Goal: Task Accomplishment & Management: Manage account settings

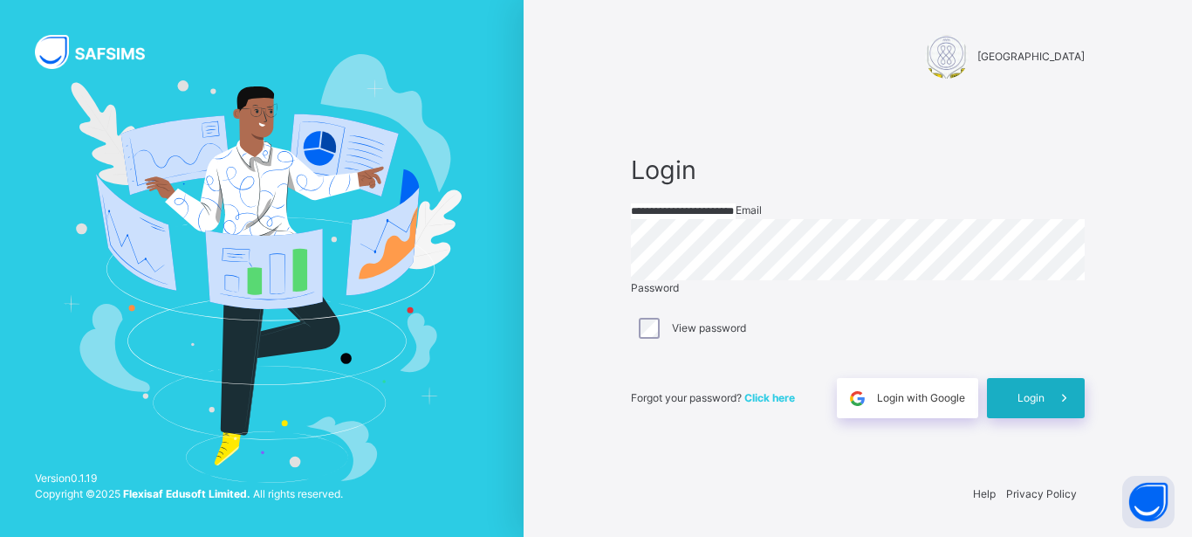
type input "**********"
click at [1025, 412] on div "Login" at bounding box center [1036, 398] width 98 height 40
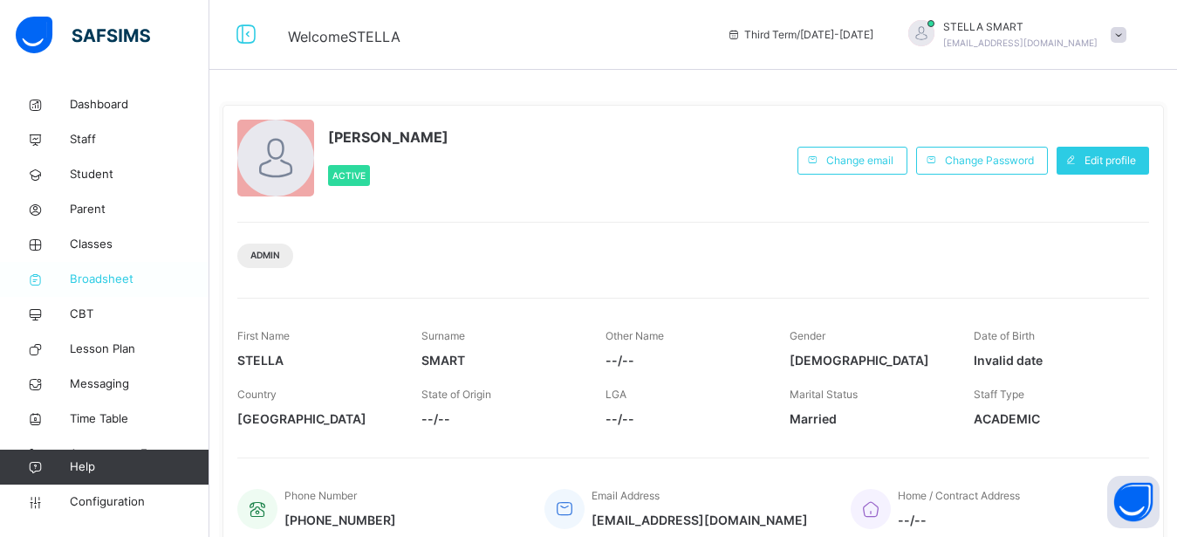
click at [122, 271] on span "Broadsheet" at bounding box center [140, 279] width 140 height 17
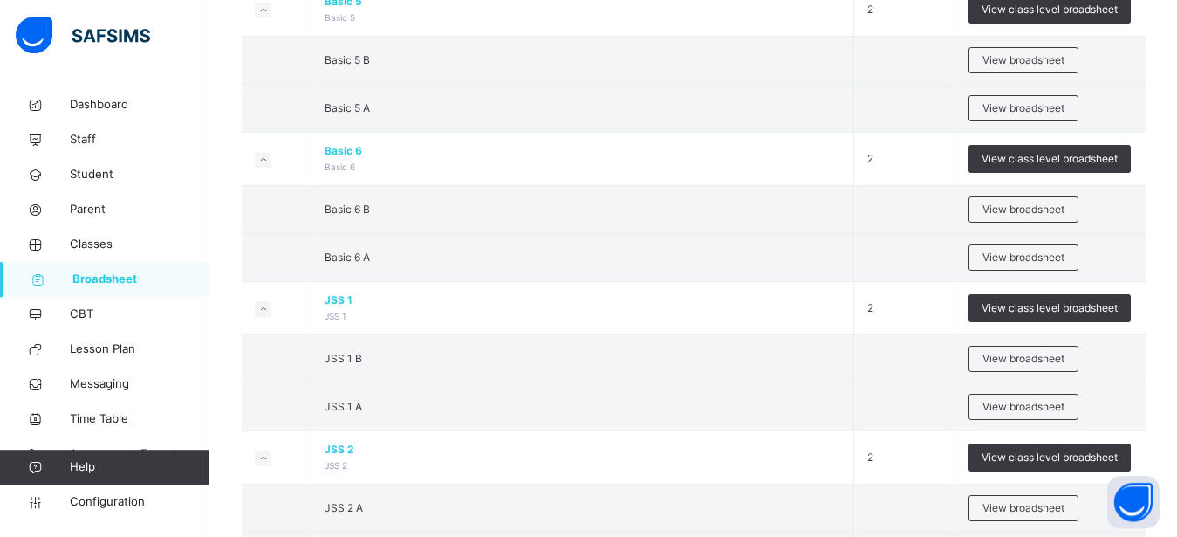
scroll to position [1276, 0]
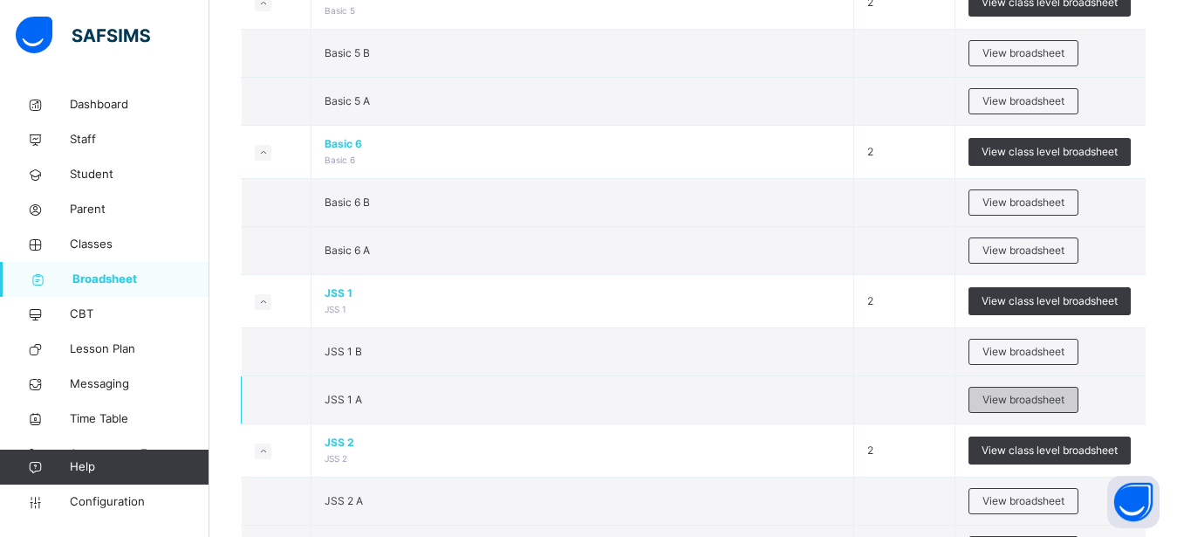
click at [1030, 407] on span "View broadsheet" at bounding box center [1024, 400] width 82 height 16
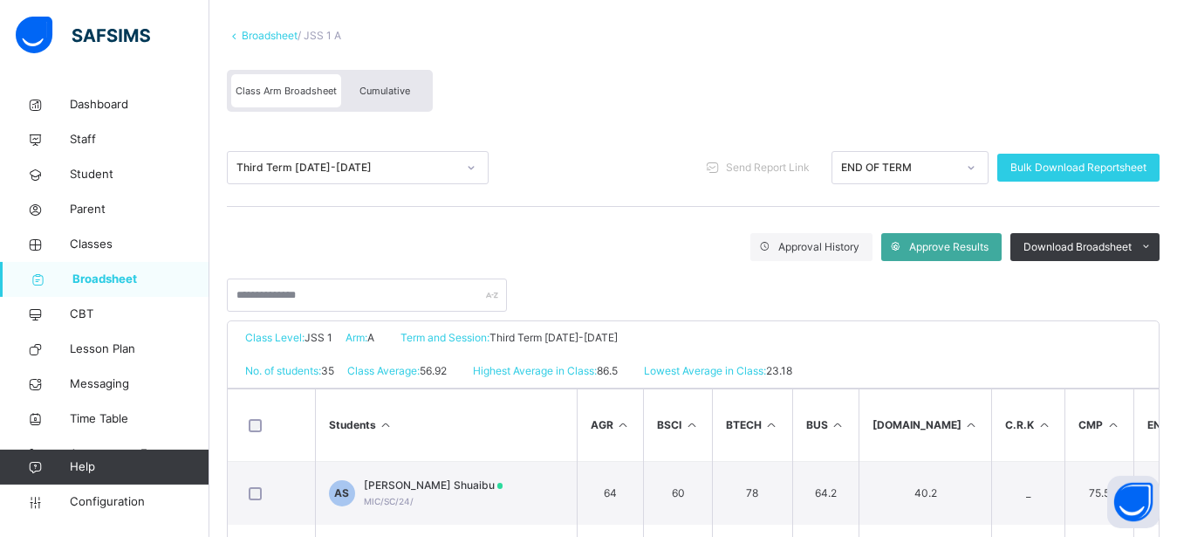
scroll to position [89, 0]
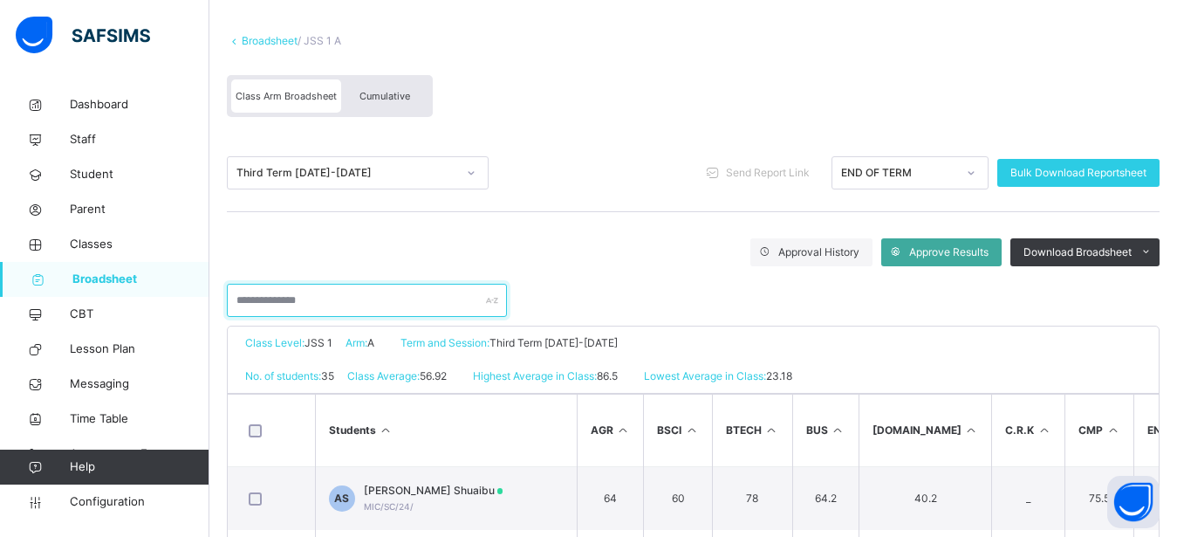
click at [355, 285] on input "text" at bounding box center [367, 300] width 280 height 33
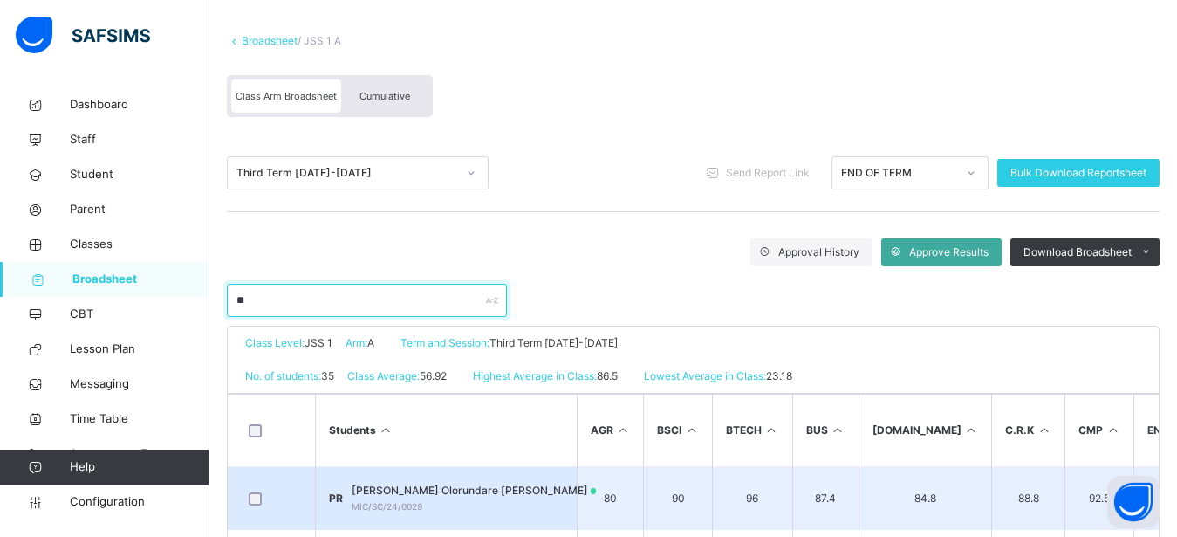
type input "**"
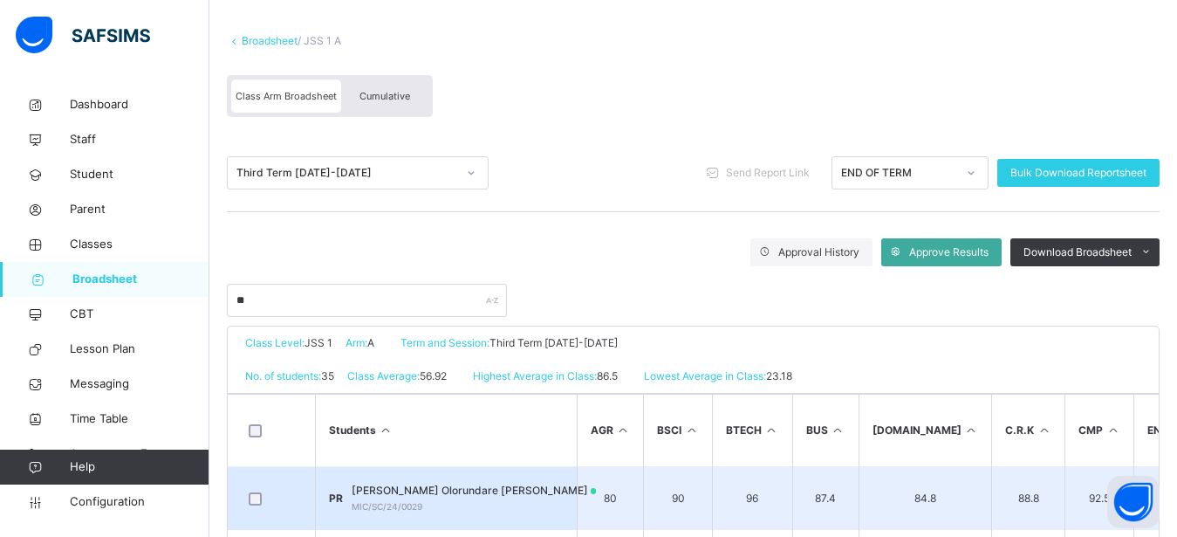
click at [416, 483] on span "Priscilla Olorundare Raphael" at bounding box center [474, 491] width 245 height 16
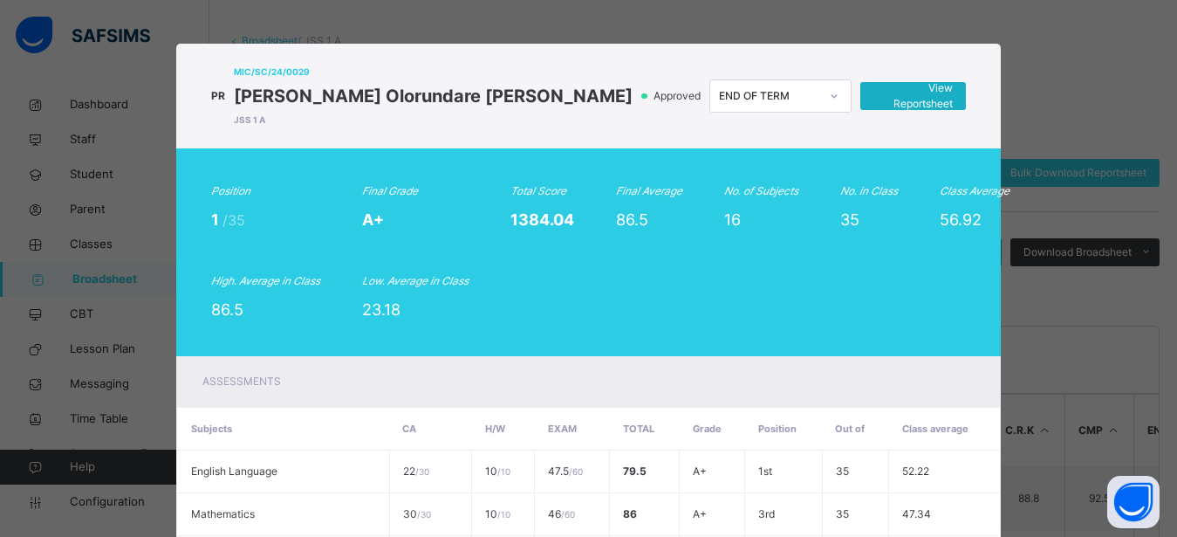
click at [875, 106] on div "View Reportsheet" at bounding box center [912, 96] width 105 height 28
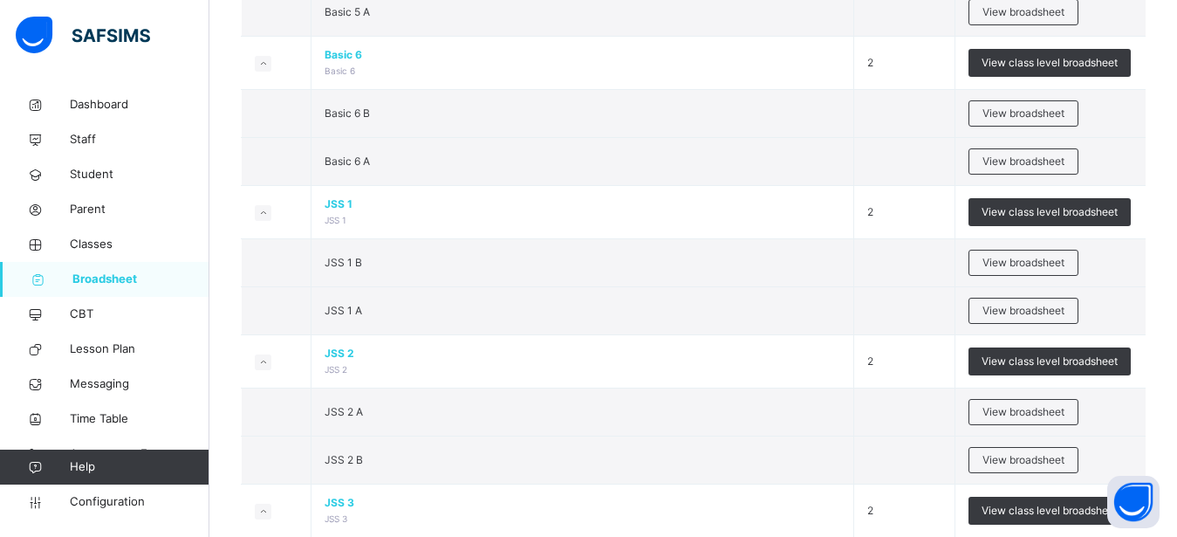
scroll to position [1409, 0]
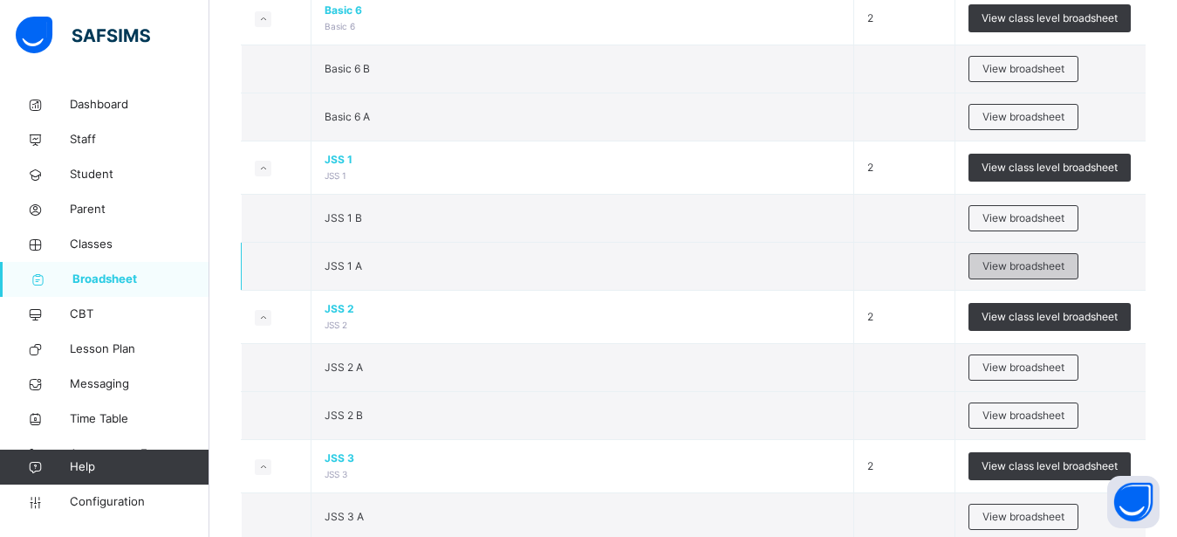
click at [994, 270] on div "View broadsheet" at bounding box center [1024, 266] width 110 height 26
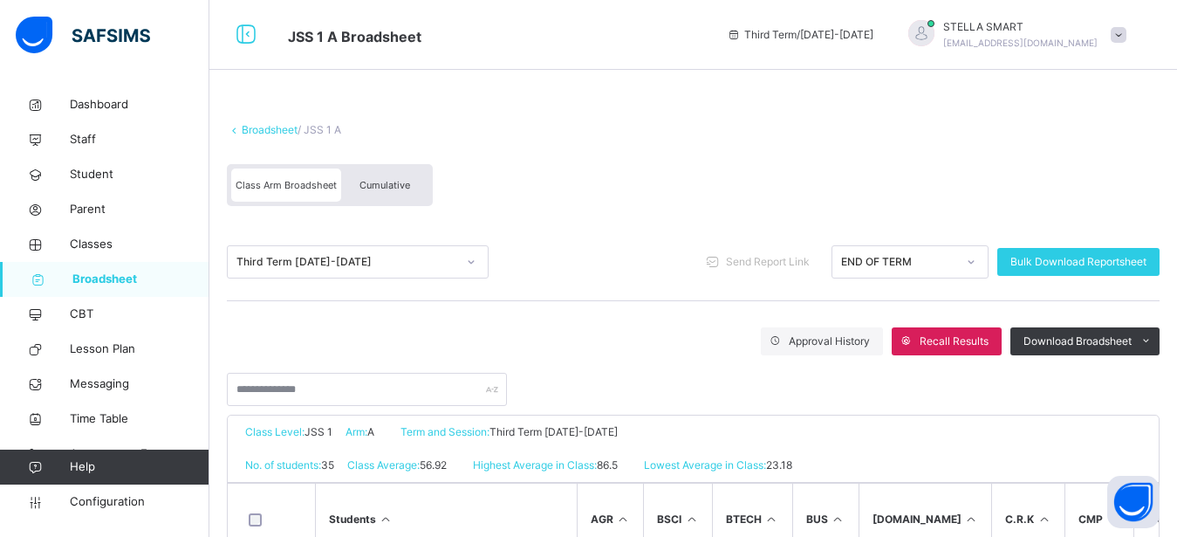
click at [398, 185] on span "Cumulative" at bounding box center [385, 185] width 51 height 12
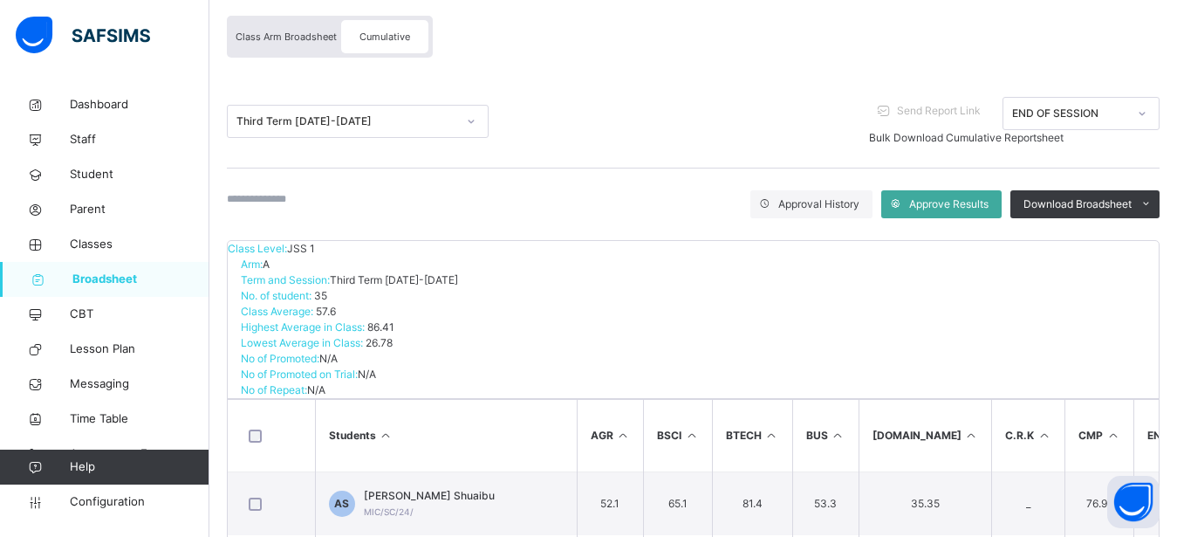
scroll to position [104, 0]
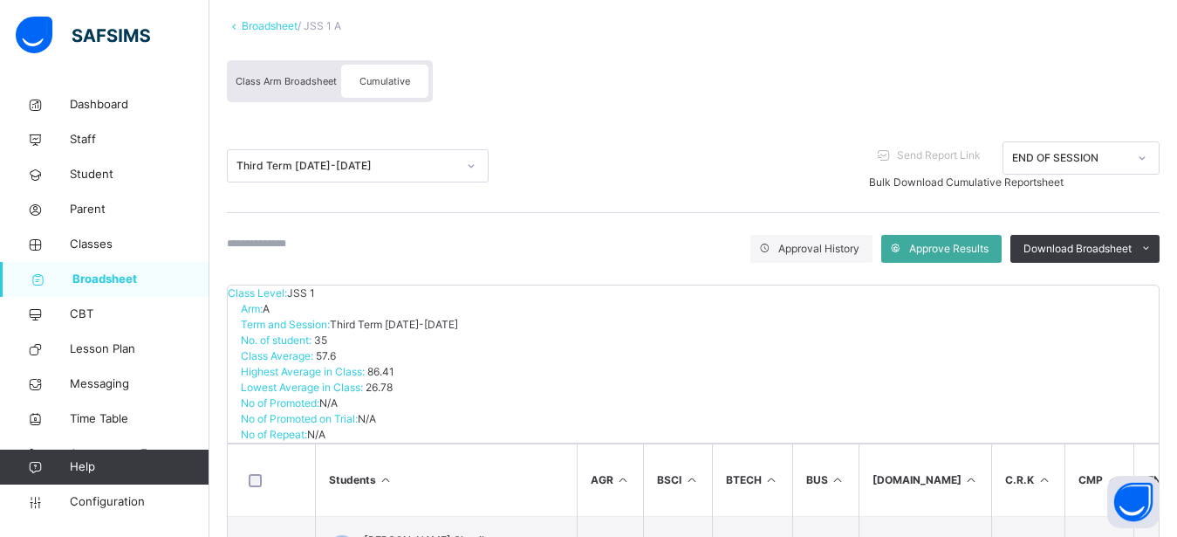
click at [332, 243] on input "text" at bounding box center [279, 244] width 105 height 16
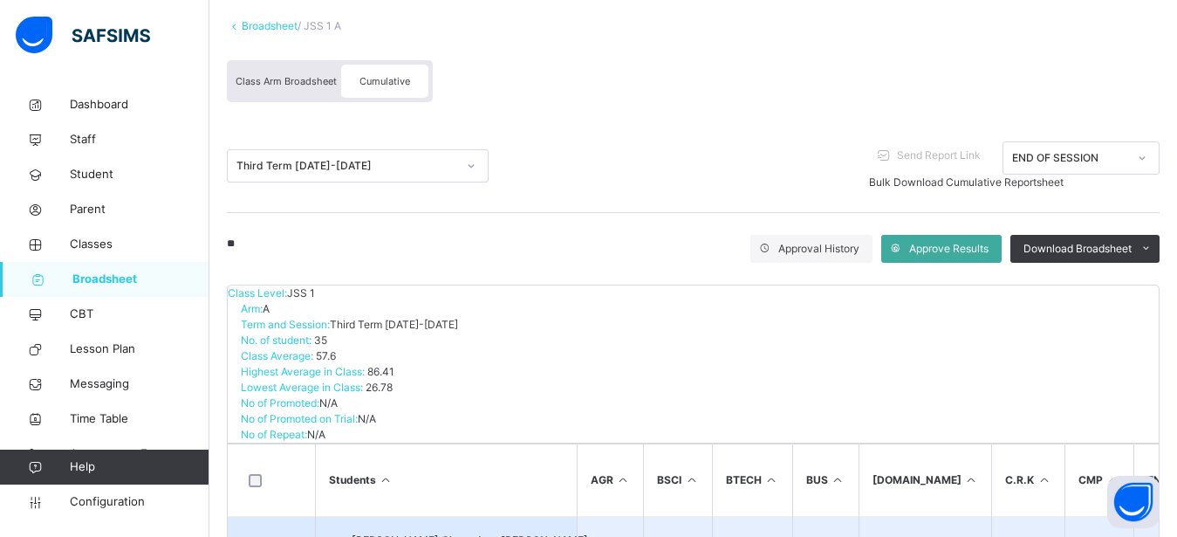
type input "**"
click at [428, 532] on span "[PERSON_NAME] Olorundare [PERSON_NAME]" at bounding box center [470, 540] width 236 height 16
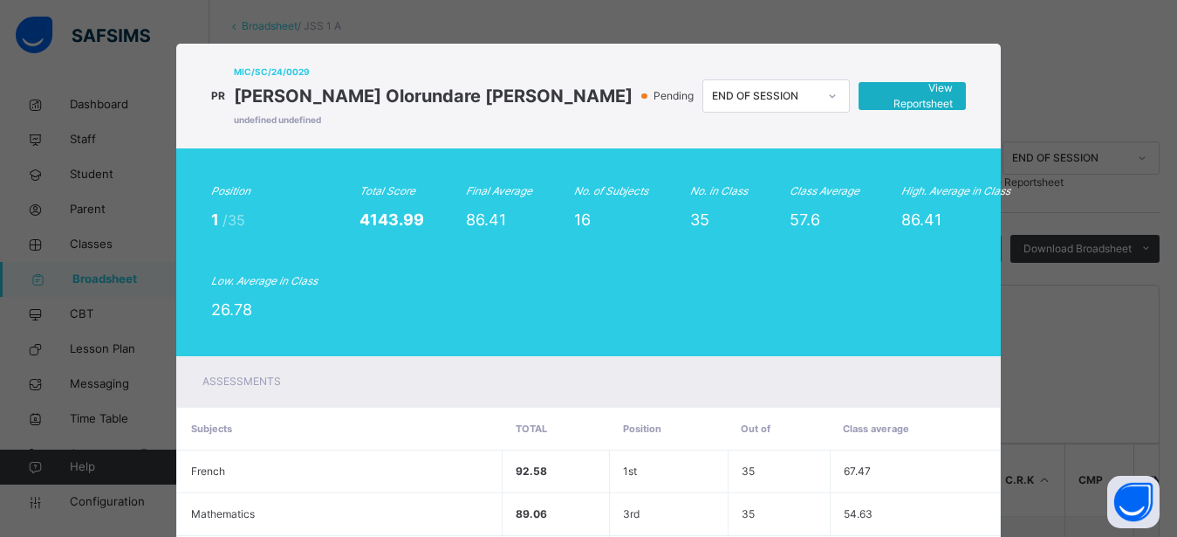
click at [896, 91] on span "View Reportsheet" at bounding box center [912, 95] width 81 height 31
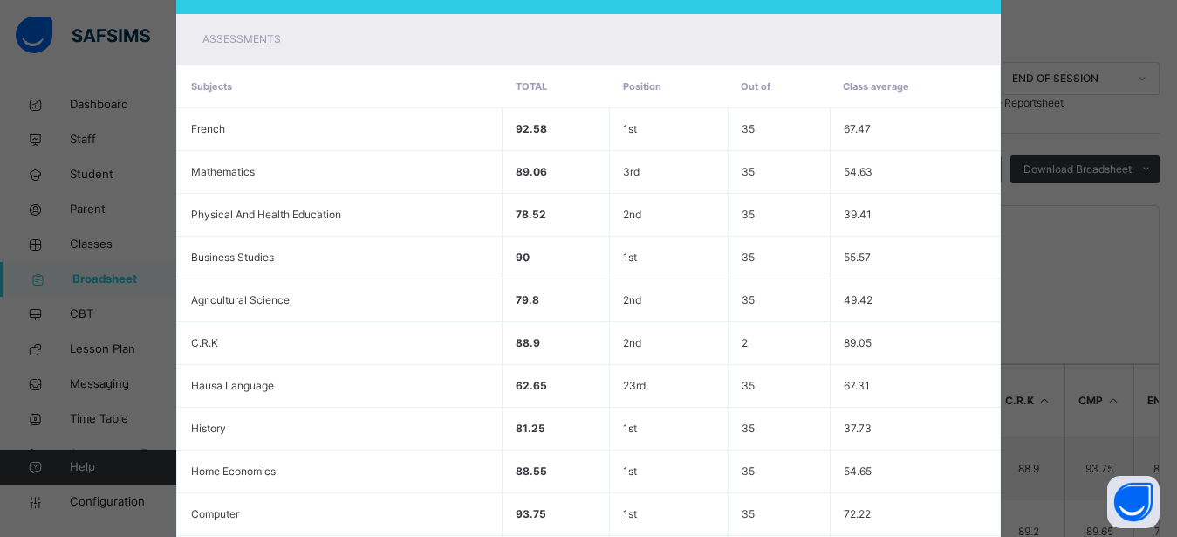
scroll to position [759, 0]
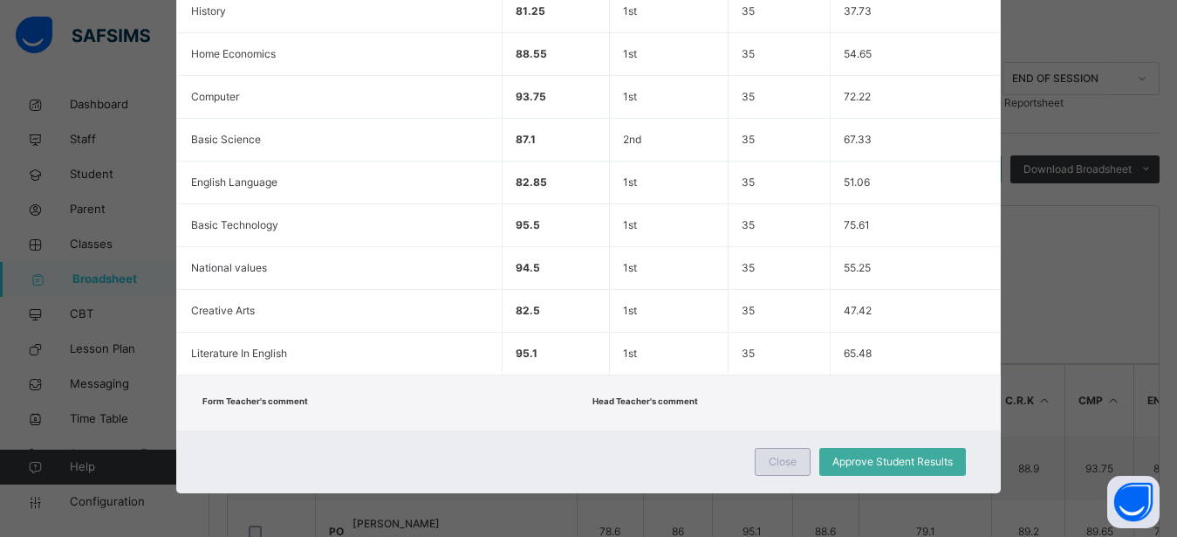
click at [771, 468] on span "Close" at bounding box center [783, 462] width 28 height 16
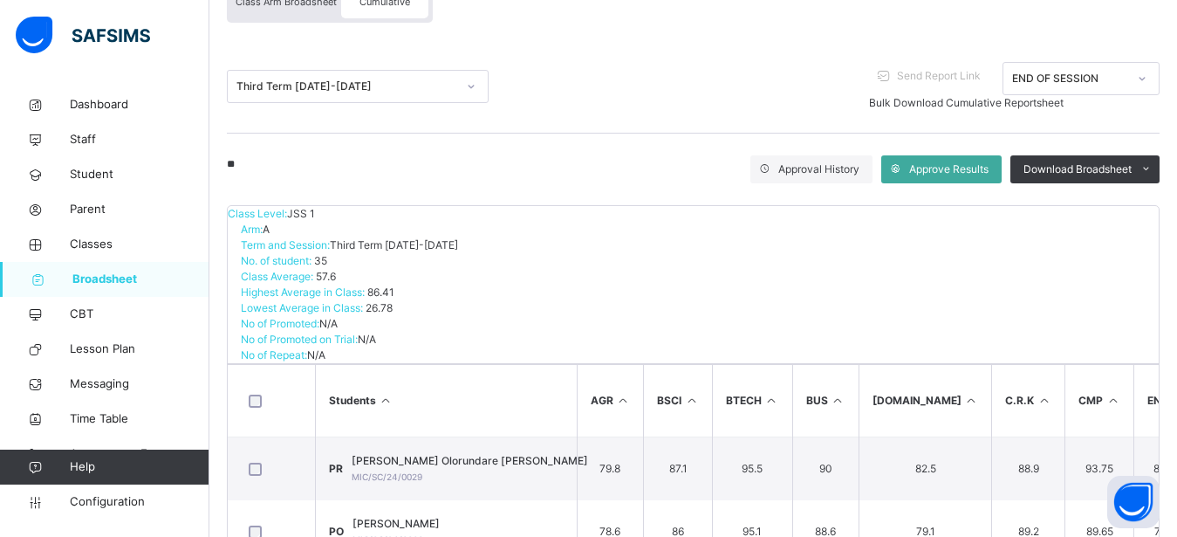
click at [141, 275] on span "Broadsheet" at bounding box center [140, 279] width 137 height 17
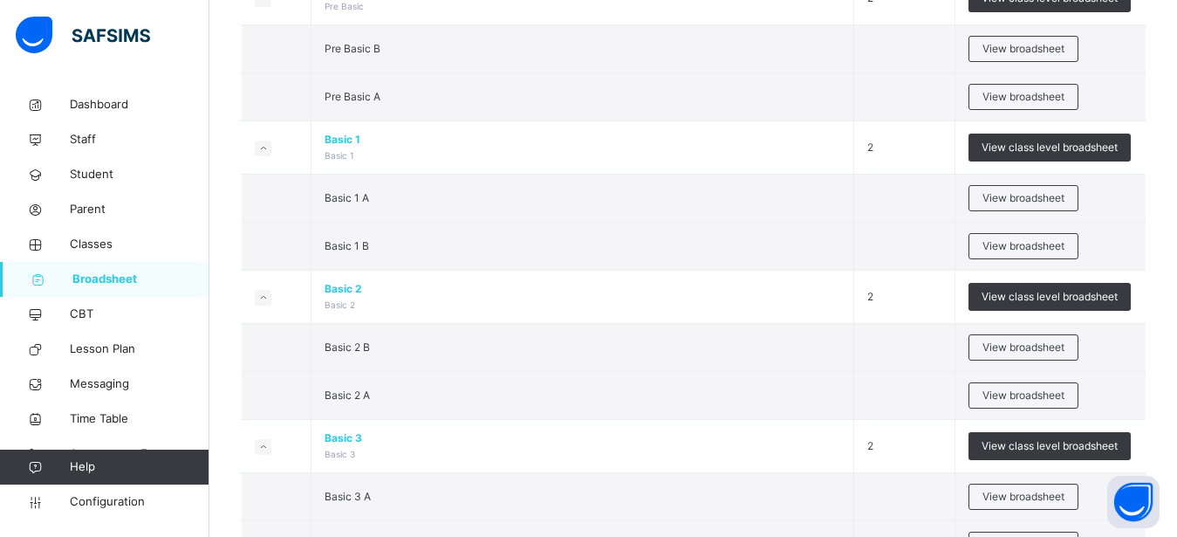
scroll to position [579, 0]
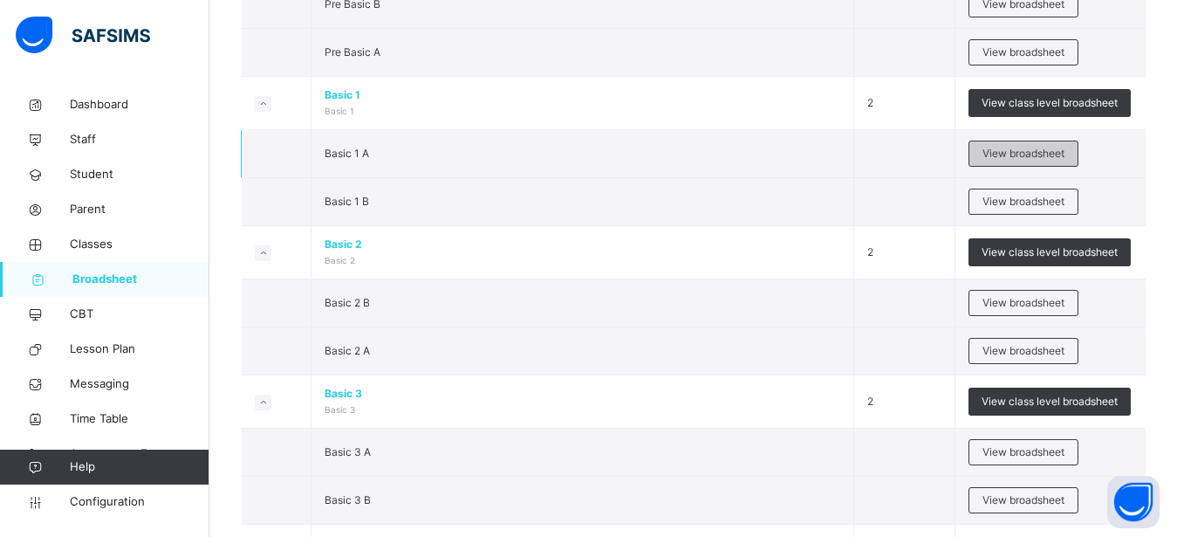
click at [1011, 155] on span "View broadsheet" at bounding box center [1024, 154] width 82 height 16
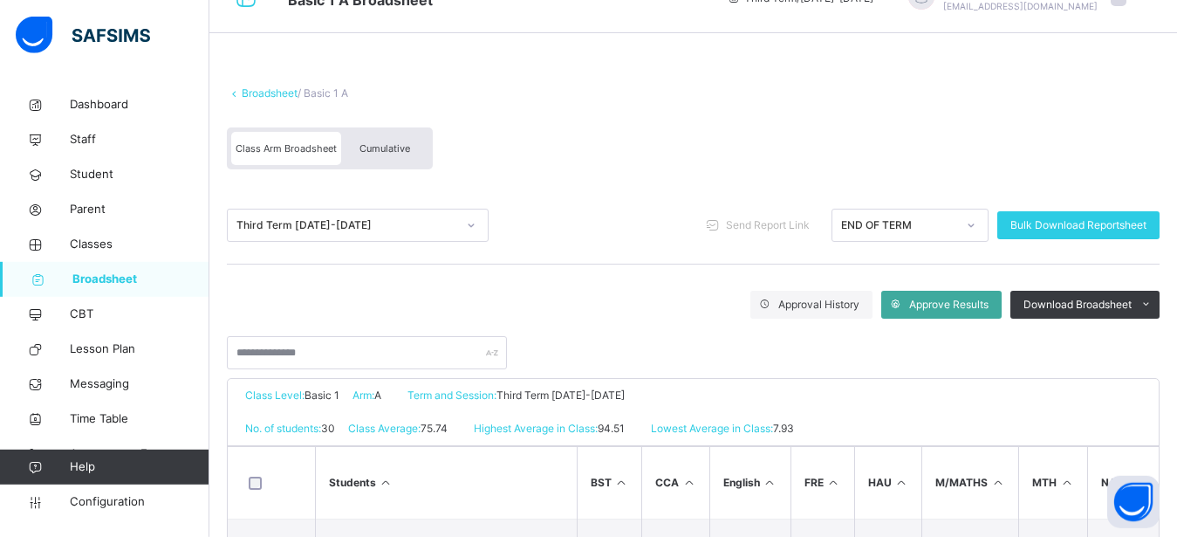
scroll to position [89, 0]
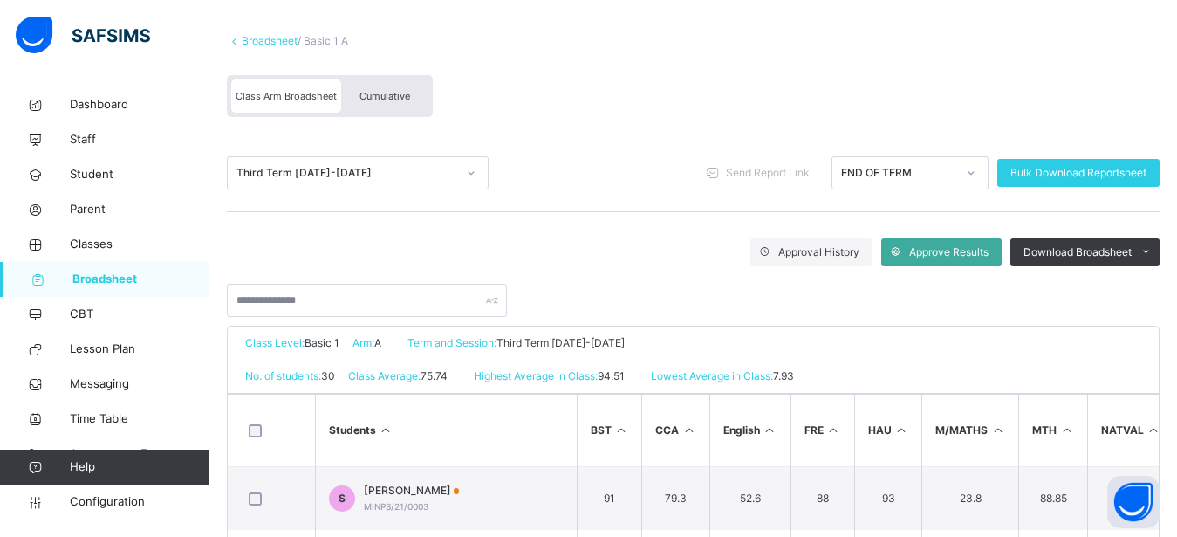
click at [401, 91] on span "Cumulative" at bounding box center [385, 96] width 51 height 12
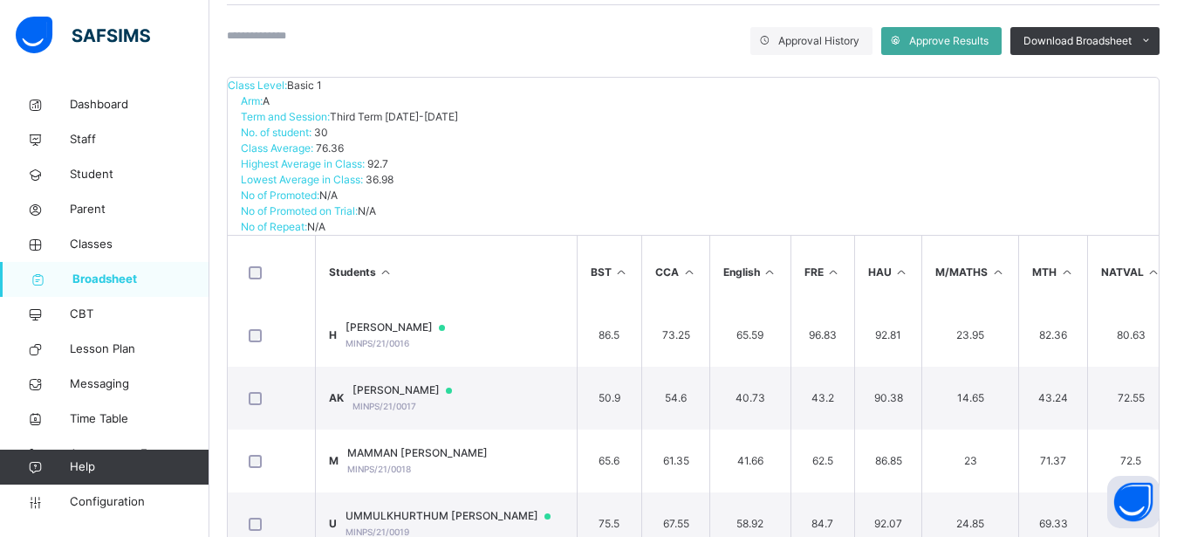
scroll to position [0, 0]
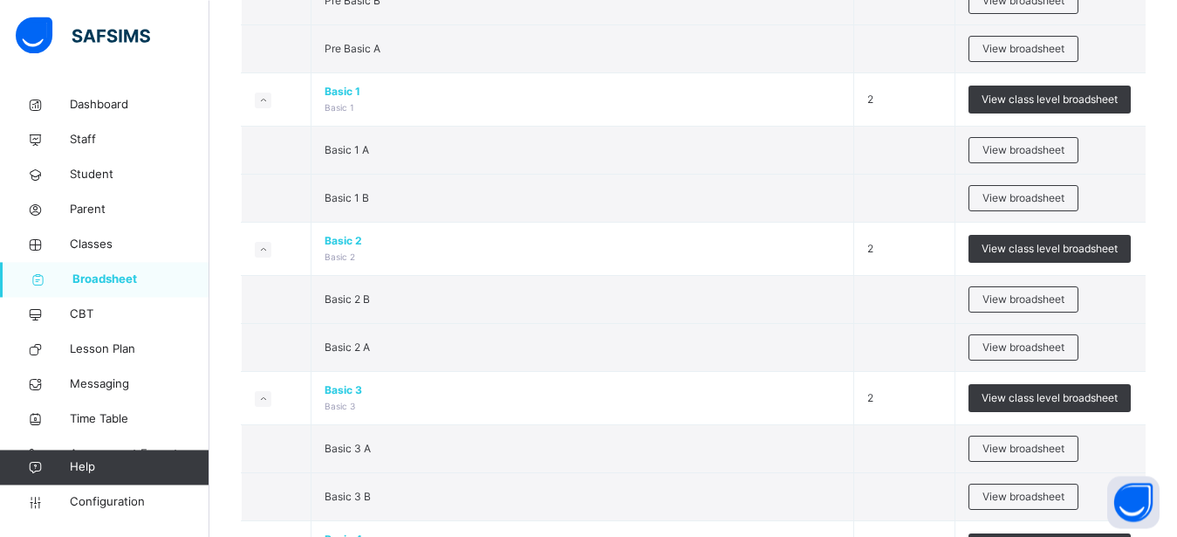
scroll to position [575, 0]
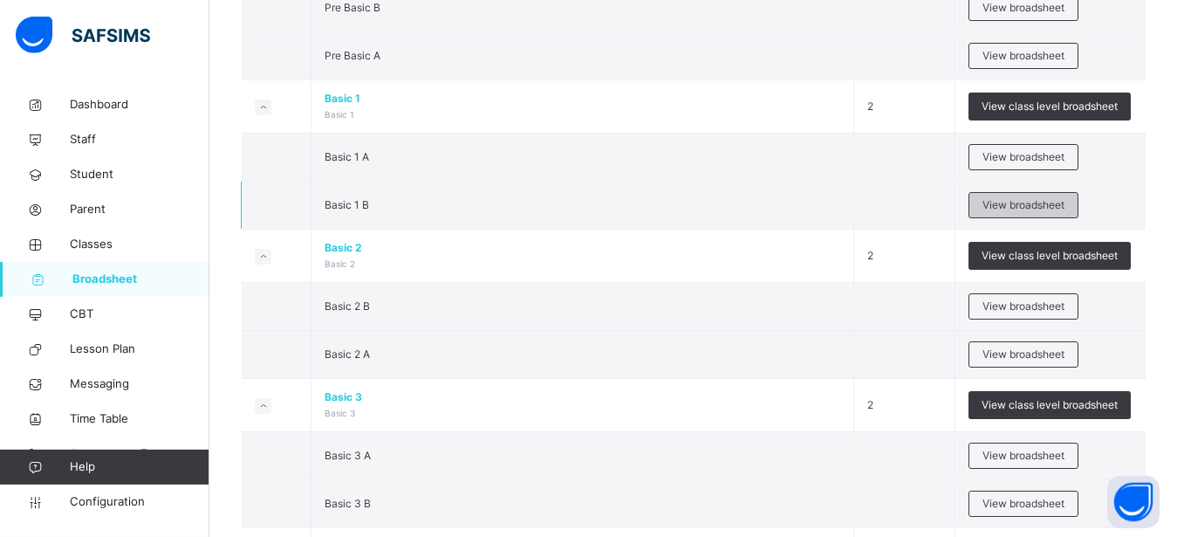
click at [1028, 207] on span "View broadsheet" at bounding box center [1024, 205] width 82 height 16
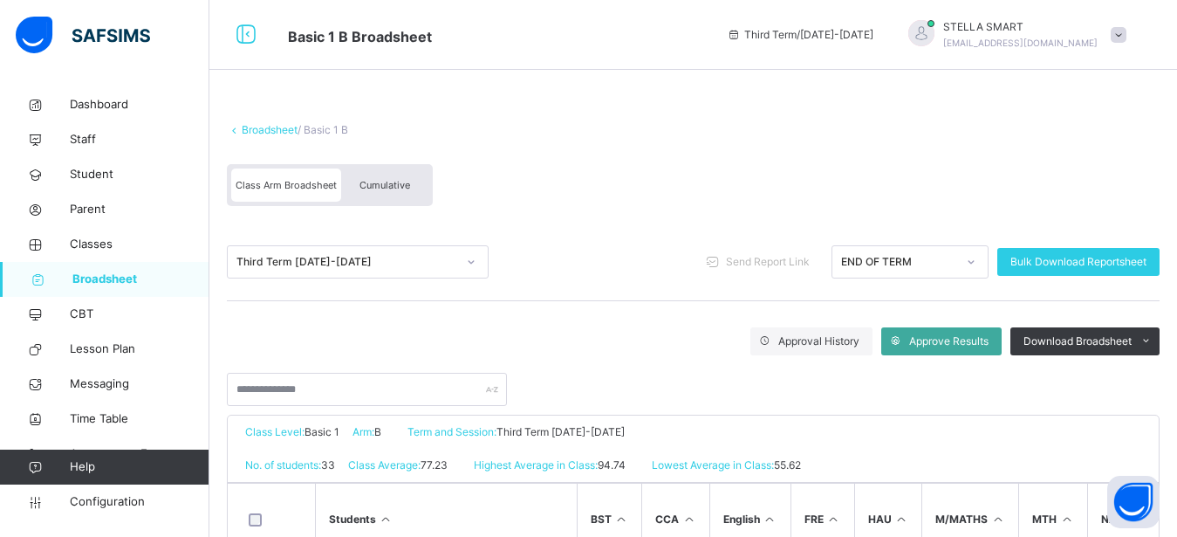
click at [393, 181] on span "Cumulative" at bounding box center [385, 185] width 51 height 12
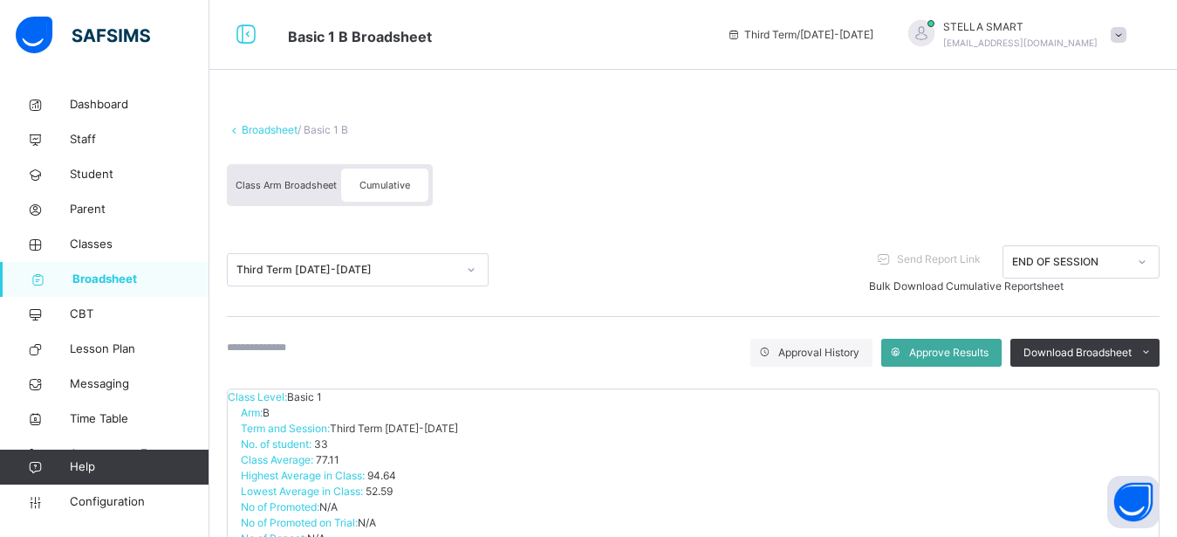
click at [159, 271] on link "Broadsheet" at bounding box center [104, 279] width 209 height 35
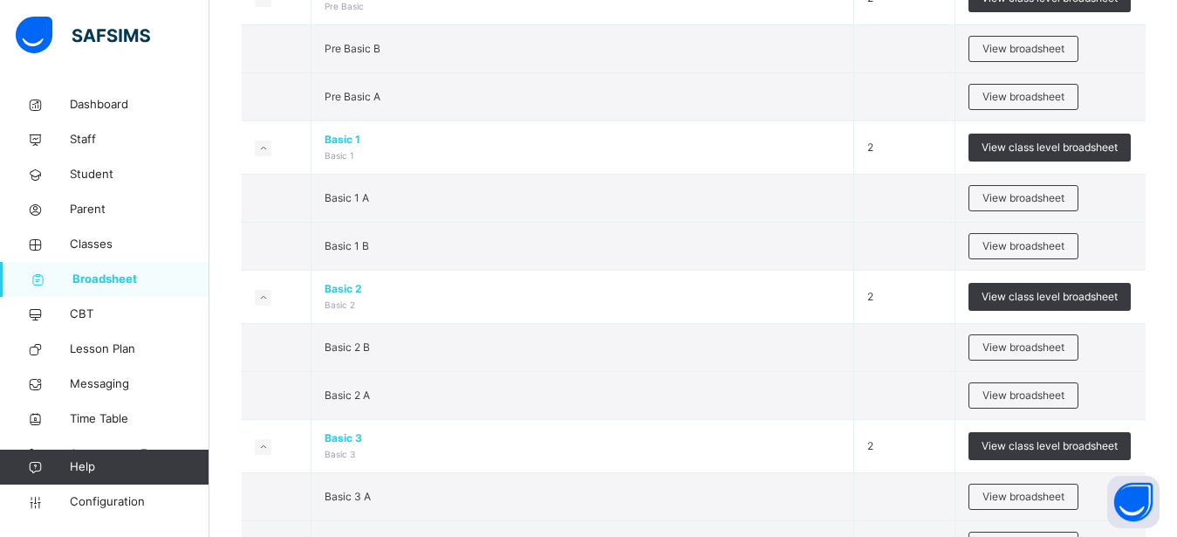
scroll to position [579, 0]
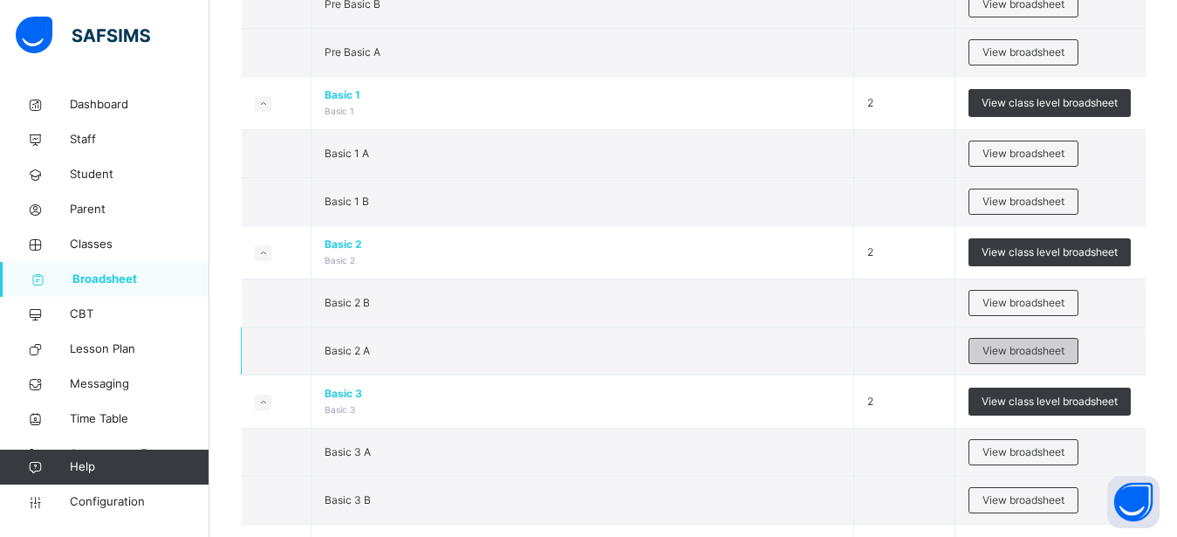
click at [1052, 345] on span "View broadsheet" at bounding box center [1024, 351] width 82 height 16
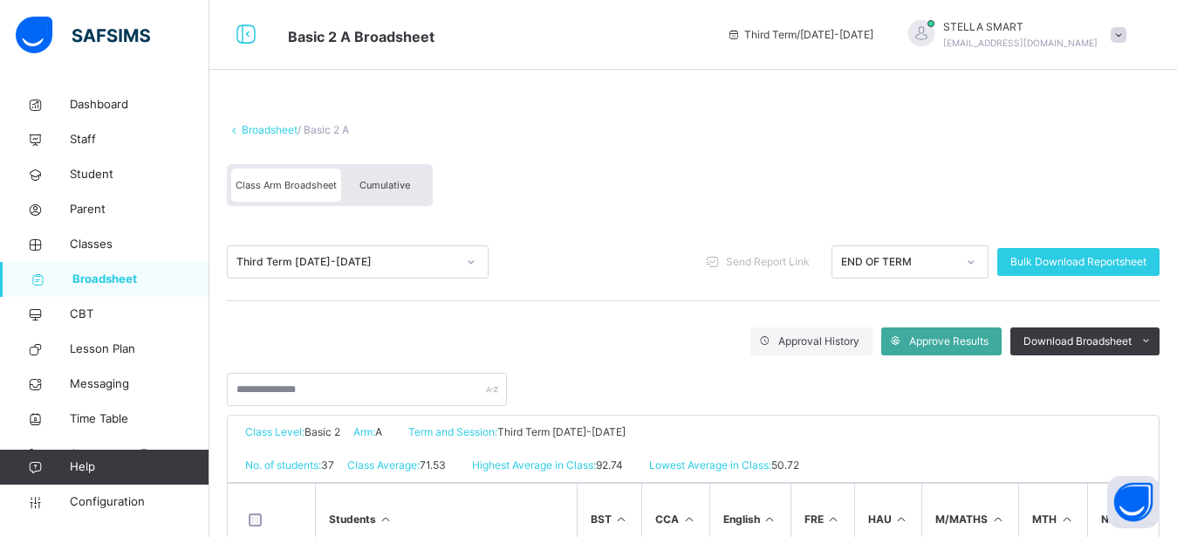
click at [390, 179] on div "Cumulative" at bounding box center [384, 184] width 87 height 33
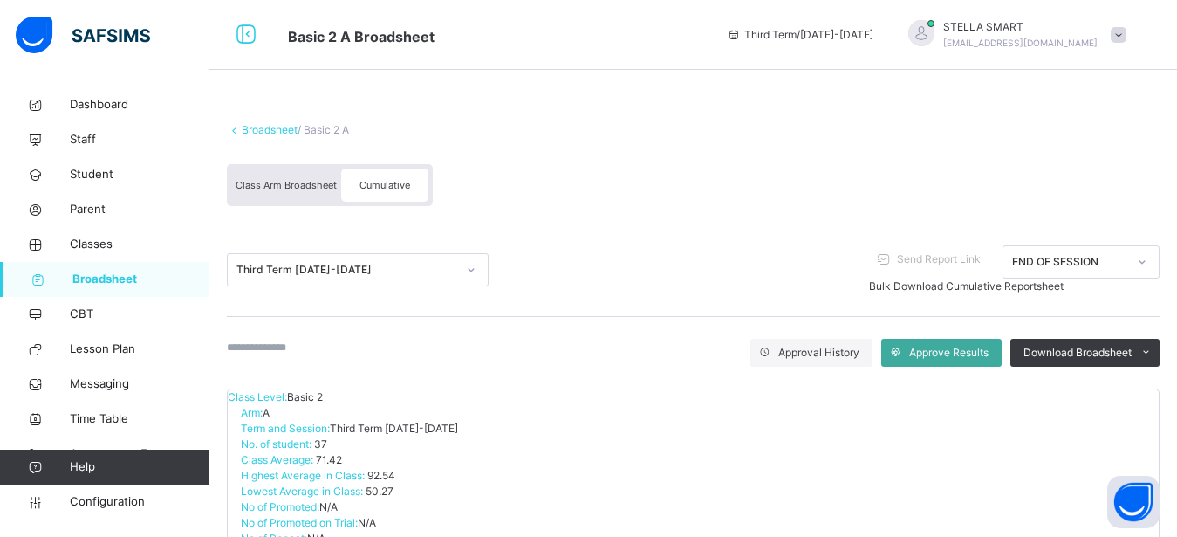
click at [332, 345] on input "text" at bounding box center [279, 347] width 105 height 16
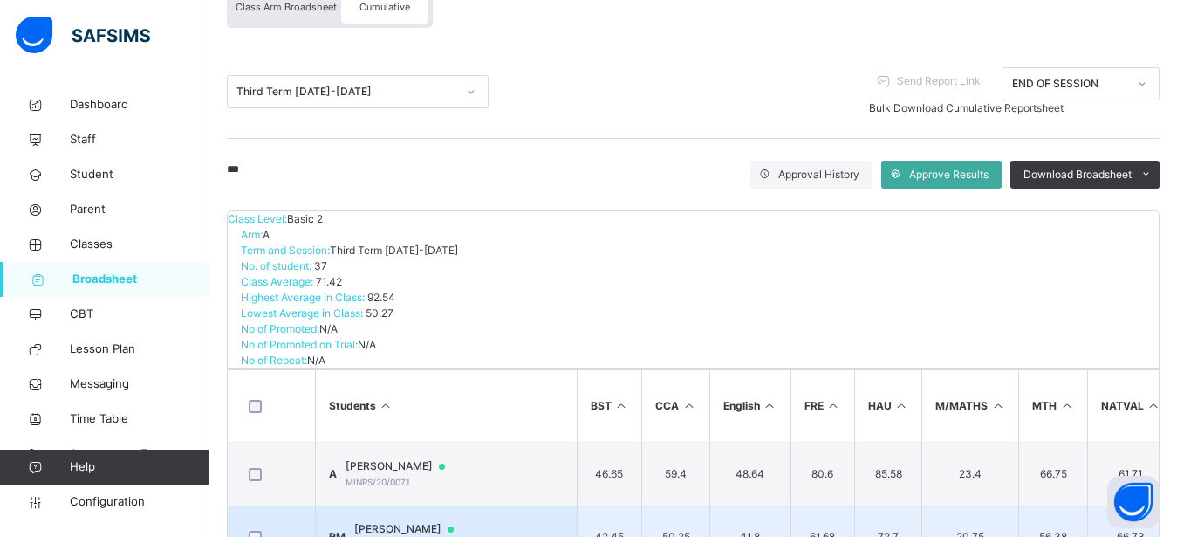
scroll to position [183, 0]
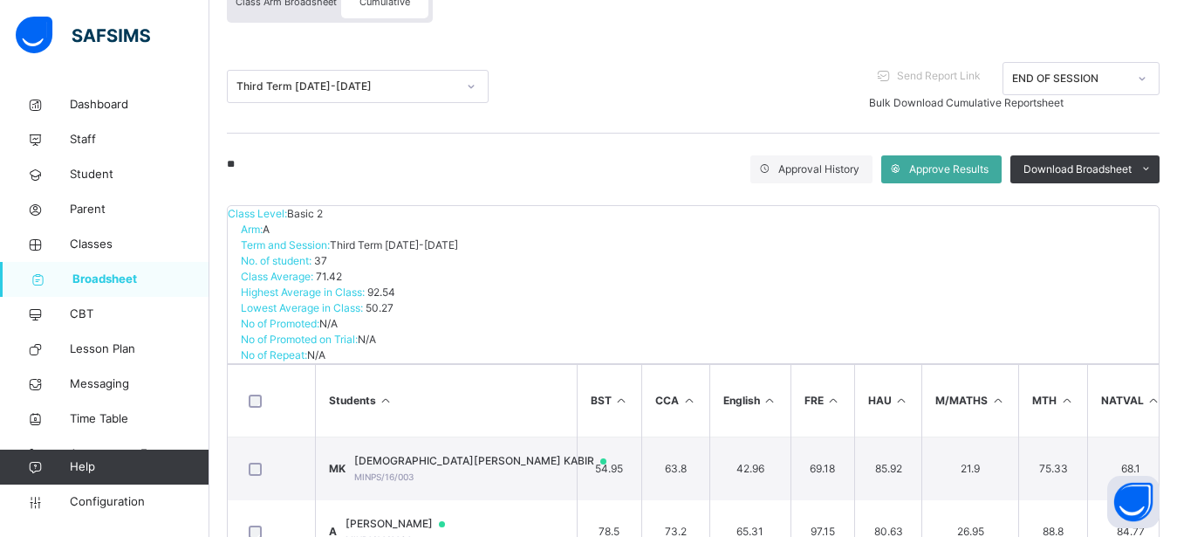
type input "*"
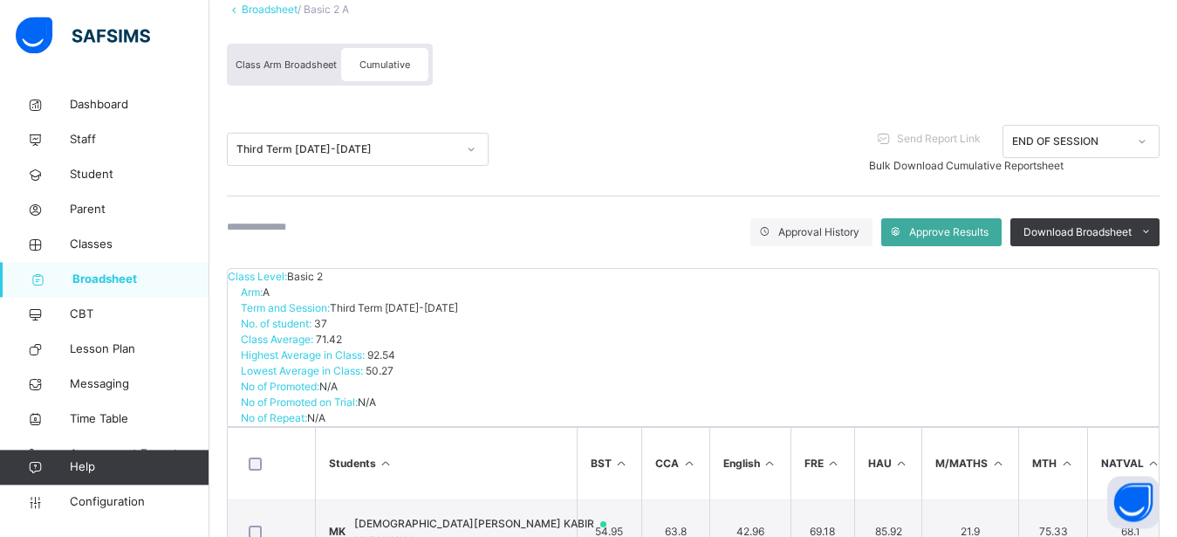
scroll to position [64, 0]
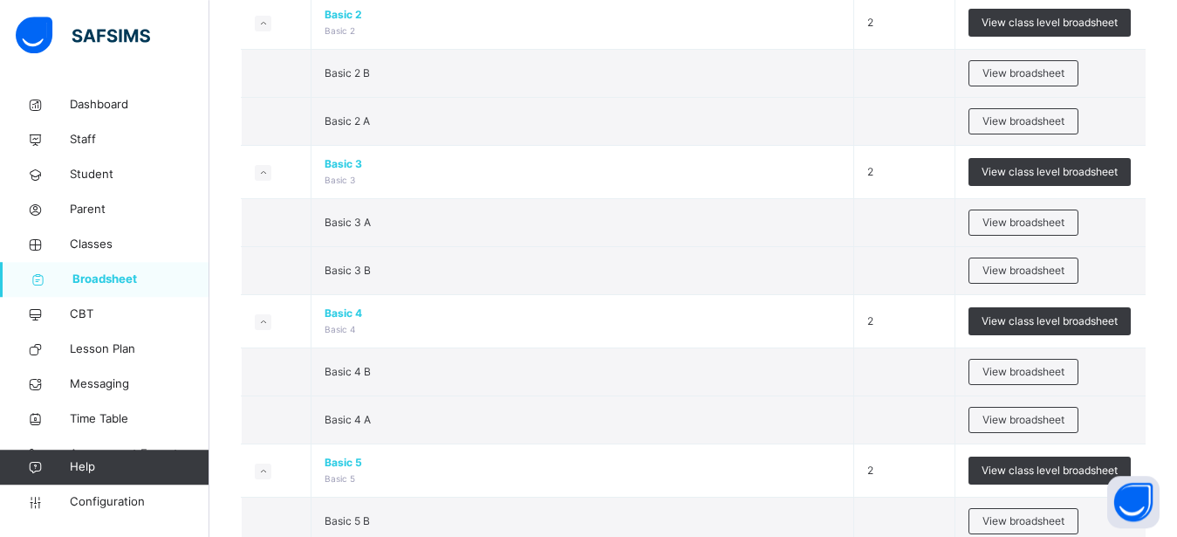
scroll to position [801, 0]
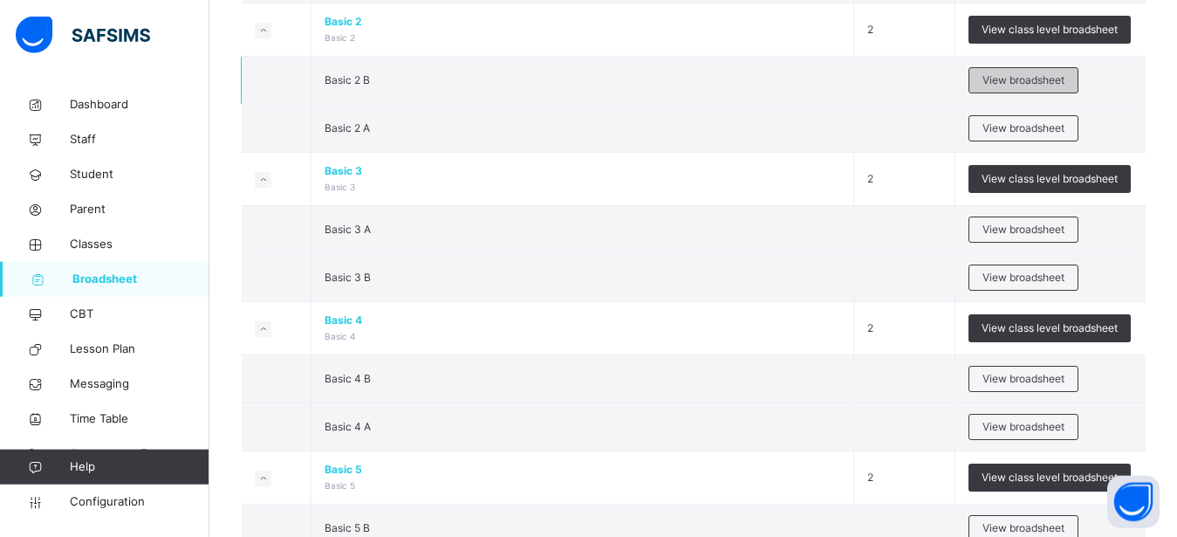
click at [1065, 79] on span "View broadsheet" at bounding box center [1024, 80] width 82 height 16
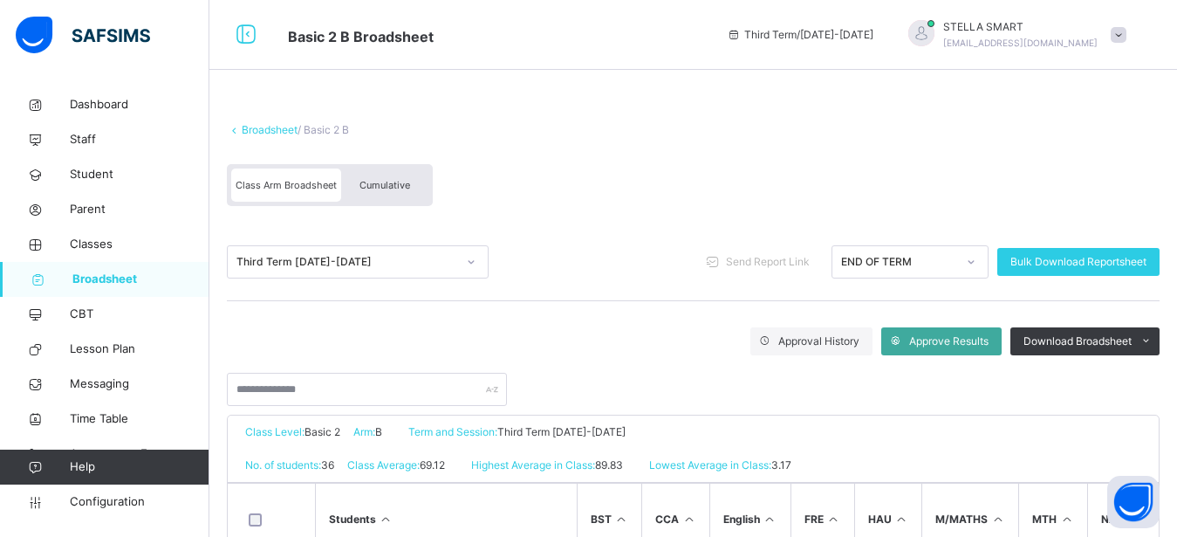
click at [418, 182] on div "Cumulative" at bounding box center [384, 184] width 87 height 33
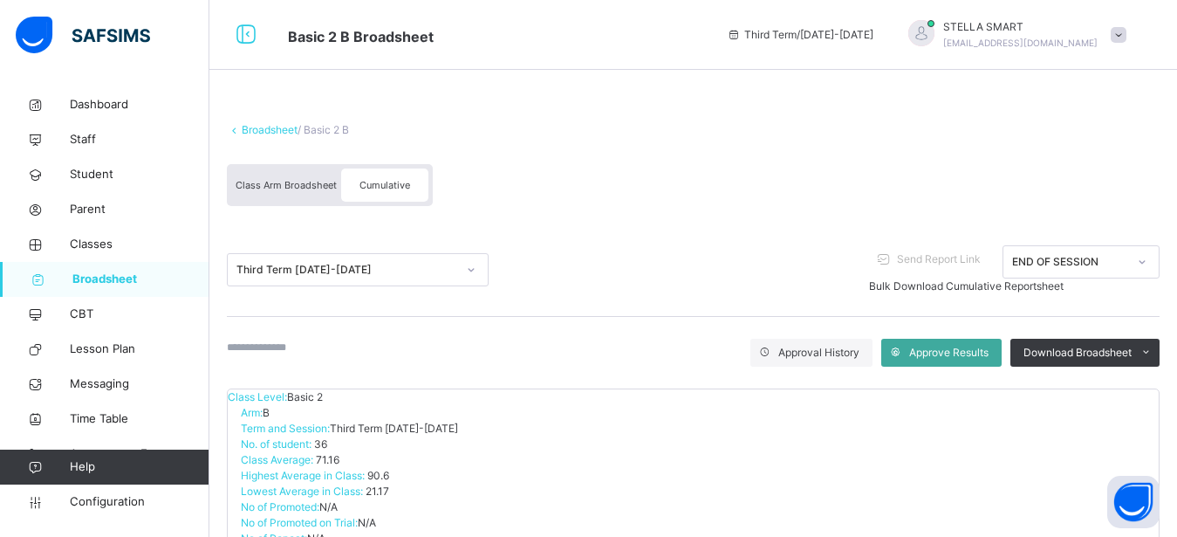
click at [301, 355] on input "text" at bounding box center [279, 347] width 105 height 16
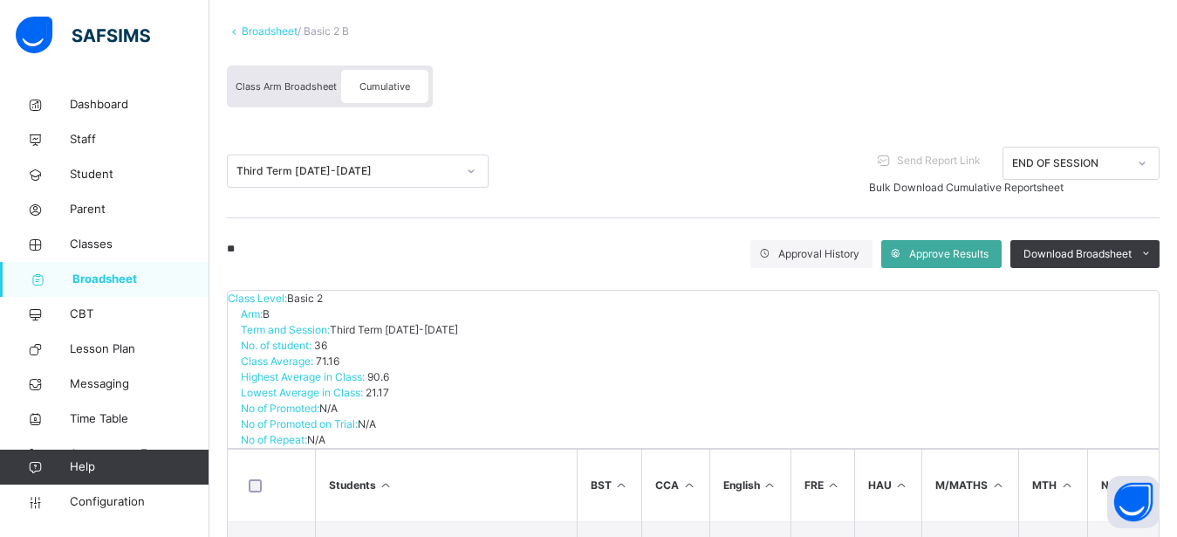
type input "*"
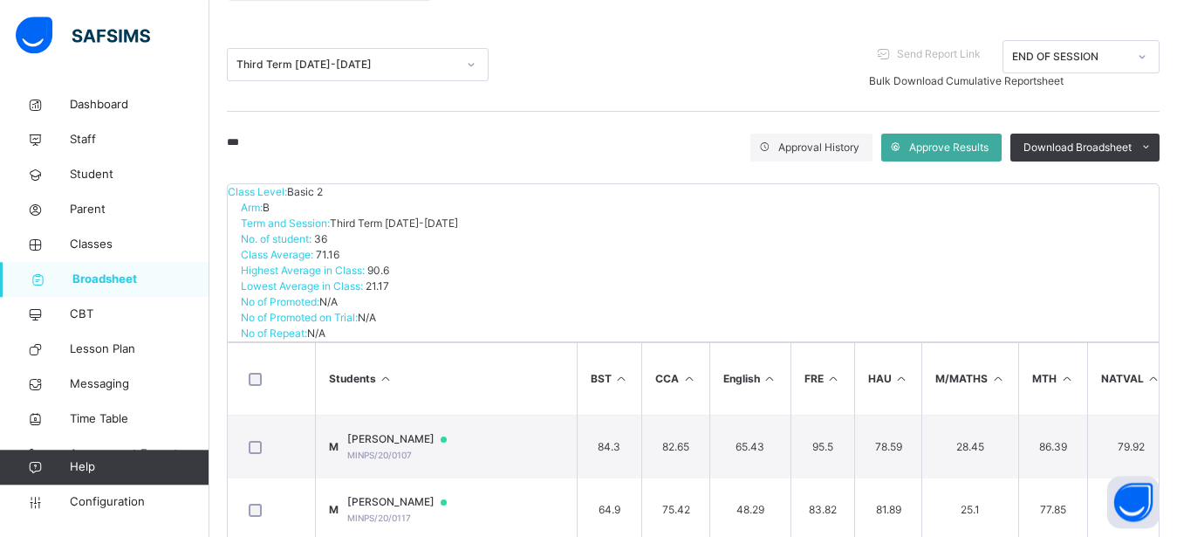
scroll to position [296, 0]
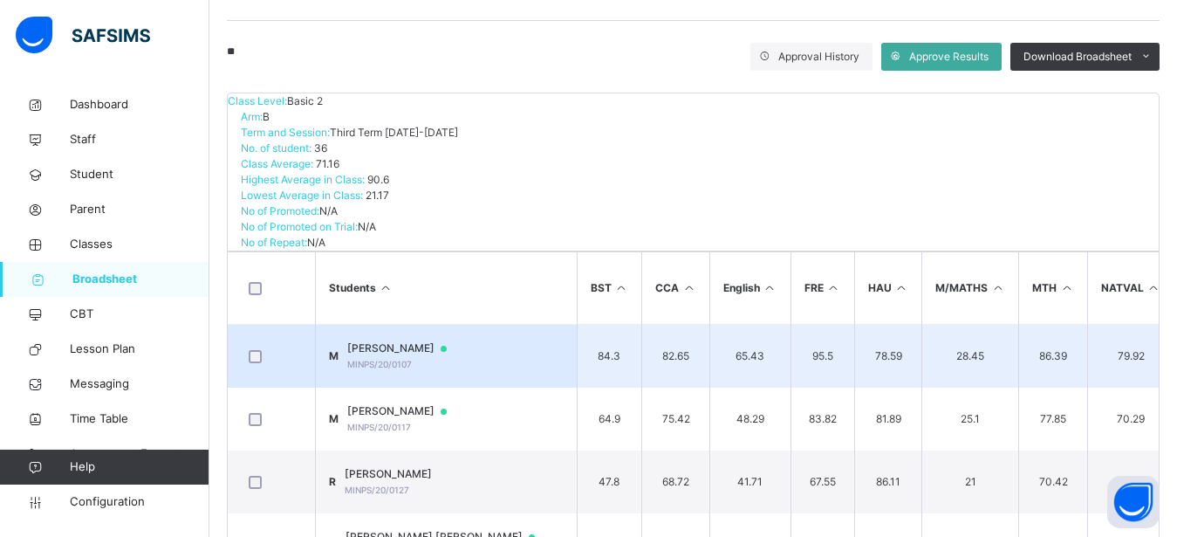
type input "*"
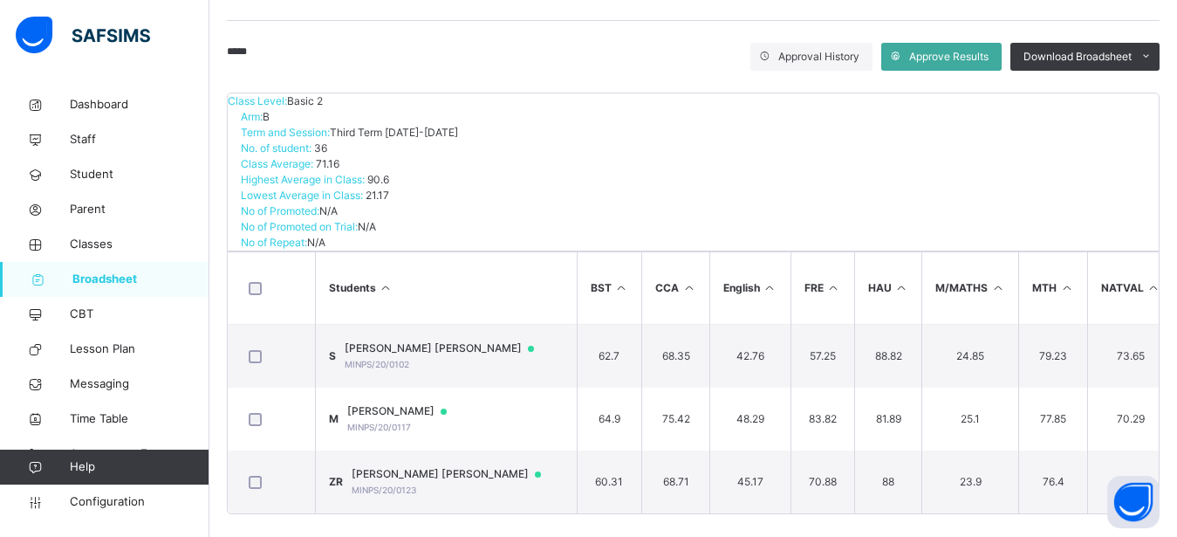
scroll to position [246, 0]
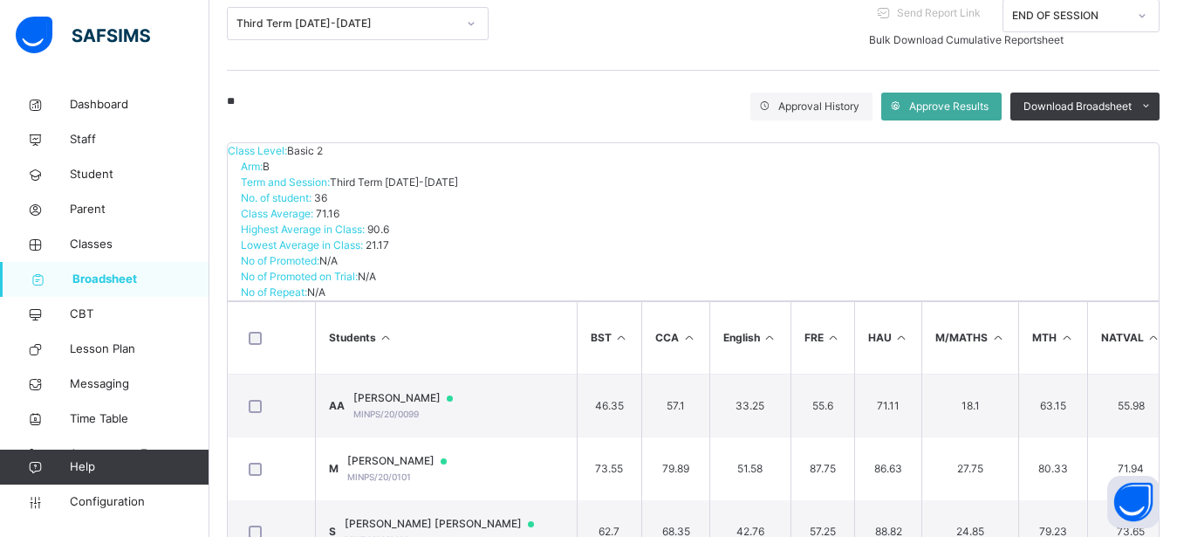
type input "*"
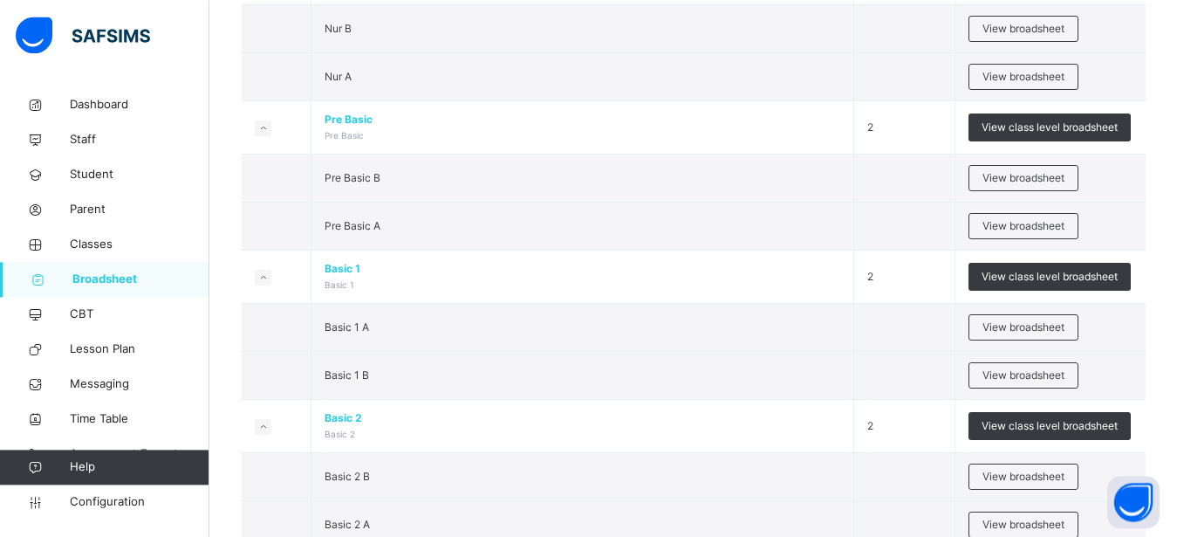
scroll to position [445, 0]
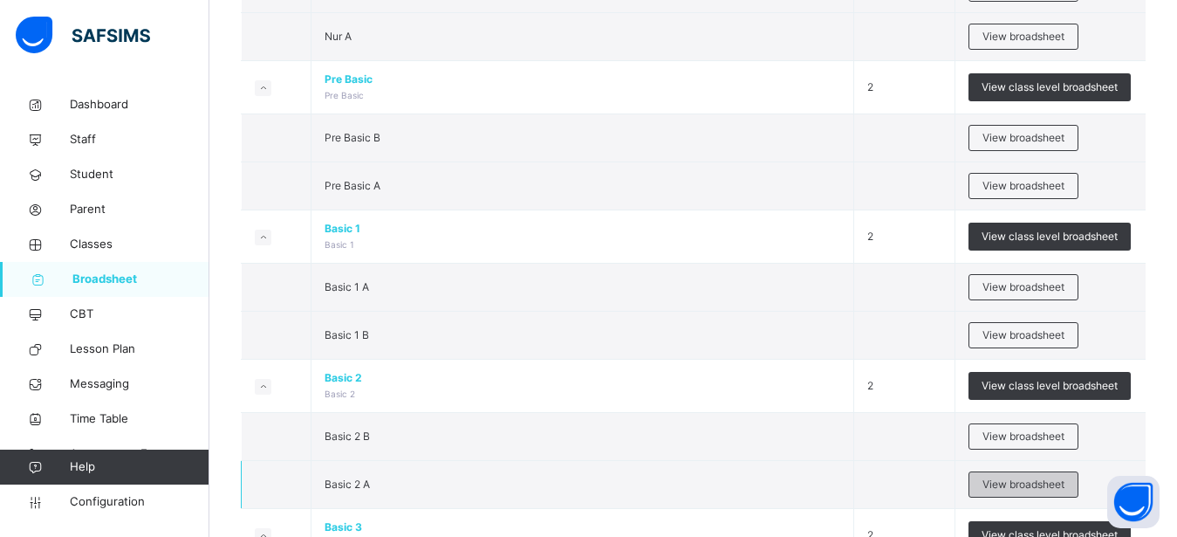
click at [1005, 484] on span "View broadsheet" at bounding box center [1024, 484] width 82 height 16
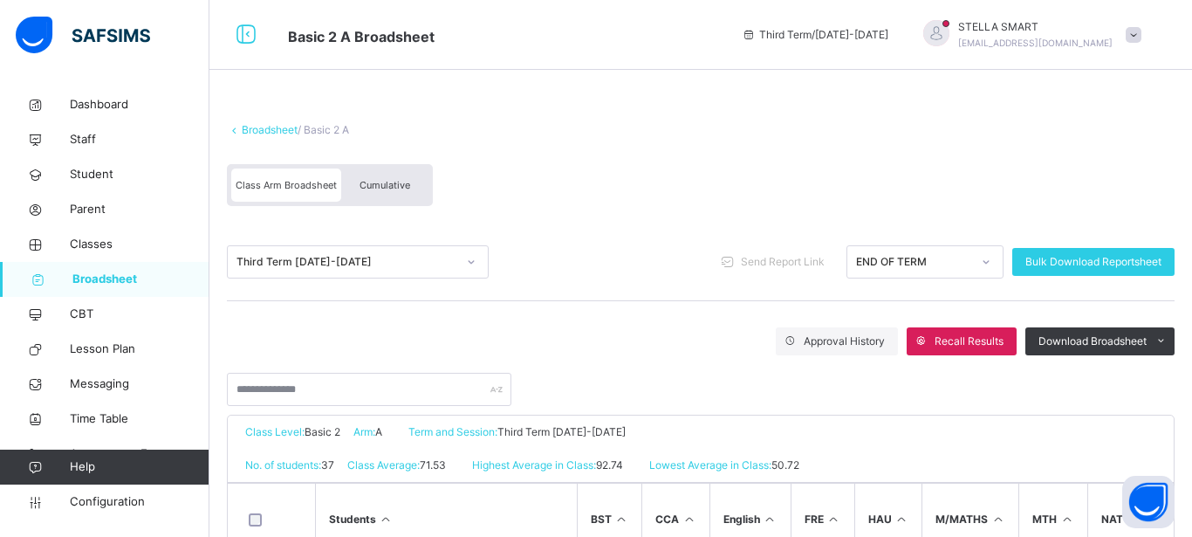
click at [393, 182] on span "Cumulative" at bounding box center [385, 185] width 51 height 12
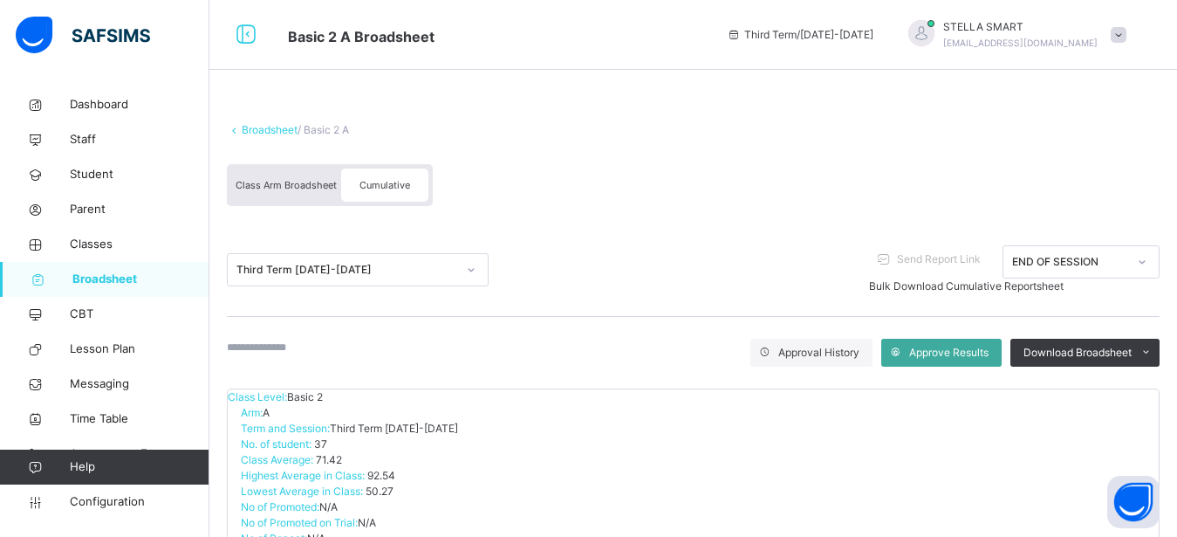
click at [330, 339] on input "text" at bounding box center [279, 347] width 105 height 16
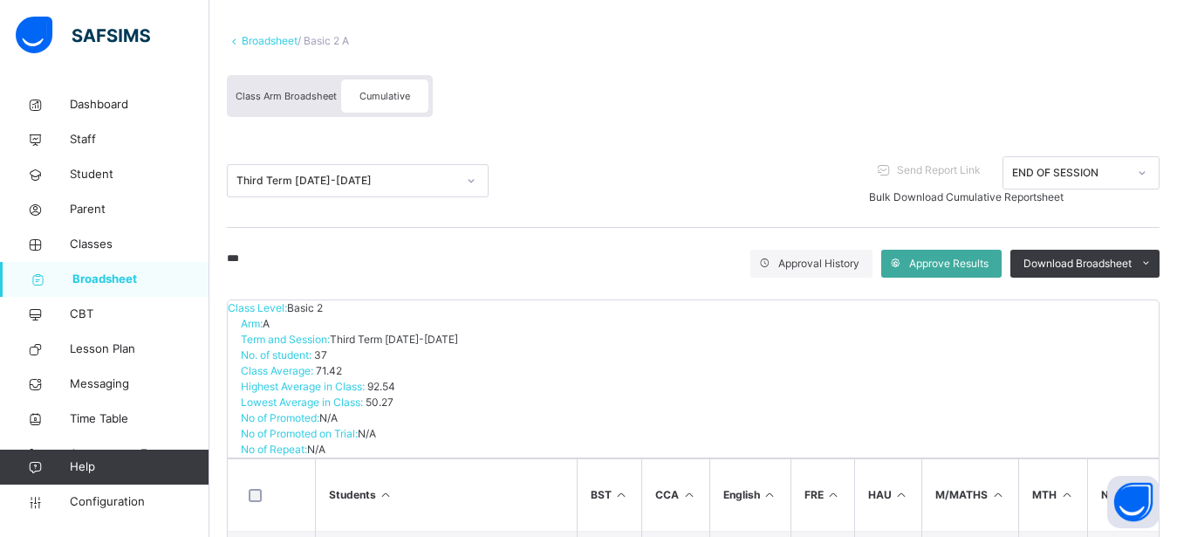
scroll to position [178, 0]
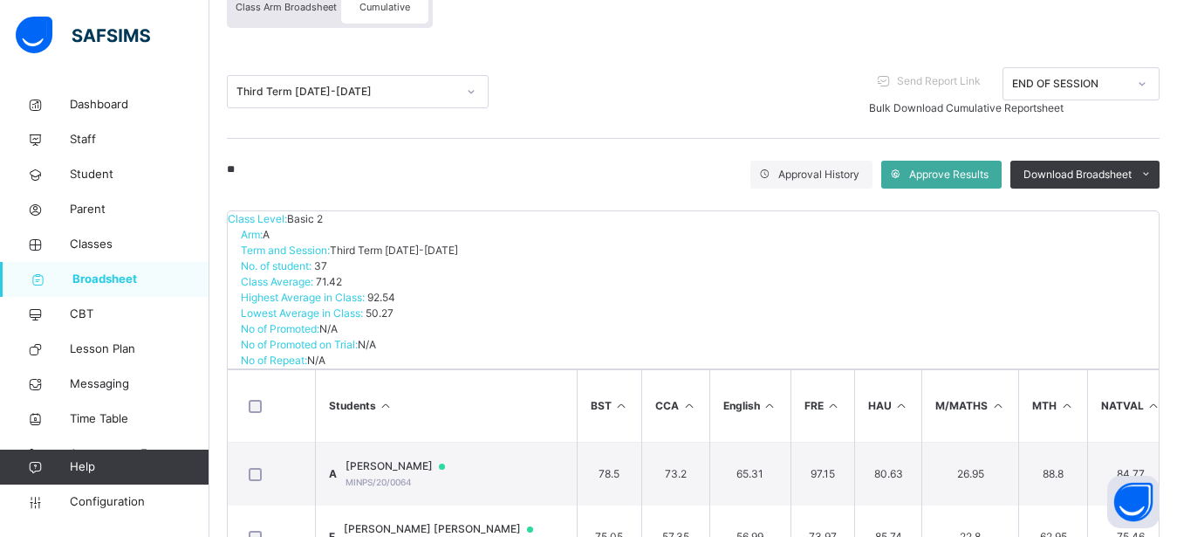
type input "**"
click at [120, 281] on span "Broadsheet" at bounding box center [140, 279] width 137 height 17
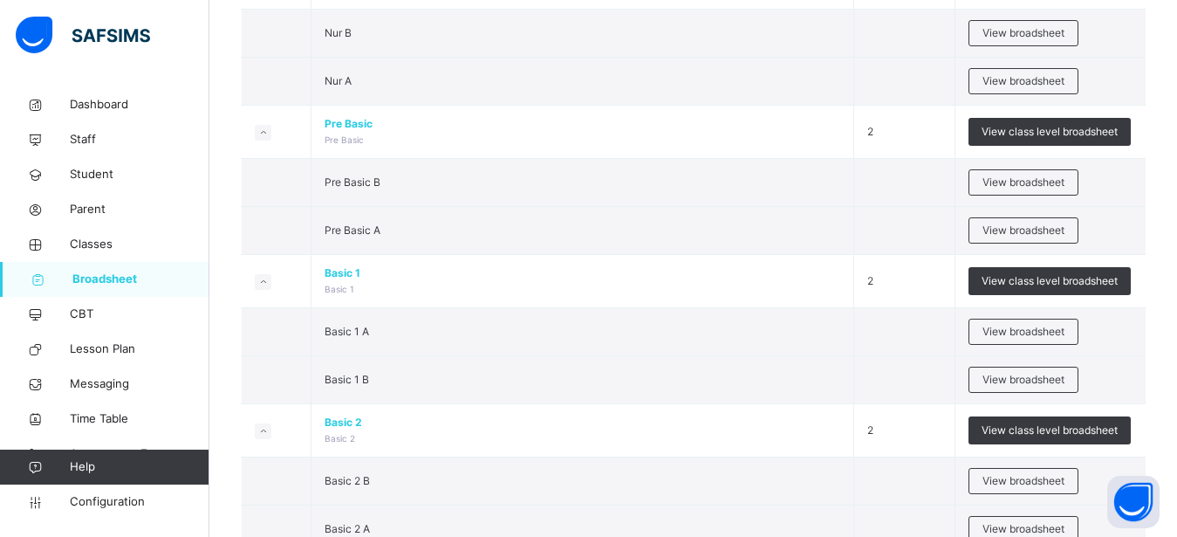
scroll to position [445, 0]
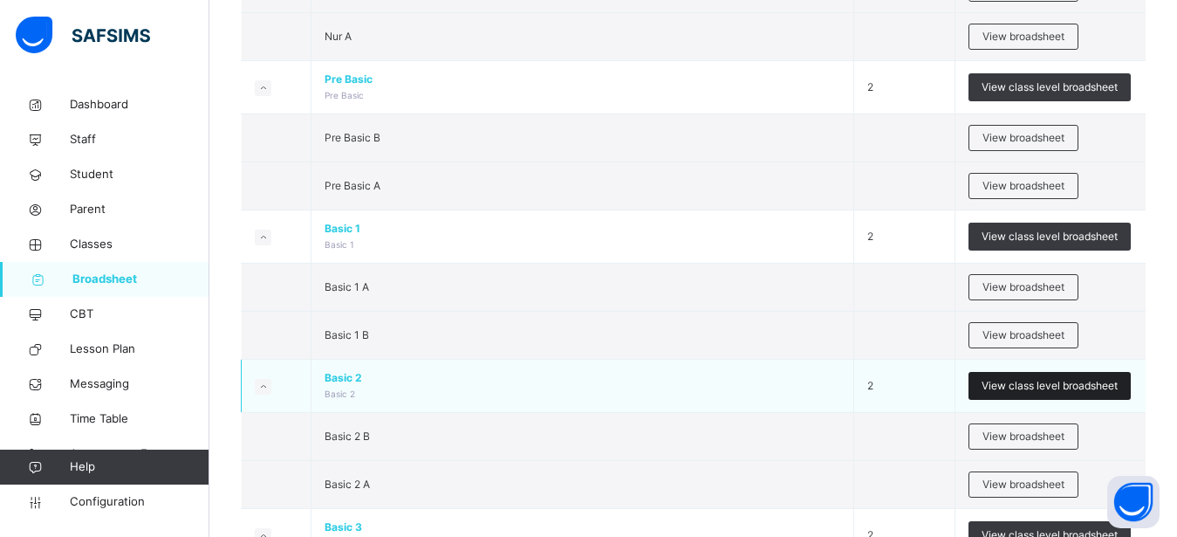
click at [1043, 387] on span "View class level broadsheet" at bounding box center [1050, 386] width 136 height 16
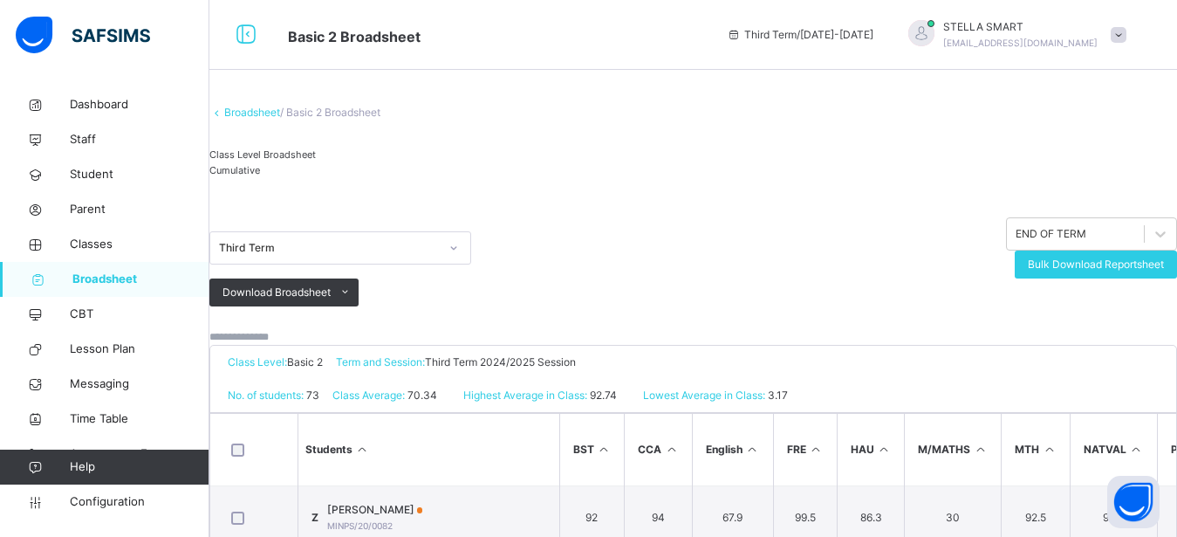
click at [314, 345] on input "text" at bounding box center [261, 337] width 105 height 16
type input "*****"
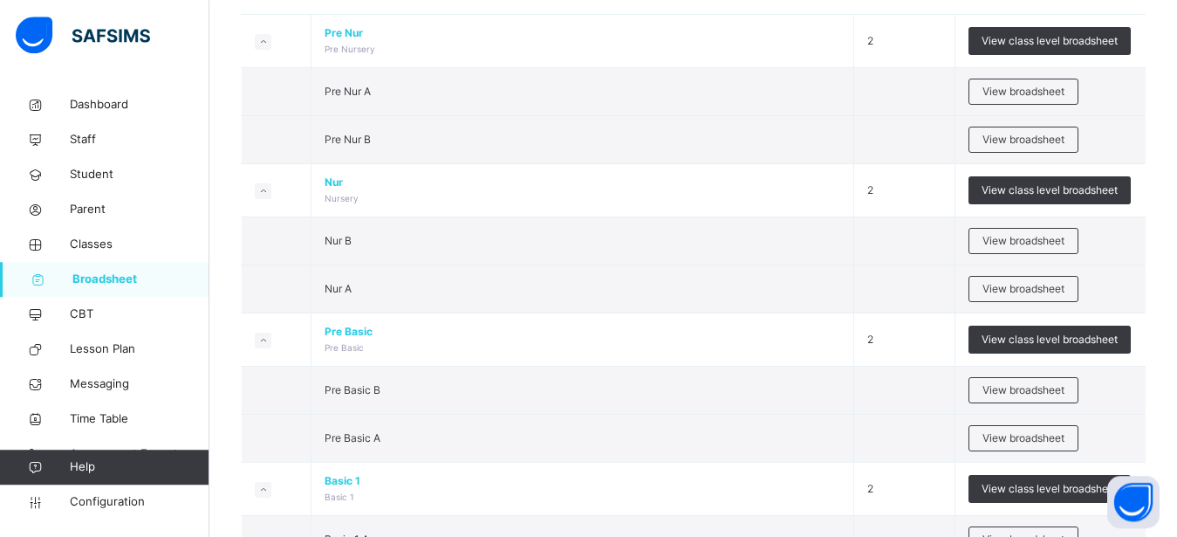
scroll to position [312, 0]
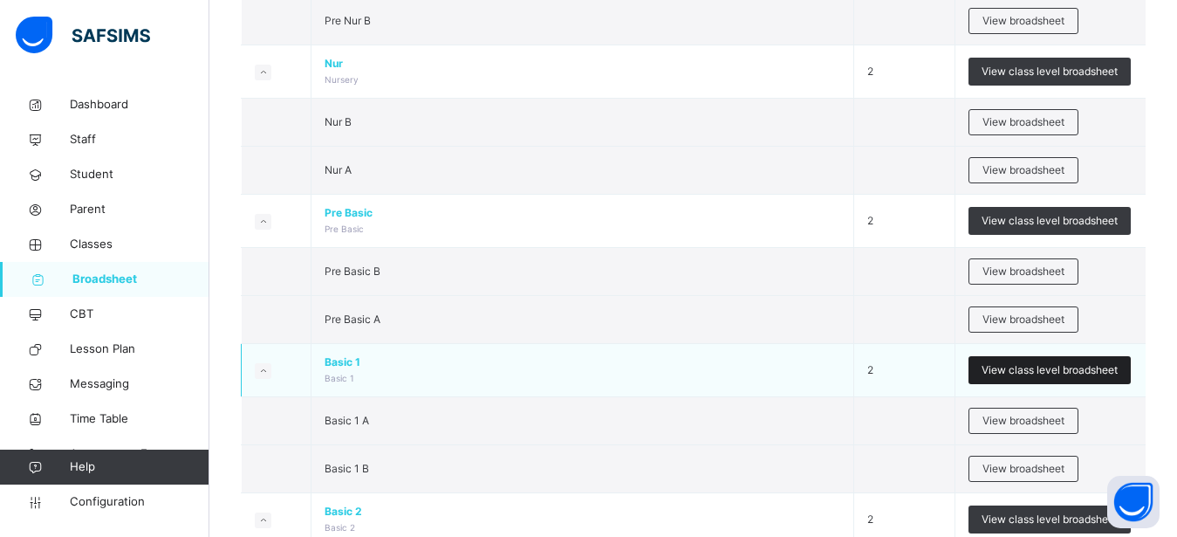
click at [1026, 368] on span "View class level broadsheet" at bounding box center [1050, 370] width 136 height 16
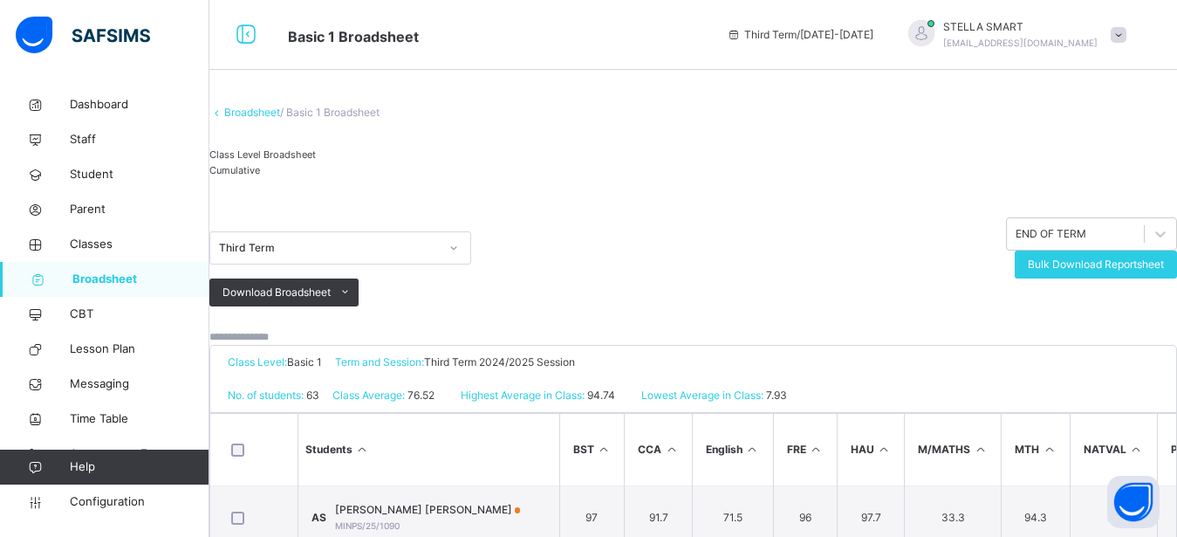
click at [314, 345] on input "text" at bounding box center [261, 337] width 105 height 16
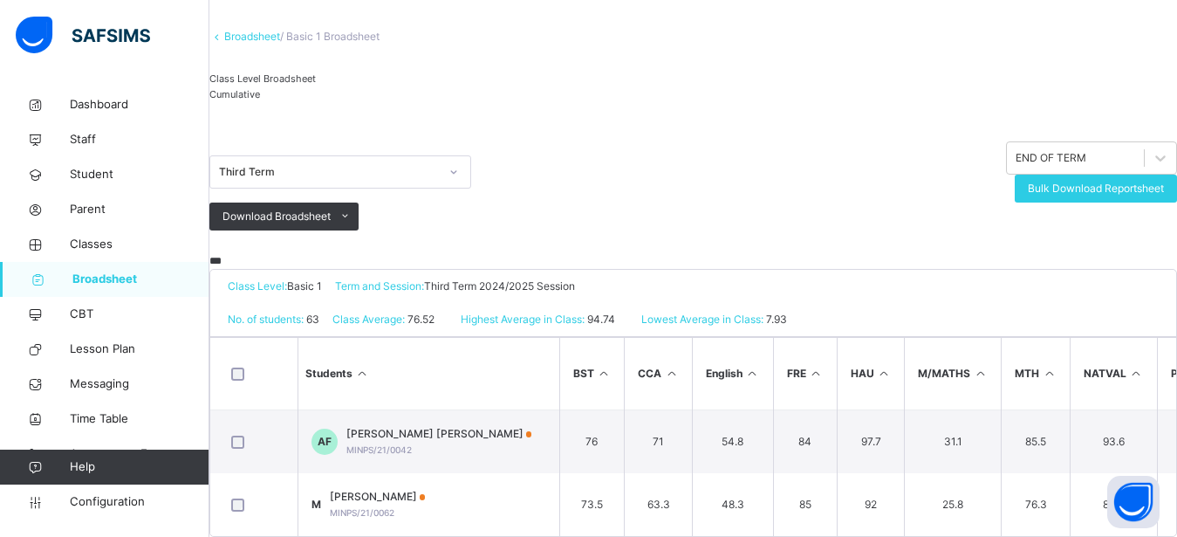
scroll to position [223, 0]
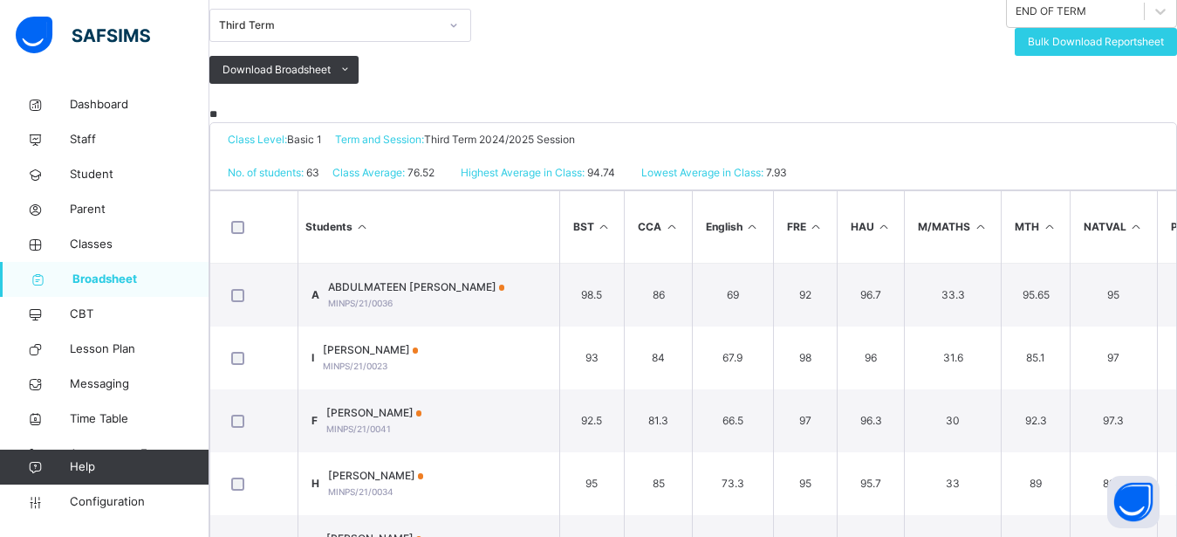
type input "*"
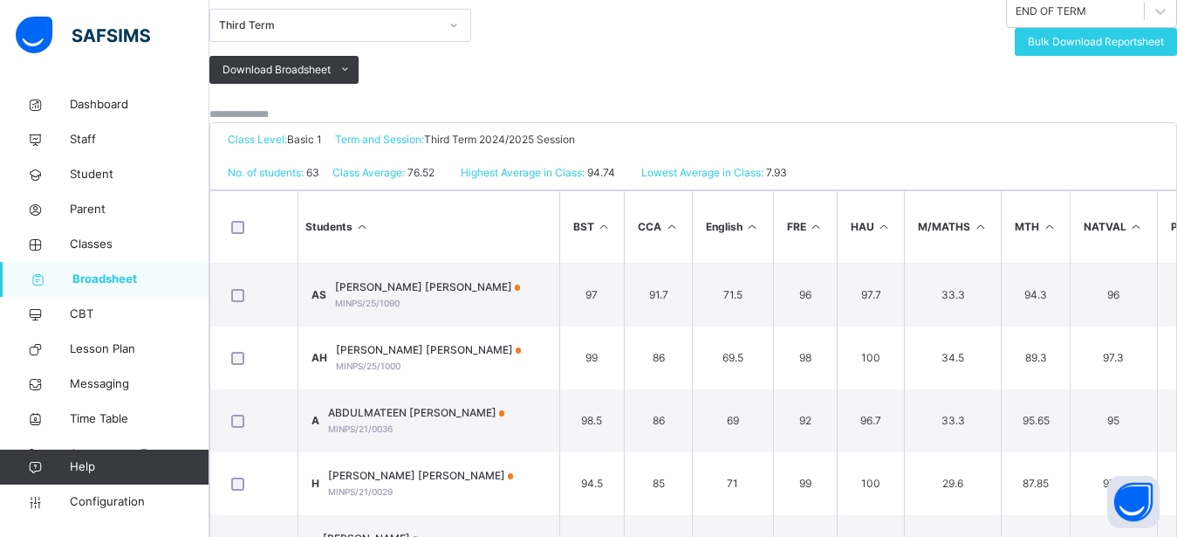
click at [97, 273] on span "Broadsheet" at bounding box center [140, 279] width 137 height 17
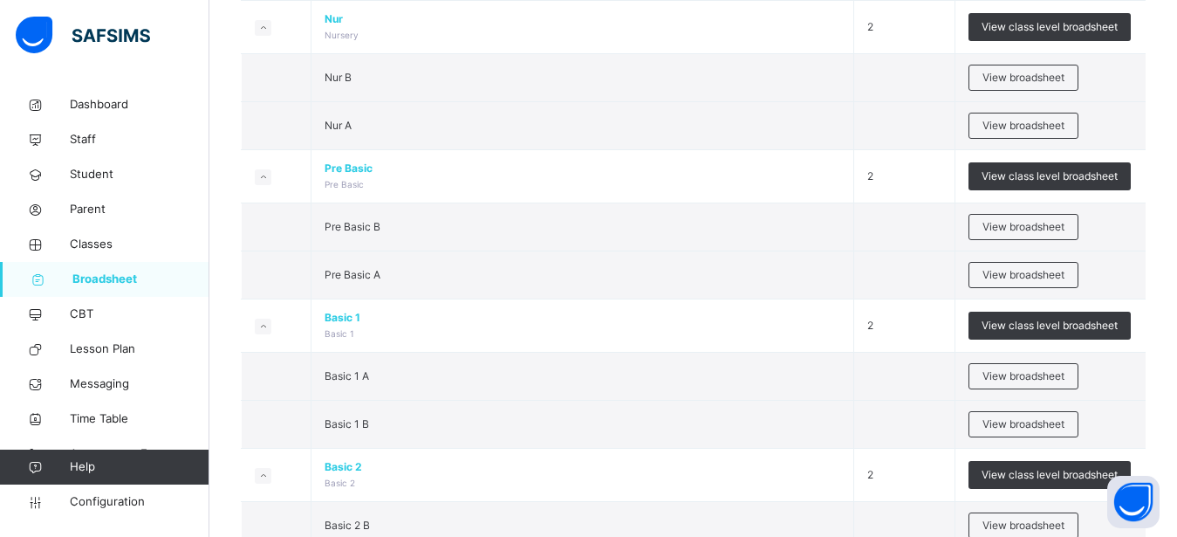
scroll to position [401, 0]
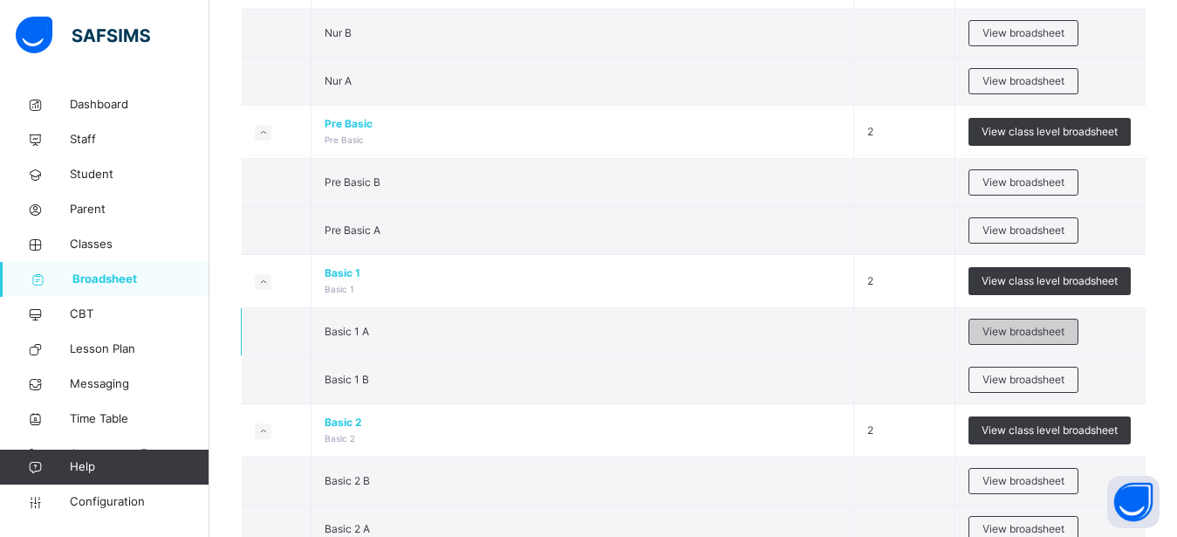
click at [1010, 332] on span "View broadsheet" at bounding box center [1024, 332] width 82 height 16
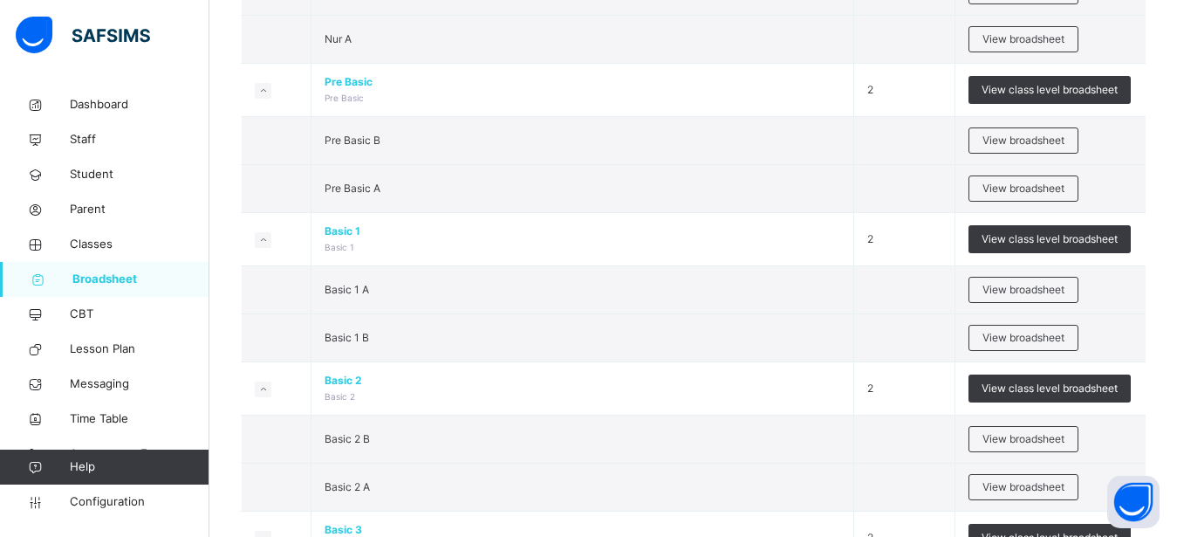
scroll to position [445, 0]
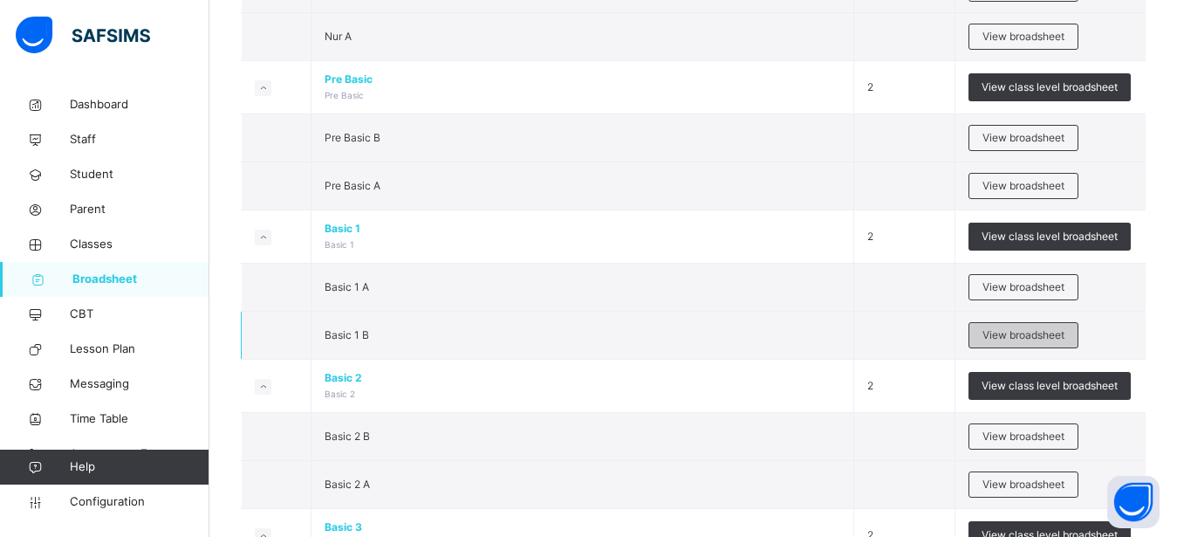
click at [1051, 333] on span "View broadsheet" at bounding box center [1024, 335] width 82 height 16
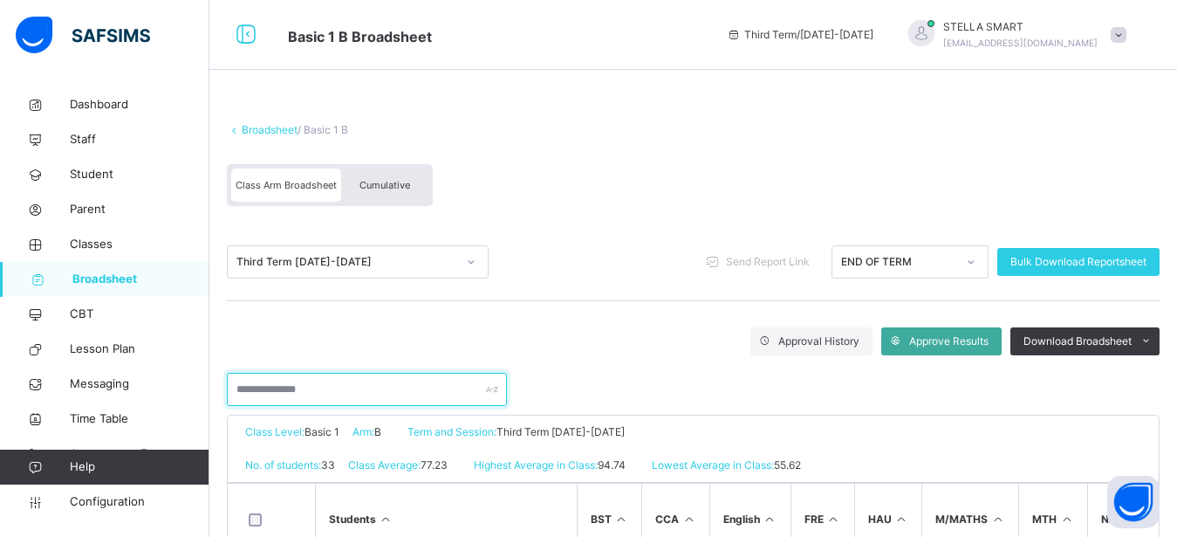
click at [300, 381] on input "text" at bounding box center [367, 389] width 280 height 33
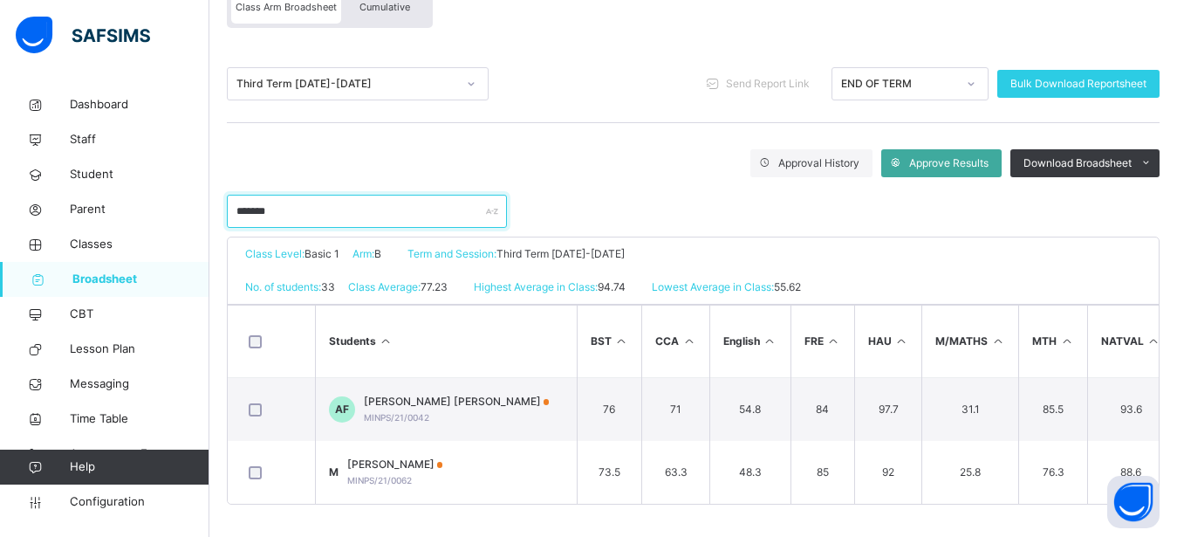
scroll to position [195, 0]
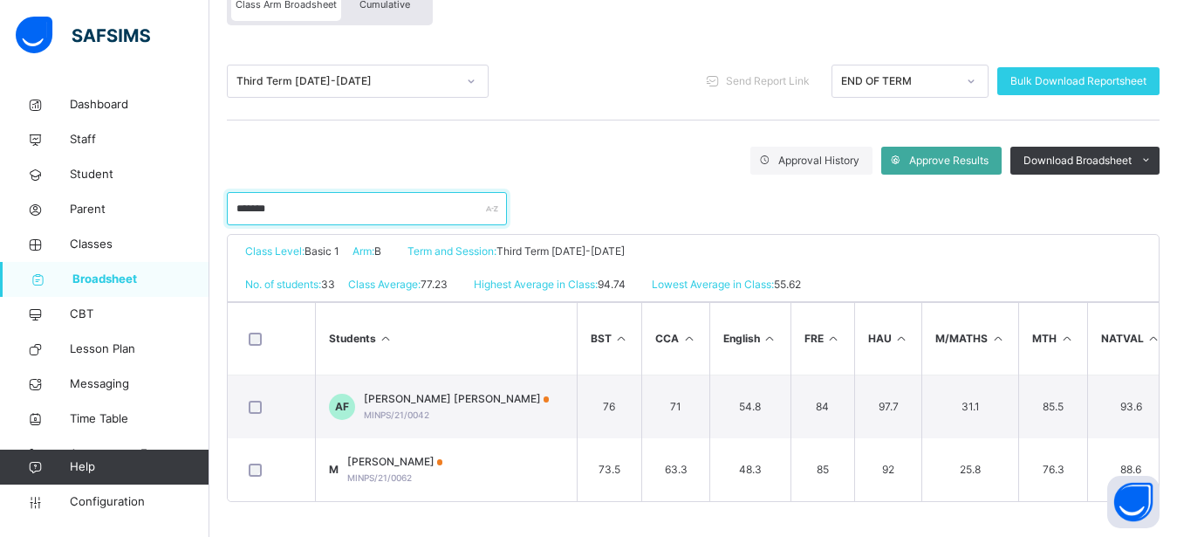
type input "*******"
click at [470, 72] on icon at bounding box center [471, 80] width 10 height 17
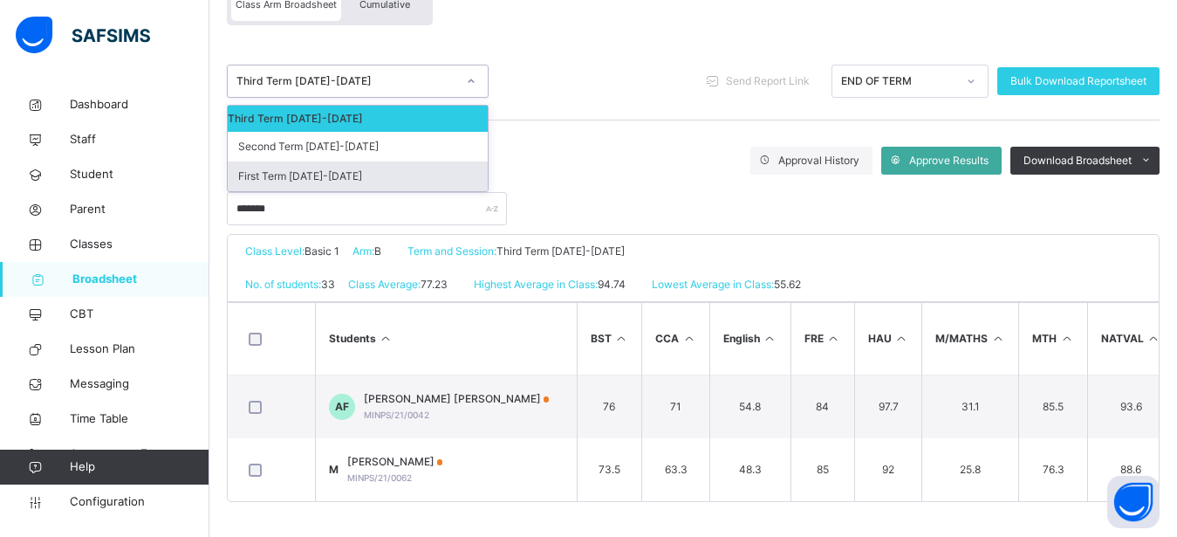
click at [361, 161] on div "First Term [DATE]-[DATE]" at bounding box center [358, 176] width 260 height 30
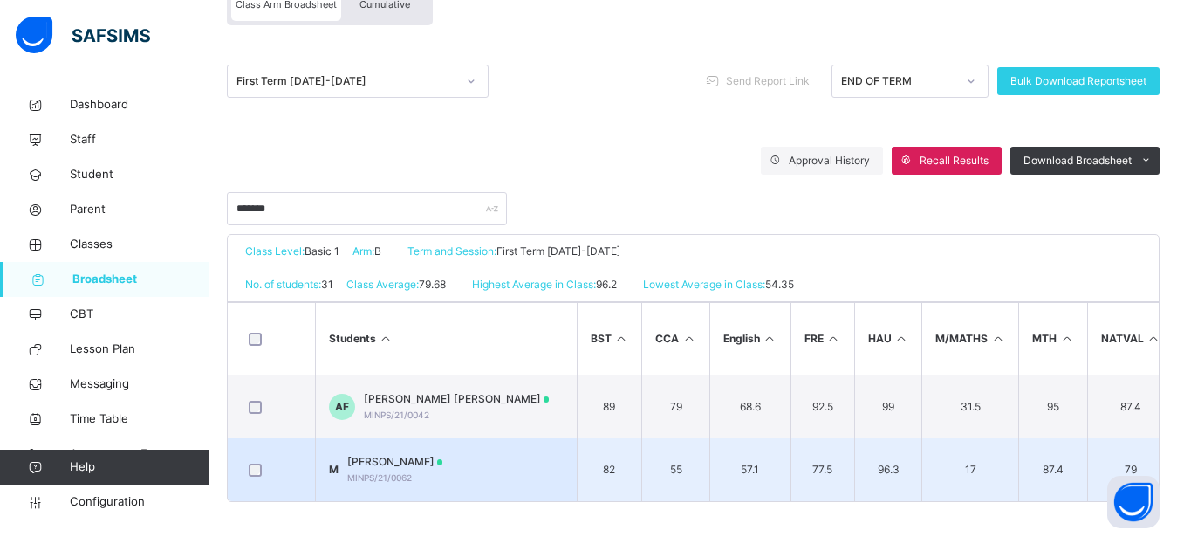
click at [443, 454] on span "[PERSON_NAME]" at bounding box center [395, 462] width 96 height 16
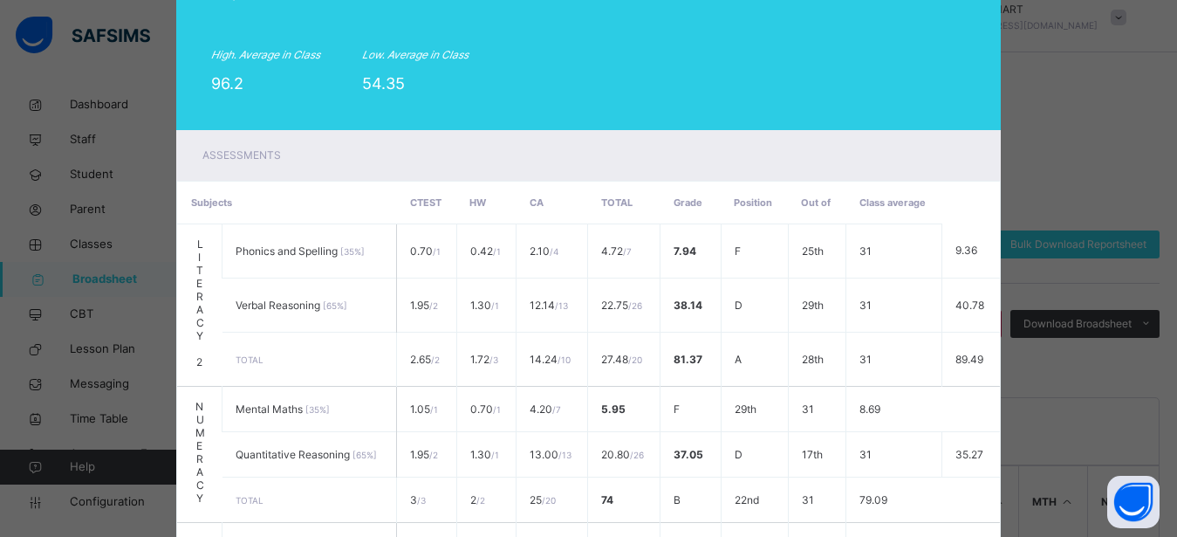
scroll to position [0, 0]
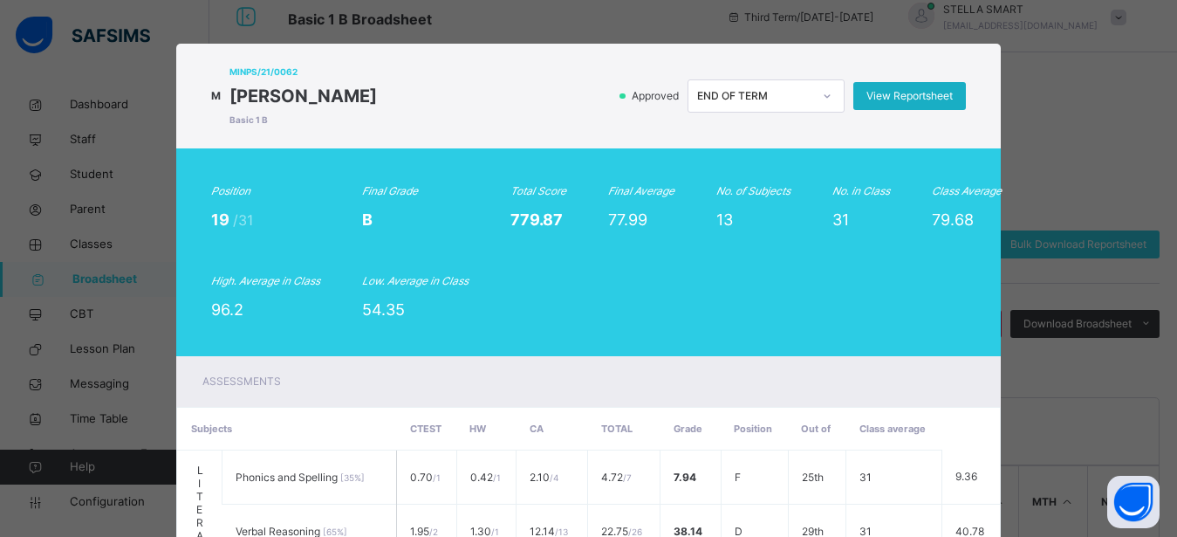
click at [924, 100] on span "View Reportsheet" at bounding box center [910, 96] width 86 height 16
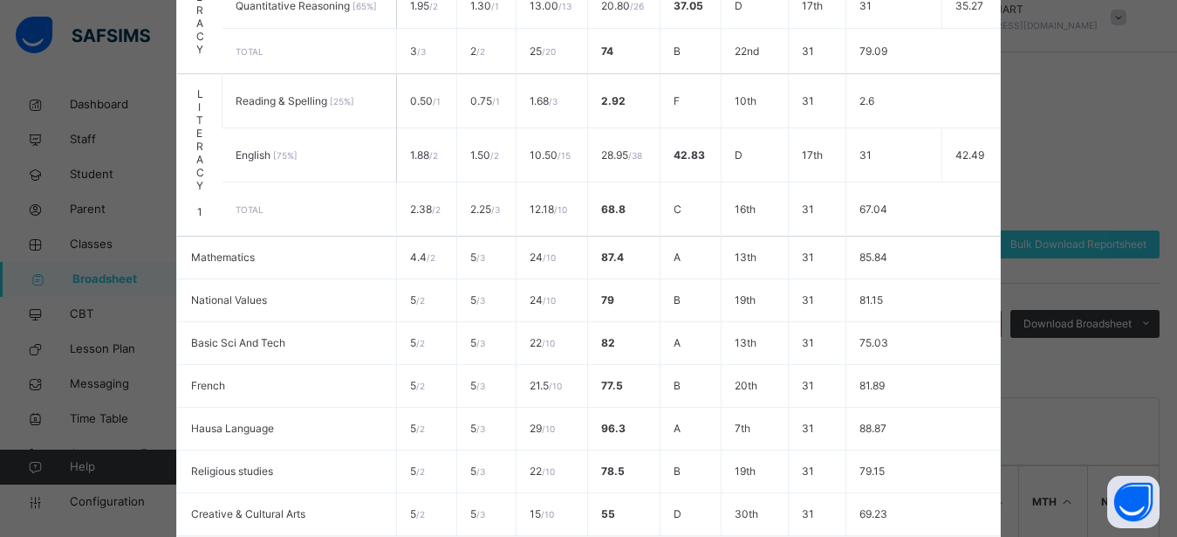
scroll to position [848, 0]
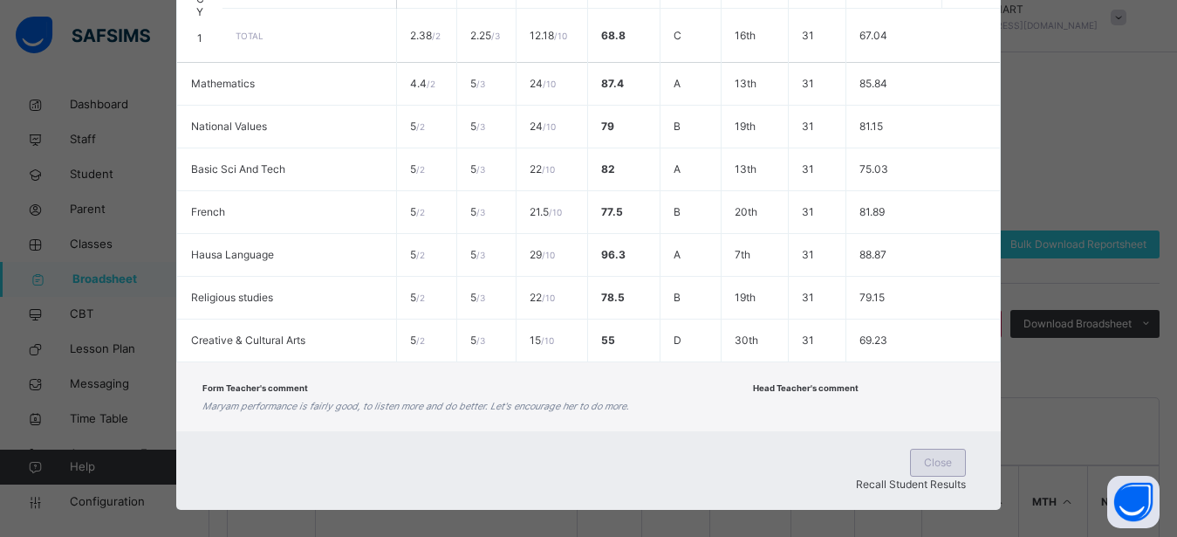
click at [924, 459] on span "Close" at bounding box center [938, 463] width 28 height 16
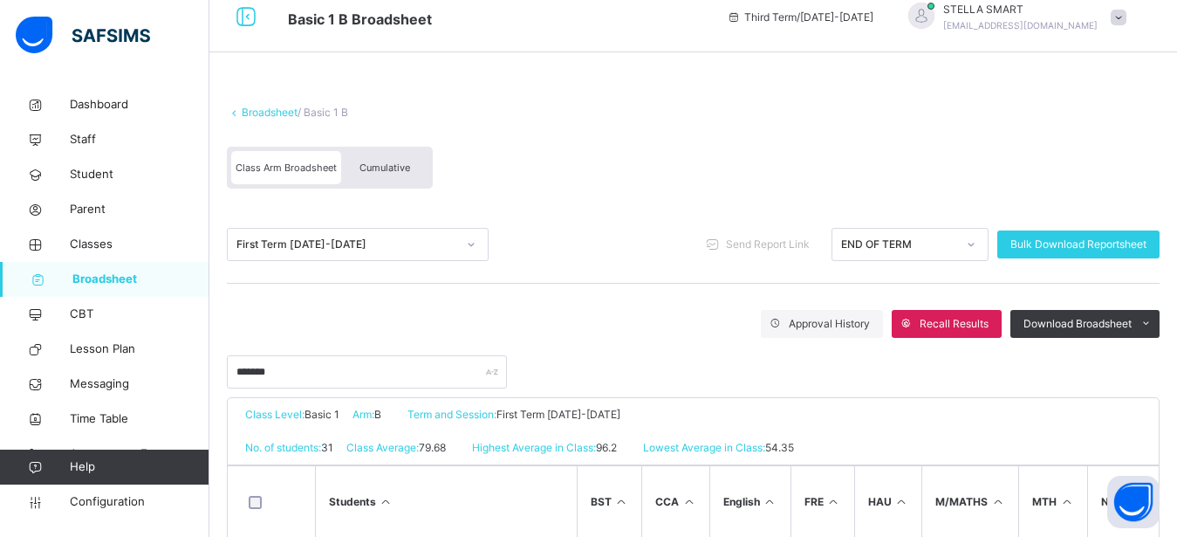
click at [459, 237] on div at bounding box center [471, 244] width 30 height 28
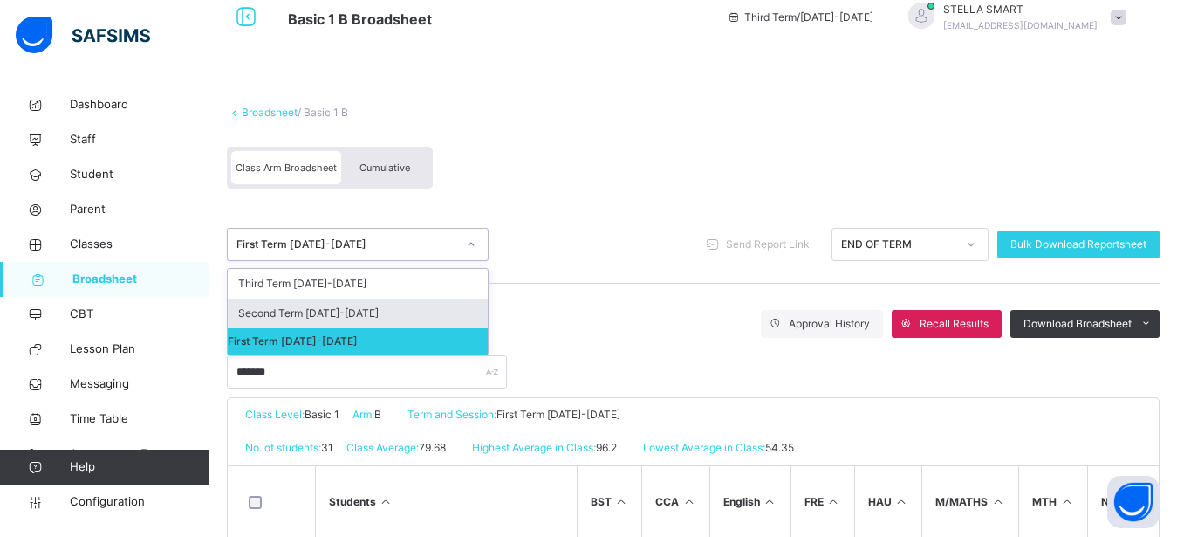
click at [436, 311] on div "Second Term [DATE]-[DATE]" at bounding box center [358, 313] width 260 height 30
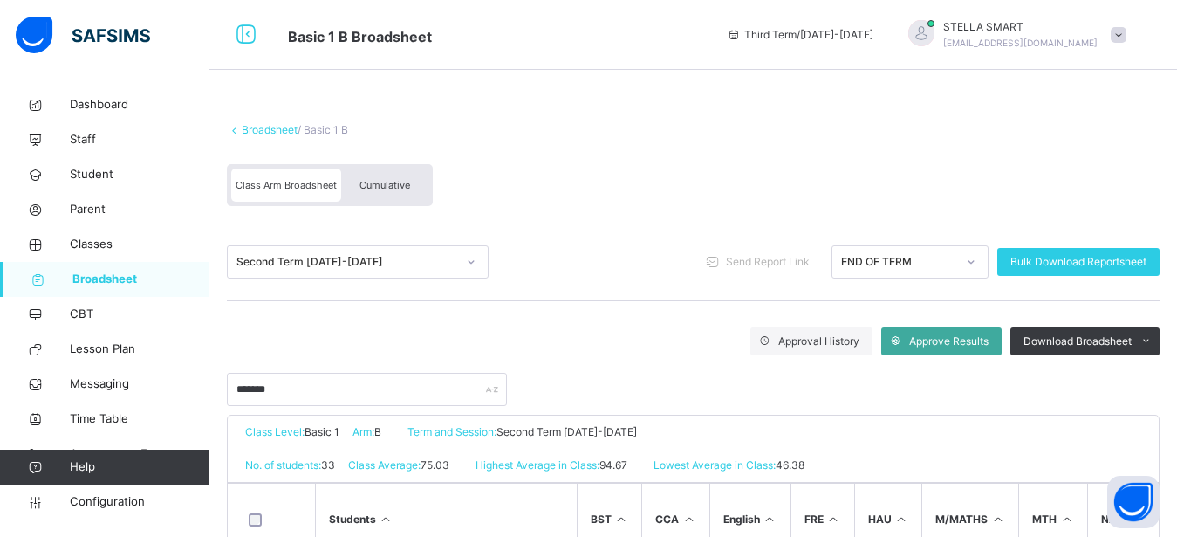
scroll to position [119, 0]
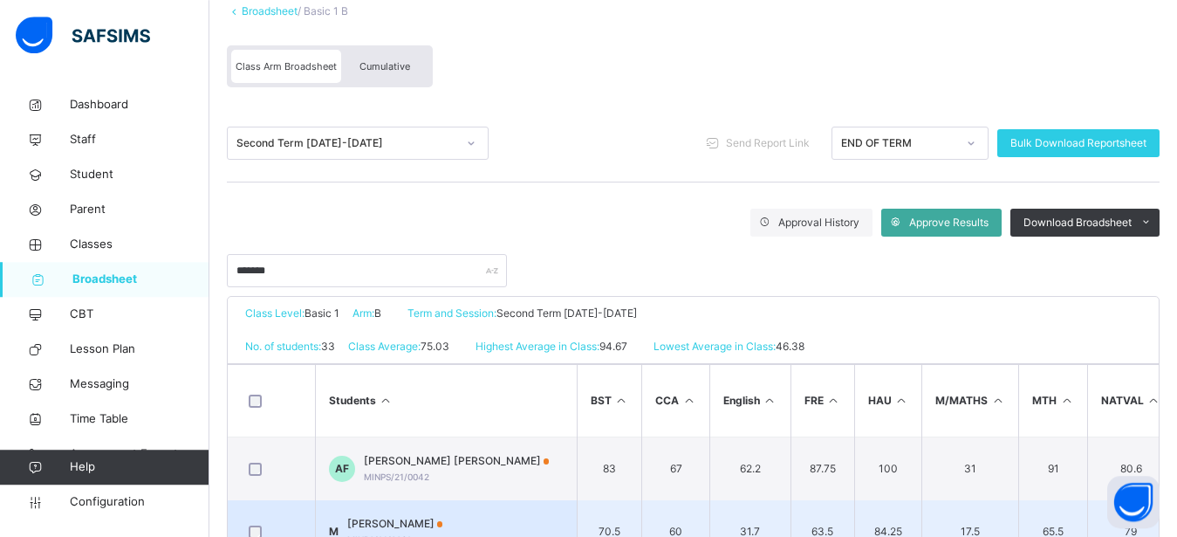
click at [423, 516] on span "[PERSON_NAME]" at bounding box center [395, 524] width 96 height 16
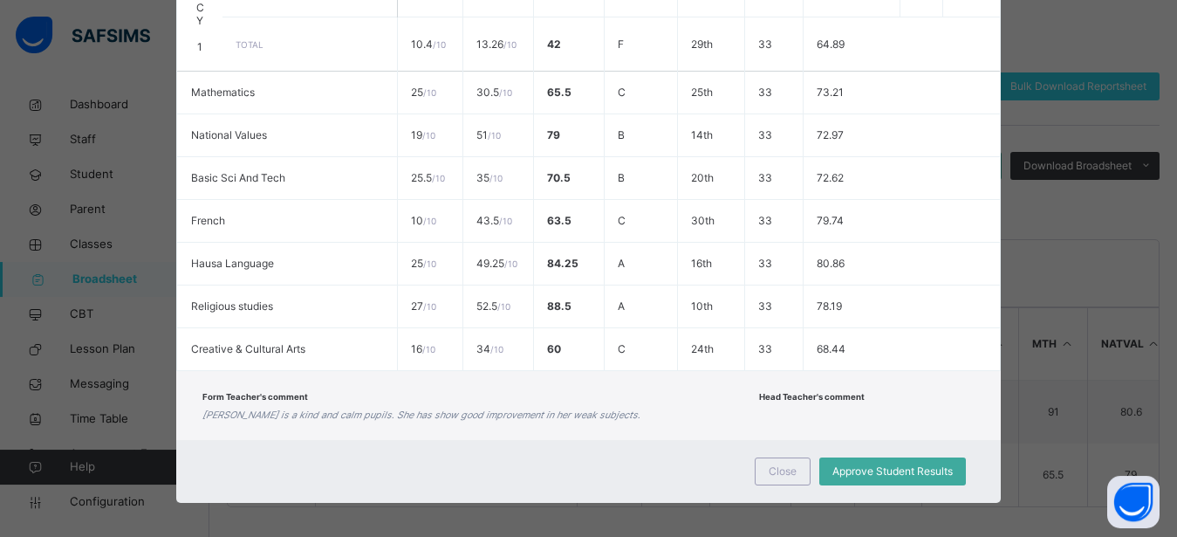
scroll to position [827, 0]
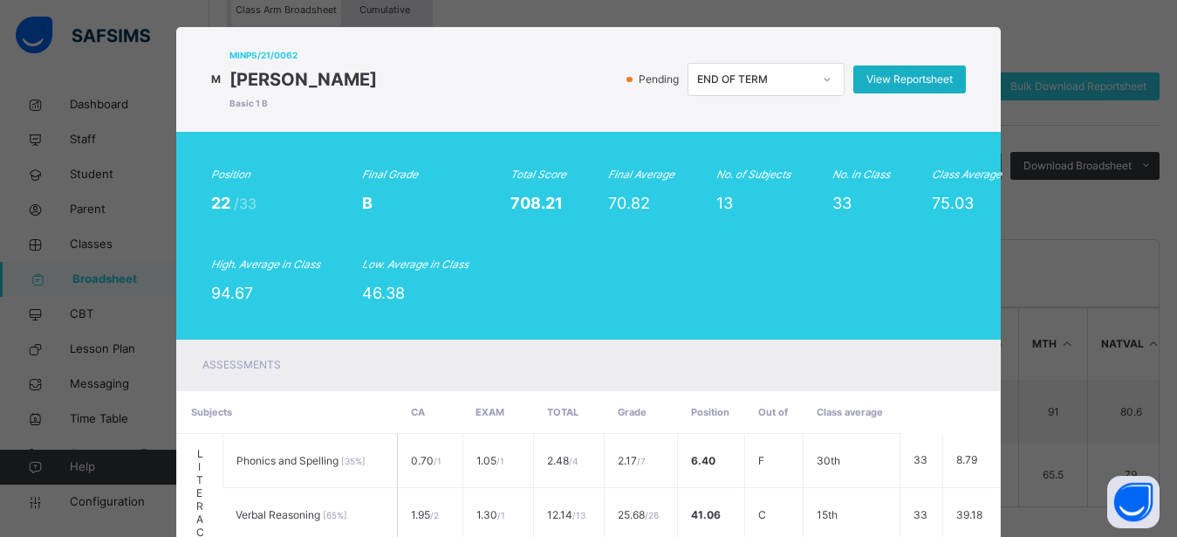
click at [937, 76] on span "View Reportsheet" at bounding box center [910, 80] width 86 height 16
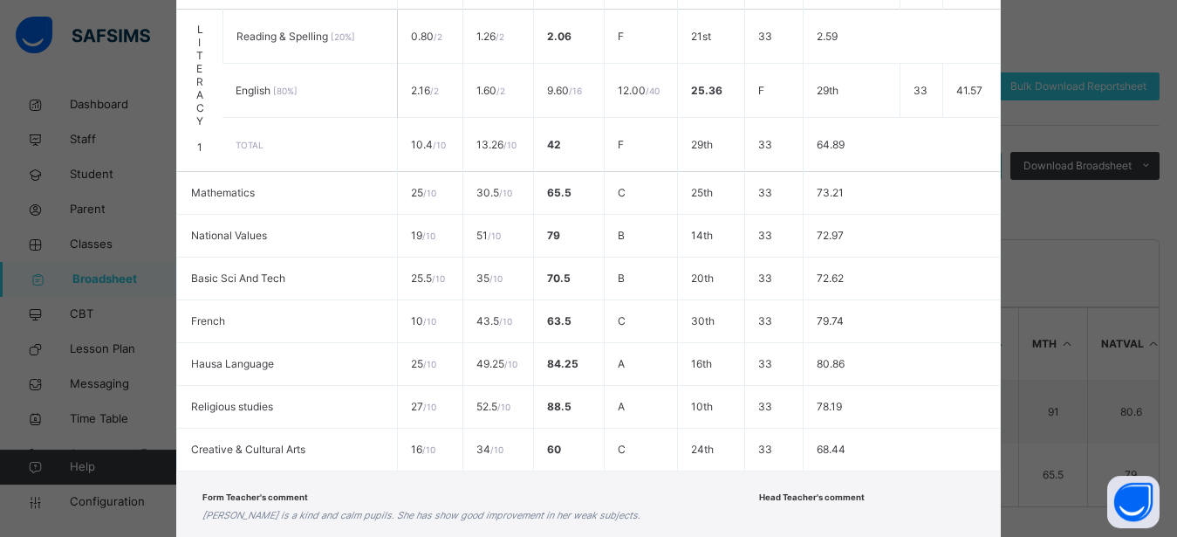
scroll to position [848, 0]
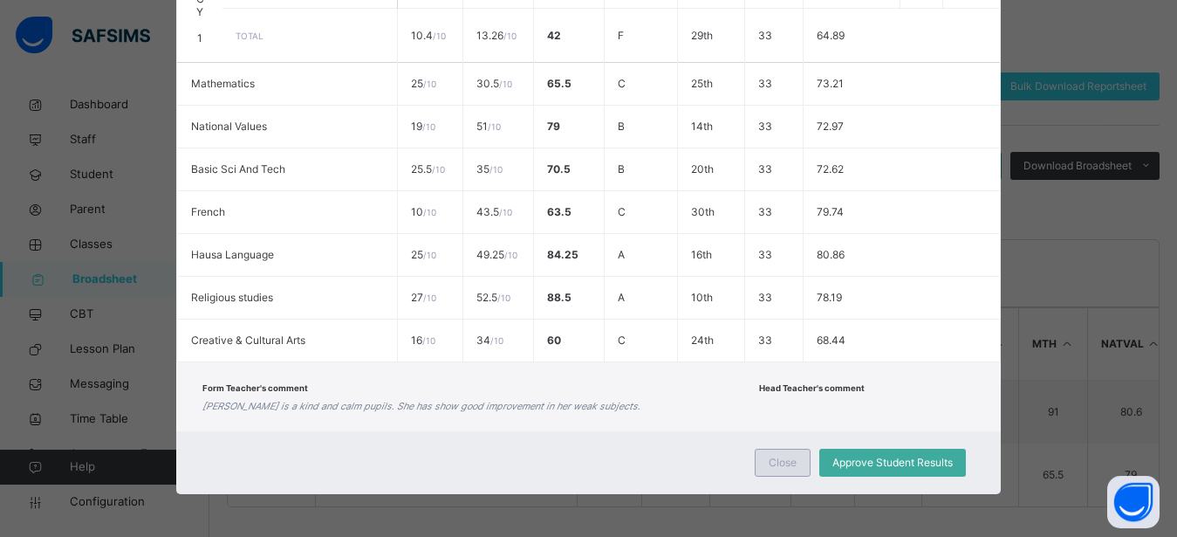
click at [778, 466] on span "Close" at bounding box center [783, 463] width 28 height 16
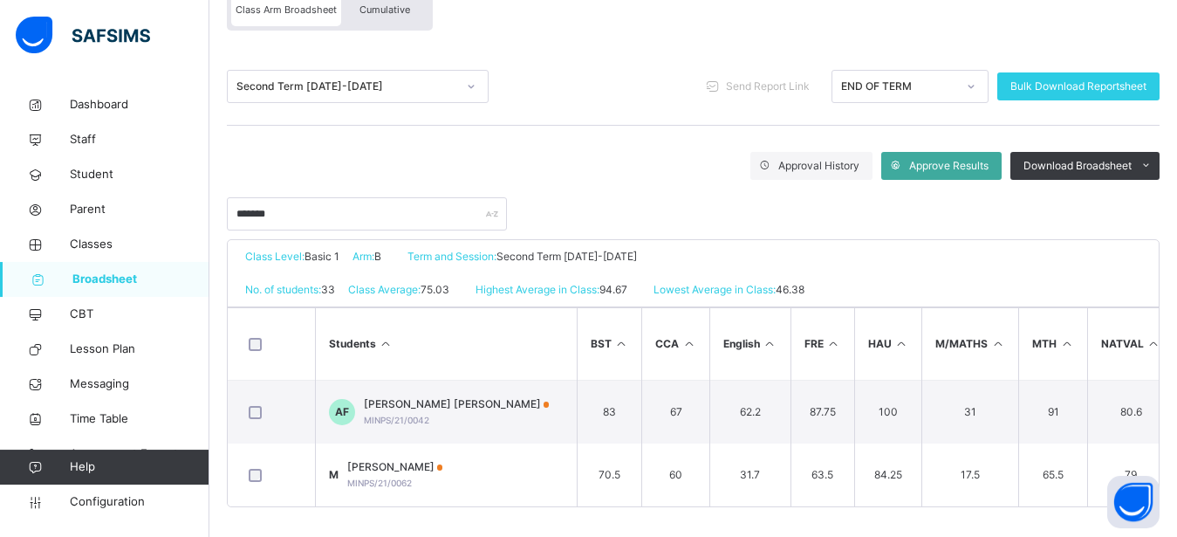
click at [415, 17] on div "Cumulative" at bounding box center [384, 9] width 87 height 33
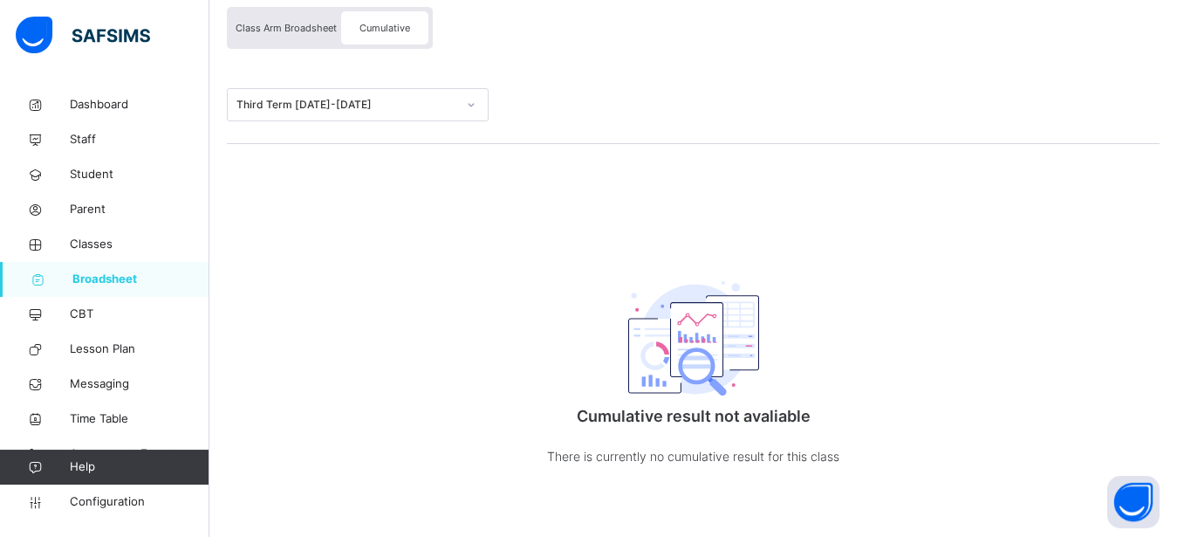
scroll to position [0, 0]
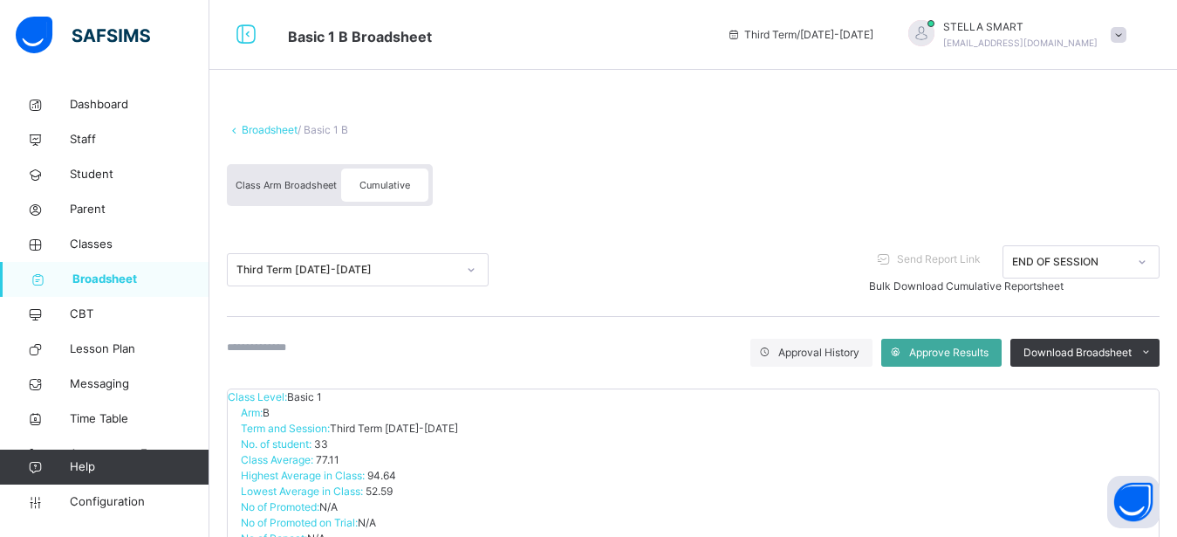
click at [314, 355] on input "text" at bounding box center [279, 347] width 105 height 16
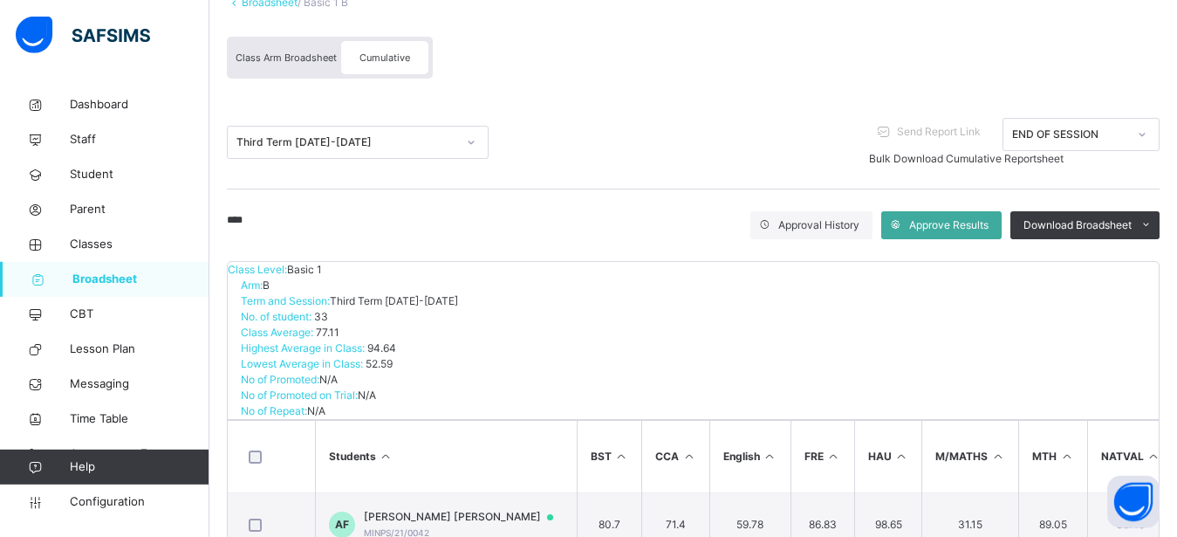
scroll to position [151, 0]
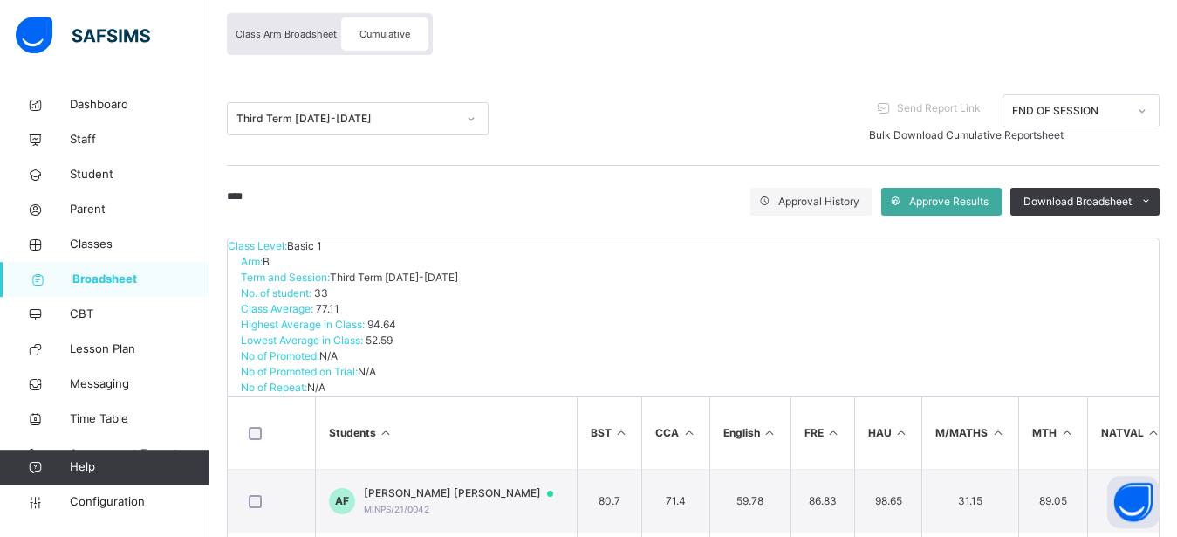
type input "****"
click at [422, 470] on td "AF ABDURAHMAN TIJJANI FARUQ MINPS/21/0042" at bounding box center [446, 502] width 262 height 64
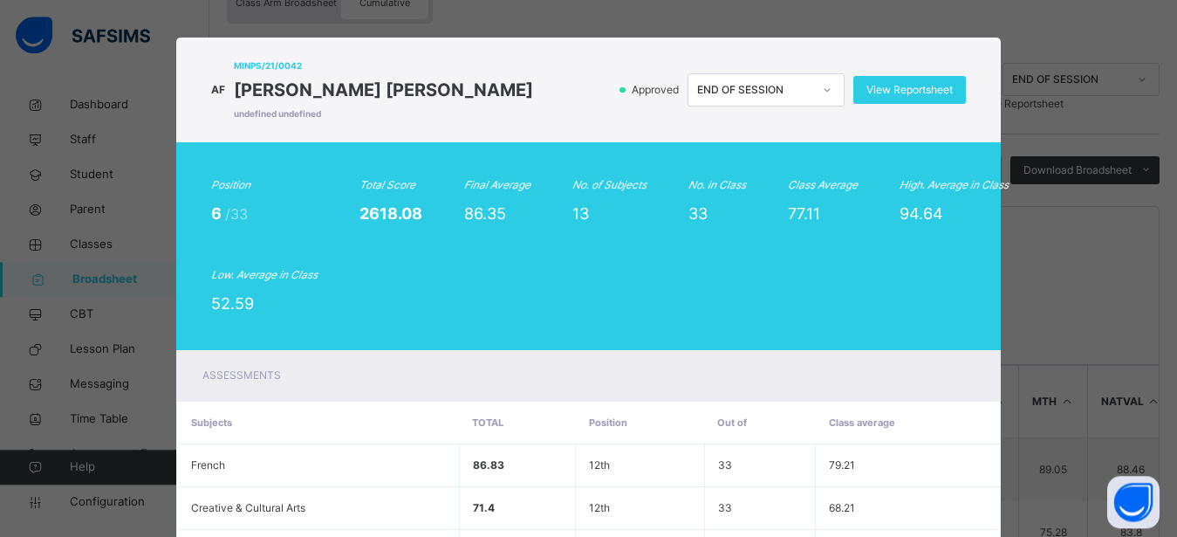
scroll to position [0, 0]
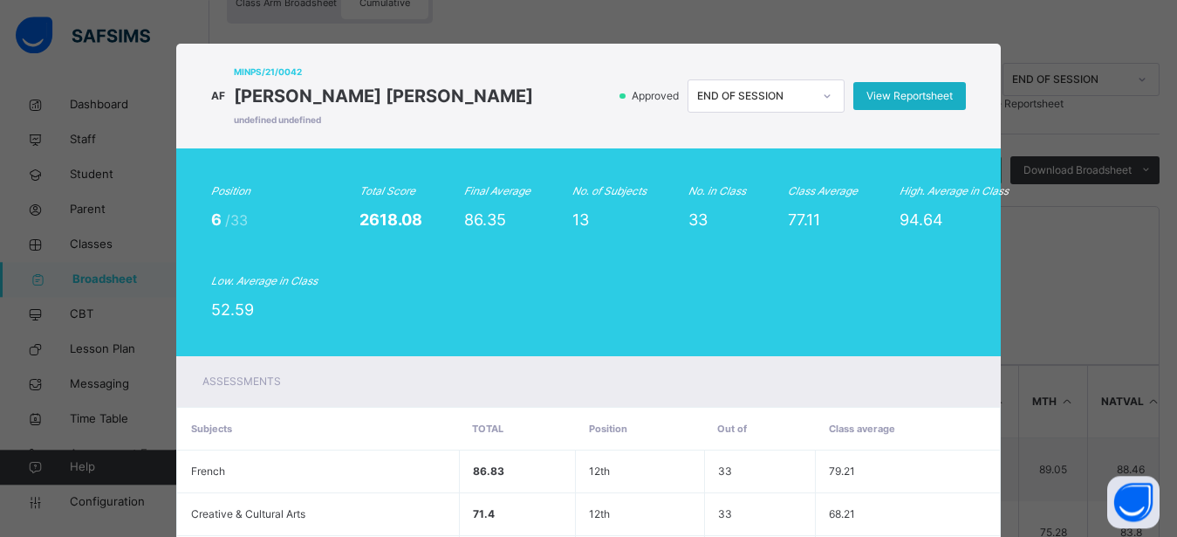
click at [915, 95] on span "View Reportsheet" at bounding box center [910, 96] width 86 height 16
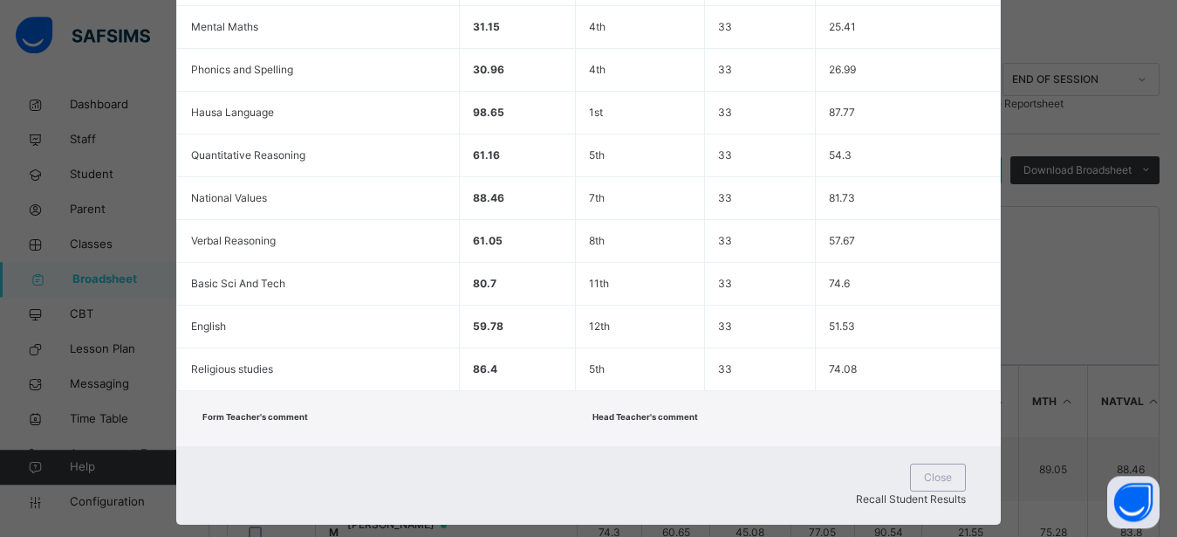
scroll to position [631, 0]
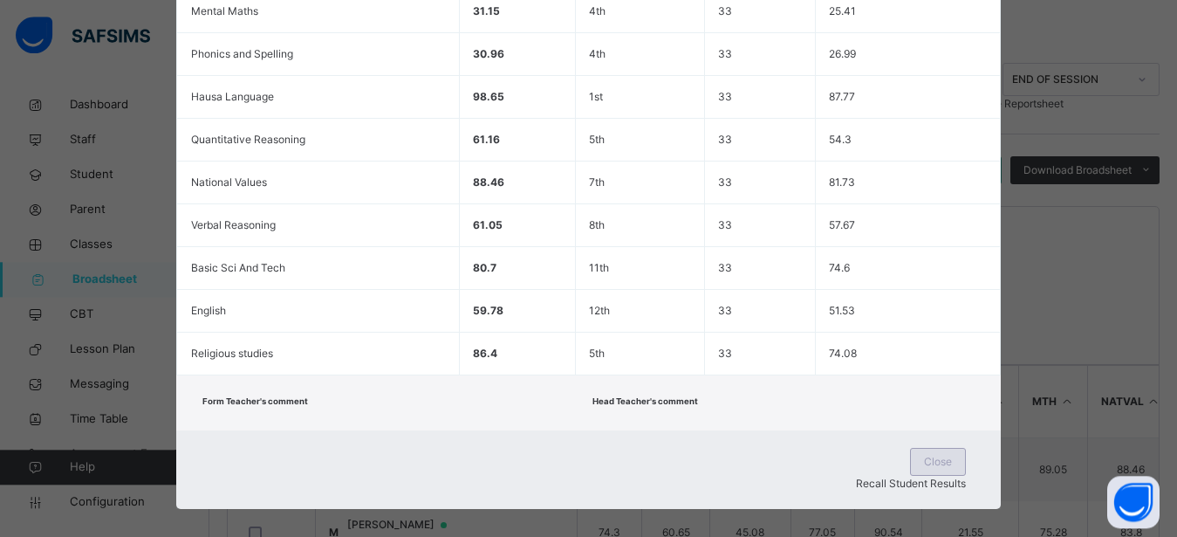
click at [924, 464] on span "Close" at bounding box center [938, 462] width 28 height 16
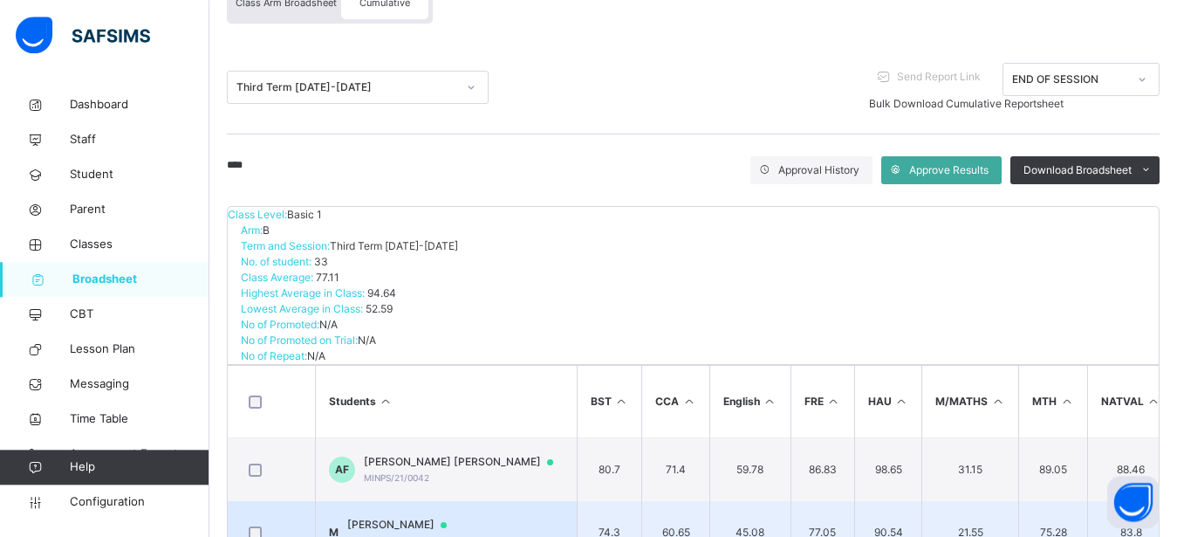
click at [444, 517] on span "[PERSON_NAME]" at bounding box center [405, 525] width 116 height 16
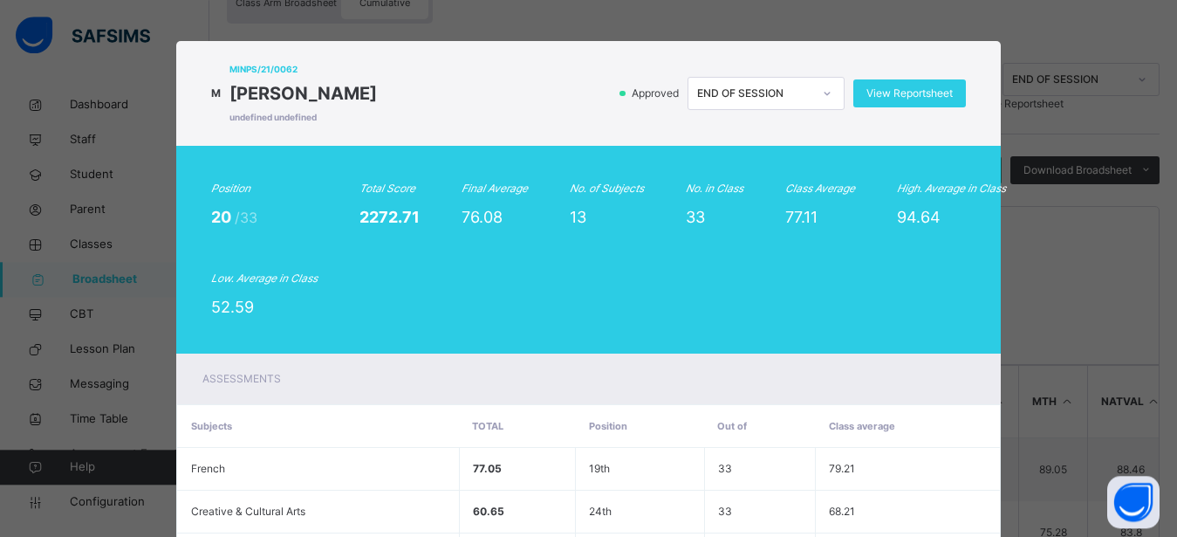
scroll to position [0, 0]
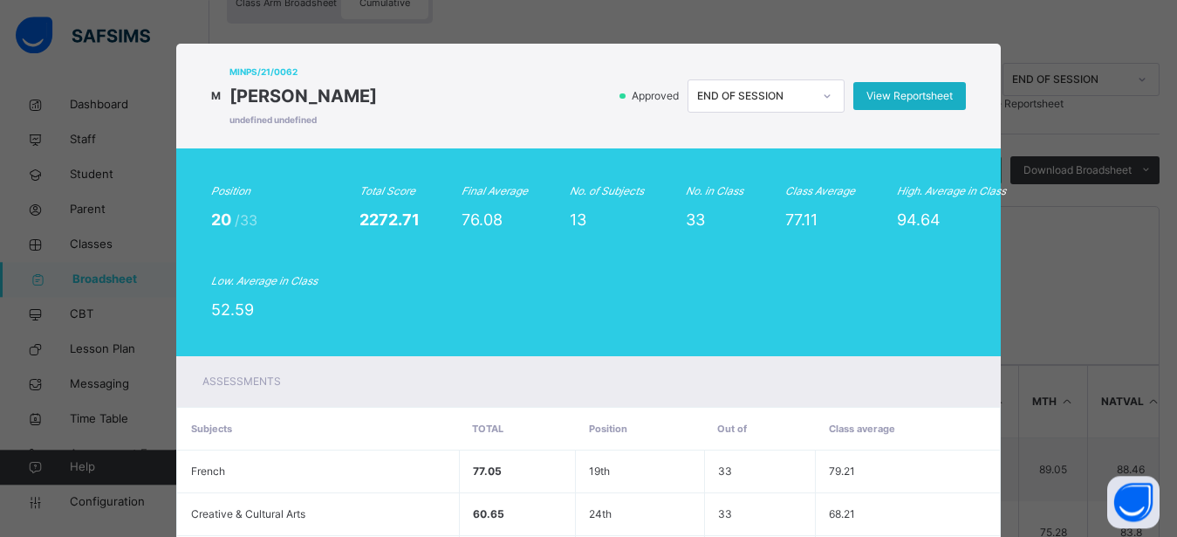
click at [904, 93] on span "View Reportsheet" at bounding box center [910, 96] width 86 height 16
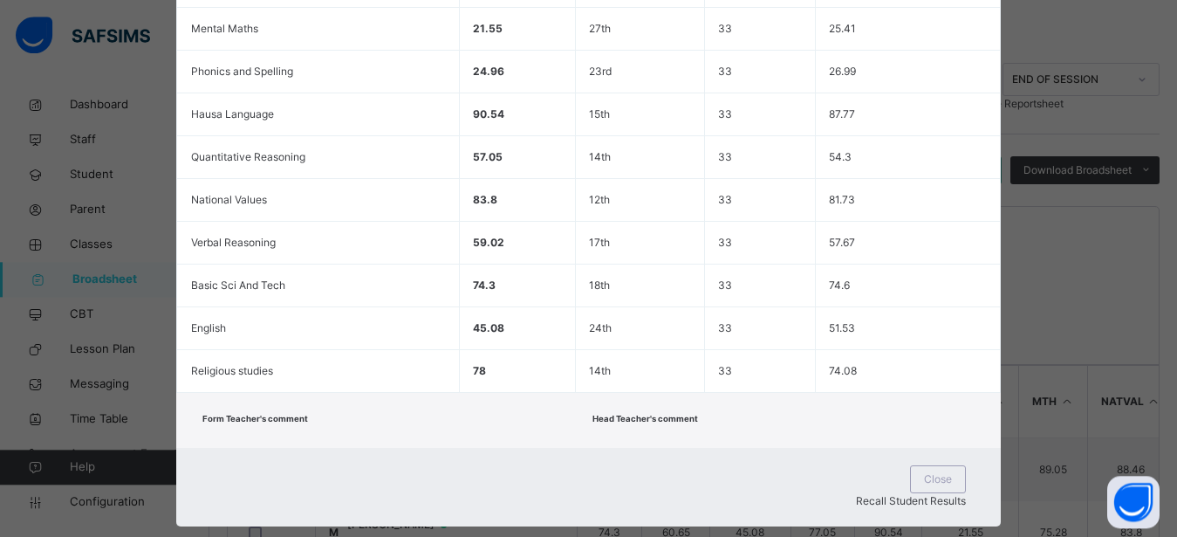
scroll to position [615, 0]
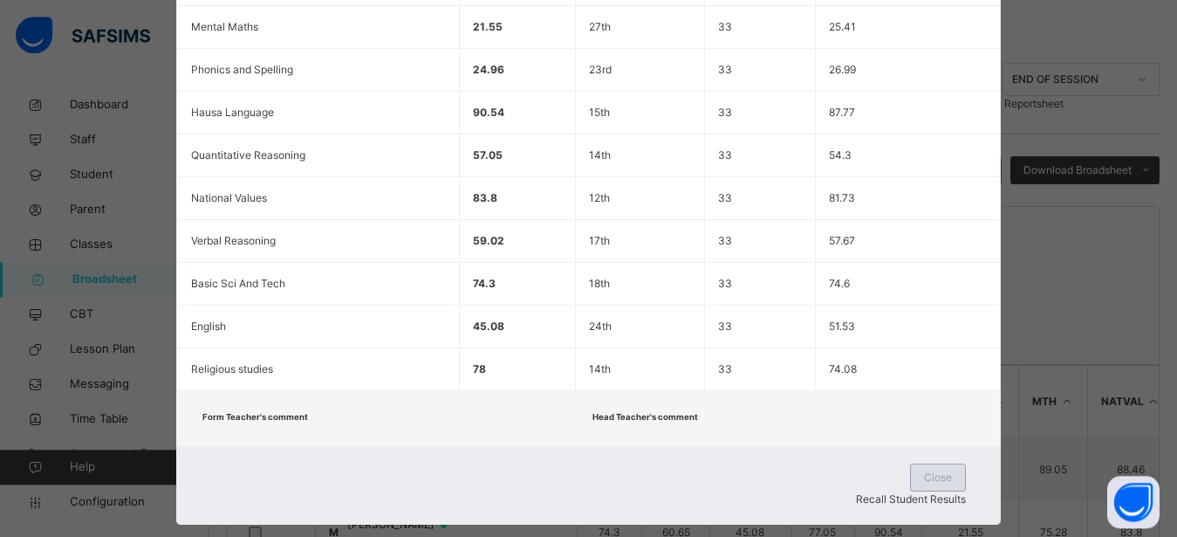
click at [910, 480] on div "Close" at bounding box center [938, 477] width 56 height 28
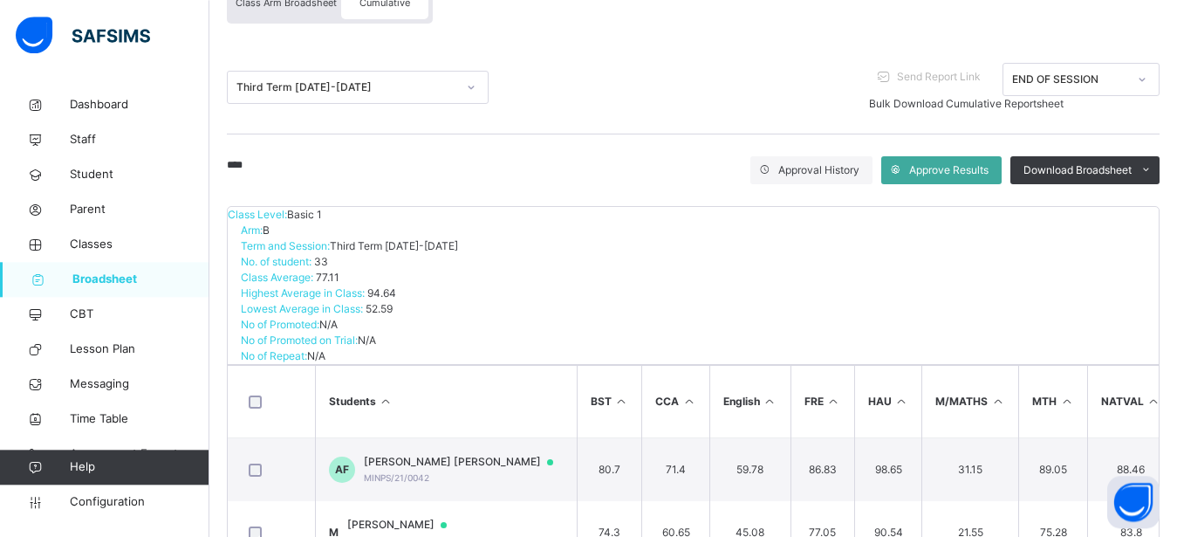
click at [135, 278] on span "Broadsheet" at bounding box center [140, 279] width 137 height 17
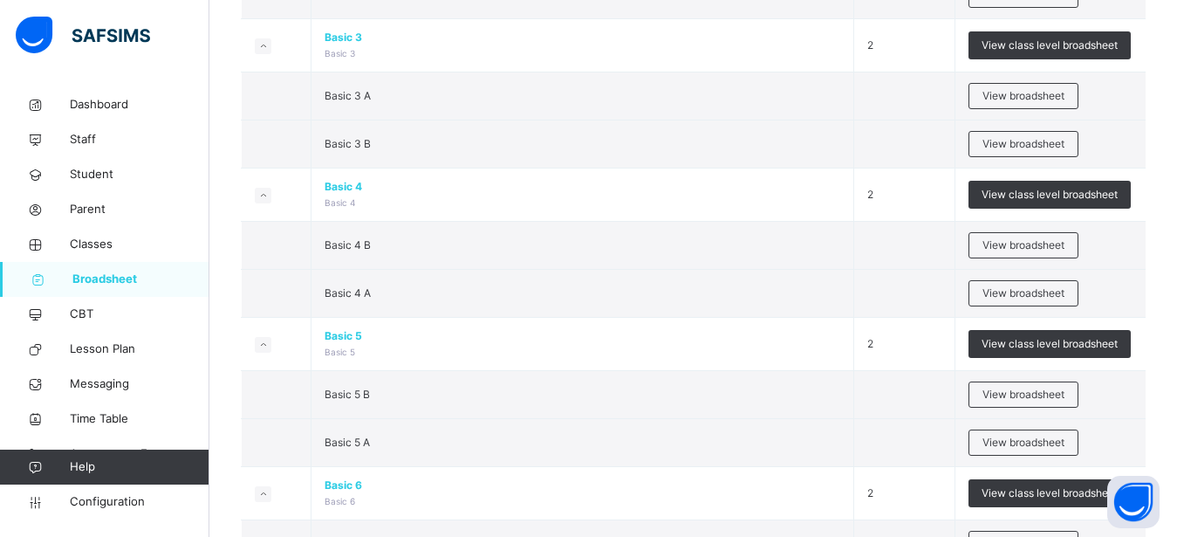
scroll to position [979, 0]
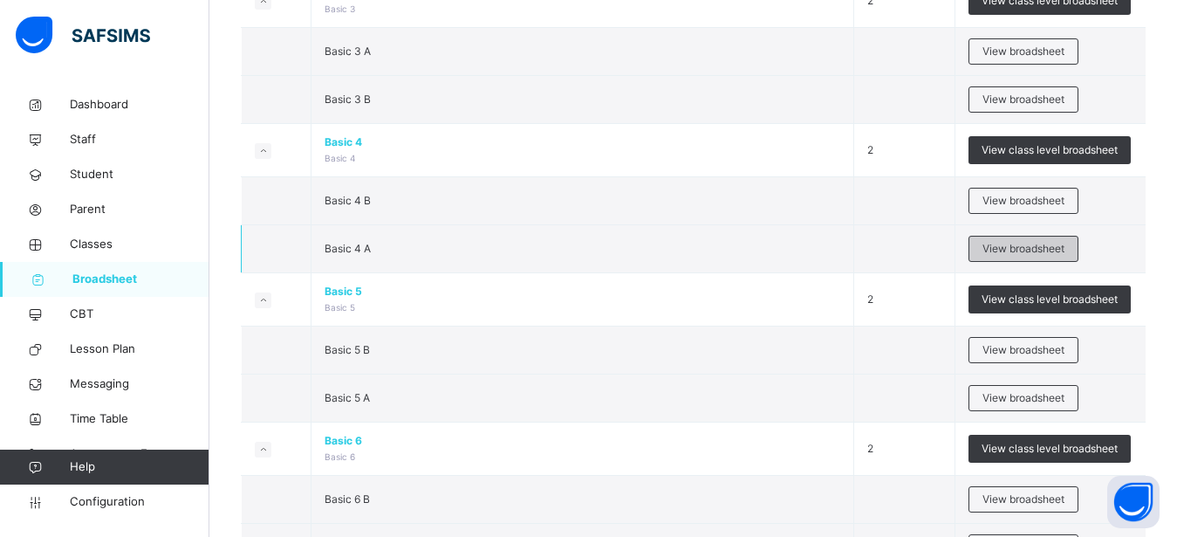
click at [1021, 246] on span "View broadsheet" at bounding box center [1024, 249] width 82 height 16
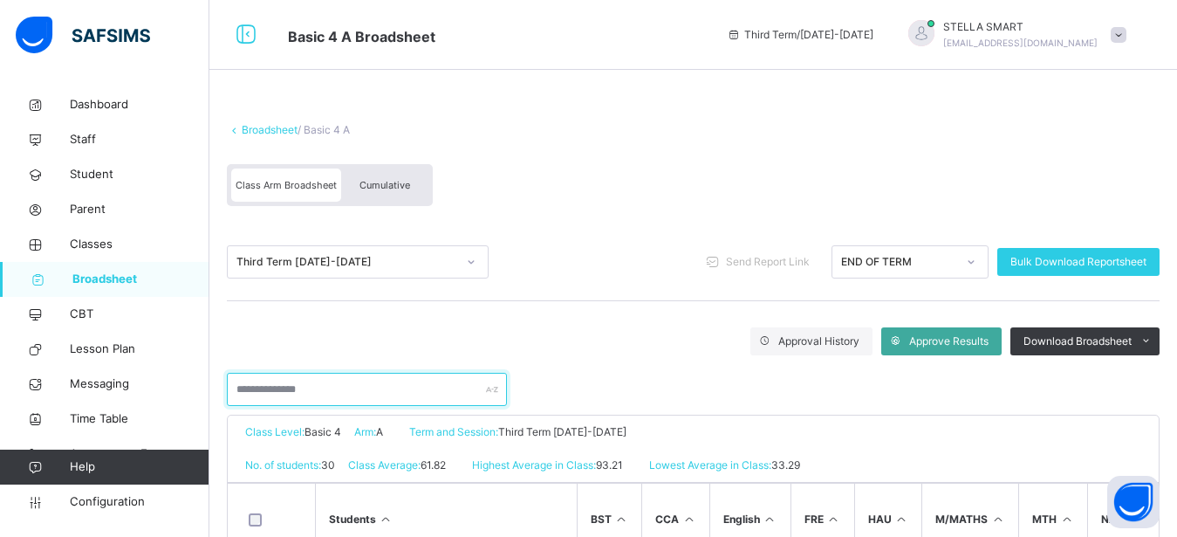
click at [294, 385] on input "text" at bounding box center [367, 389] width 280 height 33
type input "****"
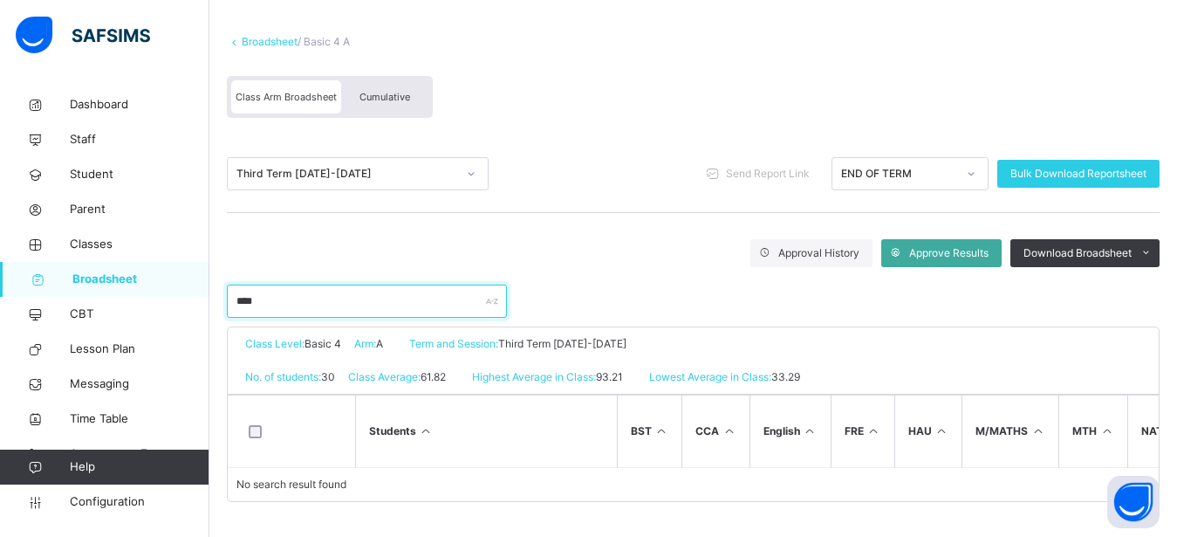
scroll to position [111, 0]
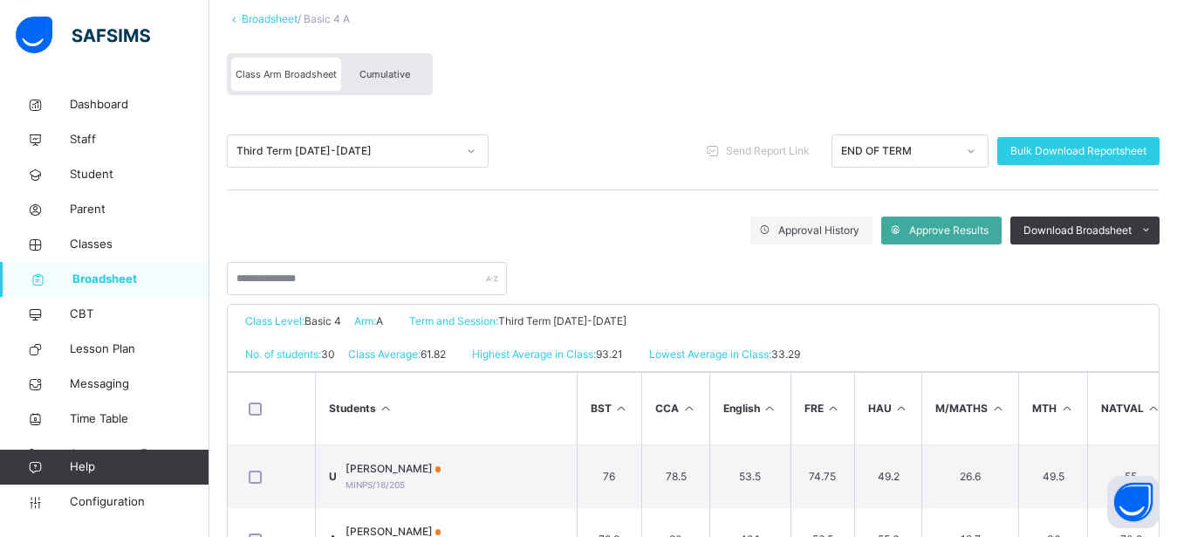
click at [161, 281] on span "Broadsheet" at bounding box center [140, 279] width 137 height 17
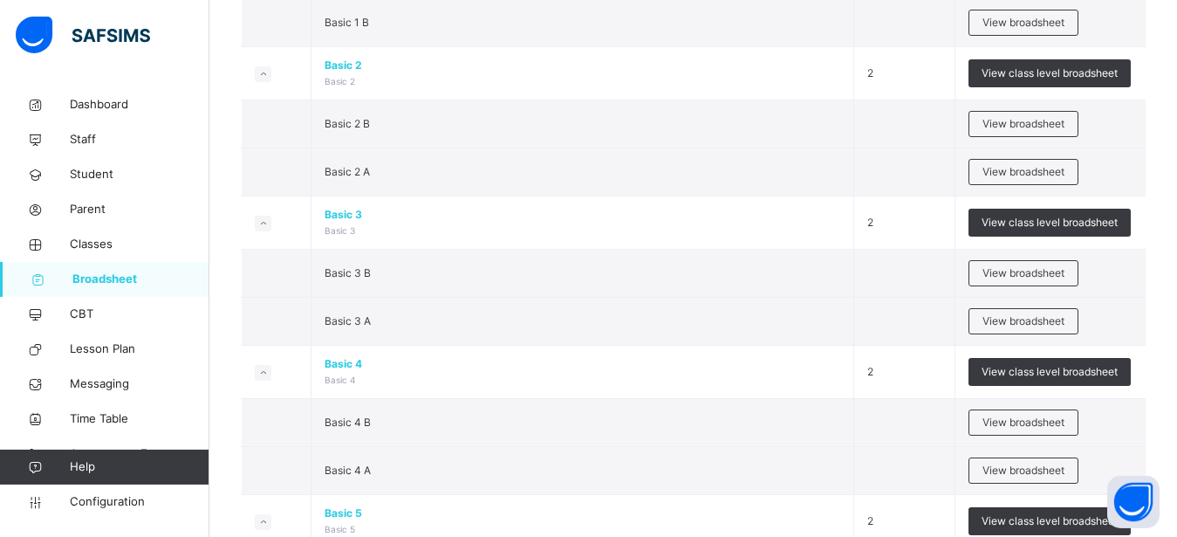
scroll to position [786, 0]
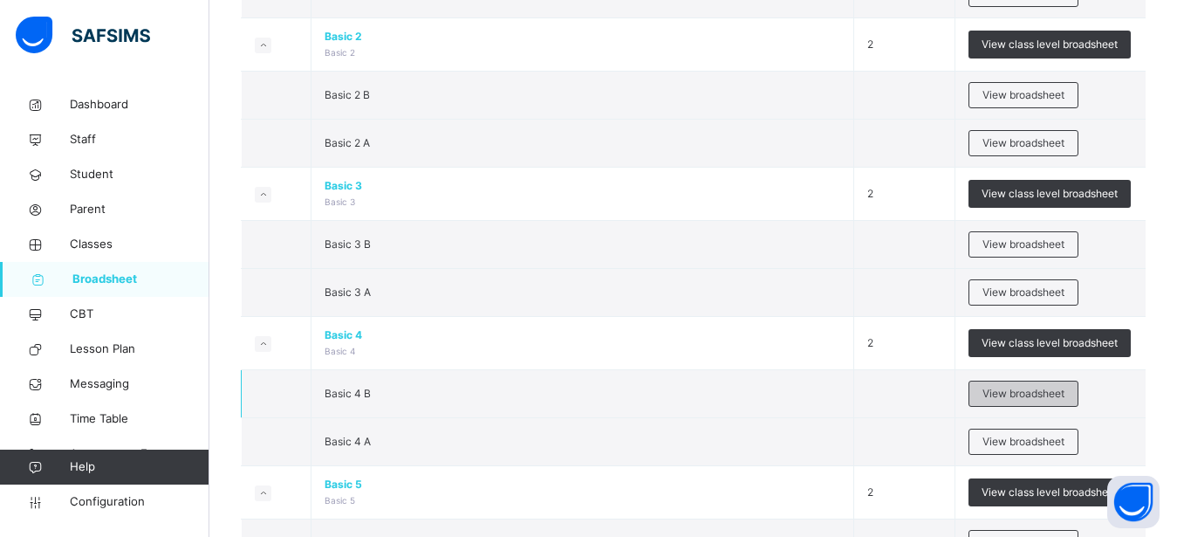
click at [1012, 393] on span "View broadsheet" at bounding box center [1024, 394] width 82 height 16
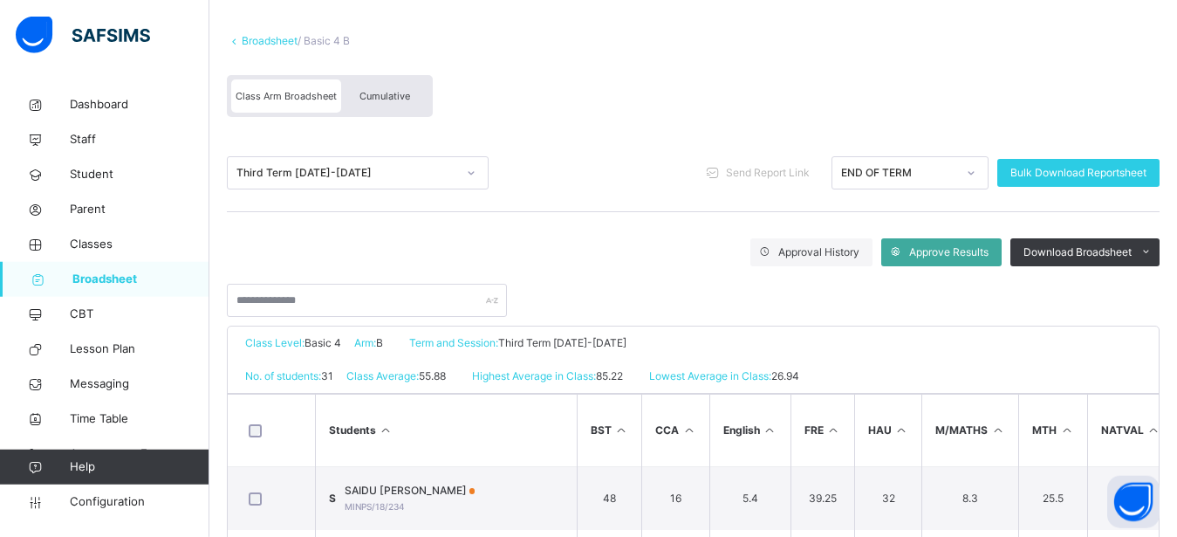
scroll to position [134, 0]
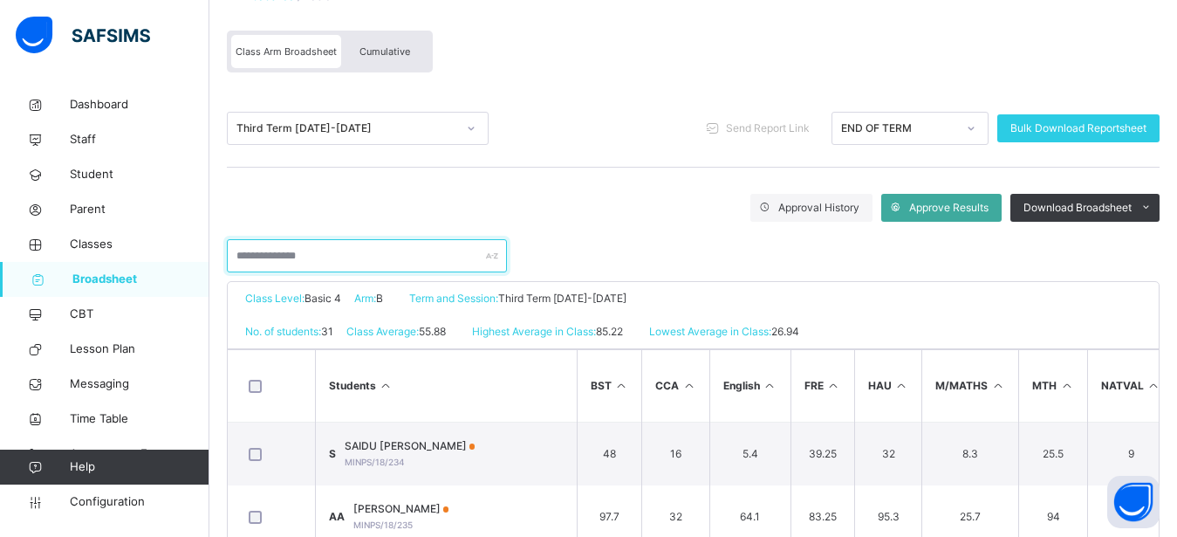
click at [441, 252] on input "text" at bounding box center [367, 255] width 280 height 33
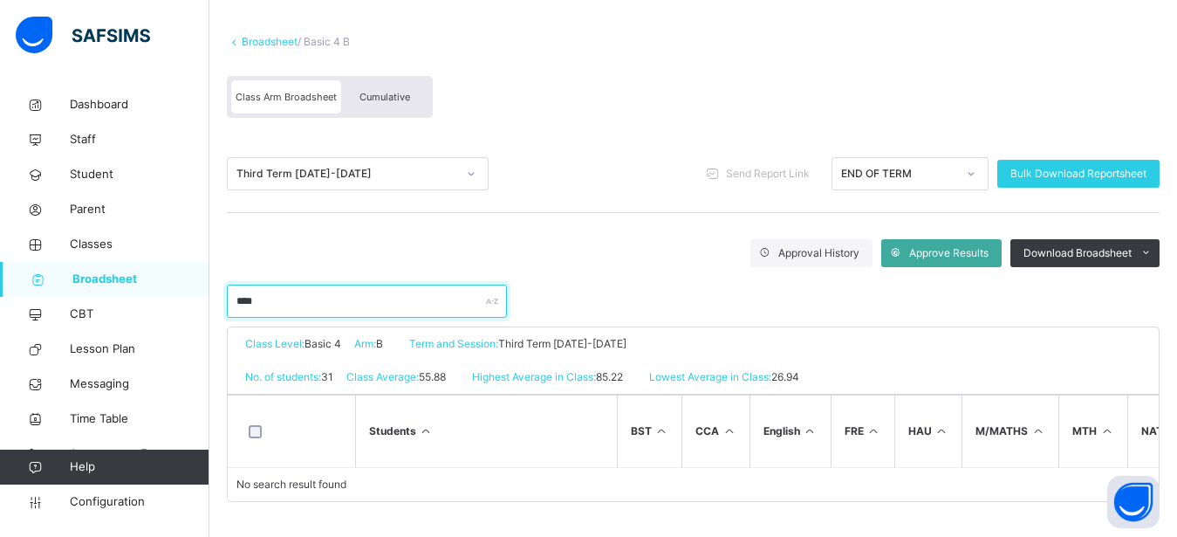
scroll to position [111, 0]
type input "*"
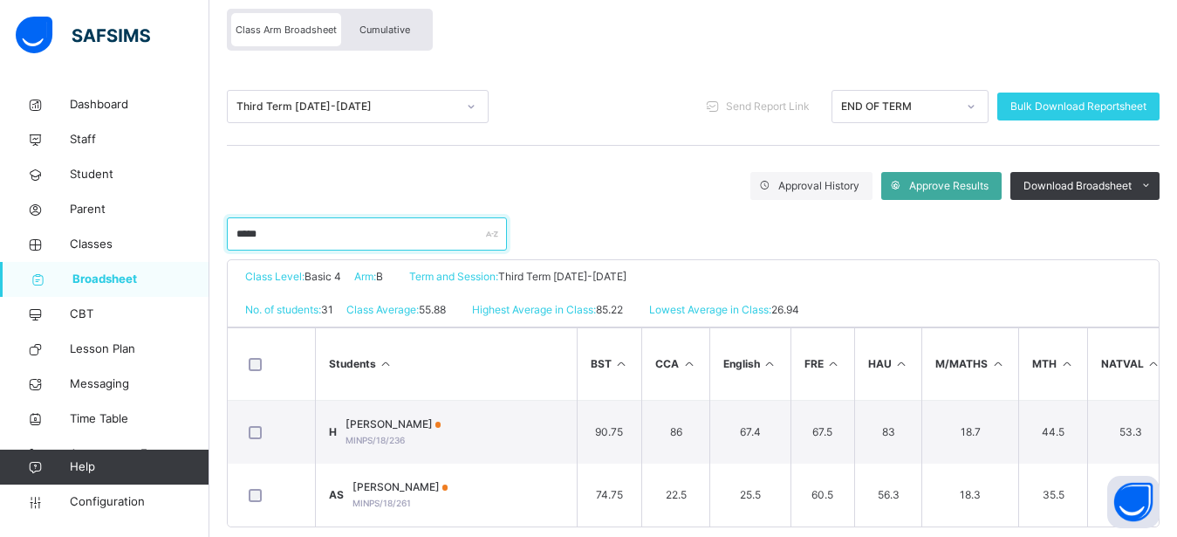
scroll to position [195, 0]
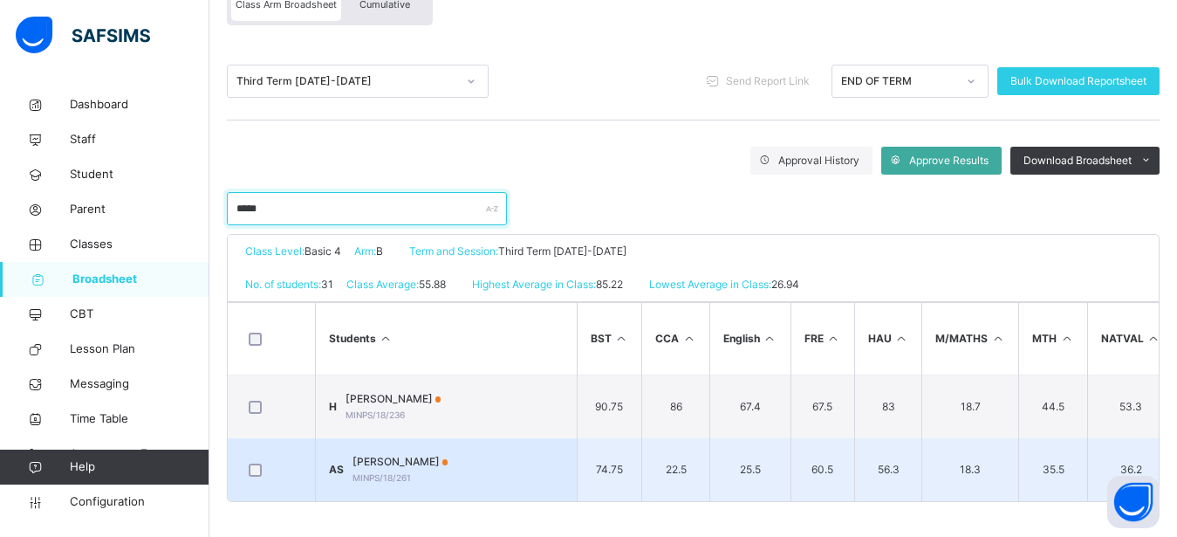
type input "*****"
click at [382, 454] on span "[PERSON_NAME]" at bounding box center [401, 462] width 96 height 16
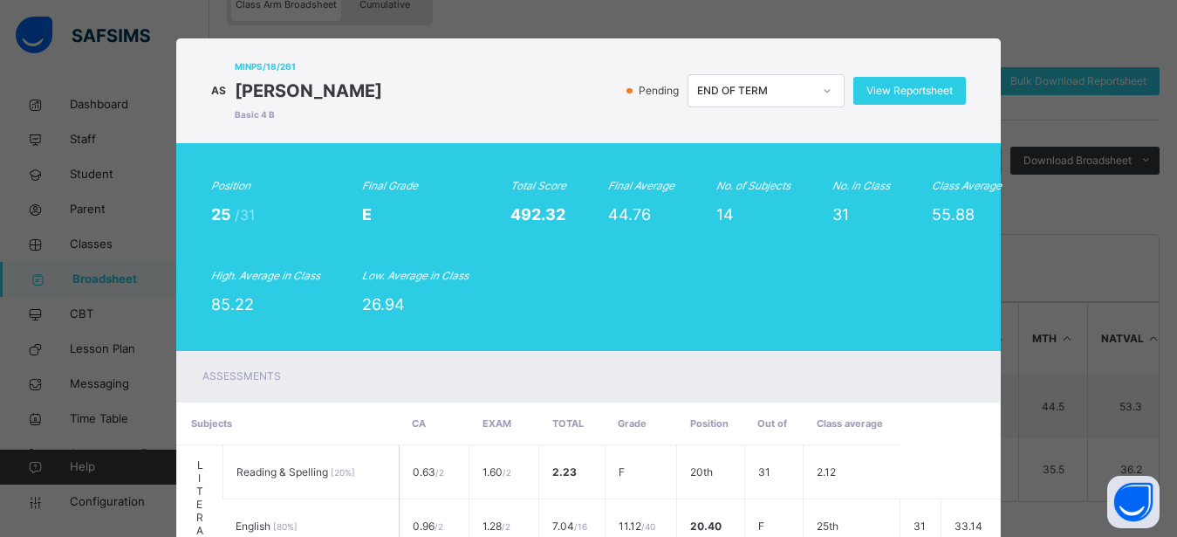
scroll to position [0, 0]
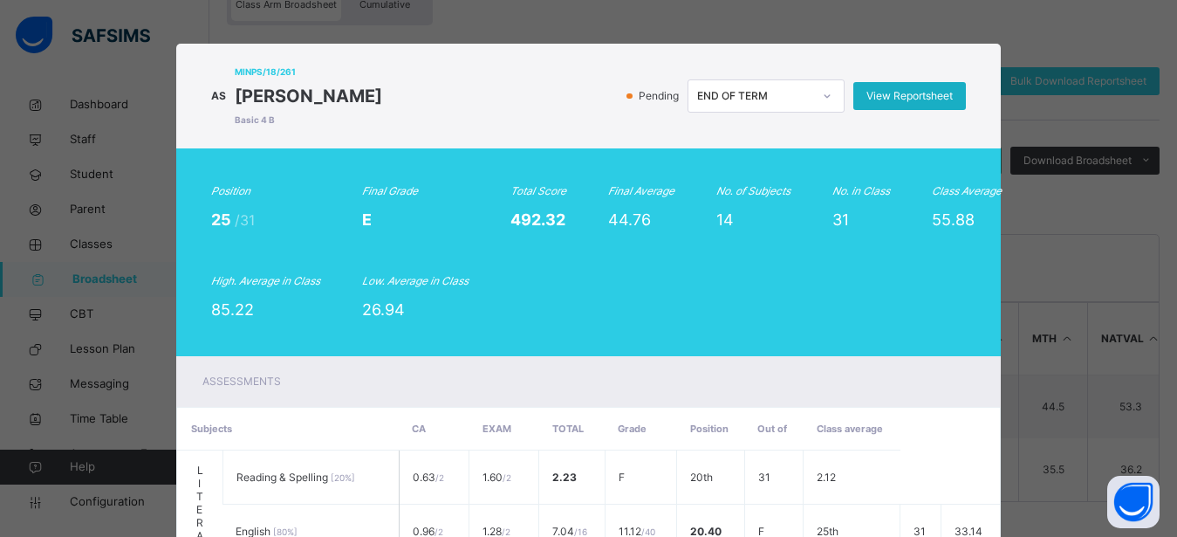
click at [895, 95] on span "View Reportsheet" at bounding box center [910, 96] width 86 height 16
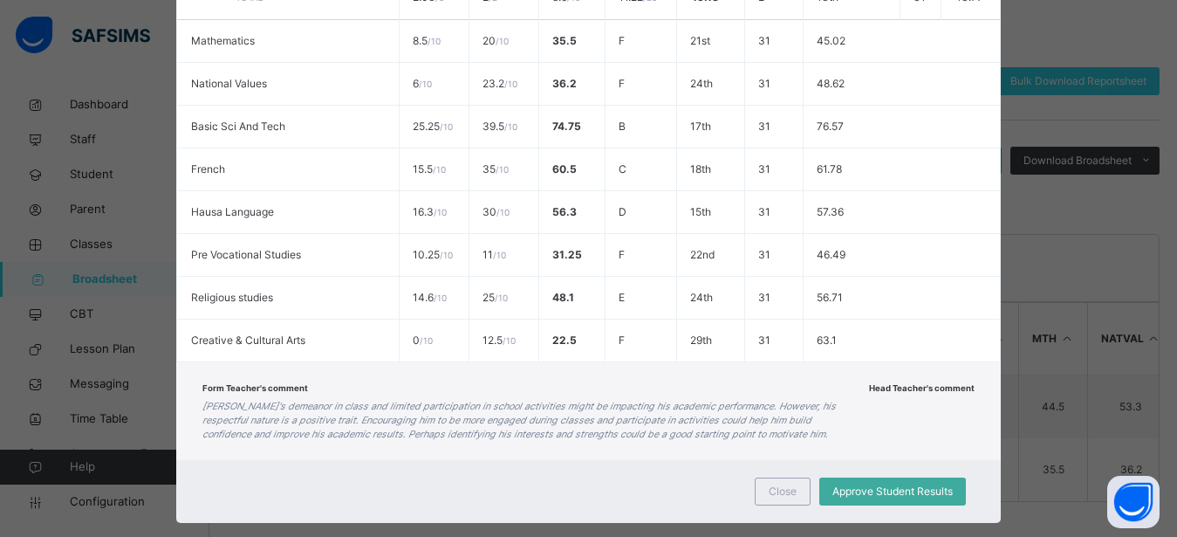
scroll to position [919, 0]
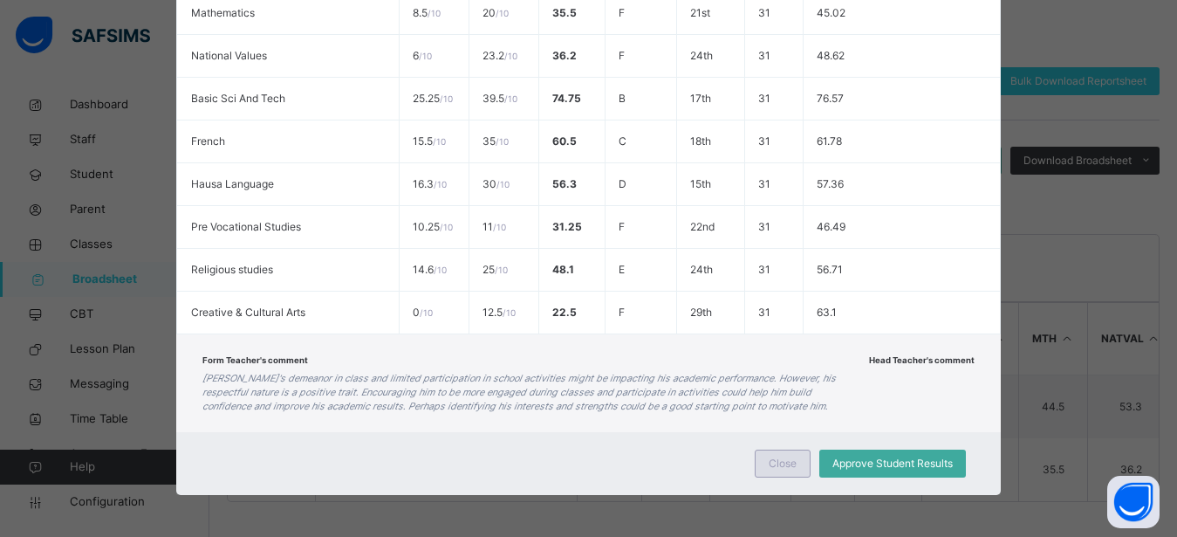
click at [764, 470] on div "Close" at bounding box center [783, 463] width 56 height 28
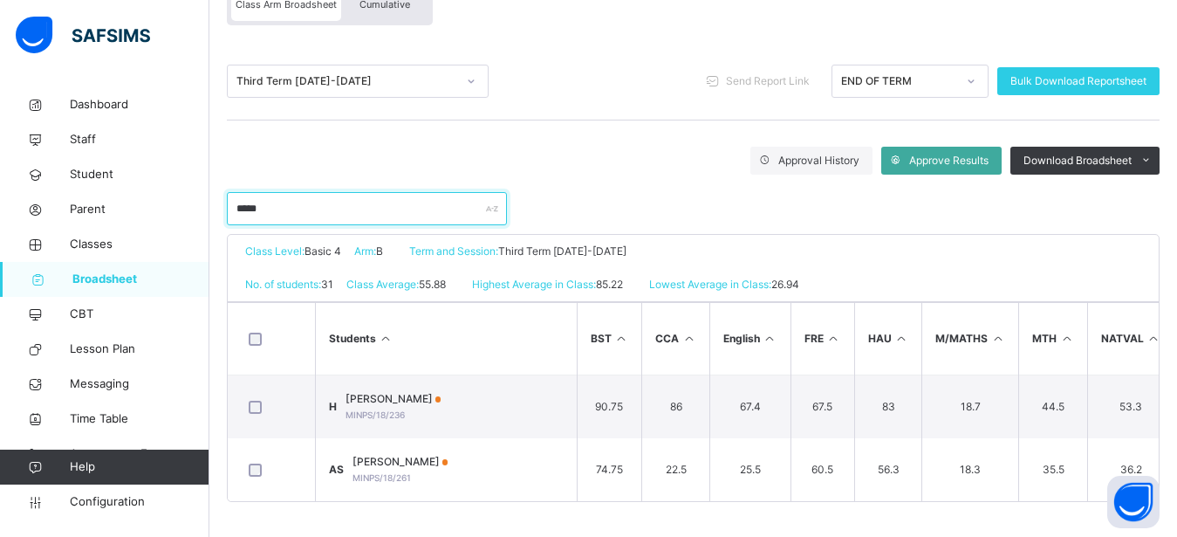
click at [301, 195] on input "*****" at bounding box center [367, 208] width 280 height 33
click at [466, 67] on div at bounding box center [471, 81] width 30 height 28
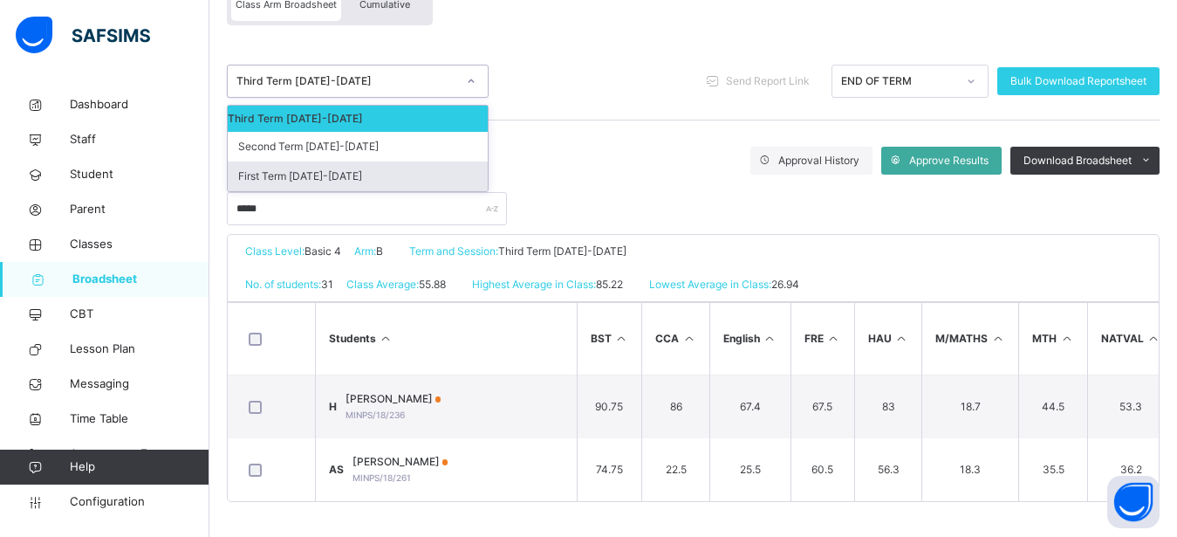
click at [346, 165] on div "First Term [DATE]-[DATE]" at bounding box center [358, 176] width 260 height 30
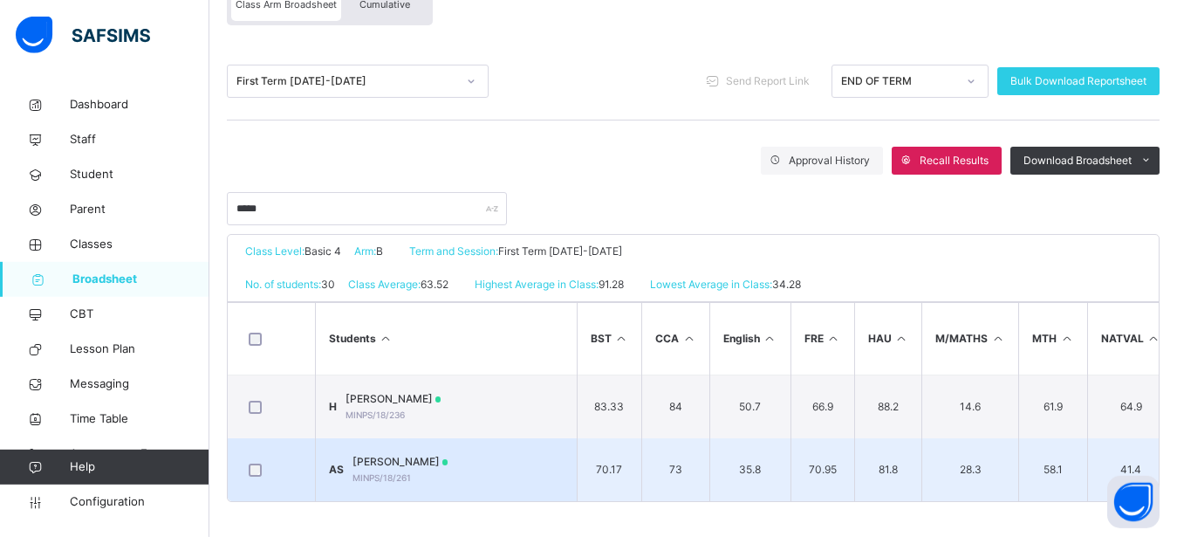
scroll to position [195, 0]
click at [439, 454] on span "[PERSON_NAME]" at bounding box center [401, 462] width 96 height 16
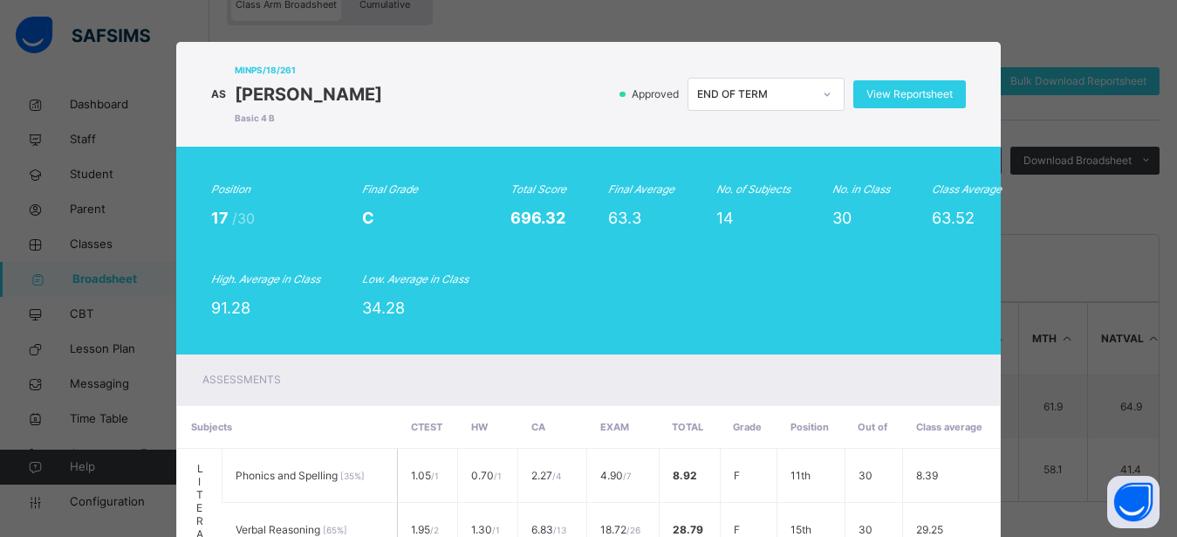
scroll to position [0, 0]
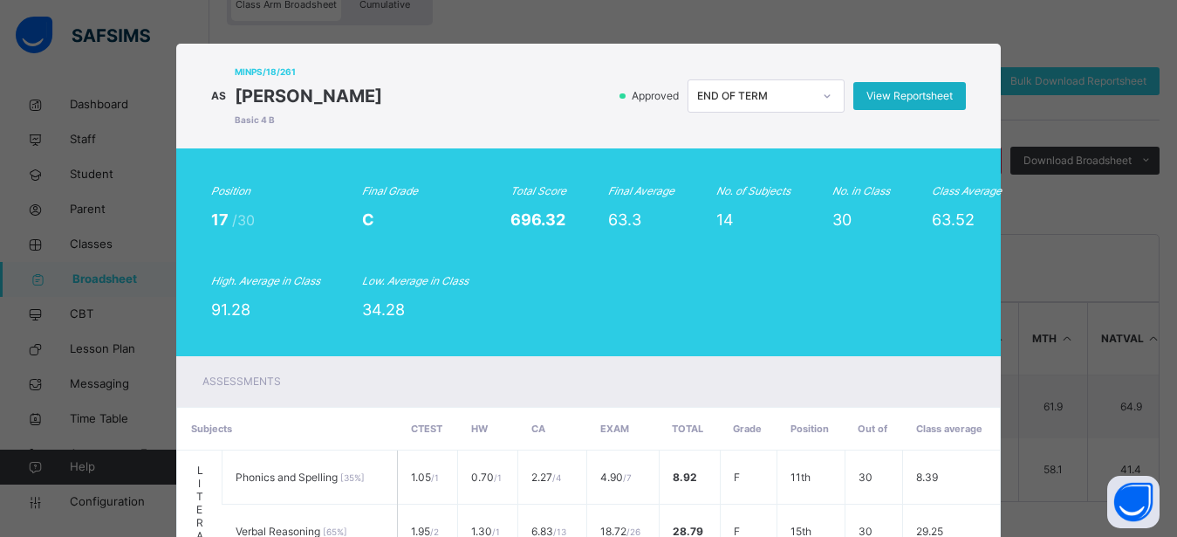
click at [895, 92] on span "View Reportsheet" at bounding box center [910, 96] width 86 height 16
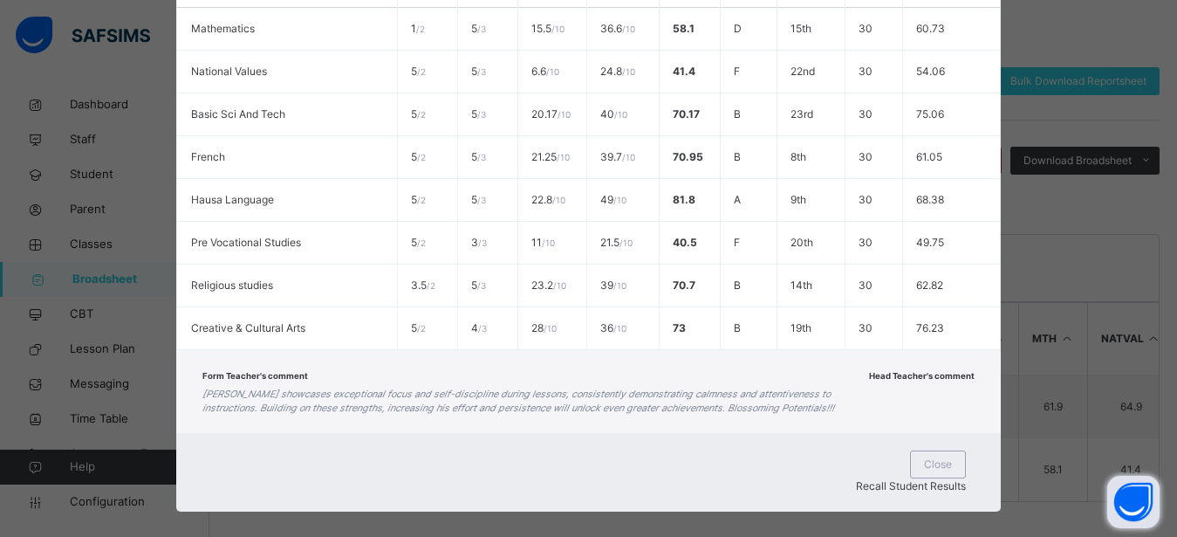
scroll to position [905, 0]
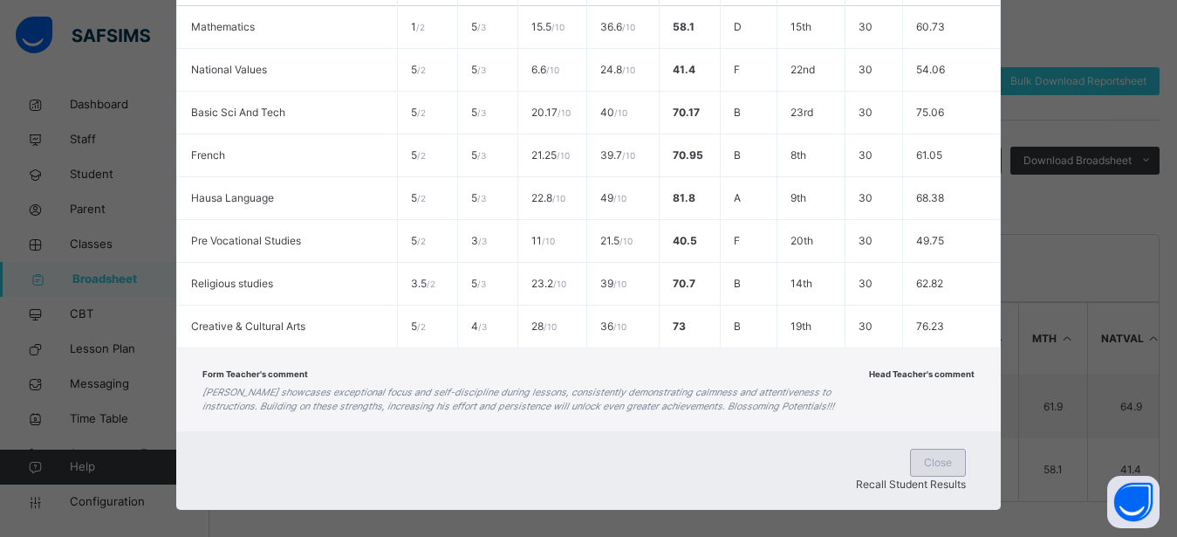
click at [924, 460] on span "Close" at bounding box center [938, 463] width 28 height 16
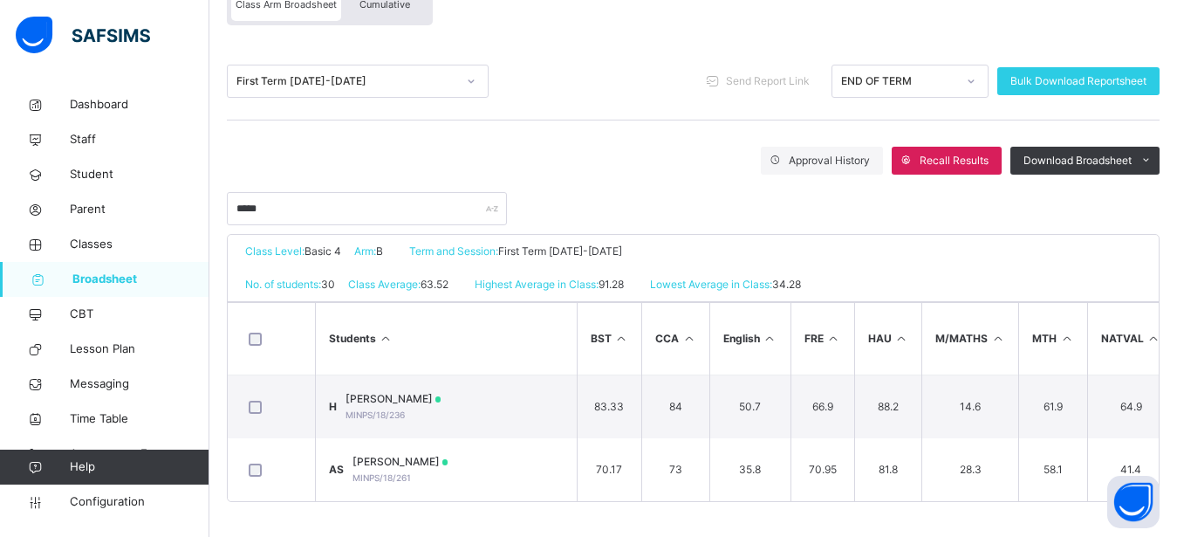
click at [472, 72] on icon at bounding box center [471, 80] width 10 height 17
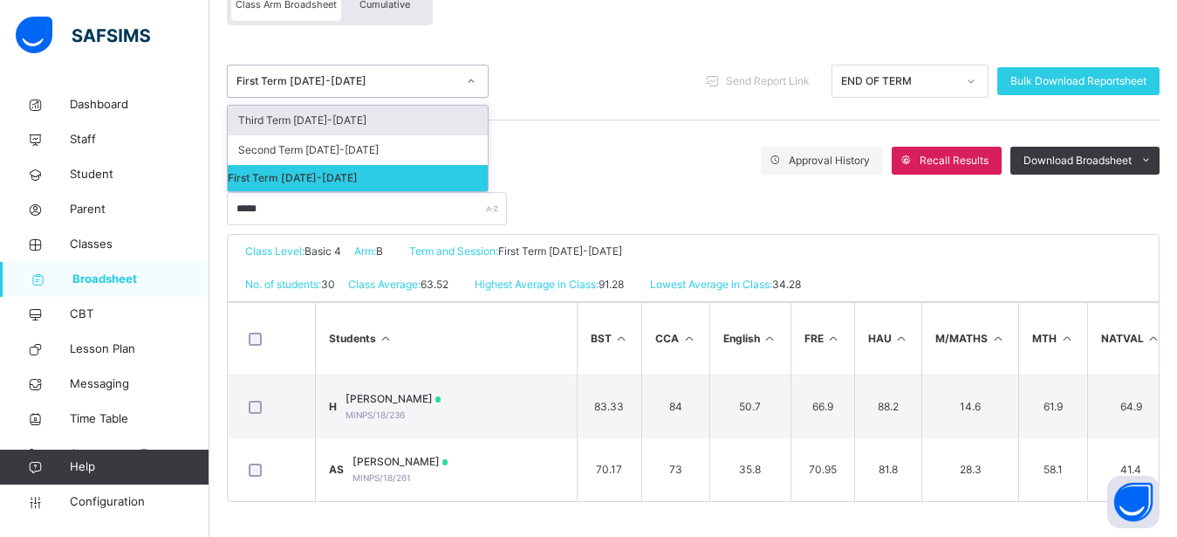
click at [470, 79] on icon at bounding box center [472, 80] width 6 height 3
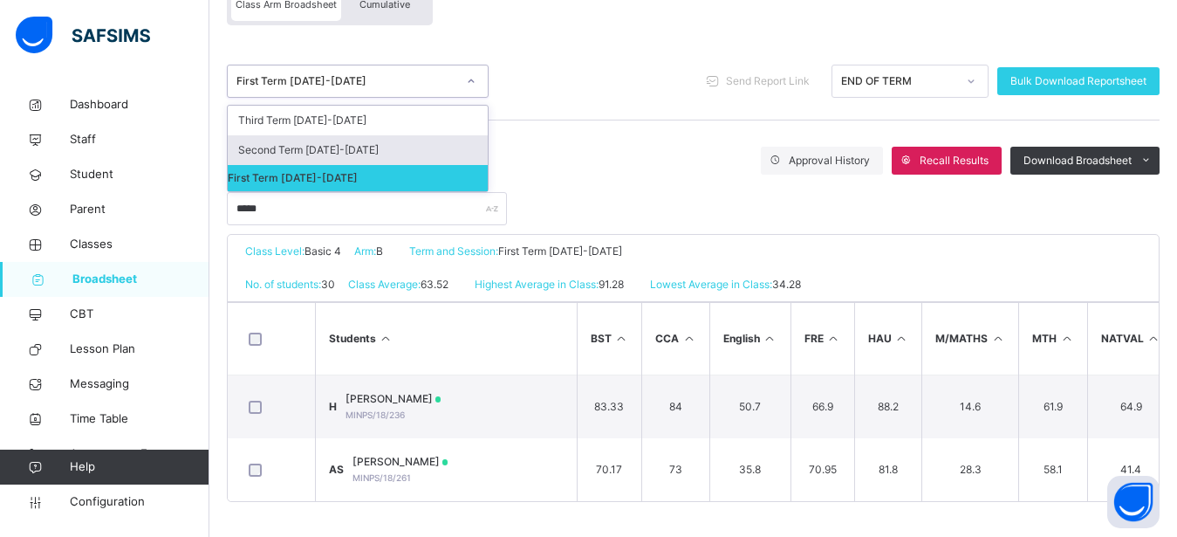
click at [434, 135] on div "Second Term [DATE]-[DATE]" at bounding box center [358, 150] width 260 height 30
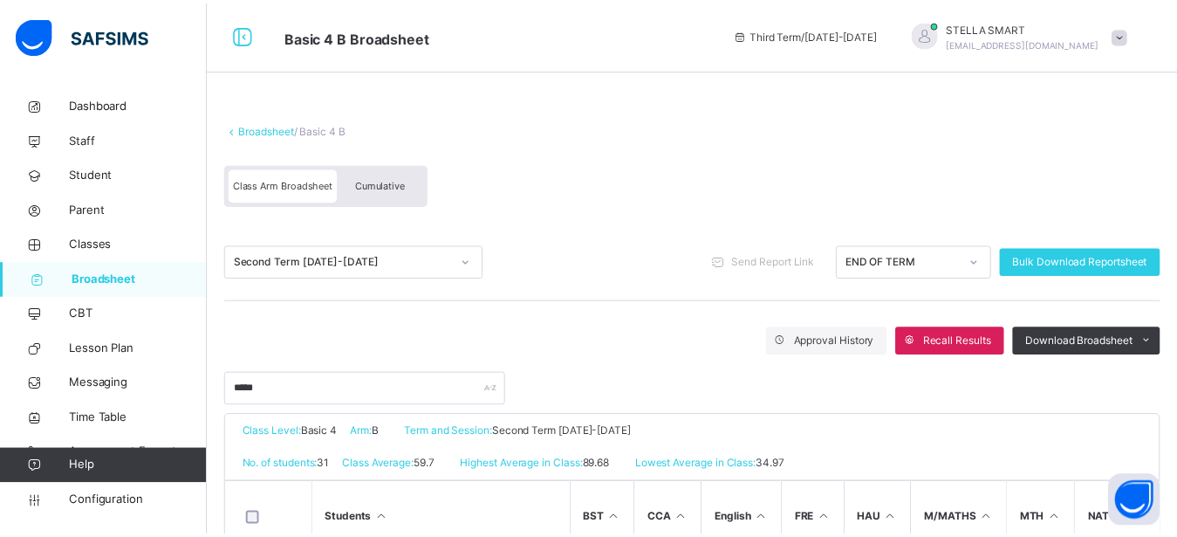
scroll to position [195, 0]
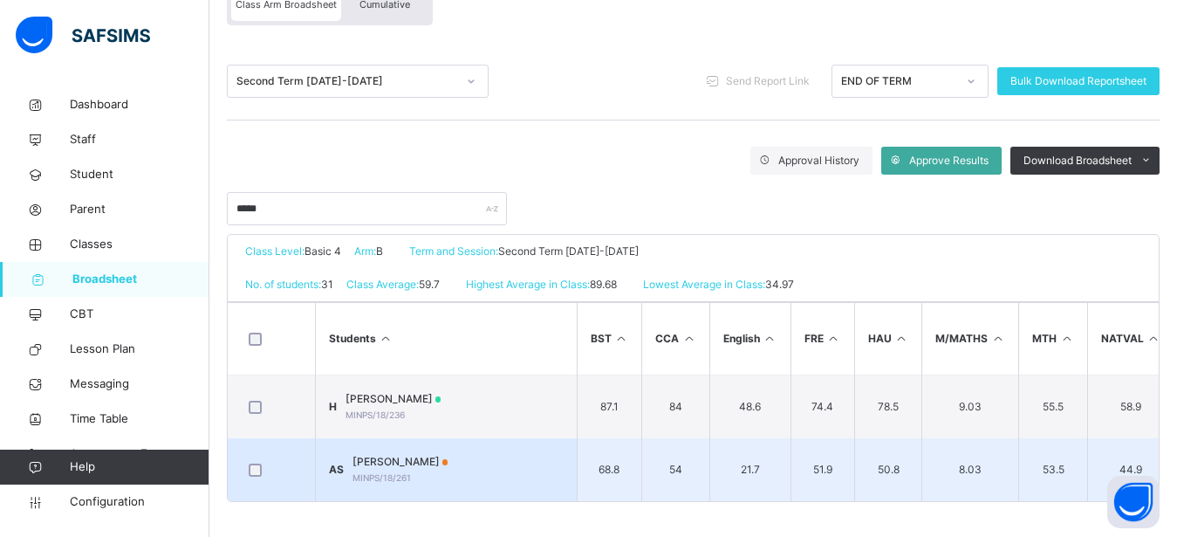
click at [460, 465] on td "AS AHMAD SUHAIL MINPS/18/261" at bounding box center [446, 469] width 262 height 63
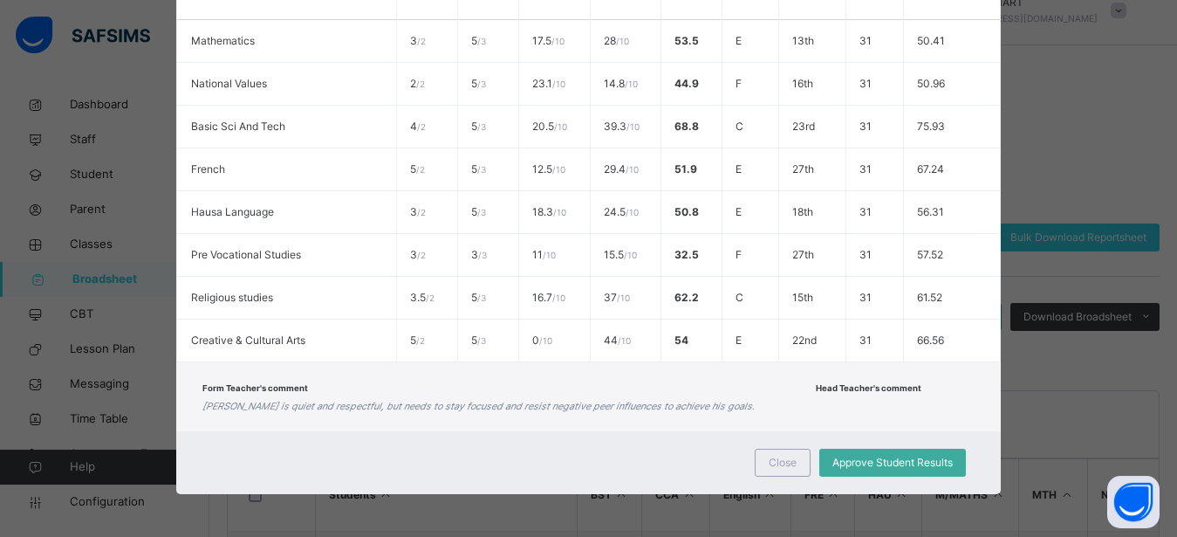
scroll to position [0, 0]
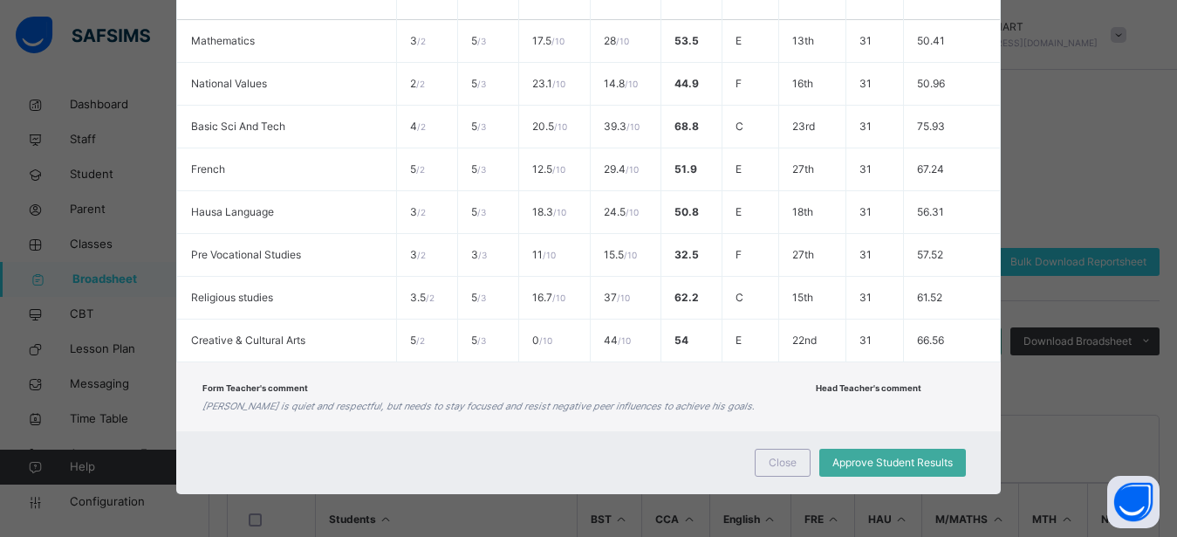
click at [936, 374] on div "Form Teacher's comment Suhail is quiet and respectful, but needs to stay focuse…" at bounding box center [588, 396] width 824 height 69
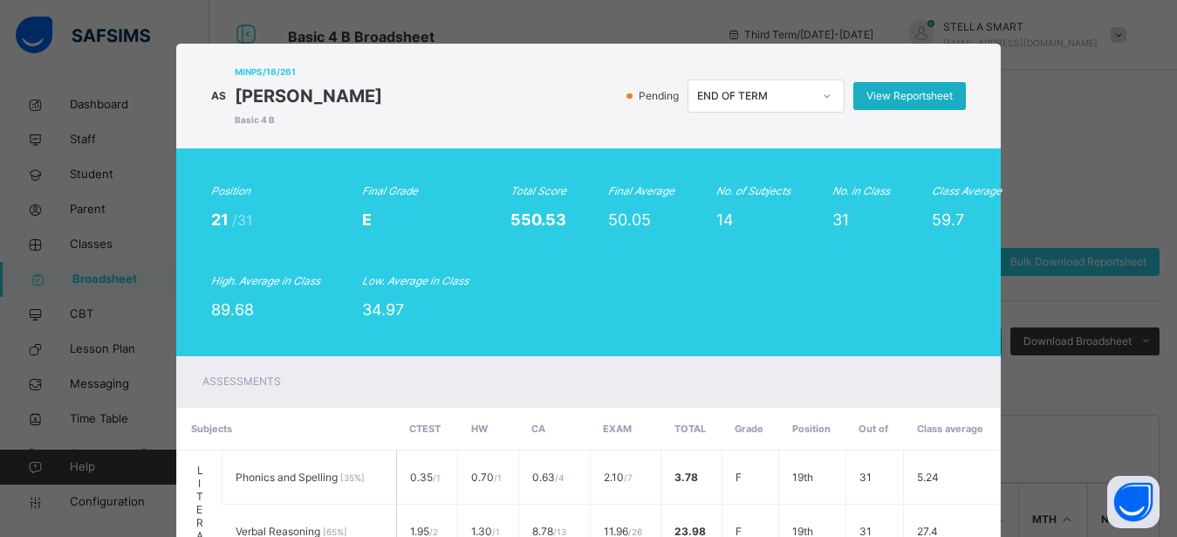
click at [922, 93] on span "View Reportsheet" at bounding box center [910, 96] width 86 height 16
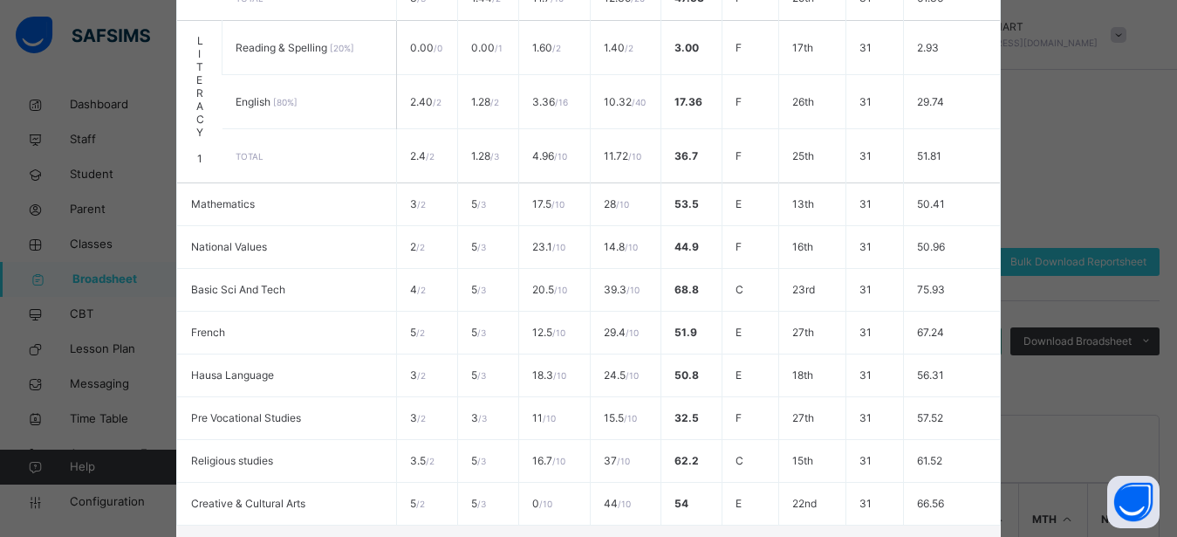
scroll to position [891, 0]
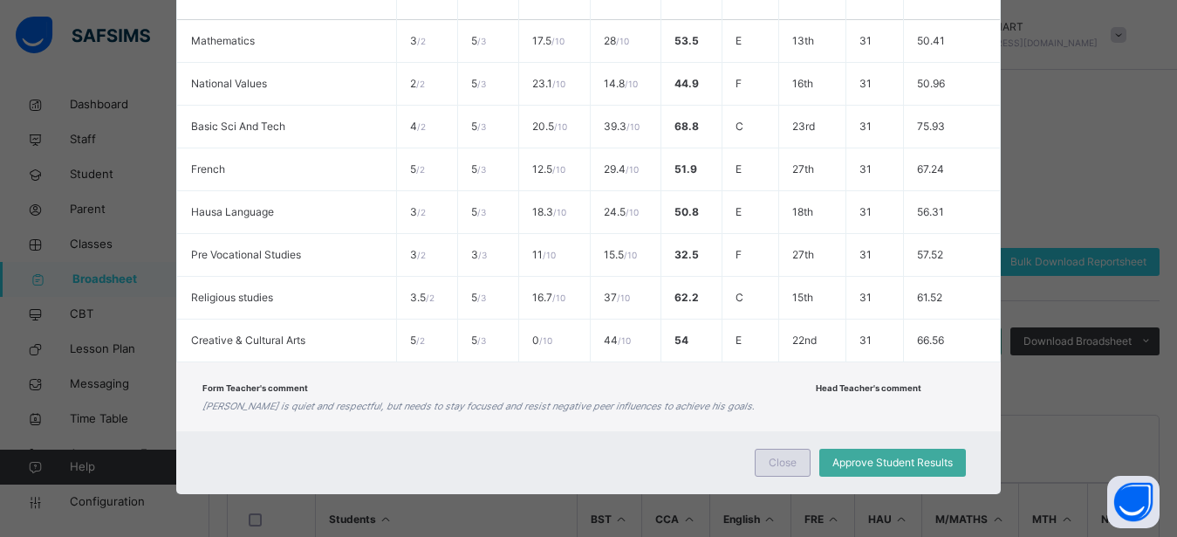
click at [785, 463] on span "Close" at bounding box center [783, 463] width 28 height 16
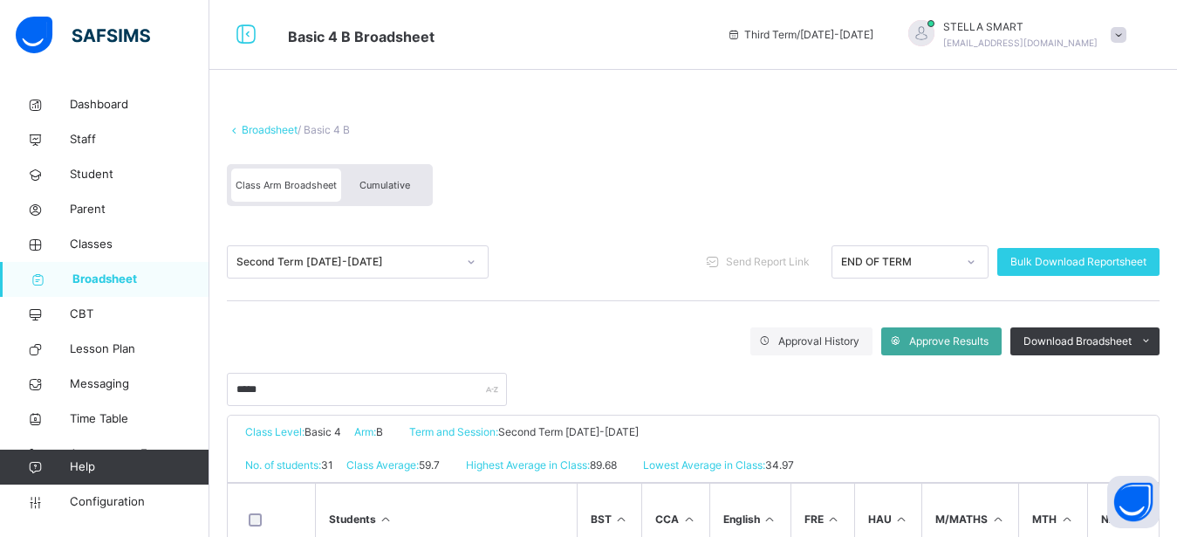
click at [408, 189] on span "Cumulative" at bounding box center [385, 185] width 51 height 12
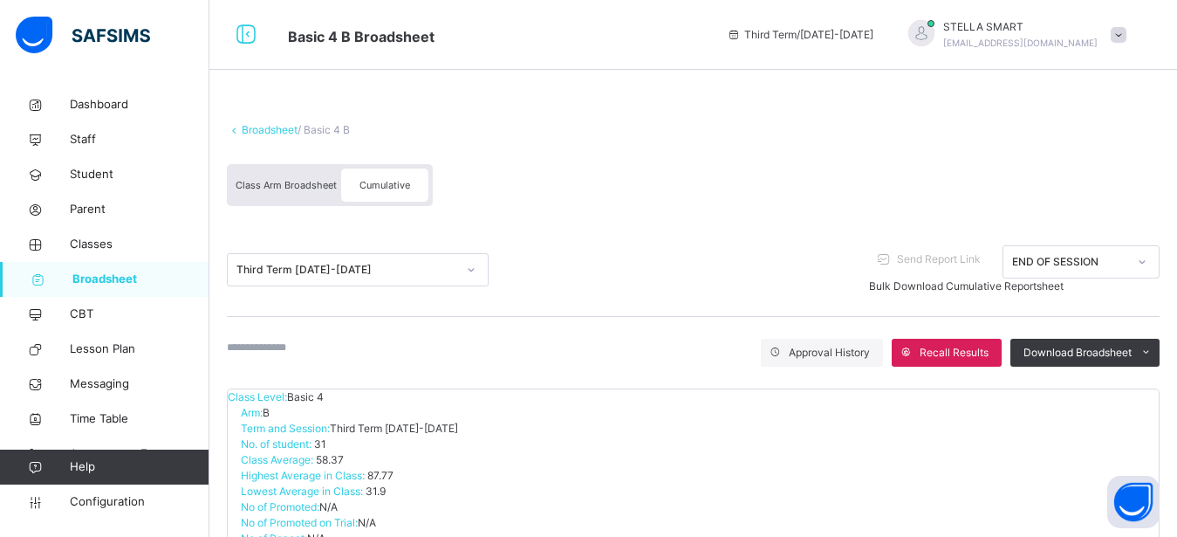
click at [276, 346] on input "text" at bounding box center [279, 347] width 105 height 16
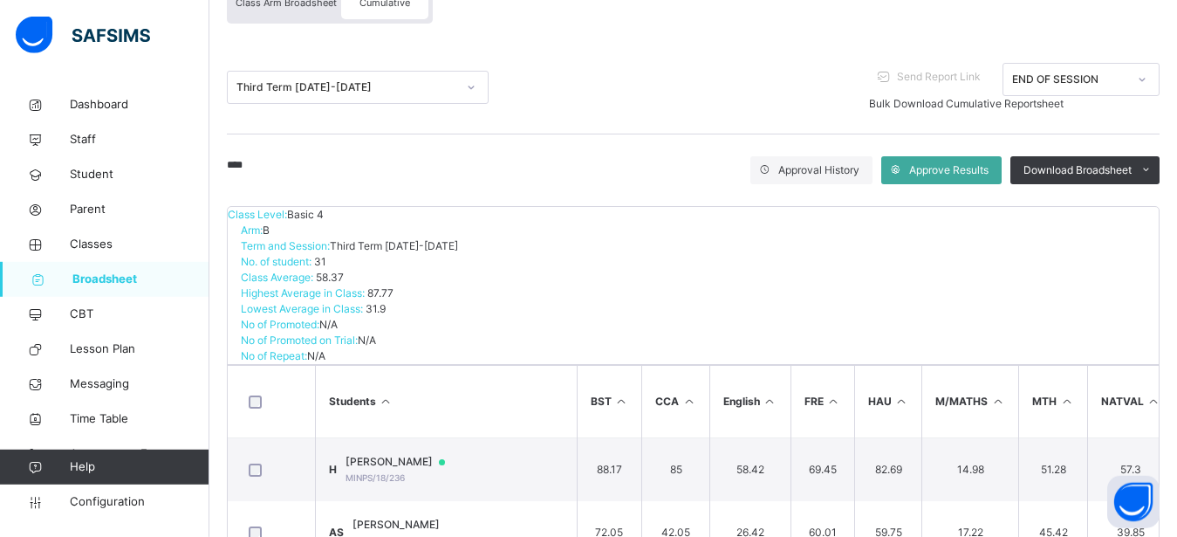
scroll to position [183, 0]
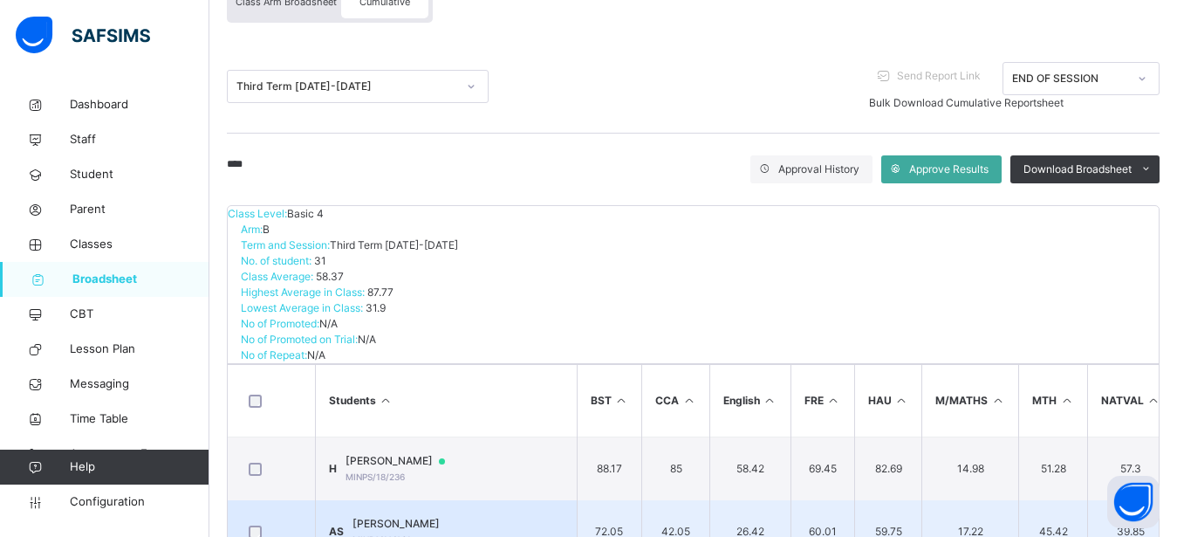
click at [440, 531] on div at bounding box center [396, 531] width 87 height 0
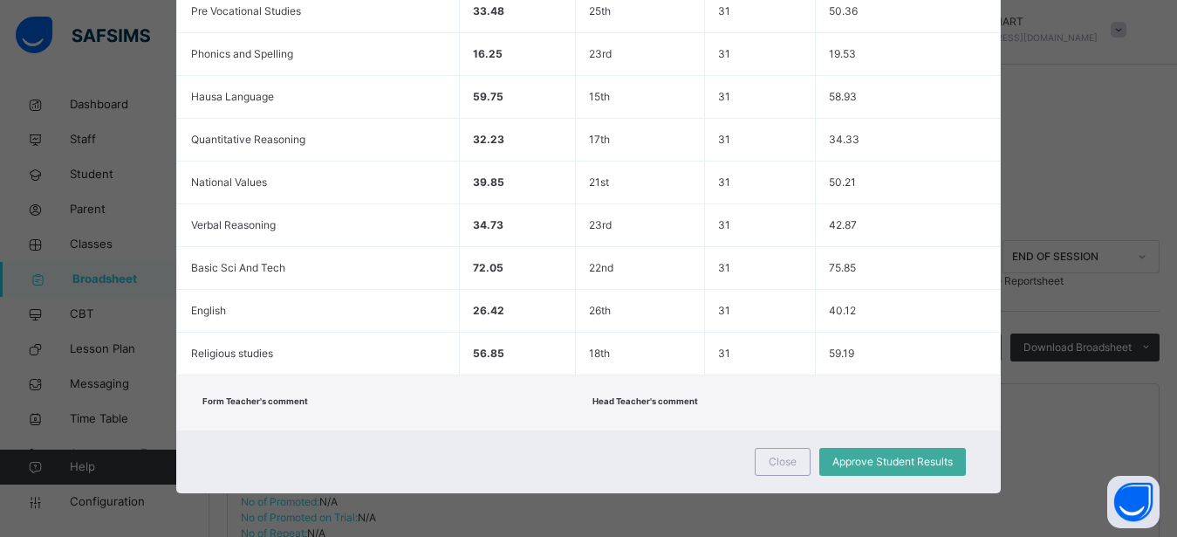
scroll to position [0, 0]
drag, startPoint x: 1182, startPoint y: 6, endPoint x: 1178, endPoint y: 110, distance: 103.9
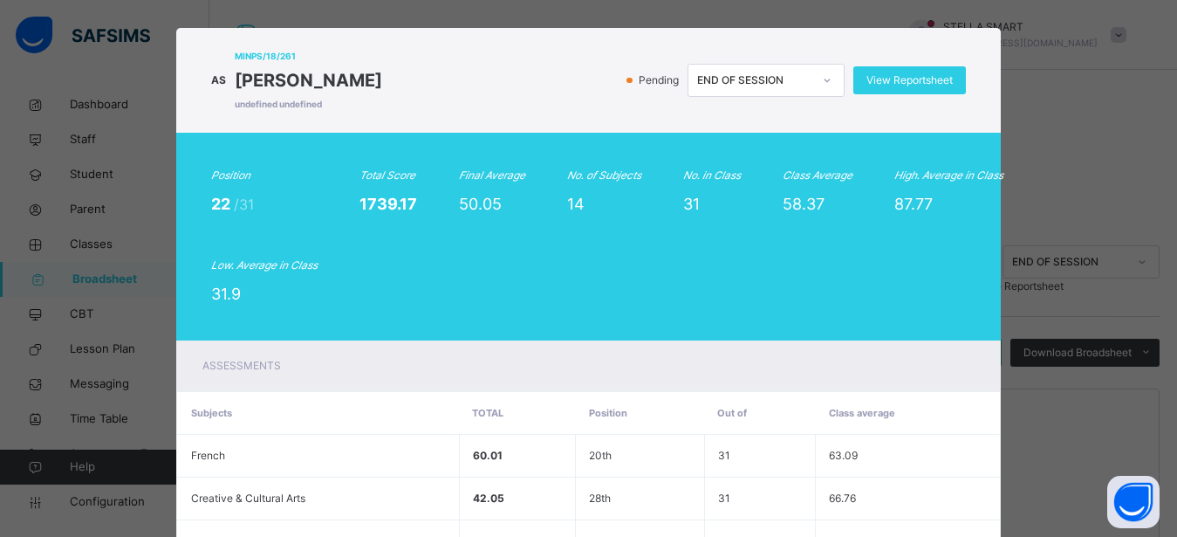
scroll to position [6, 0]
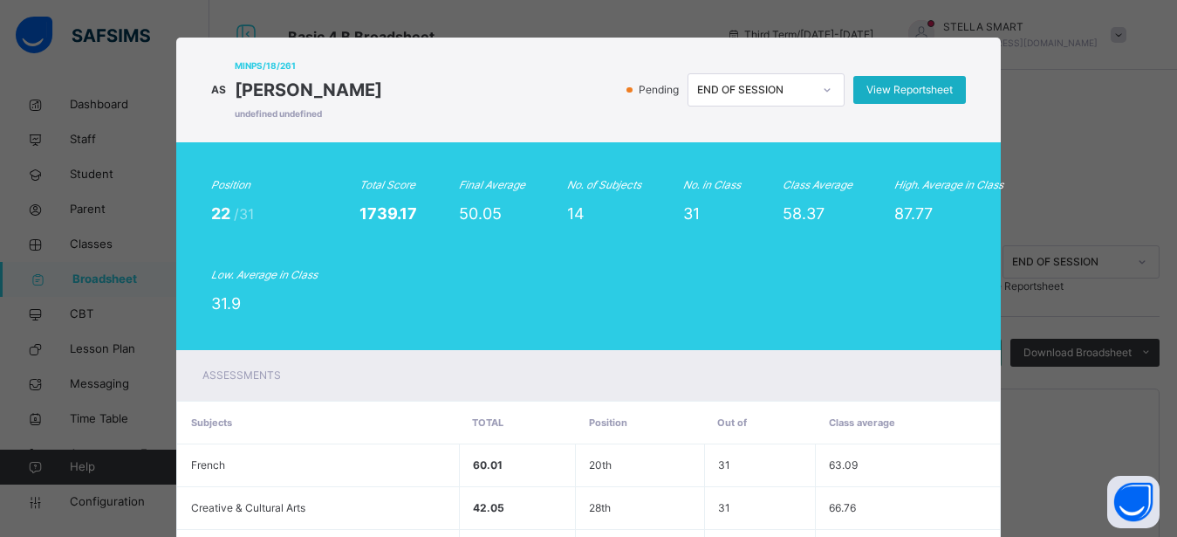
click at [896, 90] on span "View Reportsheet" at bounding box center [910, 90] width 86 height 16
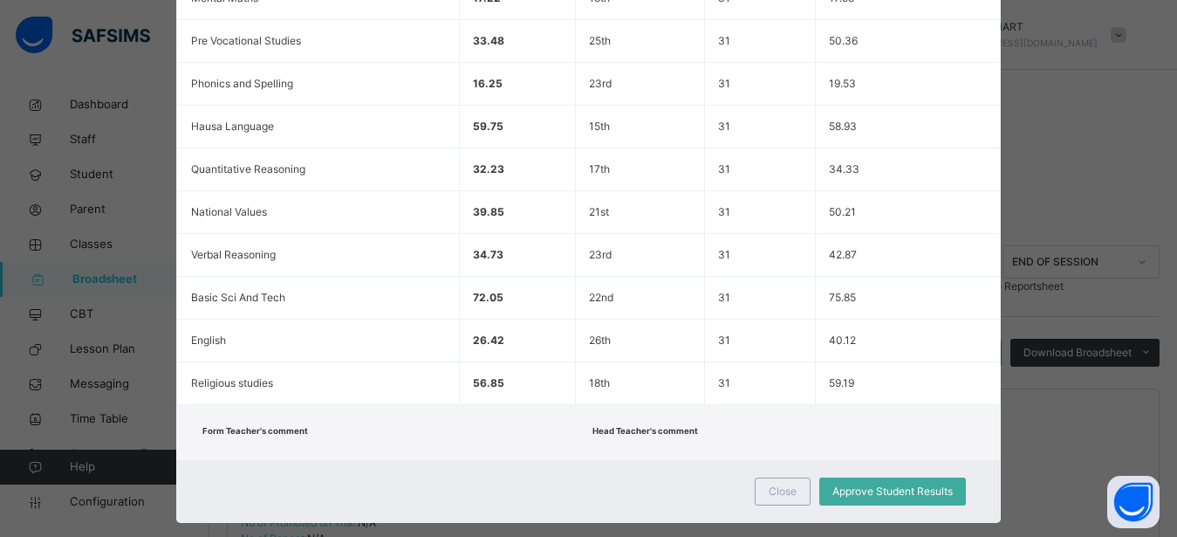
scroll to position [674, 0]
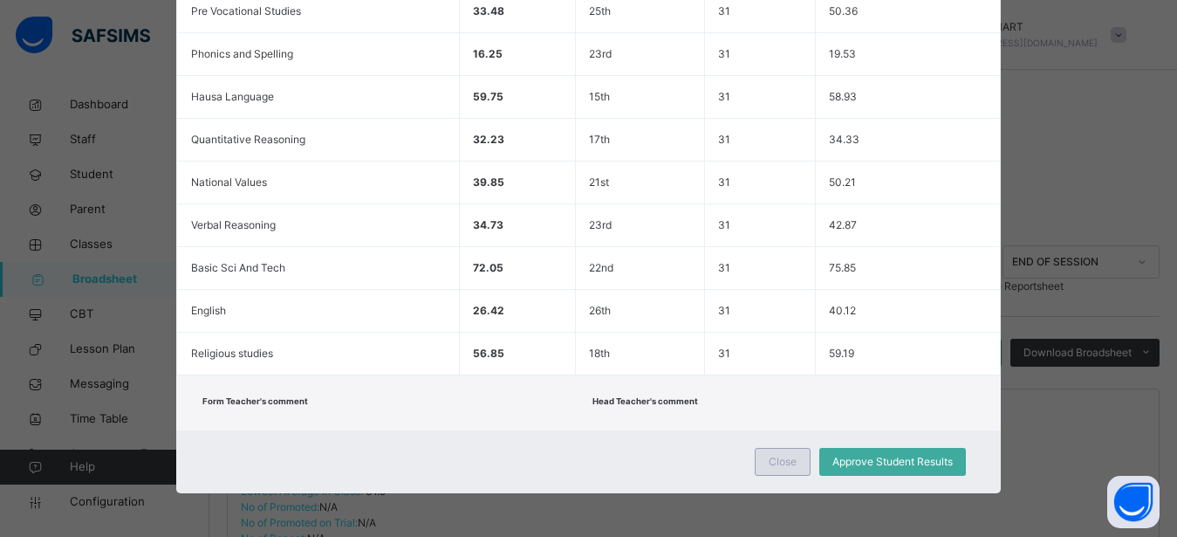
click at [778, 461] on span "Close" at bounding box center [783, 462] width 28 height 16
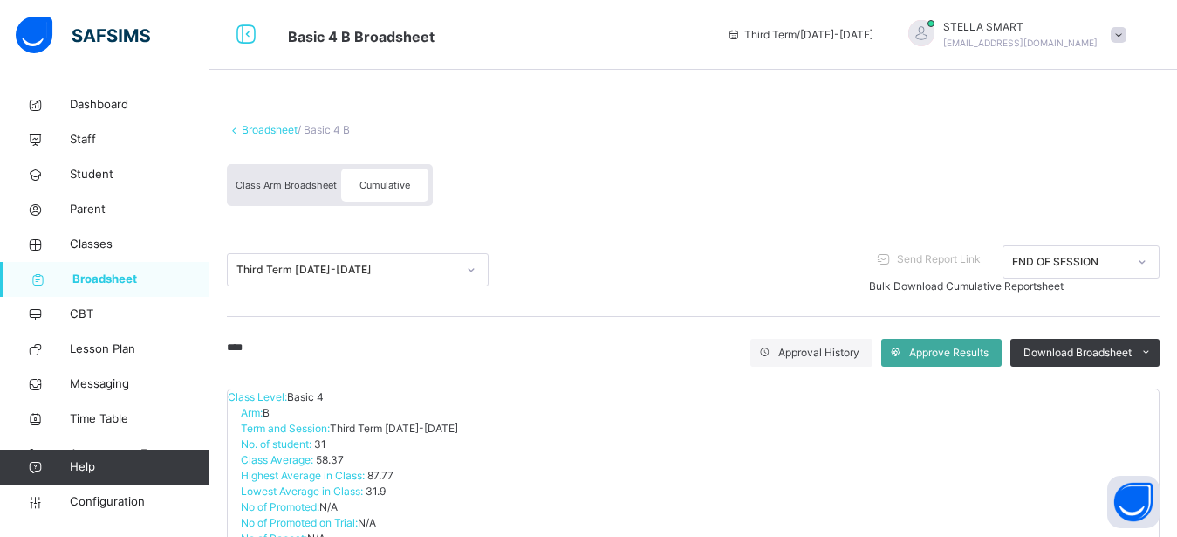
click at [305, 342] on input "****" at bounding box center [279, 347] width 105 height 16
type input "*"
click at [332, 350] on input "*" at bounding box center [279, 347] width 105 height 16
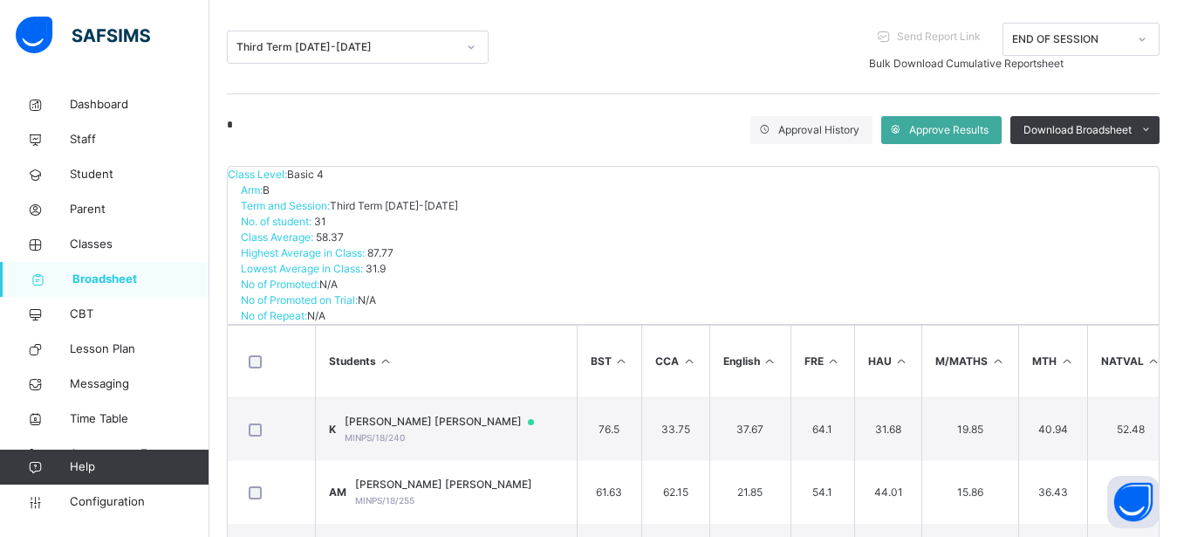
scroll to position [246, 0]
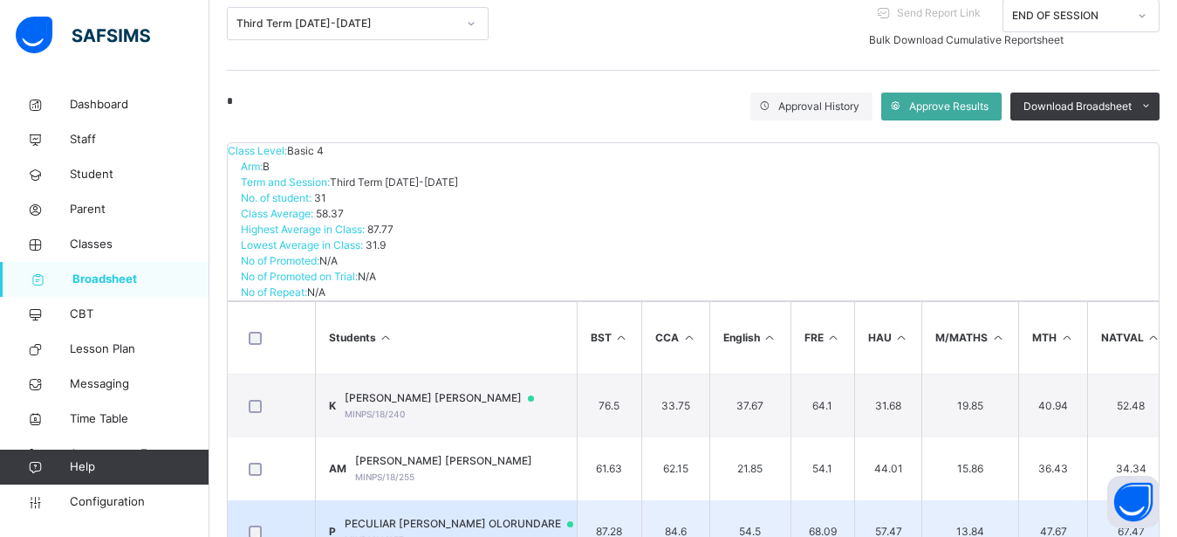
type input "*"
click at [404, 516] on span "PECULIAR [PERSON_NAME] OLORUNDARE" at bounding box center [467, 524] width 245 height 16
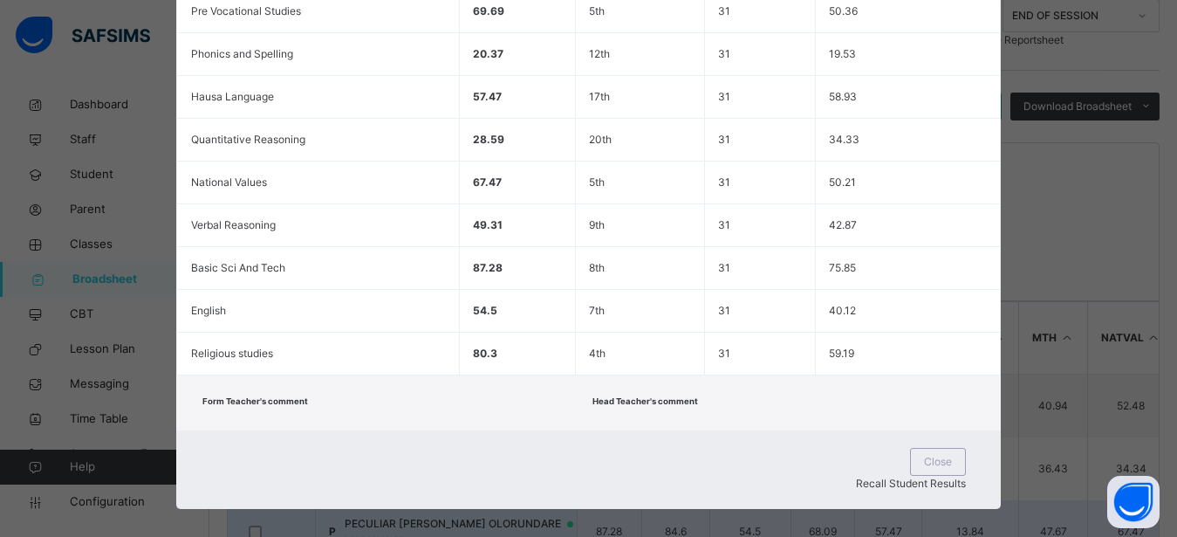
scroll to position [674, 0]
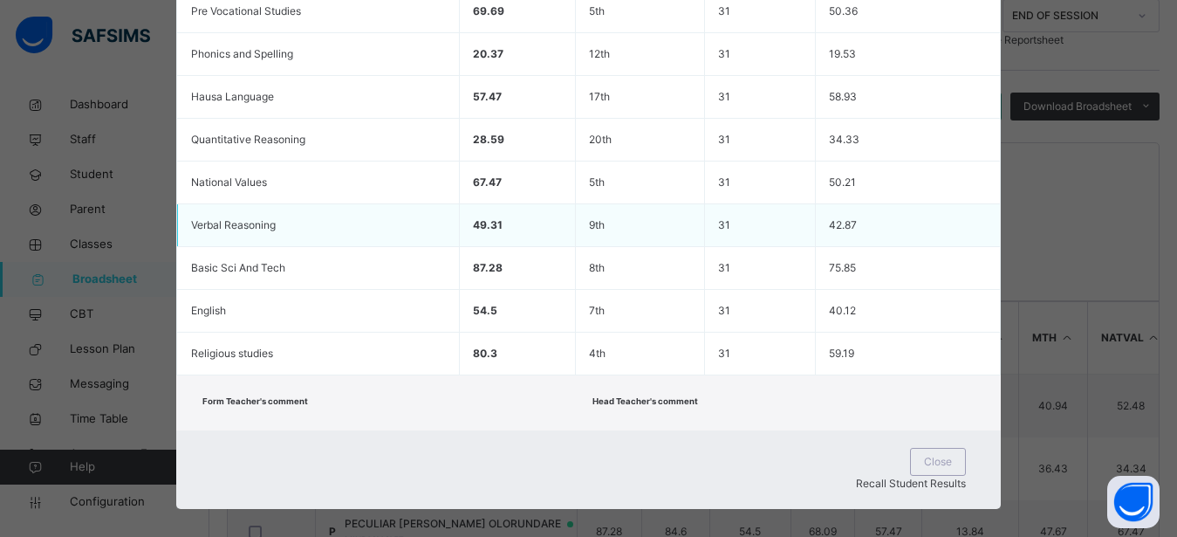
click at [967, 241] on td "42.87" at bounding box center [908, 225] width 184 height 43
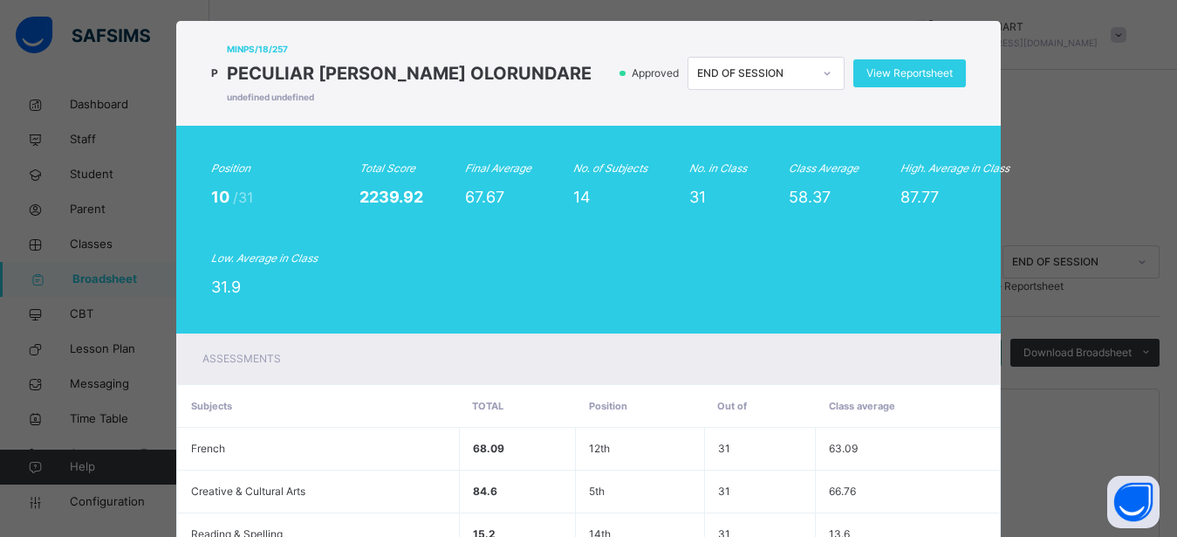
scroll to position [0, 0]
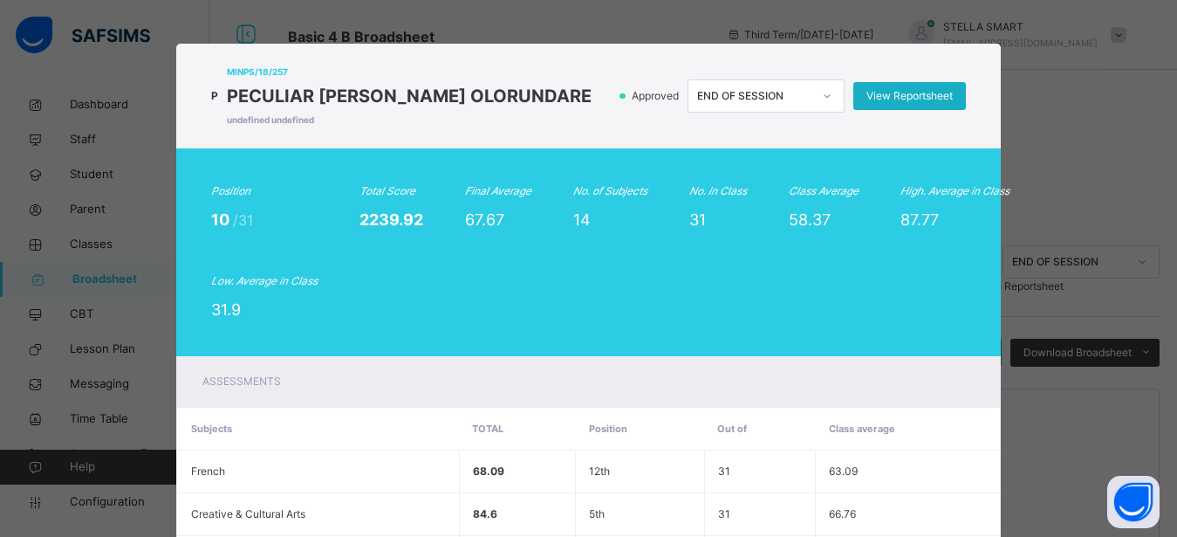
click at [908, 98] on span "View Reportsheet" at bounding box center [910, 96] width 86 height 16
click at [501, 257] on div "Position 10 /31 Total Score 2239.92 Final Average 67.67 No. of Subjects 14 No. …" at bounding box center [588, 252] width 754 height 138
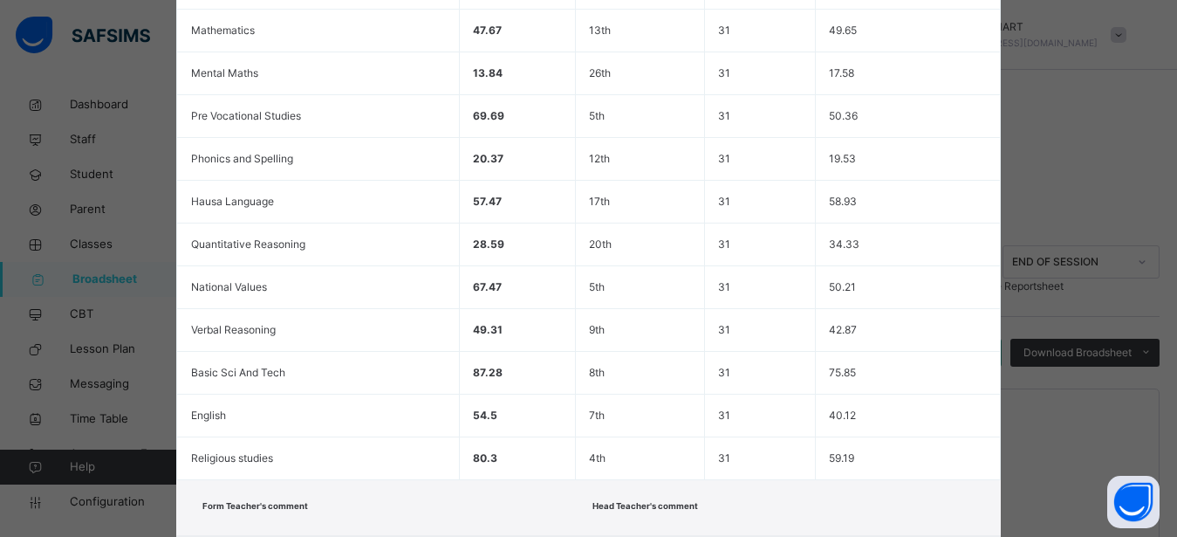
scroll to position [674, 0]
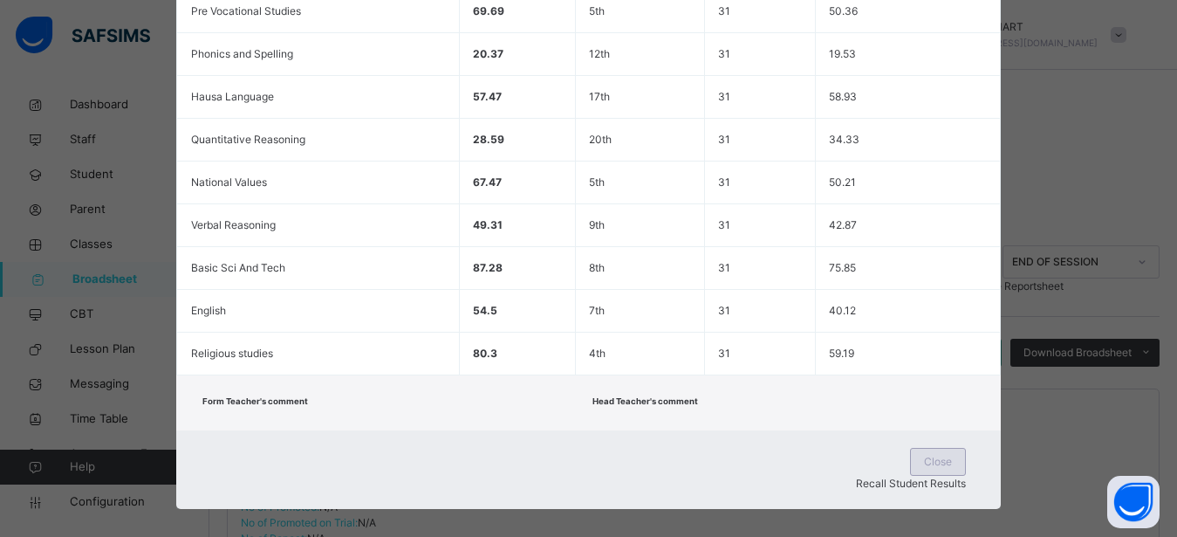
click at [910, 457] on div "Close" at bounding box center [938, 462] width 56 height 28
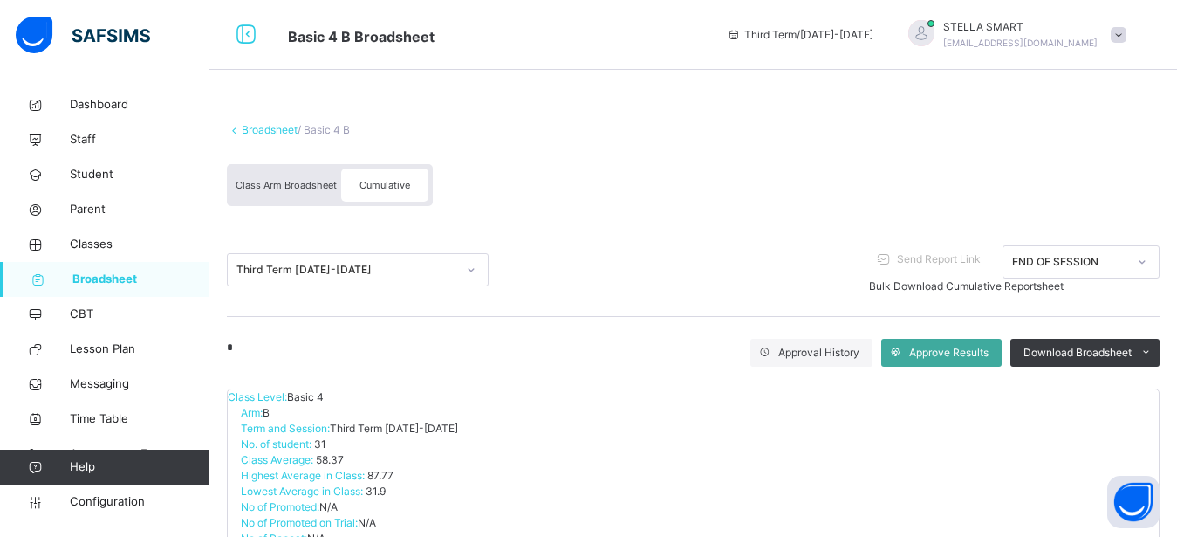
click at [290, 181] on span "Class Arm Broadsheet" at bounding box center [286, 185] width 101 height 12
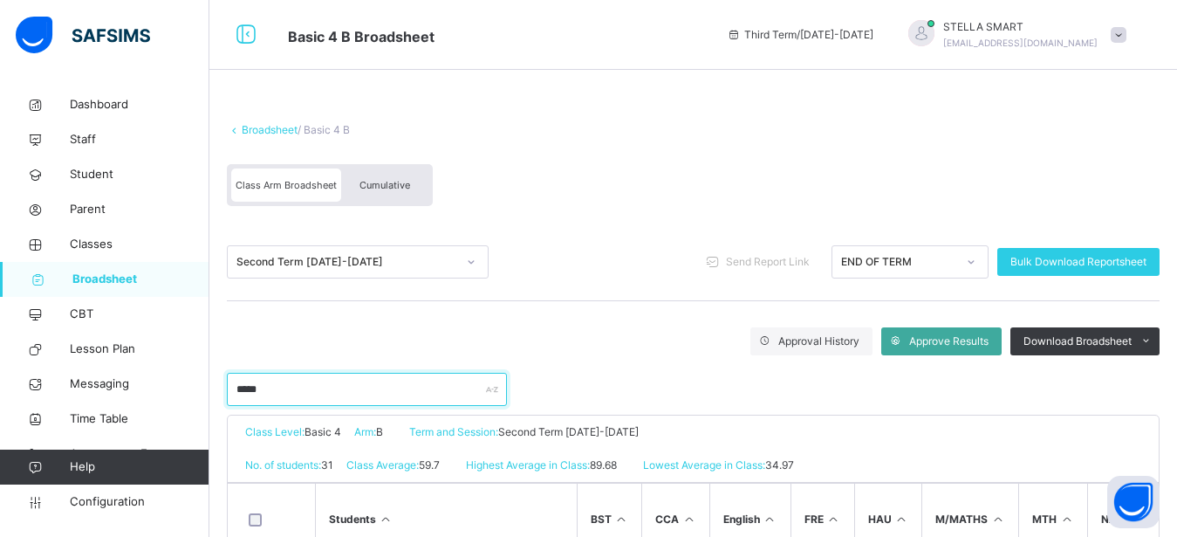
click at [294, 393] on input "*****" at bounding box center [367, 389] width 280 height 33
type input "*"
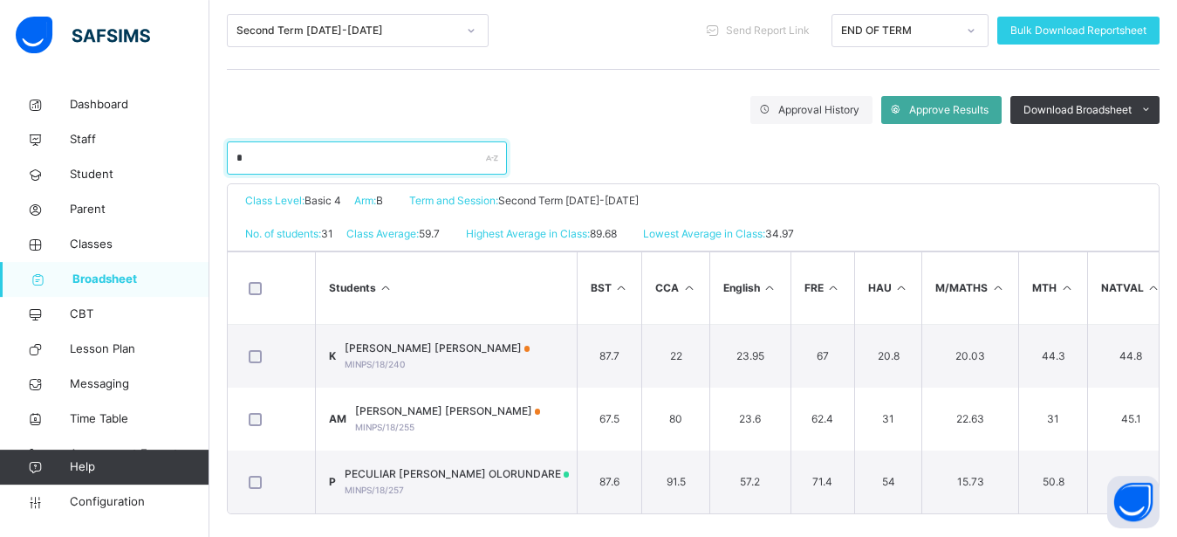
scroll to position [258, 0]
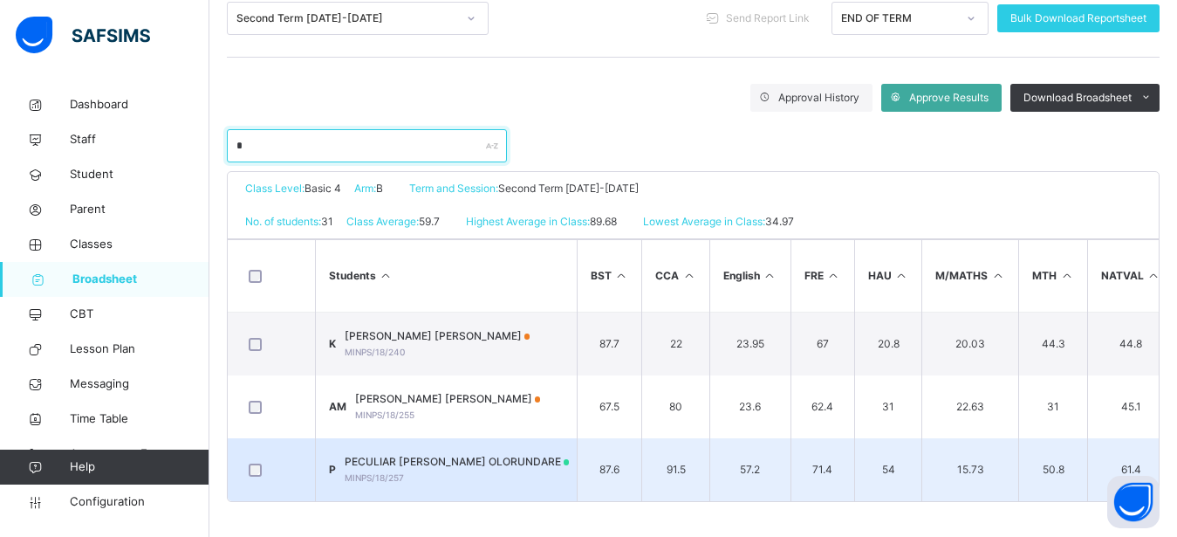
type input "*"
click at [462, 454] on span "PECULIAR [PERSON_NAME] OLORUNDARE" at bounding box center [457, 462] width 225 height 16
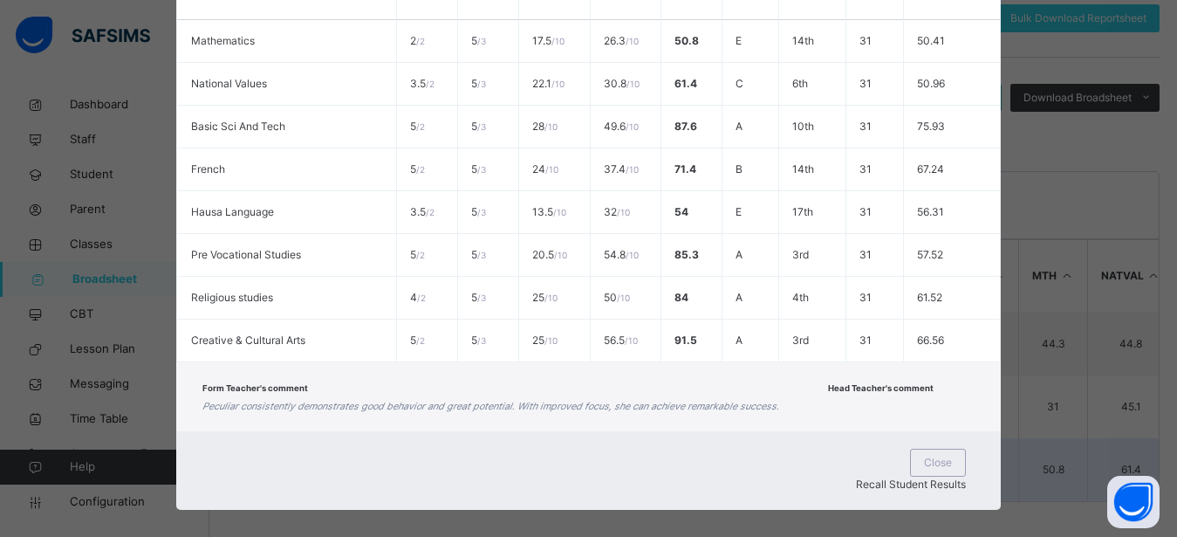
scroll to position [674, 0]
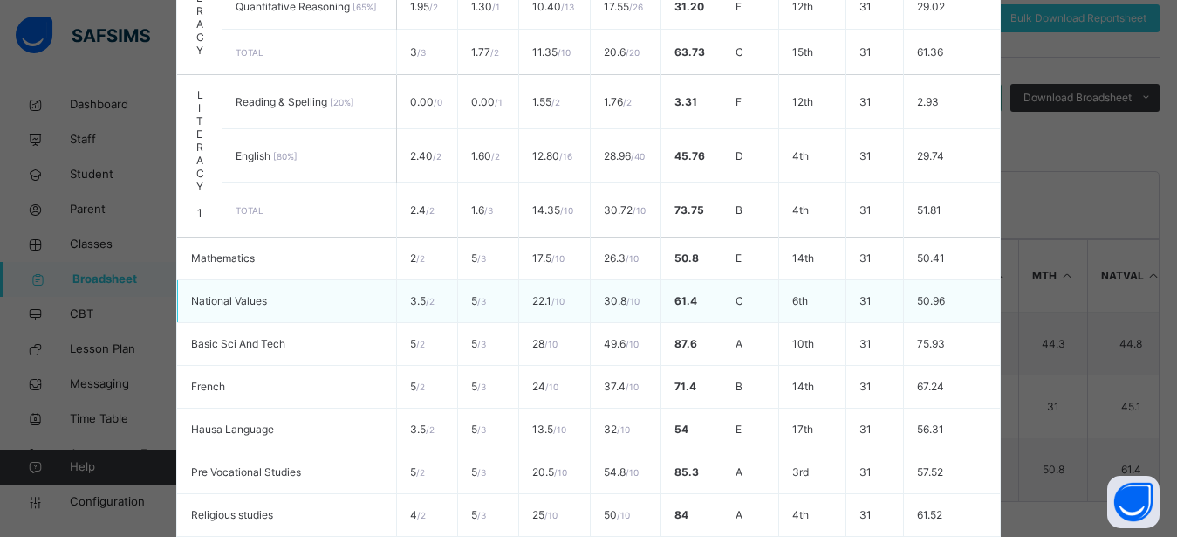
click at [979, 284] on td "50.96" at bounding box center [952, 301] width 96 height 43
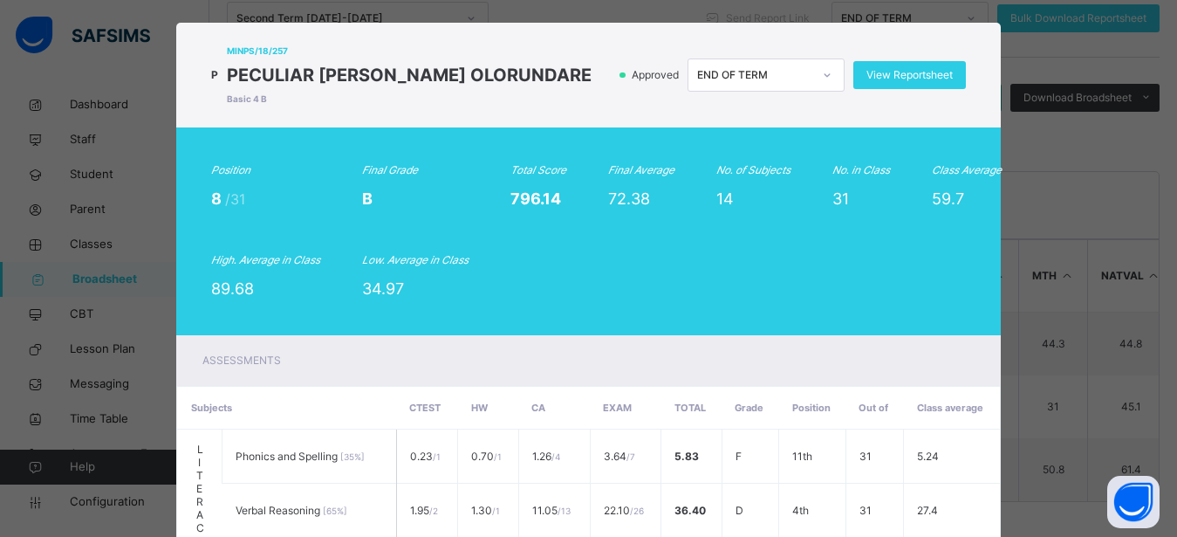
scroll to position [0, 0]
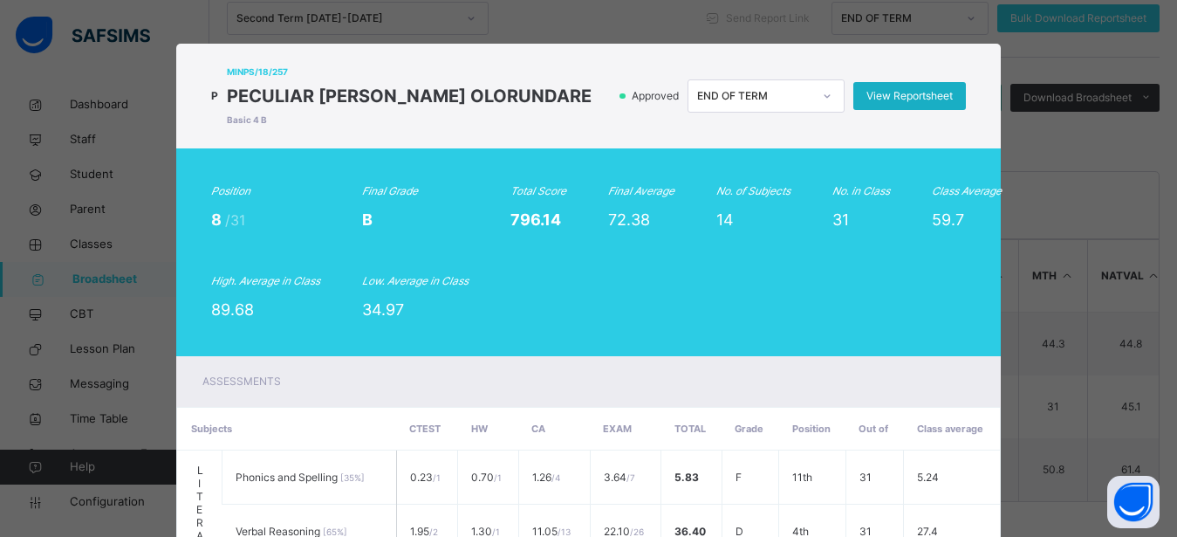
click at [914, 90] on span "View Reportsheet" at bounding box center [910, 96] width 86 height 16
click at [863, 330] on div "Position 8 /31 Final Grade B Total Score 796.14 Final Average 72.38 No. of Subj…" at bounding box center [588, 252] width 824 height 208
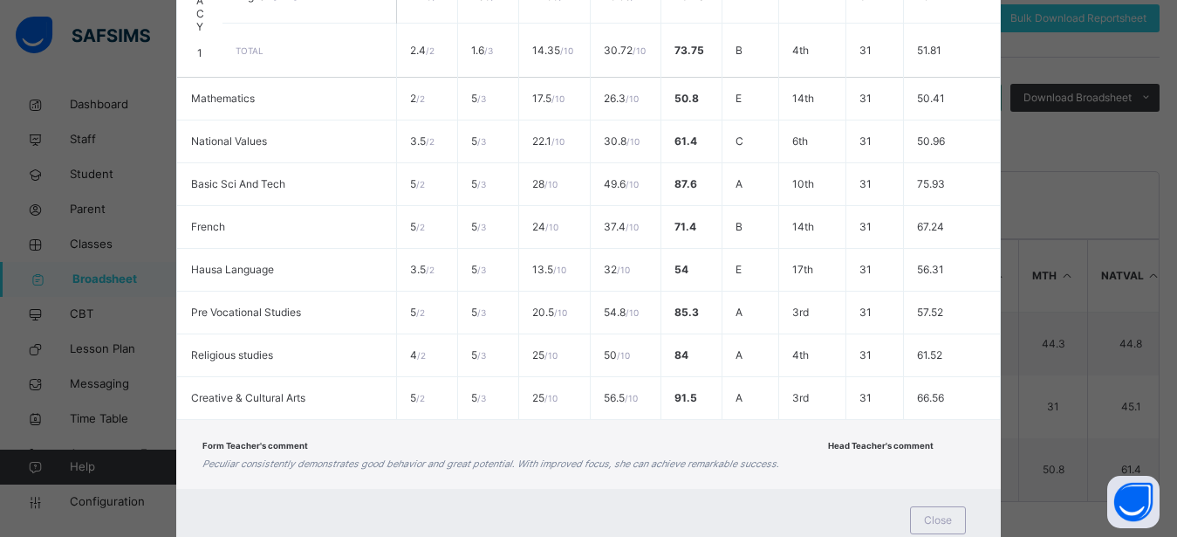
scroll to position [891, 0]
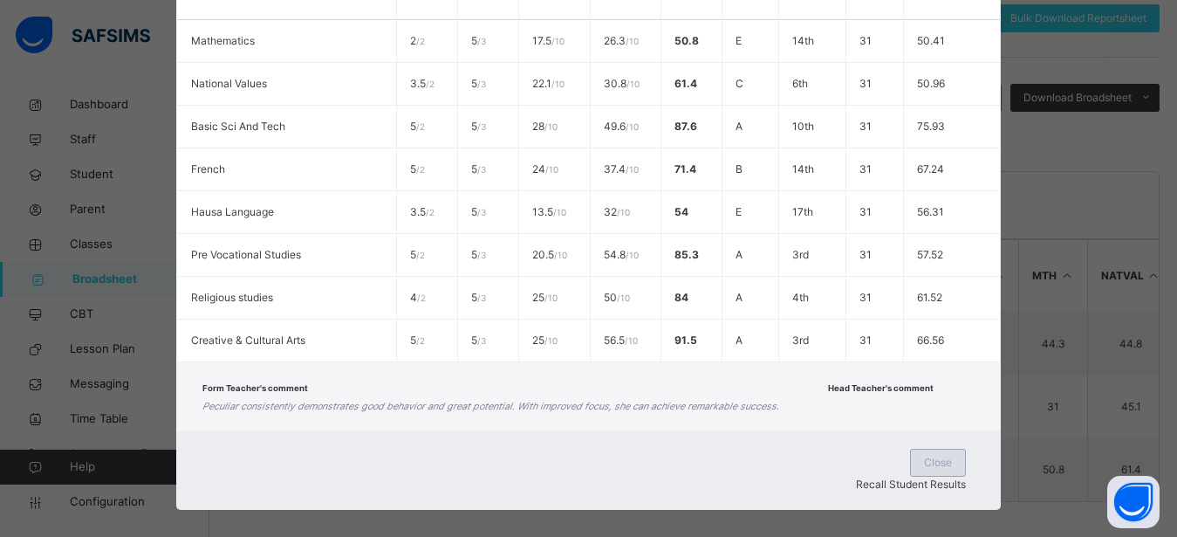
click at [910, 453] on div "Close" at bounding box center [938, 463] width 56 height 28
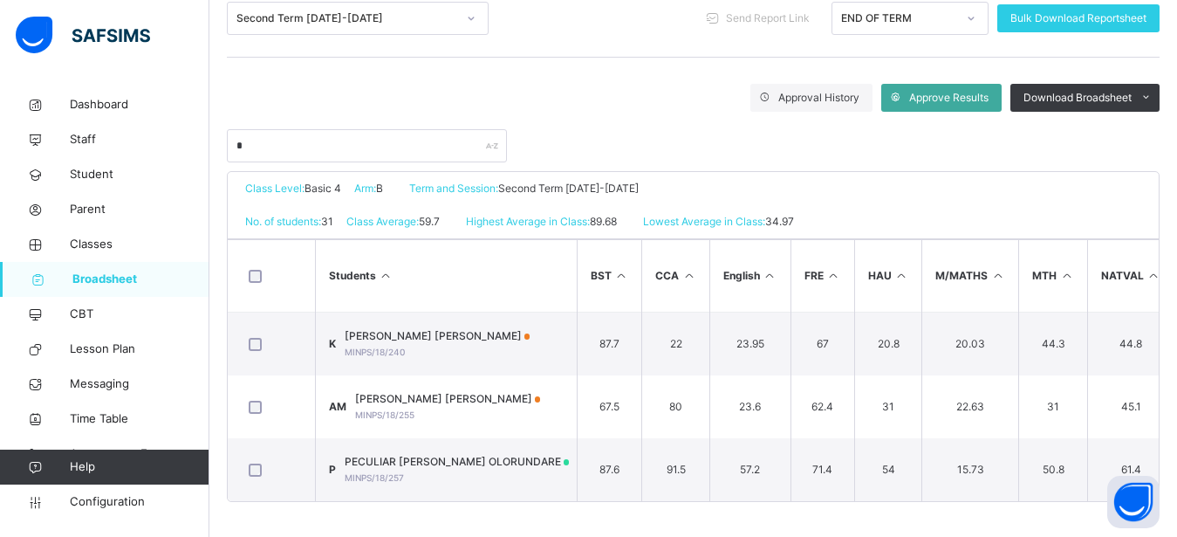
click at [135, 272] on span "Broadsheet" at bounding box center [140, 279] width 137 height 17
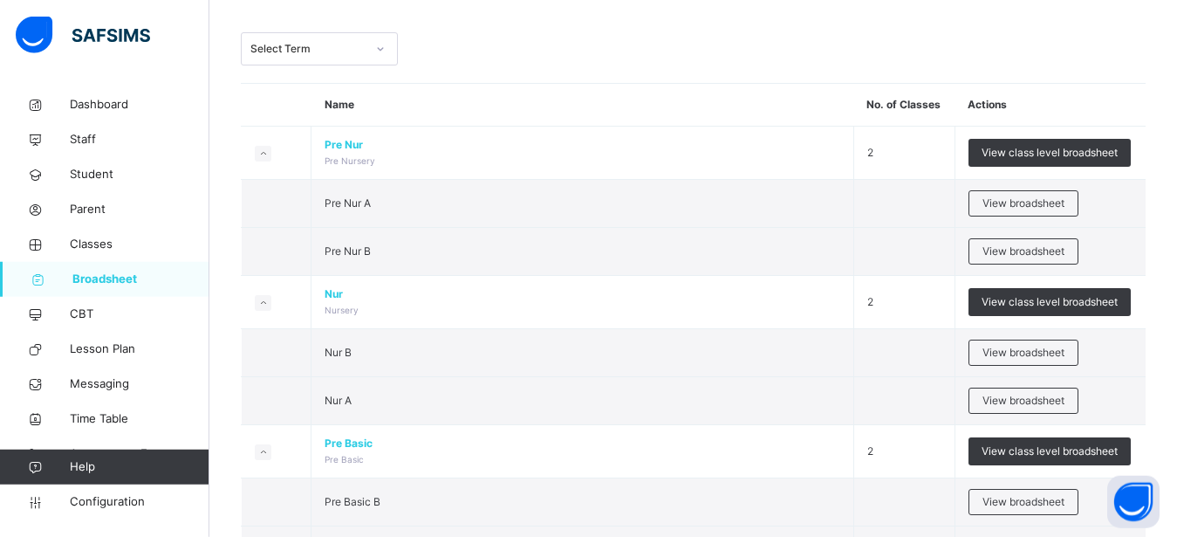
scroll to position [134, 0]
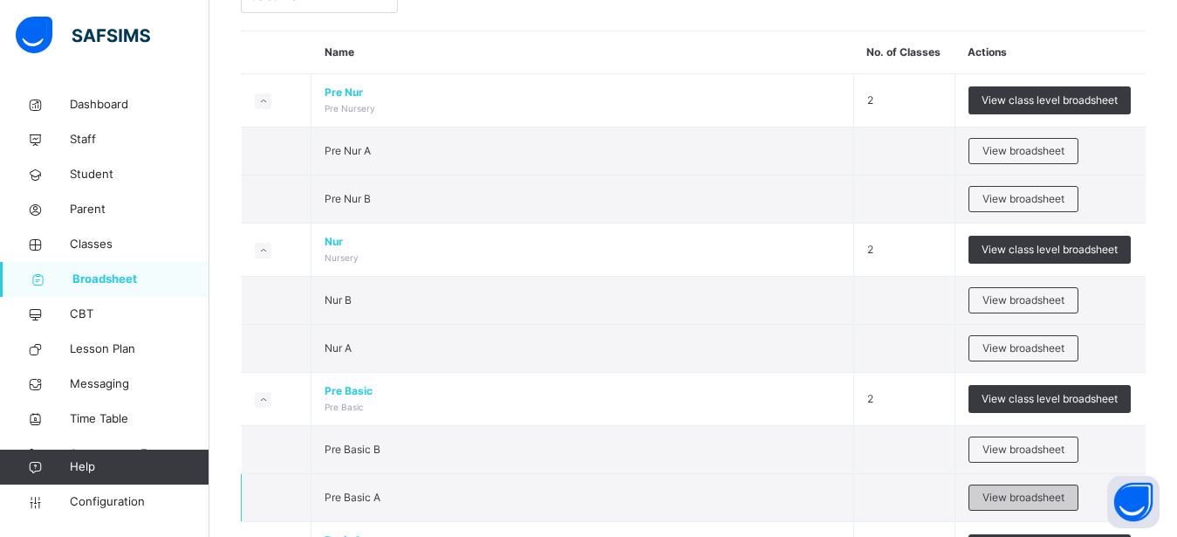
click at [1033, 490] on span "View broadsheet" at bounding box center [1024, 498] width 82 height 16
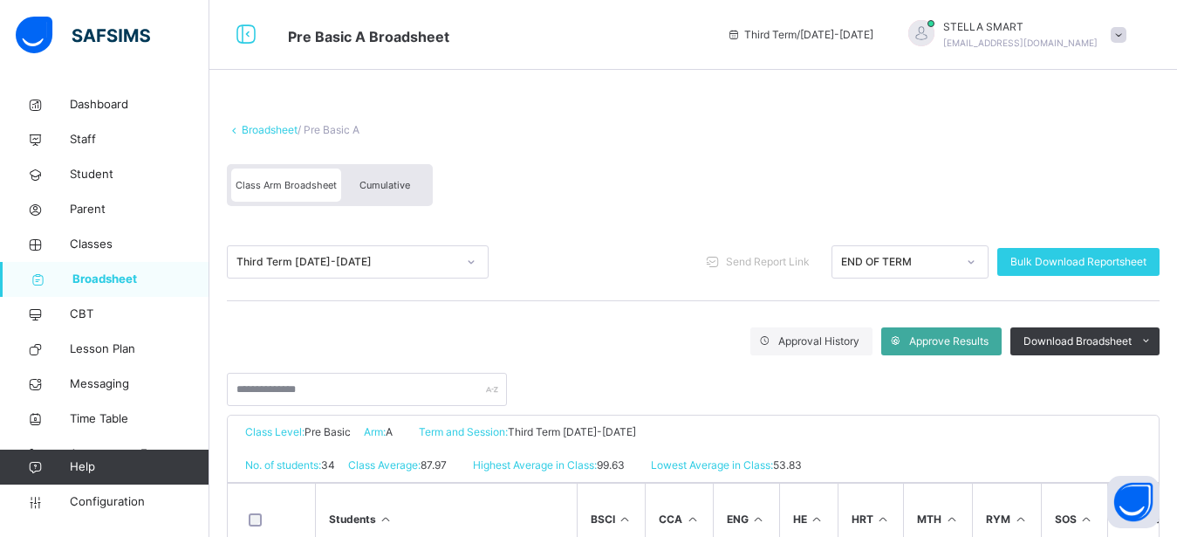
click at [374, 176] on div "Cumulative" at bounding box center [384, 184] width 87 height 33
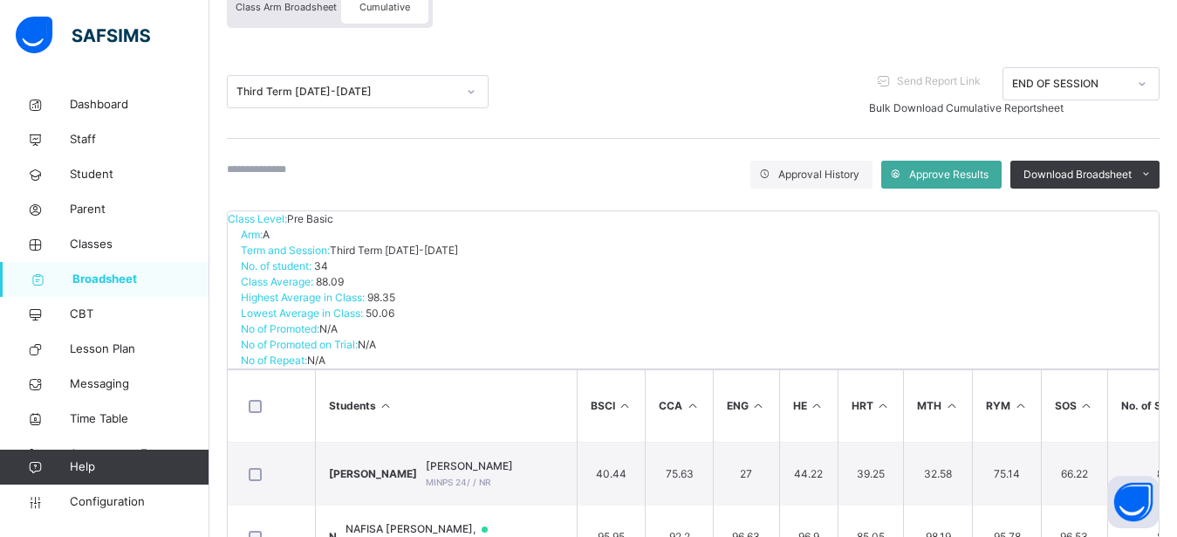
scroll to position [223, 0]
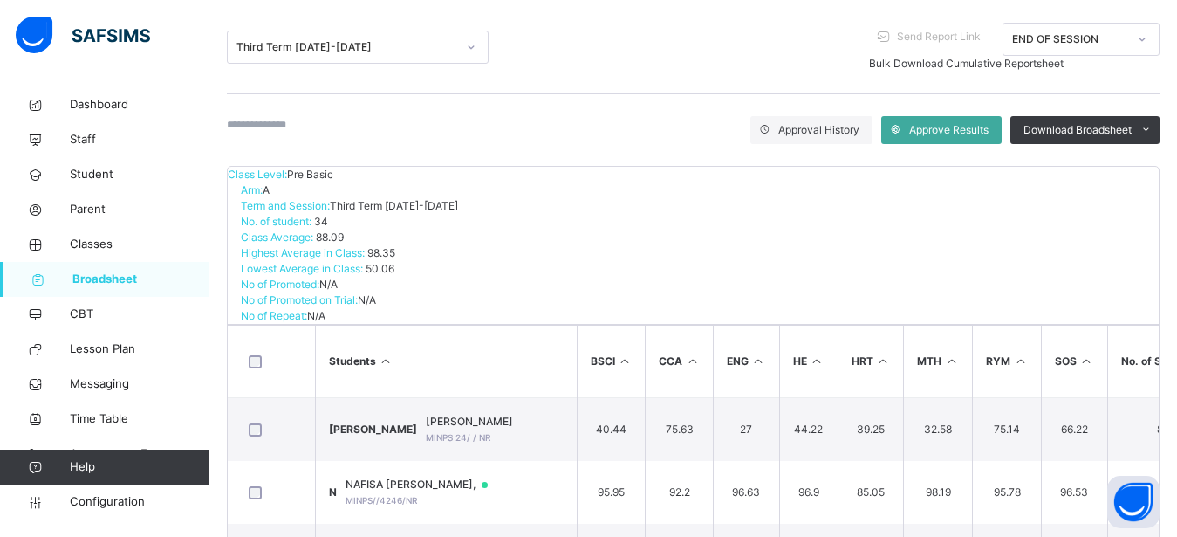
click at [261, 130] on input "text" at bounding box center [279, 125] width 105 height 16
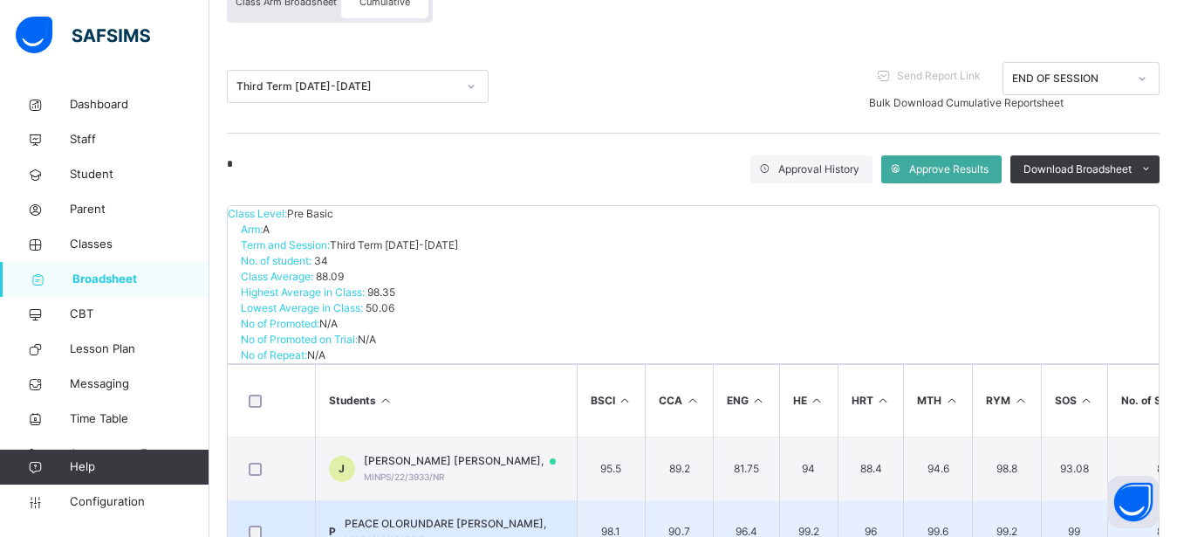
type input "*"
click at [794, 500] on td "99.2" at bounding box center [808, 531] width 58 height 63
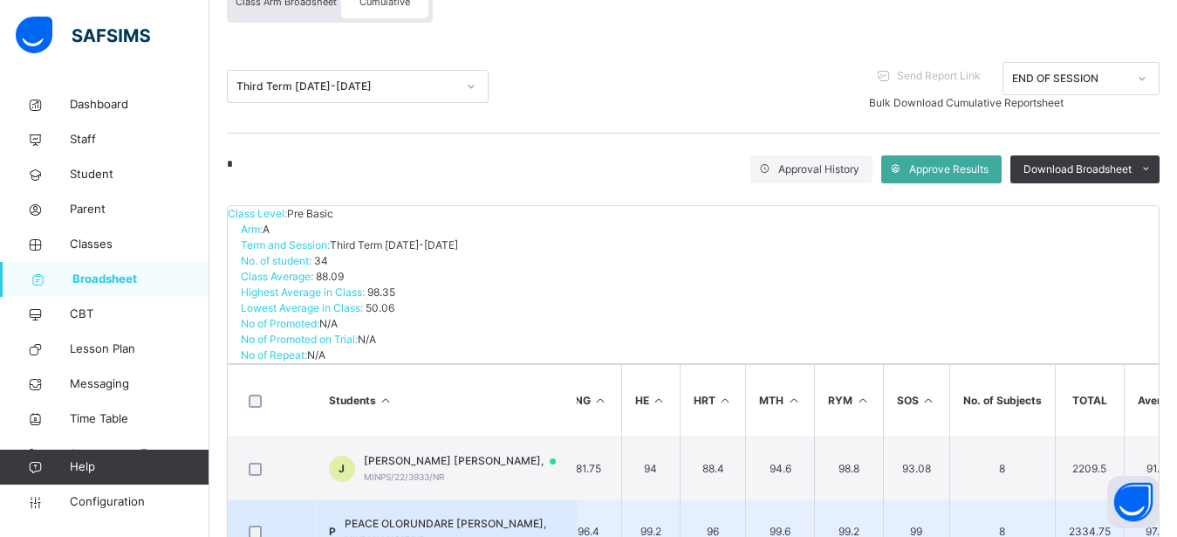
click at [472, 516] on span "PEACE OLORUNDARE RAPHEAL," at bounding box center [446, 524] width 202 height 16
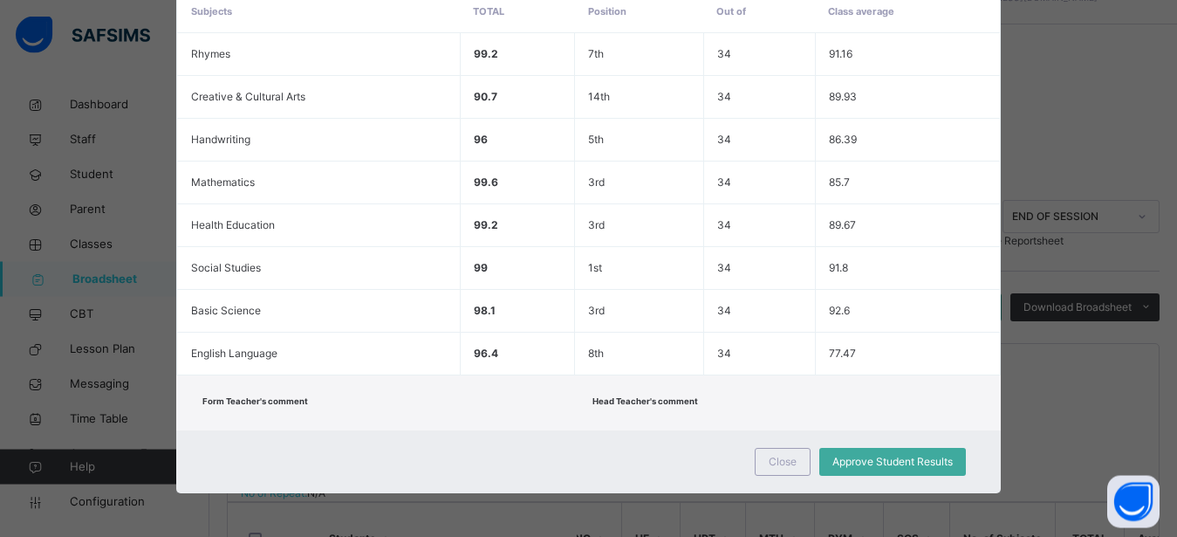
scroll to position [5, 0]
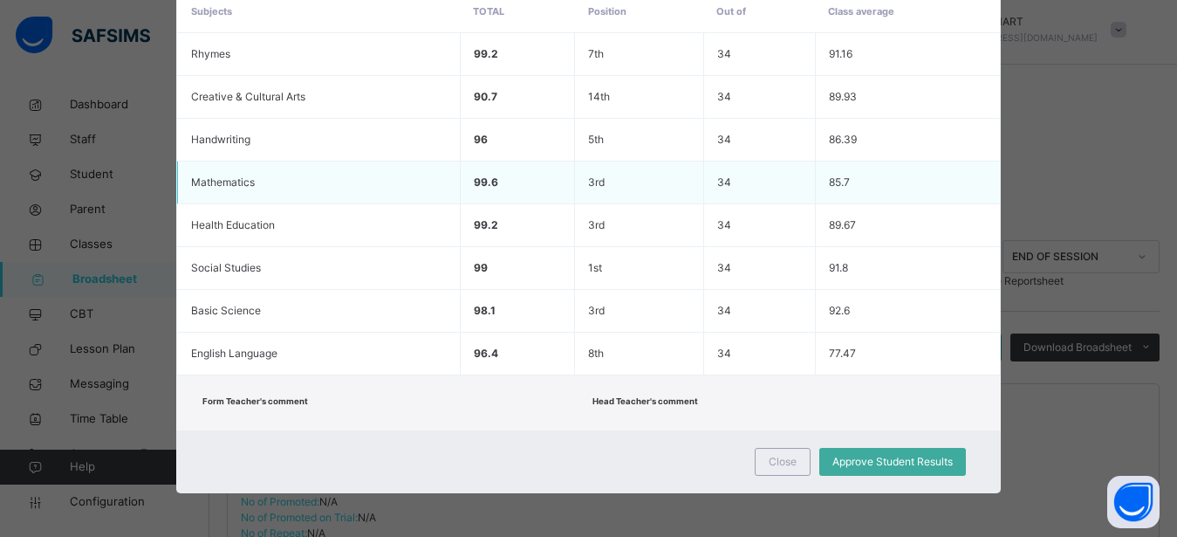
click at [949, 190] on td "85.7" at bounding box center [907, 182] width 185 height 43
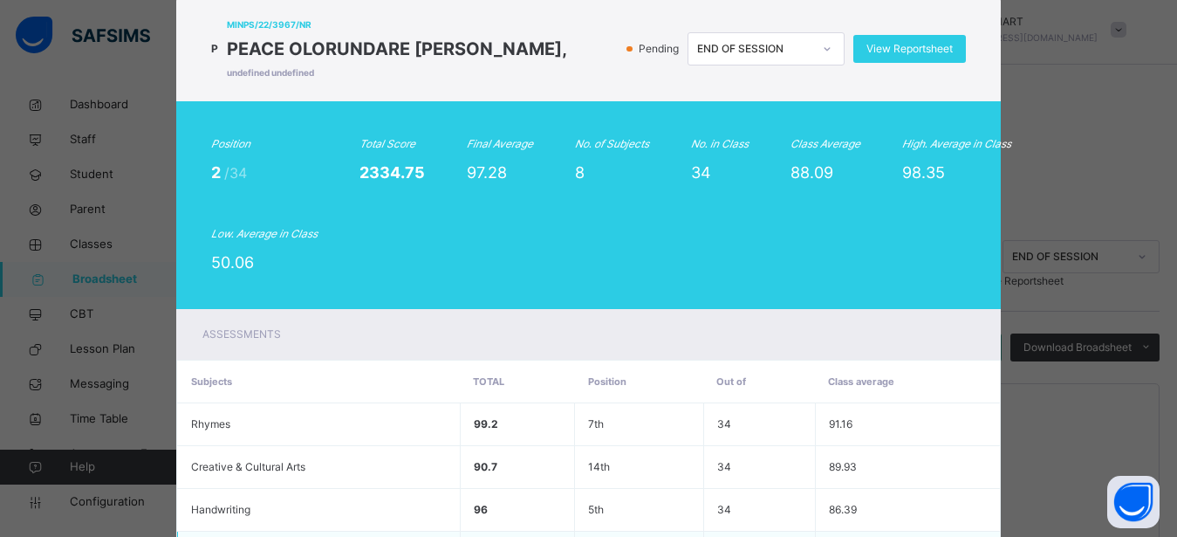
scroll to position [0, 0]
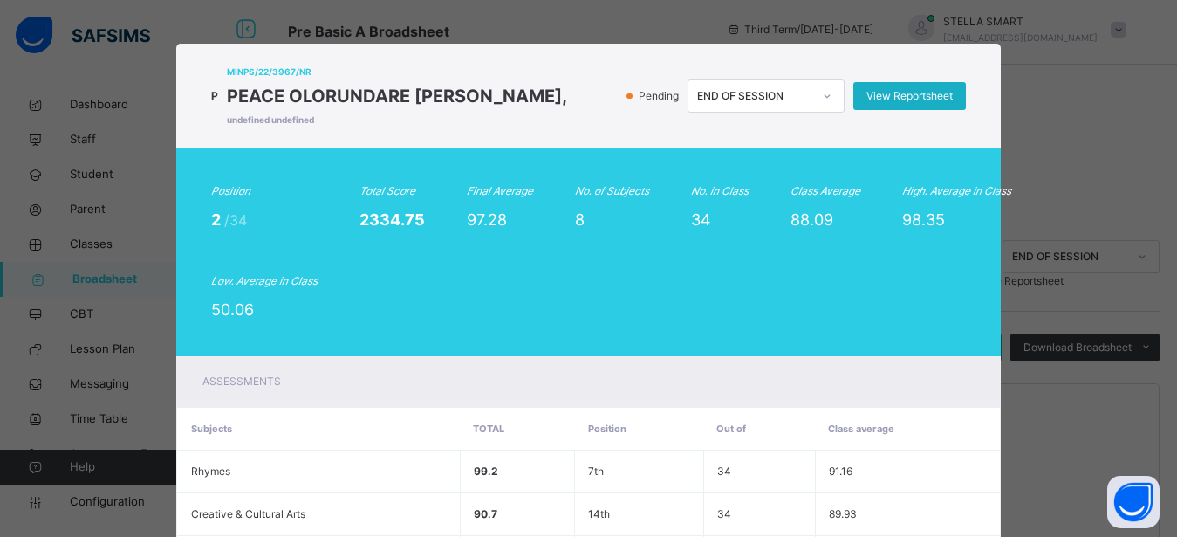
click at [913, 100] on span "View Reportsheet" at bounding box center [910, 96] width 86 height 16
click at [552, 305] on div "Position 2 /34 Total Score 2334.75 Final Average 97.28 No. of Subjects 8 No. in…" at bounding box center [588, 252] width 754 height 138
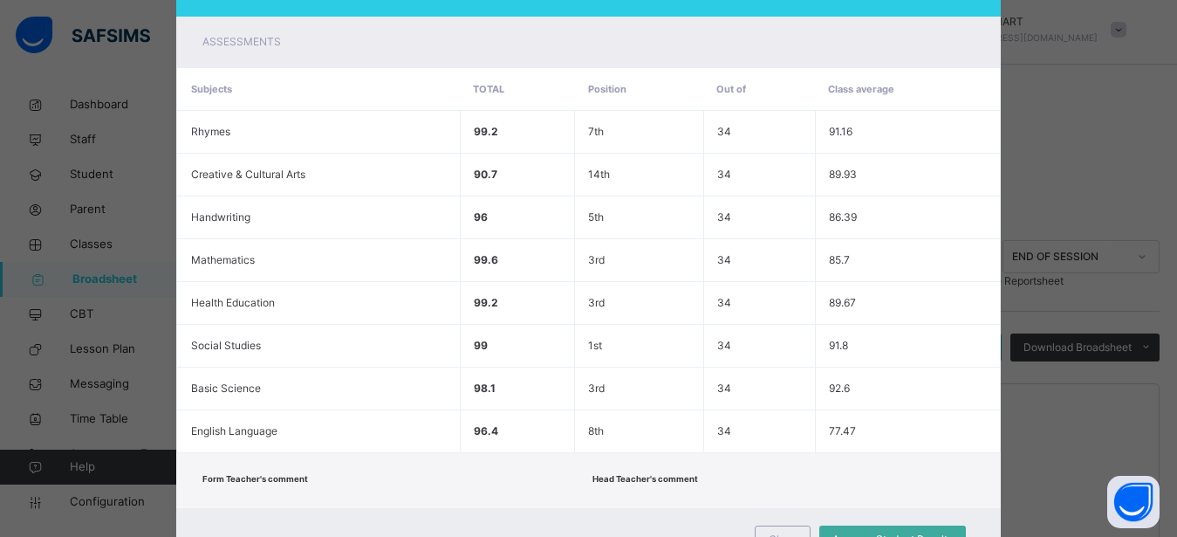
scroll to position [417, 0]
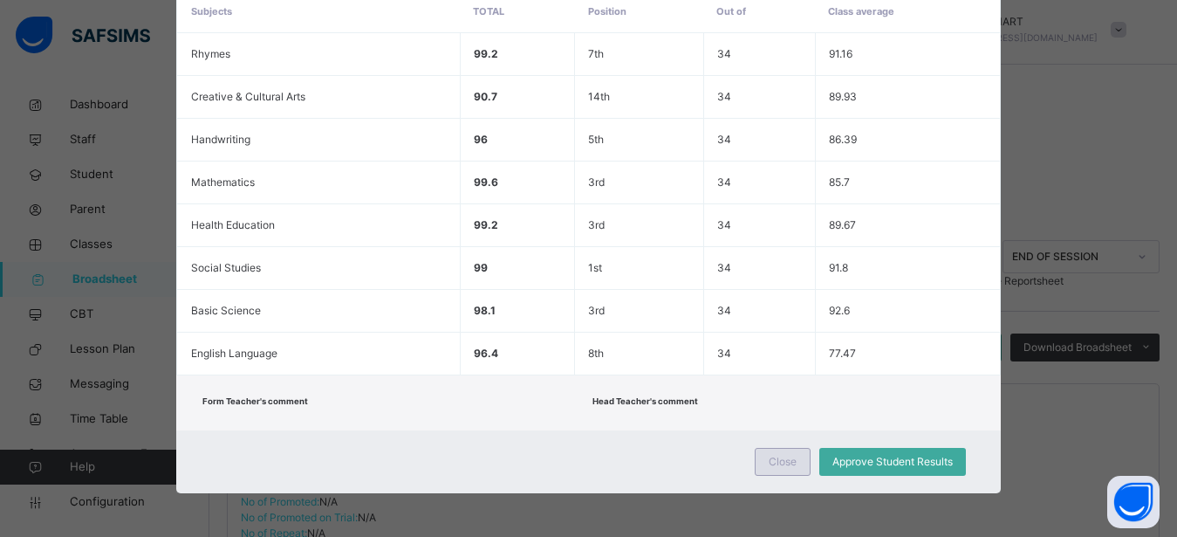
click at [769, 459] on span "Close" at bounding box center [783, 462] width 28 height 16
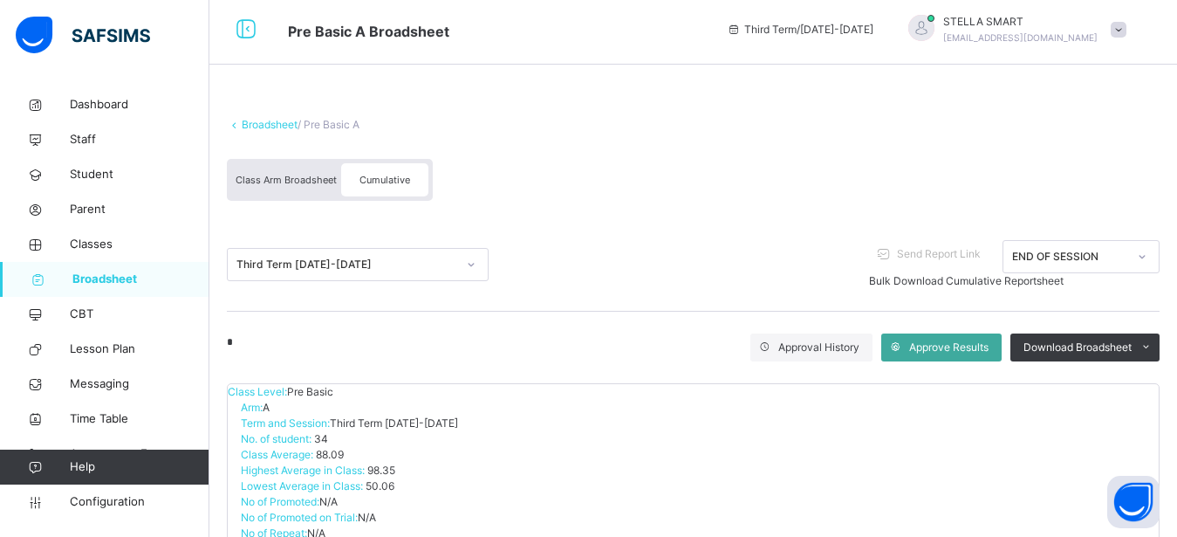
click at [115, 277] on span "Broadsheet" at bounding box center [140, 279] width 137 height 17
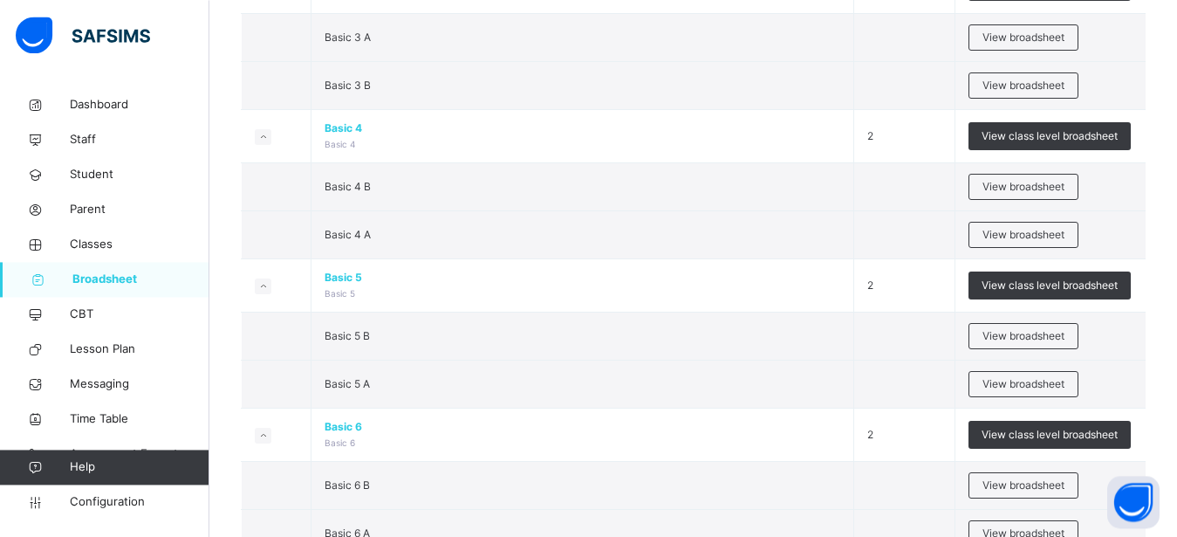
scroll to position [1009, 0]
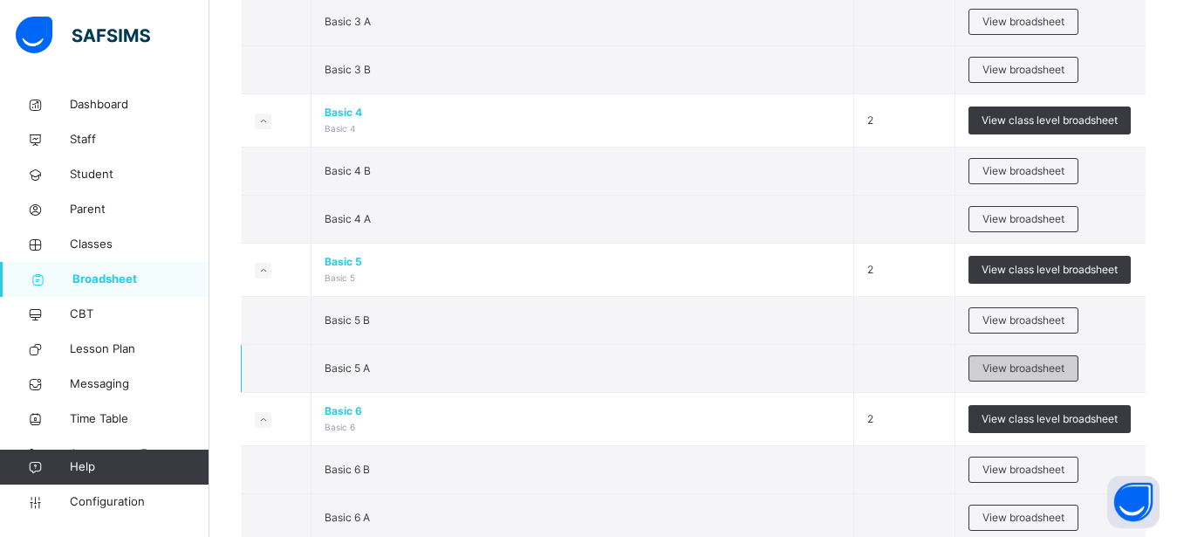
click at [1052, 367] on span "View broadsheet" at bounding box center [1024, 368] width 82 height 16
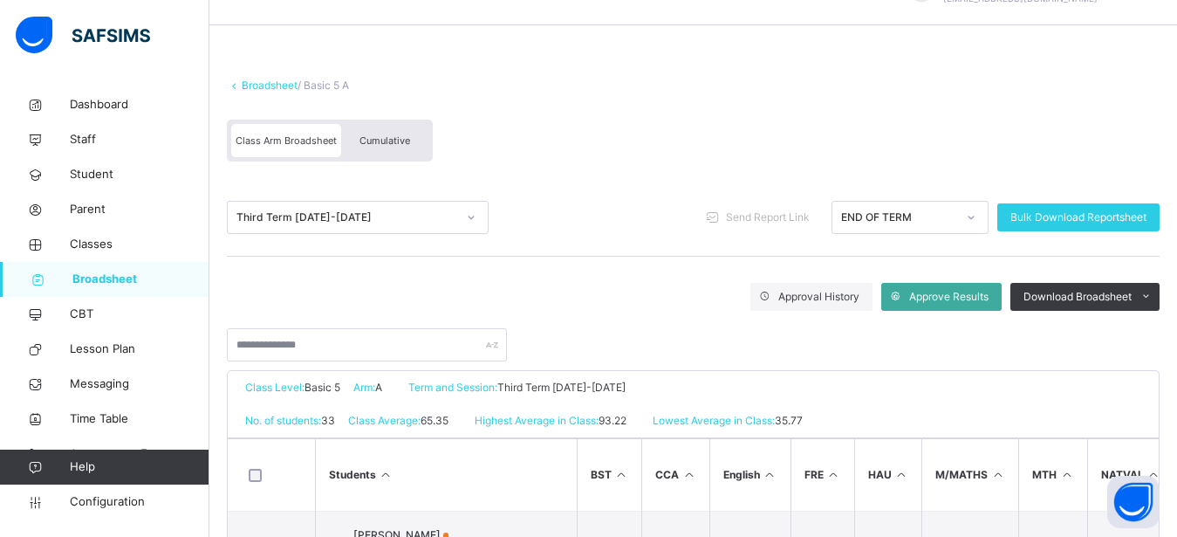
scroll to position [134, 0]
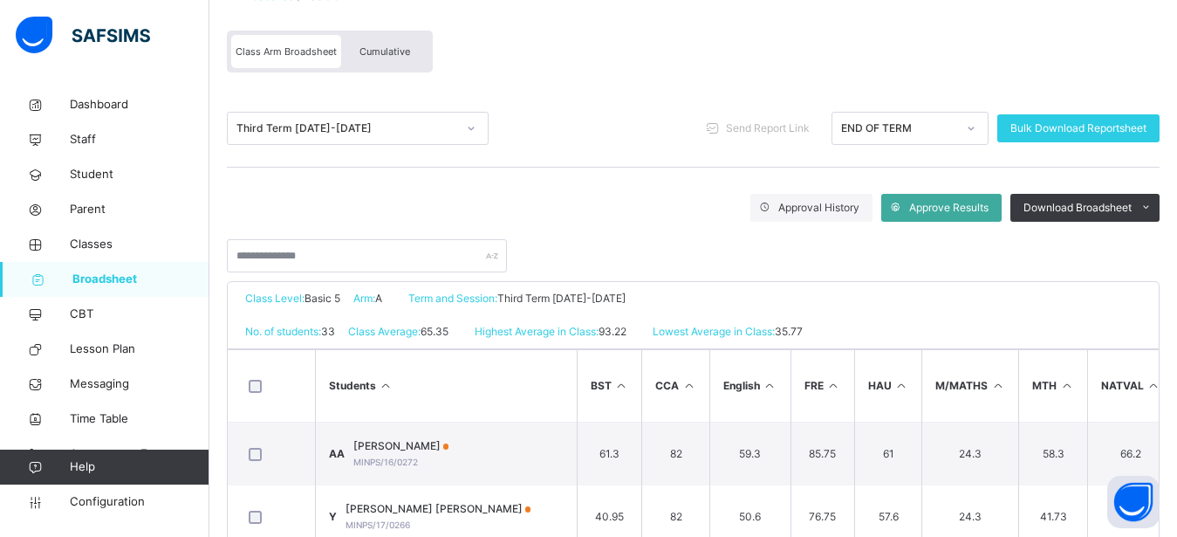
click at [469, 126] on icon at bounding box center [471, 128] width 10 height 17
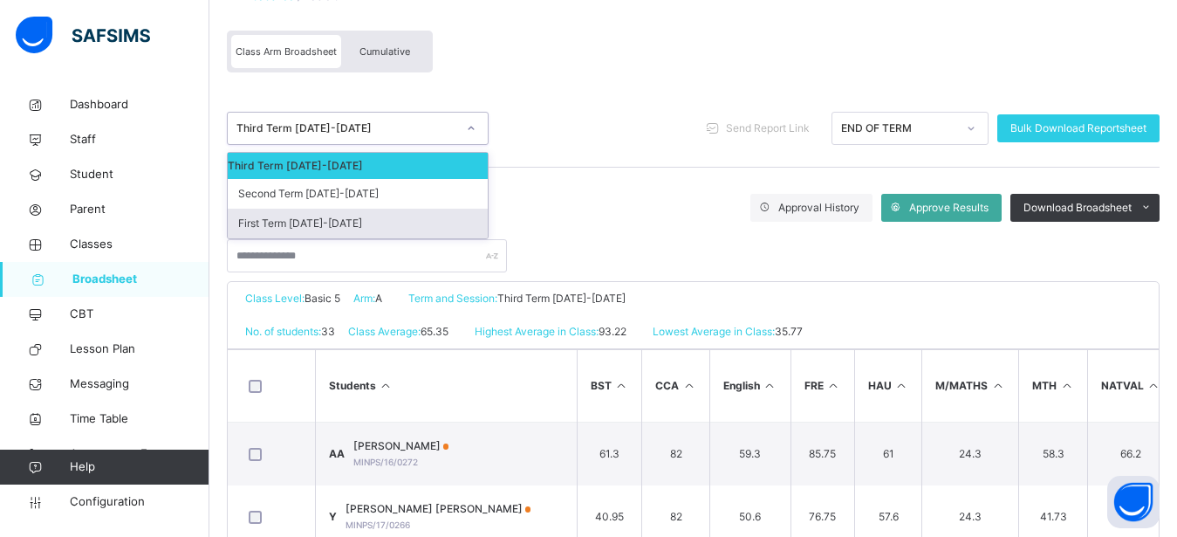
click at [406, 223] on div "First Term [DATE]-[DATE]" at bounding box center [358, 224] width 260 height 30
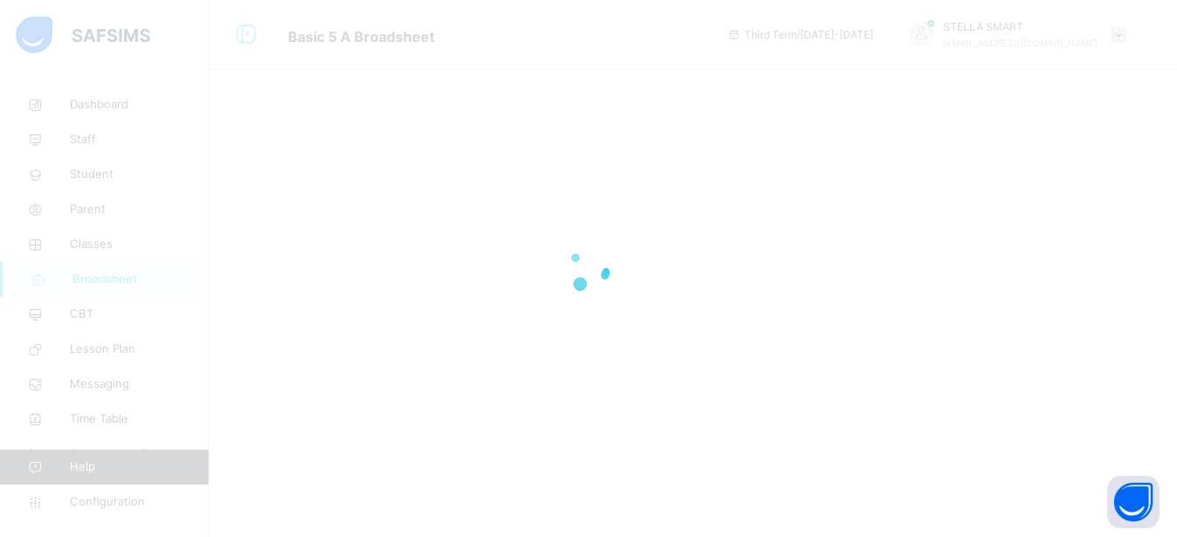
scroll to position [0, 0]
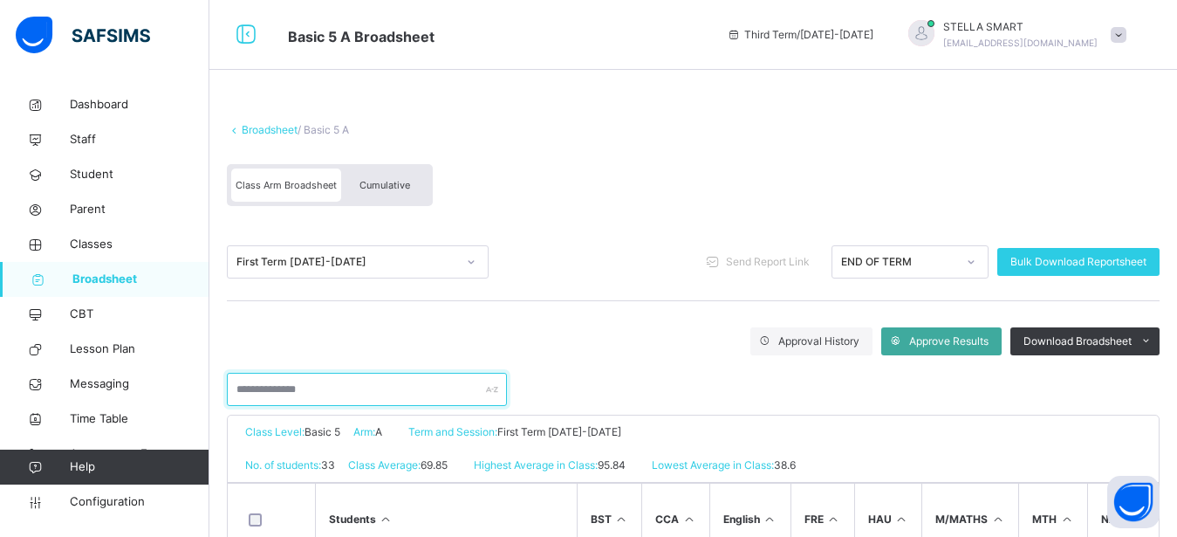
click at [300, 385] on input "text" at bounding box center [367, 389] width 280 height 33
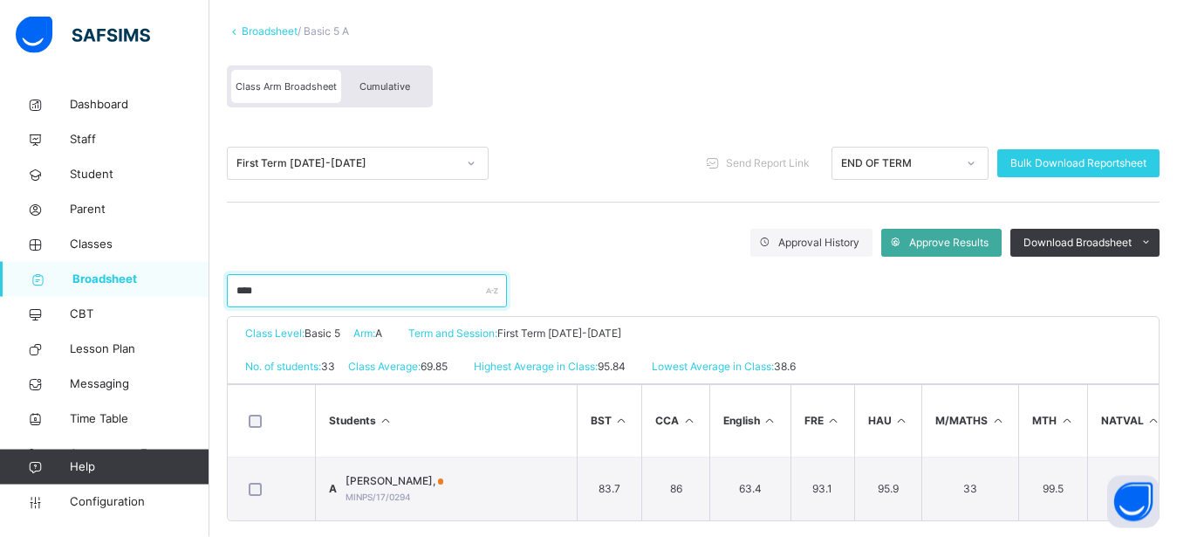
scroll to position [133, 0]
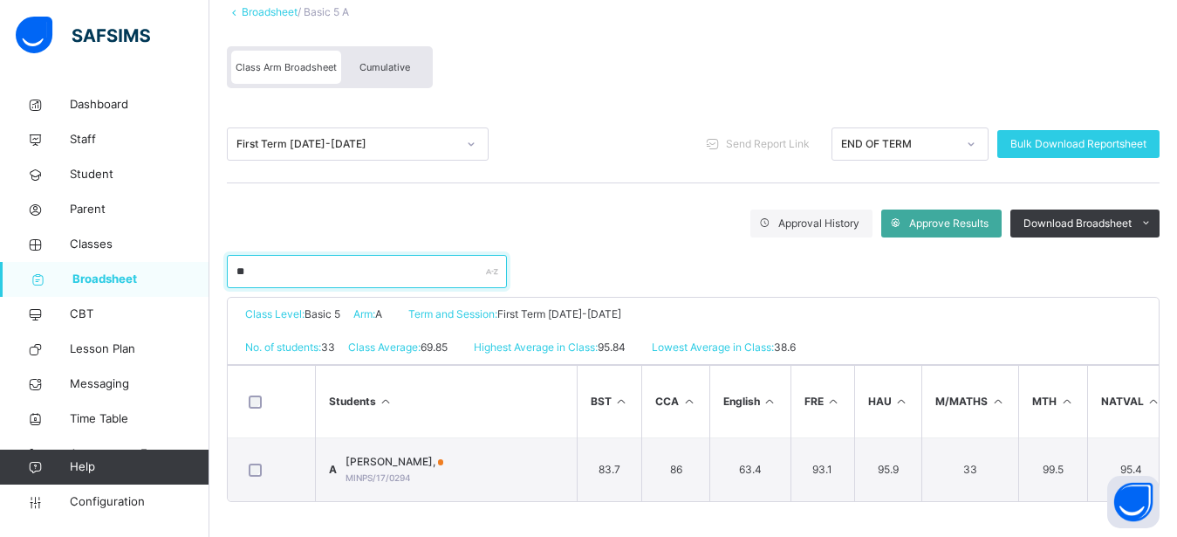
type input "*"
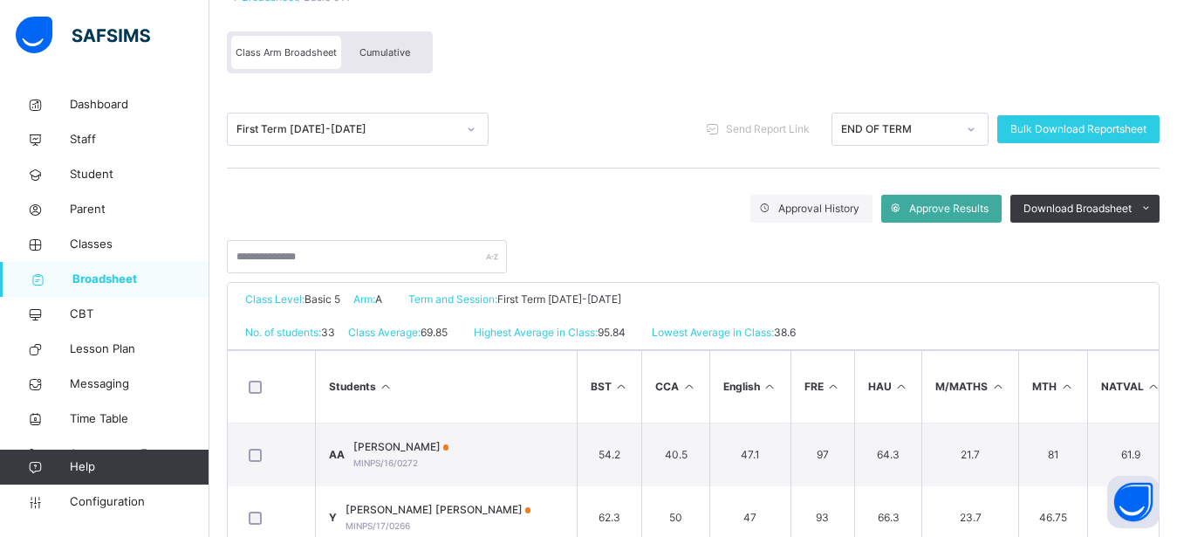
click at [113, 273] on span "Broadsheet" at bounding box center [140, 279] width 137 height 17
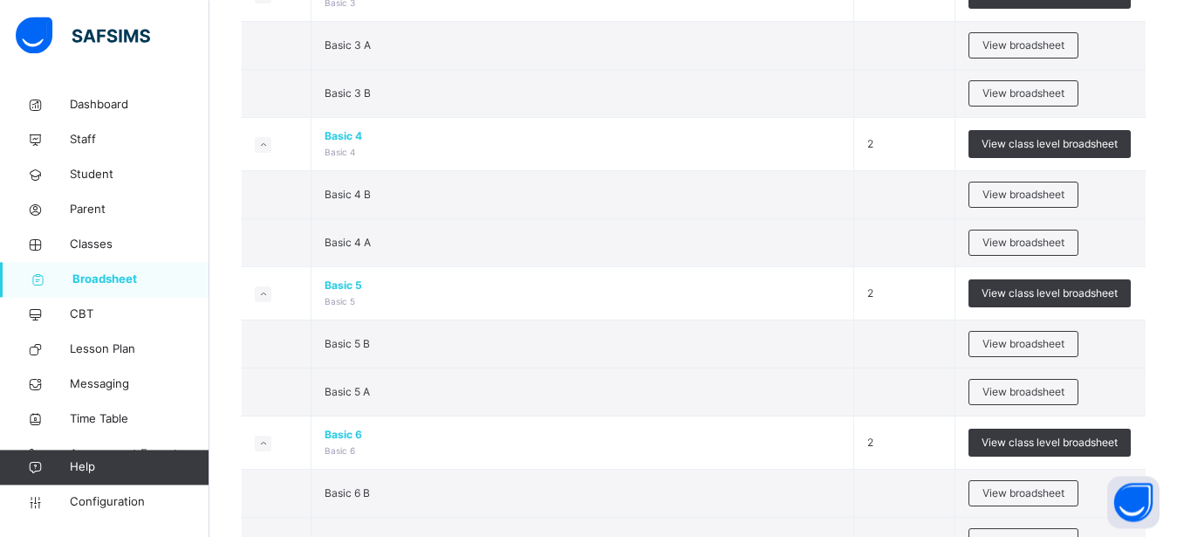
scroll to position [1024, 0]
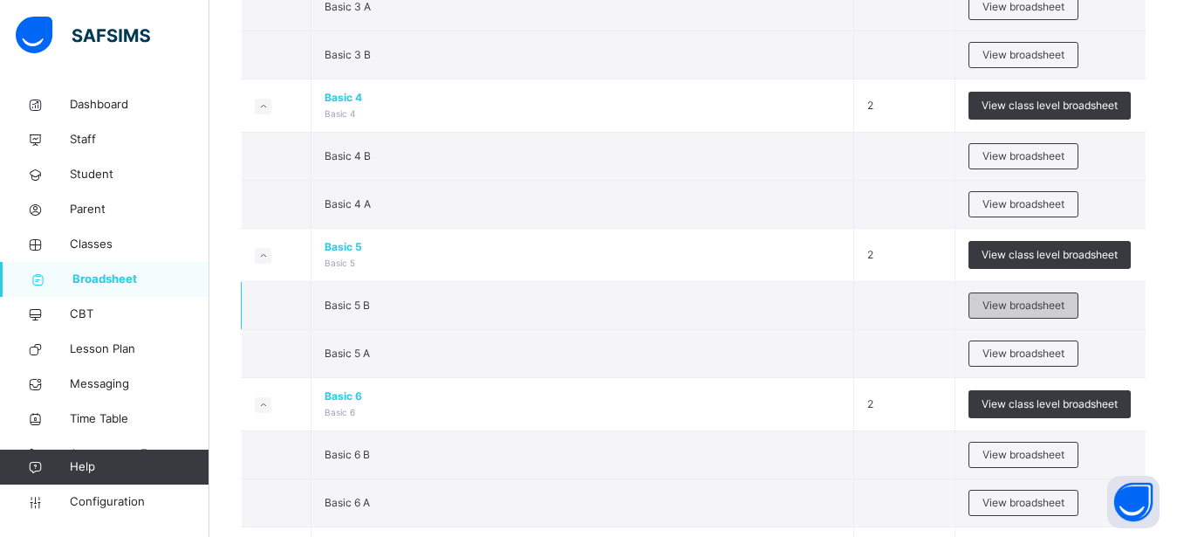
click at [1016, 304] on span "View broadsheet" at bounding box center [1024, 306] width 82 height 16
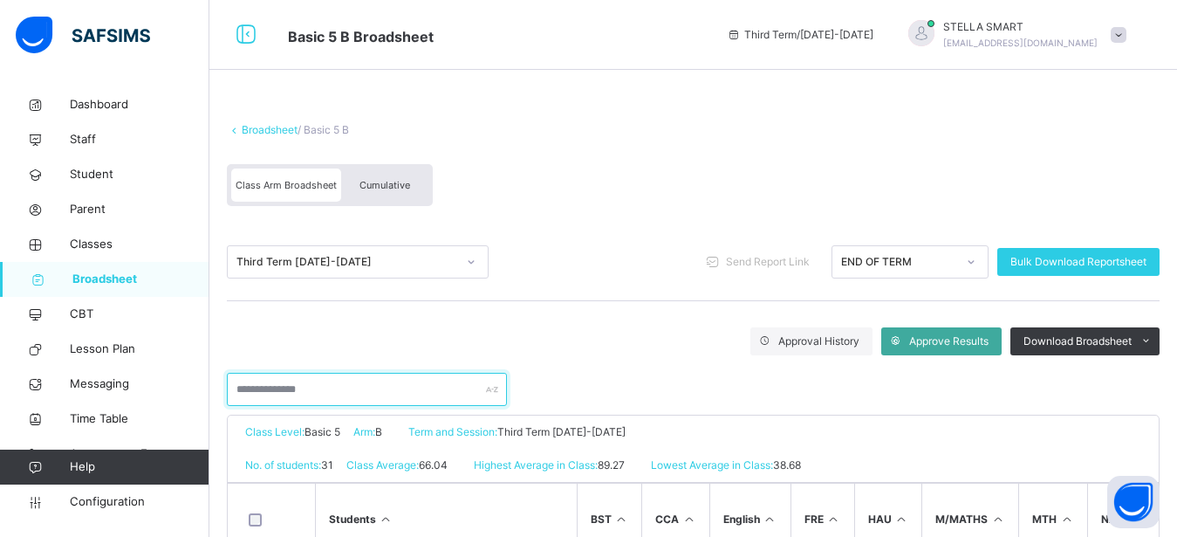
click at [391, 380] on input "text" at bounding box center [367, 389] width 280 height 33
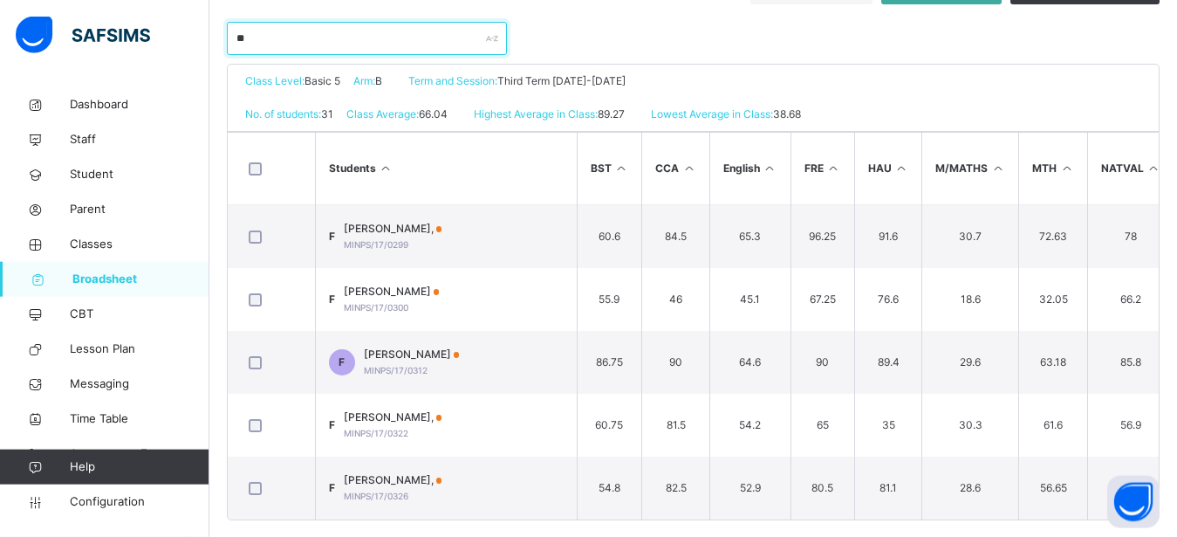
scroll to position [339, 0]
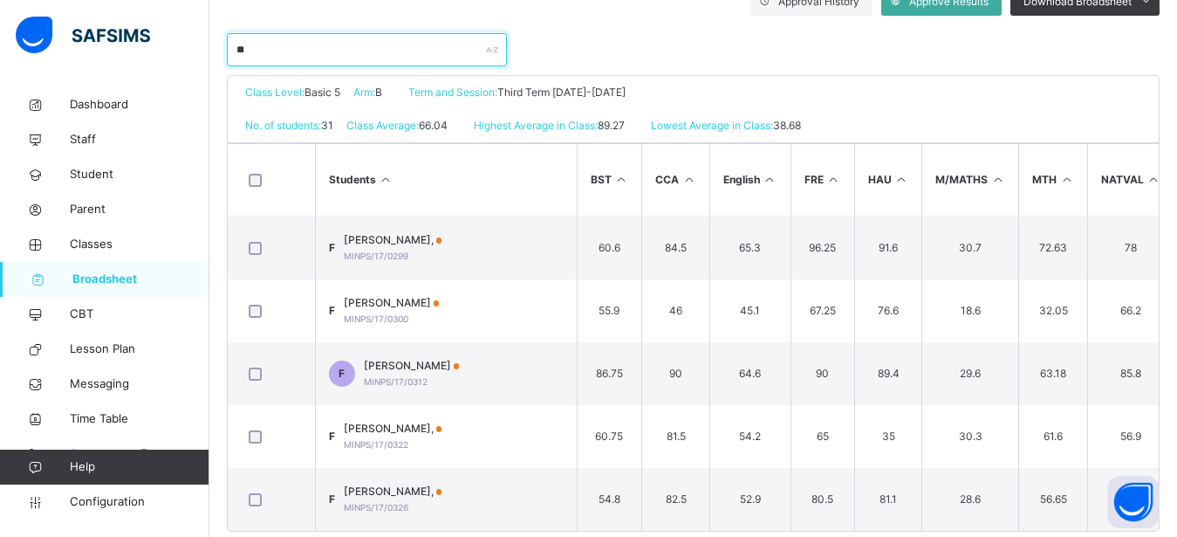
type input "*"
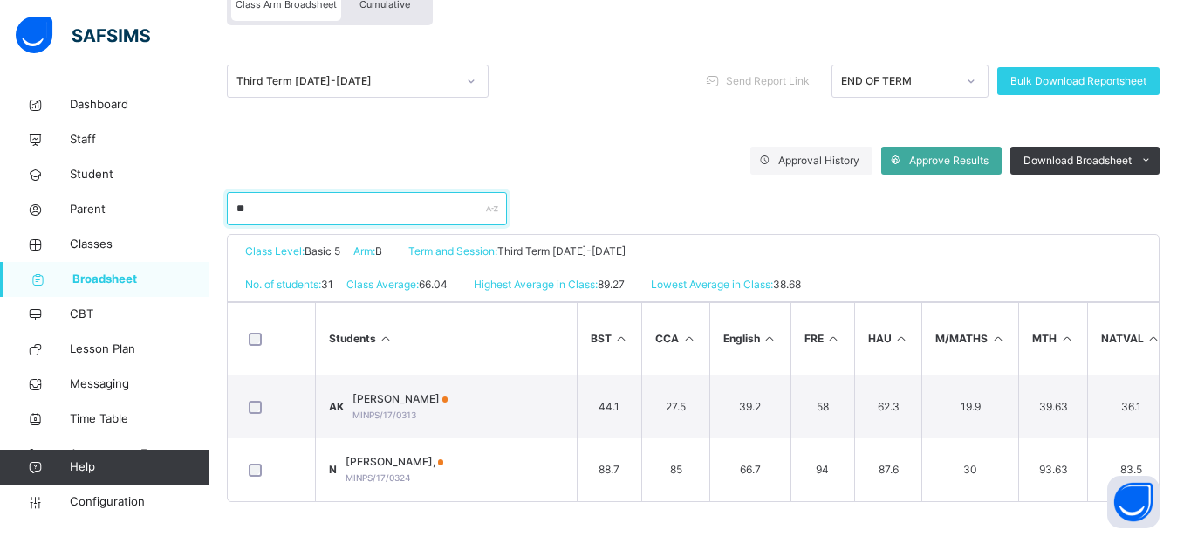
scroll to position [195, 0]
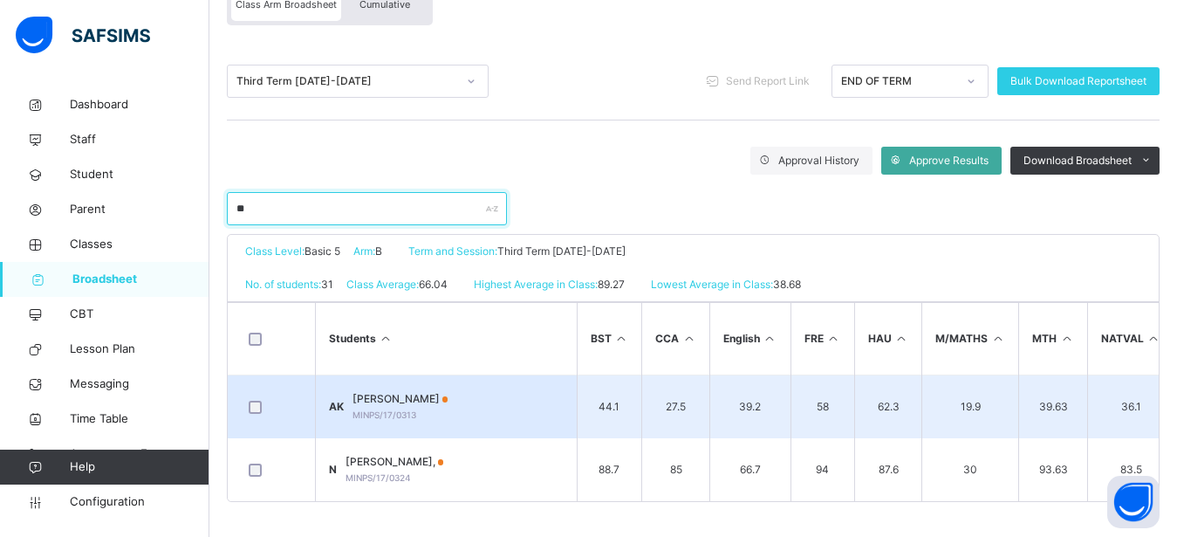
type input "**"
click at [416, 391] on span "[PERSON_NAME]" at bounding box center [401, 399] width 96 height 16
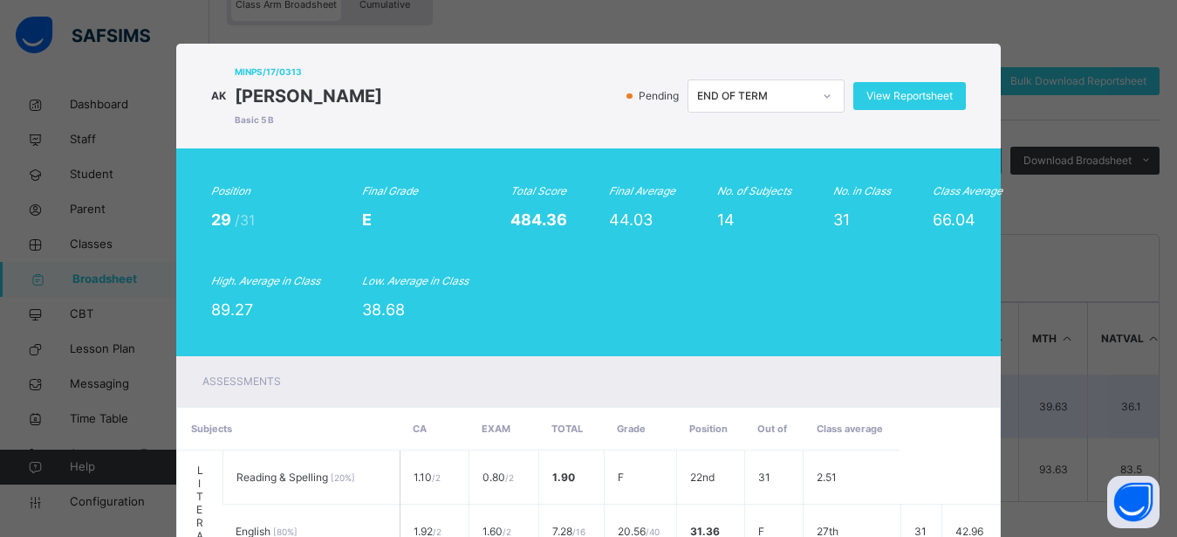
scroll to position [417, 0]
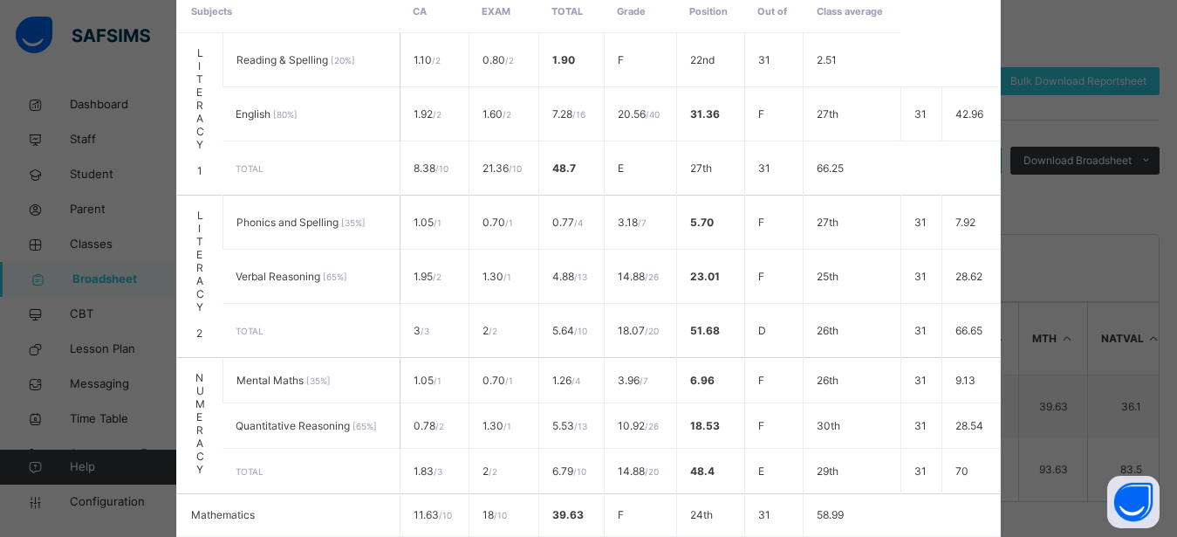
click at [987, 55] on table "Subjects CA EXAM Total Grade Position Out of Class average LITERACY 1 Reading &…" at bounding box center [588, 412] width 822 height 845
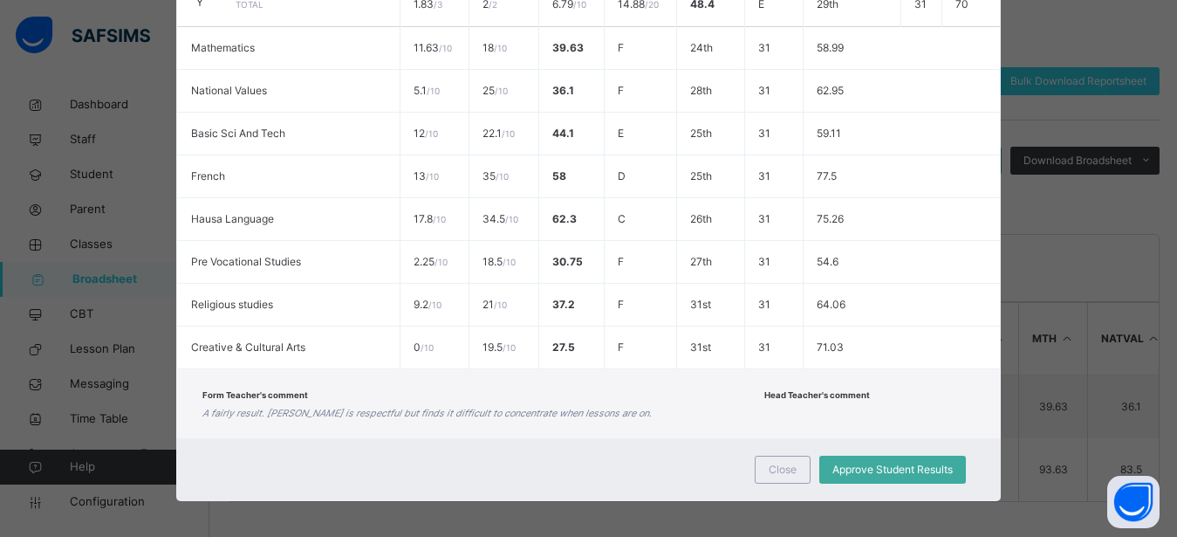
scroll to position [891, 0]
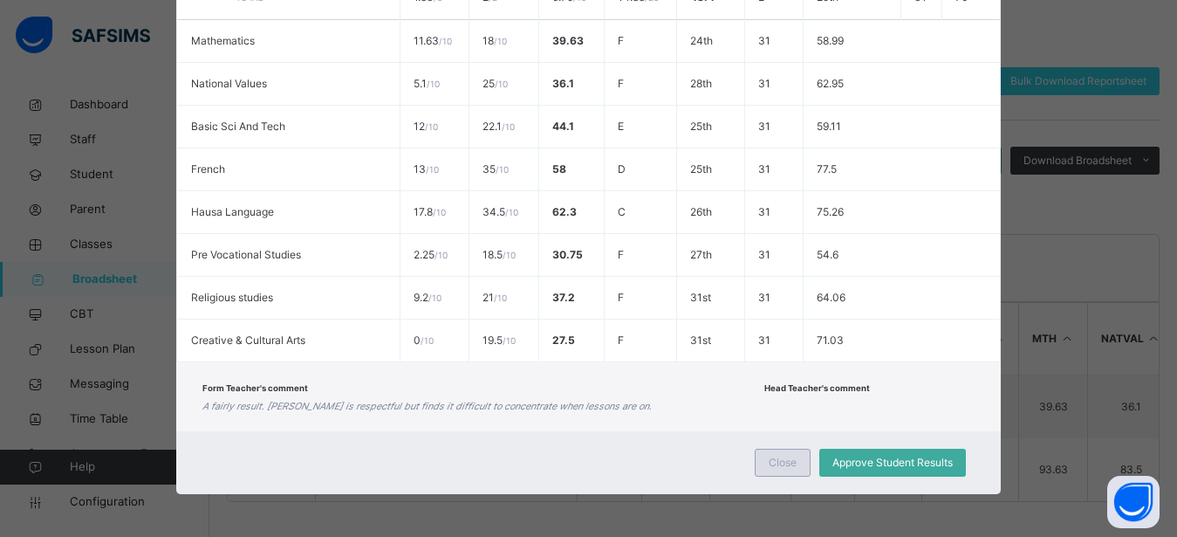
click at [769, 463] on span "Close" at bounding box center [783, 463] width 28 height 16
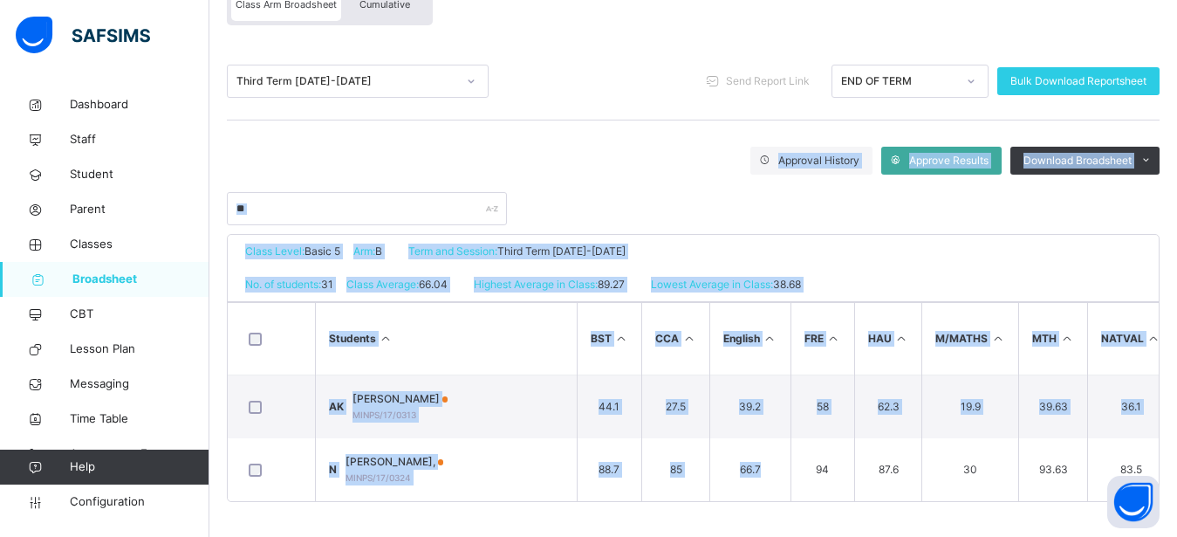
drag, startPoint x: 767, startPoint y: 463, endPoint x: 639, endPoint y: 118, distance: 367.8
click at [639, 301] on div "Students BST CCA English FRE HAU M/MATHS MTH NATVAL PHC PVS QR R/Spelling RS VR…" at bounding box center [693, 401] width 931 height 200
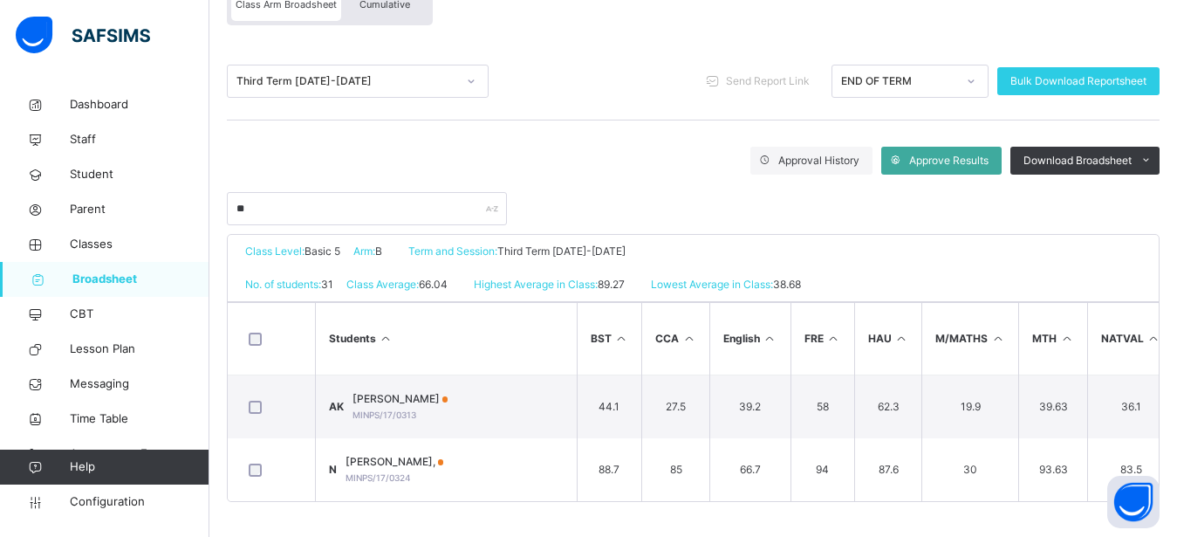
click at [639, 118] on div "Third Term 2024-2025 Send Report Link END OF TERM Bulk Download Reportsheet App…" at bounding box center [693, 134] width 933 height 182
click at [470, 72] on icon at bounding box center [471, 80] width 10 height 17
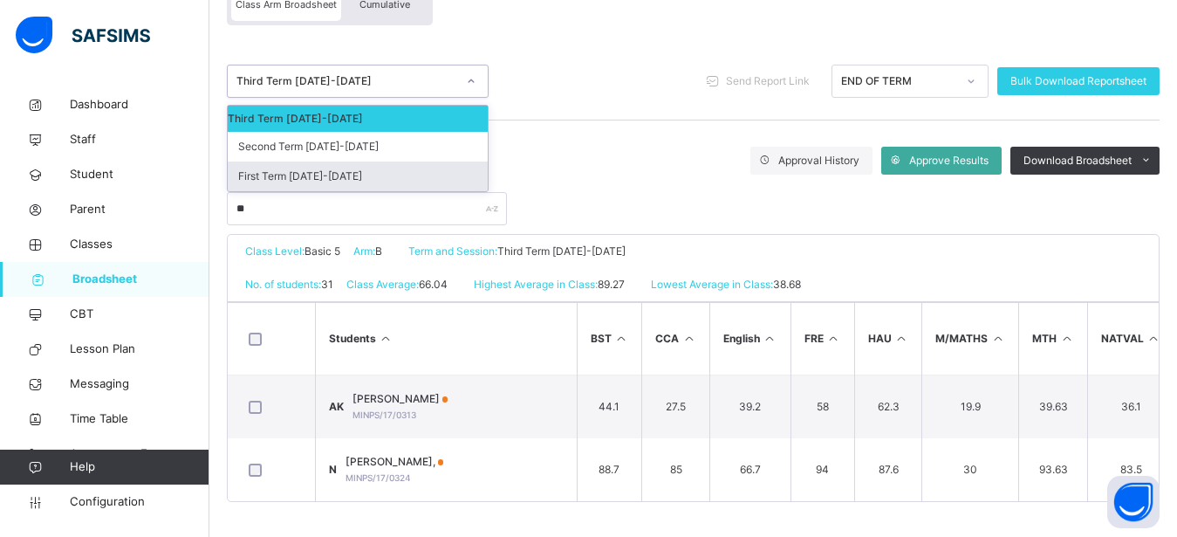
click at [400, 167] on div "First Term [DATE]-[DATE]" at bounding box center [358, 176] width 260 height 30
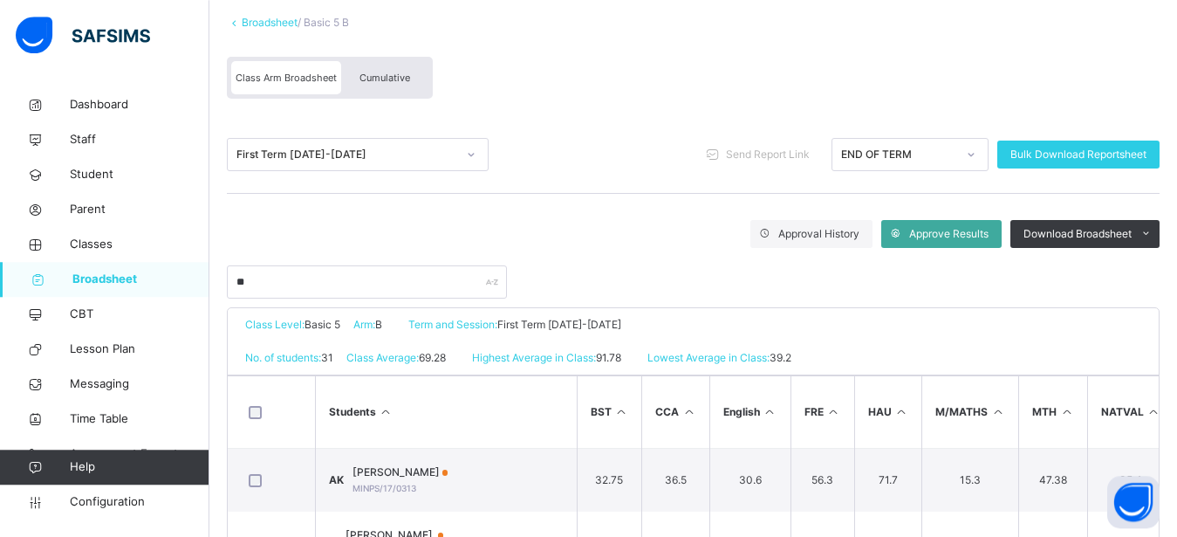
scroll to position [195, 0]
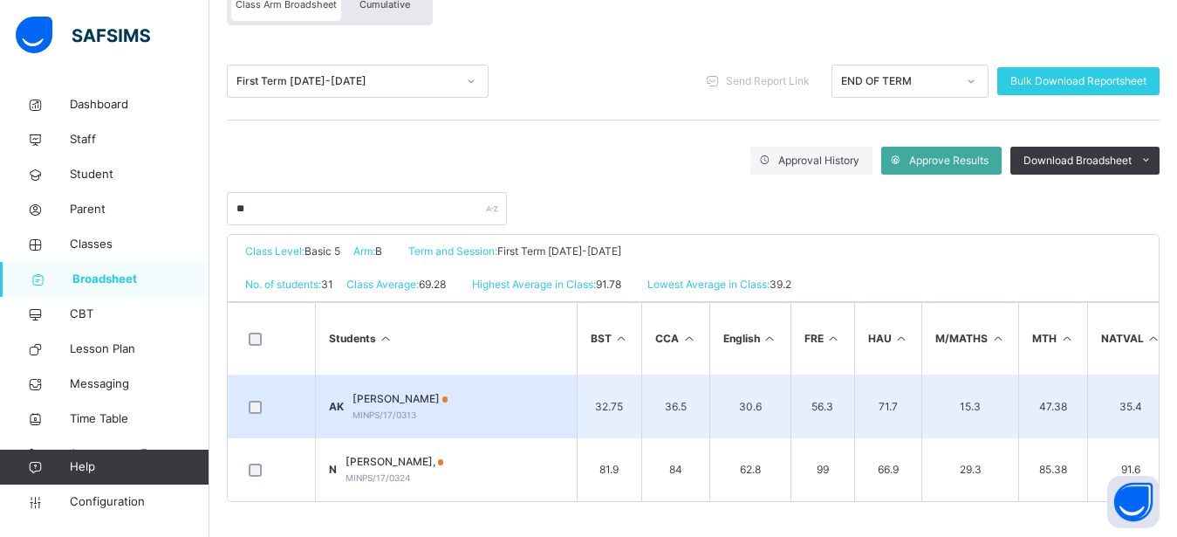
click at [401, 391] on span "[PERSON_NAME]" at bounding box center [401, 399] width 96 height 16
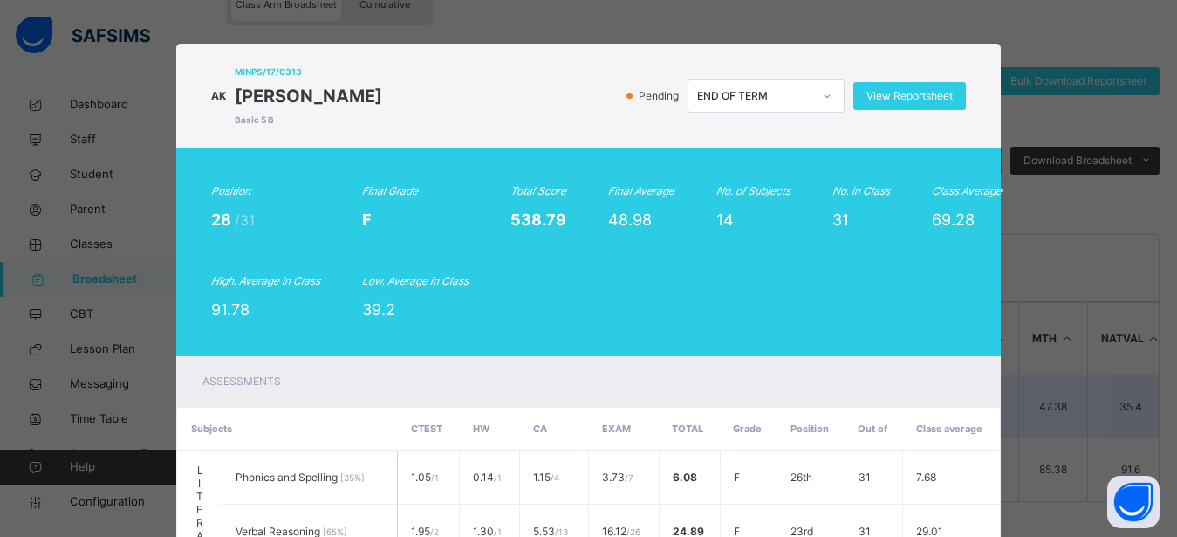
scroll to position [891, 0]
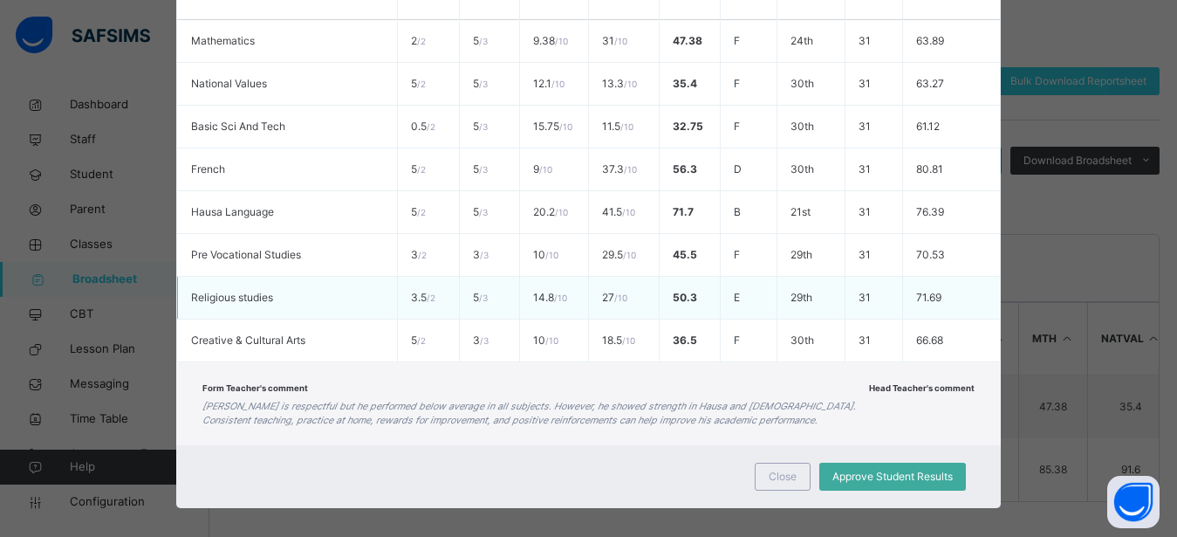
click at [962, 295] on td "71.69" at bounding box center [951, 298] width 97 height 43
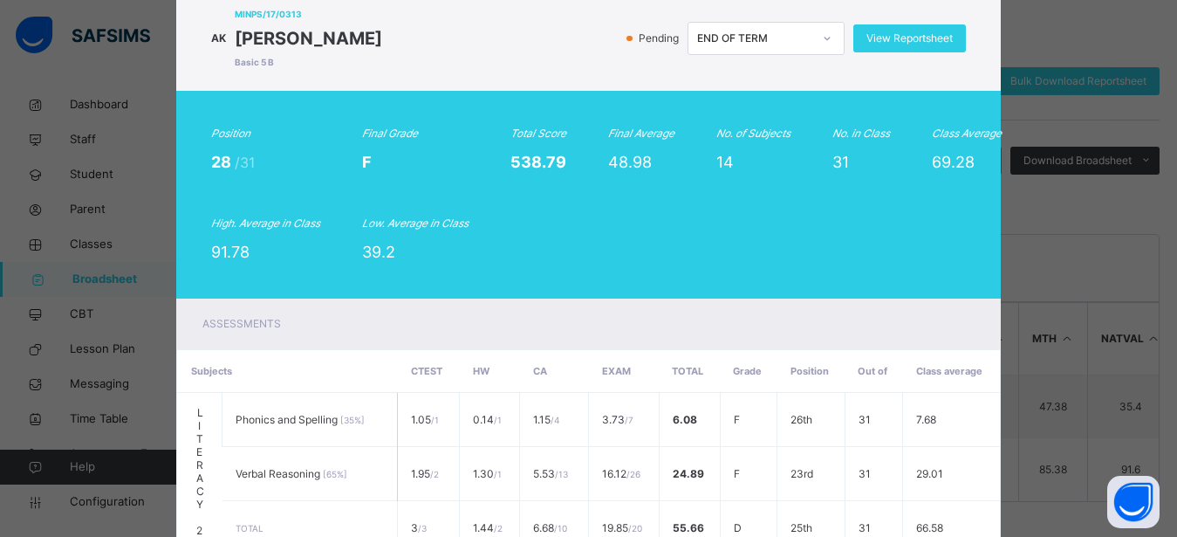
scroll to position [0, 0]
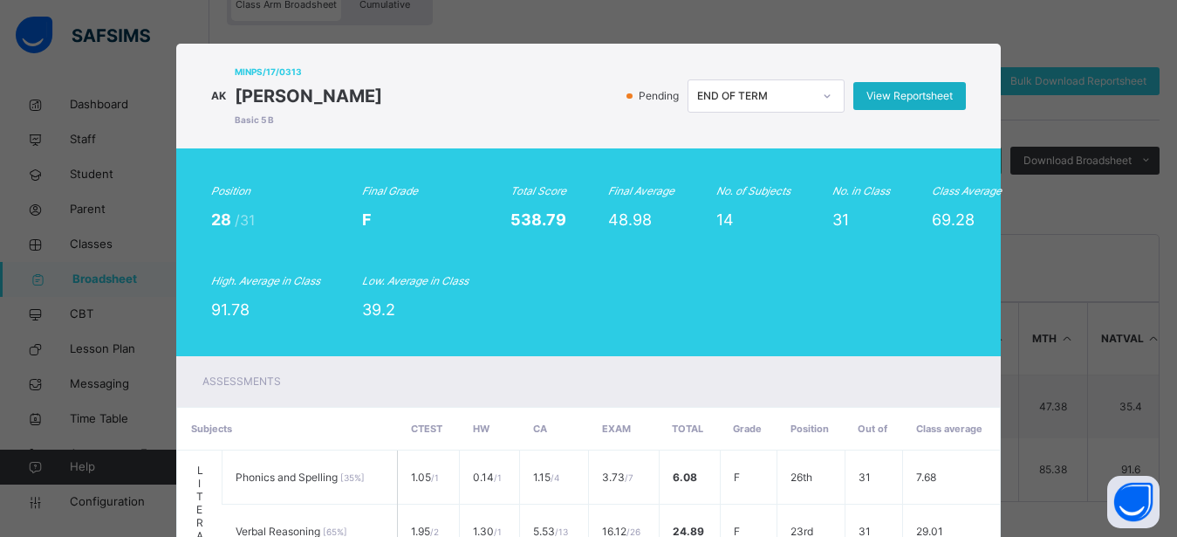
click at [888, 101] on span "View Reportsheet" at bounding box center [910, 96] width 86 height 16
click at [946, 362] on div "Assessments" at bounding box center [588, 381] width 824 height 51
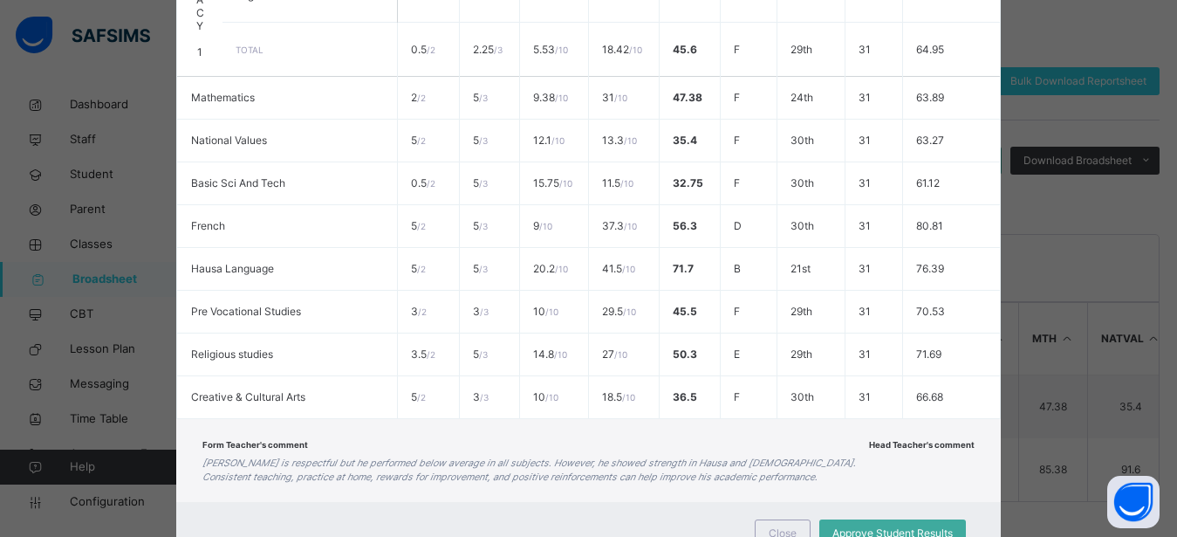
scroll to position [905, 0]
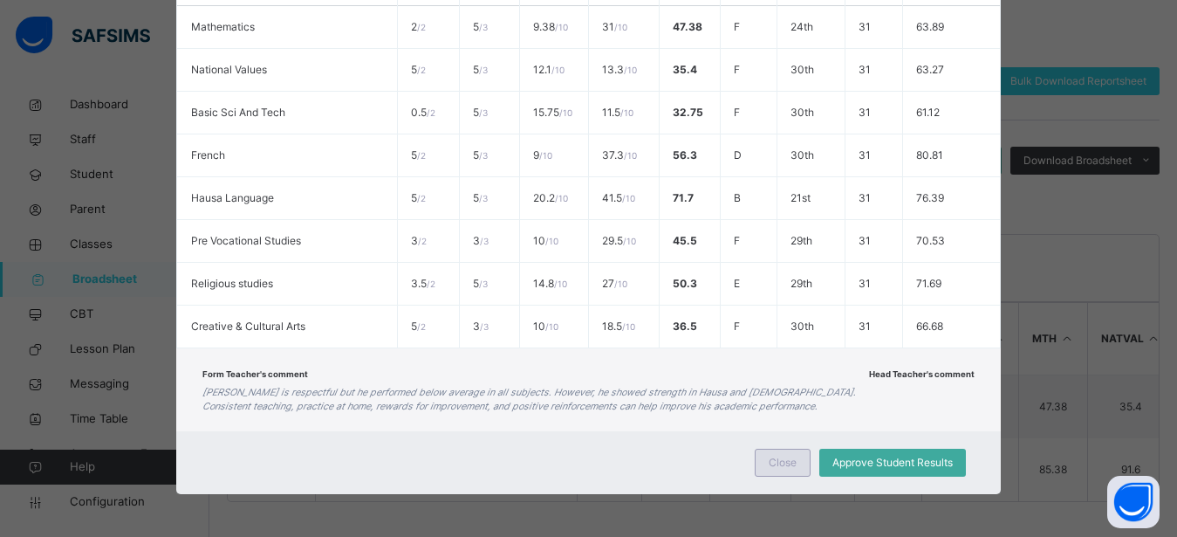
click at [775, 461] on span "Close" at bounding box center [783, 463] width 28 height 16
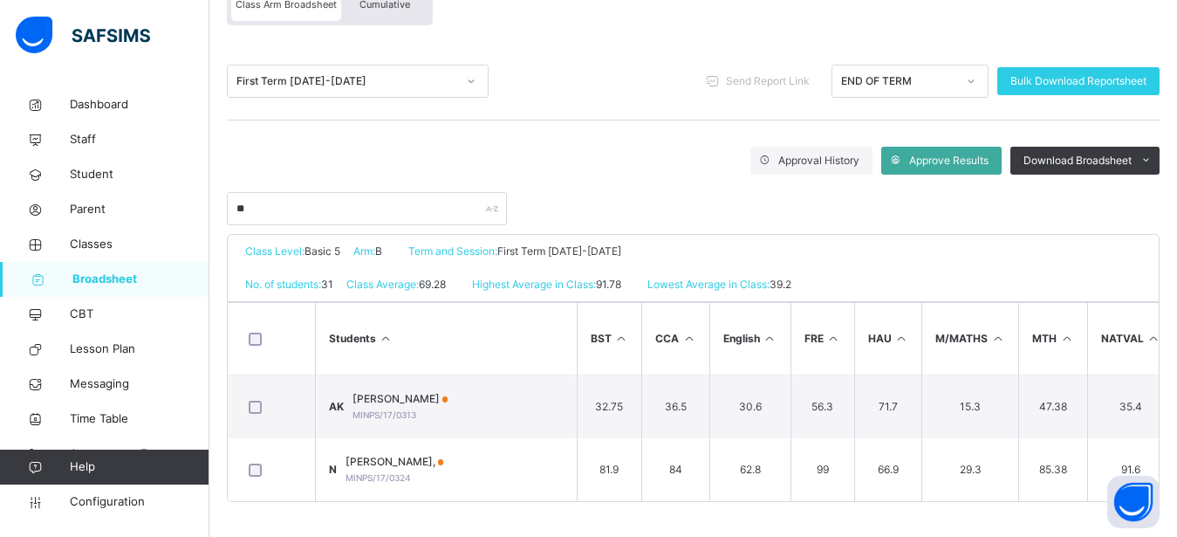
click at [463, 69] on div at bounding box center [471, 81] width 30 height 28
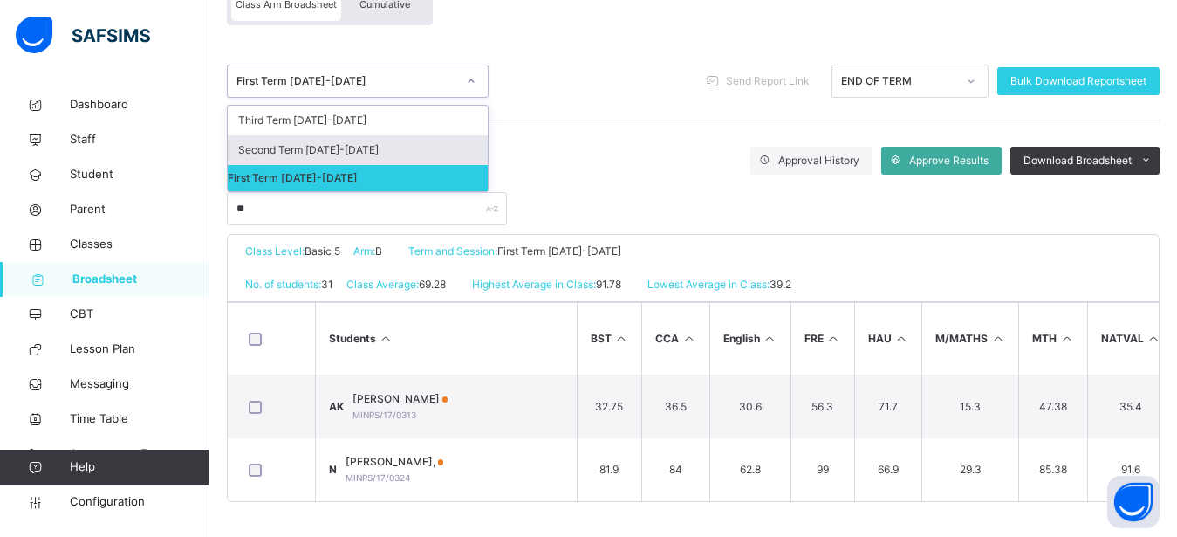
click at [410, 145] on div "Second Term [DATE]-[DATE]" at bounding box center [358, 150] width 260 height 30
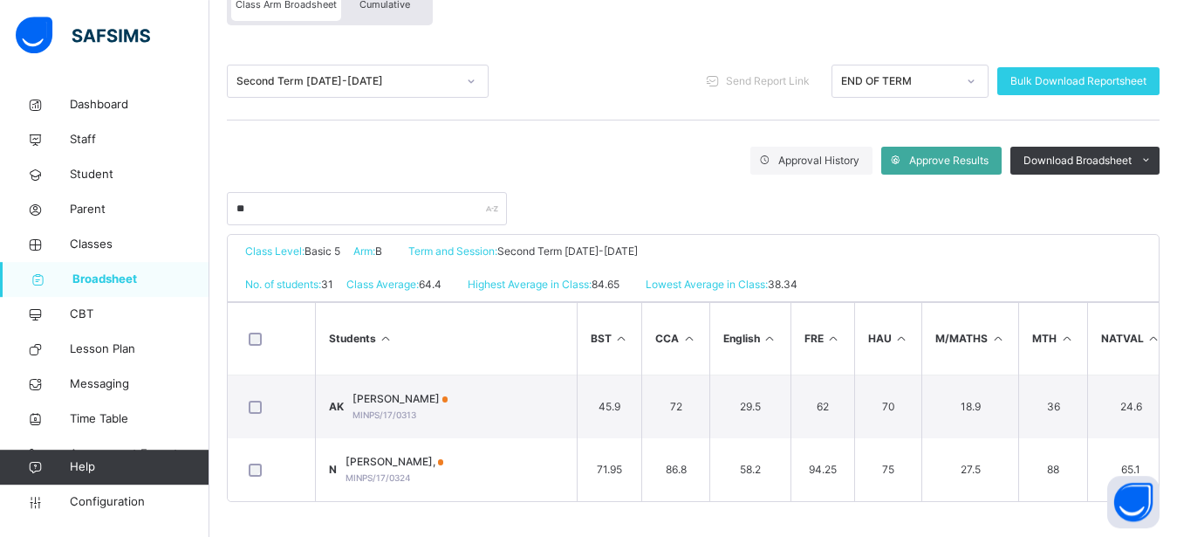
scroll to position [195, 0]
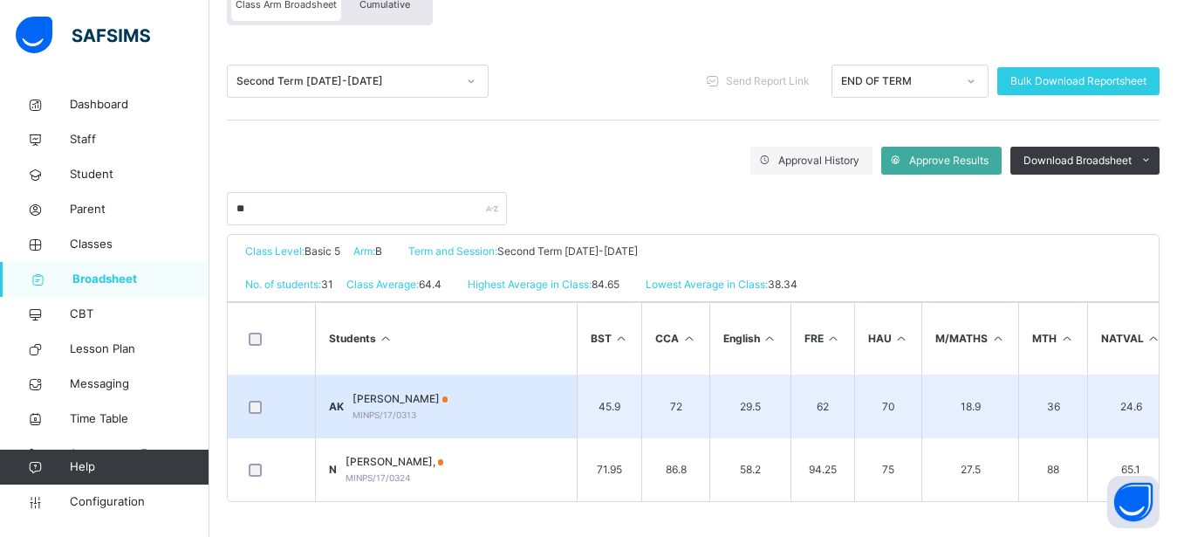
click at [529, 400] on td "AK AHMAD KHALID MINPS/17/0313" at bounding box center [446, 407] width 262 height 64
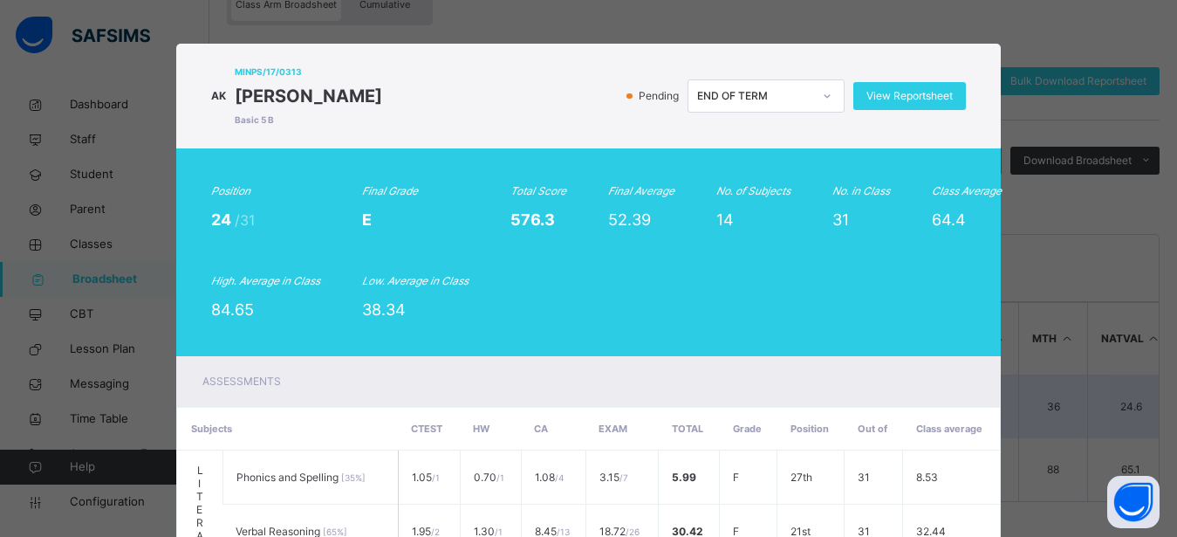
scroll to position [891, 0]
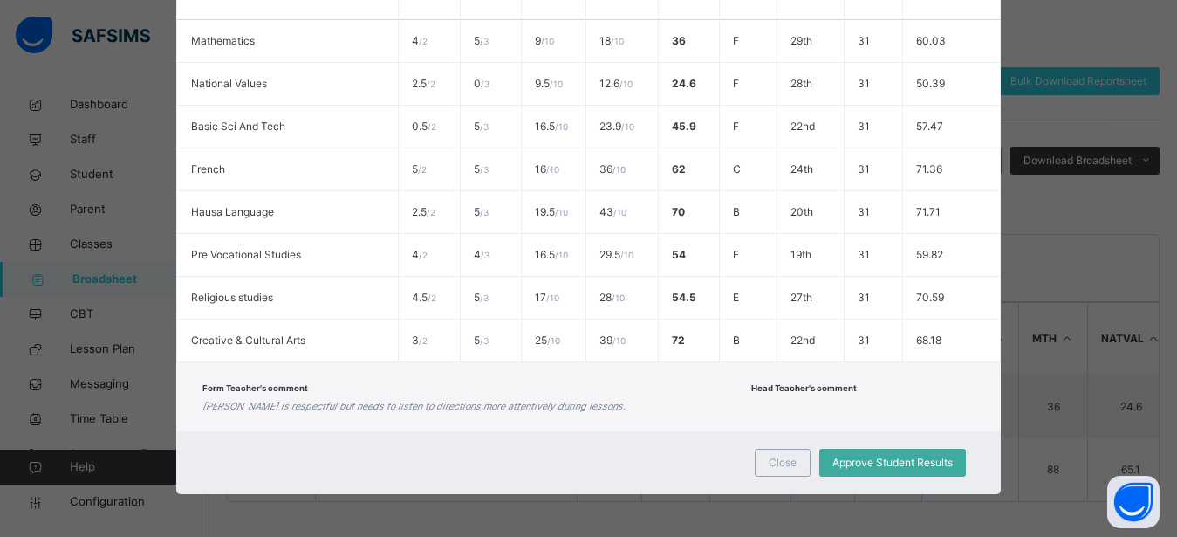
click at [908, 389] on div "Head Teacher's comment" at bounding box center [862, 397] width 223 height 34
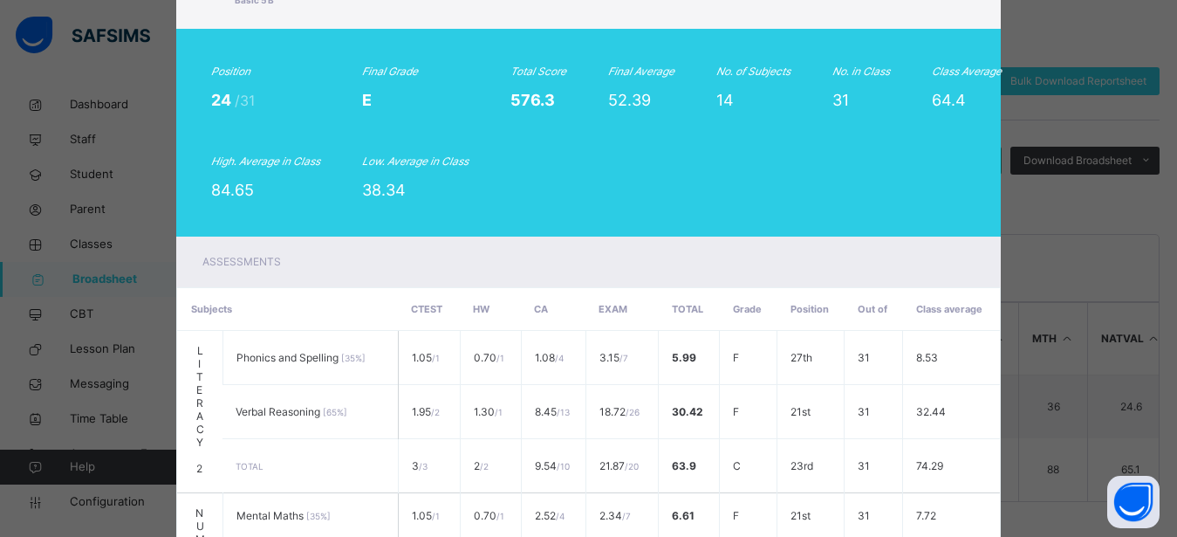
scroll to position [0, 0]
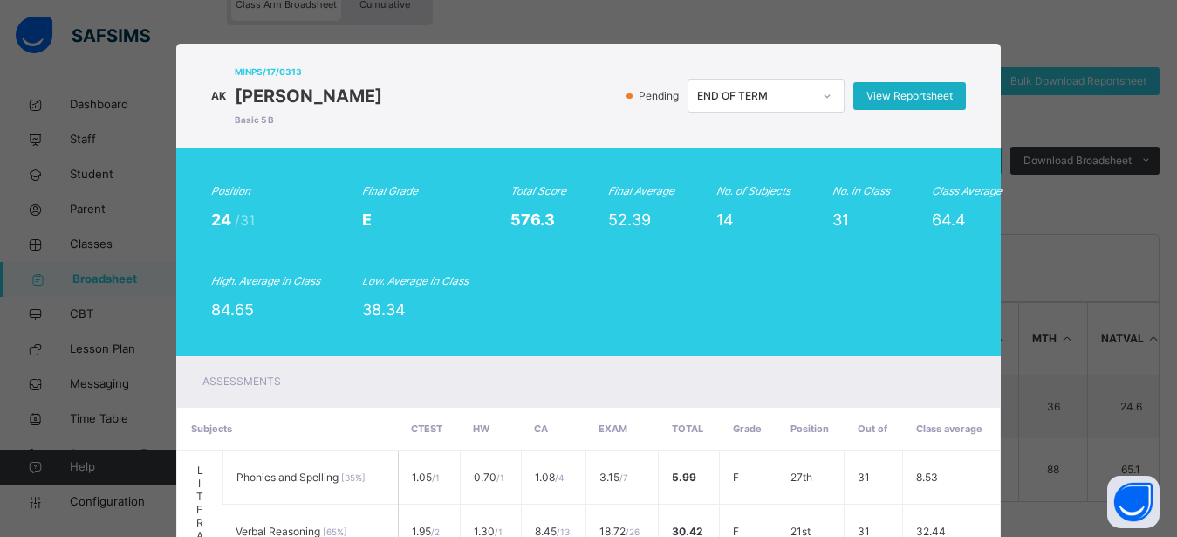
click at [908, 93] on span "View Reportsheet" at bounding box center [910, 96] width 86 height 16
click at [838, 298] on div "Position 24 /31 Final Grade E Total Score 576.3 Final Average 52.39 No. of Subj…" at bounding box center [588, 252] width 754 height 138
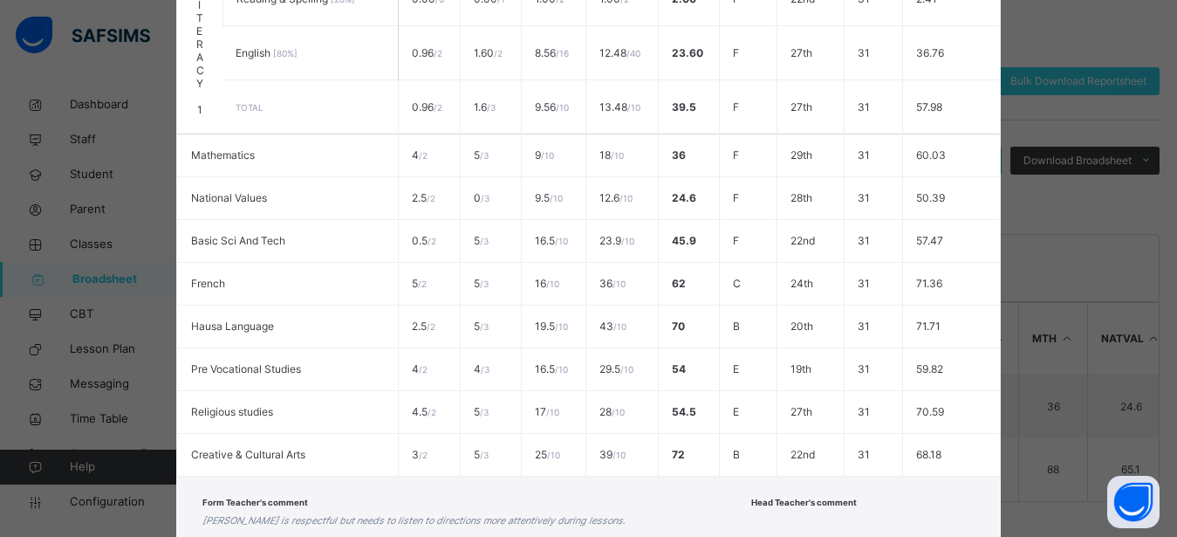
scroll to position [891, 0]
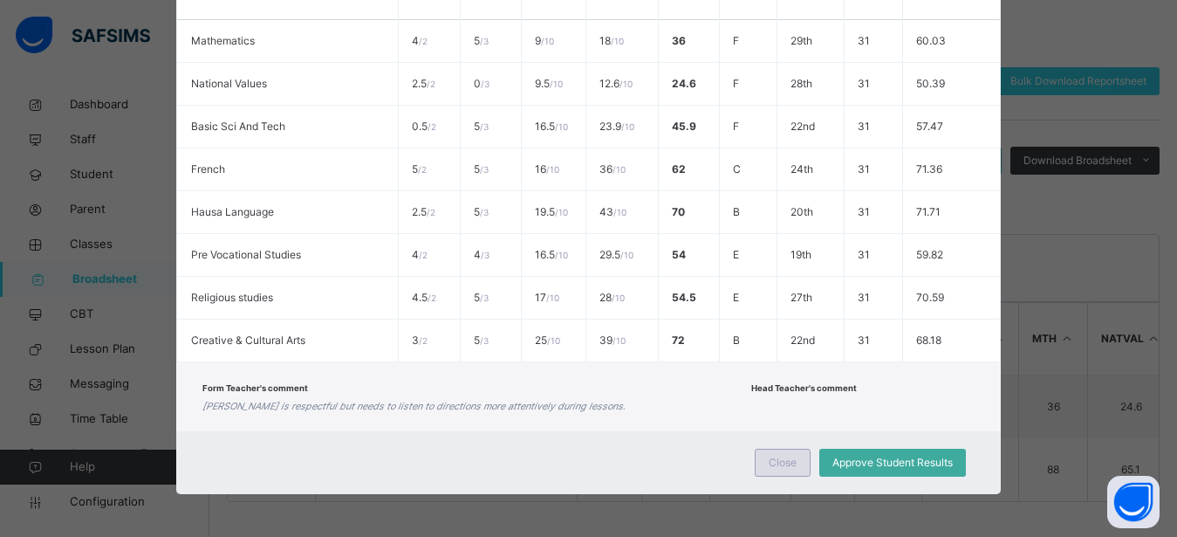
click at [766, 470] on div "Close" at bounding box center [783, 463] width 56 height 28
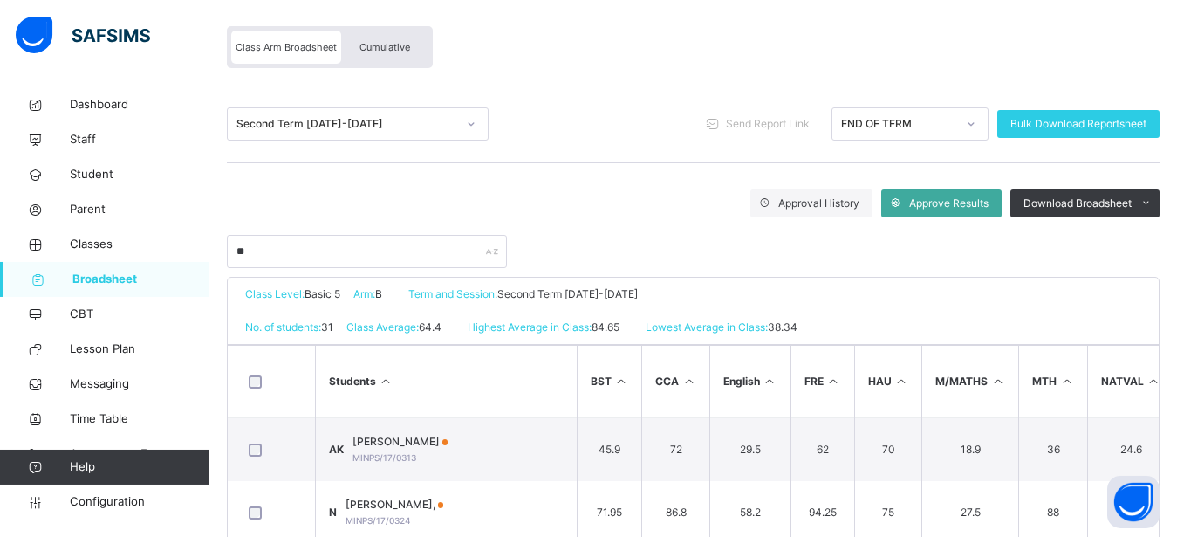
scroll to position [195, 0]
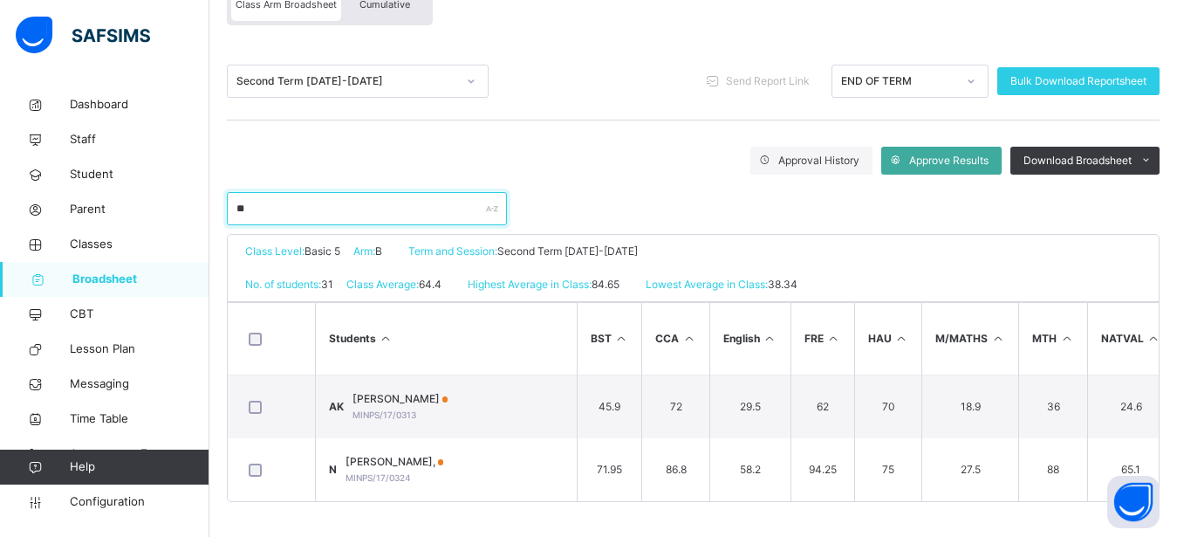
click at [298, 192] on input "**" at bounding box center [367, 208] width 280 height 33
type input "*"
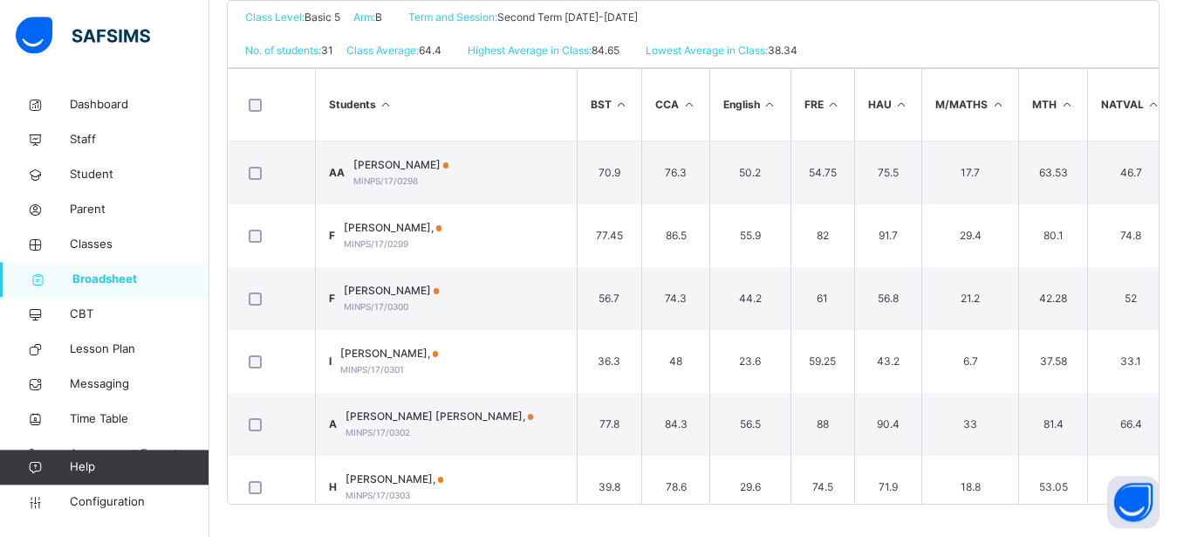
scroll to position [417, 0]
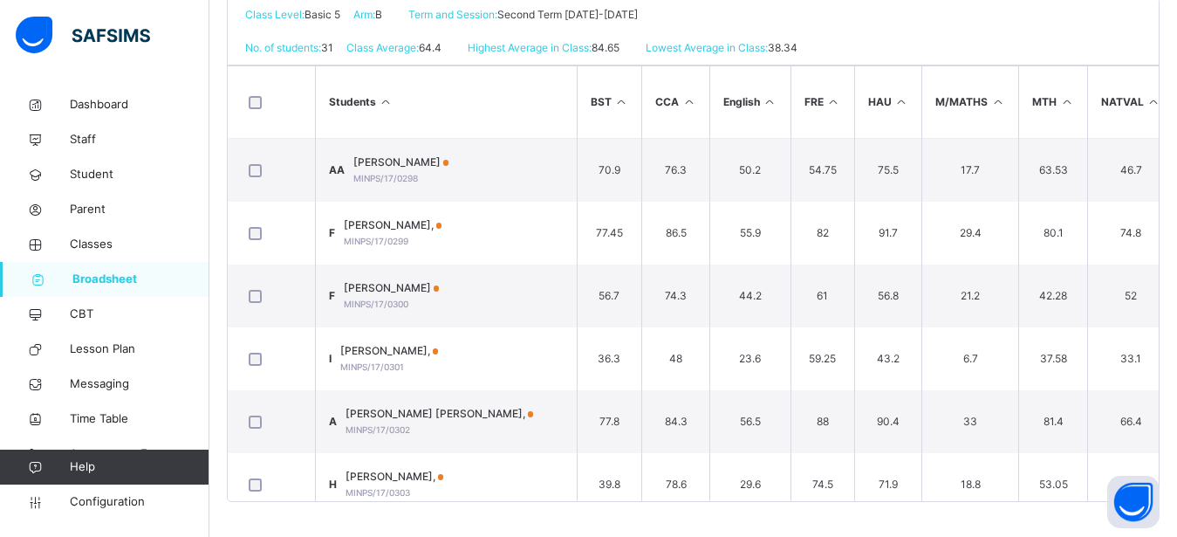
drag, startPoint x: 1186, startPoint y: 528, endPoint x: 1171, endPoint y: 211, distance: 317.1
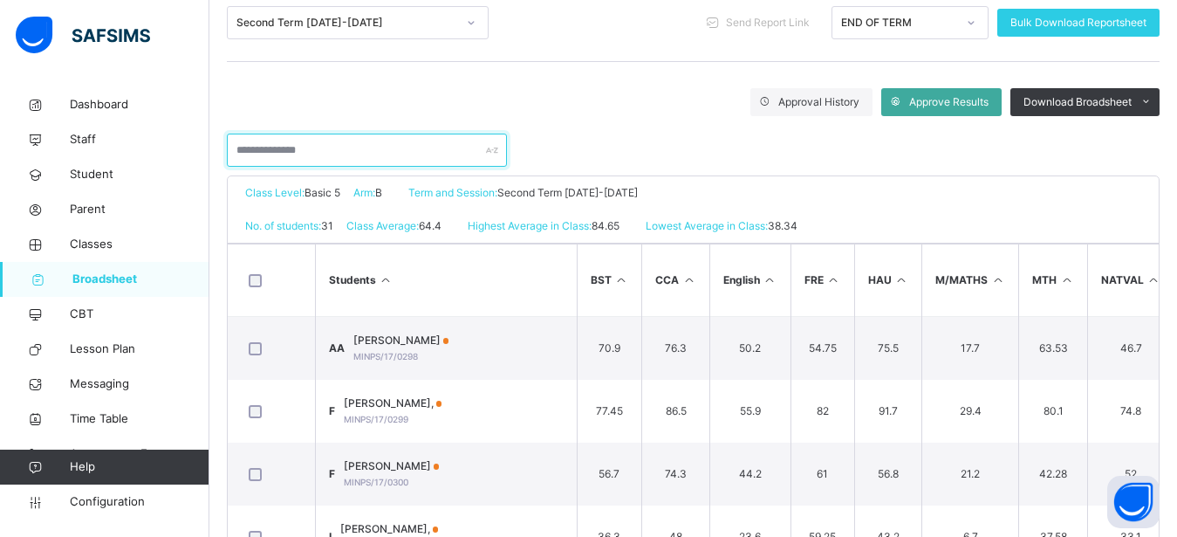
scroll to position [195, 0]
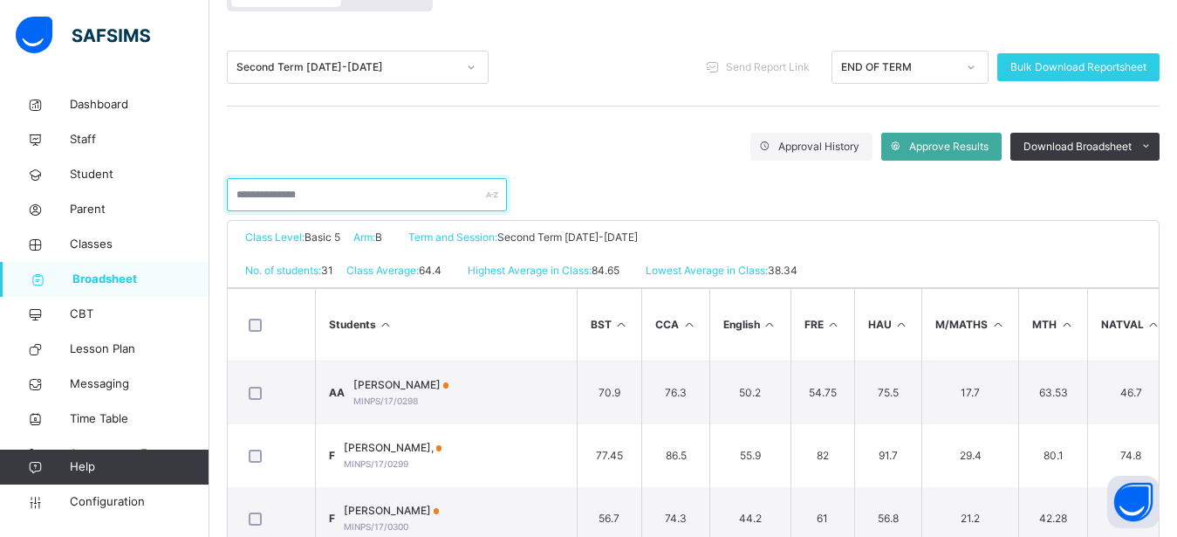
drag, startPoint x: 1185, startPoint y: 8, endPoint x: 860, endPoint y: 148, distance: 353.7
click at [860, 148] on span "Approval History" at bounding box center [818, 147] width 81 height 16
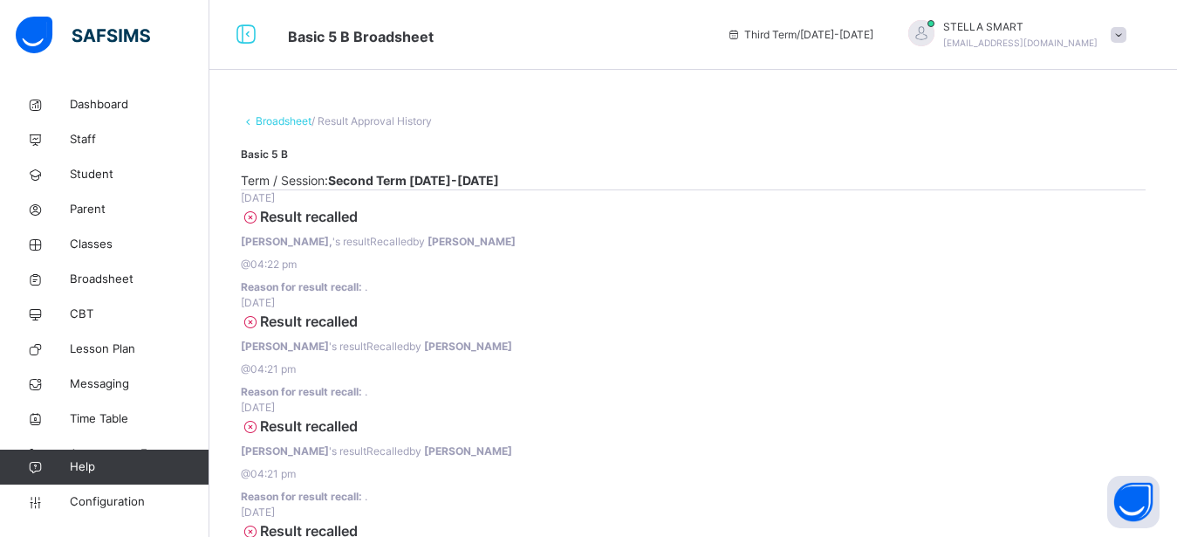
click at [347, 122] on span "/ Result Approval History" at bounding box center [372, 120] width 120 height 13
click at [262, 124] on link "Broadsheet" at bounding box center [284, 120] width 56 height 13
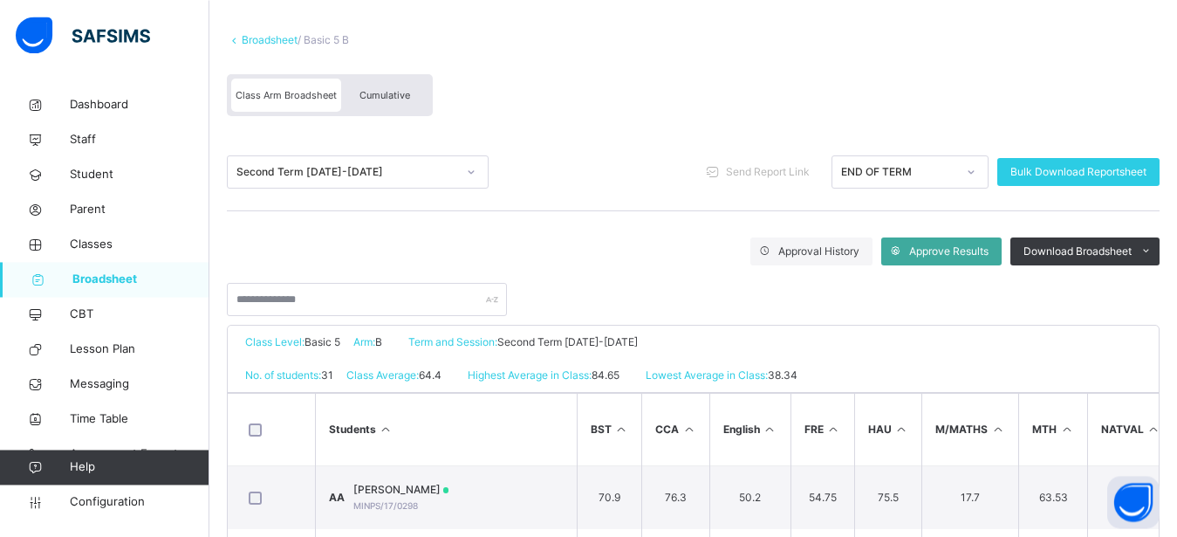
scroll to position [89, 0]
click at [473, 164] on icon at bounding box center [471, 172] width 10 height 17
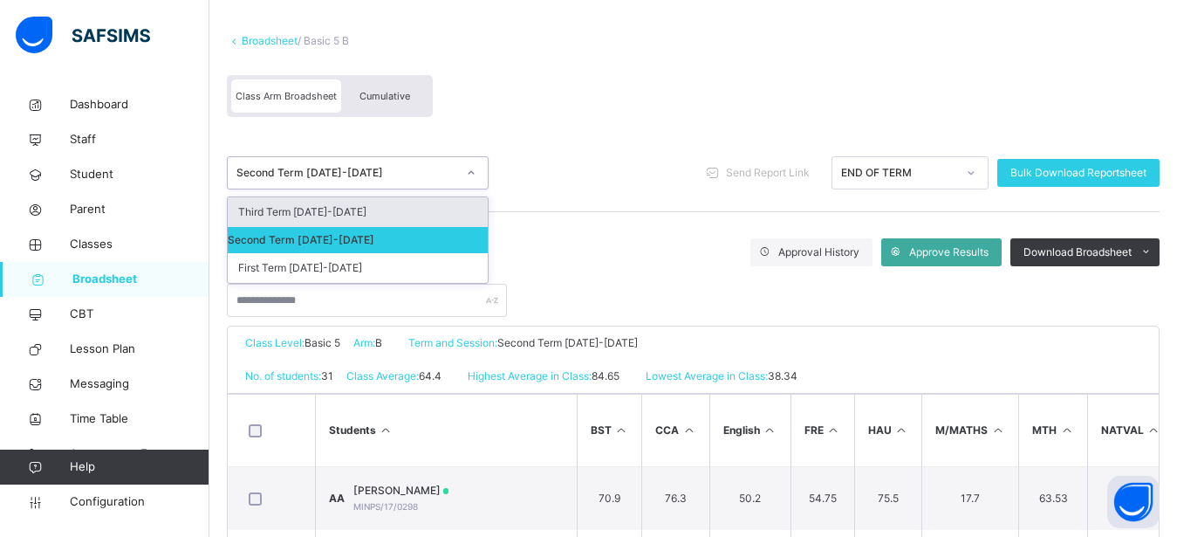
click at [428, 212] on div "Third Term [DATE]-[DATE]" at bounding box center [358, 212] width 260 height 30
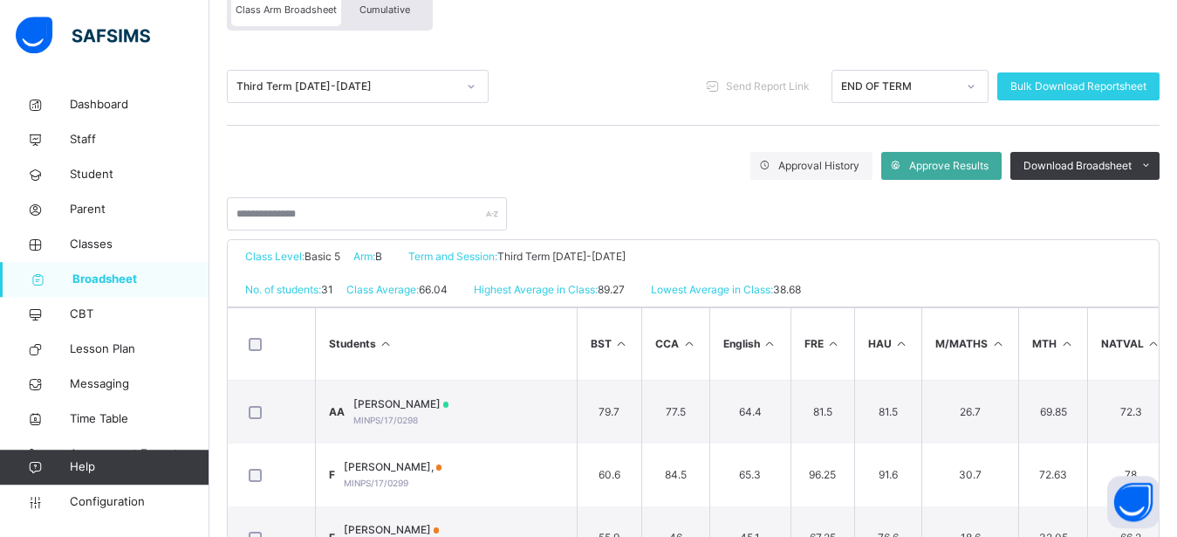
scroll to position [17, 0]
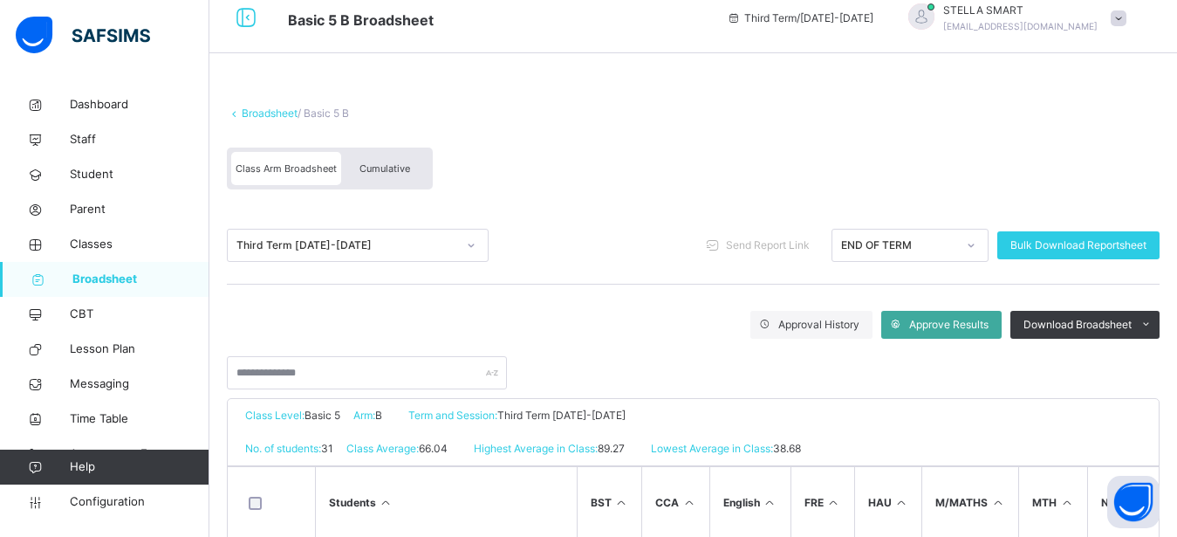
click at [380, 175] on span "Cumulative" at bounding box center [385, 168] width 51 height 12
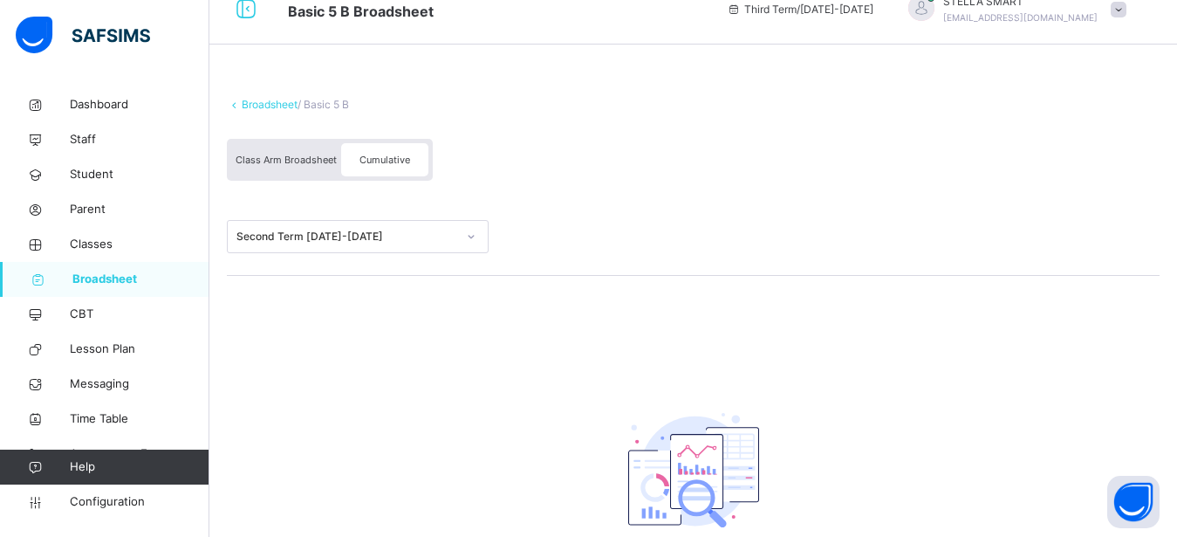
scroll to position [0, 0]
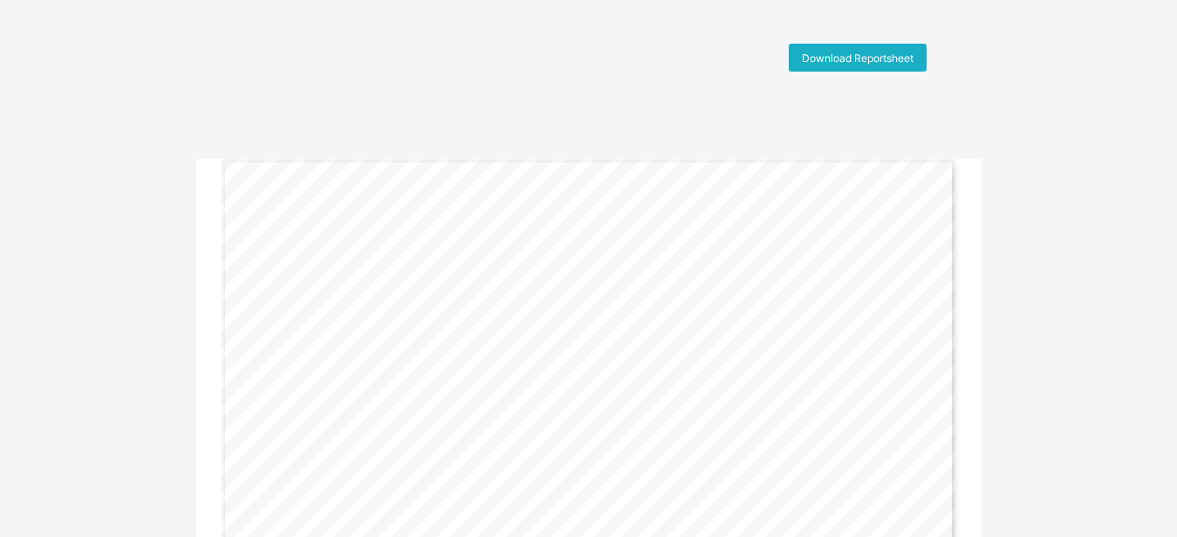
click at [899, 55] on span "Download Reportsheet" at bounding box center [858, 57] width 112 height 13
click at [849, 55] on span "Download Reportsheet" at bounding box center [858, 57] width 112 height 13
click at [866, 58] on span "Download Reportsheet" at bounding box center [858, 57] width 112 height 13
click at [914, 58] on span "Download Reportsheet" at bounding box center [858, 57] width 112 height 13
click at [867, 47] on div "Download Reportsheet" at bounding box center [858, 58] width 138 height 28
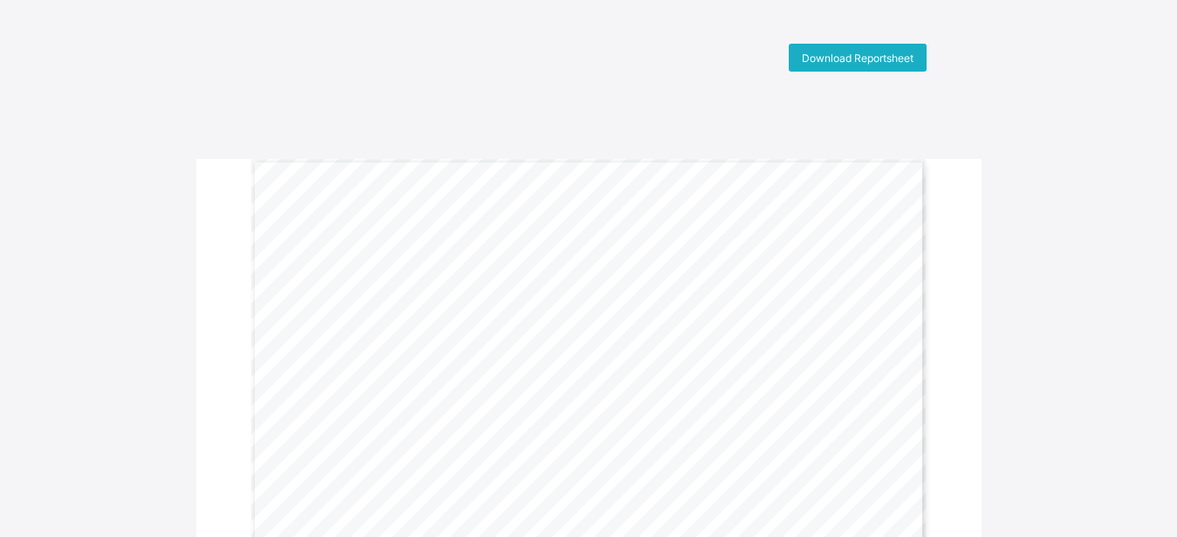
click at [908, 58] on span "Download Reportsheet" at bounding box center [858, 57] width 112 height 13
click at [884, 65] on div "Download Reportsheet" at bounding box center [858, 58] width 138 height 28
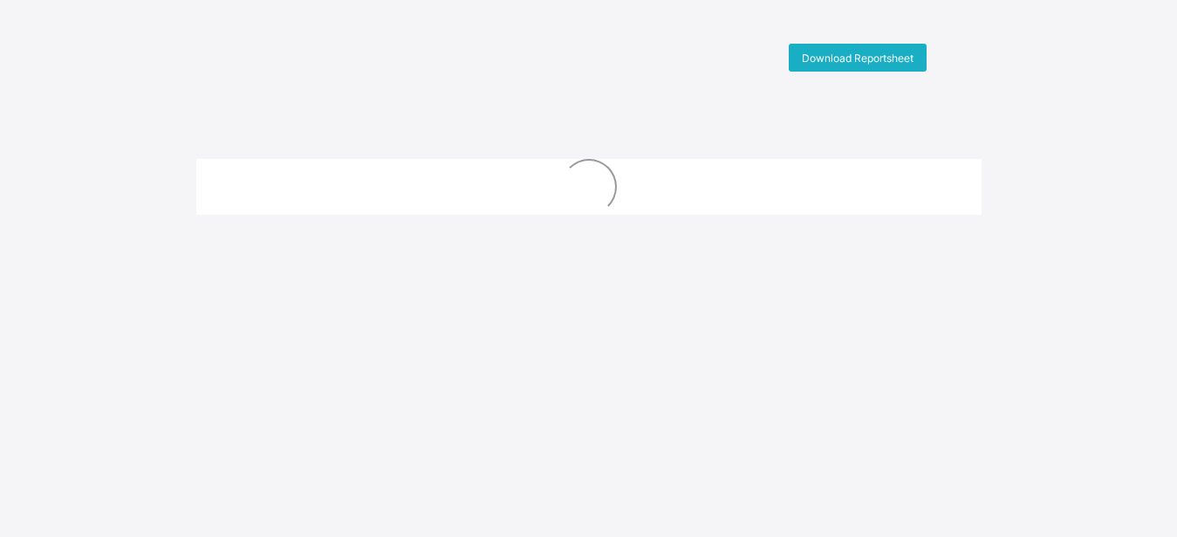
click at [905, 59] on span "Download Reportsheet" at bounding box center [858, 57] width 112 height 13
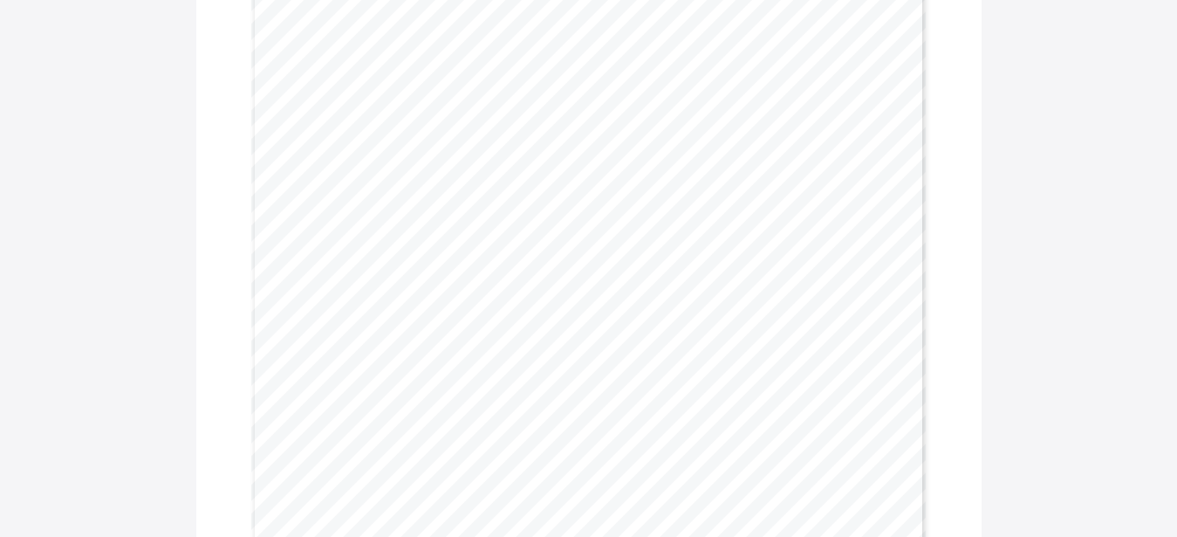
scroll to position [353, 0]
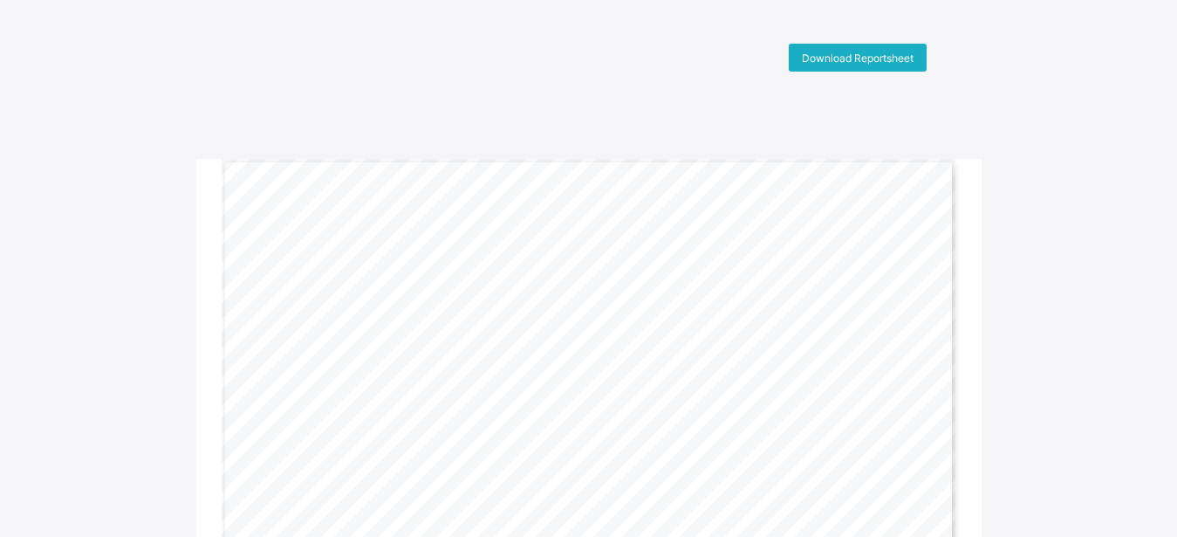
click at [890, 59] on span "Download Reportsheet" at bounding box center [858, 57] width 112 height 13
click at [876, 62] on span "Download Reportsheet" at bounding box center [858, 57] width 112 height 13
click at [889, 56] on span "Download Reportsheet" at bounding box center [858, 57] width 112 height 13
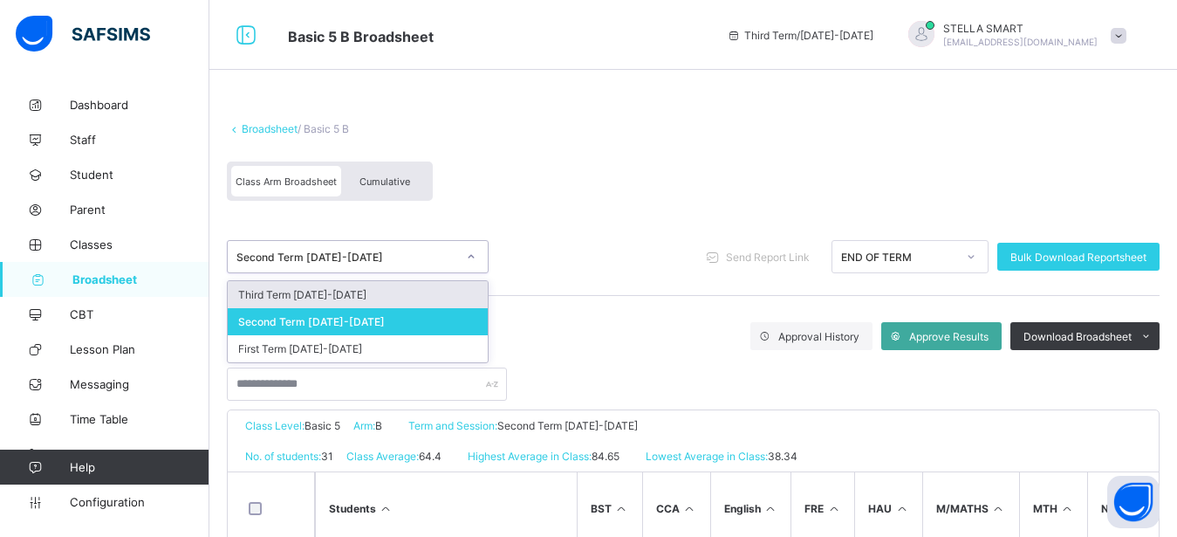
click at [418, 291] on div "Third Term [DATE]-[DATE]" at bounding box center [358, 294] width 260 height 27
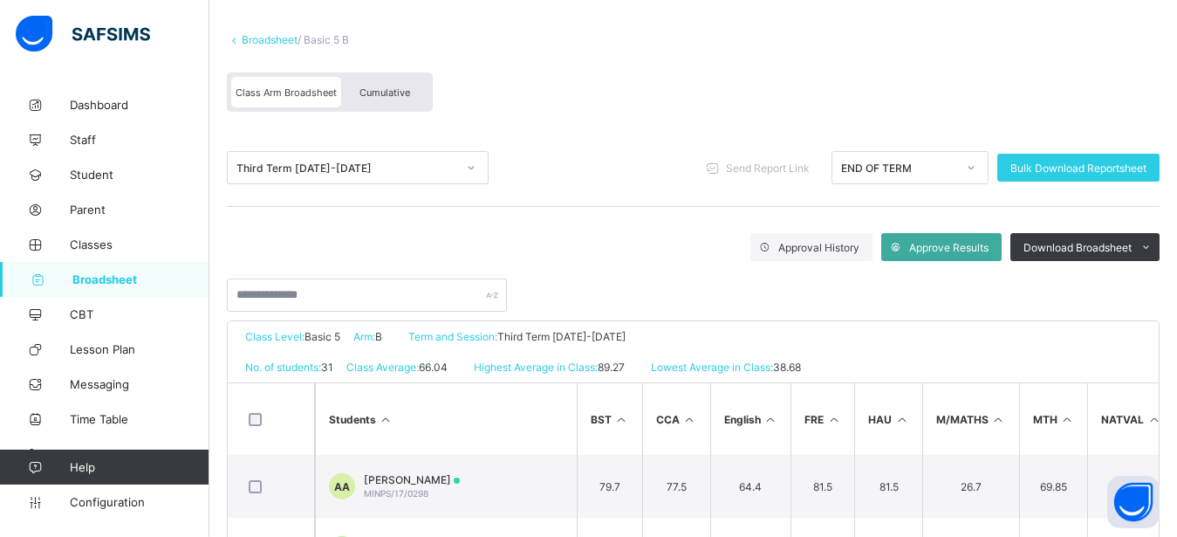
scroll to position [119, 0]
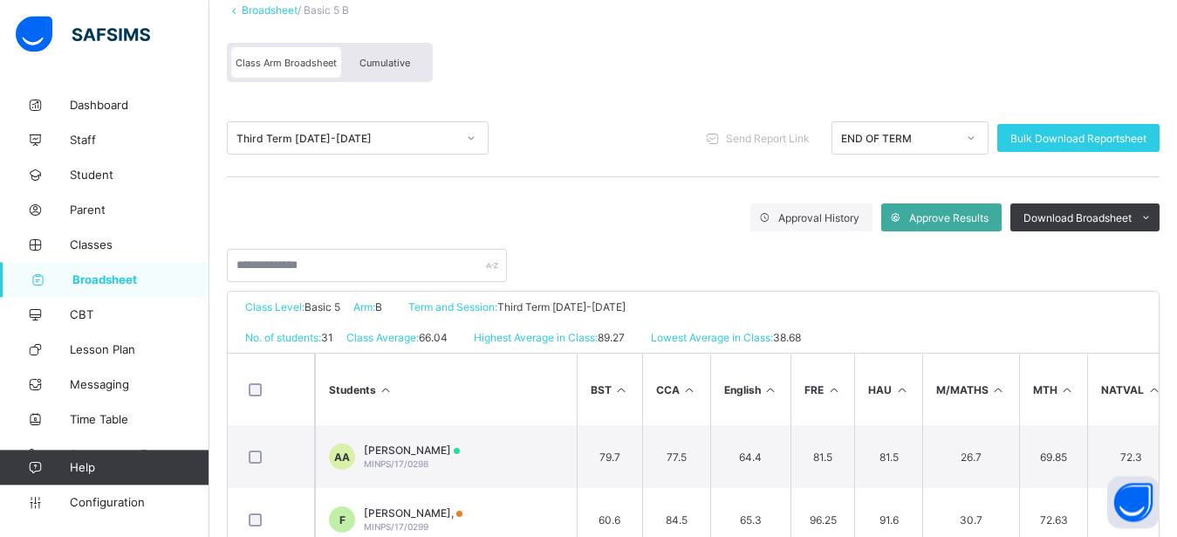
click at [851, 158] on div "Broadsheet / Basic 5 B Class Arm Broadsheet Cumulative Third Term [DATE]-[DATE]…" at bounding box center [693, 397] width 968 height 856
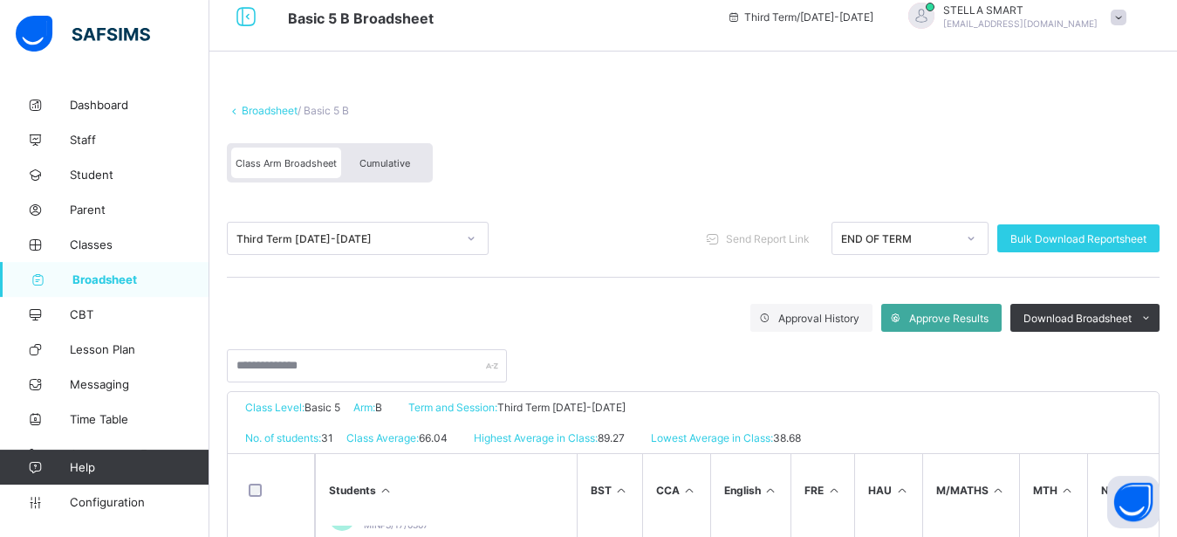
scroll to position [0, 0]
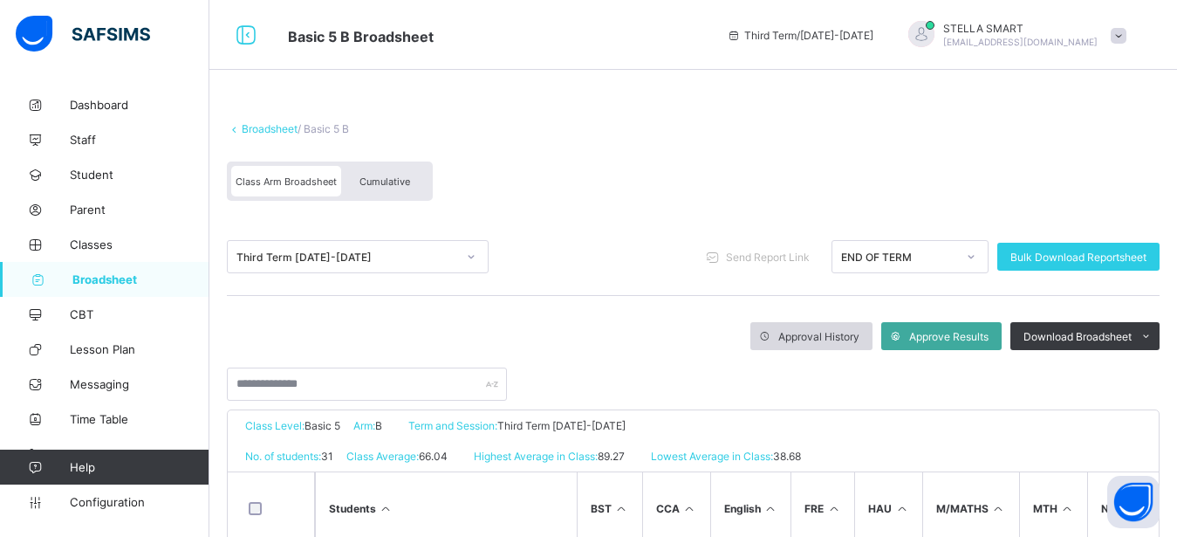
click at [806, 339] on span "Approval History" at bounding box center [818, 336] width 81 height 13
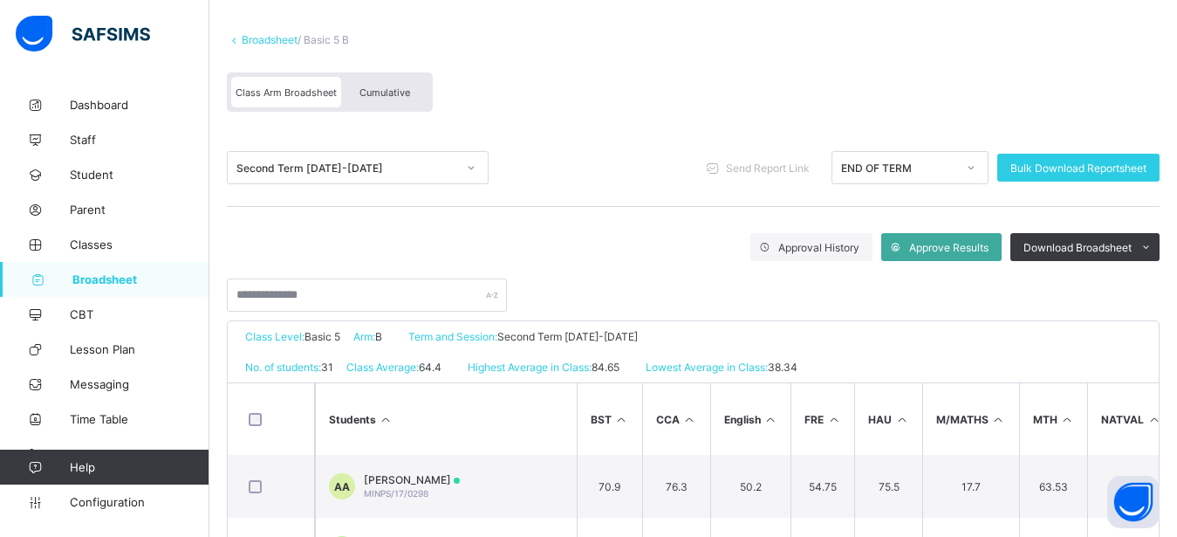
scroll to position [178, 0]
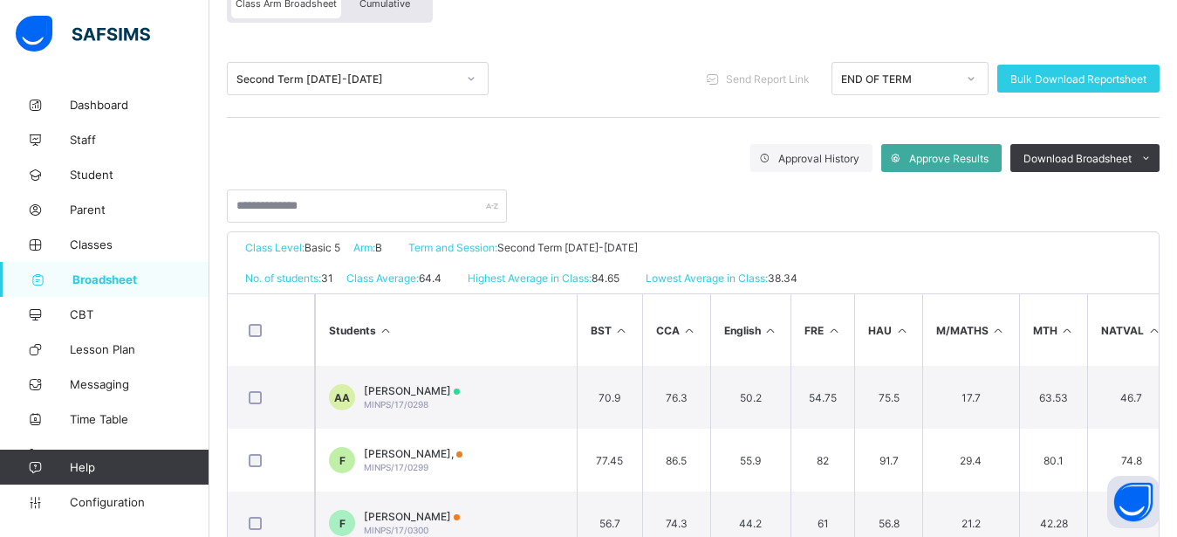
click at [400, 2] on span "Cumulative" at bounding box center [385, 3] width 51 height 12
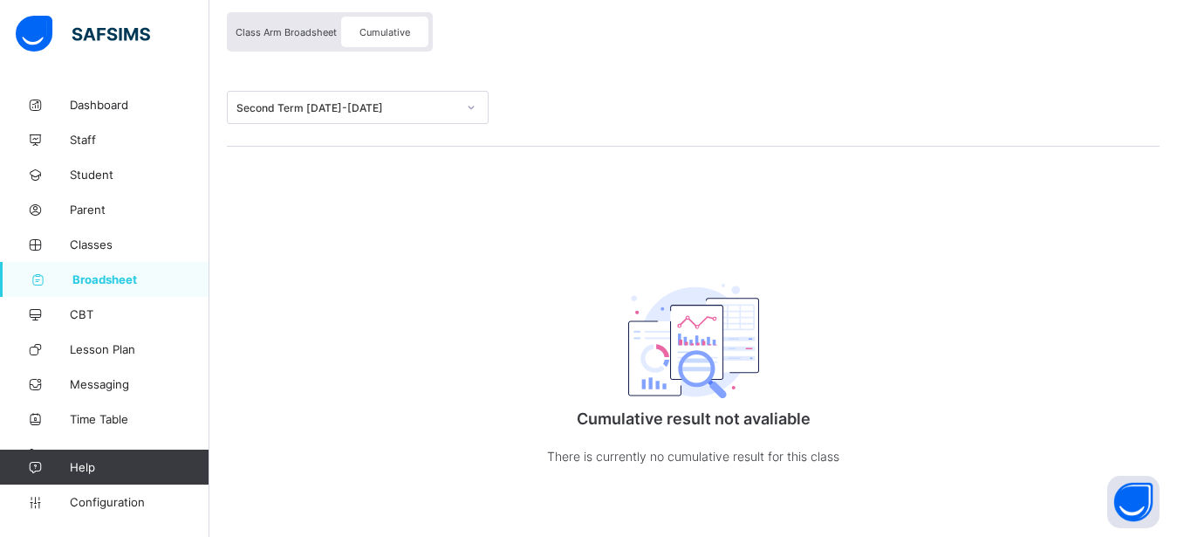
scroll to position [151, 0]
click at [318, 26] on span "Class Arm Broadsheet" at bounding box center [286, 32] width 101 height 12
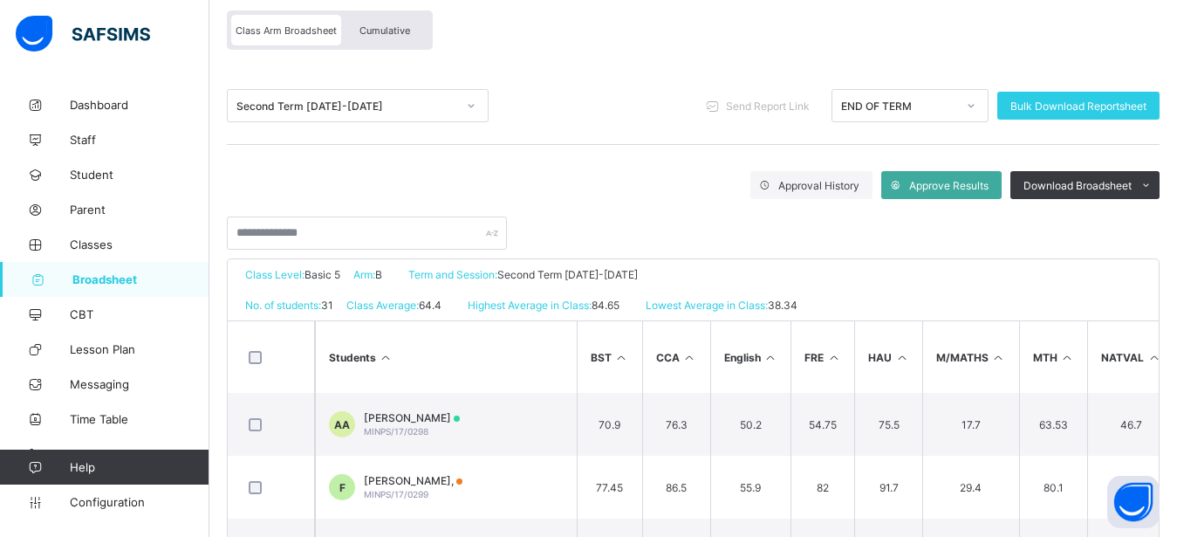
click at [463, 99] on div at bounding box center [471, 106] width 30 height 28
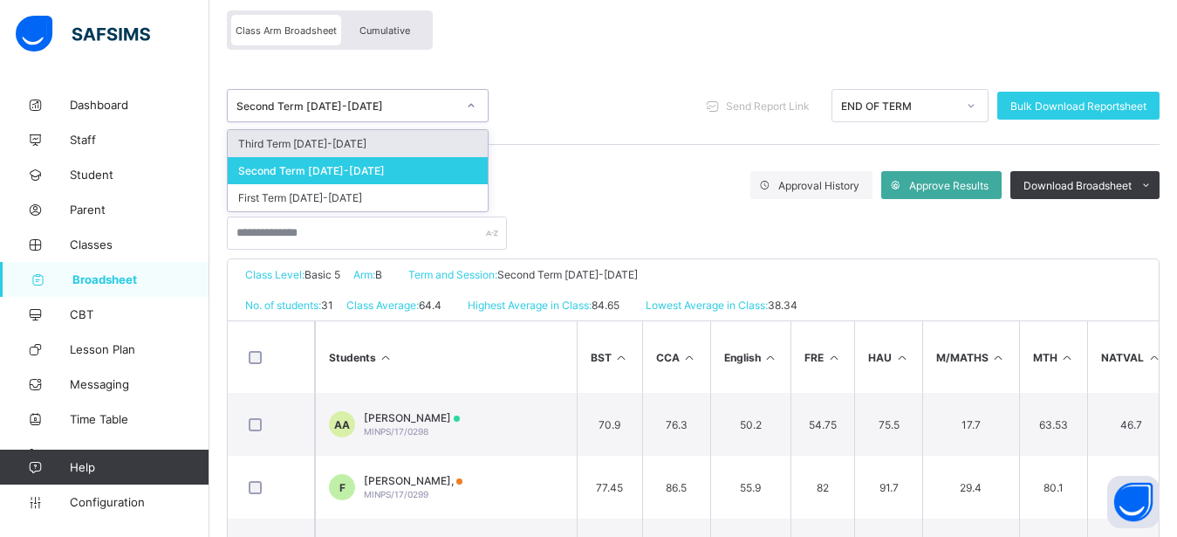
click at [365, 143] on div "Third Term [DATE]-[DATE]" at bounding box center [358, 143] width 260 height 27
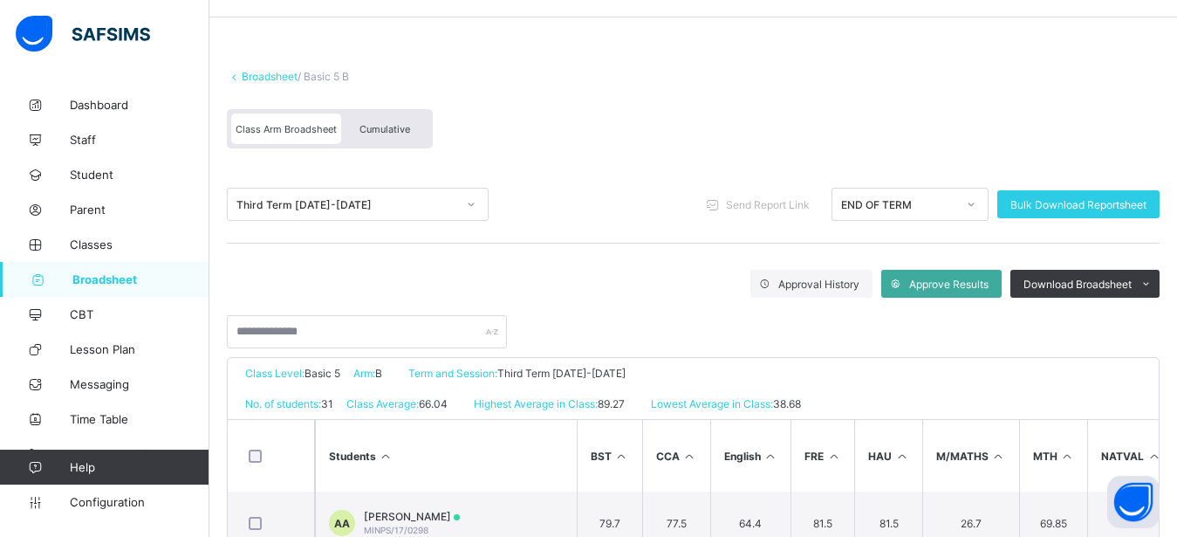
scroll to position [45, 0]
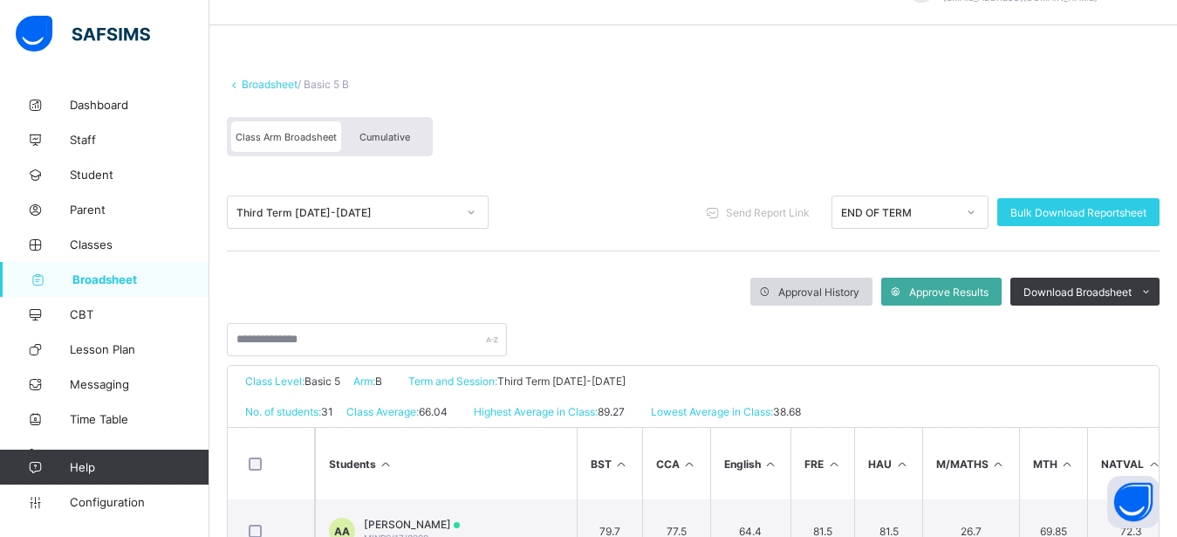
click at [809, 290] on span "Approval History" at bounding box center [818, 291] width 81 height 13
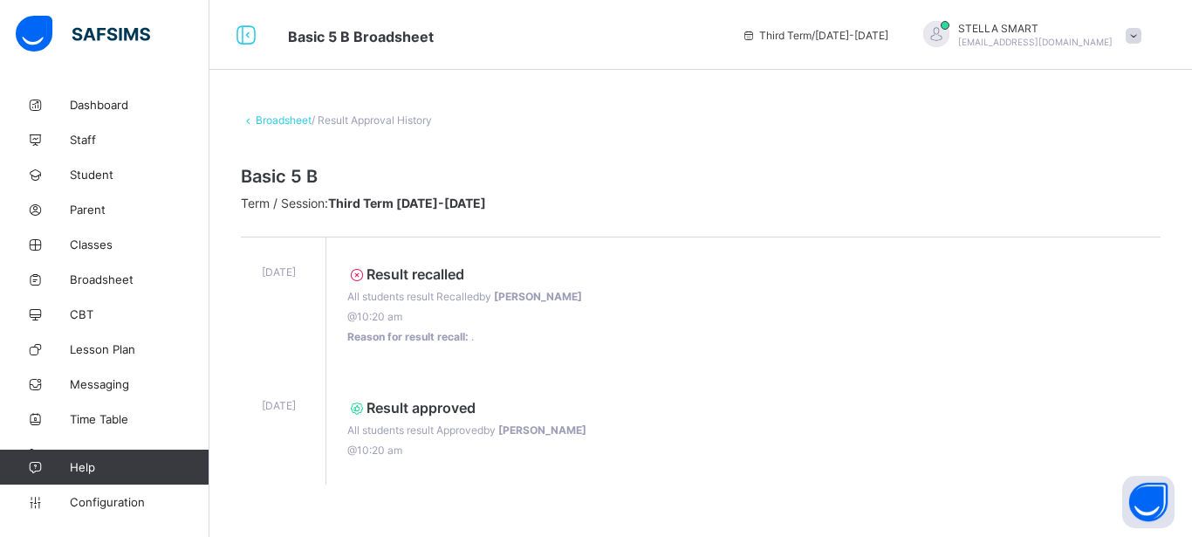
click at [290, 119] on link "Broadsheet" at bounding box center [284, 119] width 56 height 13
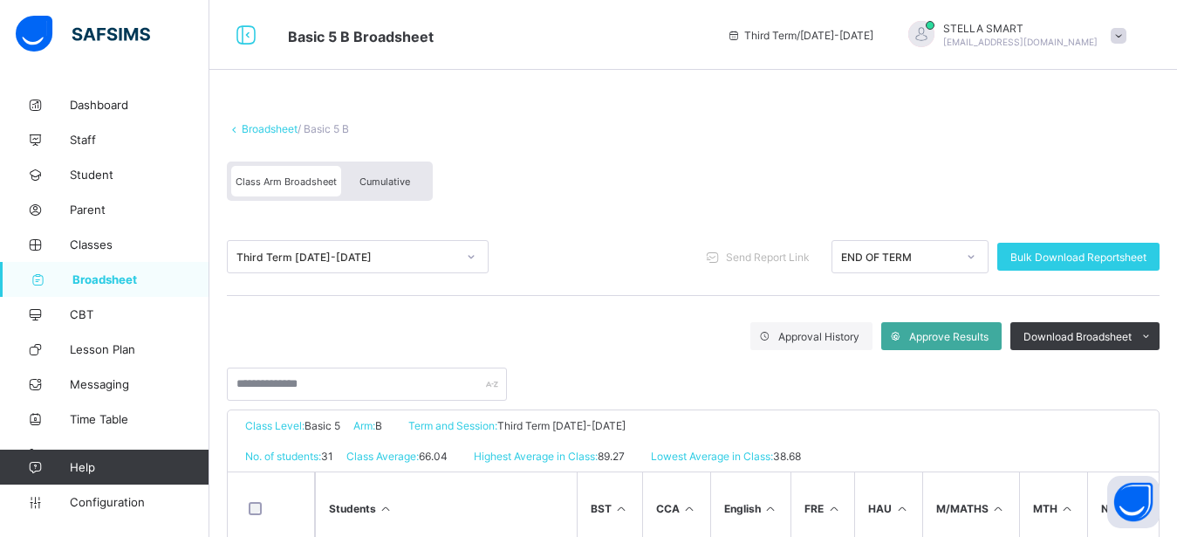
click at [378, 182] on span "Cumulative" at bounding box center [385, 181] width 51 height 12
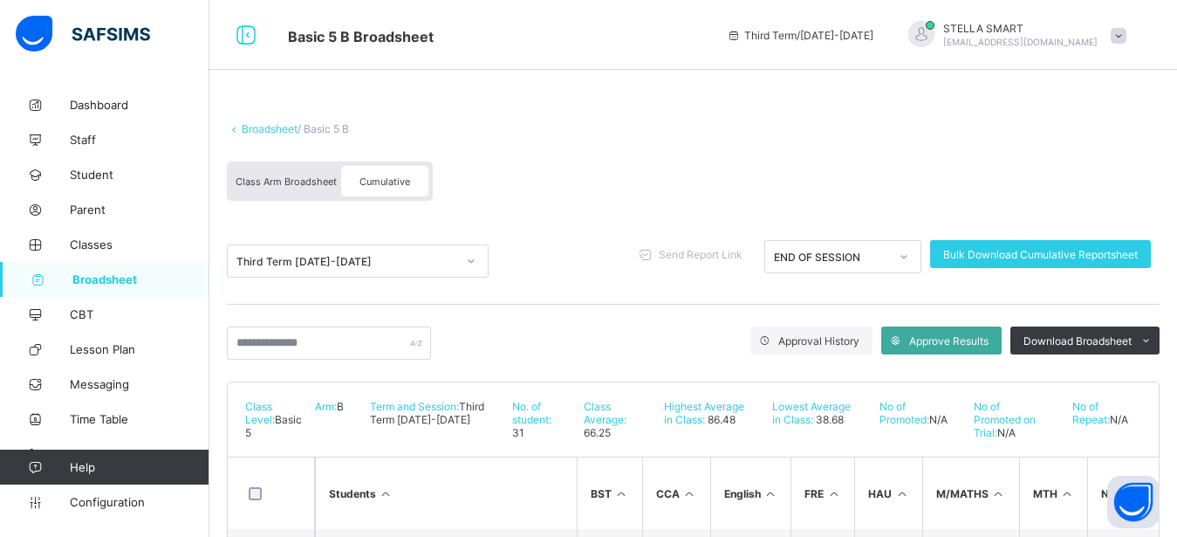
click at [299, 181] on span "Class Arm Broadsheet" at bounding box center [286, 181] width 101 height 12
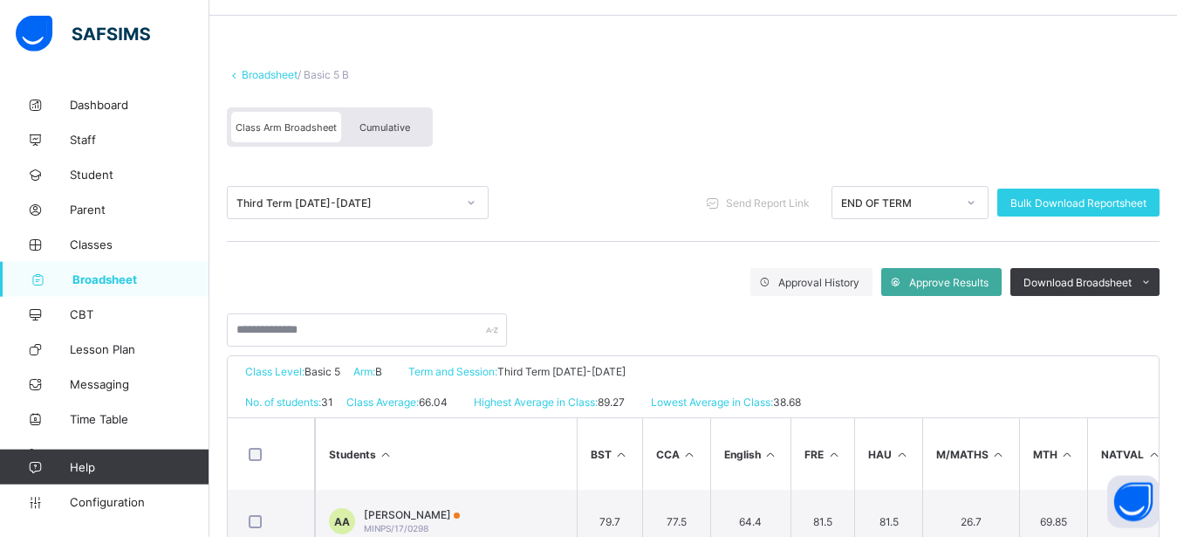
scroll to position [51, 0]
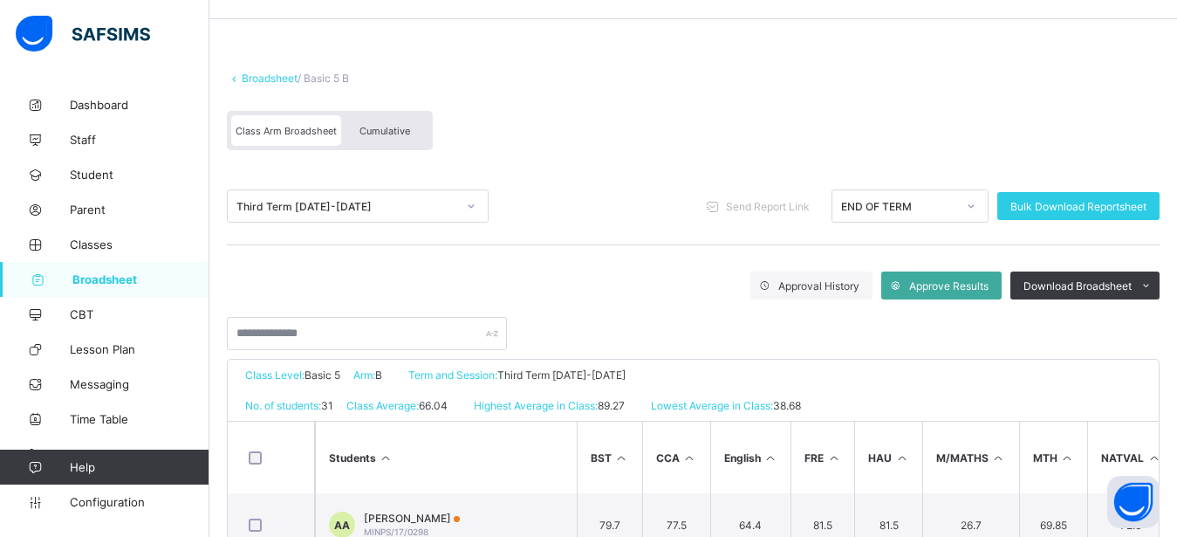
click at [374, 131] on span "Cumulative" at bounding box center [385, 131] width 51 height 12
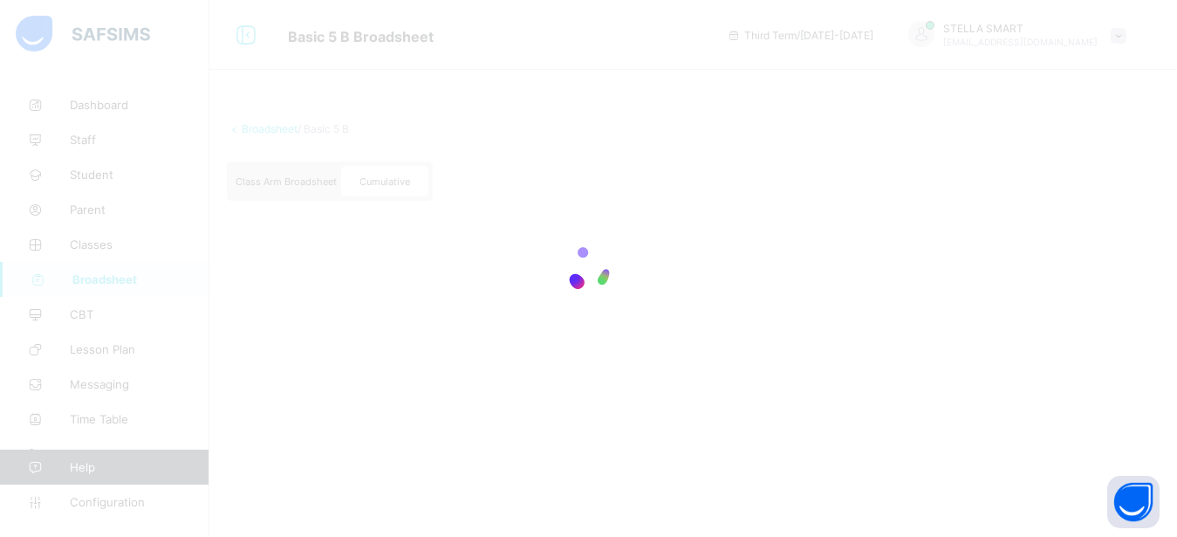
scroll to position [0, 0]
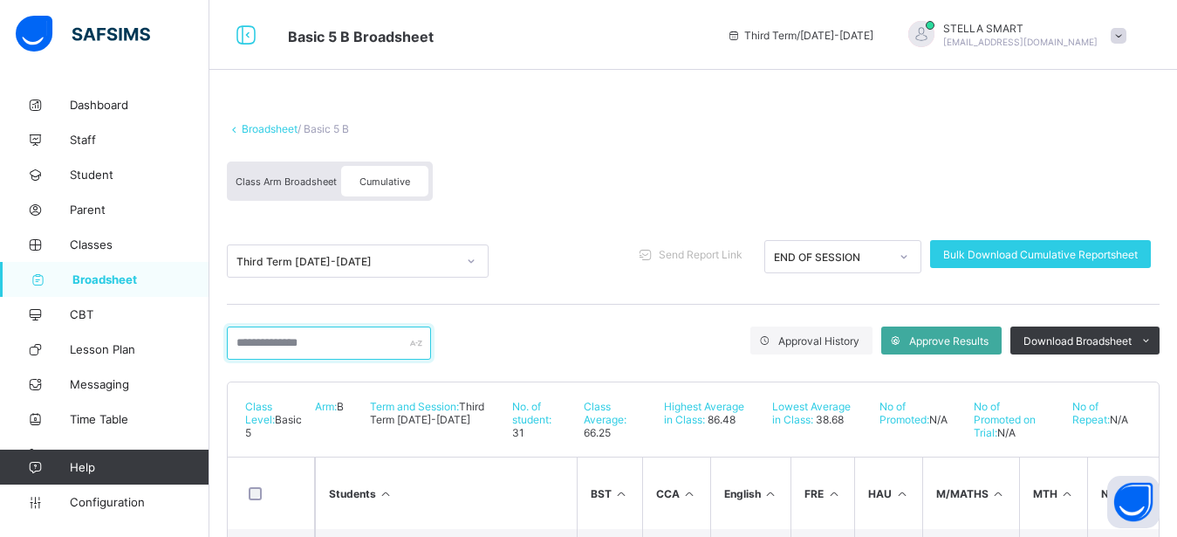
click at [352, 350] on input "text" at bounding box center [329, 342] width 204 height 33
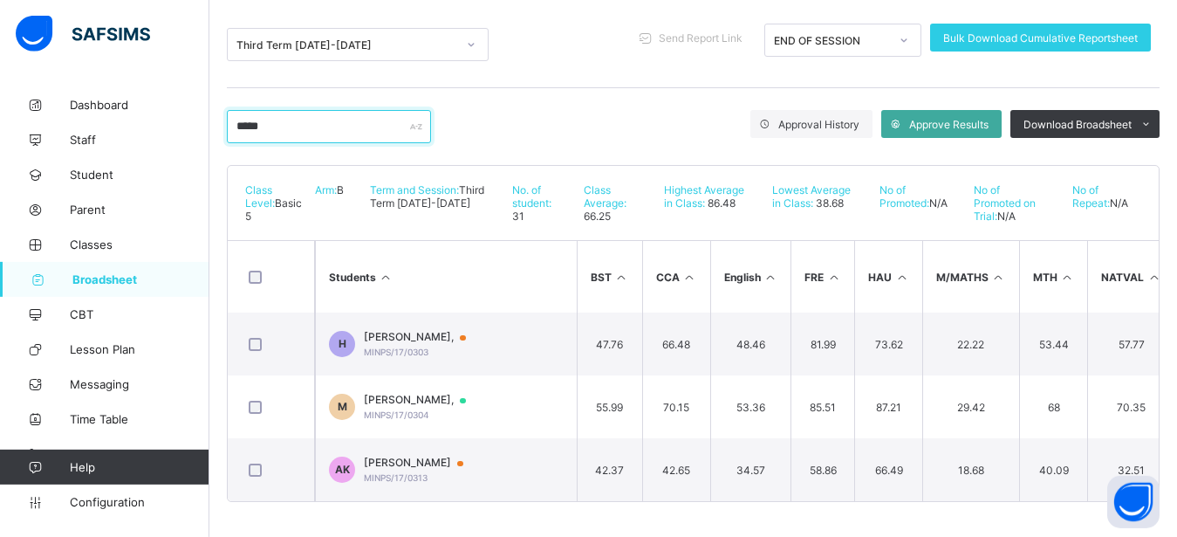
scroll to position [231, 0]
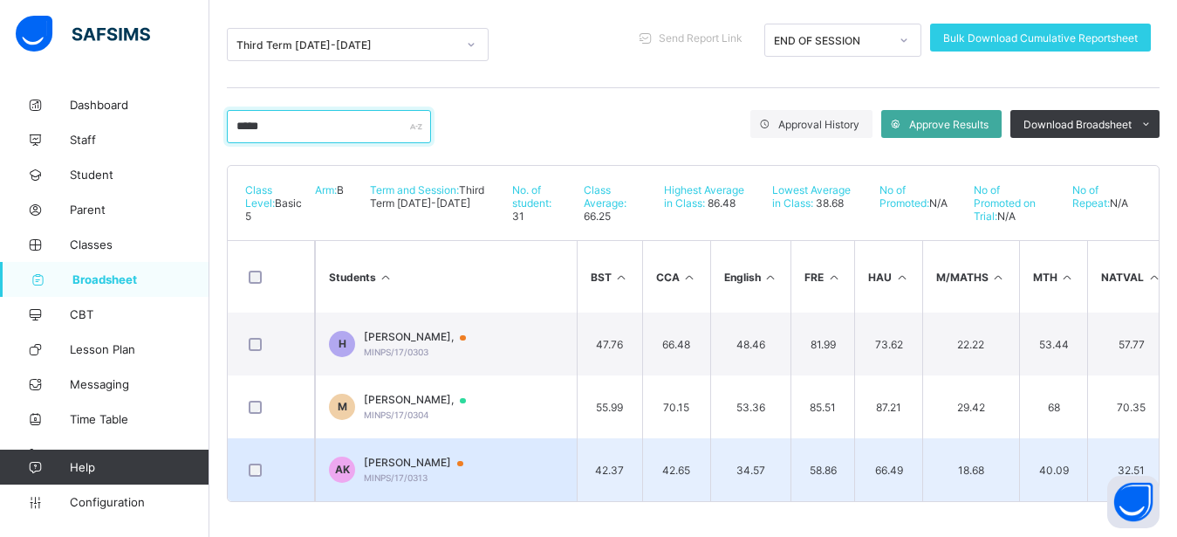
type input "*****"
click at [507, 442] on td "AK [PERSON_NAME]/17/0313" at bounding box center [446, 469] width 262 height 63
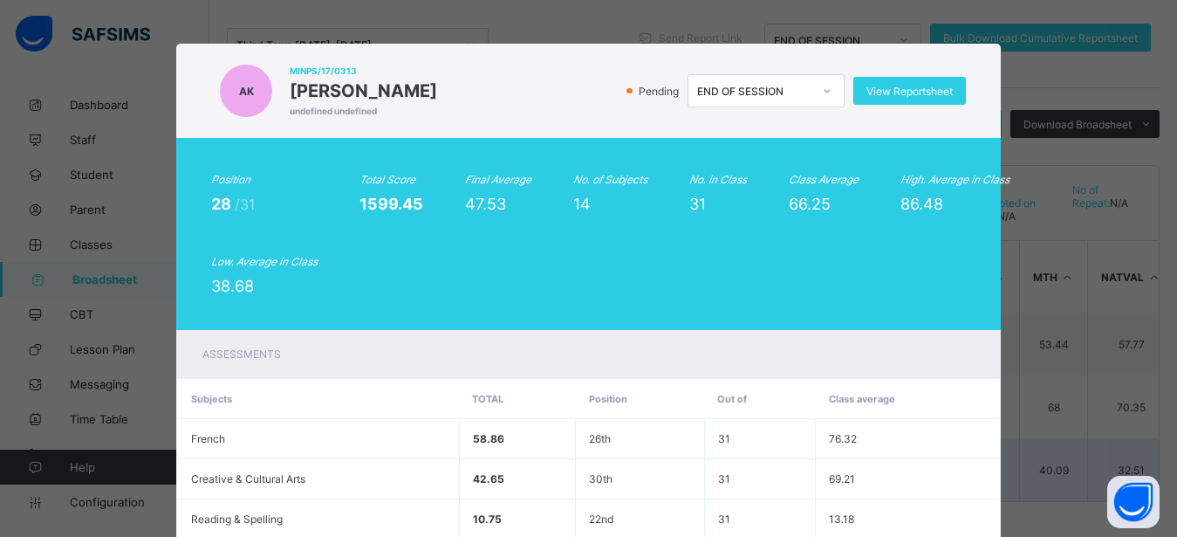
scroll to position [603, 0]
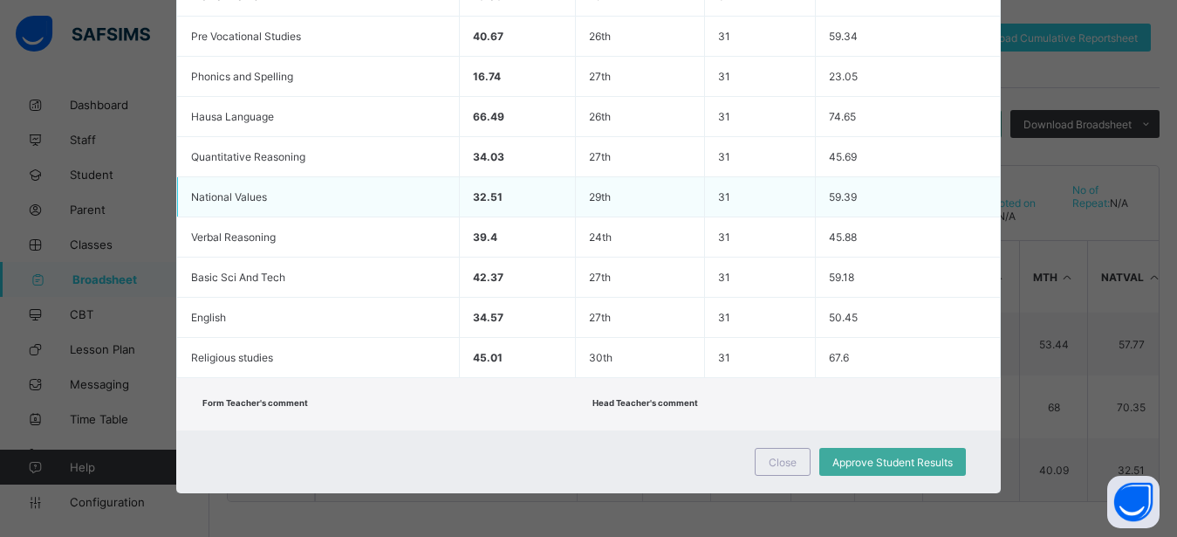
click at [974, 196] on td "59.39" at bounding box center [908, 197] width 184 height 40
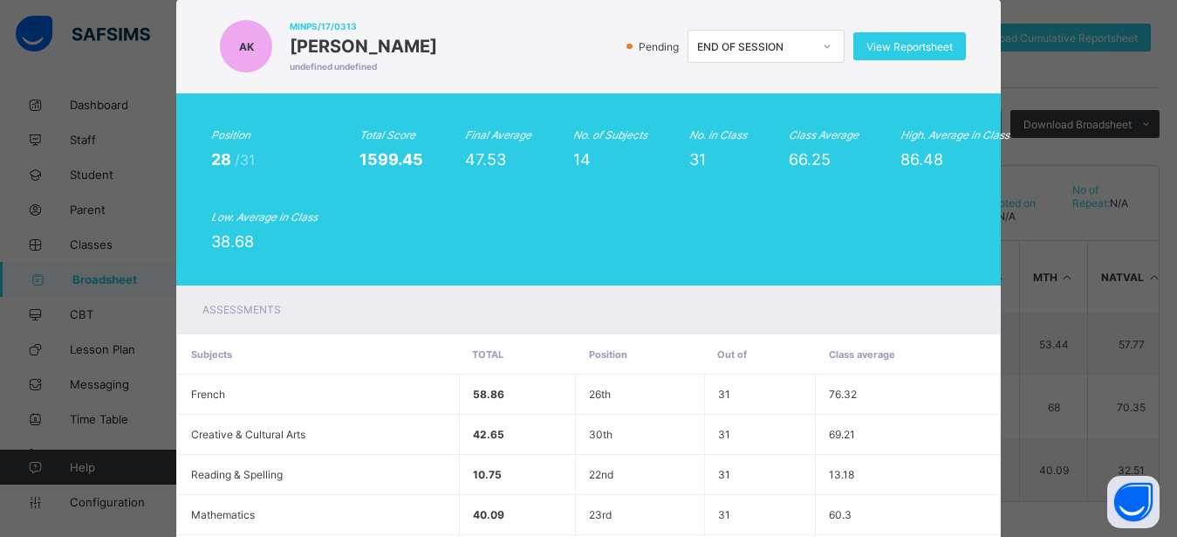
scroll to position [0, 0]
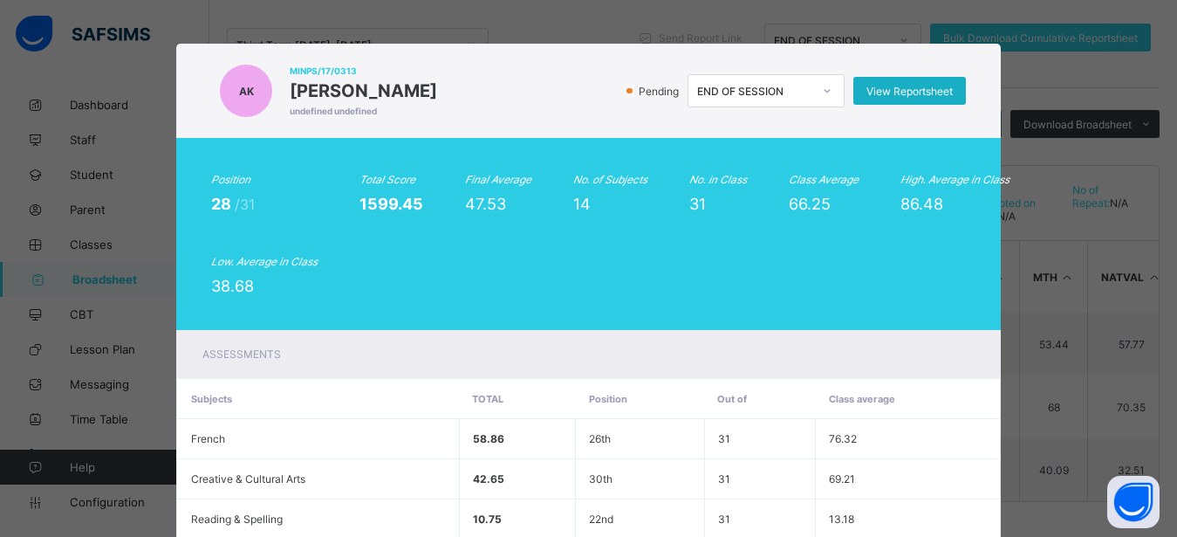
click at [884, 87] on span "View Reportsheet" at bounding box center [910, 91] width 86 height 13
click at [973, 213] on div "Position 28 /31 Total Score 1599.45 Final Average 47.53 No. of Subjects 14 No. …" at bounding box center [588, 234] width 824 height 192
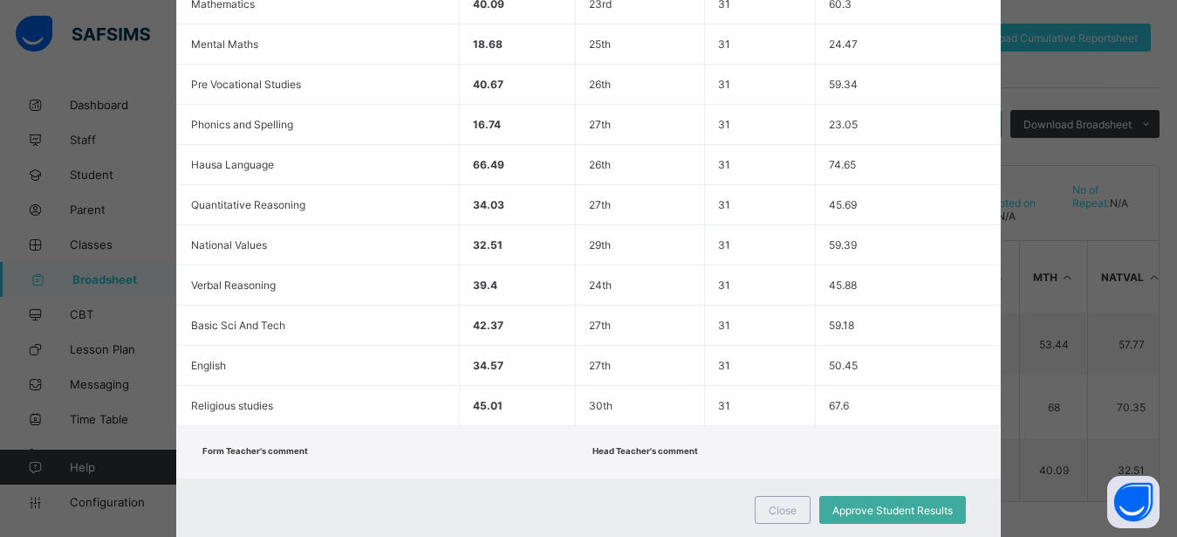
scroll to position [603, 0]
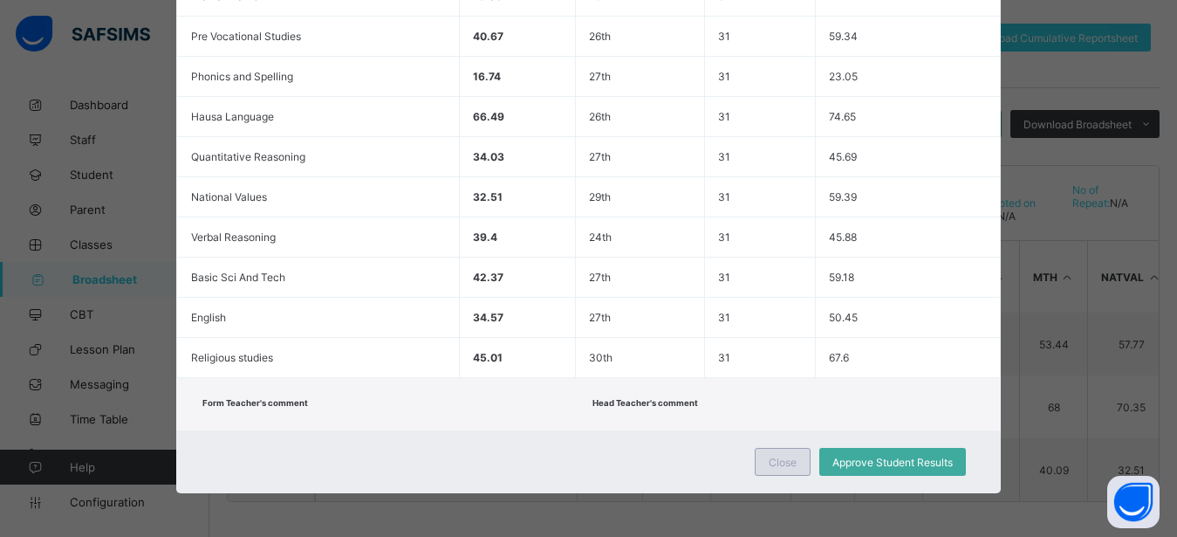
click at [793, 464] on div "Close" at bounding box center [783, 462] width 56 height 28
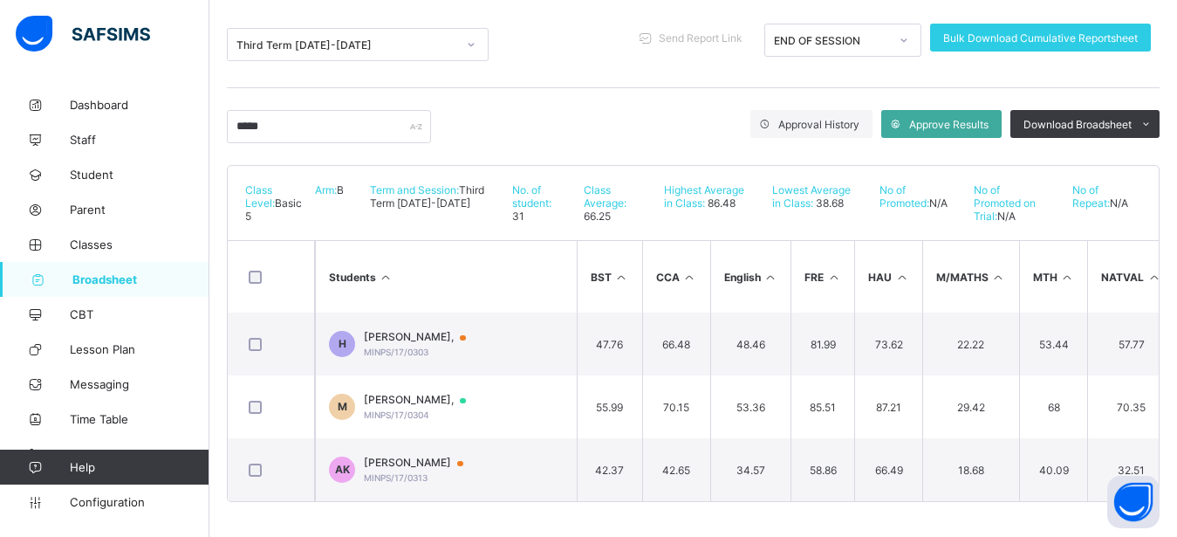
click at [159, 286] on link "Broadsheet" at bounding box center [104, 279] width 209 height 35
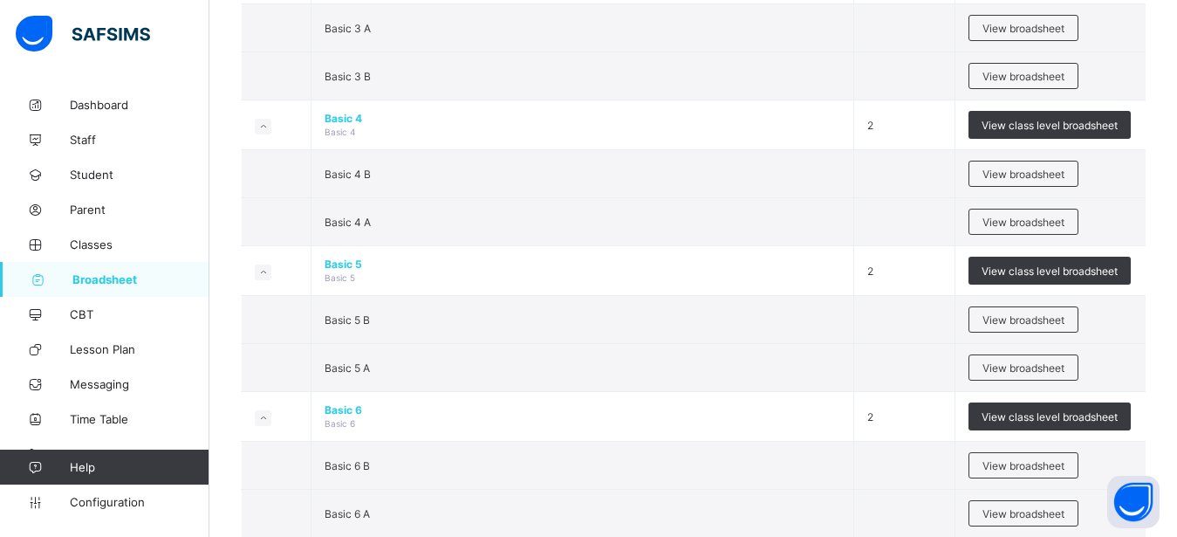
scroll to position [1024, 0]
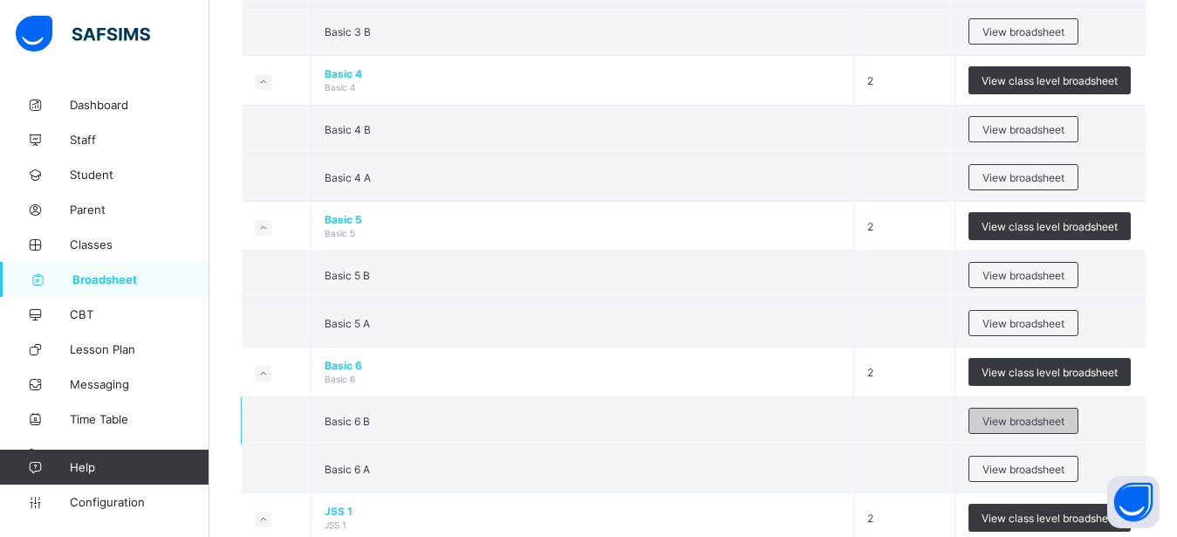
click at [1052, 414] on div "View broadsheet" at bounding box center [1024, 421] width 110 height 26
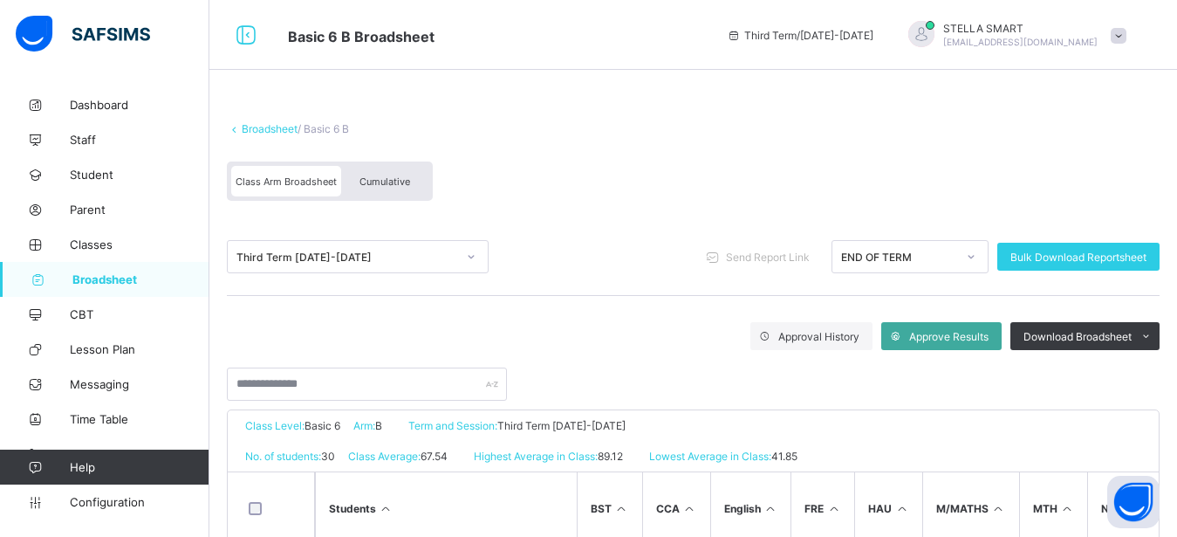
click at [384, 178] on span "Cumulative" at bounding box center [385, 181] width 51 height 12
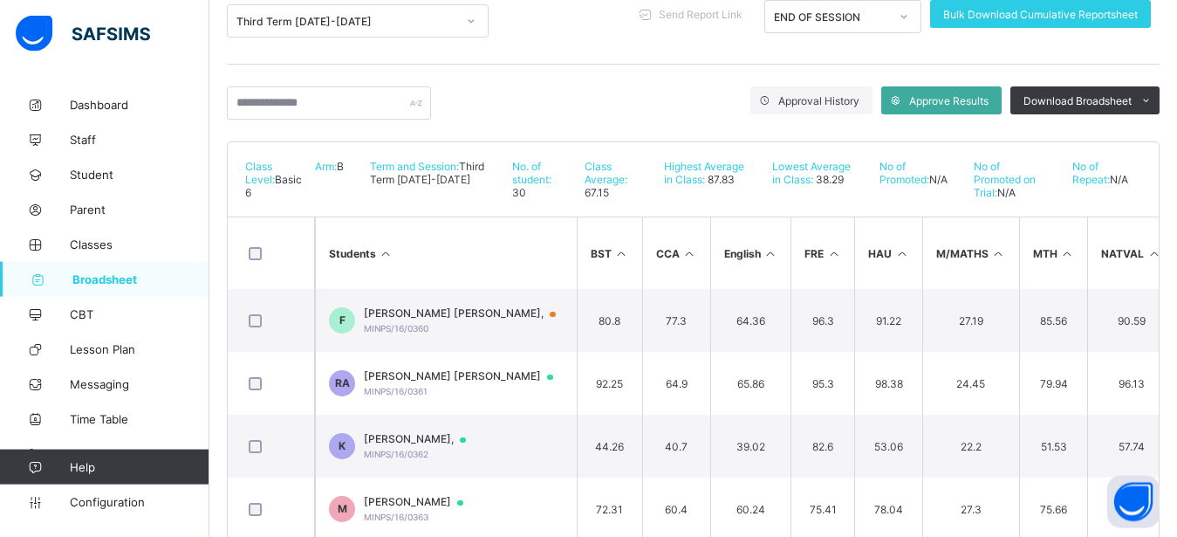
scroll to position [267, 0]
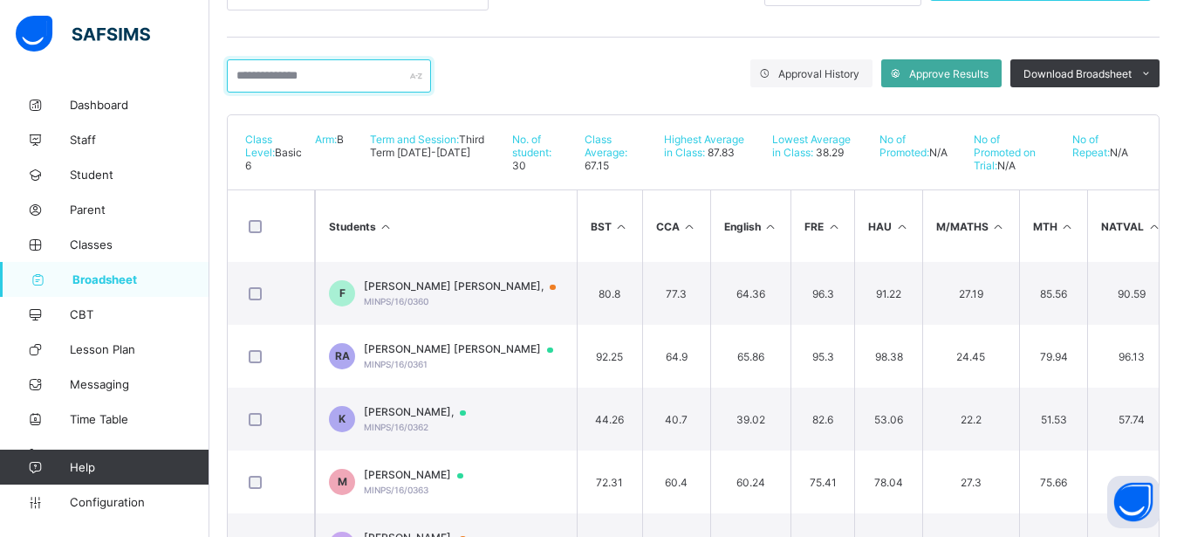
click at [280, 68] on input "text" at bounding box center [329, 75] width 204 height 33
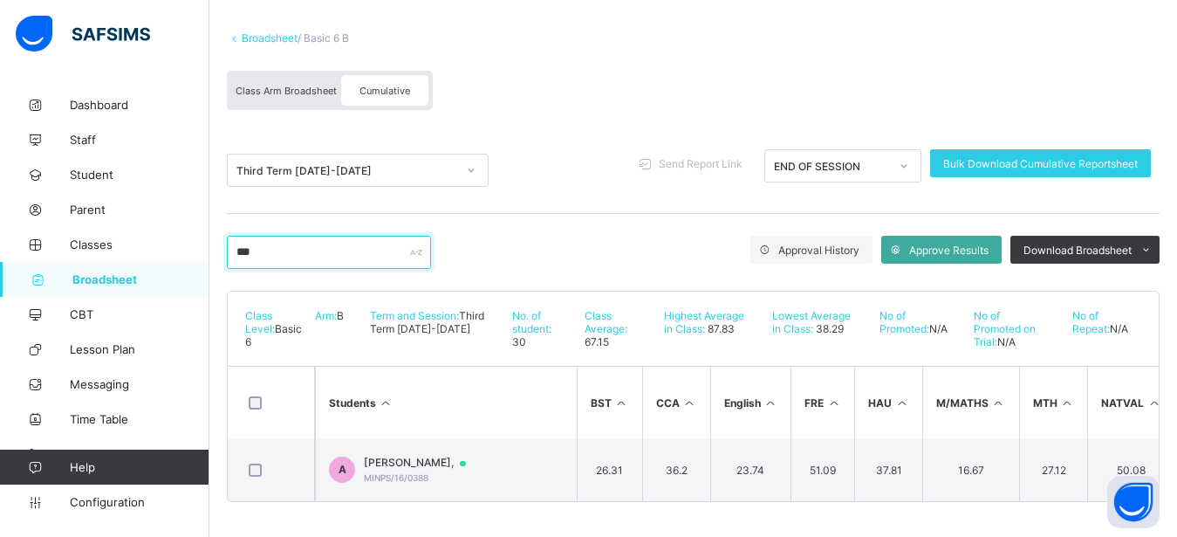
scroll to position [106, 0]
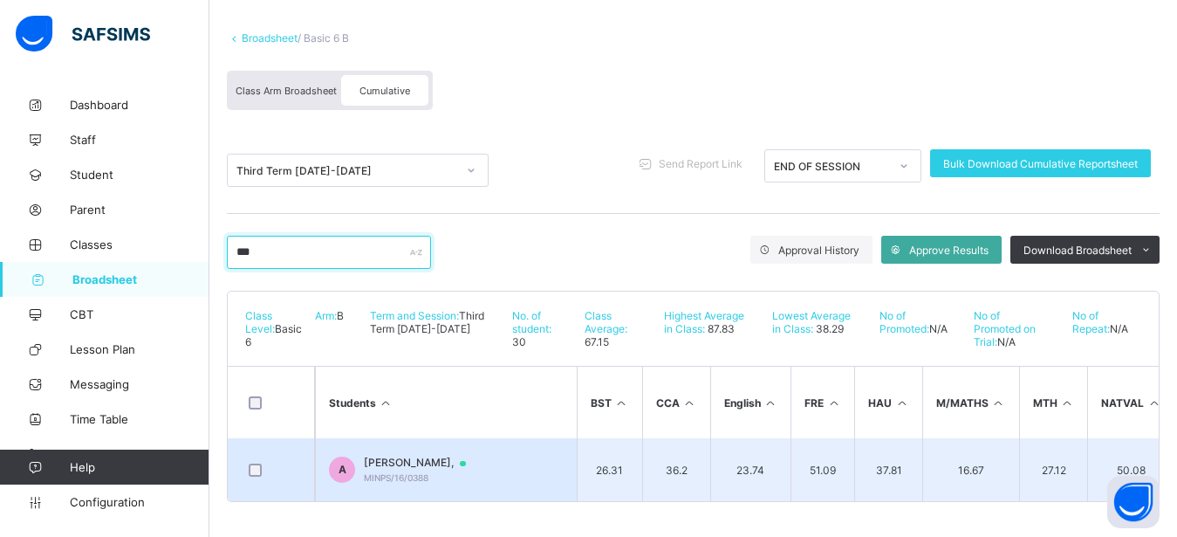
type input "***"
click at [420, 456] on span "[PERSON_NAME]," at bounding box center [423, 463] width 119 height 14
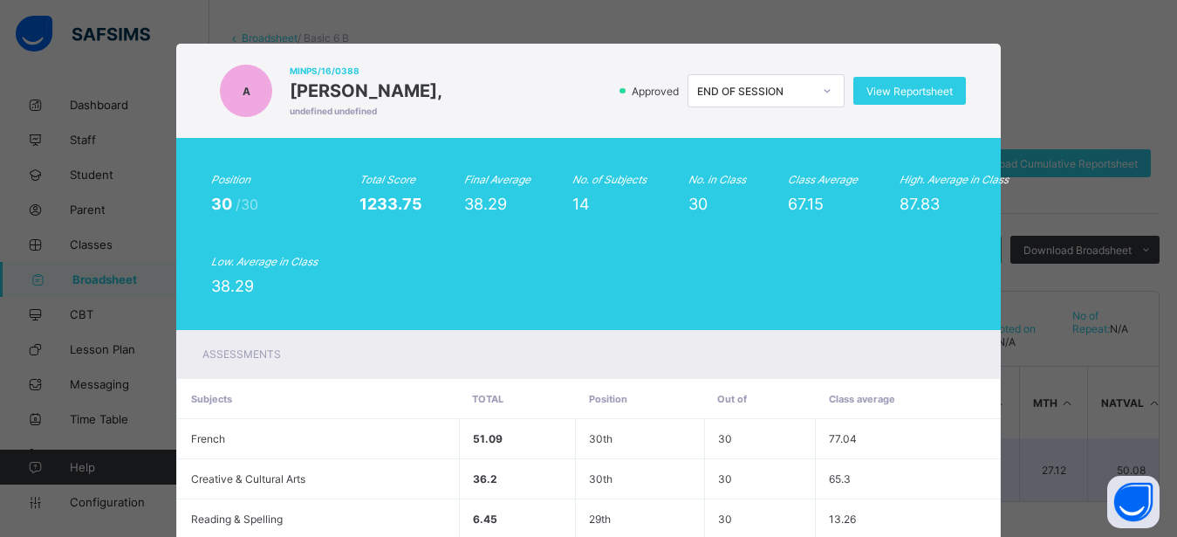
scroll to position [603, 0]
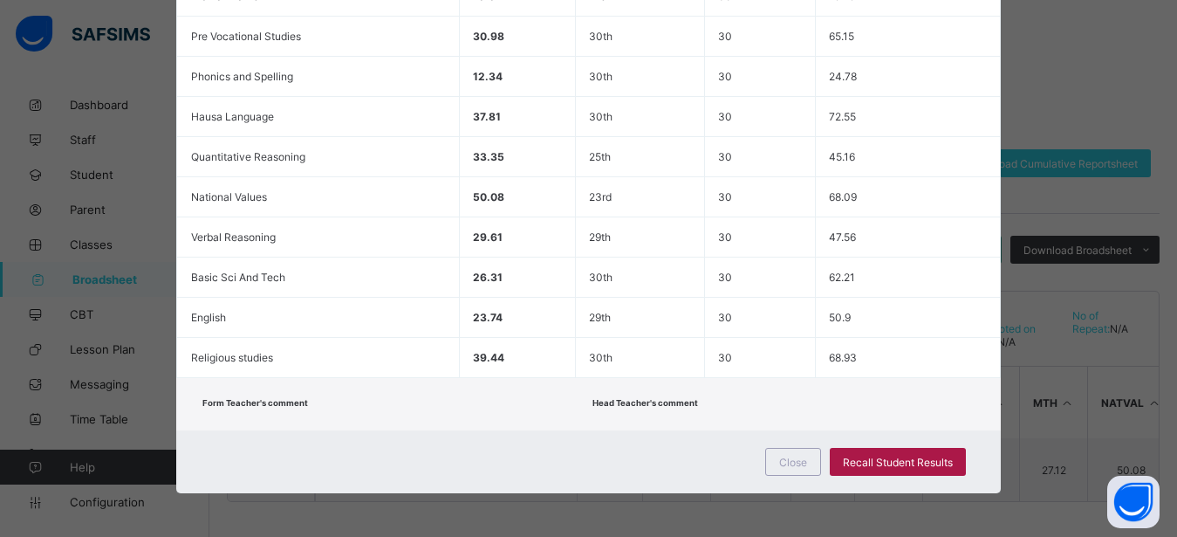
click at [862, 452] on div "Recall Student Results" at bounding box center [898, 462] width 136 height 28
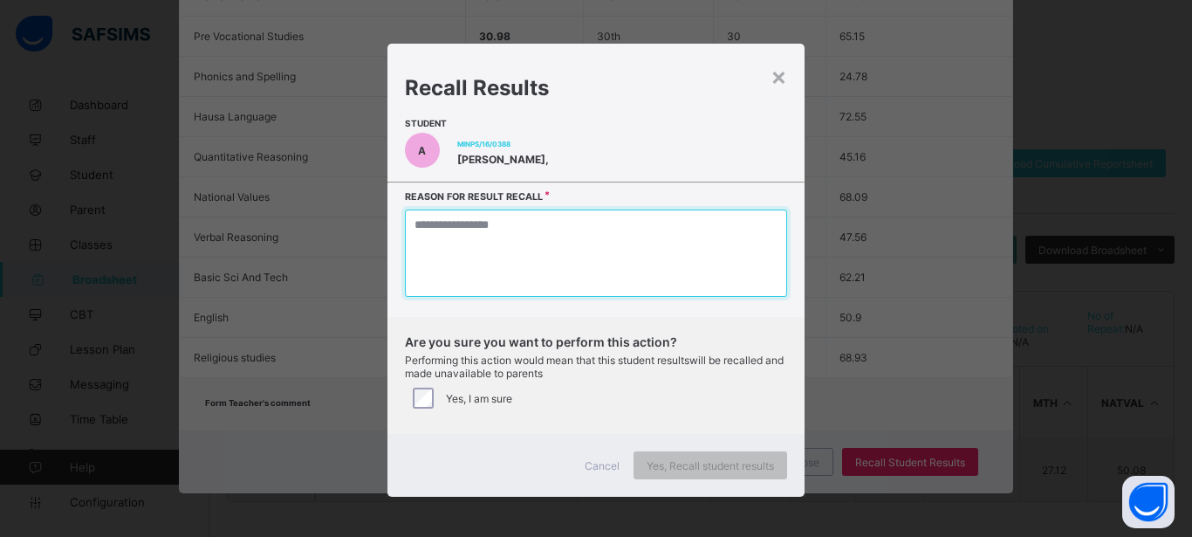
click at [675, 281] on textarea at bounding box center [596, 252] width 382 height 87
type textarea "*"
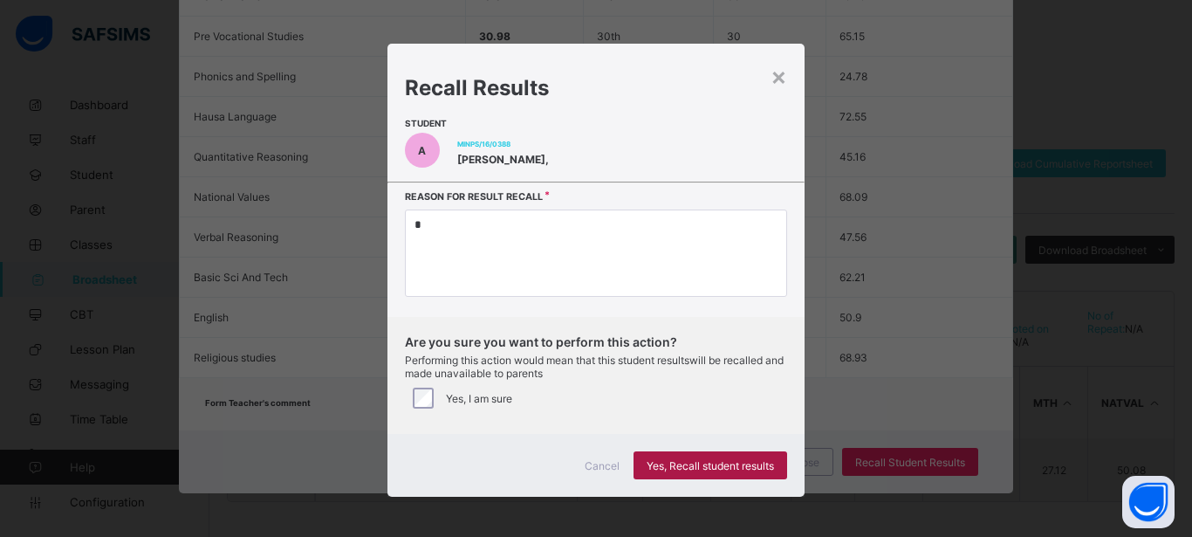
click at [661, 462] on span "Yes, Recall student results" at bounding box center [710, 465] width 127 height 13
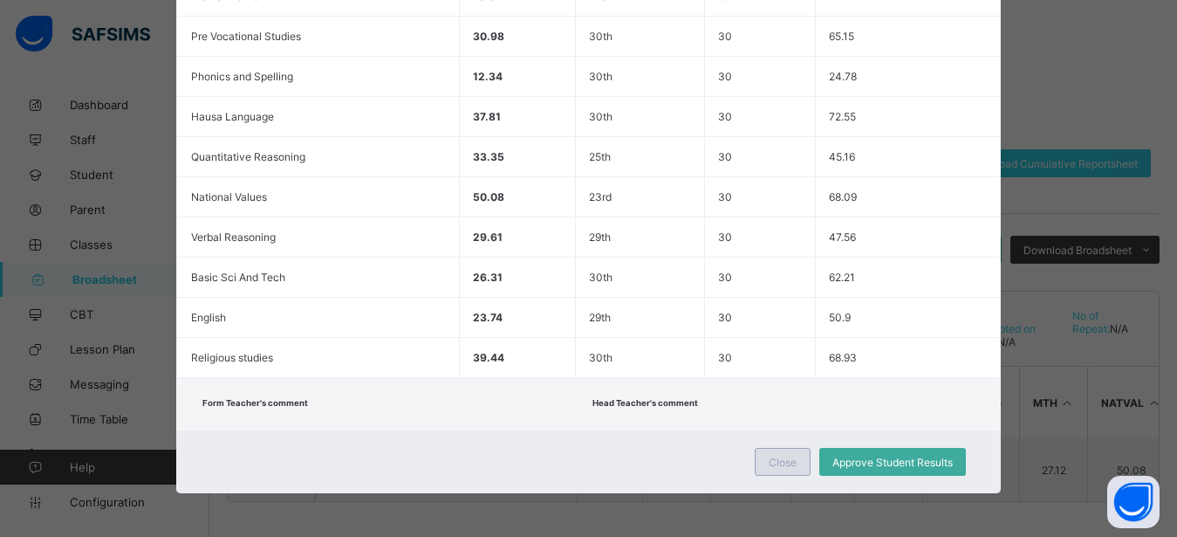
click at [769, 459] on span "Close" at bounding box center [783, 462] width 28 height 13
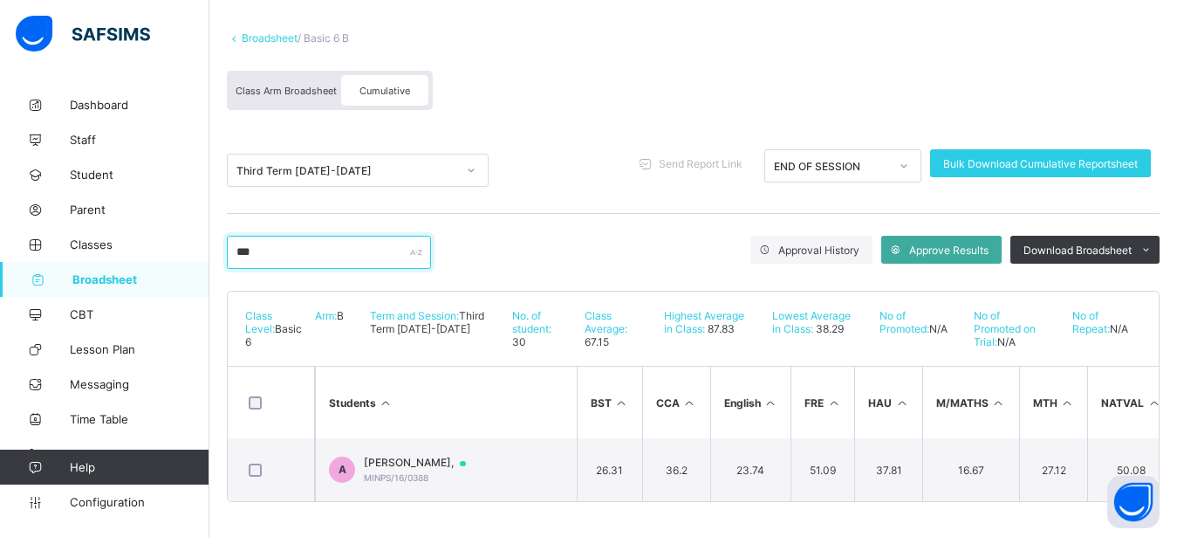
click at [308, 237] on input "***" at bounding box center [329, 252] width 204 height 33
type input "*"
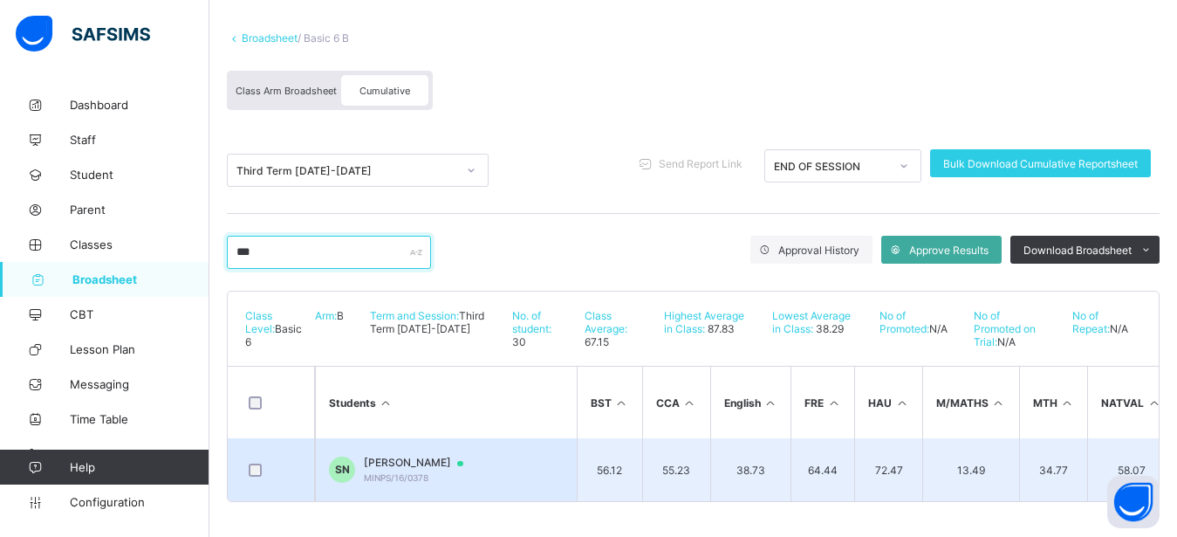
type input "***"
click at [480, 456] on span "[PERSON_NAME]" at bounding box center [422, 463] width 116 height 14
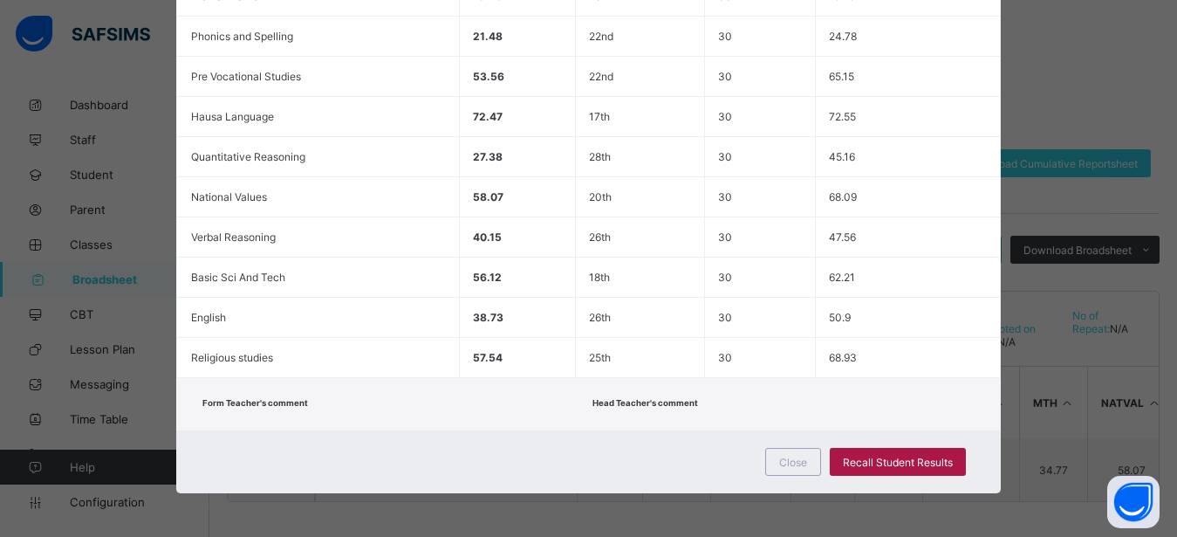
click at [867, 456] on span "Recall Student Results" at bounding box center [898, 462] width 110 height 13
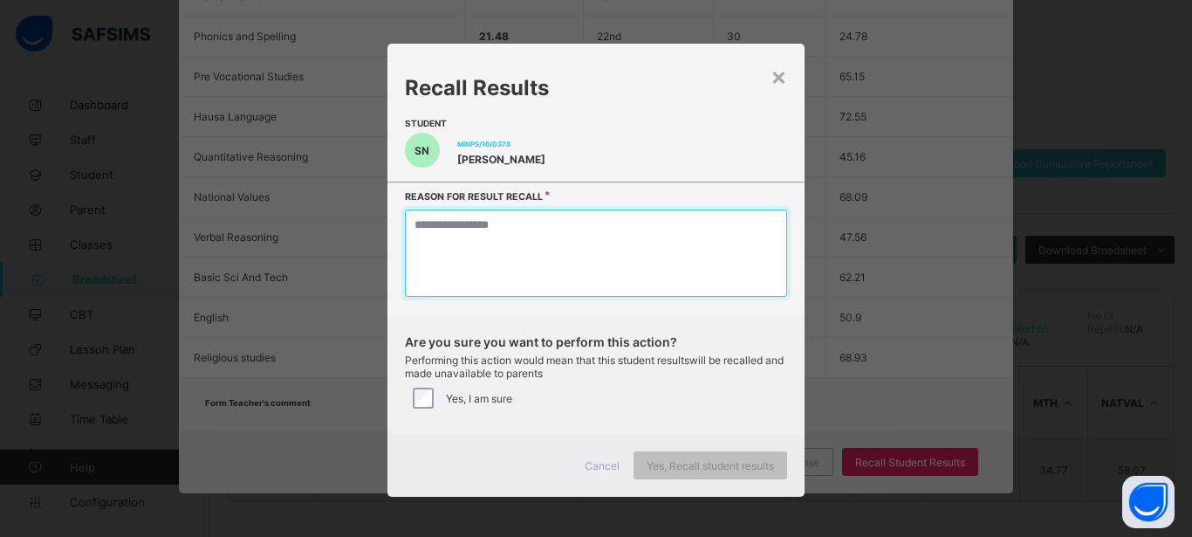
click at [512, 264] on textarea at bounding box center [596, 252] width 382 height 87
type textarea "*"
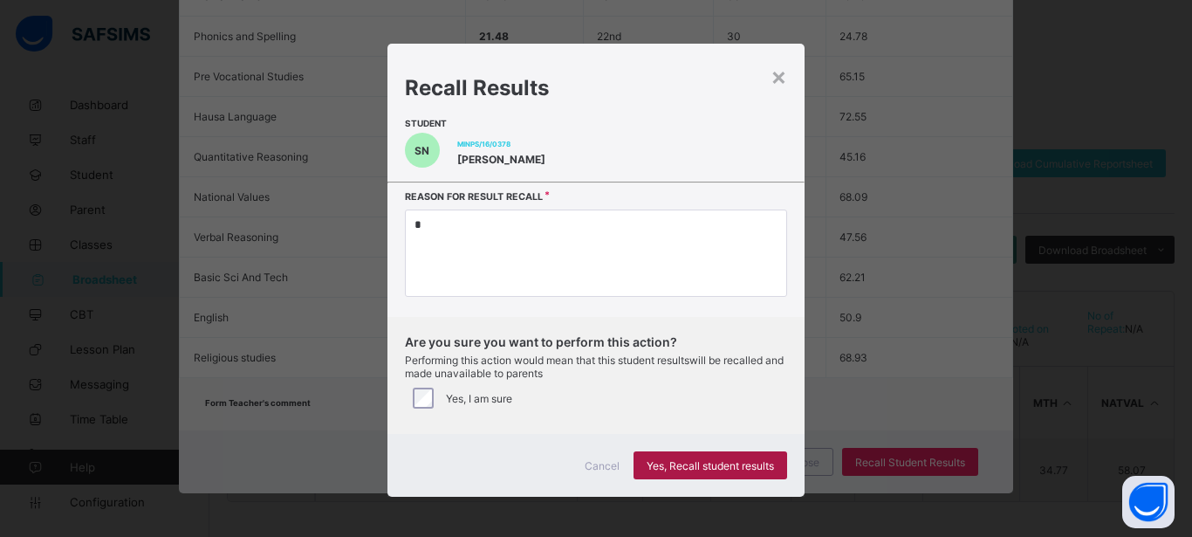
click at [651, 463] on span "Yes, Recall student results" at bounding box center [710, 465] width 127 height 13
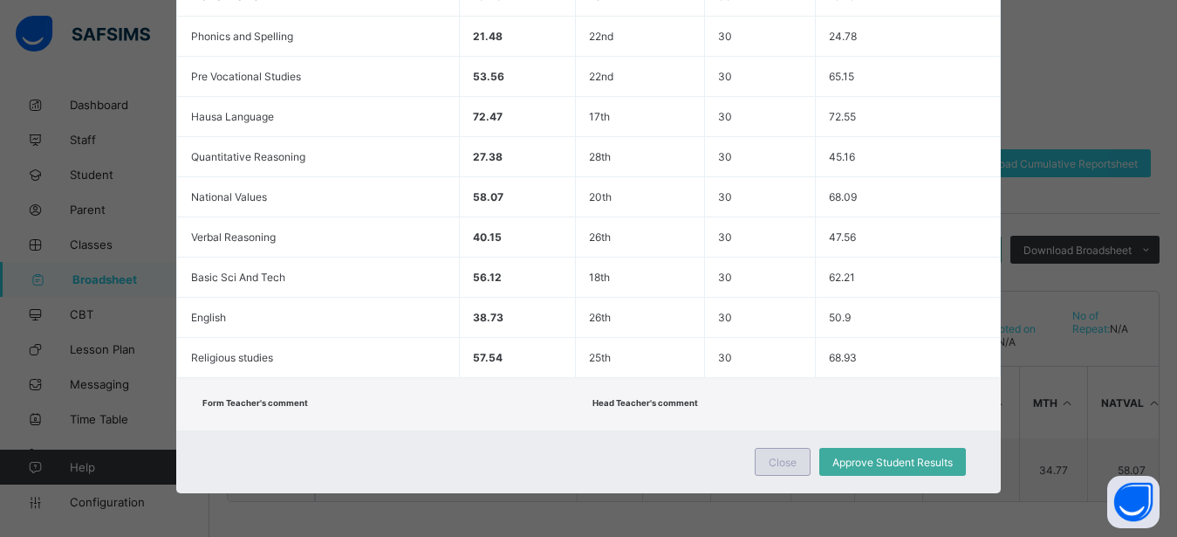
click at [769, 461] on span "Close" at bounding box center [783, 462] width 28 height 13
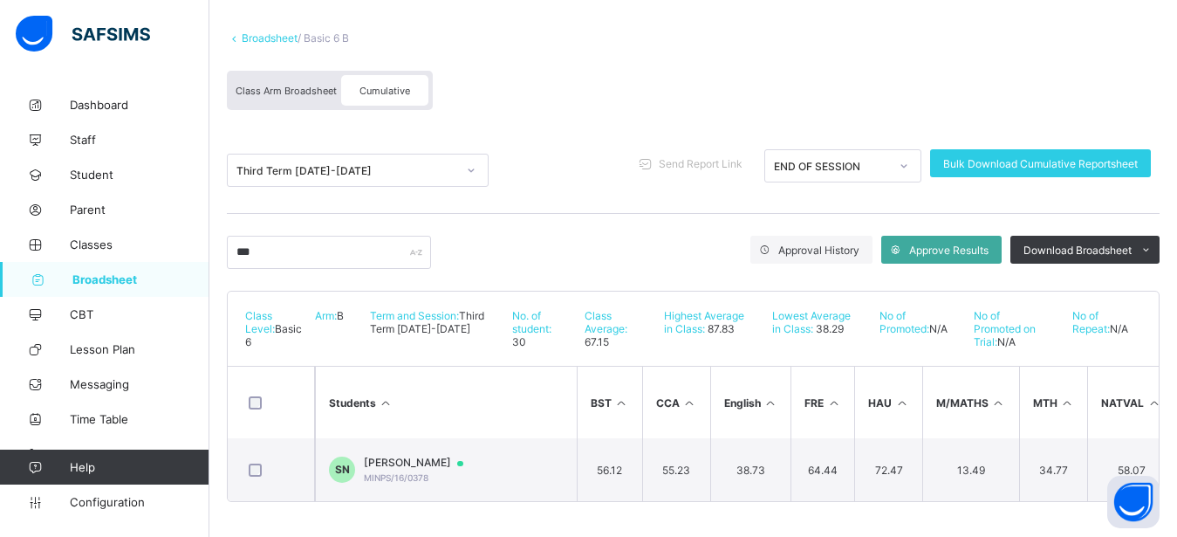
click at [291, 85] on span "Class Arm Broadsheet" at bounding box center [286, 91] width 101 height 12
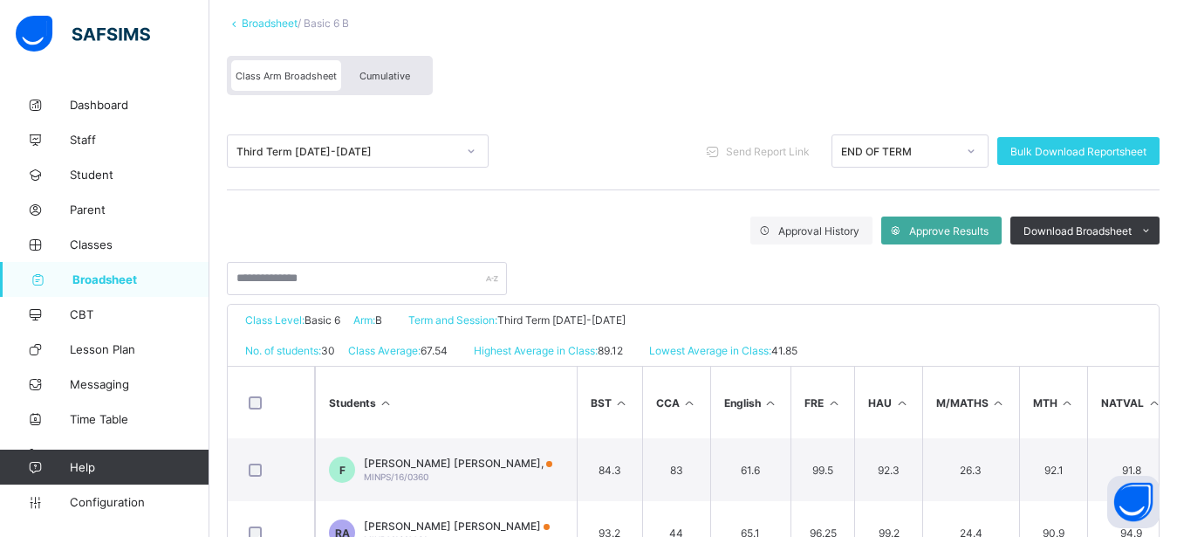
click at [135, 281] on span "Broadsheet" at bounding box center [140, 279] width 137 height 14
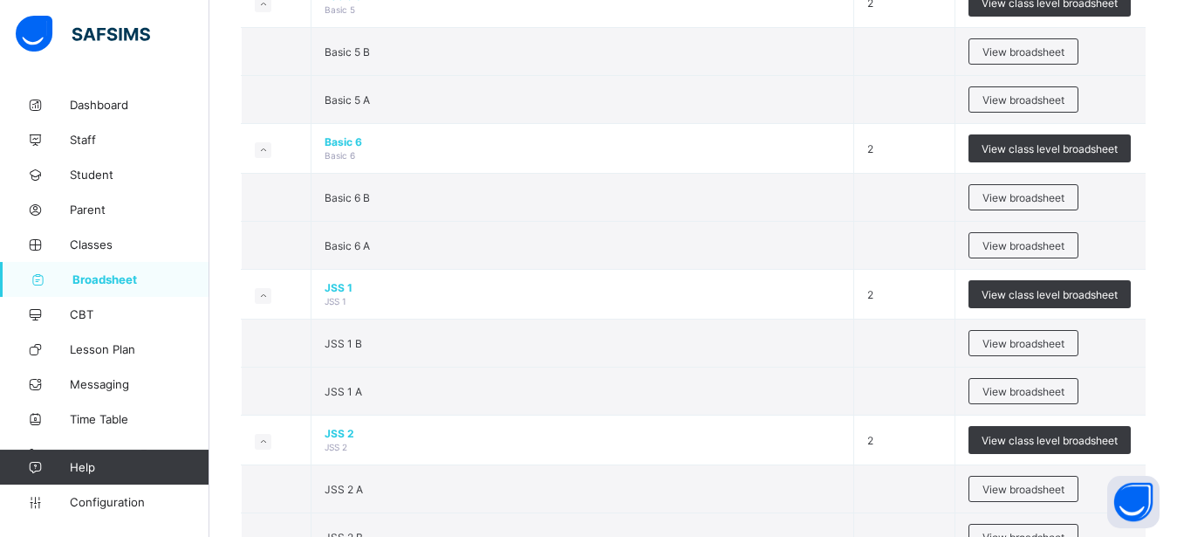
scroll to position [1246, 0]
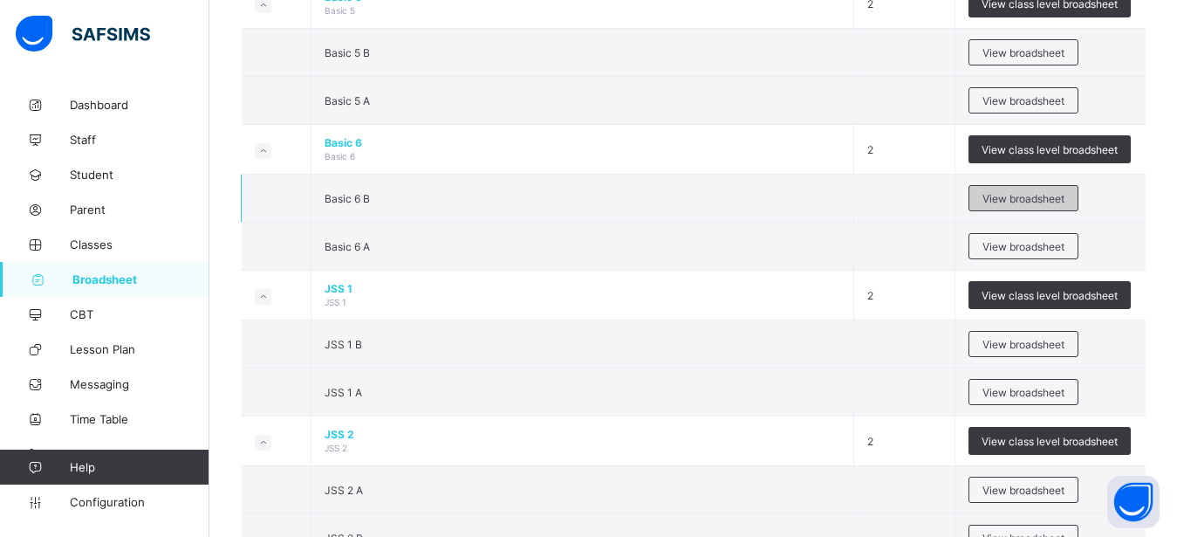
click at [1018, 196] on span "View broadsheet" at bounding box center [1024, 198] width 82 height 13
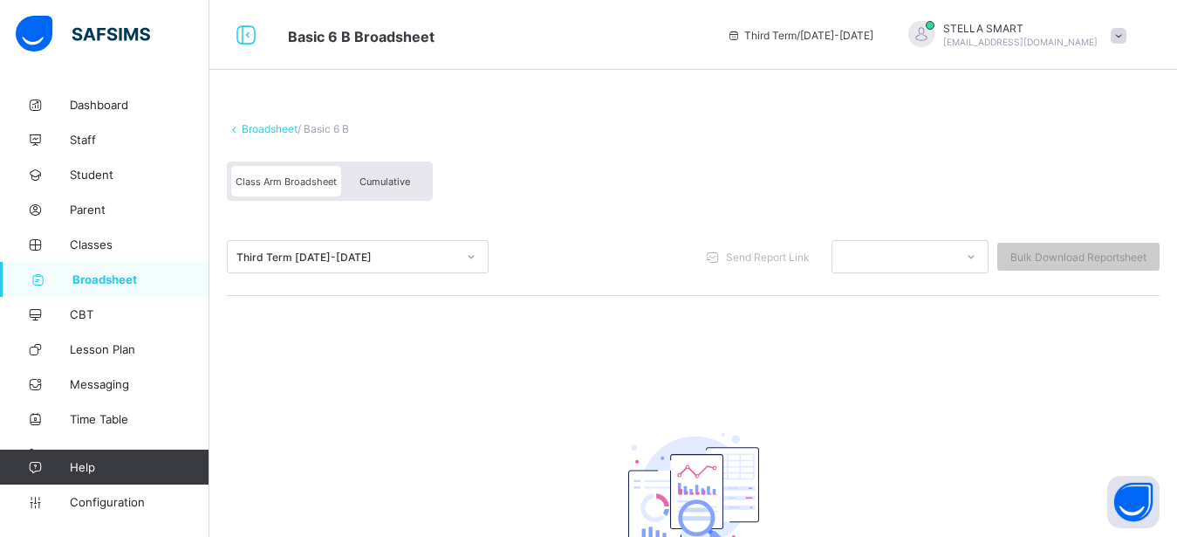
click at [390, 177] on span "Cumulative" at bounding box center [385, 181] width 51 height 12
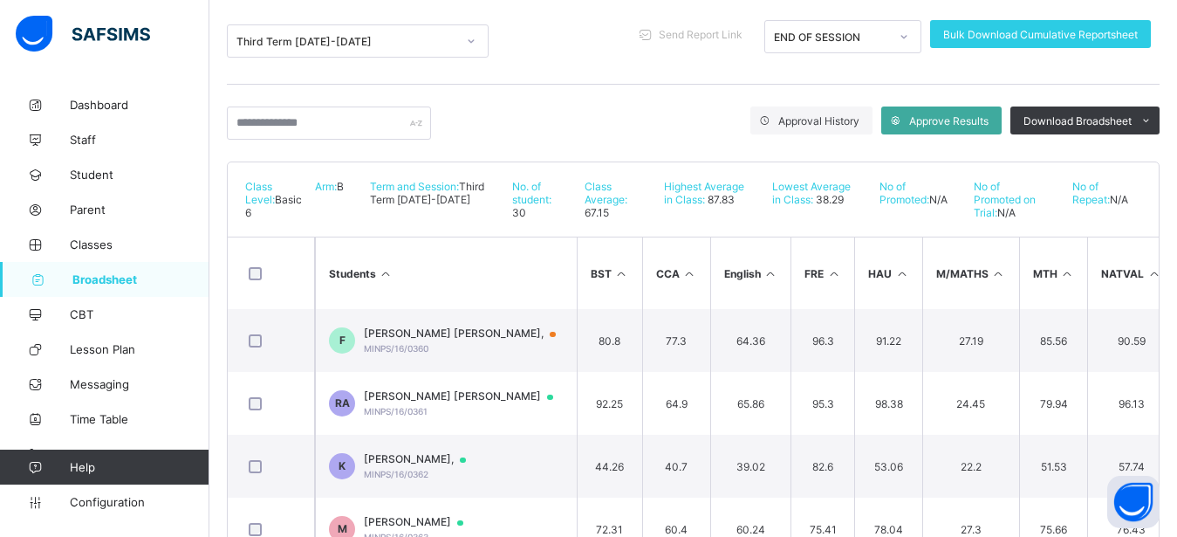
scroll to position [223, 0]
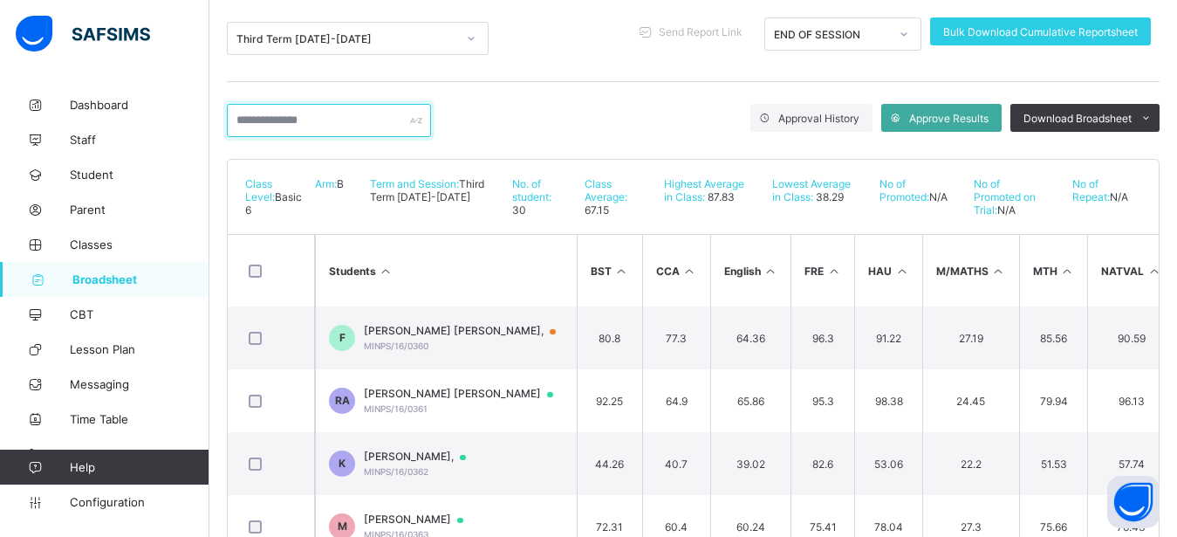
click at [276, 117] on input "text" at bounding box center [329, 120] width 204 height 33
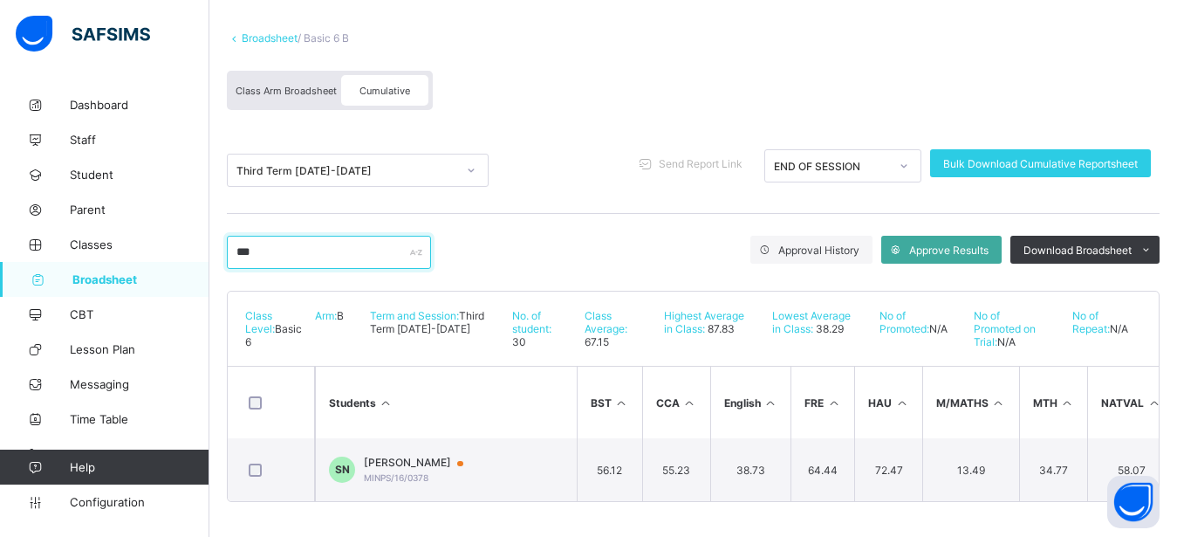
scroll to position [106, 0]
type input "*"
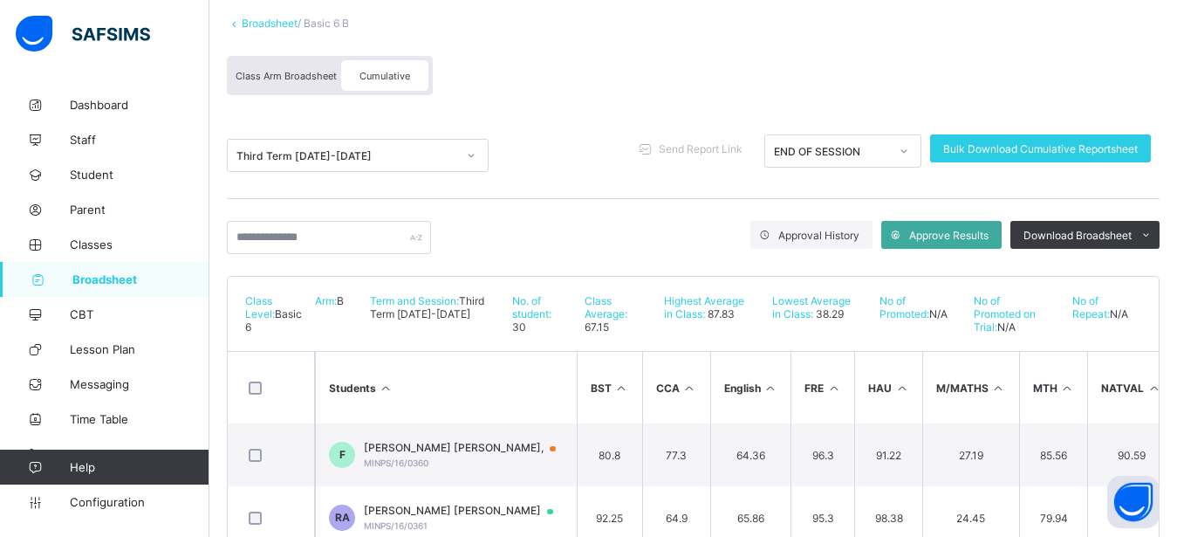
click at [144, 273] on span "Broadsheet" at bounding box center [140, 279] width 137 height 14
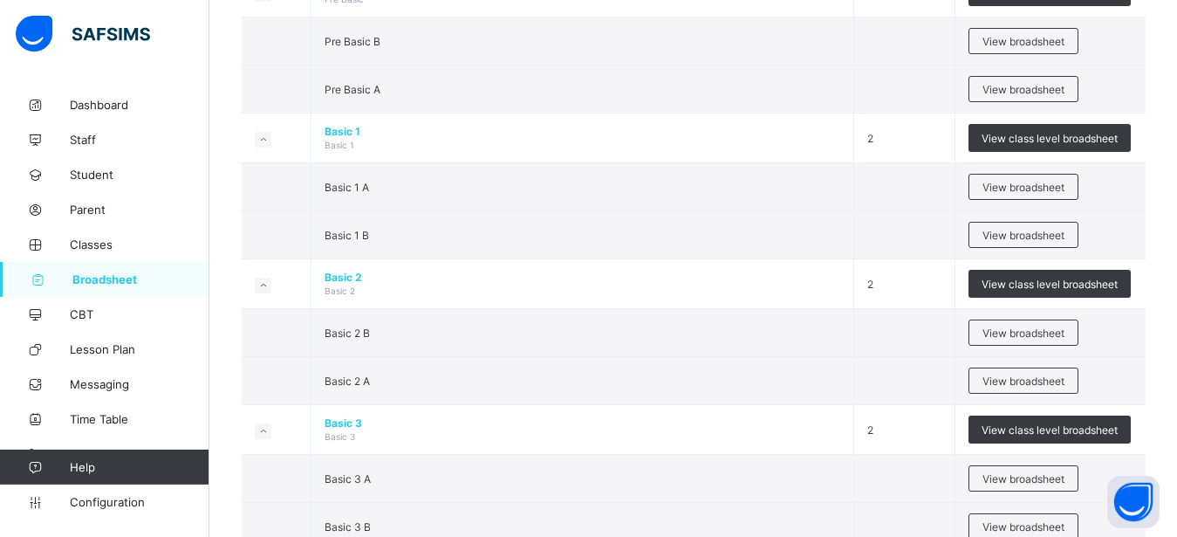
scroll to position [534, 0]
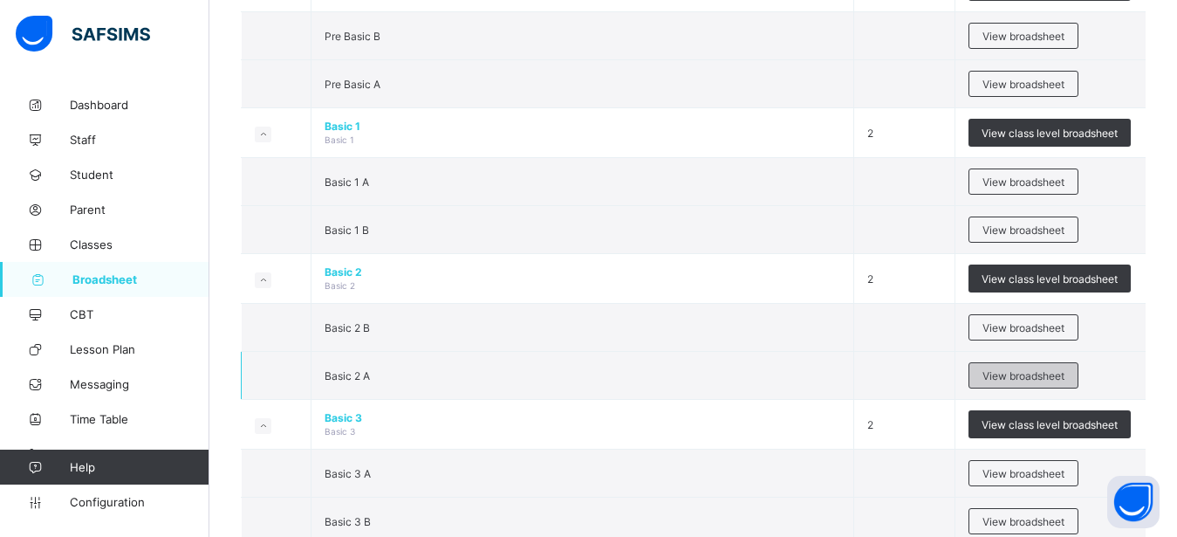
click at [1002, 374] on span "View broadsheet" at bounding box center [1024, 375] width 82 height 13
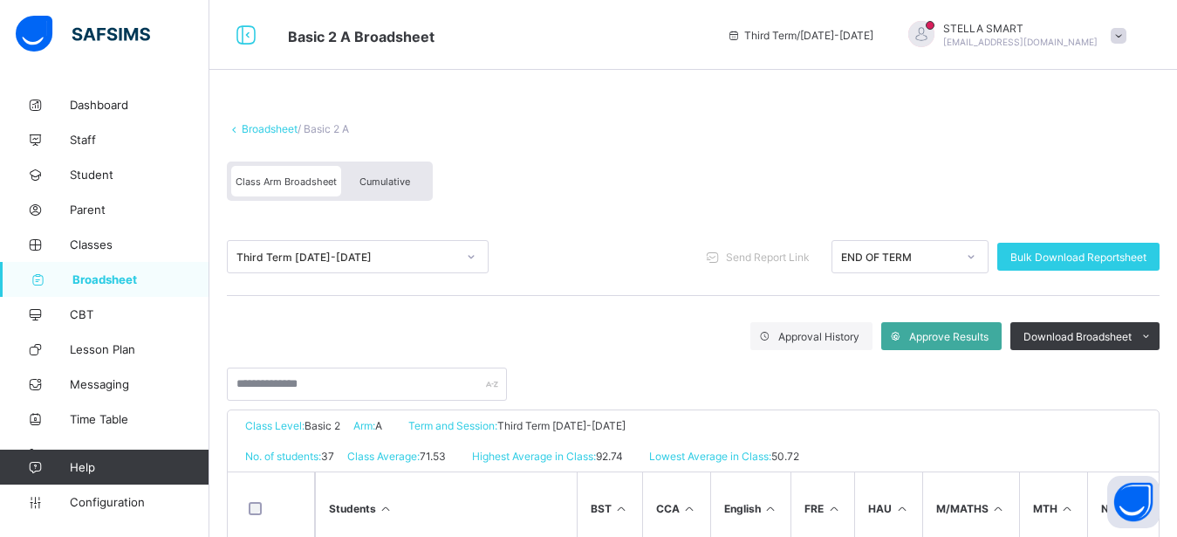
click at [393, 174] on div "Cumulative" at bounding box center [384, 181] width 87 height 31
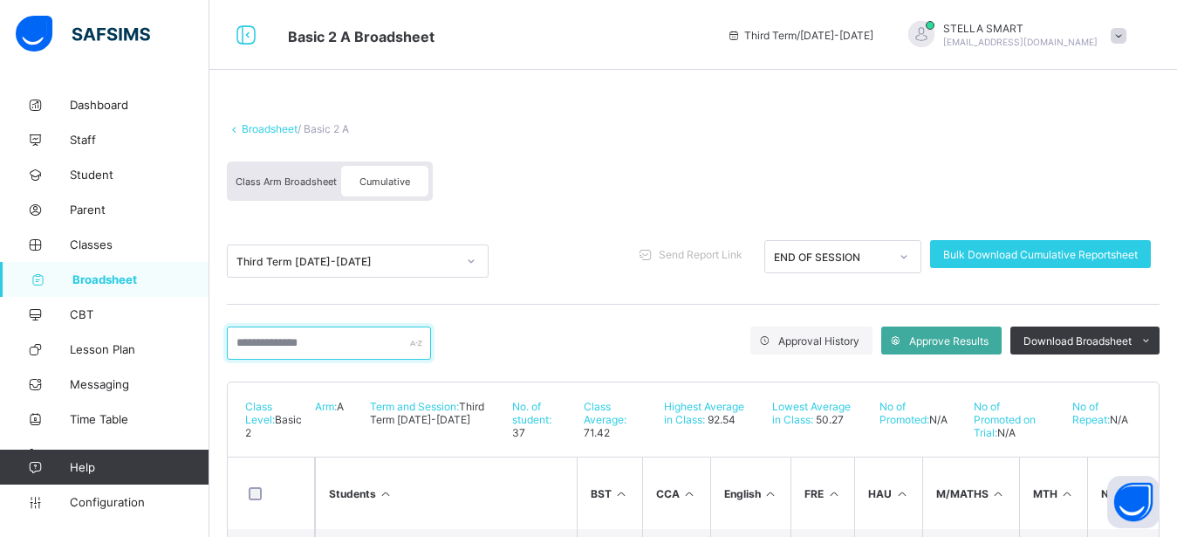
click at [296, 335] on input "text" at bounding box center [329, 342] width 204 height 33
type input "*"
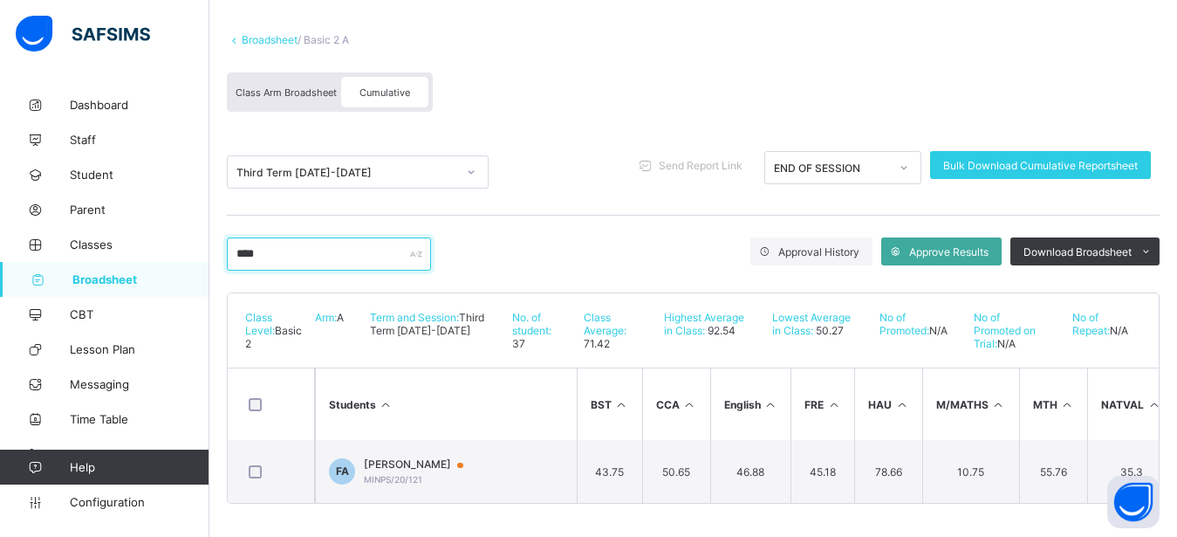
scroll to position [106, 0]
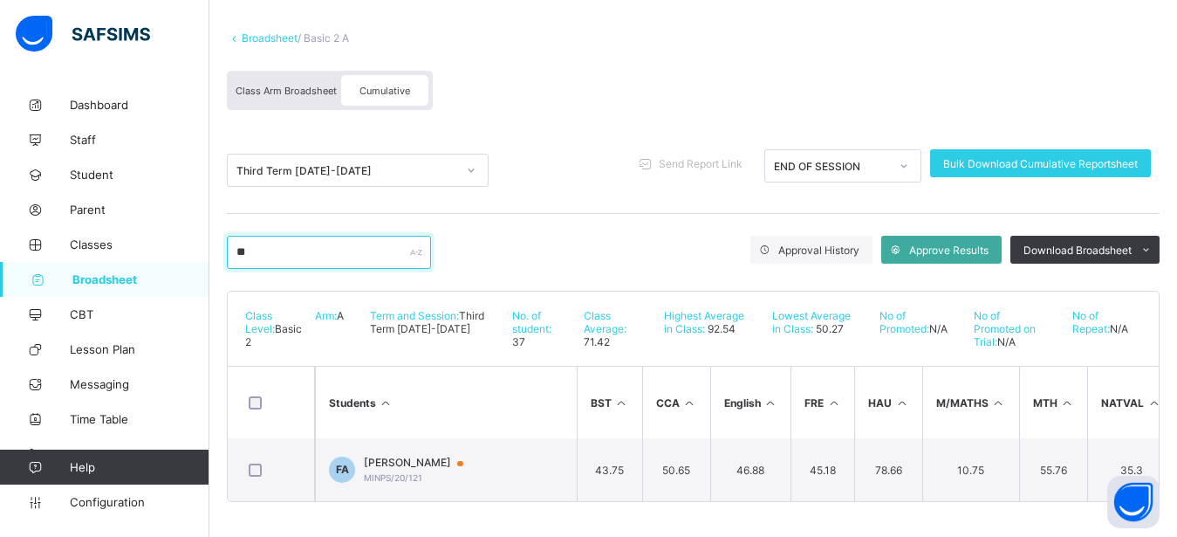
type input "*"
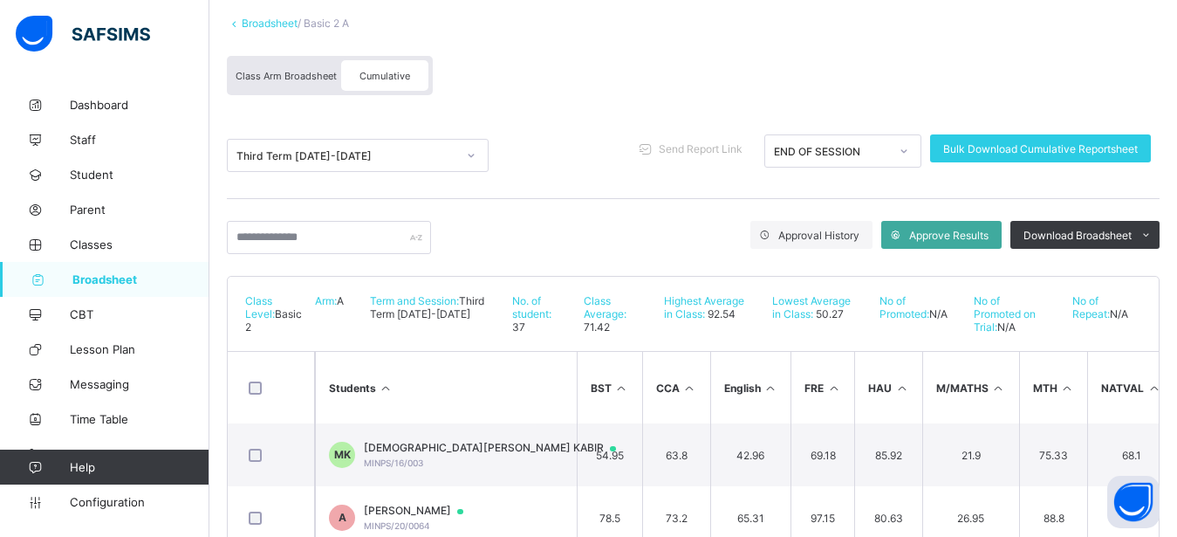
click at [129, 284] on span "Broadsheet" at bounding box center [140, 279] width 137 height 14
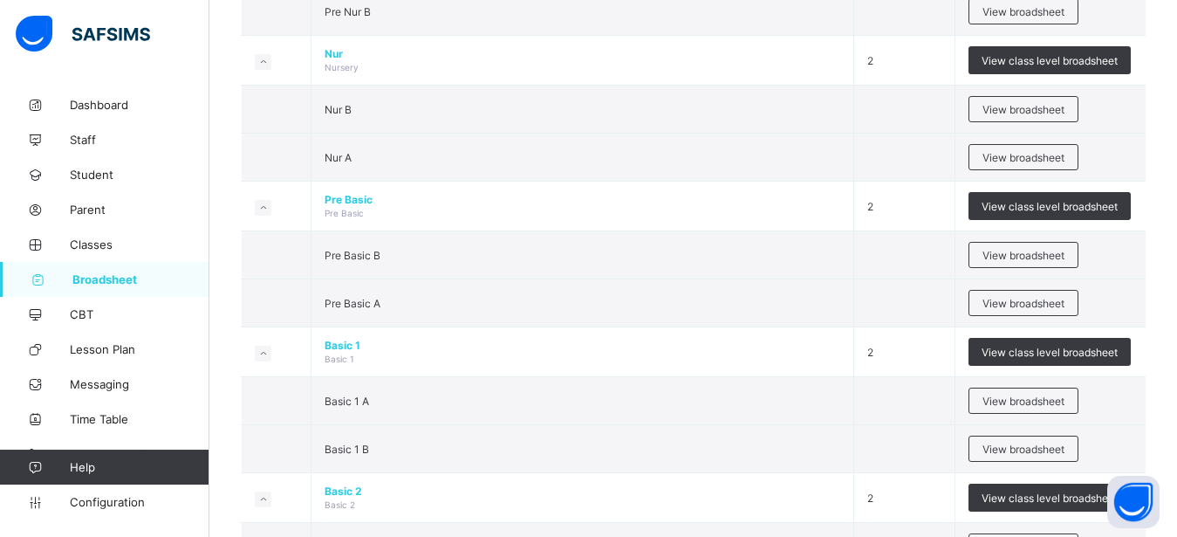
scroll to position [356, 0]
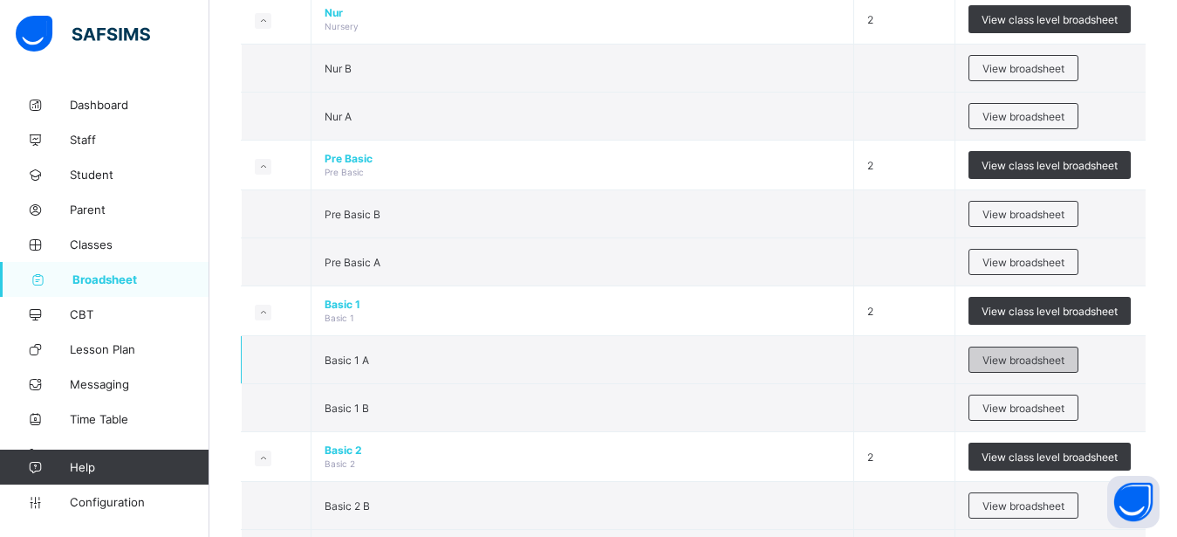
click at [1045, 360] on span "View broadsheet" at bounding box center [1024, 359] width 82 height 13
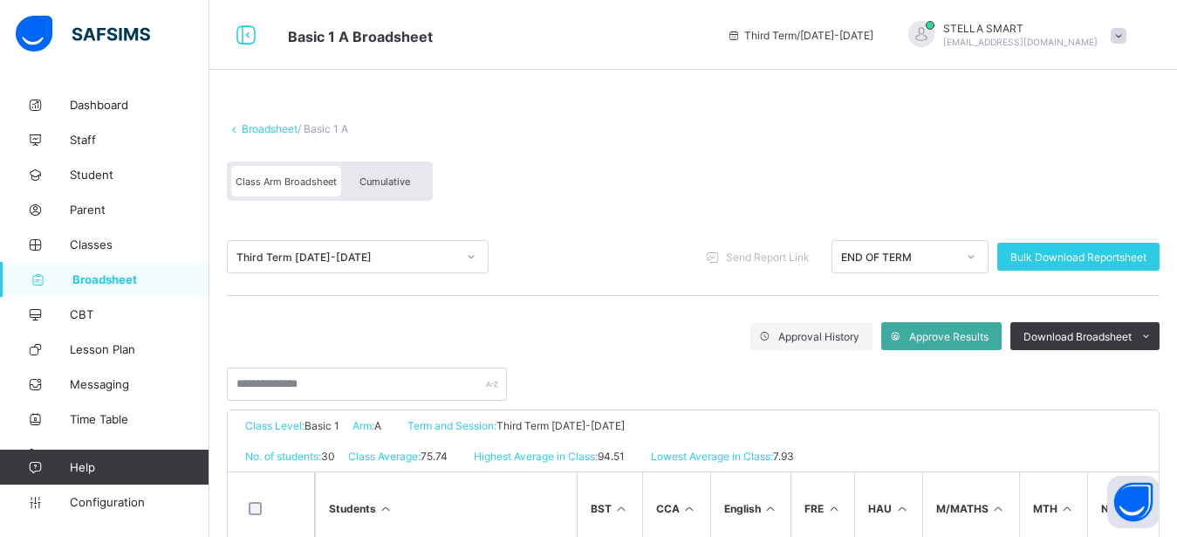
click at [380, 182] on span "Cumulative" at bounding box center [385, 181] width 51 height 12
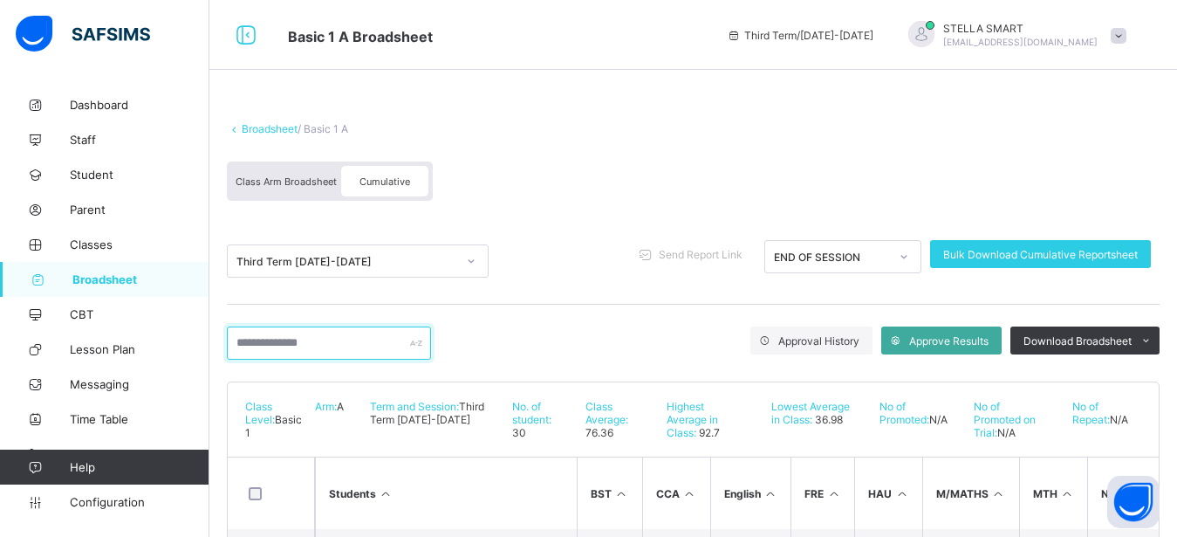
click at [304, 341] on input "text" at bounding box center [329, 342] width 204 height 33
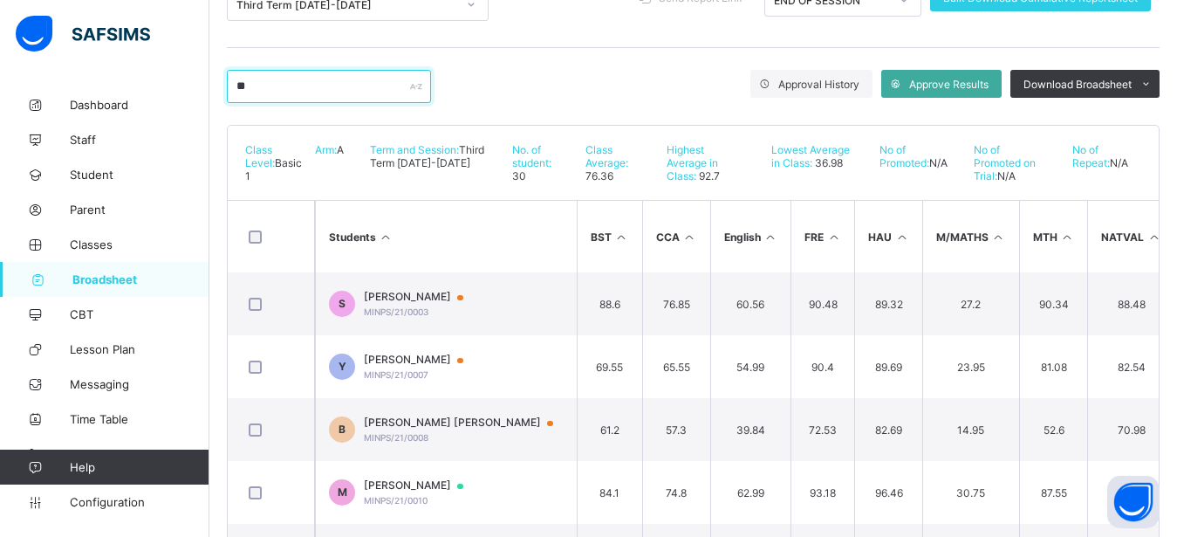
scroll to position [301, 0]
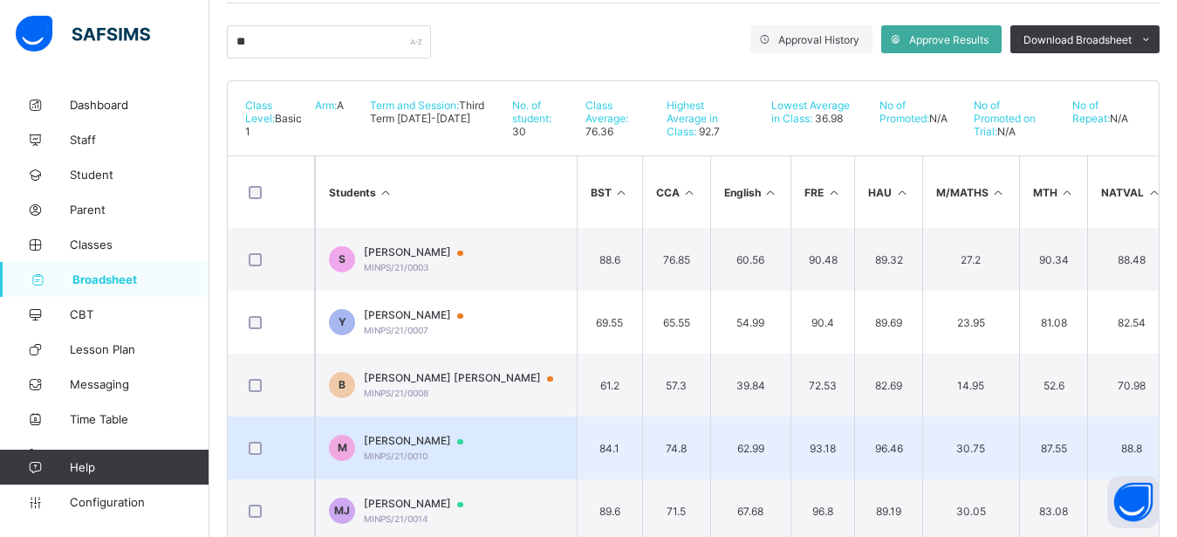
click at [689, 421] on td "74.8" at bounding box center [676, 447] width 68 height 63
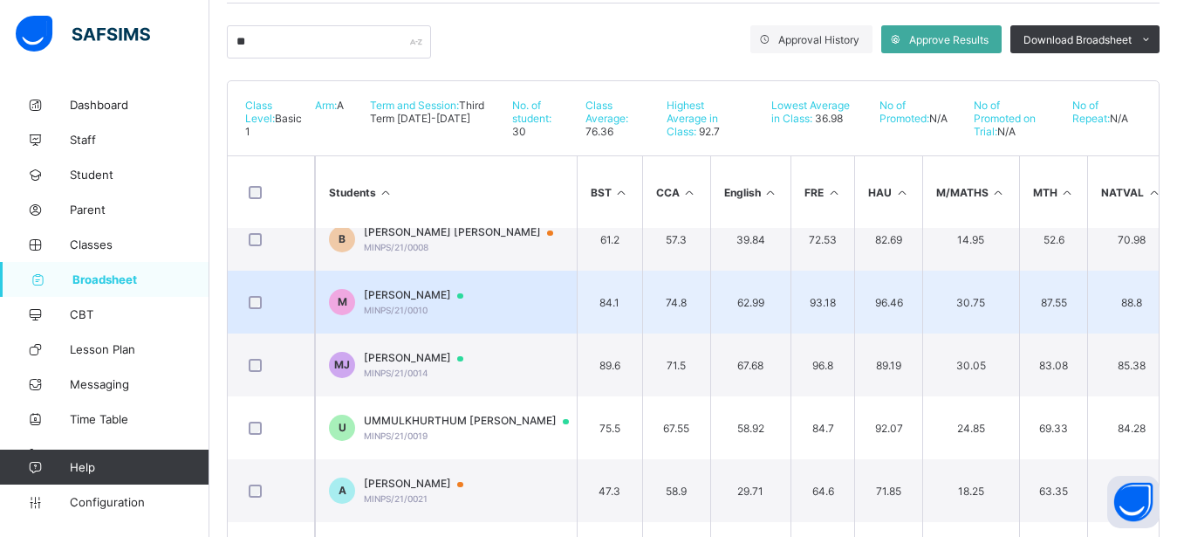
scroll to position [0, 0]
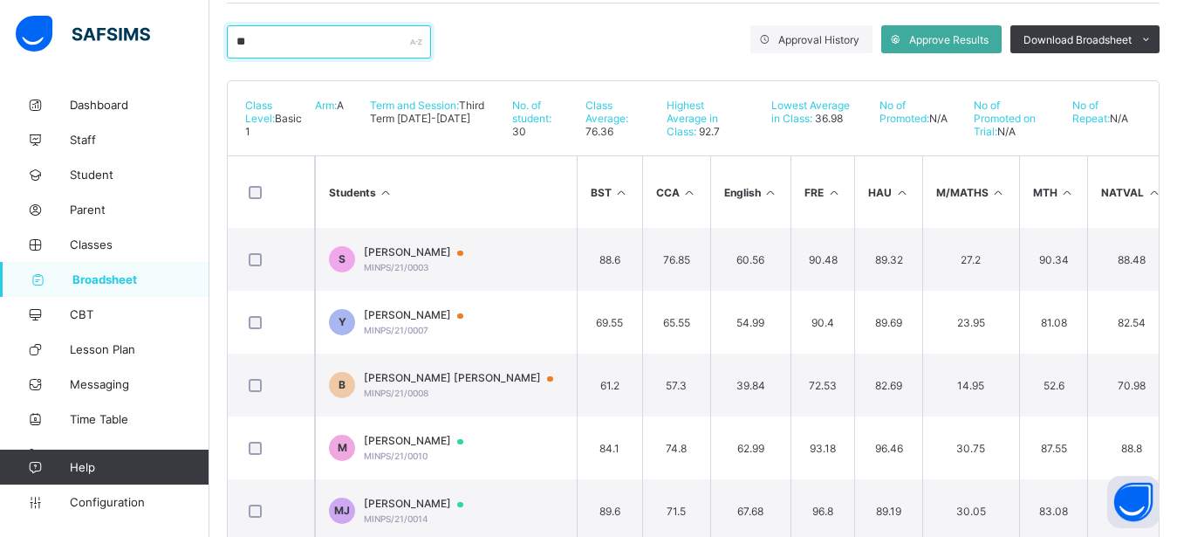
click at [291, 55] on input "**" at bounding box center [329, 41] width 204 height 33
type input "*"
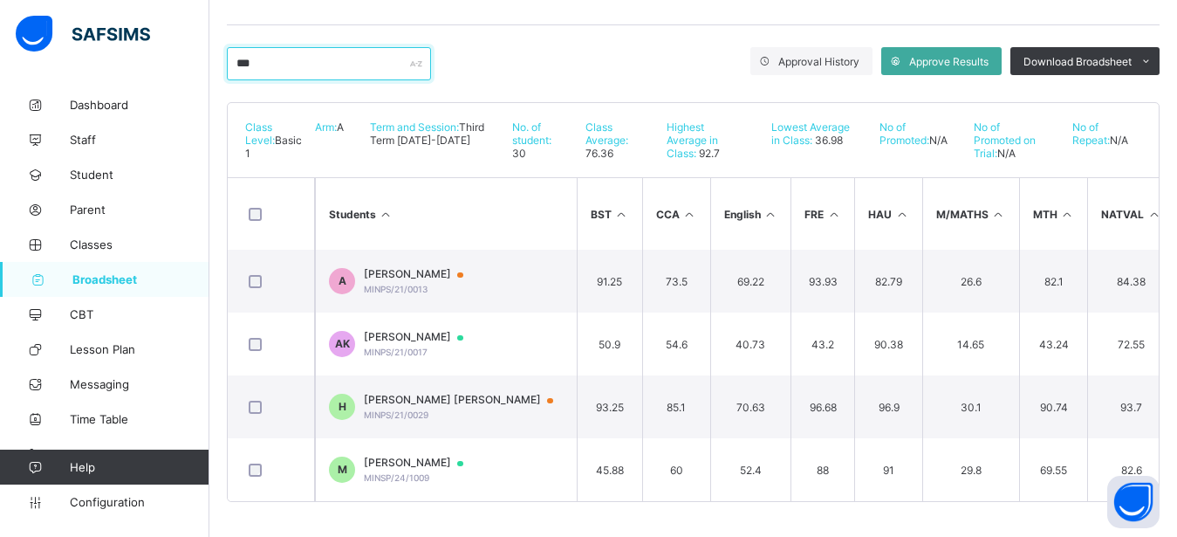
scroll to position [294, 0]
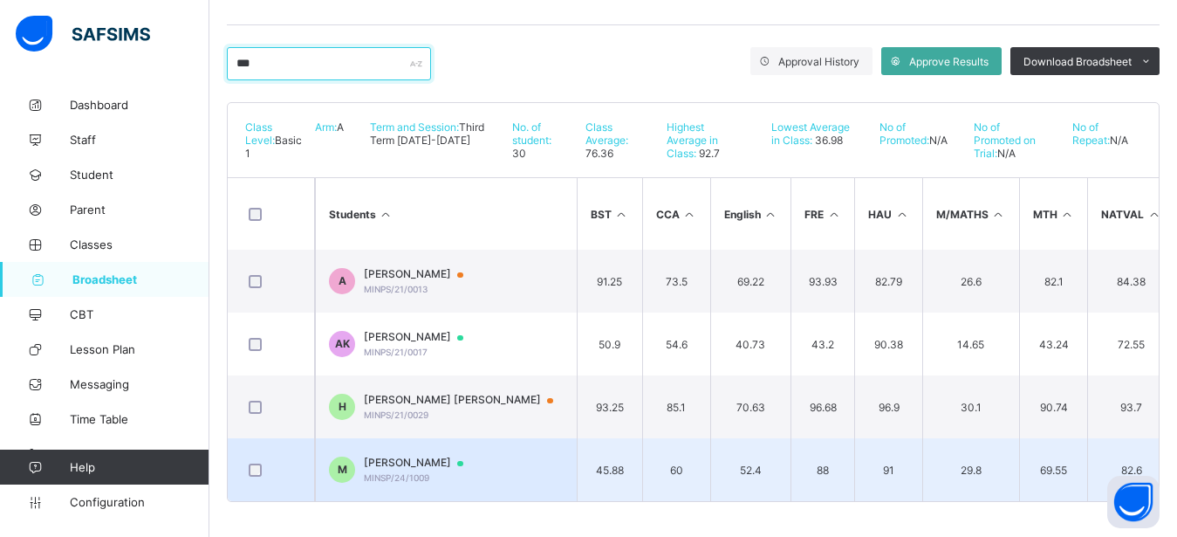
type input "***"
click at [429, 456] on span "[PERSON_NAME]" at bounding box center [422, 463] width 116 height 14
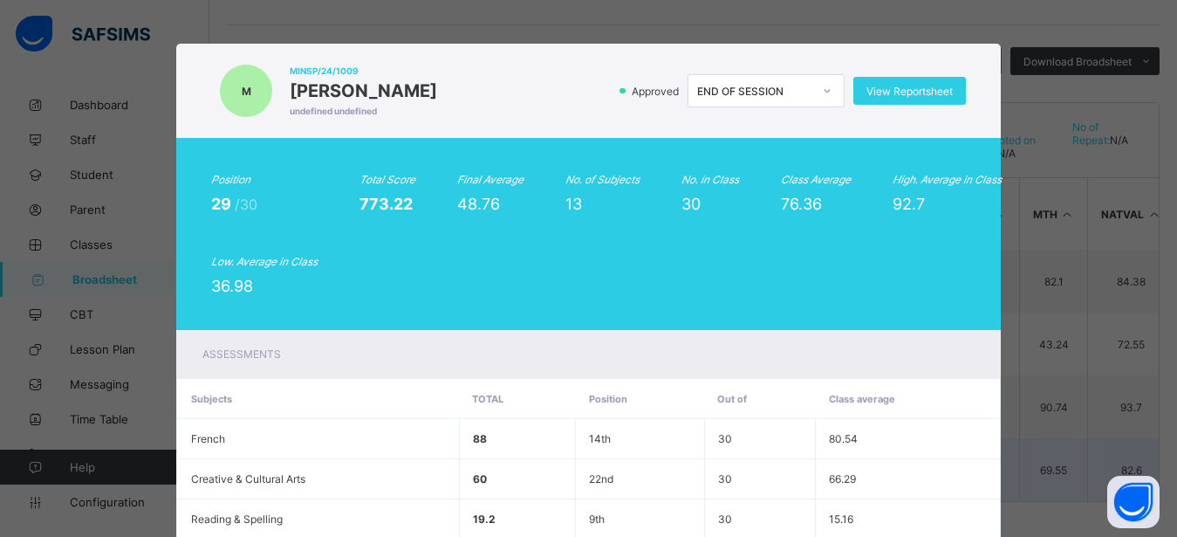
scroll to position [563, 0]
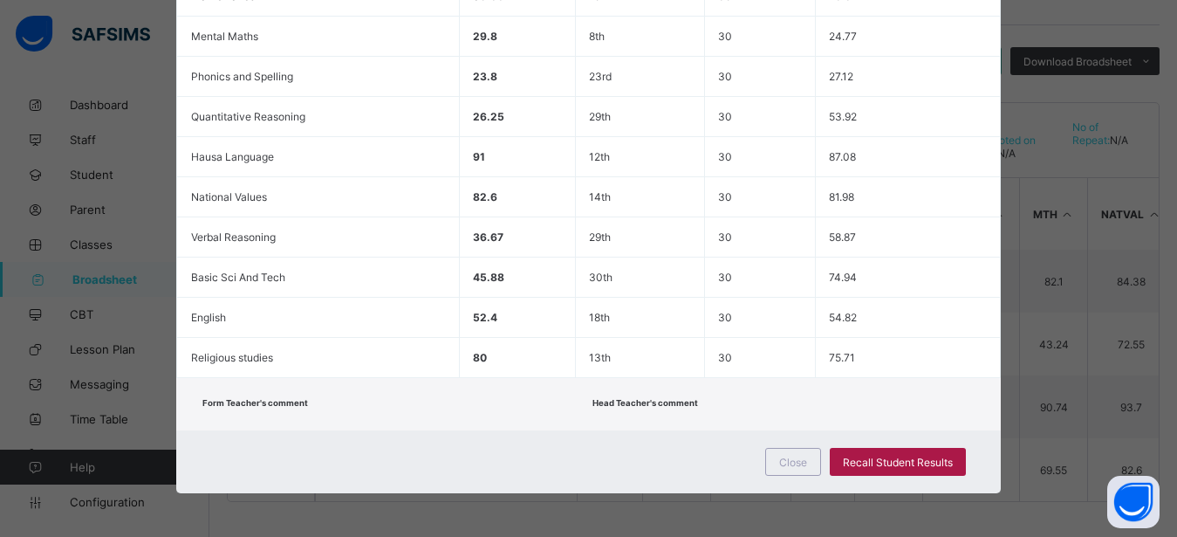
click at [873, 458] on span "Recall Student Results" at bounding box center [898, 462] width 110 height 13
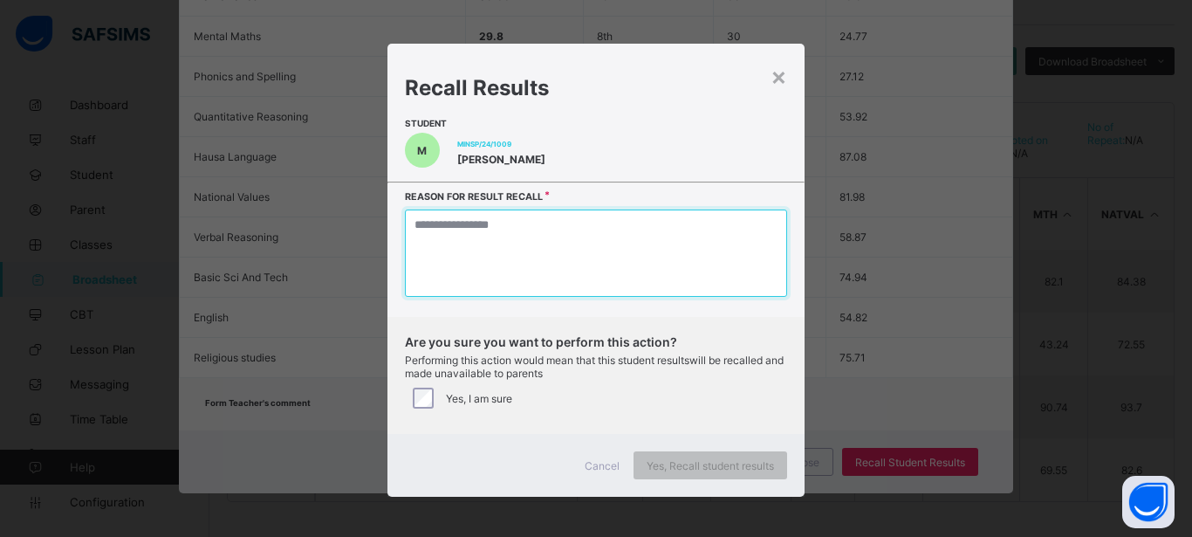
click at [582, 235] on textarea at bounding box center [596, 252] width 382 height 87
type textarea "*"
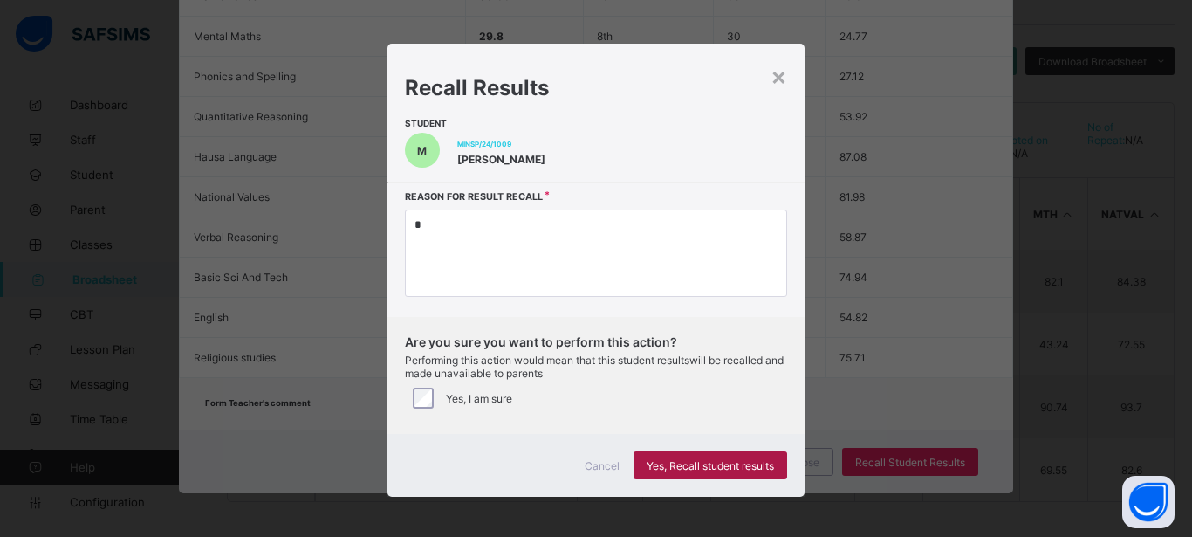
click at [703, 465] on span "Yes, Recall student results" at bounding box center [710, 465] width 127 height 13
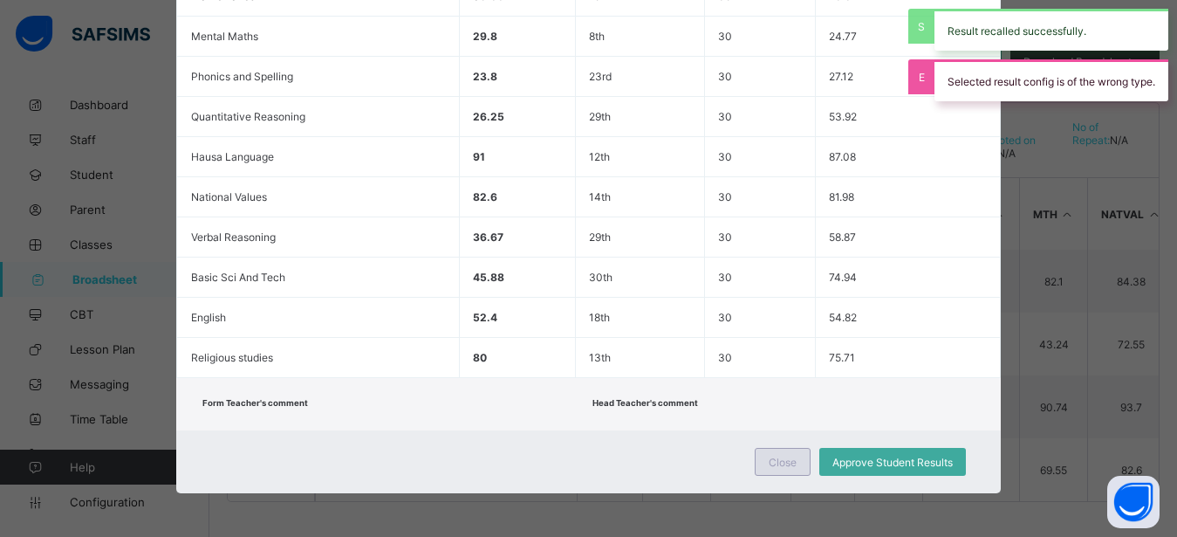
click at [798, 456] on div "Close" at bounding box center [783, 462] width 56 height 28
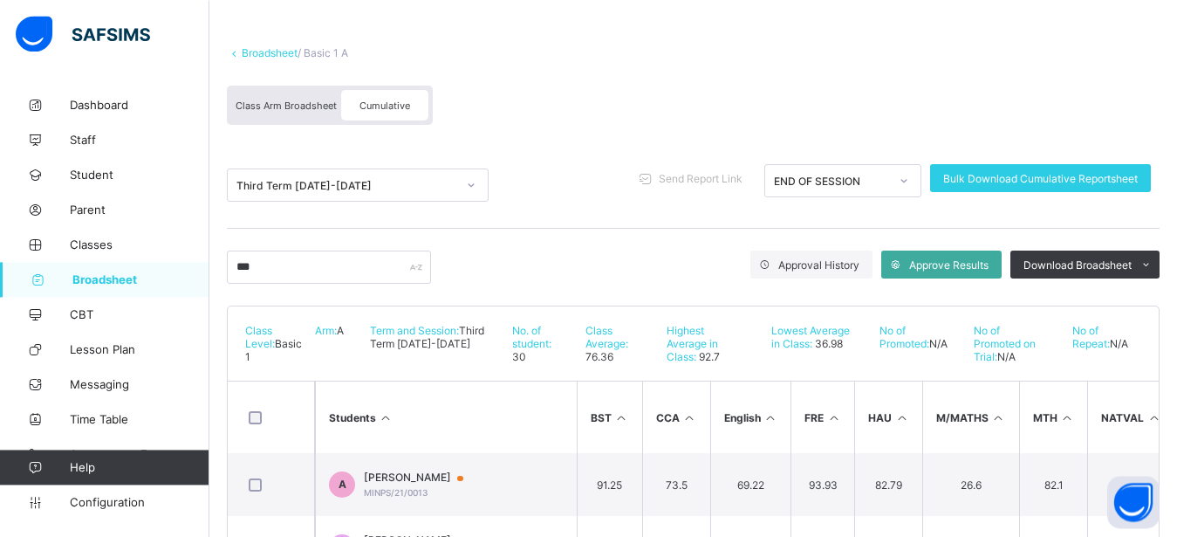
scroll to position [72, 0]
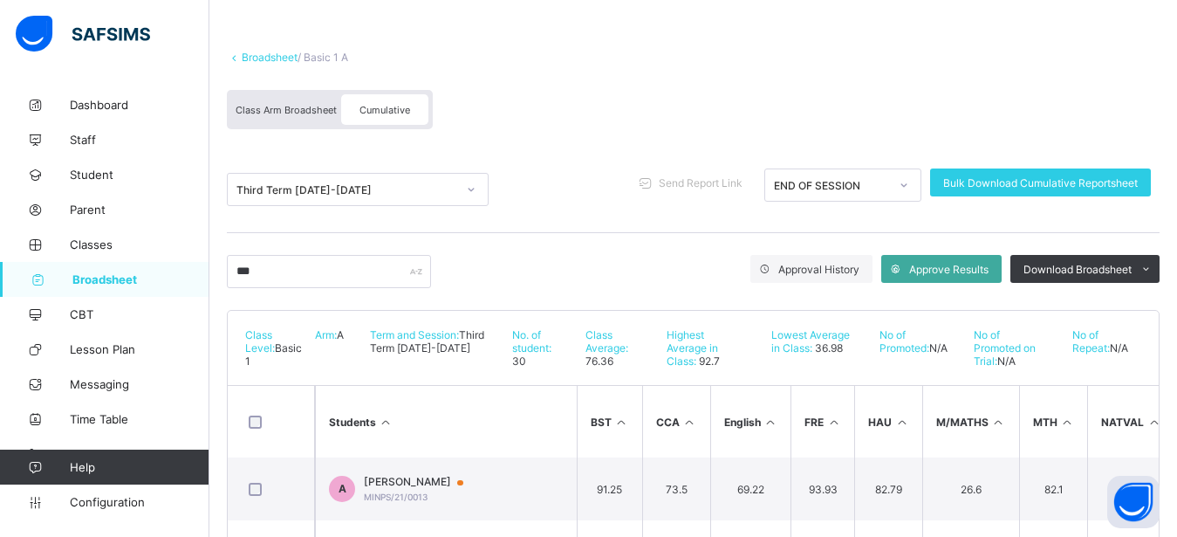
click at [277, 115] on span "Class Arm Broadsheet" at bounding box center [286, 110] width 101 height 12
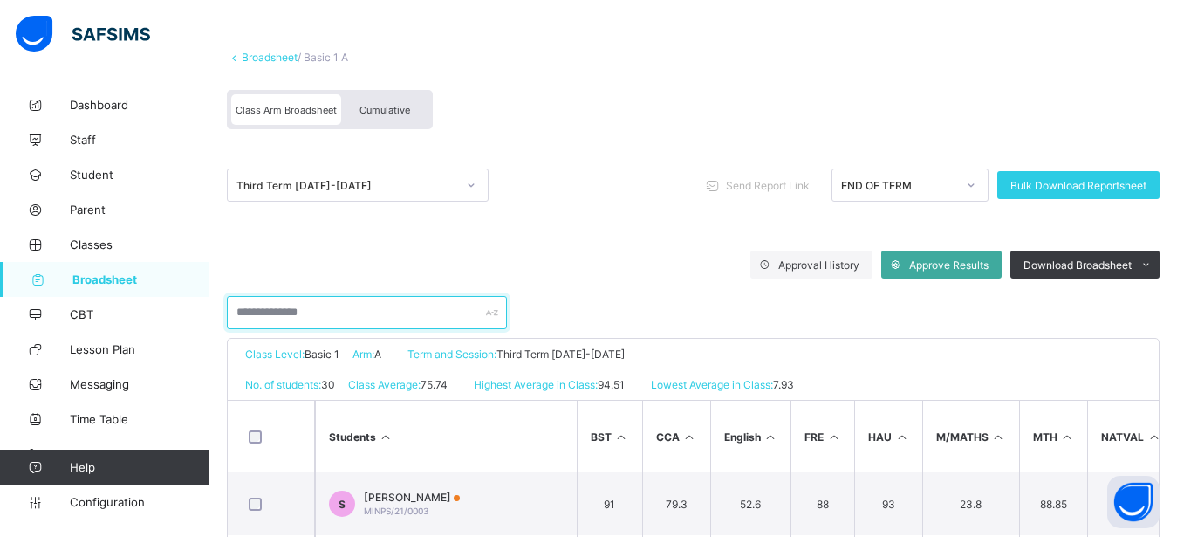
click at [284, 306] on input "text" at bounding box center [367, 312] width 280 height 33
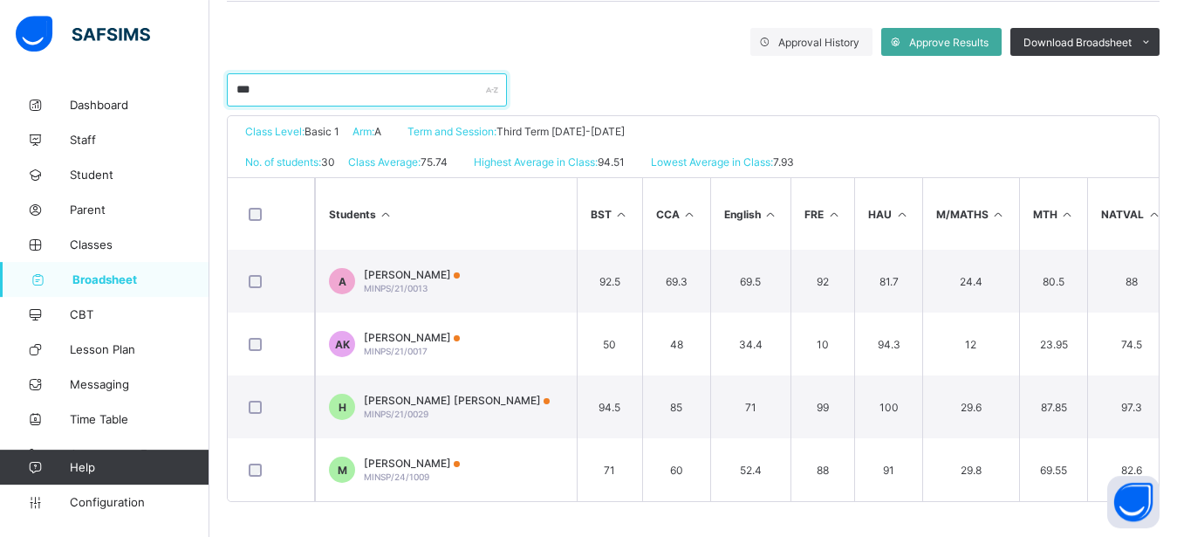
scroll to position [309, 0]
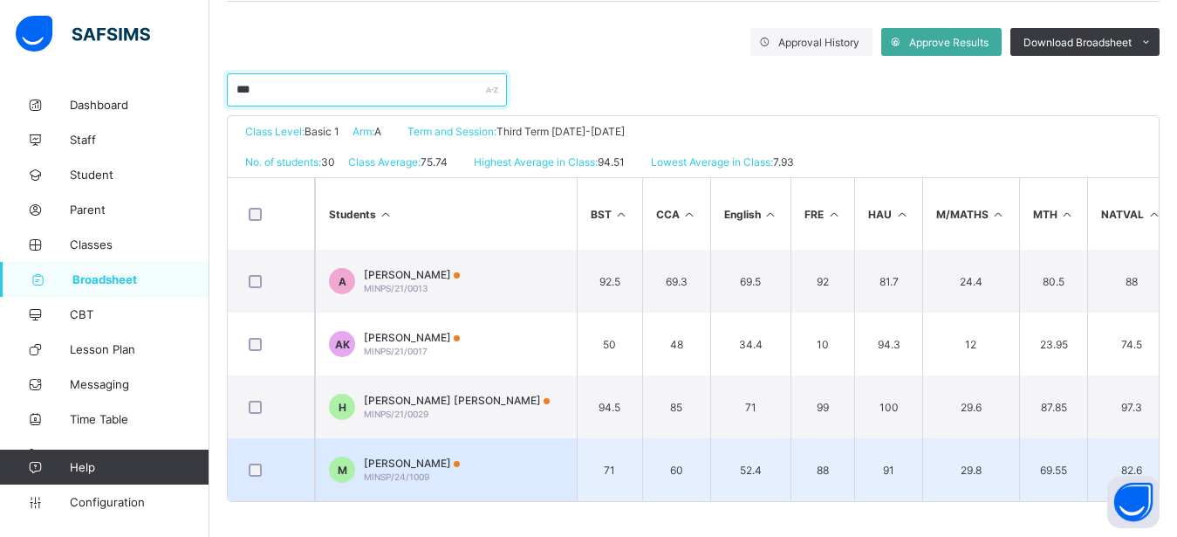
type input "***"
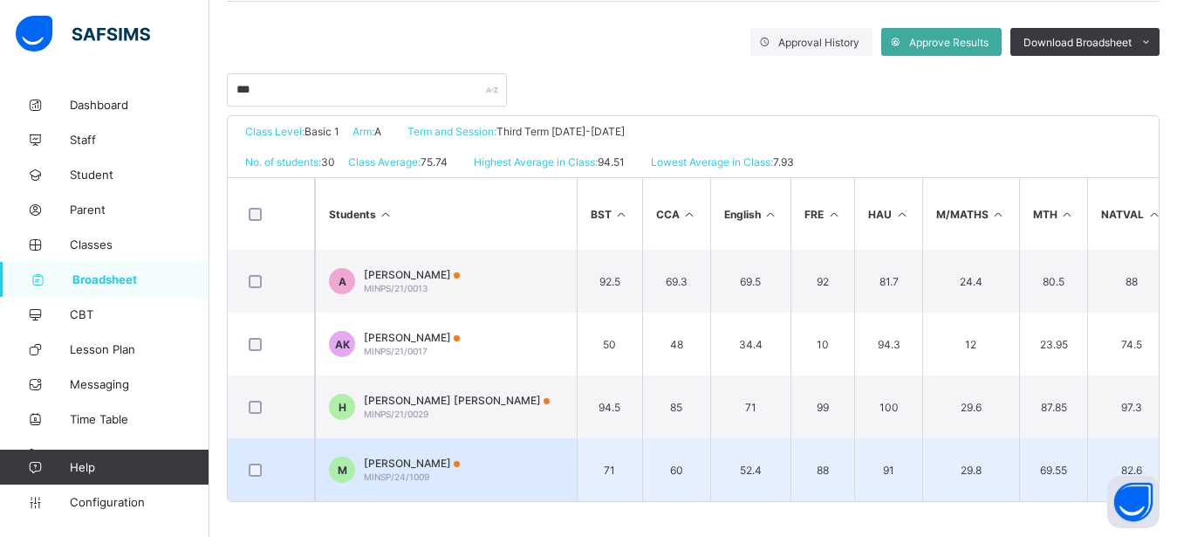
click at [460, 461] on div "[PERSON_NAME]/24/1009" at bounding box center [412, 469] width 96 height 26
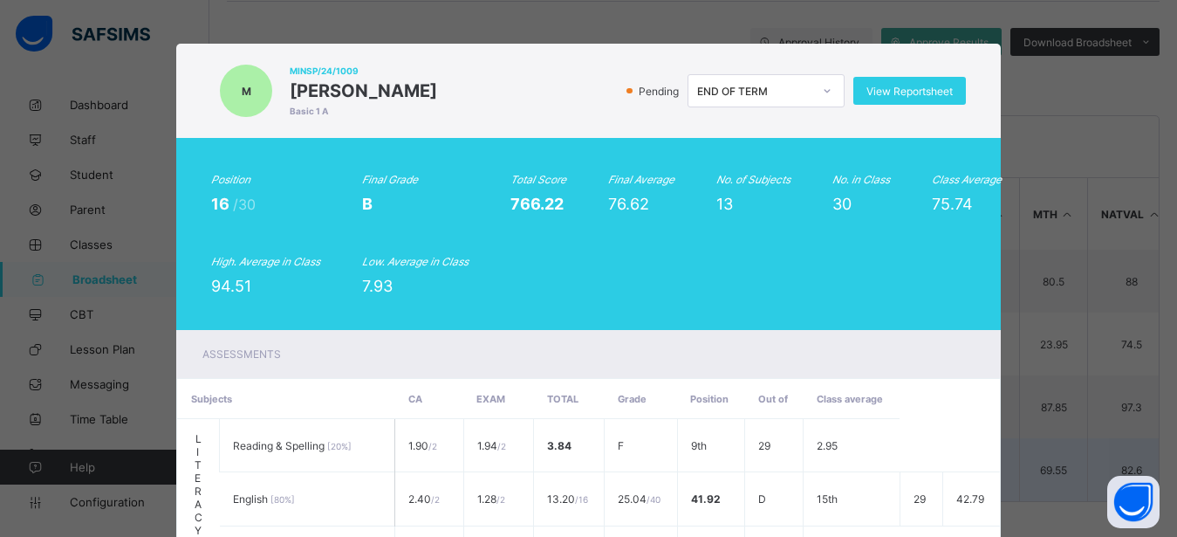
scroll to position [563, 0]
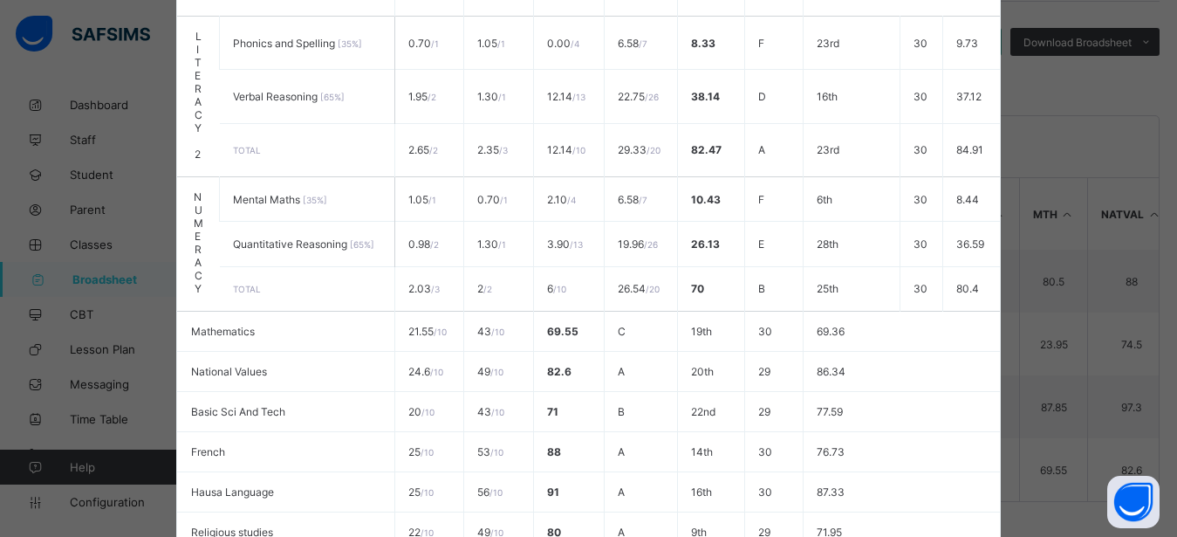
click at [933, 332] on table "Subjects CA EXAM Total Grade Position Out of Class average LITERACY 1 Reading &…" at bounding box center [588, 204] width 822 height 776
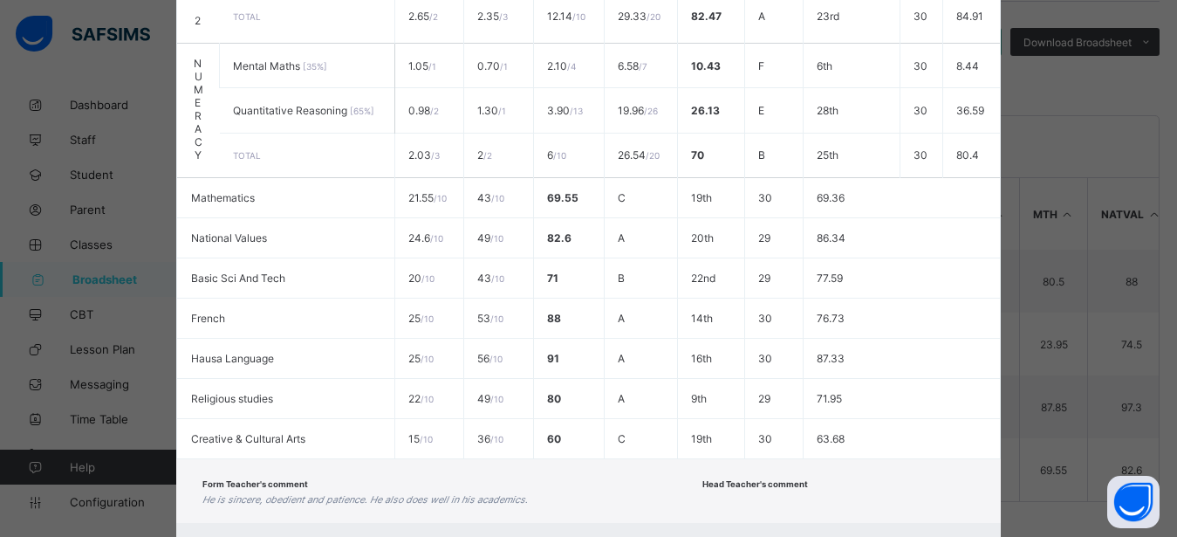
scroll to position [789, 0]
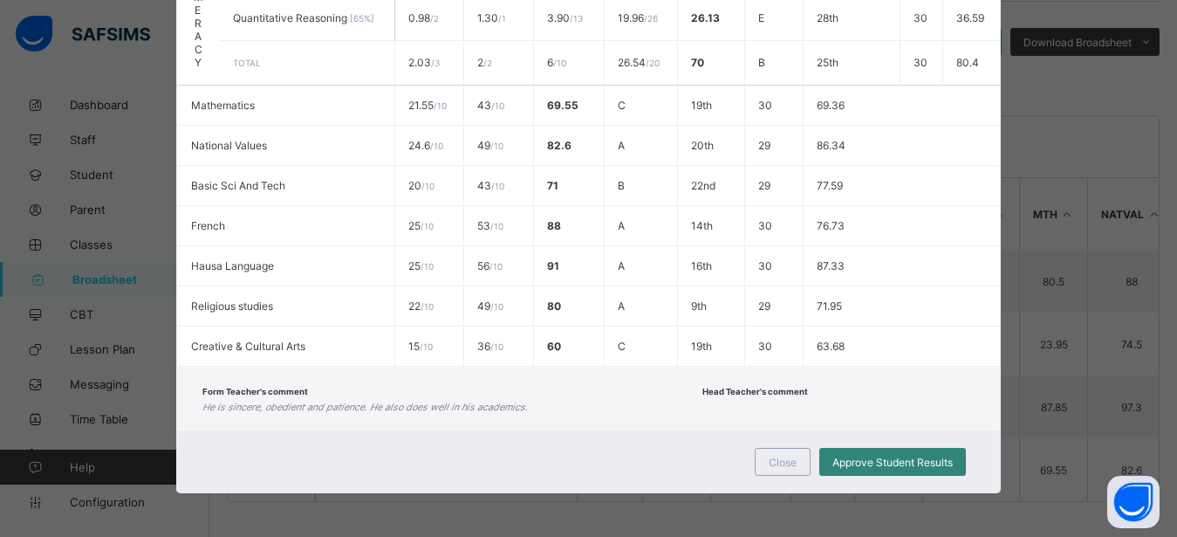
click at [857, 460] on span "Approve Student Results" at bounding box center [893, 462] width 120 height 13
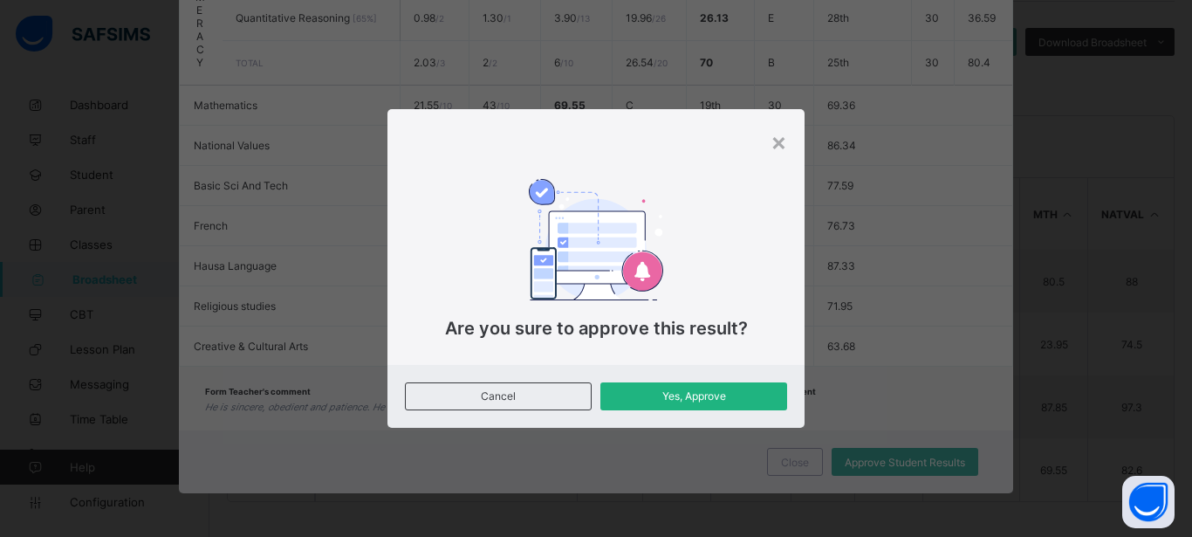
click at [745, 398] on span "Yes, Approve" at bounding box center [693, 395] width 161 height 13
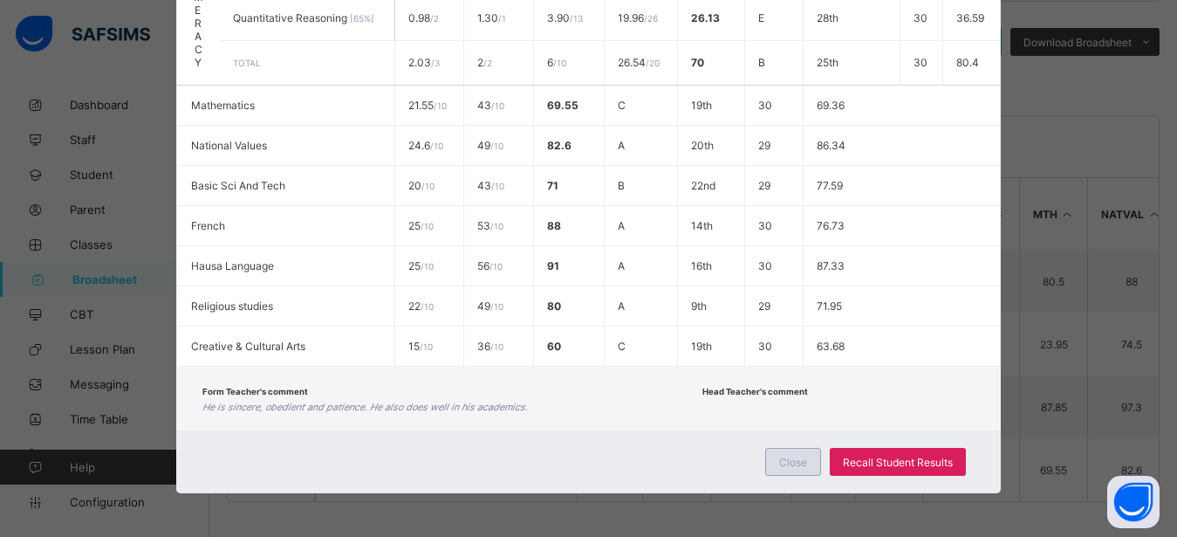
click at [786, 461] on span "Close" at bounding box center [793, 462] width 28 height 13
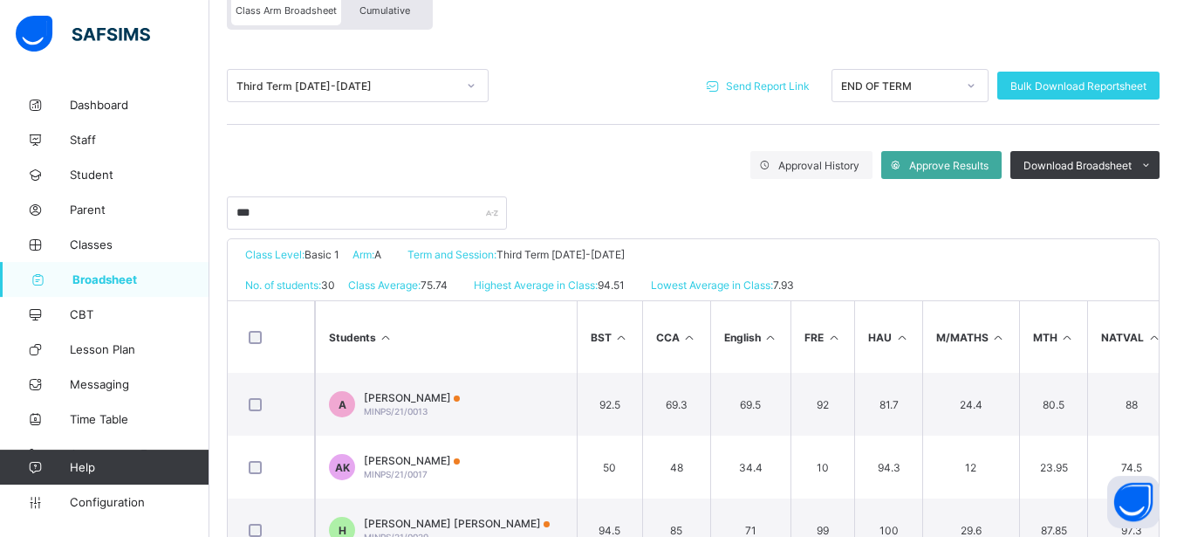
scroll to position [131, 0]
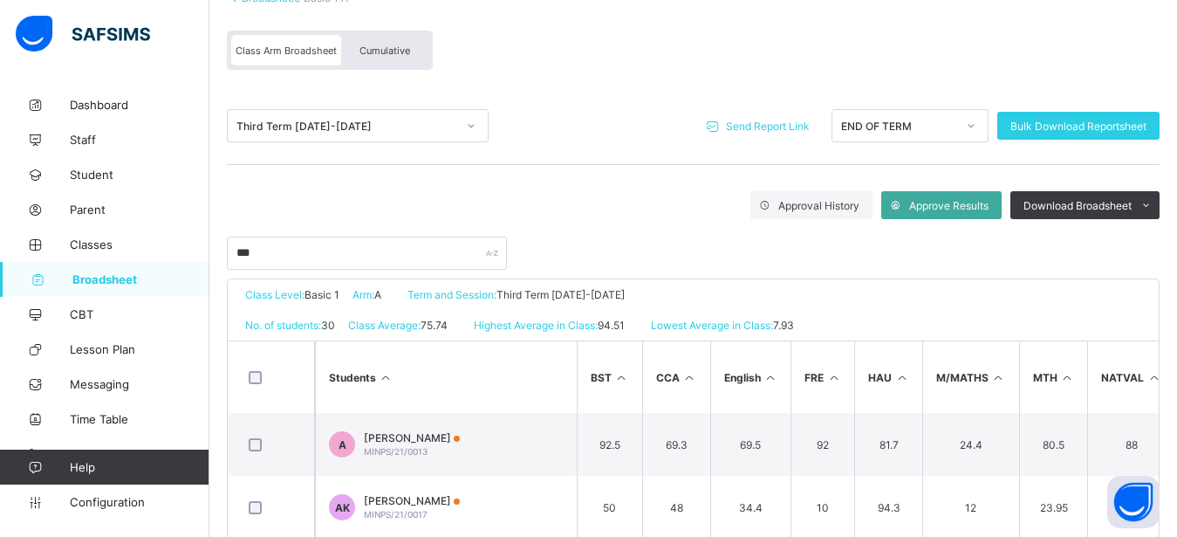
click at [745, 125] on span "Send Report Link" at bounding box center [768, 126] width 84 height 13
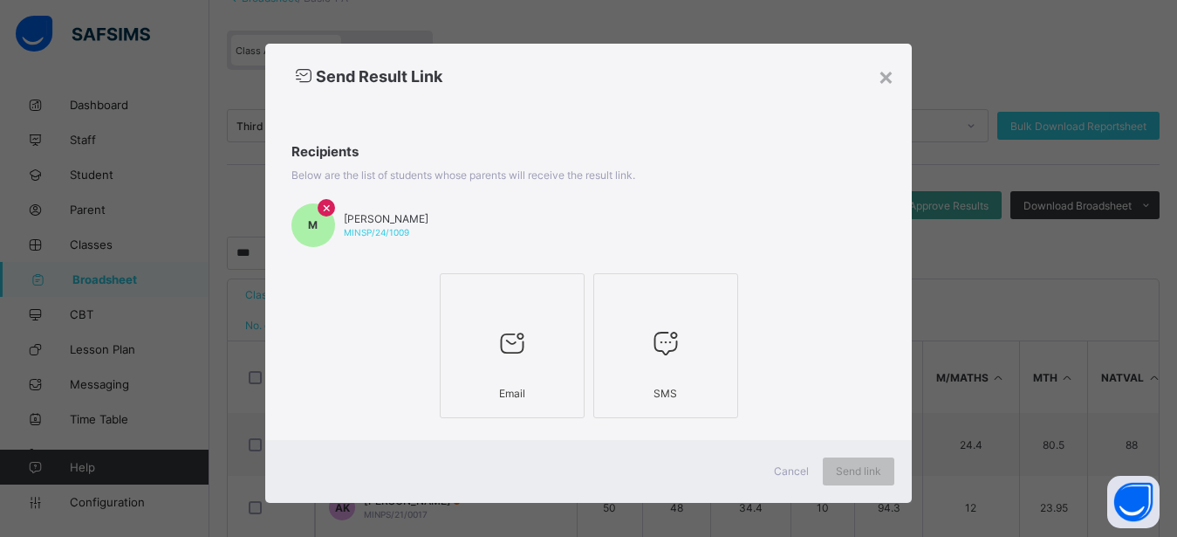
click at [500, 330] on icon at bounding box center [512, 342] width 37 height 31
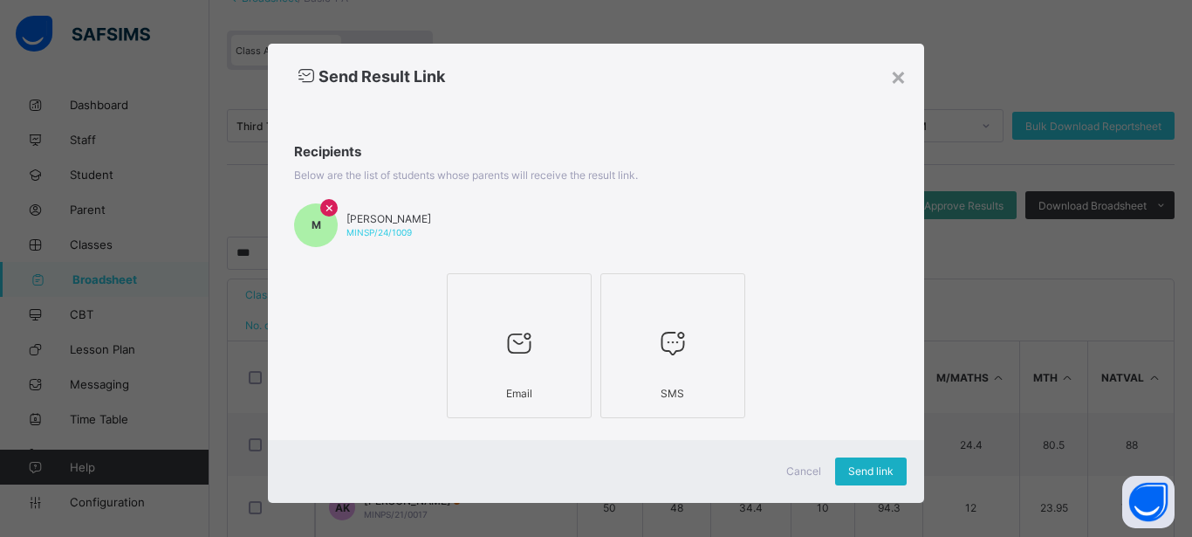
click at [856, 473] on span "Send link" at bounding box center [870, 470] width 45 height 13
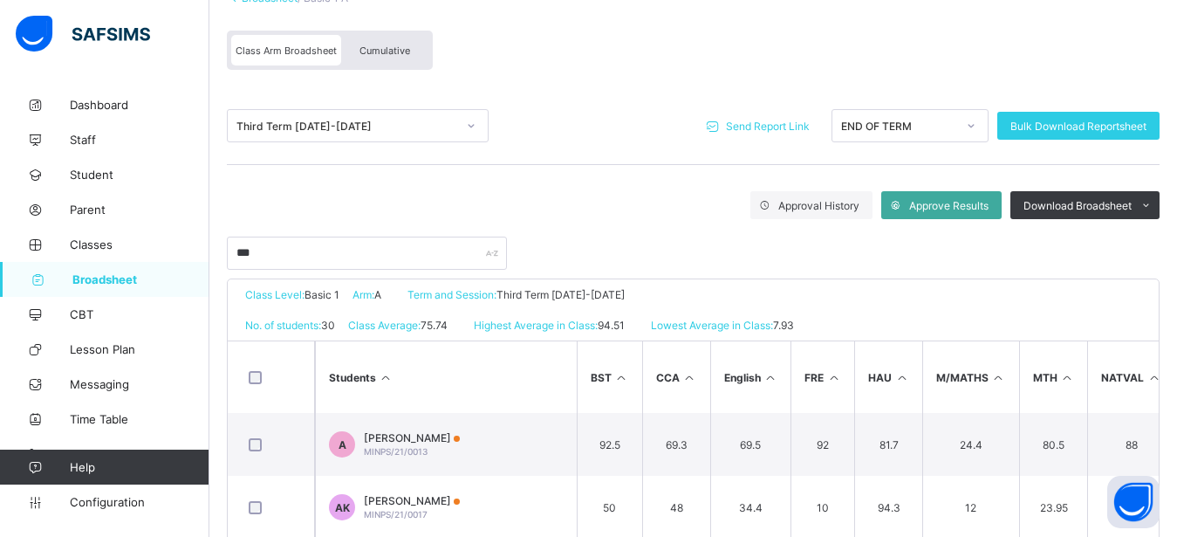
click at [127, 279] on span "Broadsheet" at bounding box center [140, 279] width 137 height 14
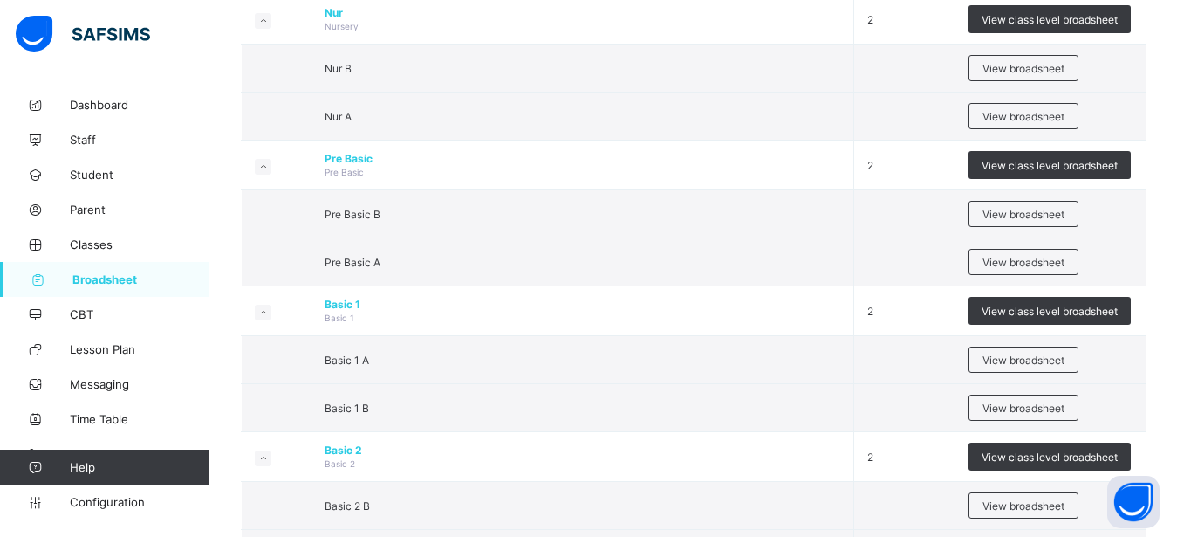
scroll to position [401, 0]
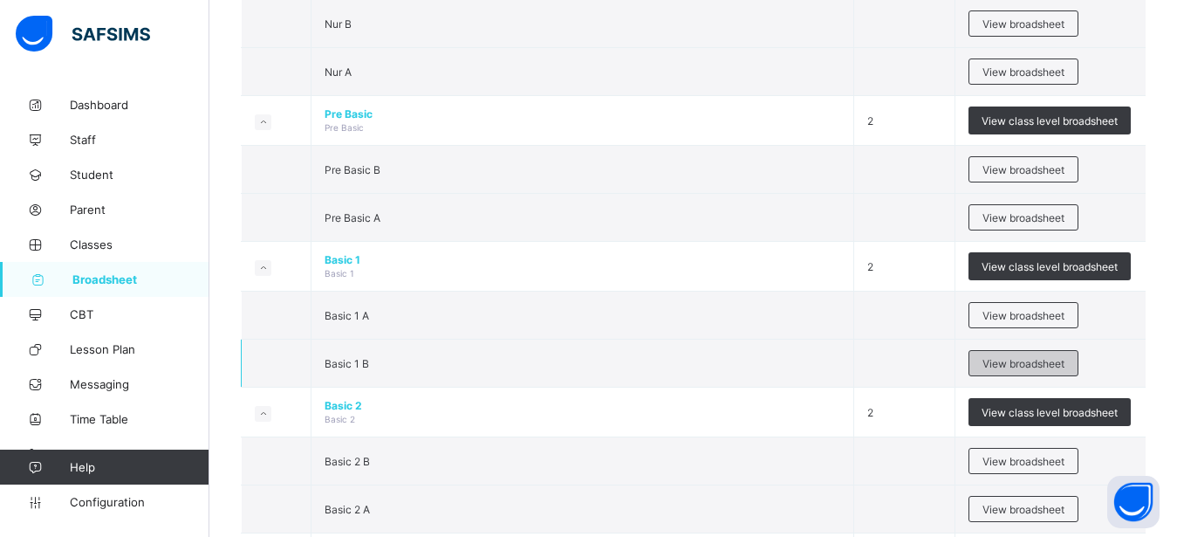
click at [1028, 360] on span "View broadsheet" at bounding box center [1024, 363] width 82 height 13
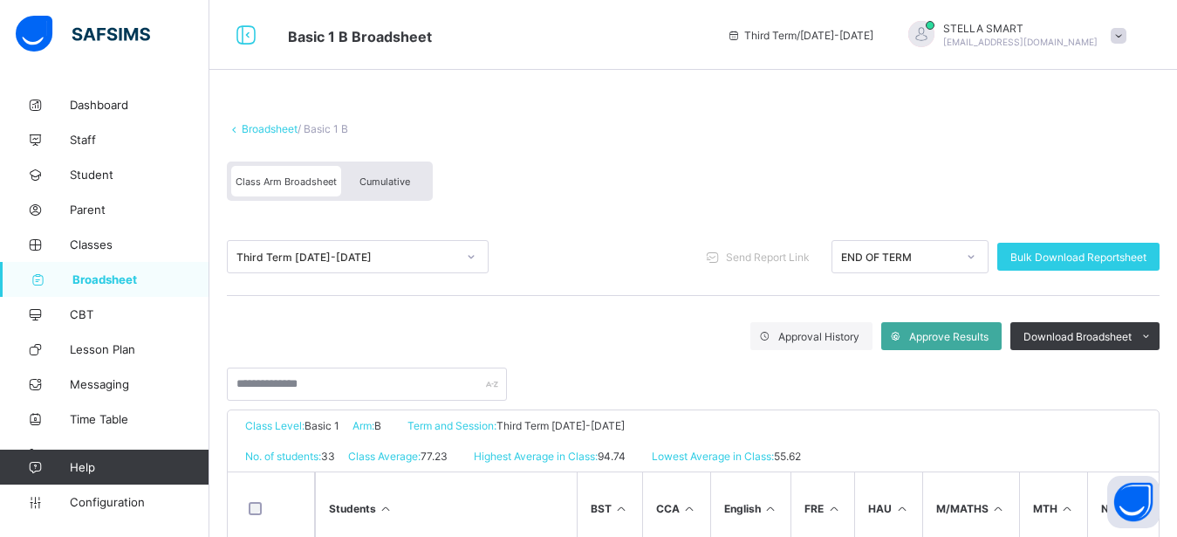
click at [396, 175] on span "Cumulative" at bounding box center [385, 181] width 51 height 12
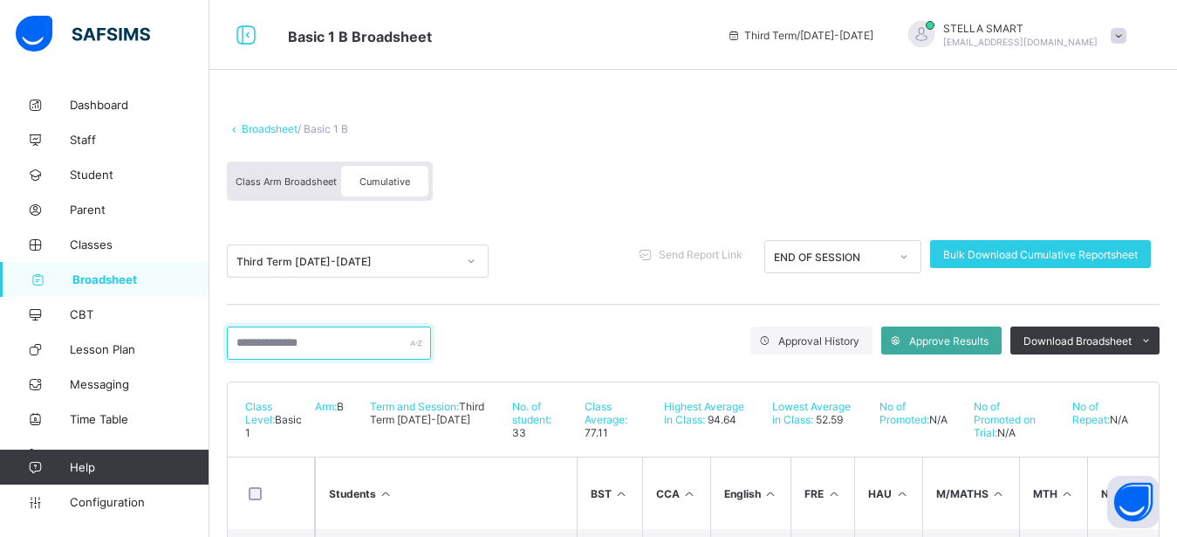
click at [271, 339] on input "text" at bounding box center [329, 342] width 204 height 33
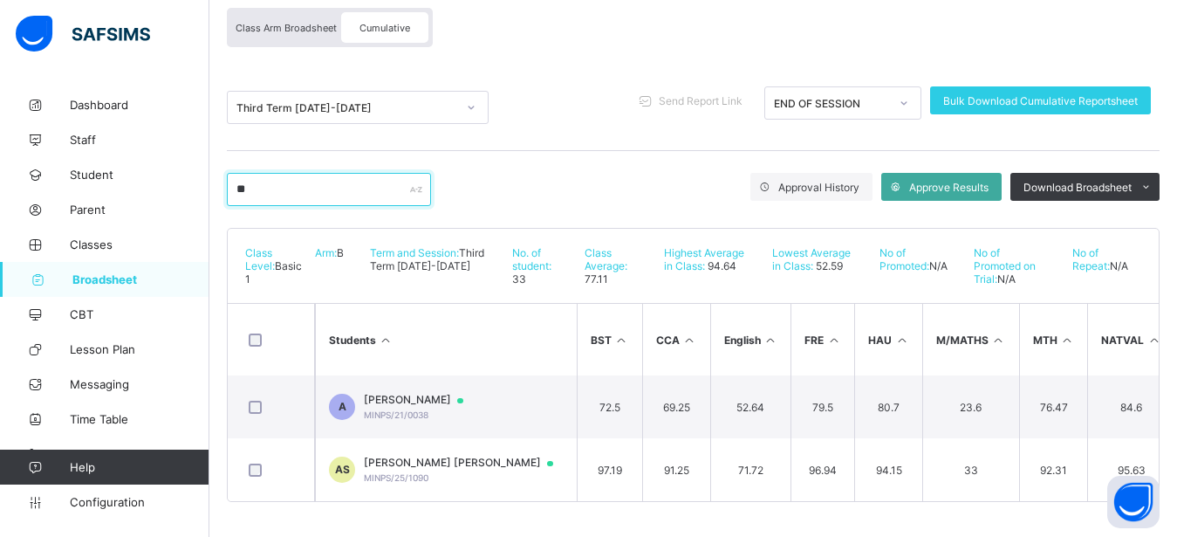
scroll to position [168, 0]
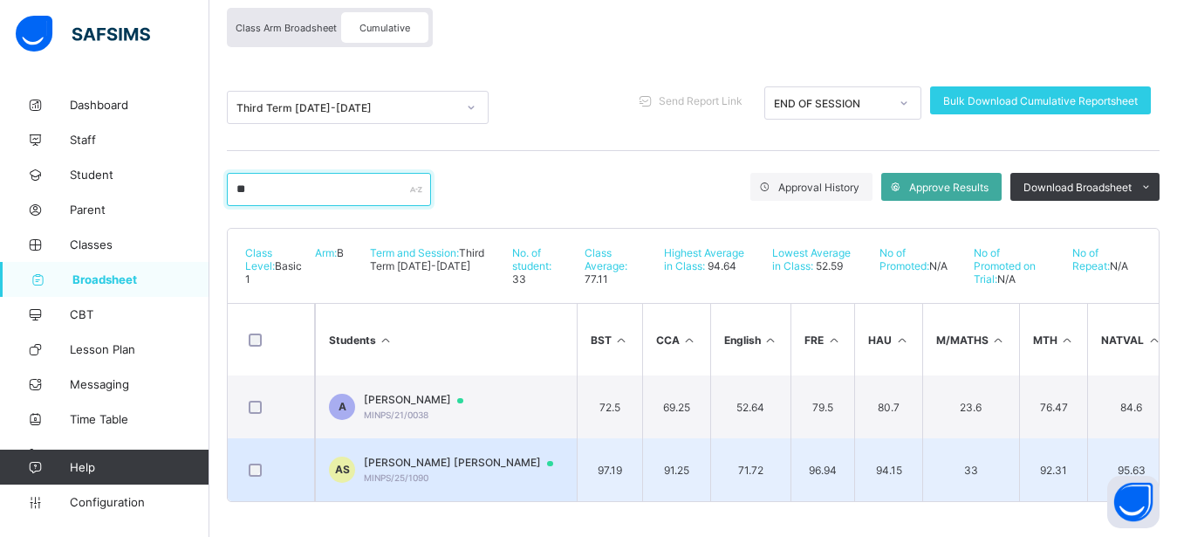
type input "**"
click at [490, 456] on span "[PERSON_NAME] [PERSON_NAME]" at bounding box center [467, 463] width 206 height 14
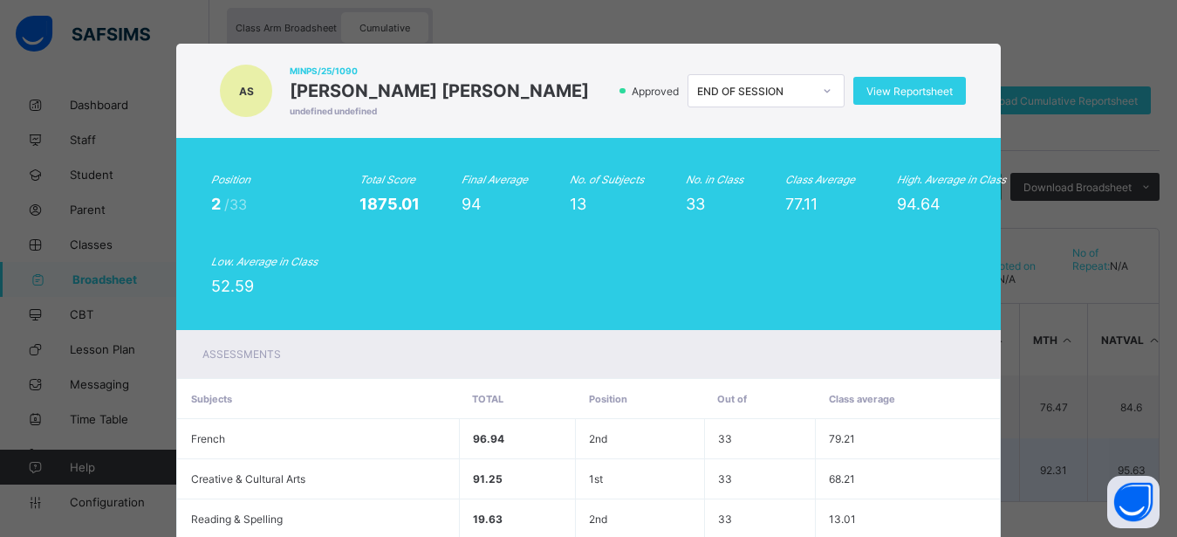
scroll to position [563, 0]
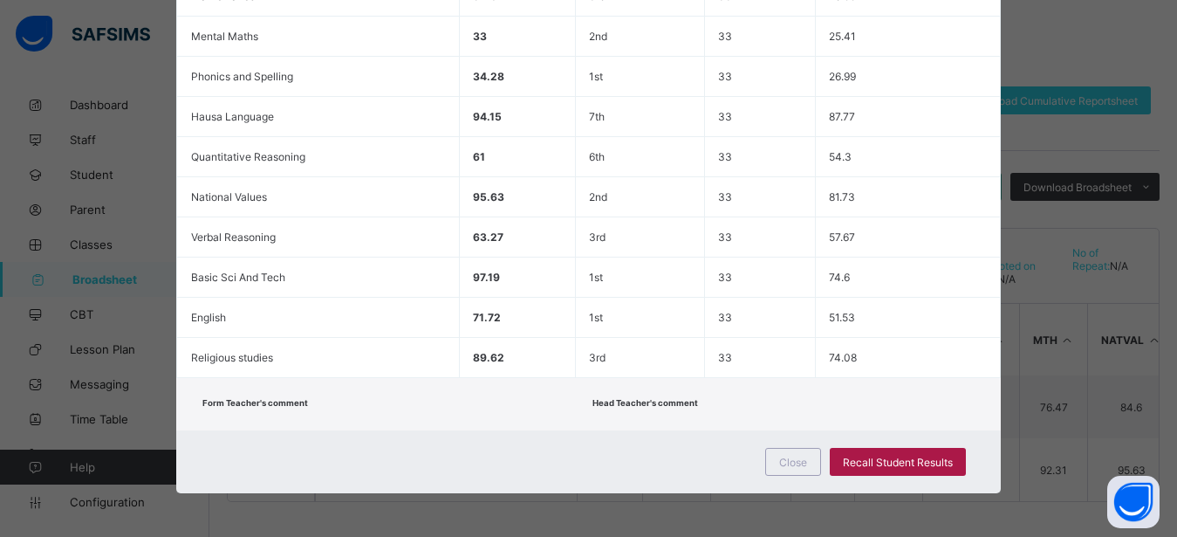
click at [853, 456] on span "Recall Student Results" at bounding box center [898, 462] width 110 height 13
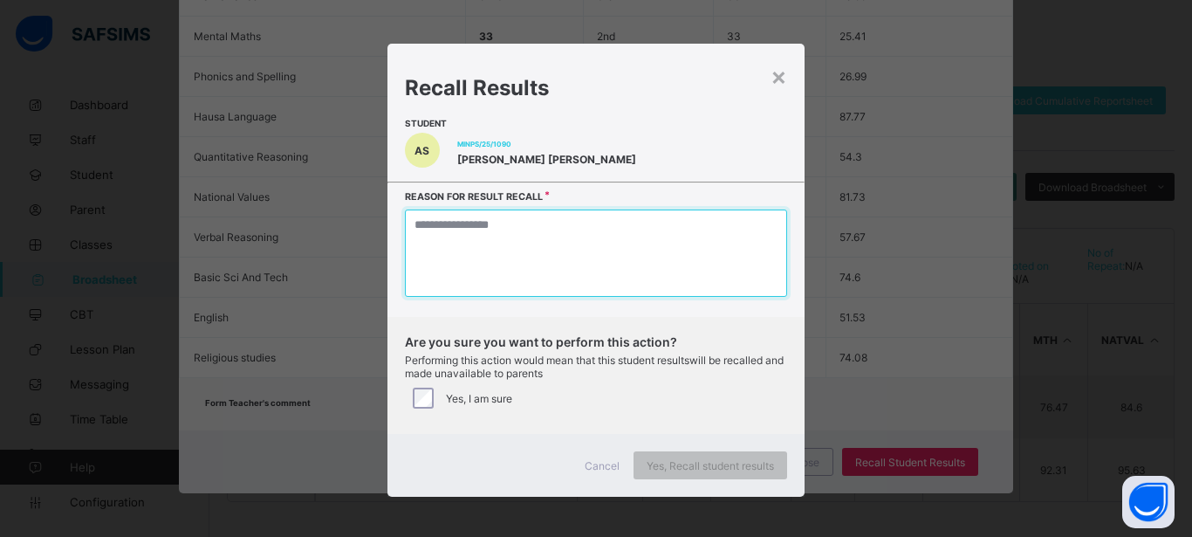
click at [475, 247] on textarea at bounding box center [596, 252] width 382 height 87
type textarea "*"
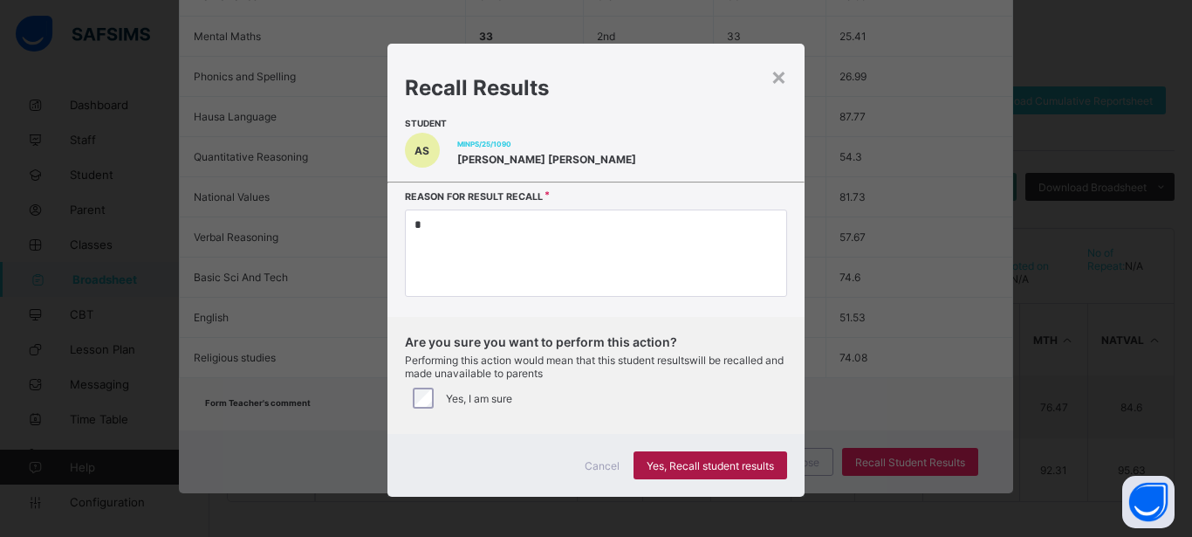
click at [685, 466] on span "Yes, Recall student results" at bounding box center [710, 465] width 127 height 13
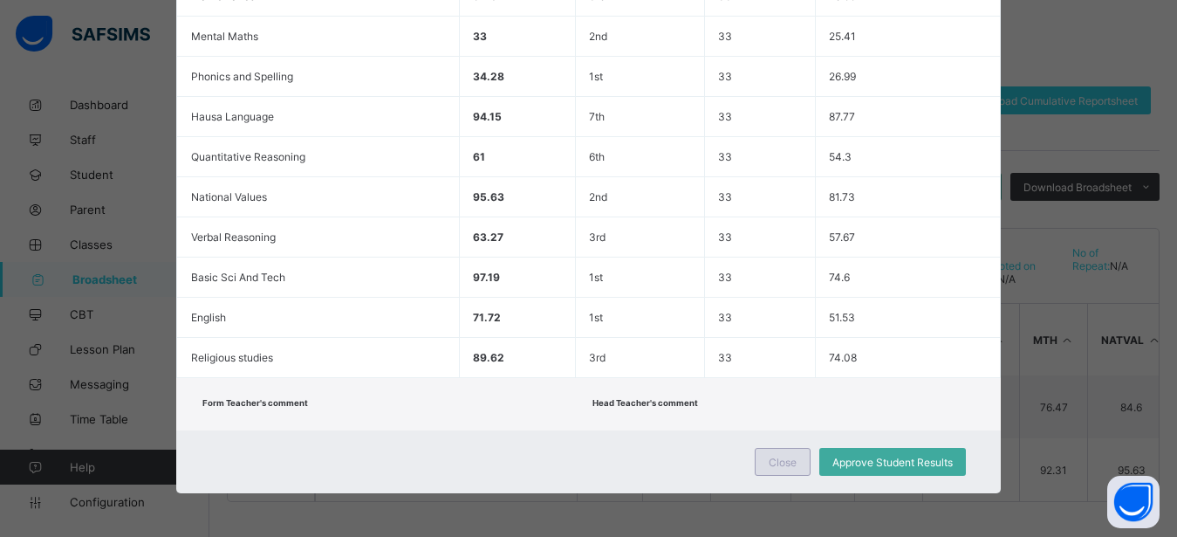
click at [771, 465] on span "Close" at bounding box center [783, 462] width 28 height 13
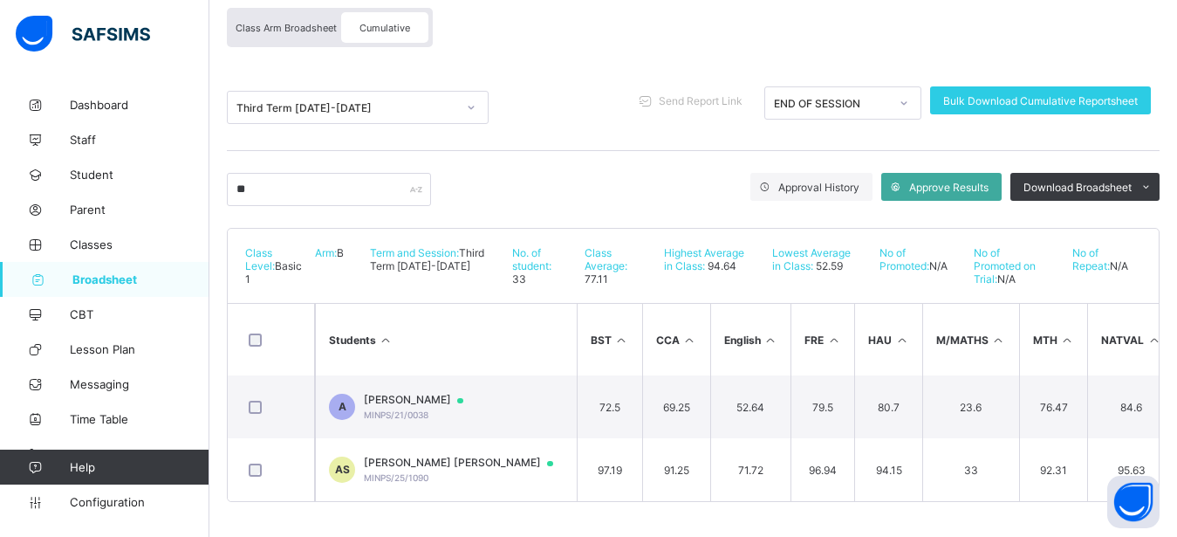
click at [319, 22] on span "Class Arm Broadsheet" at bounding box center [286, 28] width 101 height 12
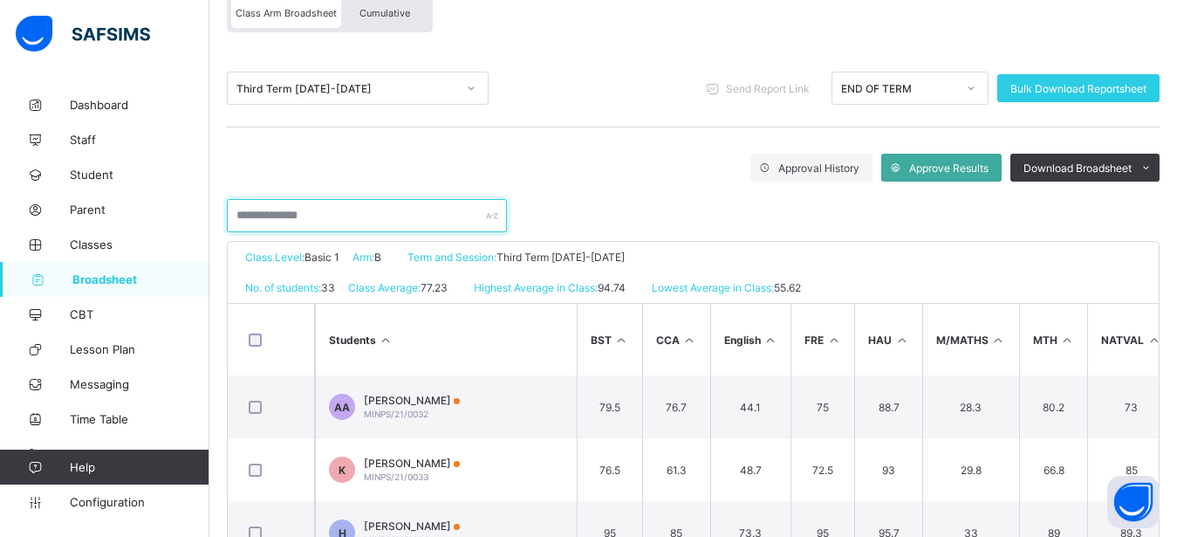
click at [416, 223] on input "text" at bounding box center [367, 215] width 280 height 33
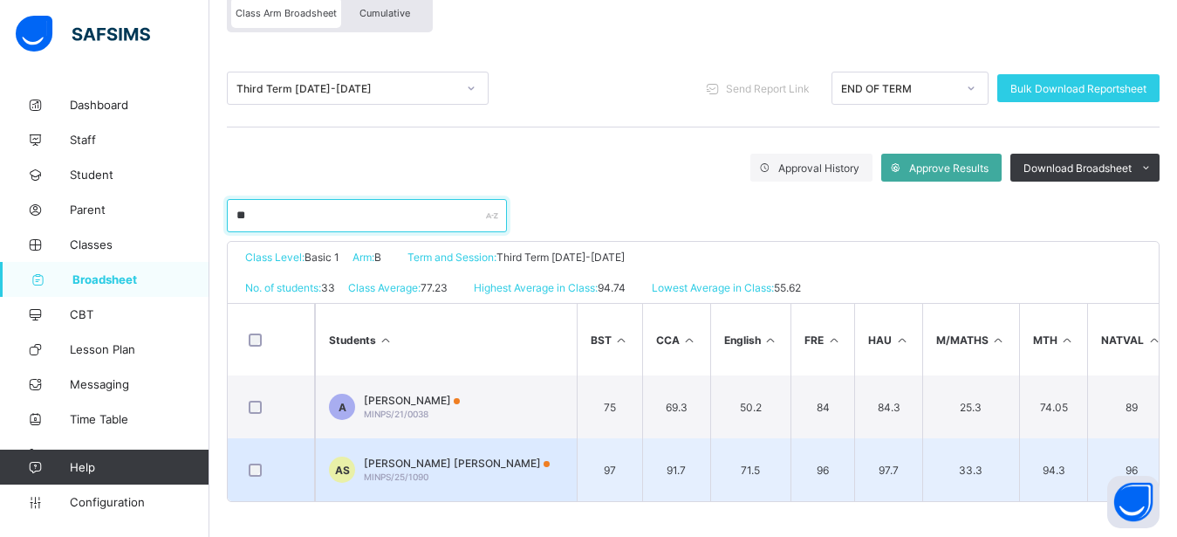
type input "**"
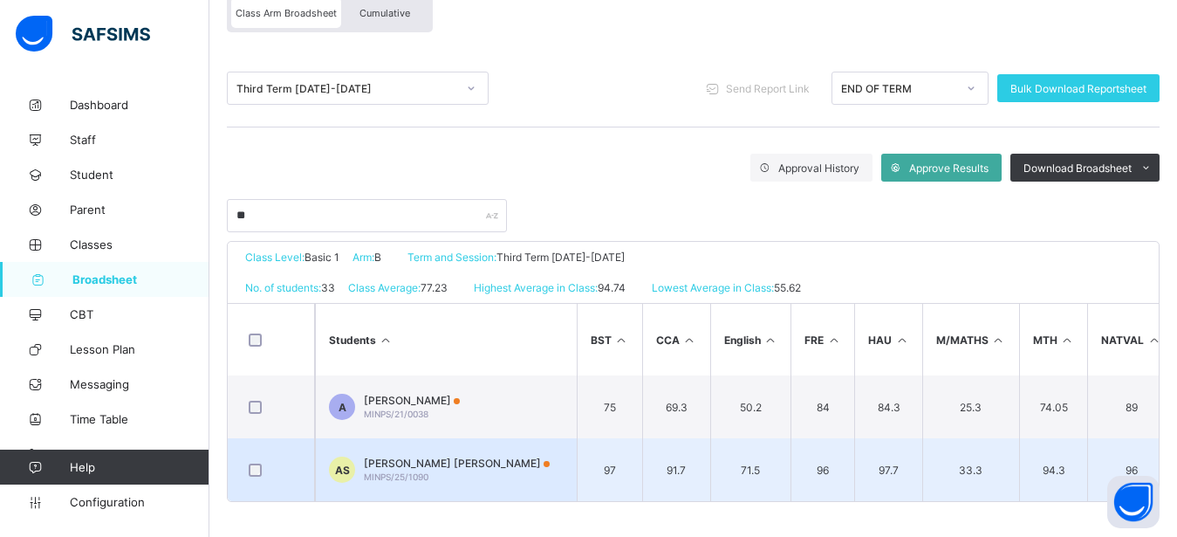
click at [448, 467] on span "[PERSON_NAME] [PERSON_NAME]" at bounding box center [457, 462] width 186 height 13
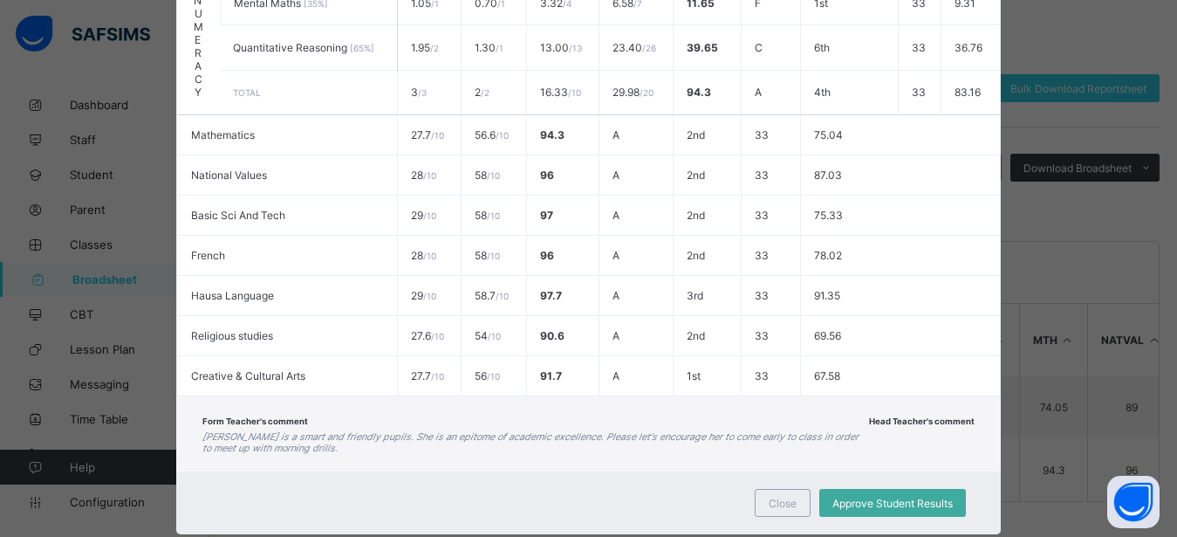
scroll to position [800, 0]
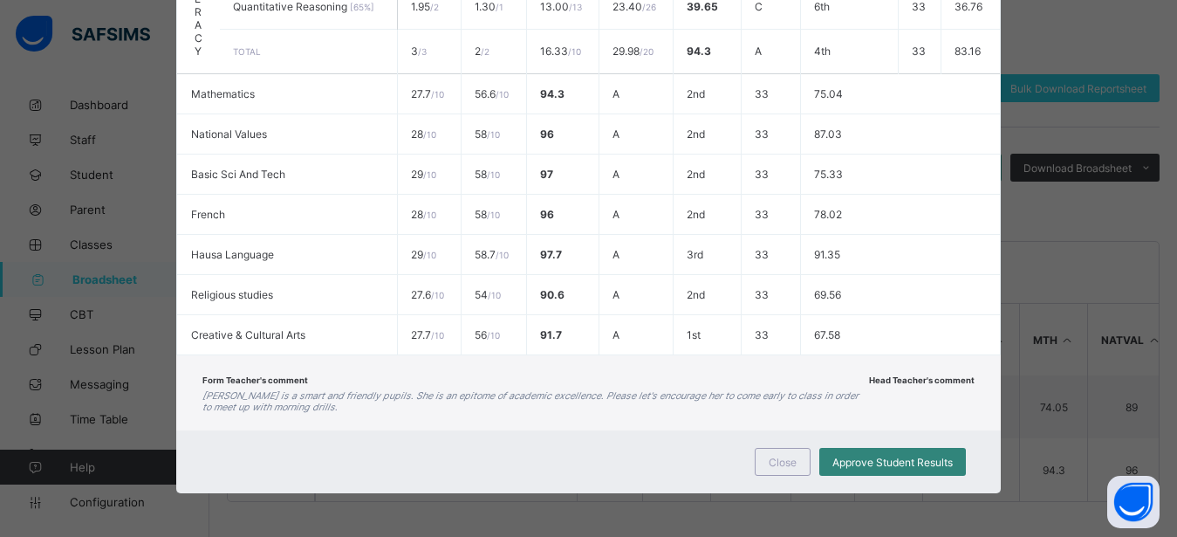
click at [863, 466] on span "Approve Student Results" at bounding box center [893, 462] width 120 height 13
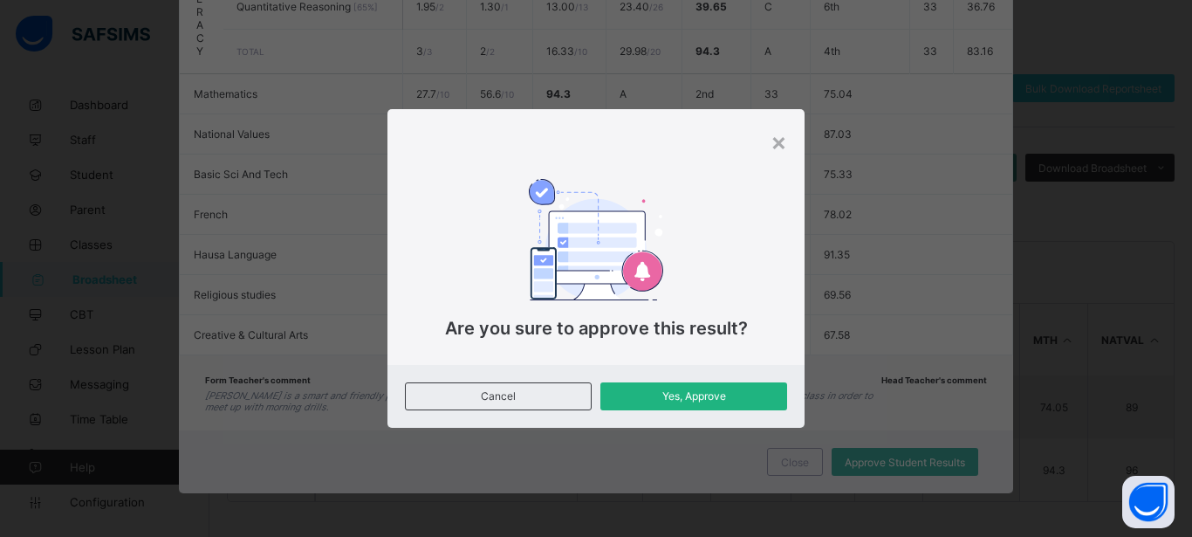
click at [729, 394] on span "Yes, Approve" at bounding box center [693, 395] width 161 height 13
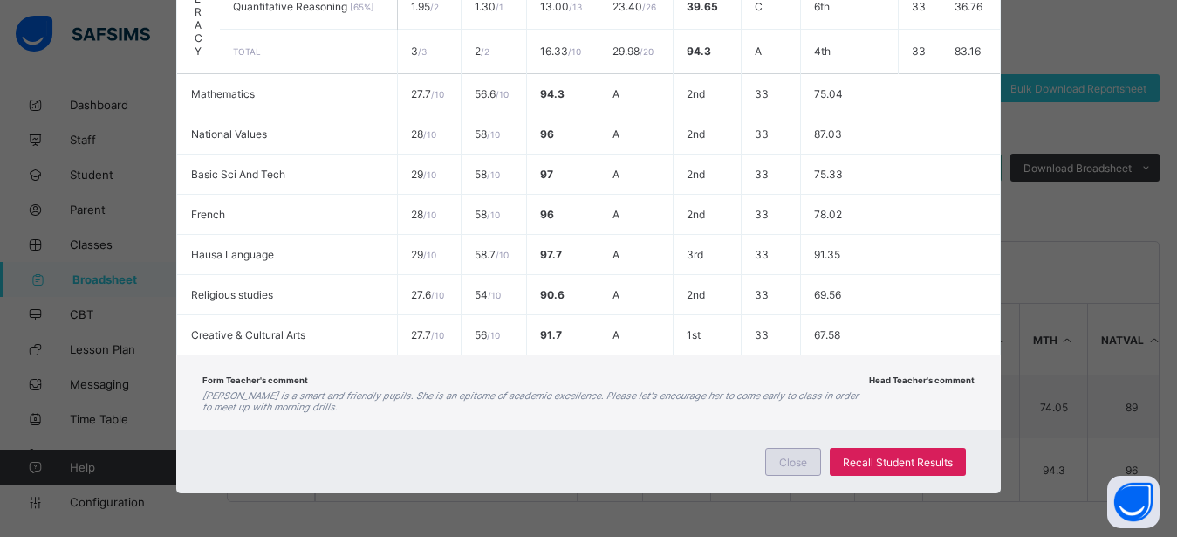
click at [798, 463] on span "Close" at bounding box center [793, 462] width 28 height 13
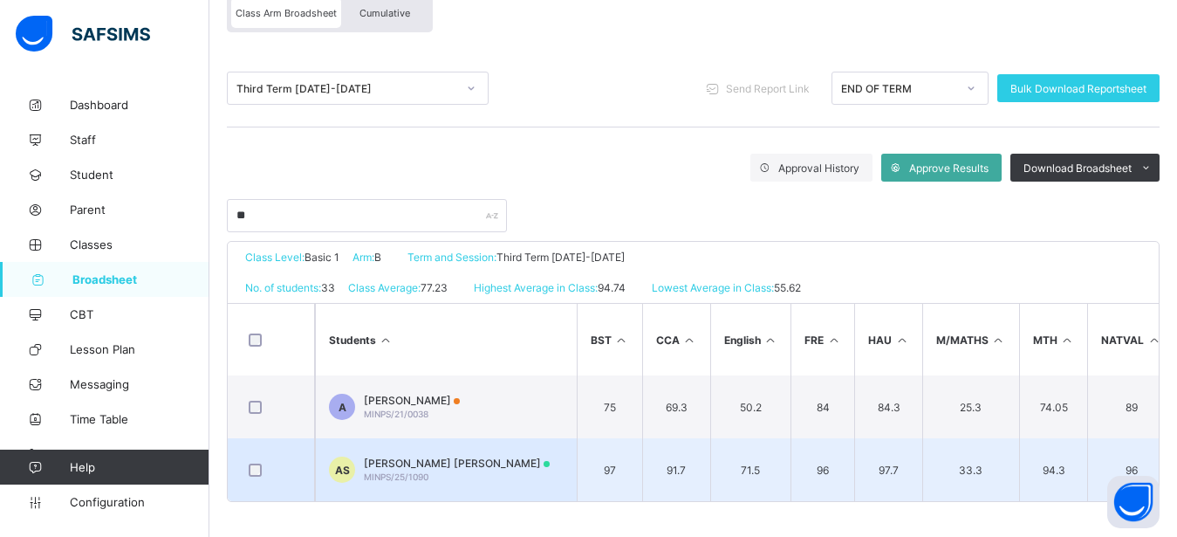
click at [455, 463] on span "[PERSON_NAME] [PERSON_NAME]" at bounding box center [457, 462] width 186 height 13
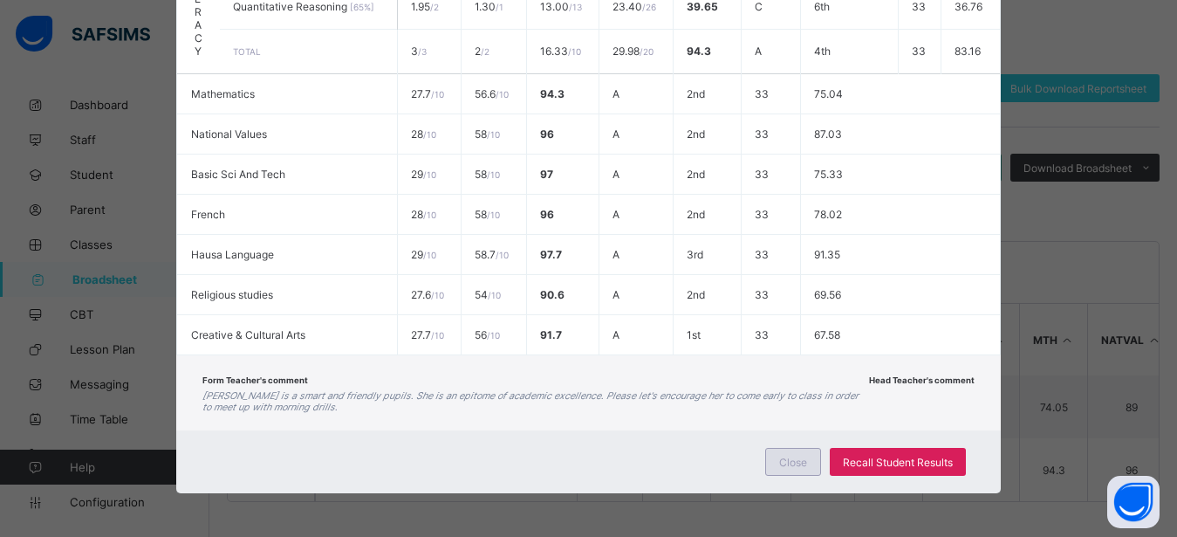
click at [792, 458] on span "Close" at bounding box center [793, 462] width 28 height 13
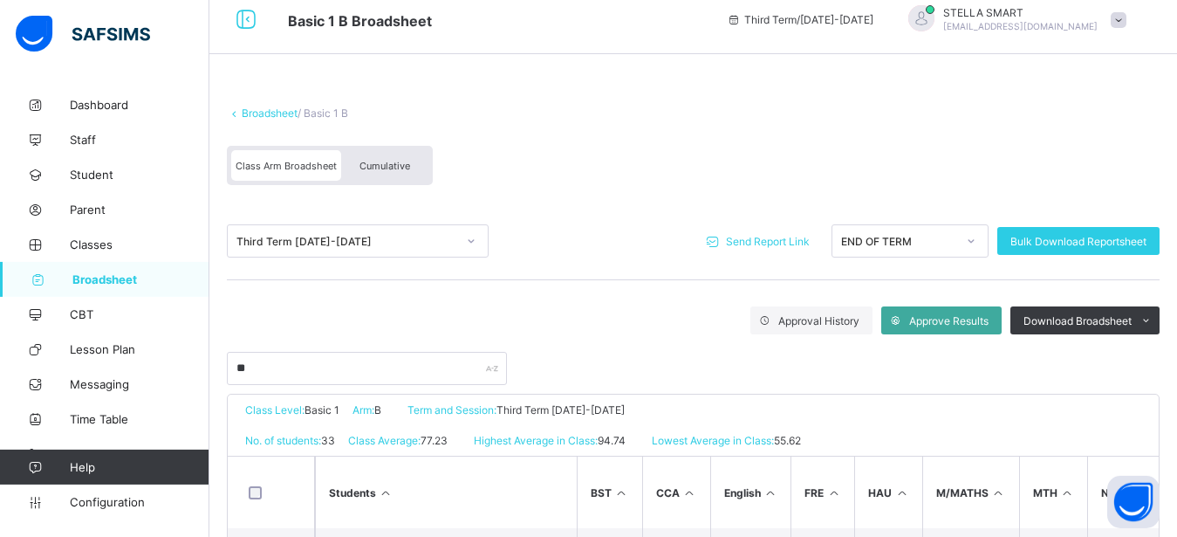
scroll to position [0, 0]
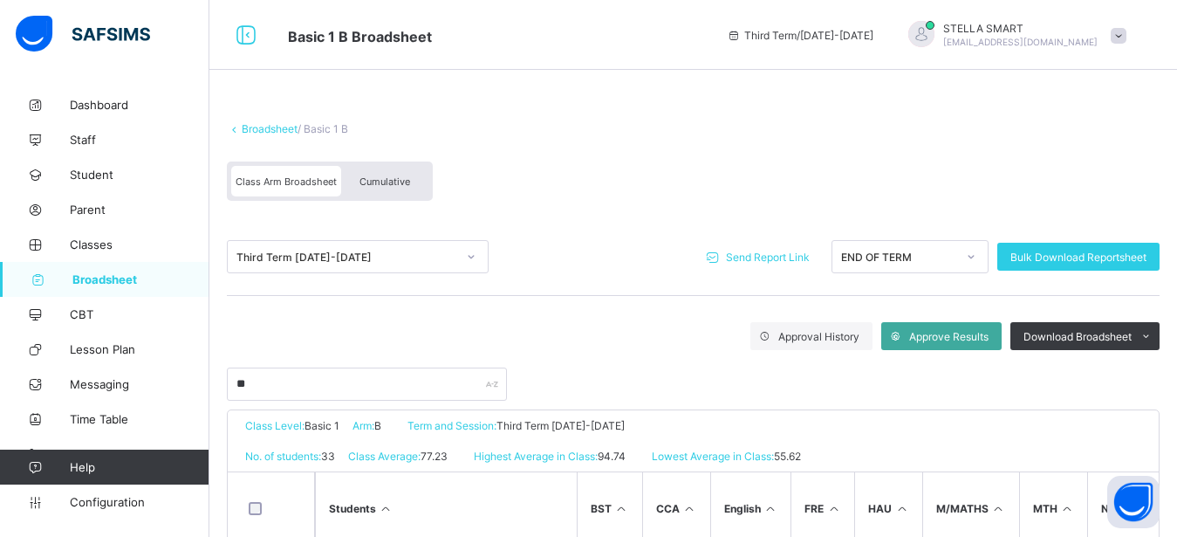
click at [777, 257] on span "Send Report Link" at bounding box center [768, 256] width 84 height 13
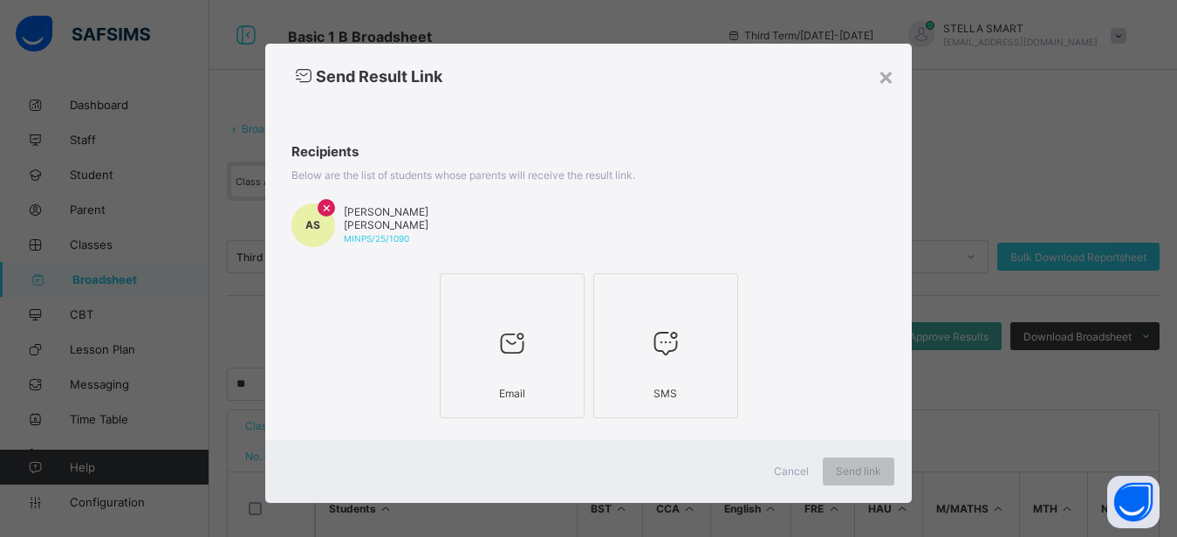
click at [502, 339] on icon at bounding box center [512, 342] width 37 height 31
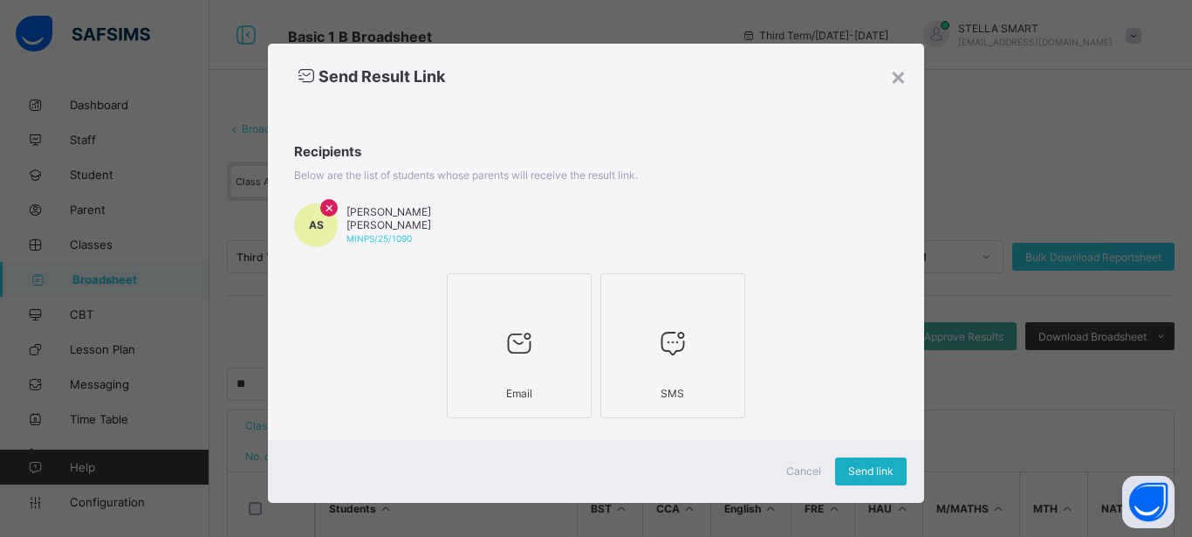
click at [862, 467] on span "Send link" at bounding box center [870, 470] width 45 height 13
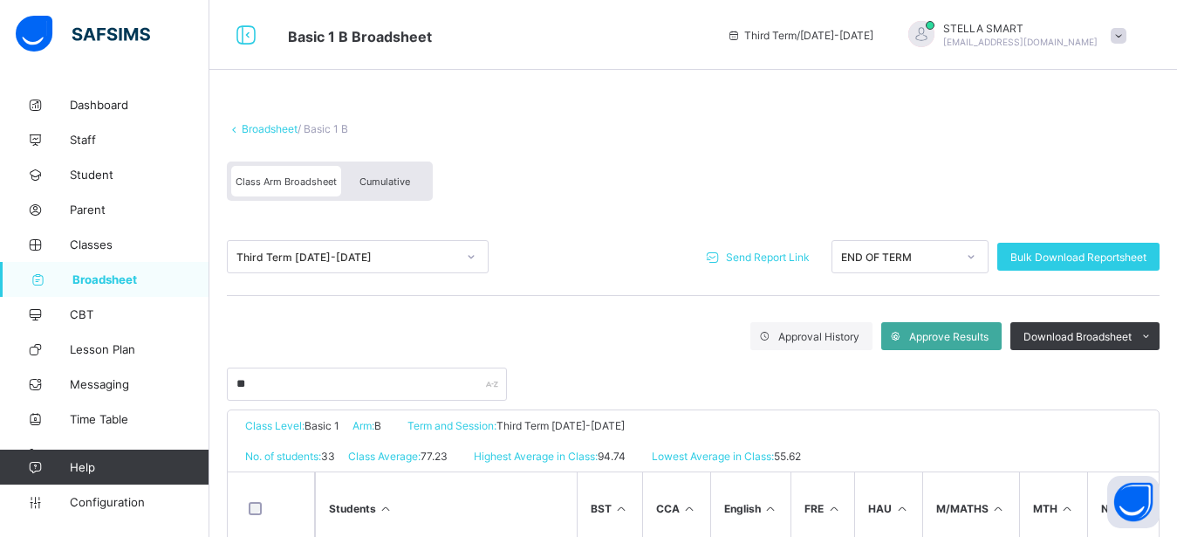
click at [94, 279] on span "Broadsheet" at bounding box center [140, 279] width 137 height 14
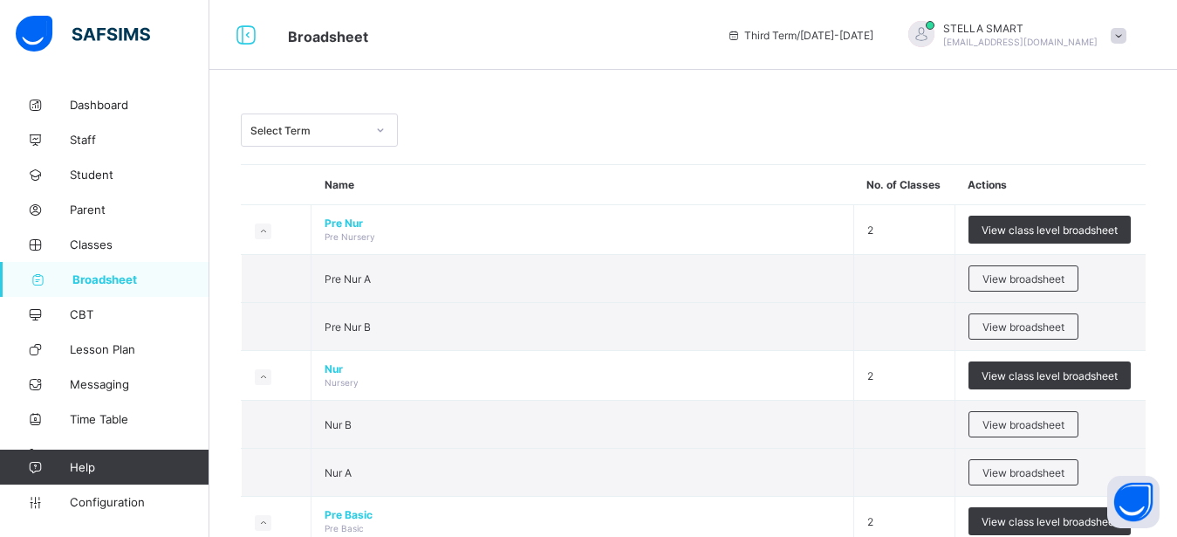
click at [381, 123] on icon at bounding box center [380, 129] width 10 height 17
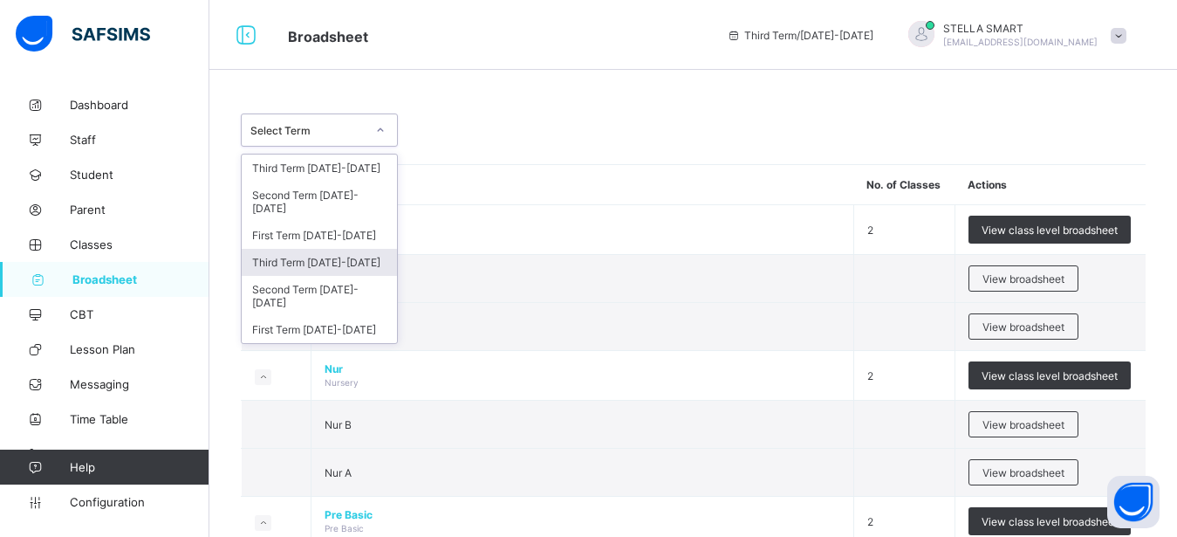
click at [334, 253] on div "Third Term [DATE]-[DATE]" at bounding box center [319, 262] width 155 height 27
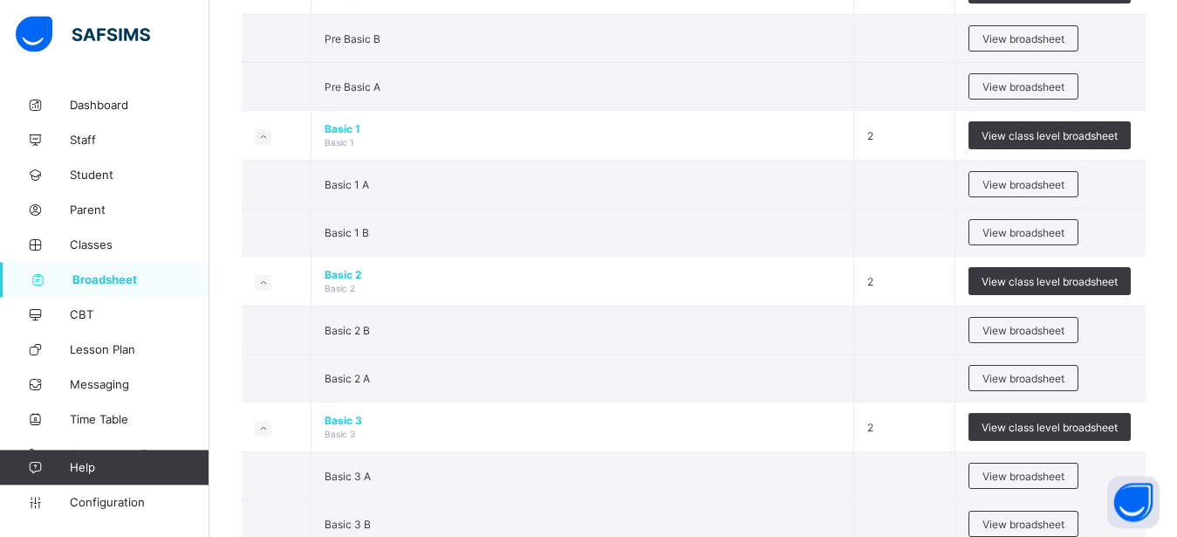
scroll to position [593, 0]
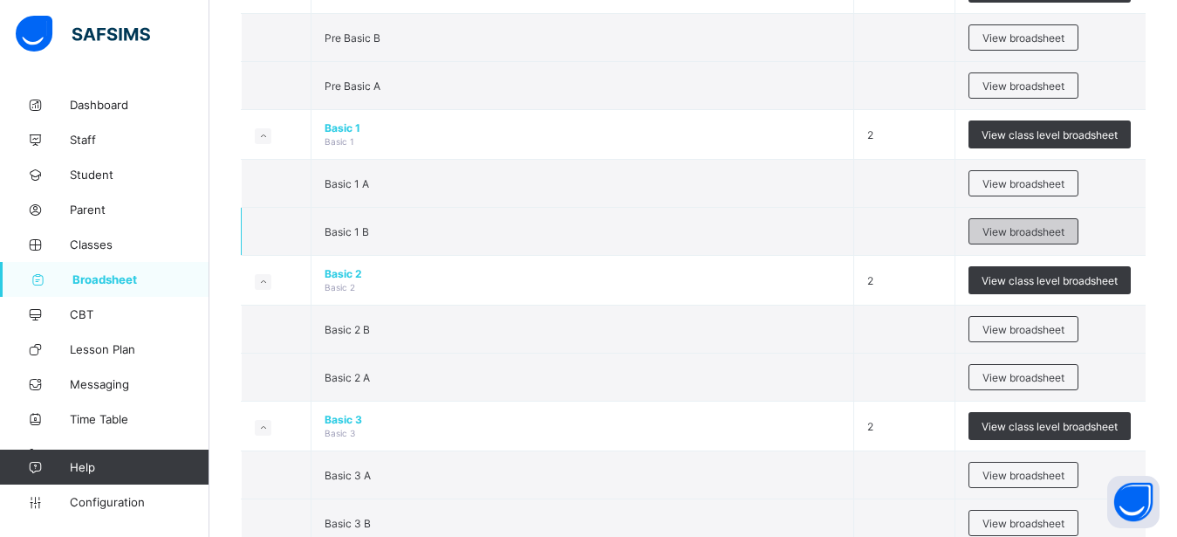
click at [1050, 224] on div "View broadsheet" at bounding box center [1024, 231] width 110 height 26
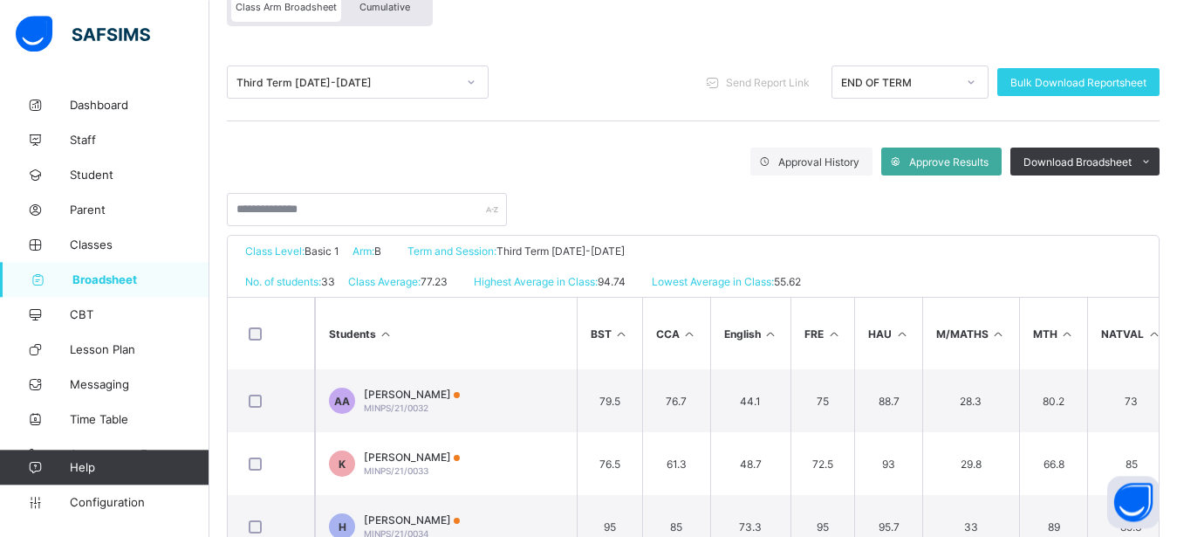
scroll to position [178, 0]
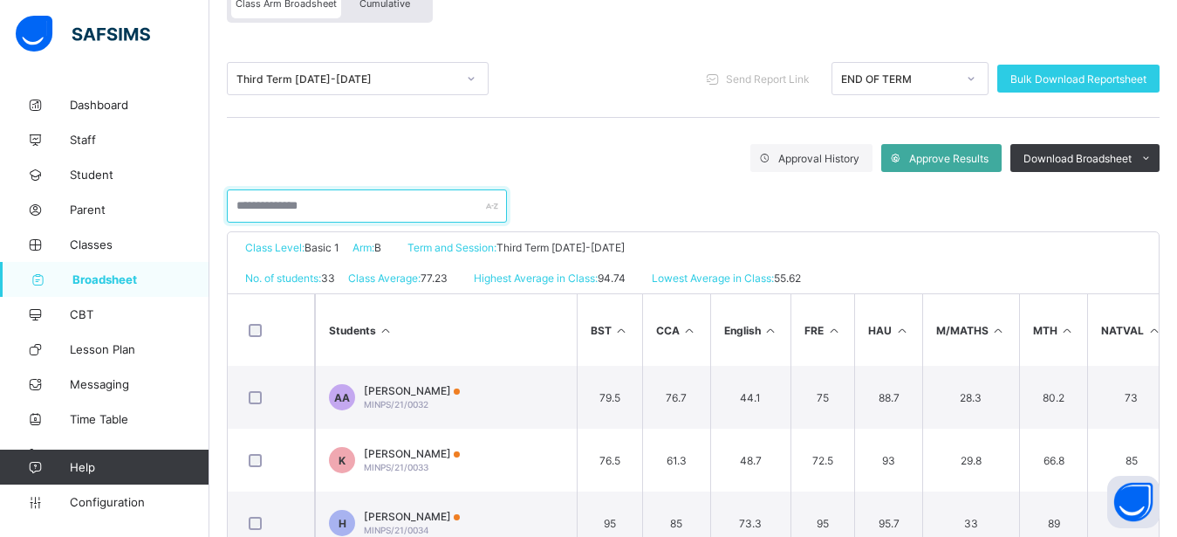
click at [268, 208] on input "text" at bounding box center [367, 205] width 280 height 33
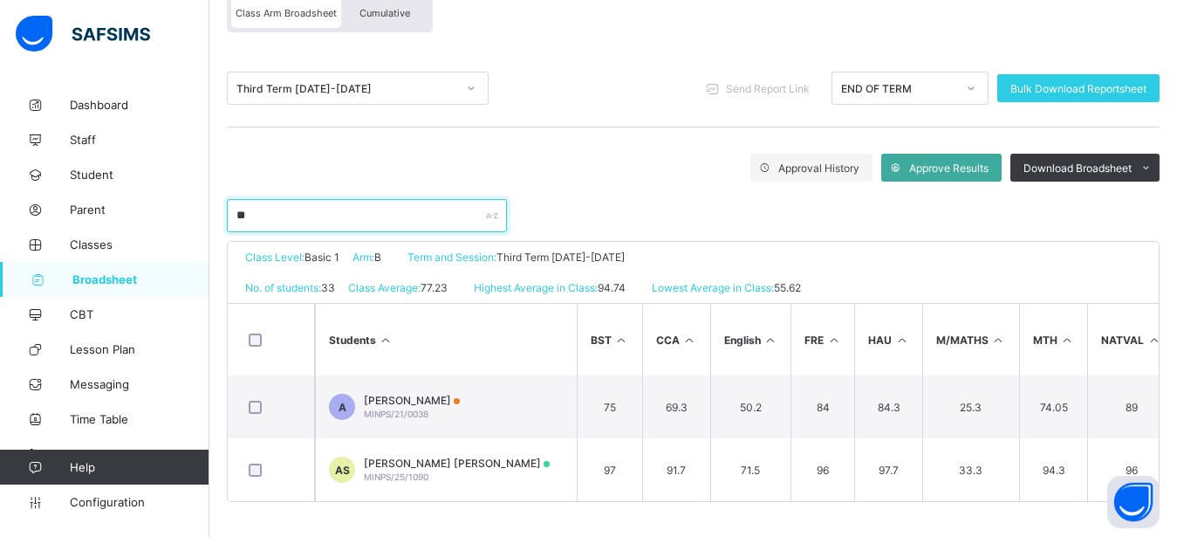
type input "*"
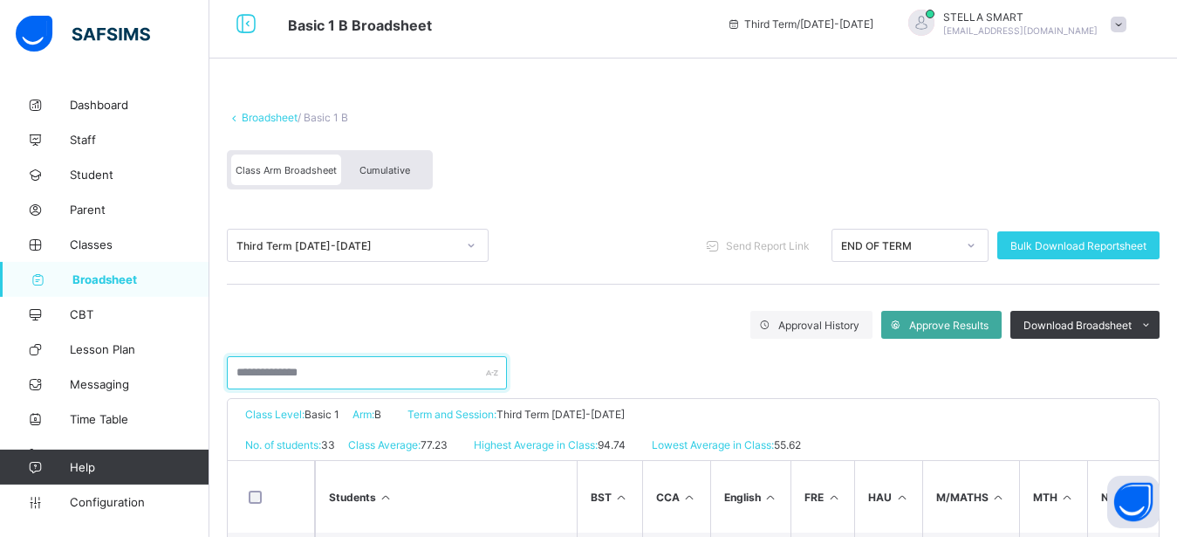
scroll to position [0, 0]
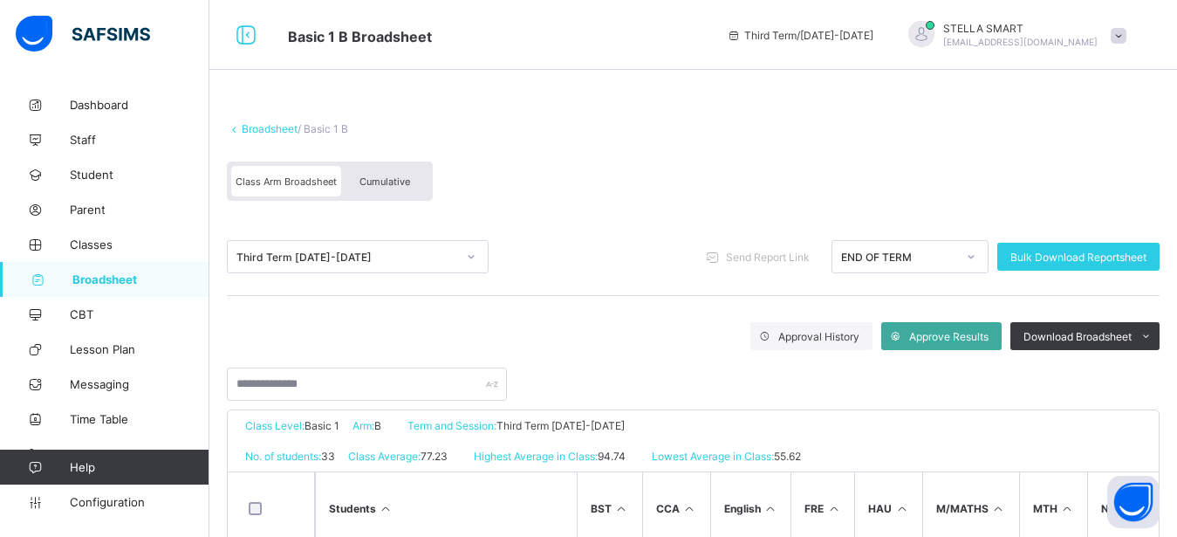
click at [84, 275] on span "Broadsheet" at bounding box center [140, 279] width 137 height 14
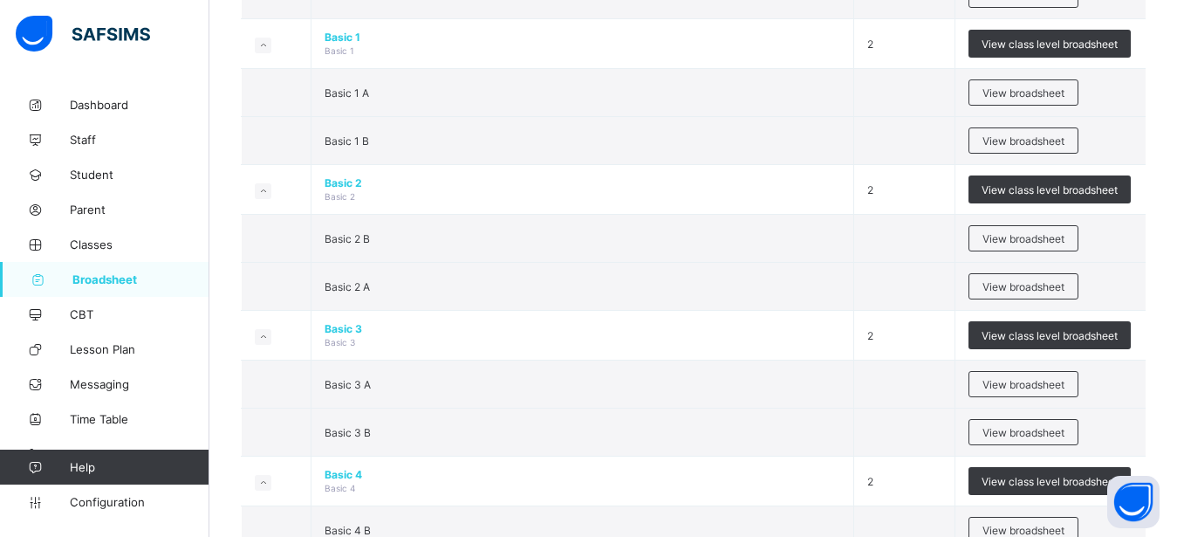
scroll to position [668, 0]
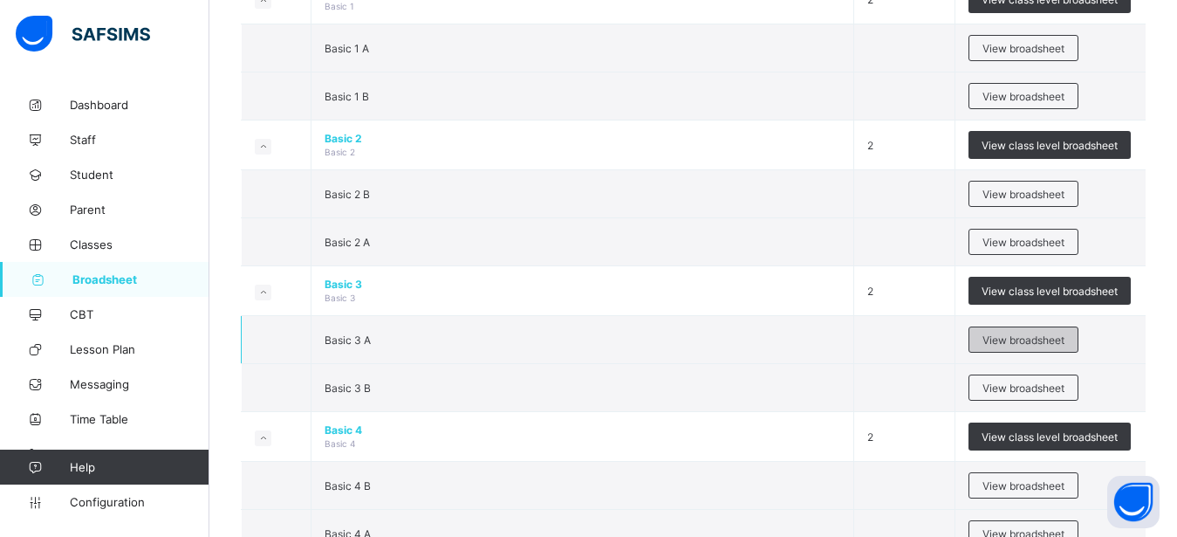
click at [1012, 338] on span "View broadsheet" at bounding box center [1024, 339] width 82 height 13
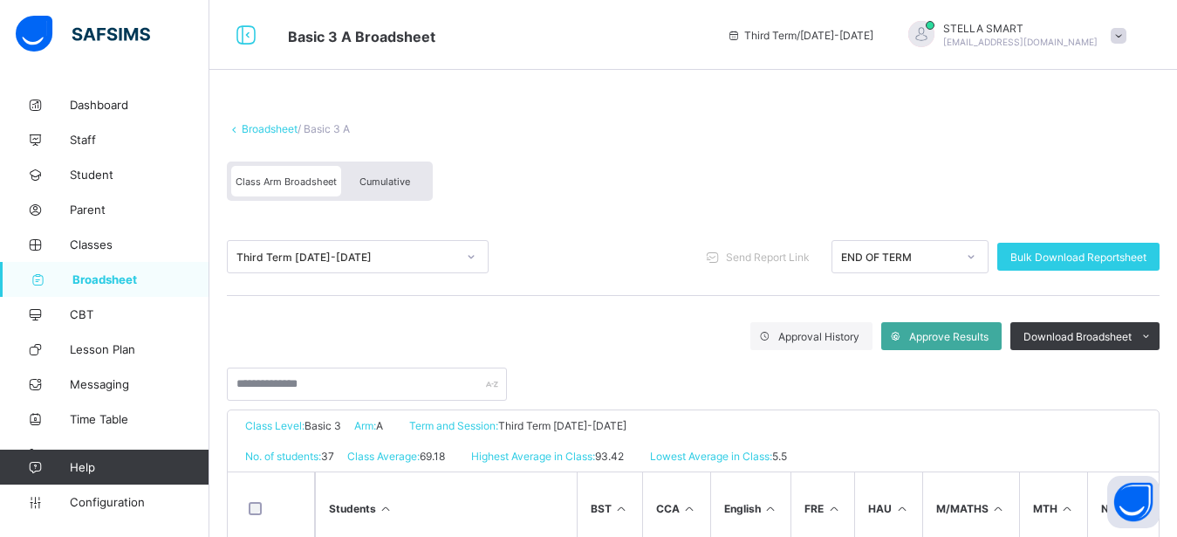
click at [385, 182] on span "Cumulative" at bounding box center [385, 181] width 51 height 12
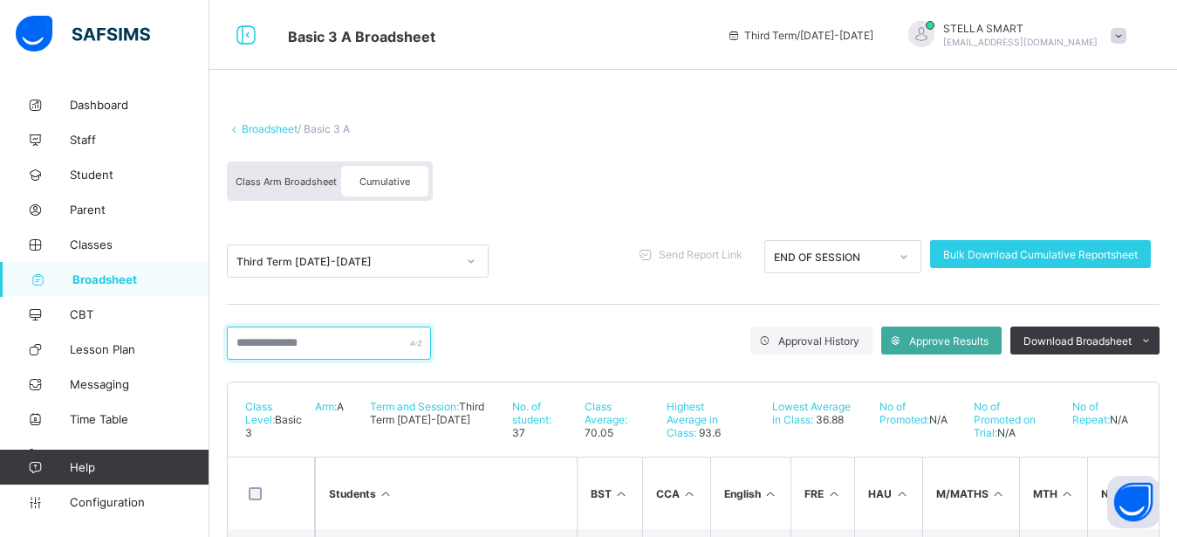
click at [332, 337] on input "text" at bounding box center [329, 342] width 204 height 33
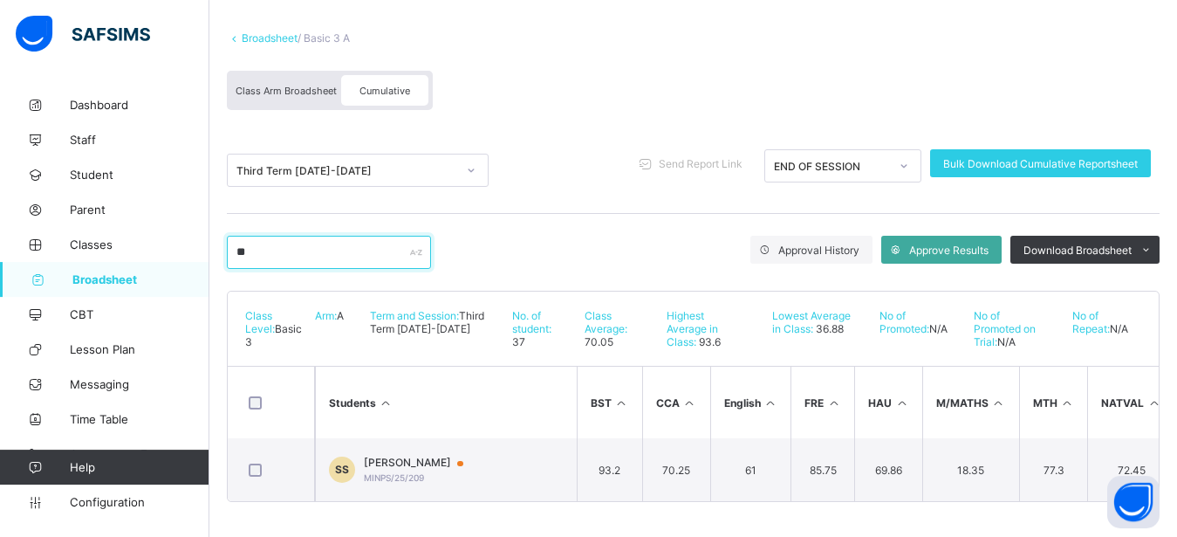
scroll to position [106, 0]
type input "**"
click at [256, 85] on span "Class Arm Broadsheet" at bounding box center [286, 91] width 101 height 12
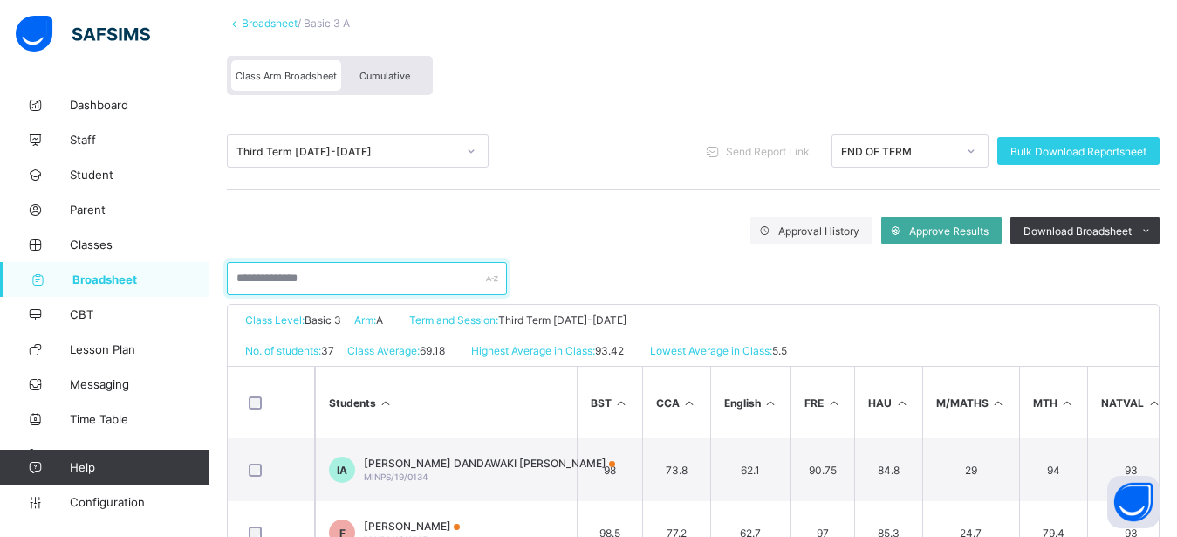
click at [262, 277] on input "text" at bounding box center [367, 278] width 280 height 33
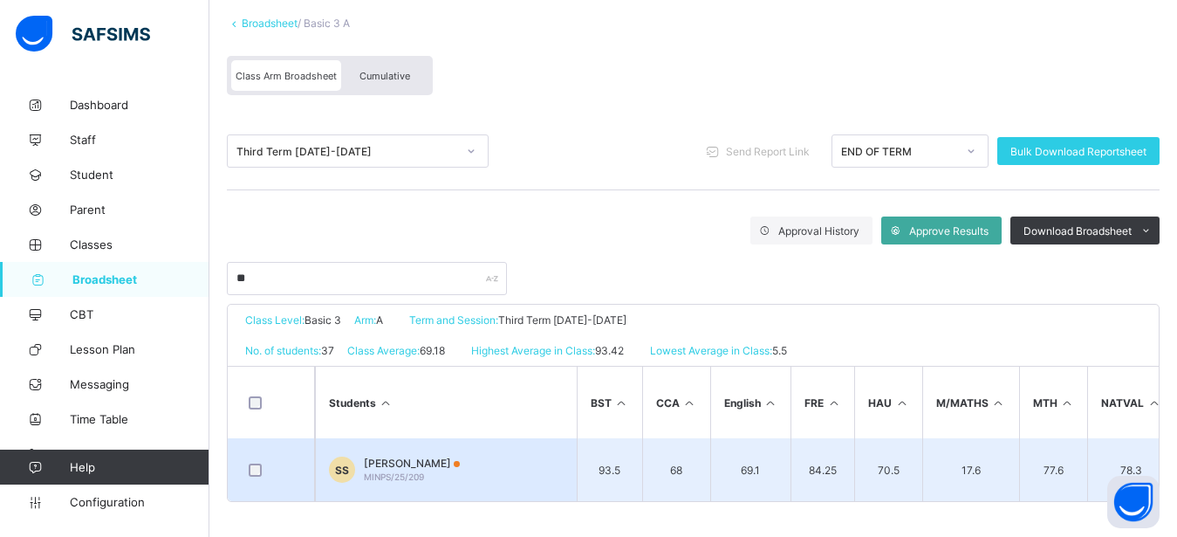
click at [387, 455] on td "SS [PERSON_NAME]/25/209" at bounding box center [446, 469] width 262 height 63
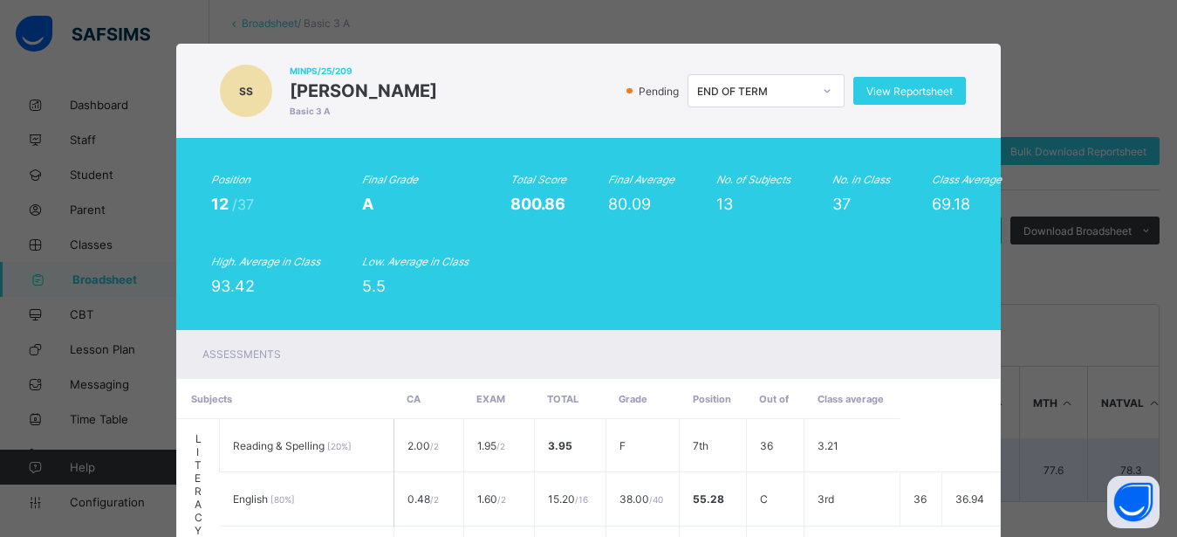
scroll to position [800, 0]
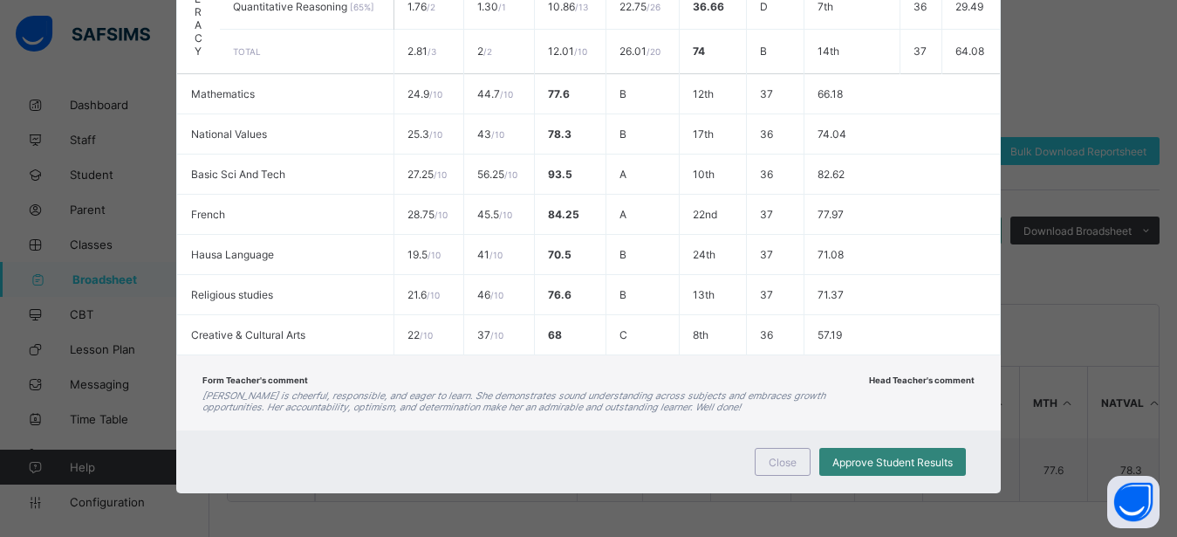
click at [869, 462] on span "Approve Student Results" at bounding box center [893, 462] width 120 height 13
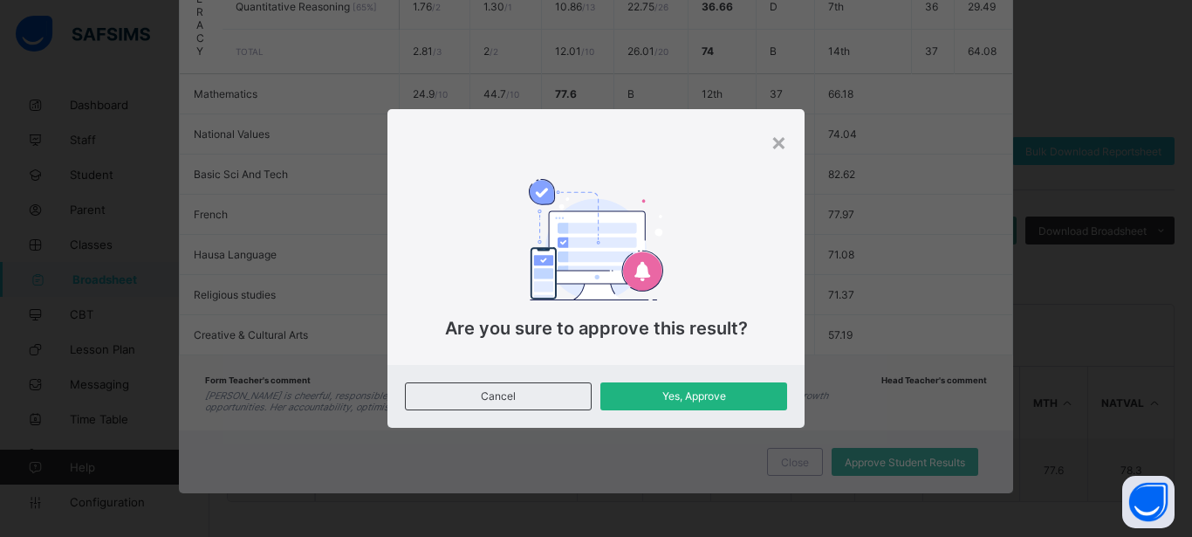
click at [689, 393] on span "Yes, Approve" at bounding box center [693, 395] width 161 height 13
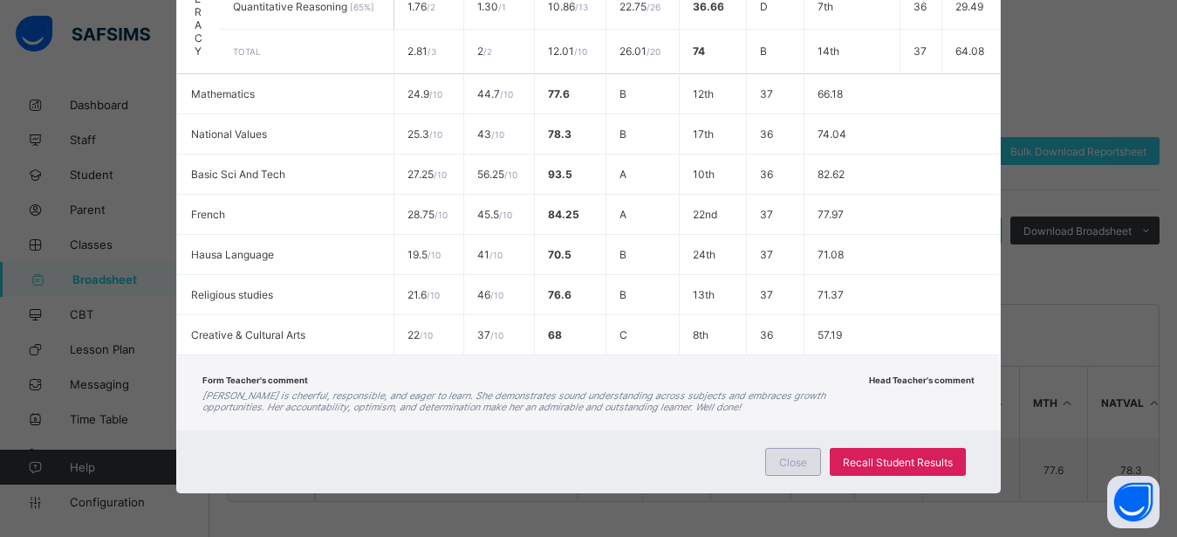
click at [779, 461] on span "Close" at bounding box center [793, 462] width 28 height 13
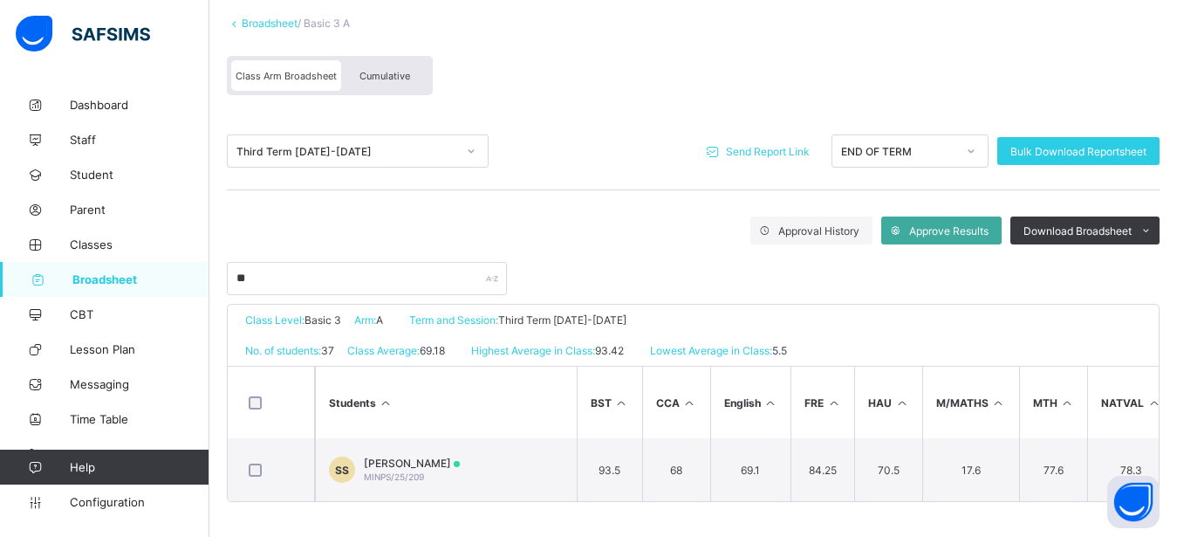
click at [760, 157] on span "Send Report Link" at bounding box center [768, 151] width 84 height 13
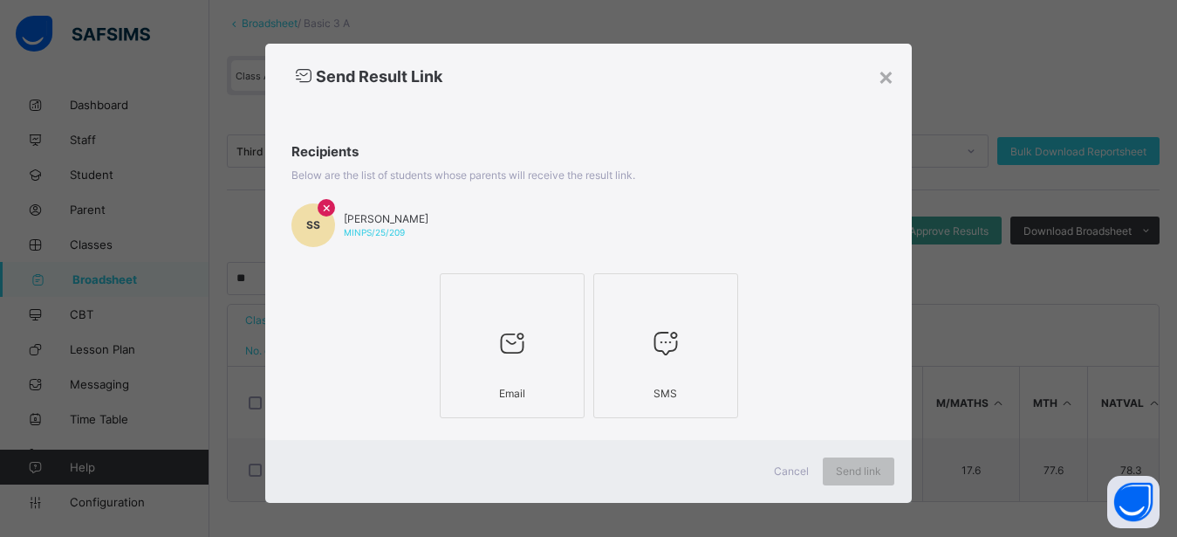
click at [515, 345] on icon at bounding box center [512, 342] width 37 height 31
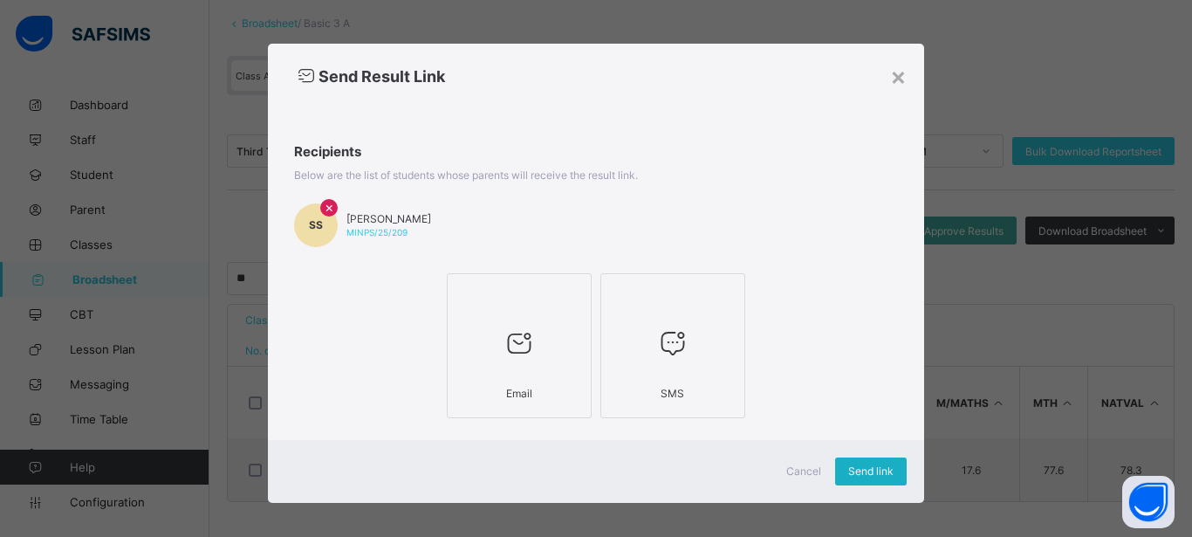
click at [848, 467] on span "Send link" at bounding box center [870, 470] width 45 height 13
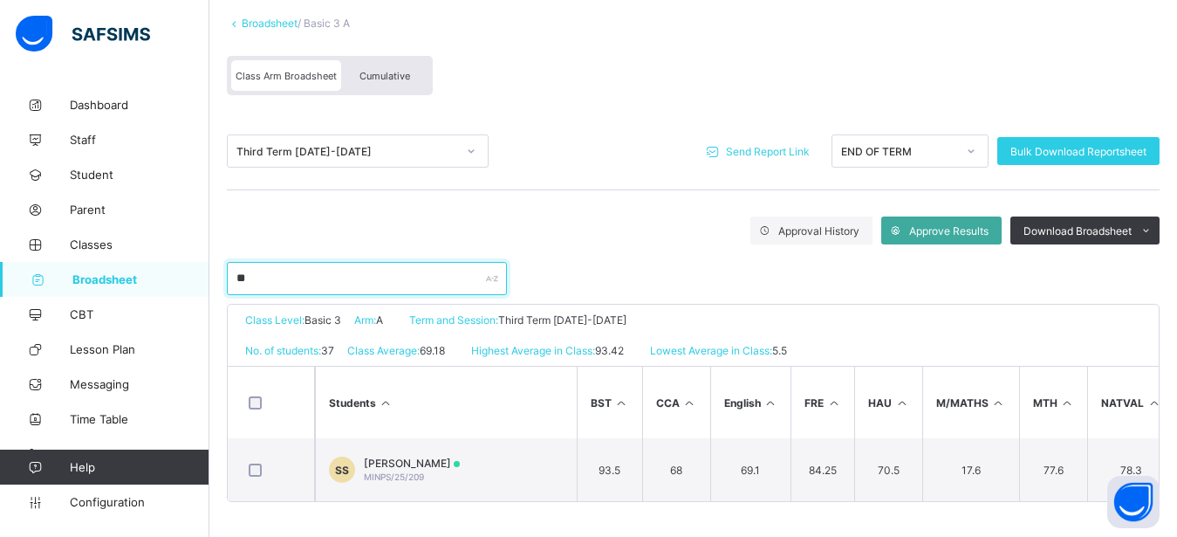
click at [293, 278] on input "**" at bounding box center [367, 278] width 280 height 33
type input "*"
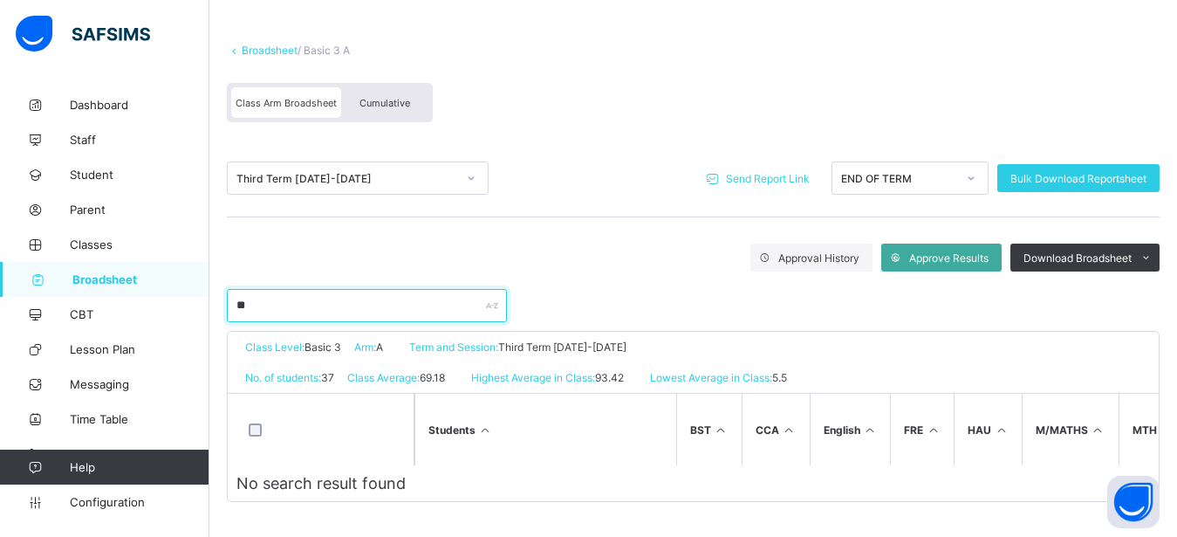
scroll to position [93, 0]
type input "*"
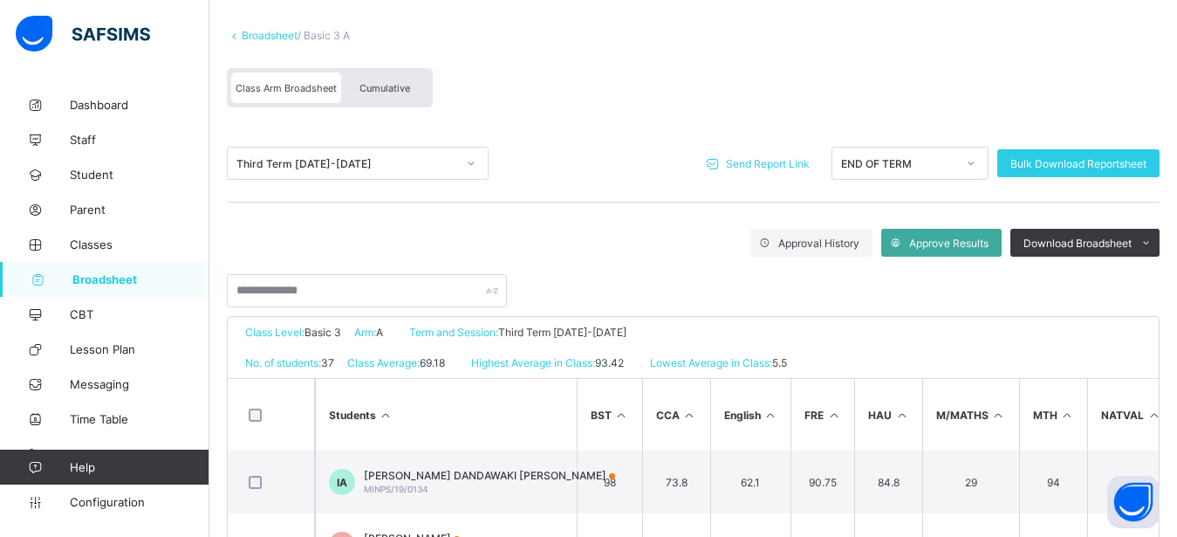
click at [392, 77] on div "Cumulative" at bounding box center [384, 87] width 87 height 31
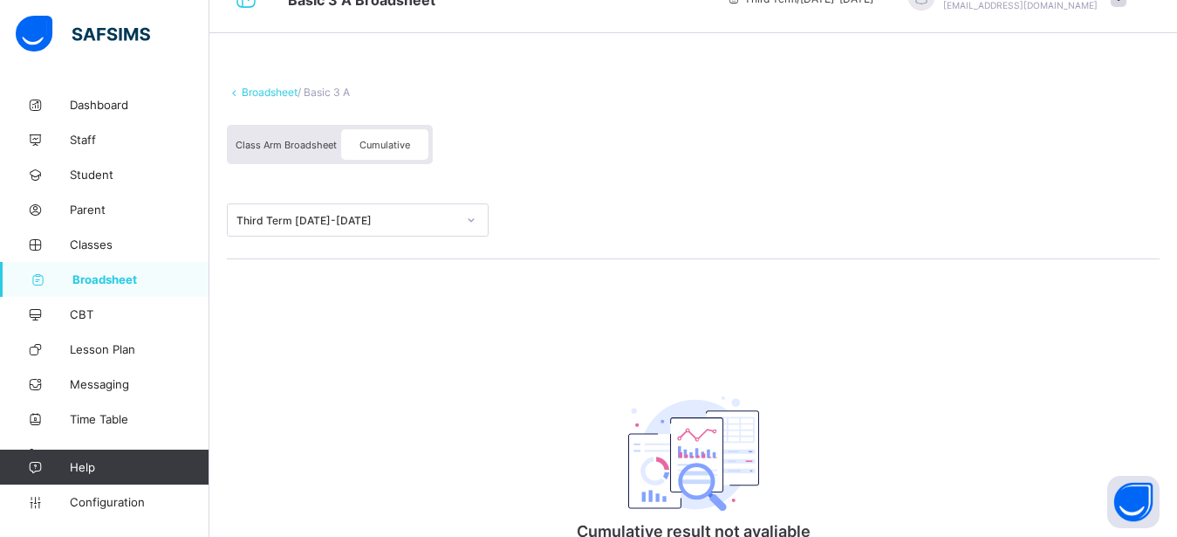
scroll to position [0, 0]
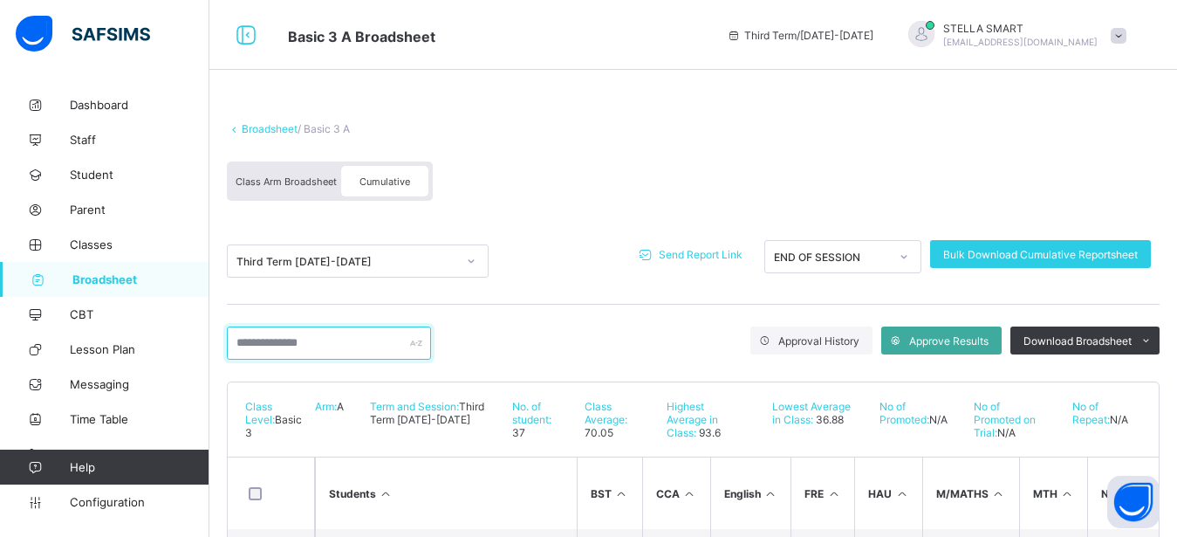
click at [295, 339] on input "text" at bounding box center [329, 342] width 204 height 33
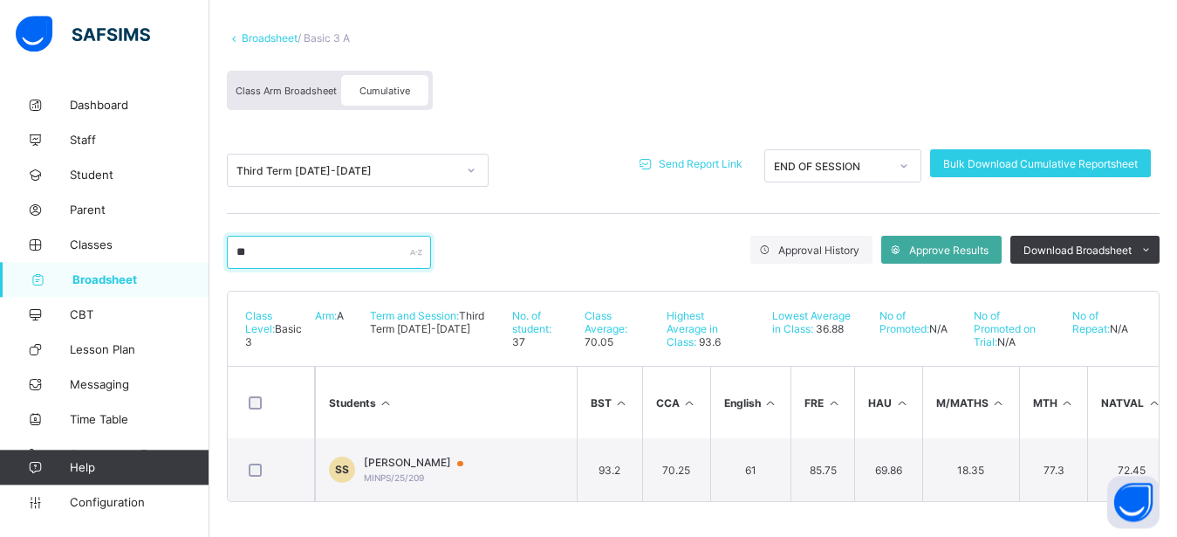
scroll to position [106, 0]
type input "*"
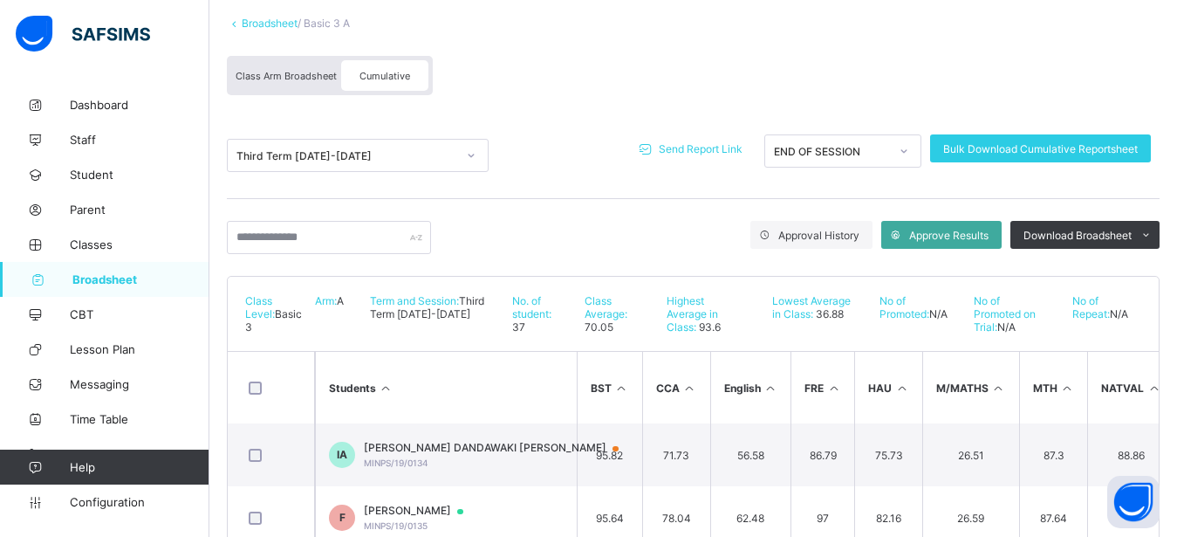
click at [119, 278] on span "Broadsheet" at bounding box center [140, 279] width 137 height 14
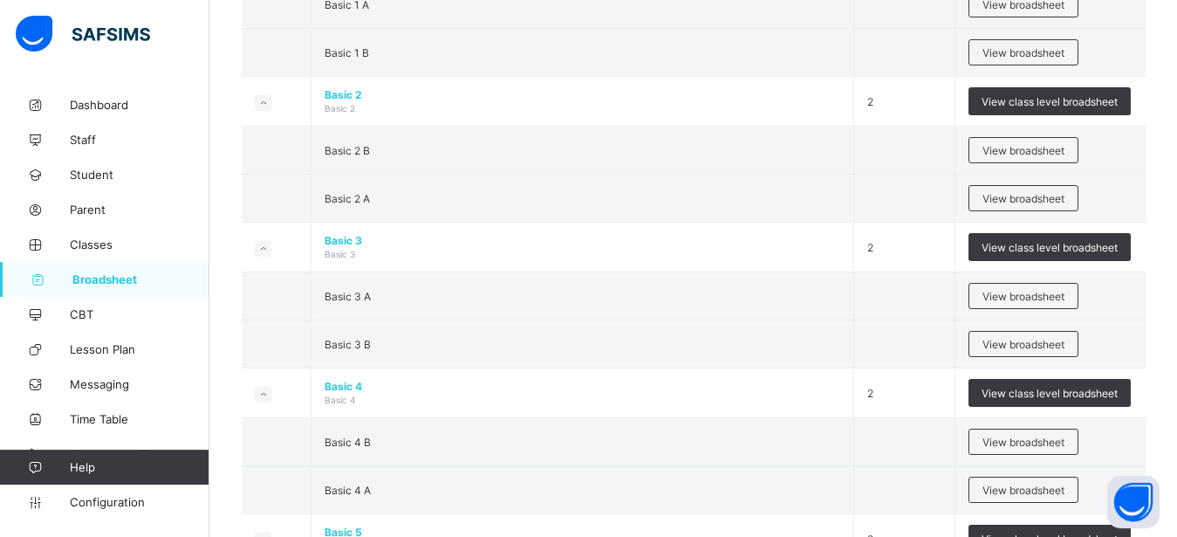
scroll to position [712, 0]
click at [1004, 340] on span "View broadsheet" at bounding box center [1024, 343] width 82 height 13
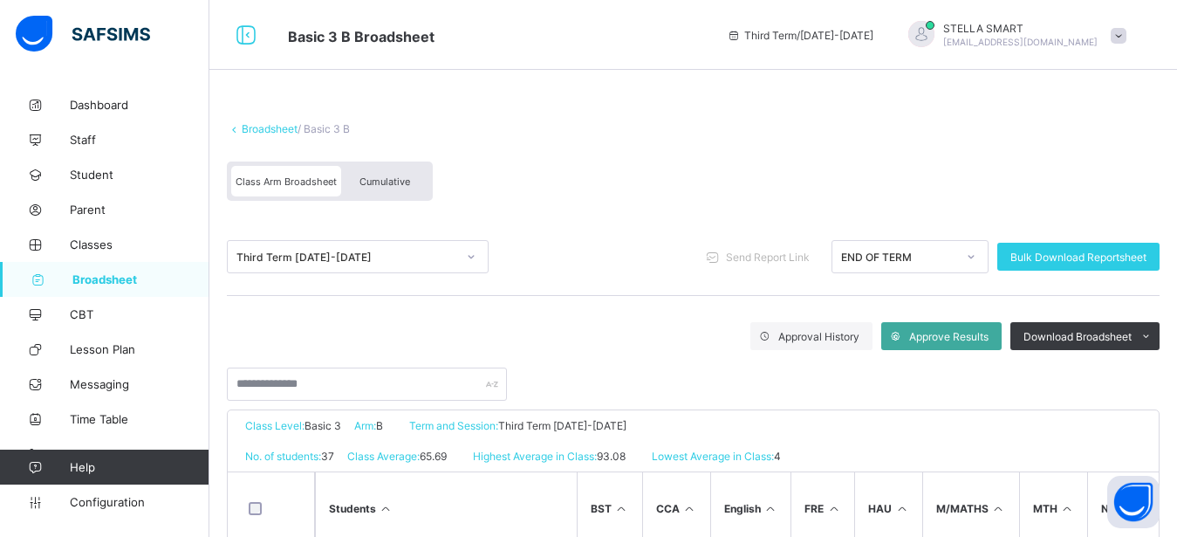
click at [394, 185] on span "Cumulative" at bounding box center [385, 181] width 51 height 12
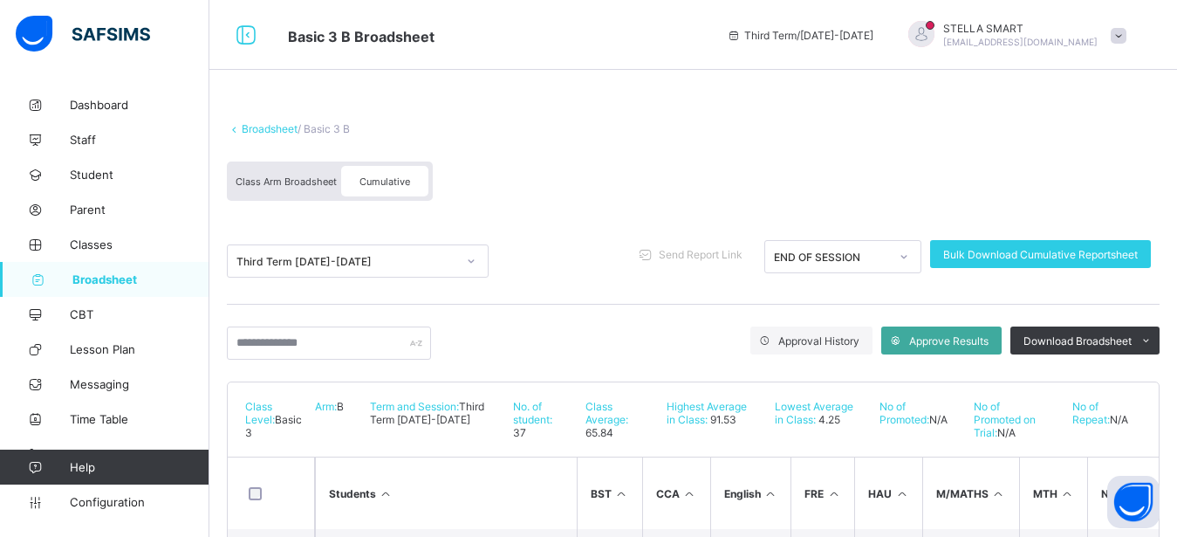
click at [790, 53] on div "Third Term / [DATE]-[DATE]" at bounding box center [800, 35] width 164 height 70
click at [273, 343] on input "text" at bounding box center [329, 342] width 204 height 33
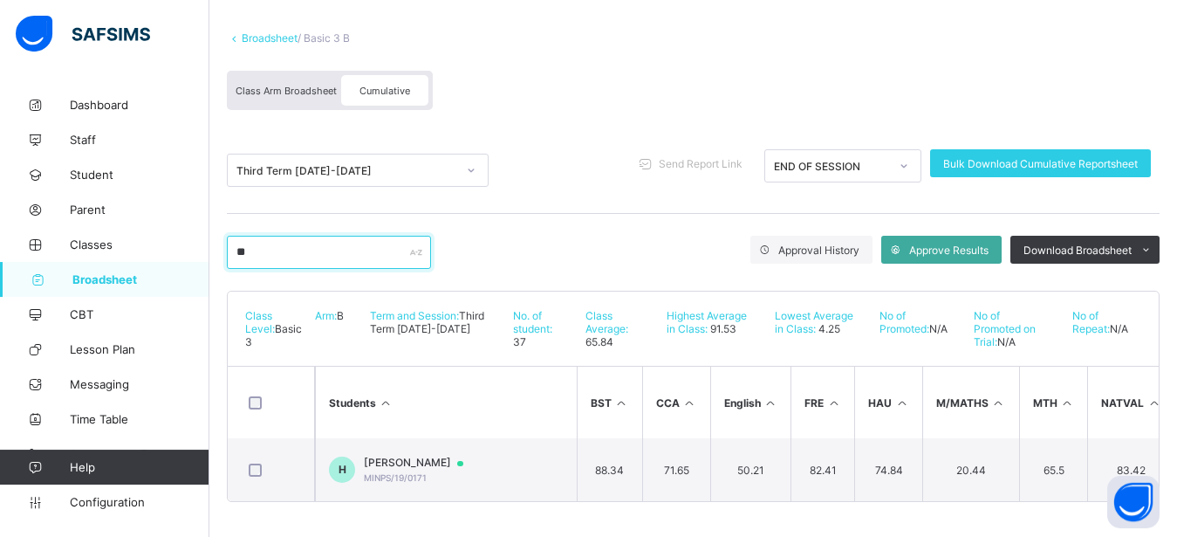
scroll to position [106, 0]
type input "*"
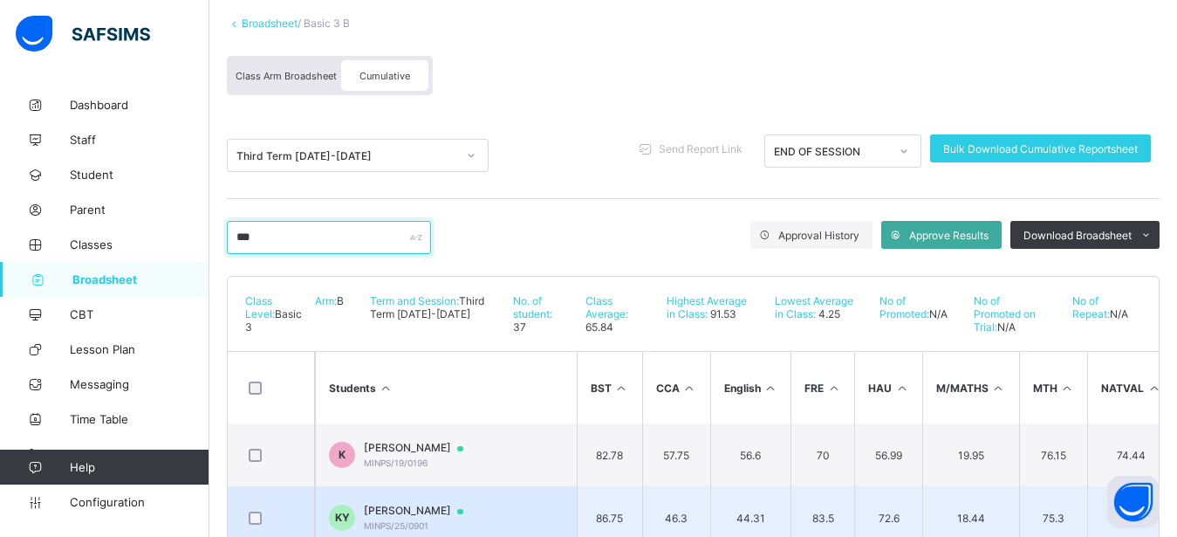
type input "***"
click at [480, 509] on div at bounding box center [467, 511] width 26 height 14
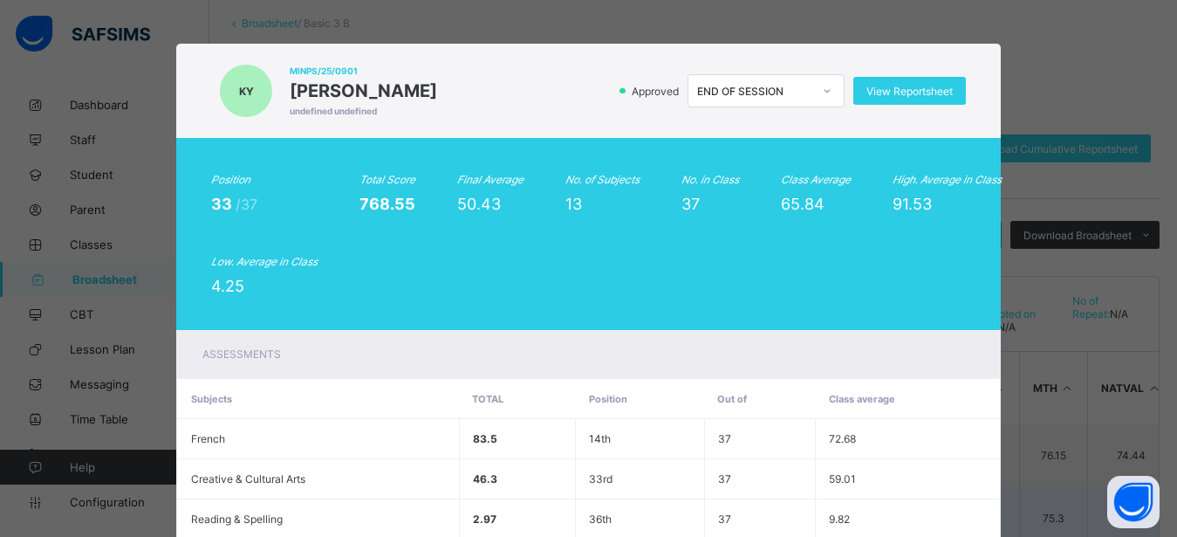
scroll to position [563, 0]
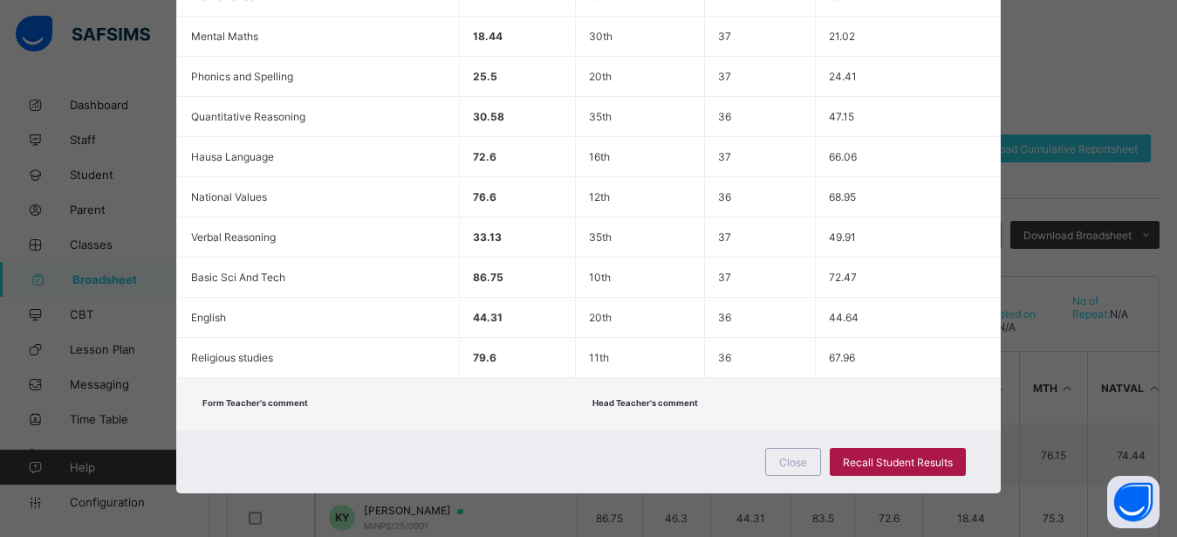
click at [859, 460] on span "Recall Student Results" at bounding box center [898, 462] width 110 height 13
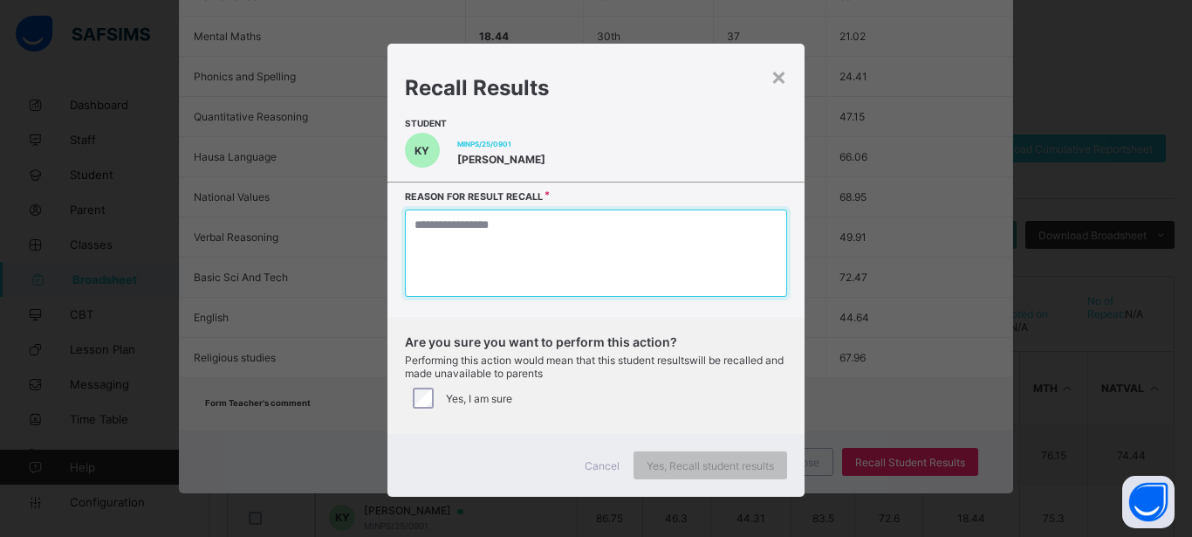
click at [588, 240] on textarea at bounding box center [596, 252] width 382 height 87
type textarea "*"
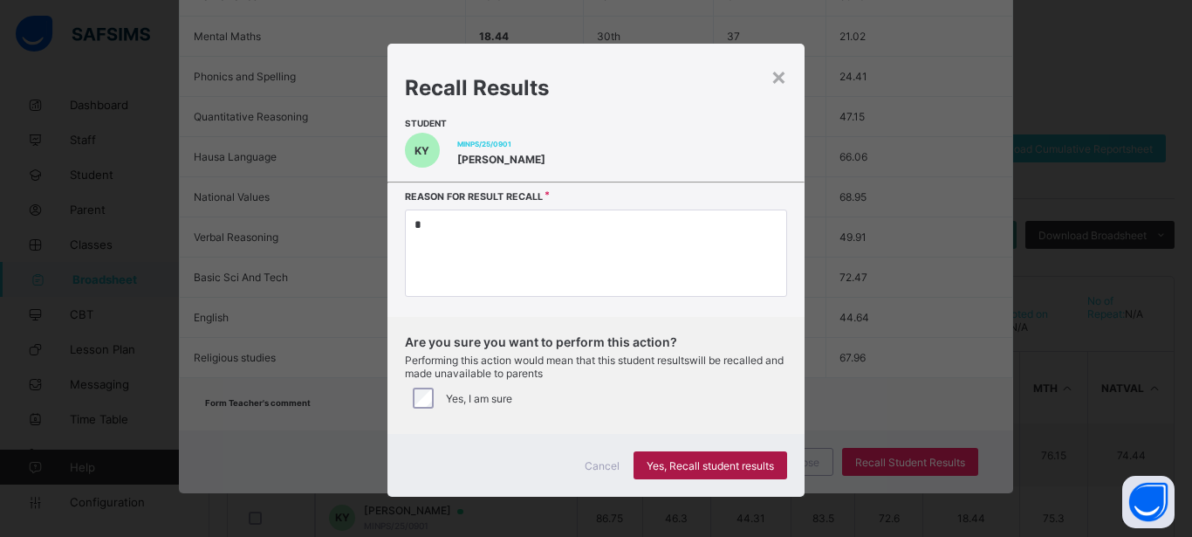
click at [696, 460] on span "Yes, Recall student results" at bounding box center [710, 465] width 127 height 13
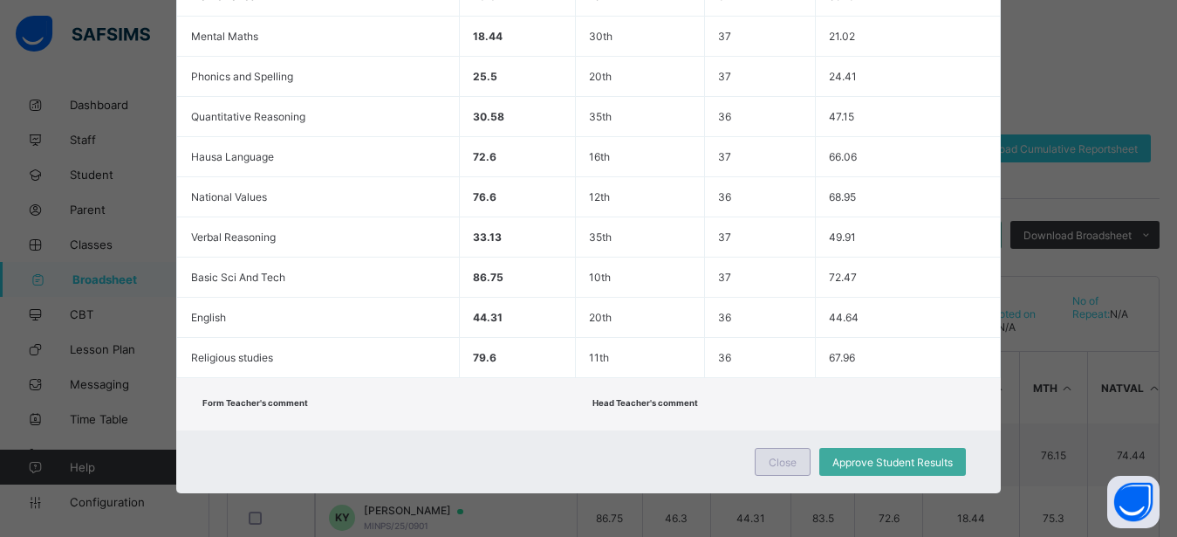
click at [769, 463] on span "Close" at bounding box center [783, 462] width 28 height 13
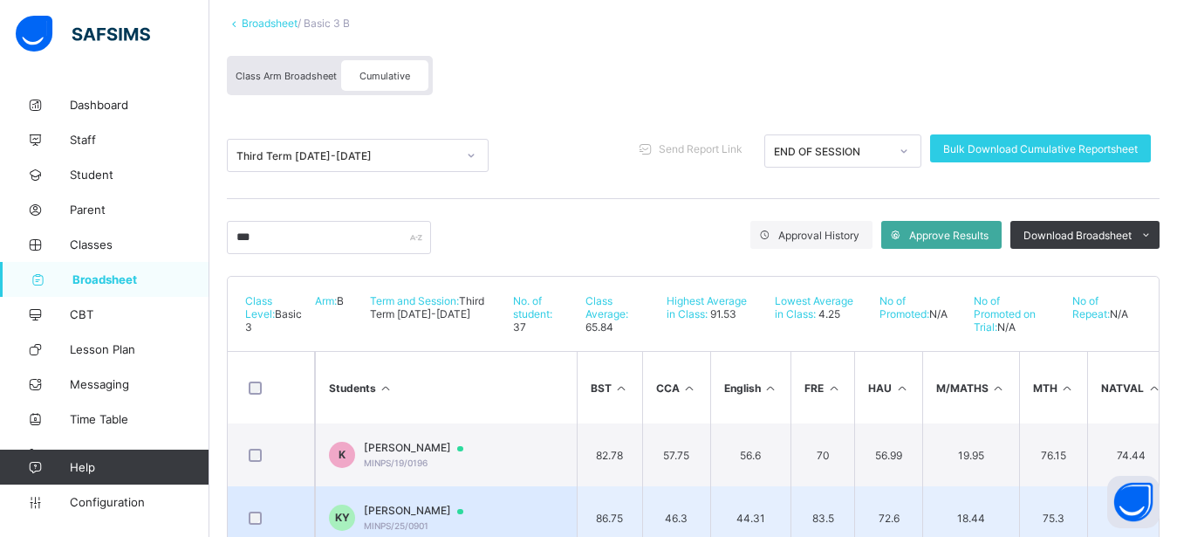
click at [536, 504] on td "KY [PERSON_NAME]/25/0901" at bounding box center [446, 517] width 262 height 63
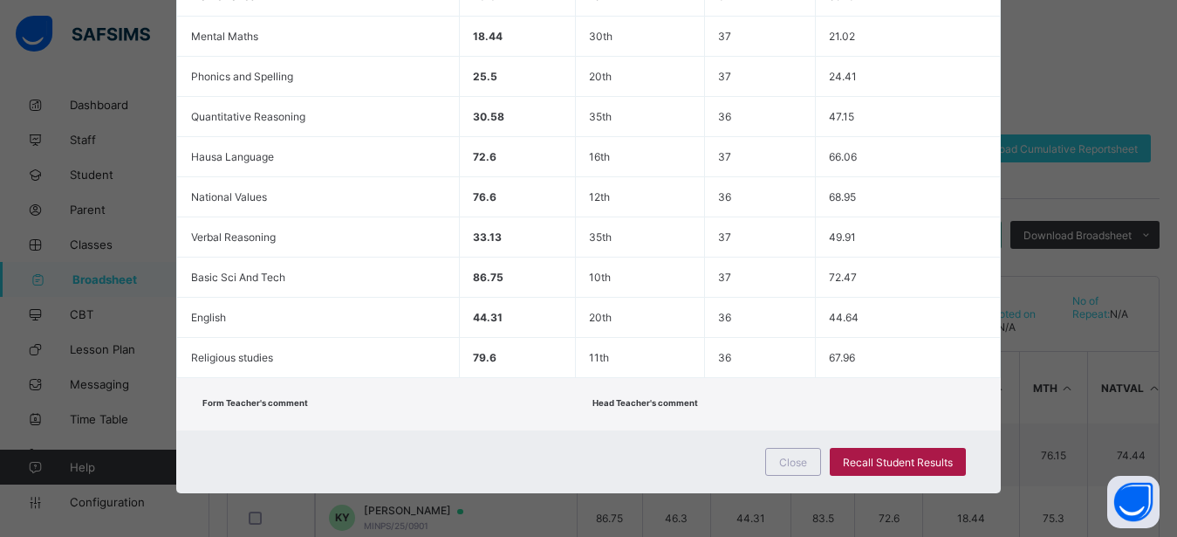
click at [851, 458] on span "Recall Student Results" at bounding box center [898, 462] width 110 height 13
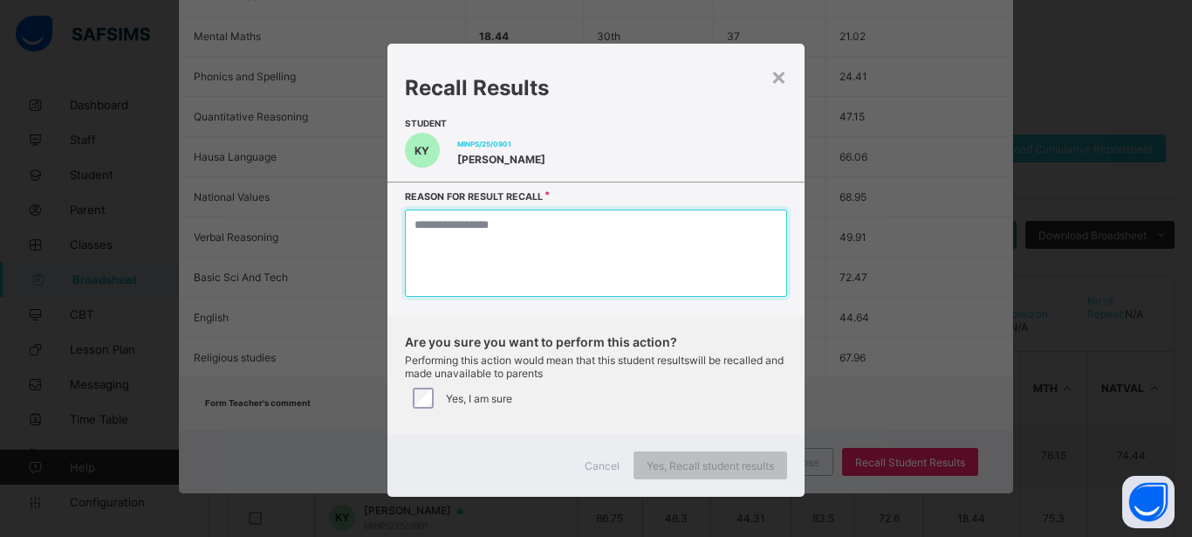
click at [575, 240] on textarea at bounding box center [596, 252] width 382 height 87
type textarea "*"
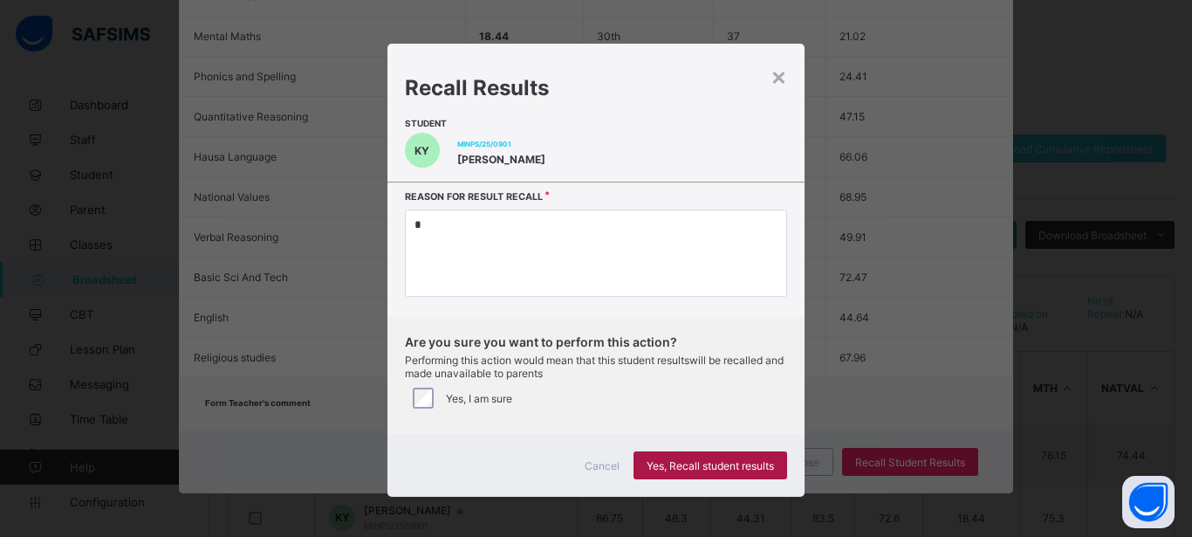
click at [658, 469] on span "Yes, Recall student results" at bounding box center [710, 465] width 127 height 13
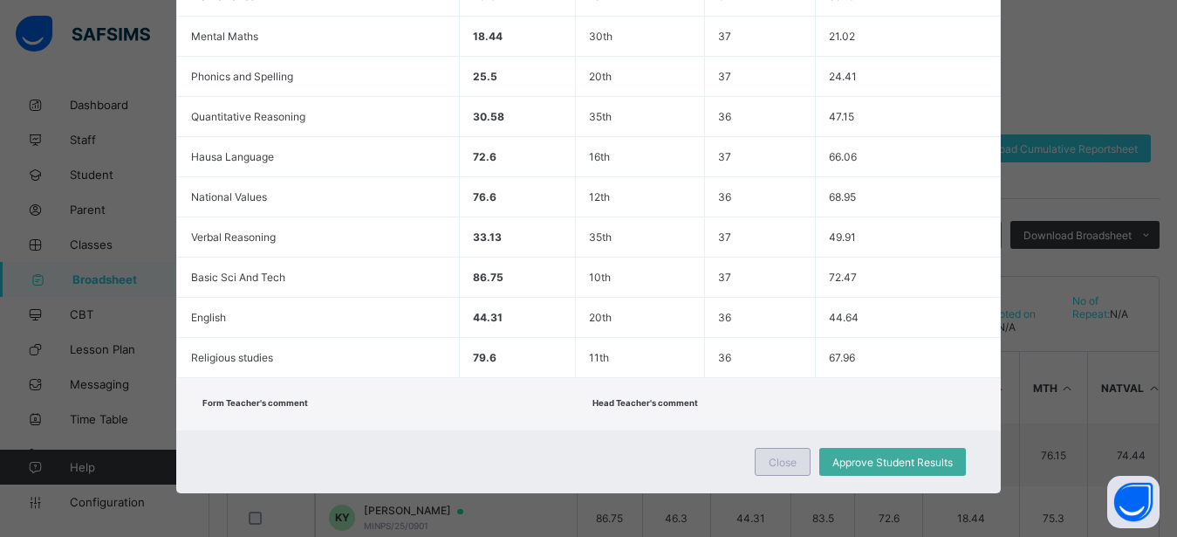
click at [769, 463] on span "Close" at bounding box center [783, 462] width 28 height 13
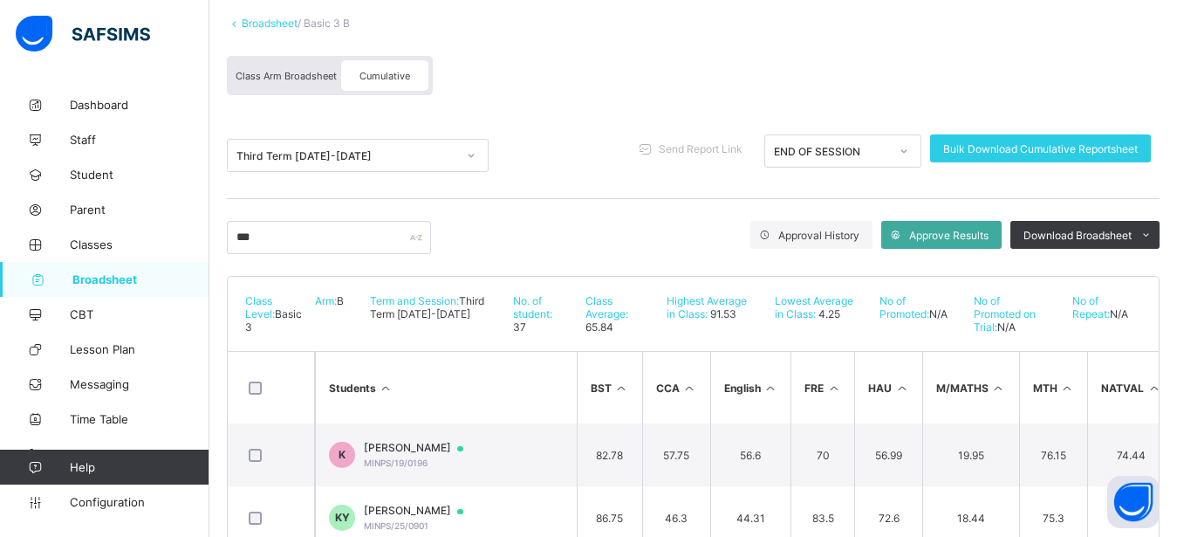
click at [303, 79] on span "Class Arm Broadsheet" at bounding box center [286, 76] width 101 height 12
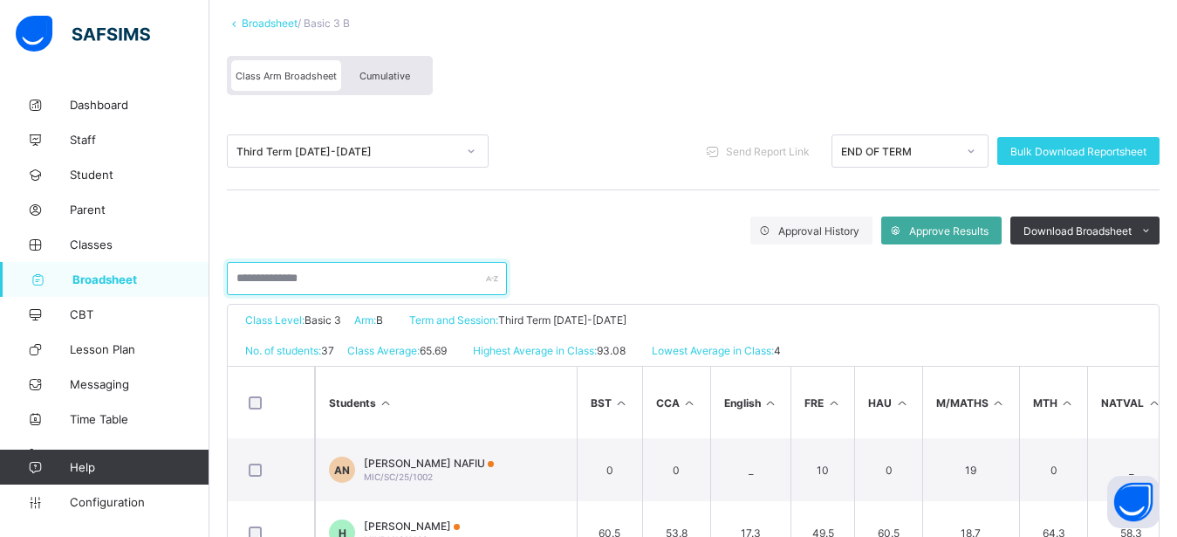
click at [289, 278] on input "text" at bounding box center [367, 278] width 280 height 33
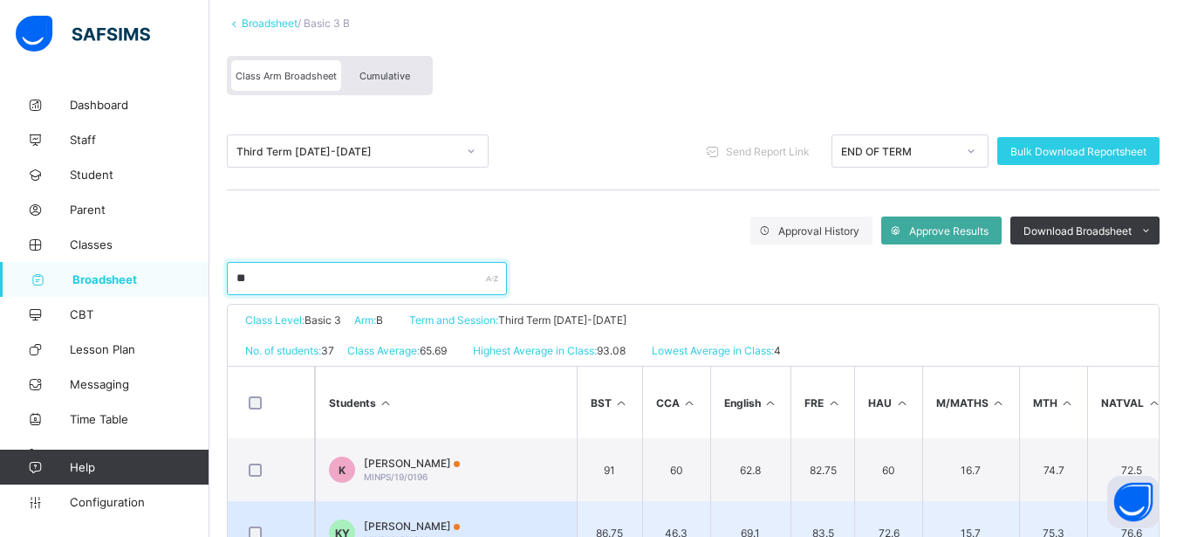
type input "**"
click at [408, 511] on td "KY [PERSON_NAME]/25/0901" at bounding box center [446, 532] width 262 height 63
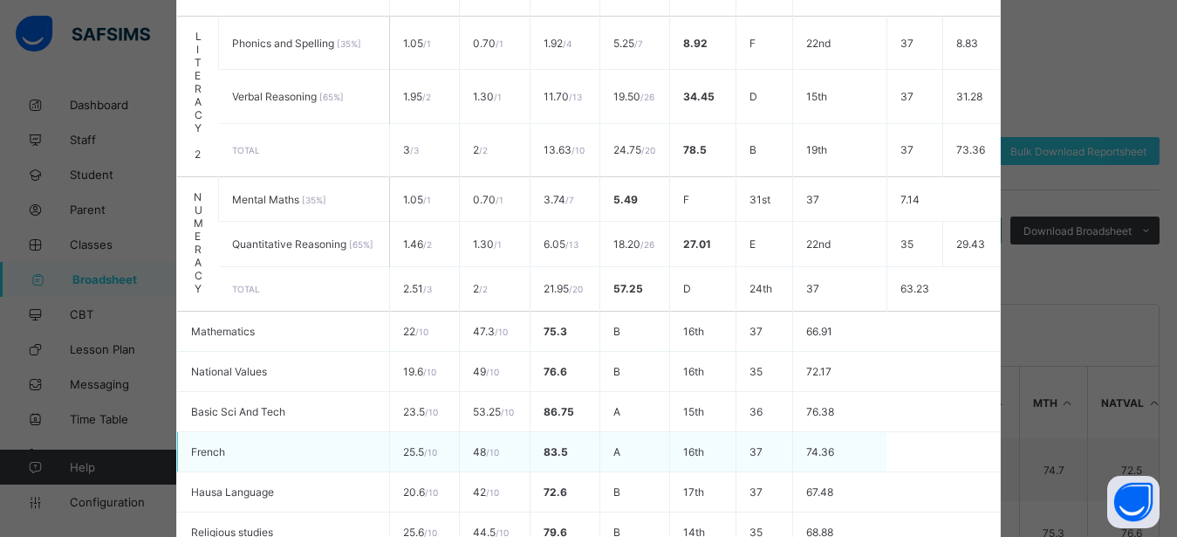
click at [670, 449] on td "16th" at bounding box center [702, 452] width 65 height 40
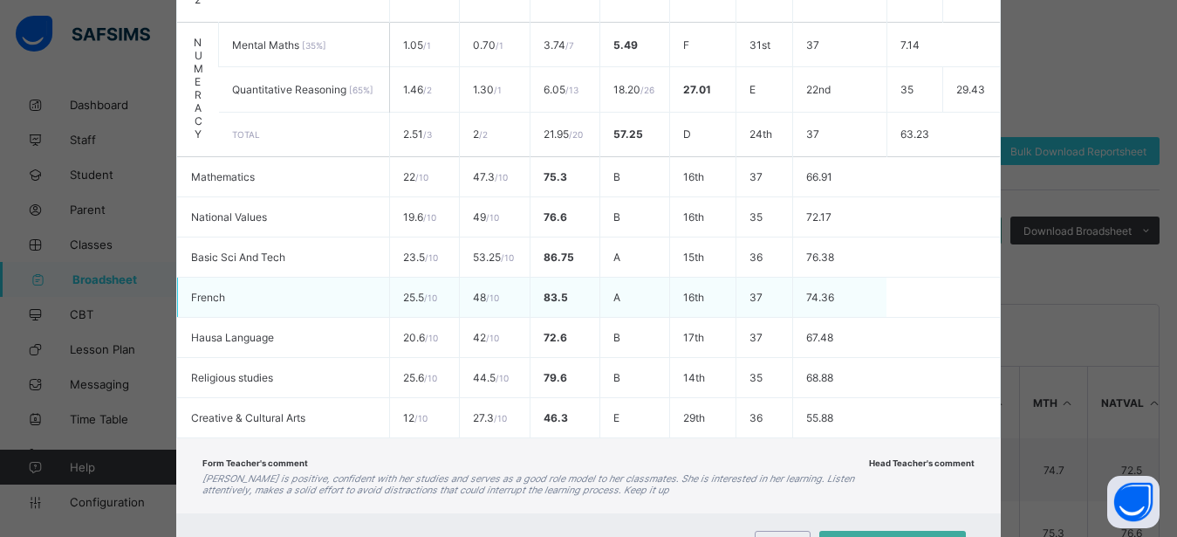
scroll to position [800, 0]
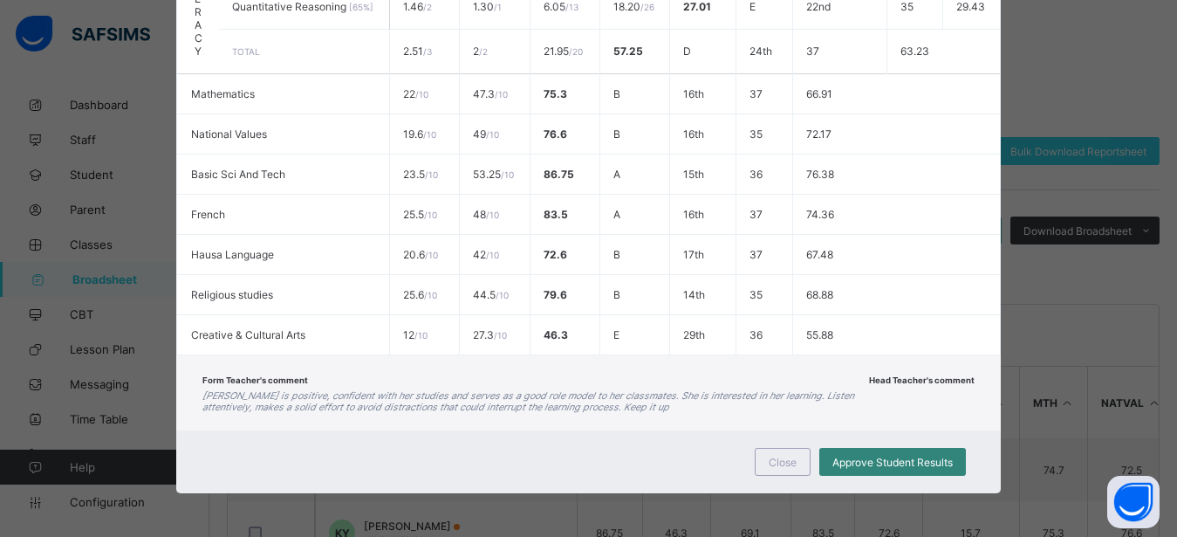
click at [839, 454] on div "Approve Student Results" at bounding box center [892, 462] width 147 height 28
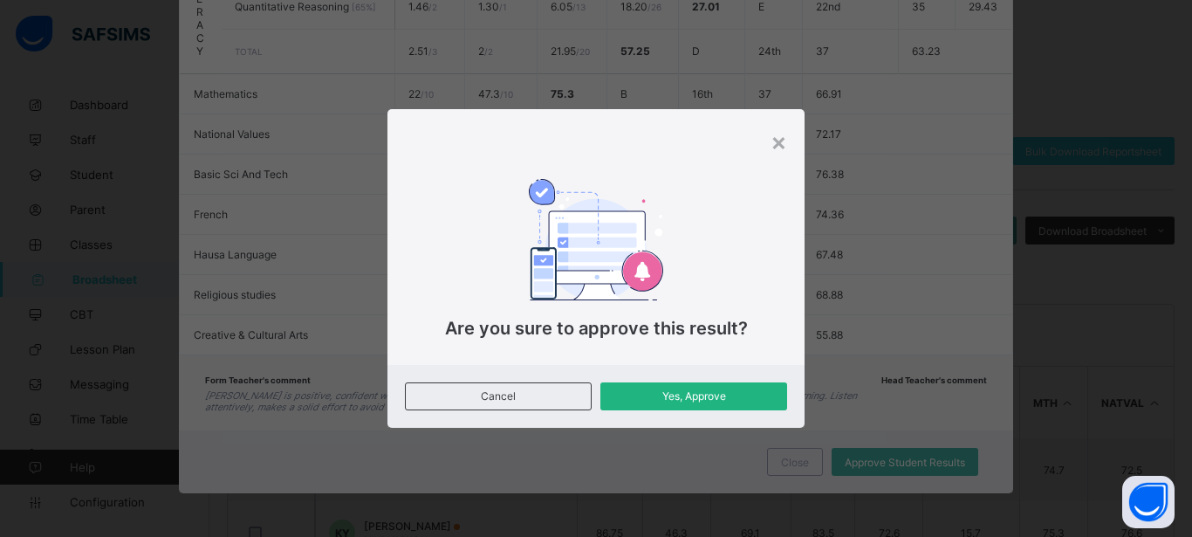
click at [641, 390] on span "Yes, Approve" at bounding box center [693, 395] width 161 height 13
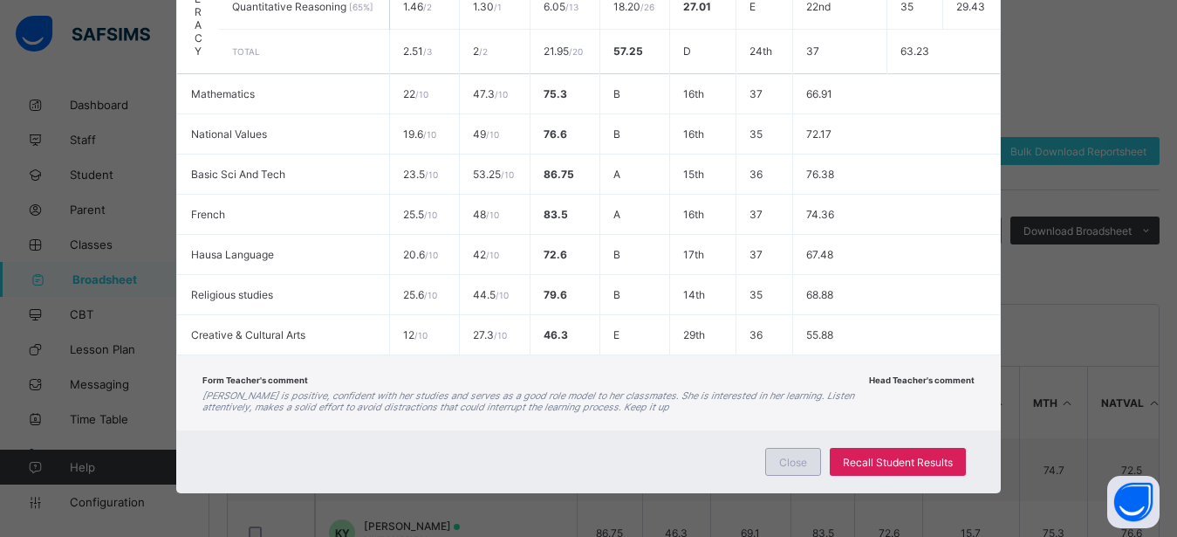
click at [770, 456] on div "Close" at bounding box center [793, 462] width 56 height 28
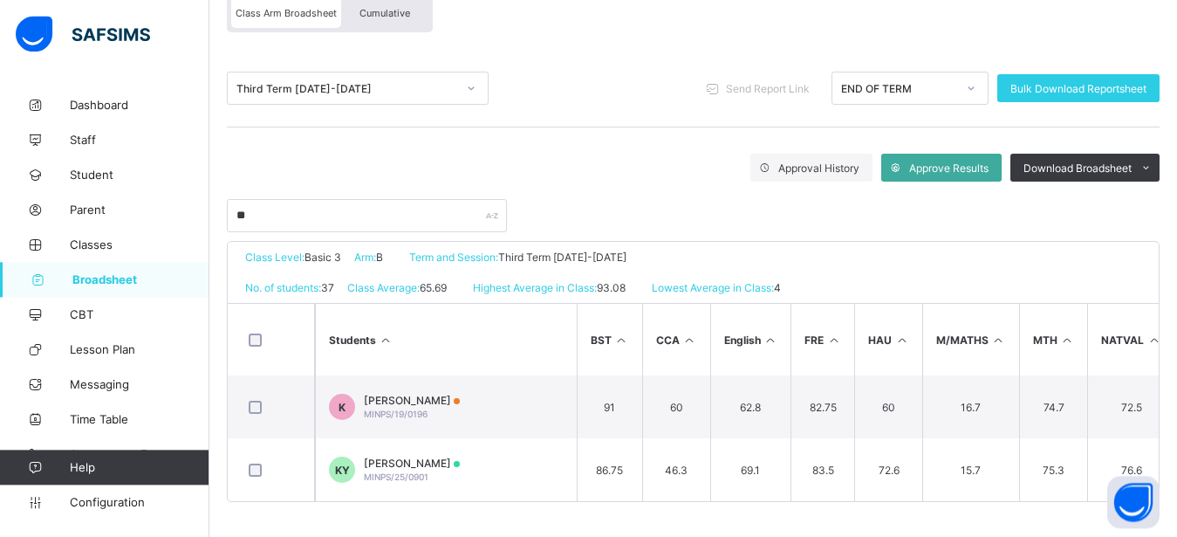
scroll to position [183, 0]
click at [780, 82] on span "Send Report Link" at bounding box center [768, 88] width 84 height 13
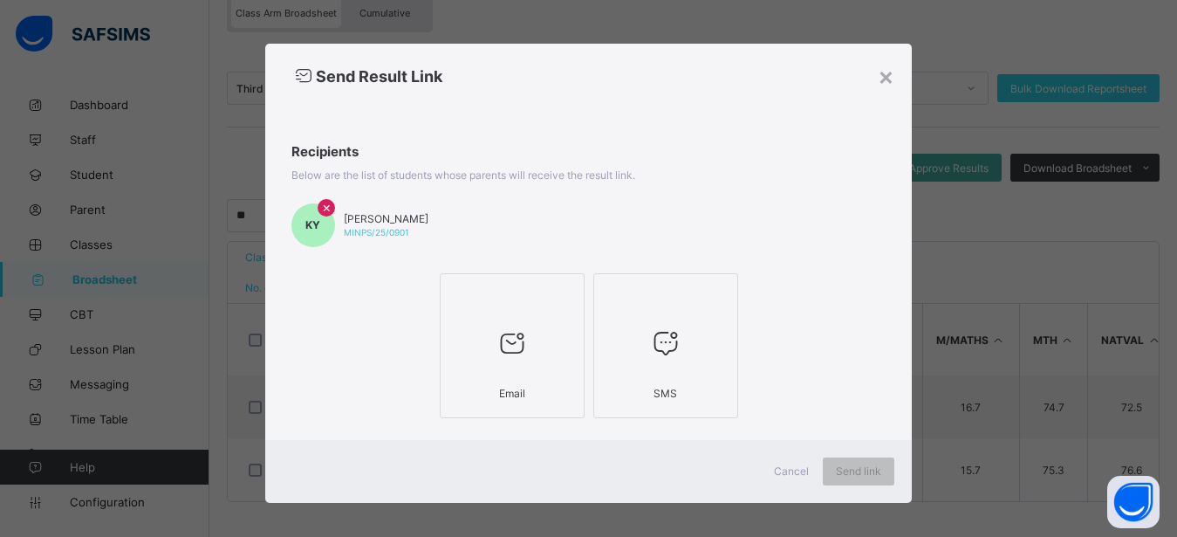
click at [506, 319] on div at bounding box center [512, 343] width 126 height 69
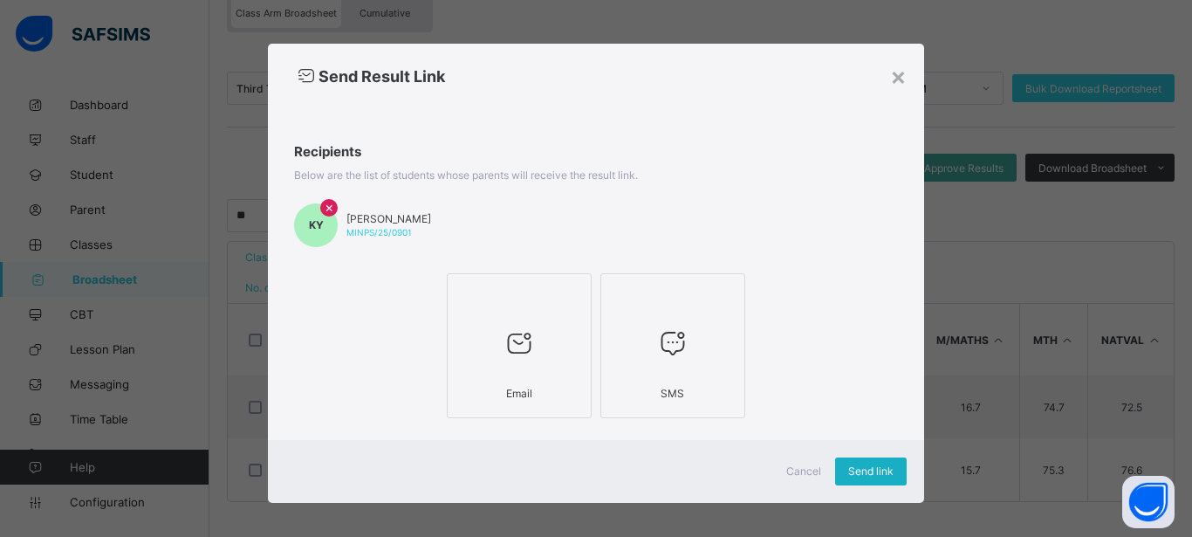
click at [854, 473] on span "Send link" at bounding box center [870, 470] width 45 height 13
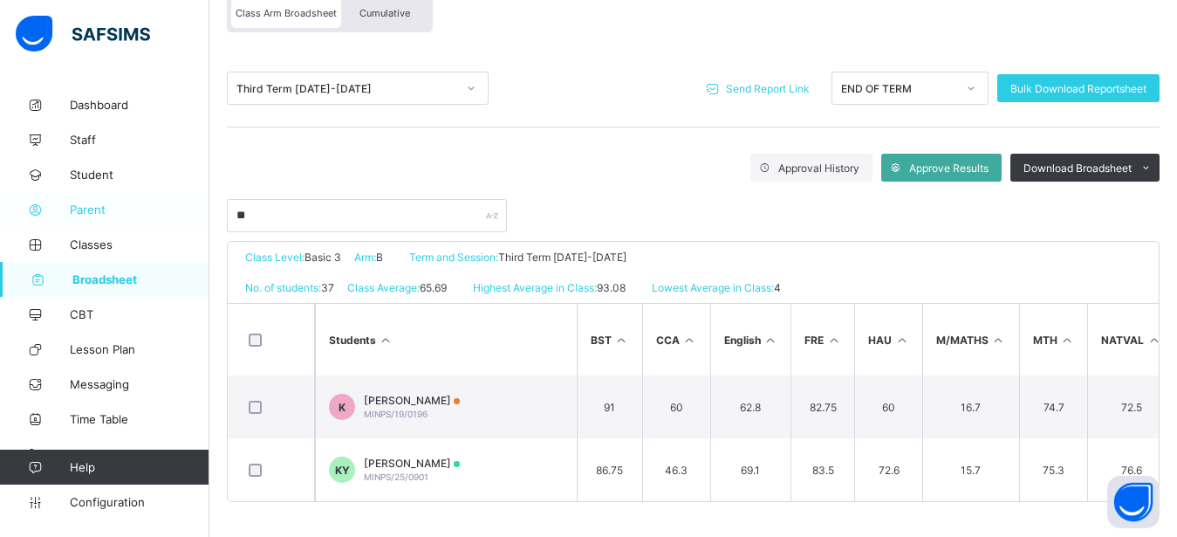
click at [93, 212] on span "Parent" at bounding box center [140, 209] width 140 height 14
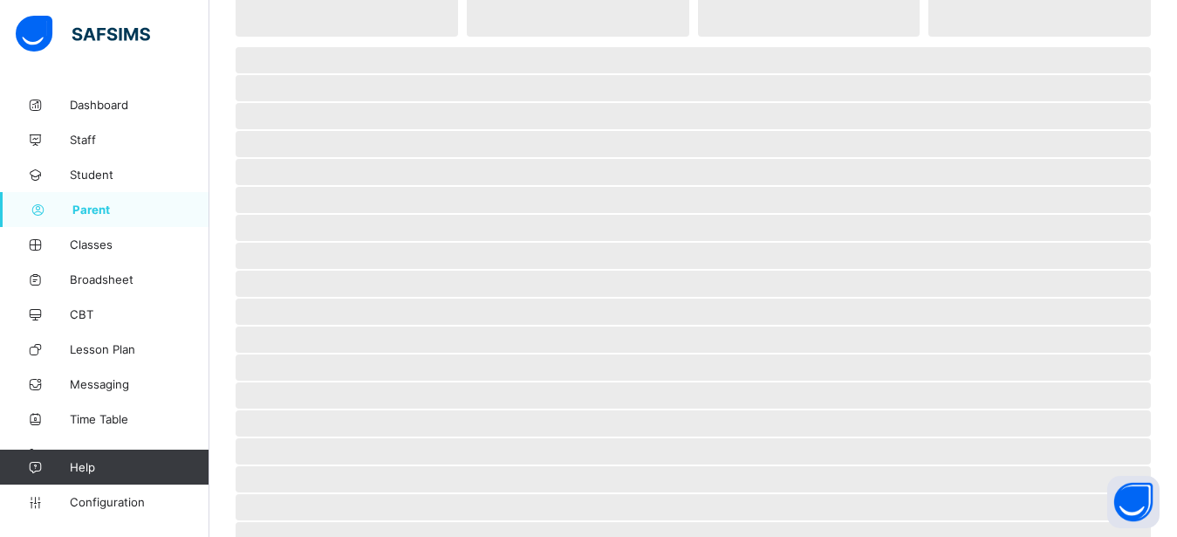
scroll to position [152, 0]
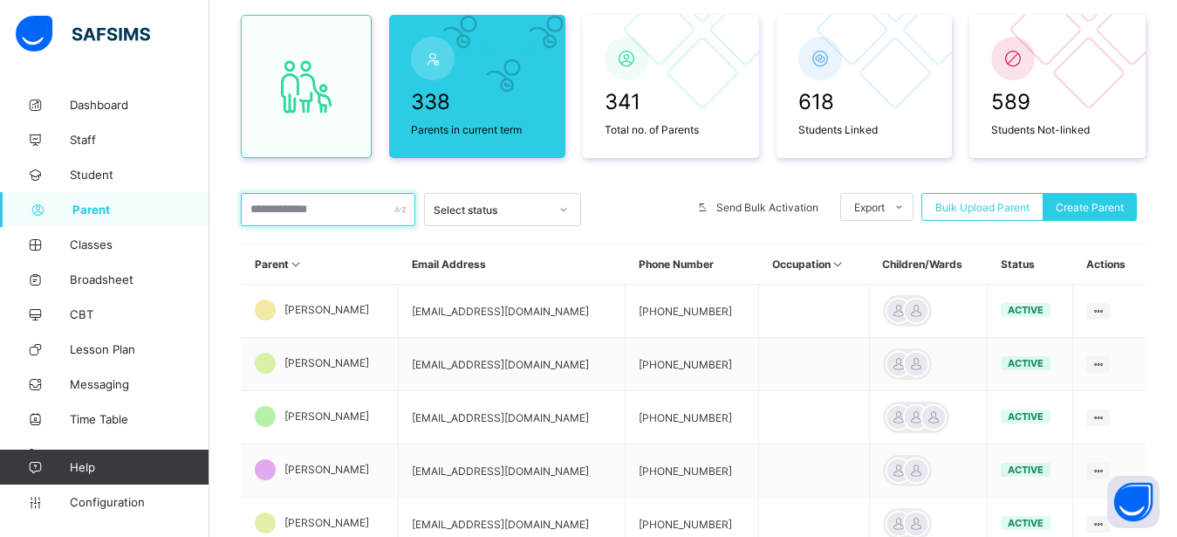
click at [302, 211] on input "text" at bounding box center [328, 209] width 175 height 33
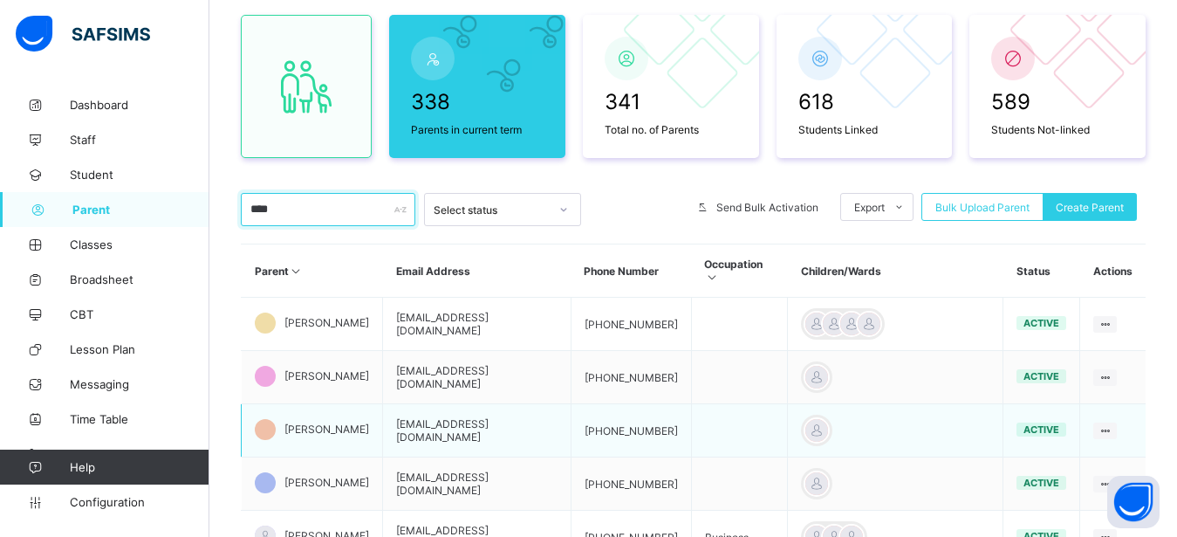
type input "****"
click at [317, 435] on span "[PERSON_NAME]" at bounding box center [326, 428] width 85 height 13
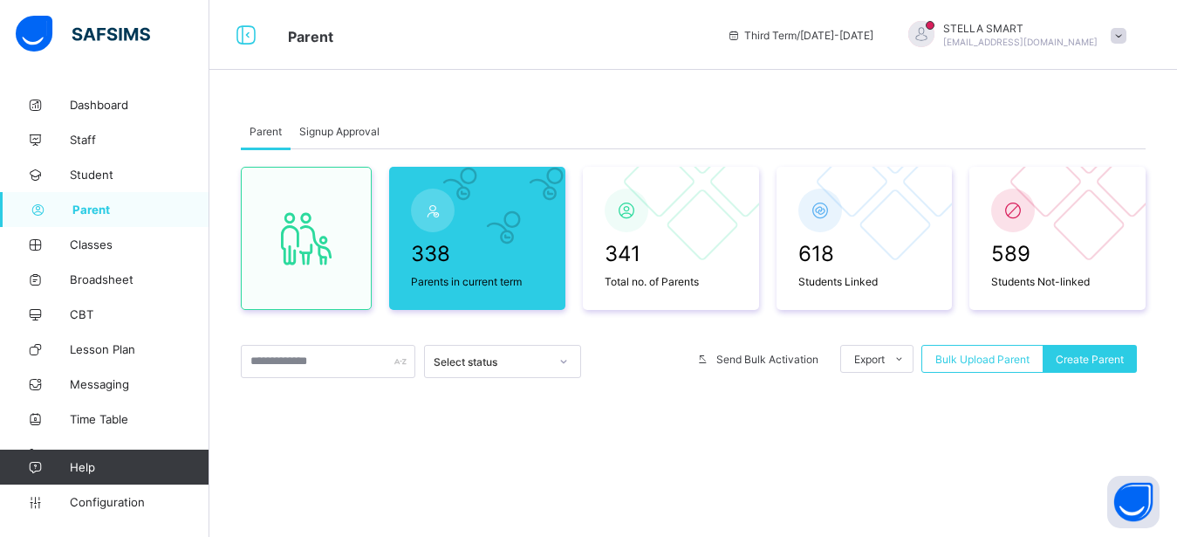
scroll to position [152, 0]
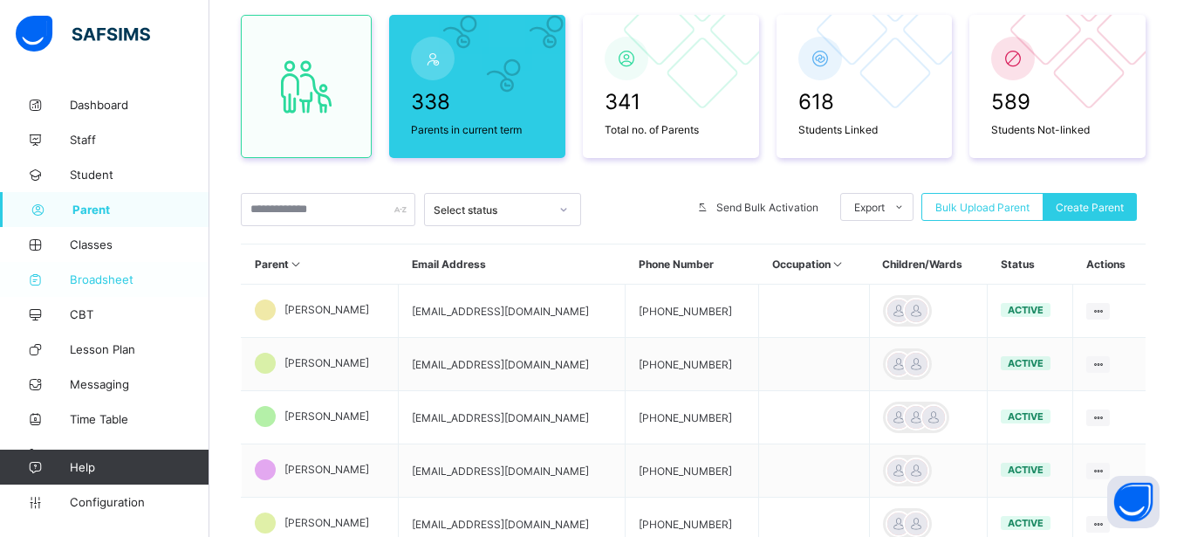
click at [118, 273] on span "Broadsheet" at bounding box center [140, 279] width 140 height 14
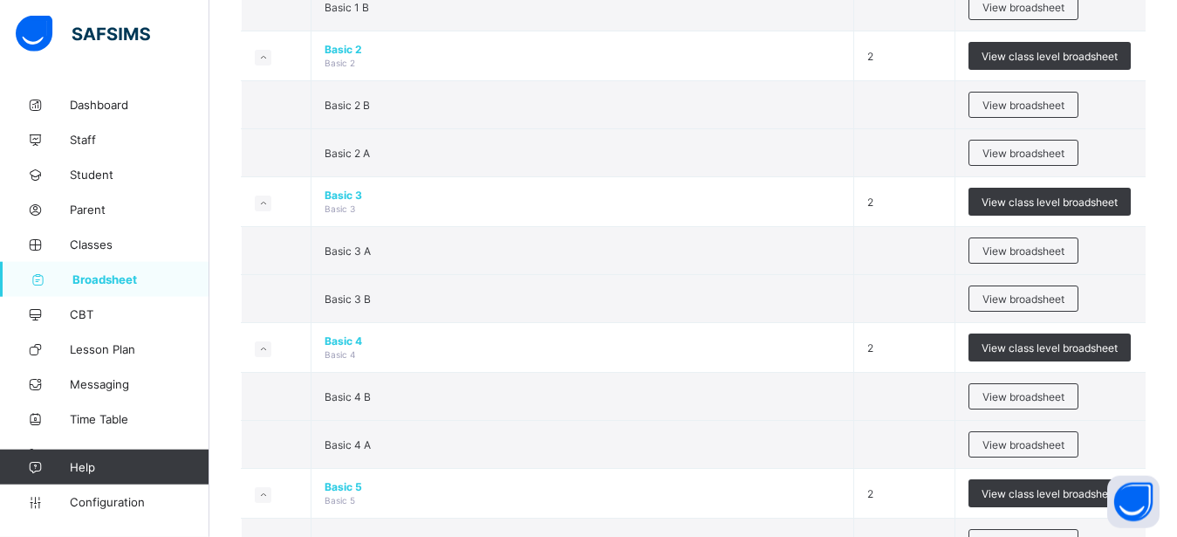
scroll to position [801, 0]
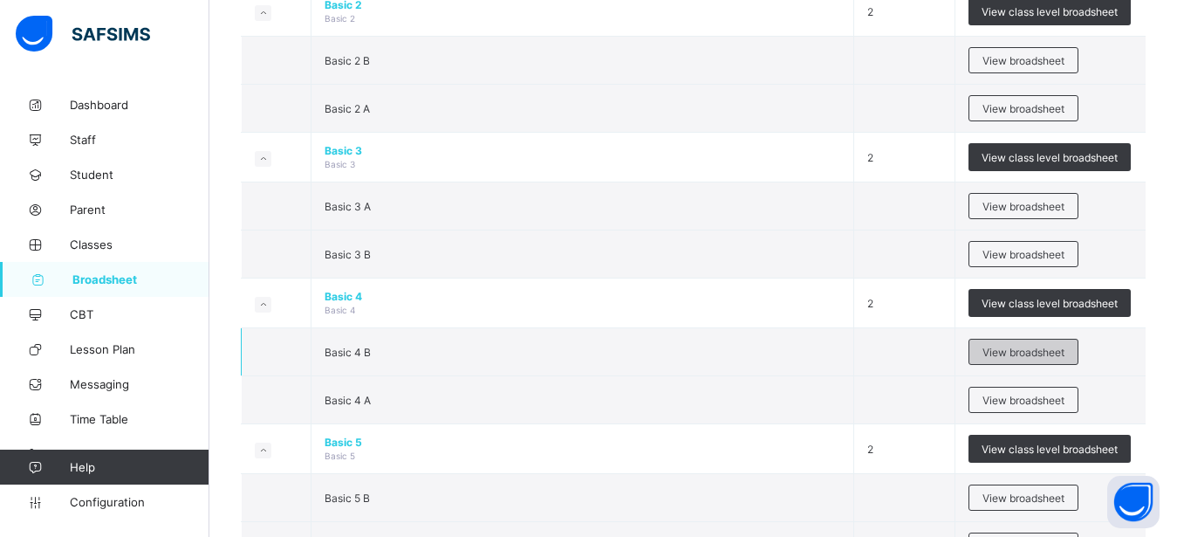
click at [1055, 347] on span "View broadsheet" at bounding box center [1024, 352] width 82 height 13
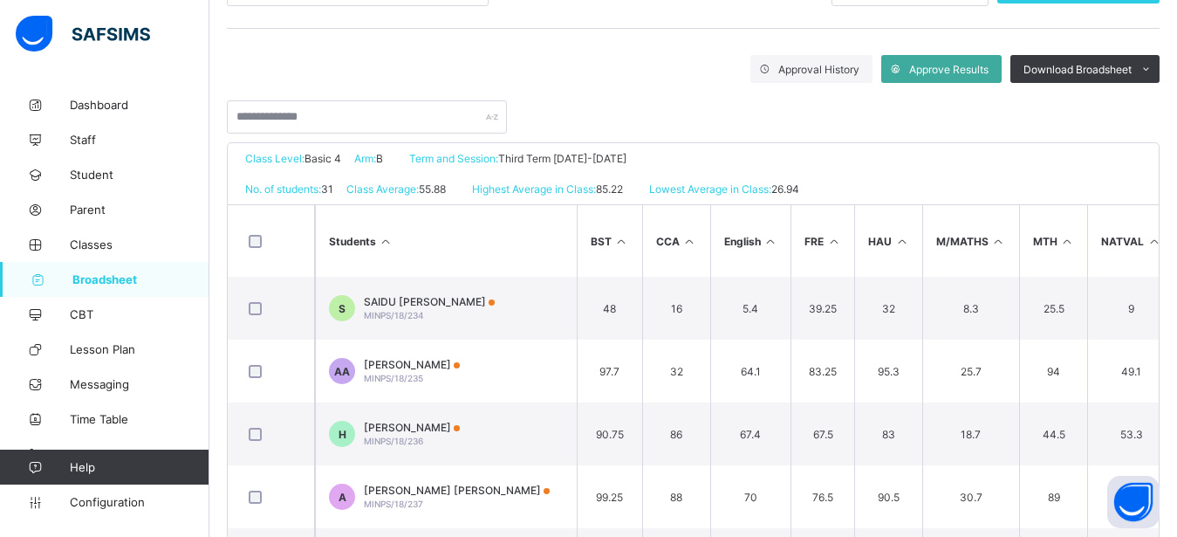
scroll to position [312, 0]
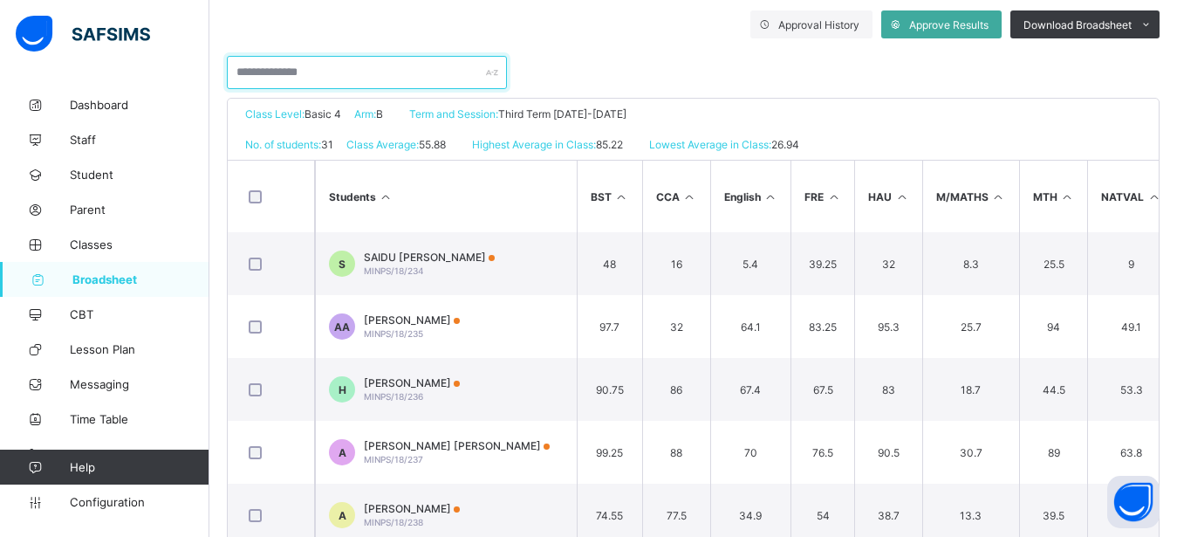
click at [322, 74] on input "text" at bounding box center [367, 72] width 280 height 33
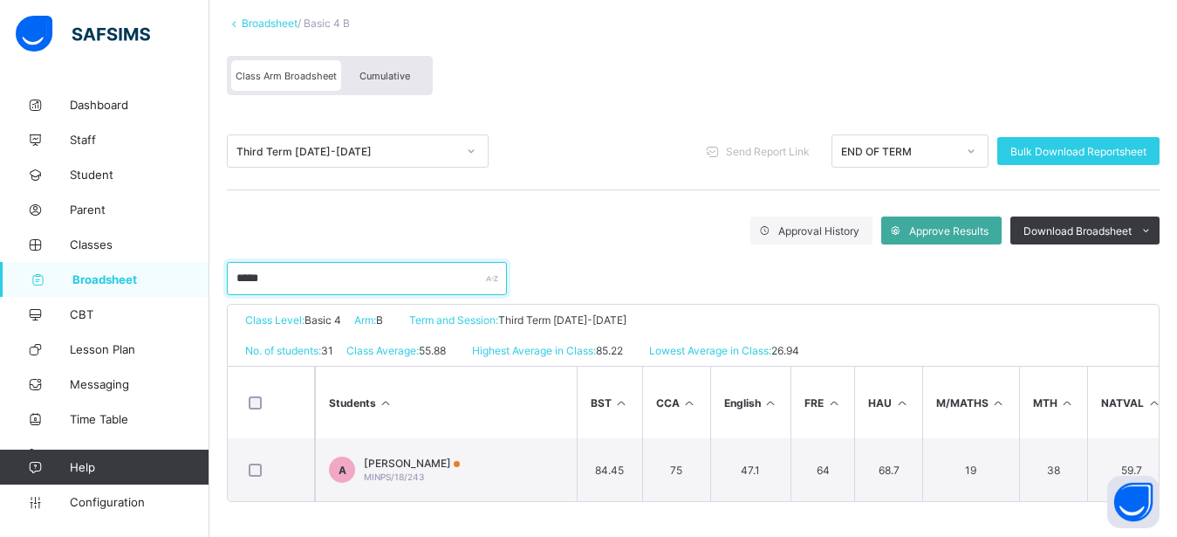
scroll to position [120, 0]
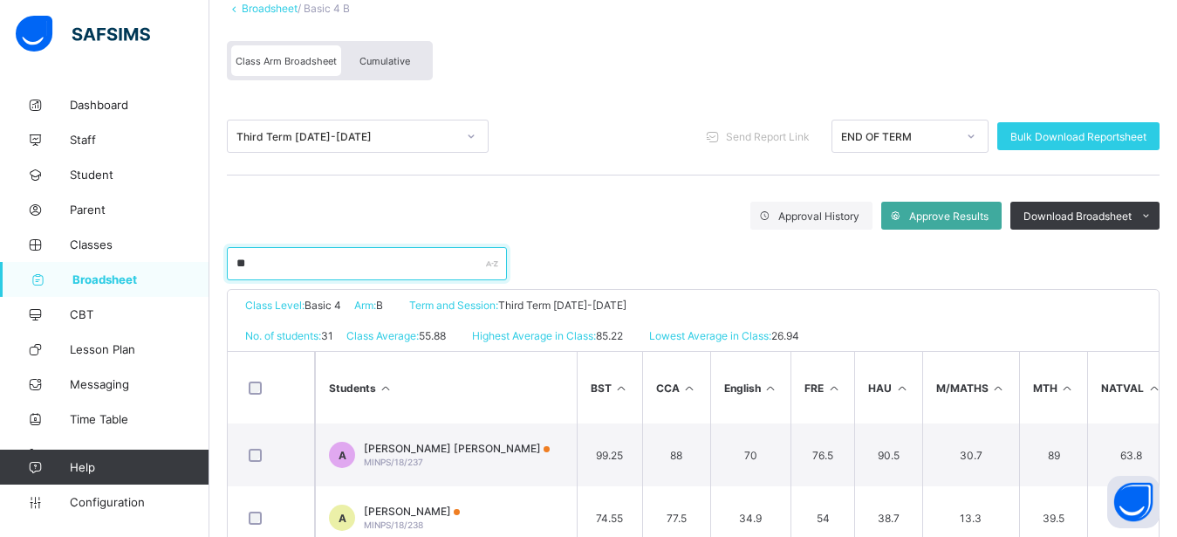
type input "*"
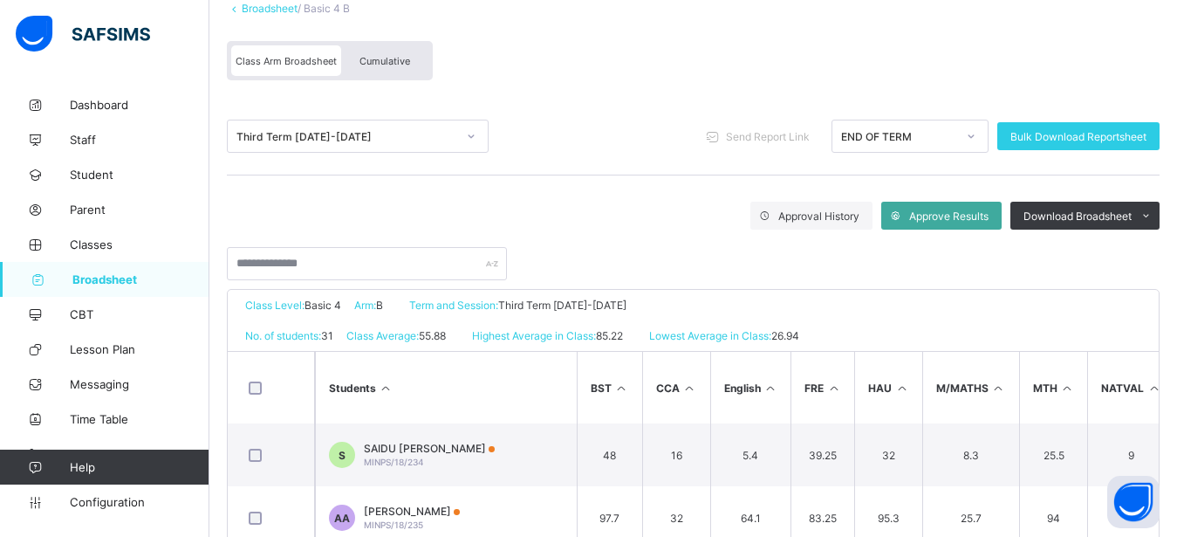
click at [120, 272] on span "Broadsheet" at bounding box center [140, 279] width 137 height 14
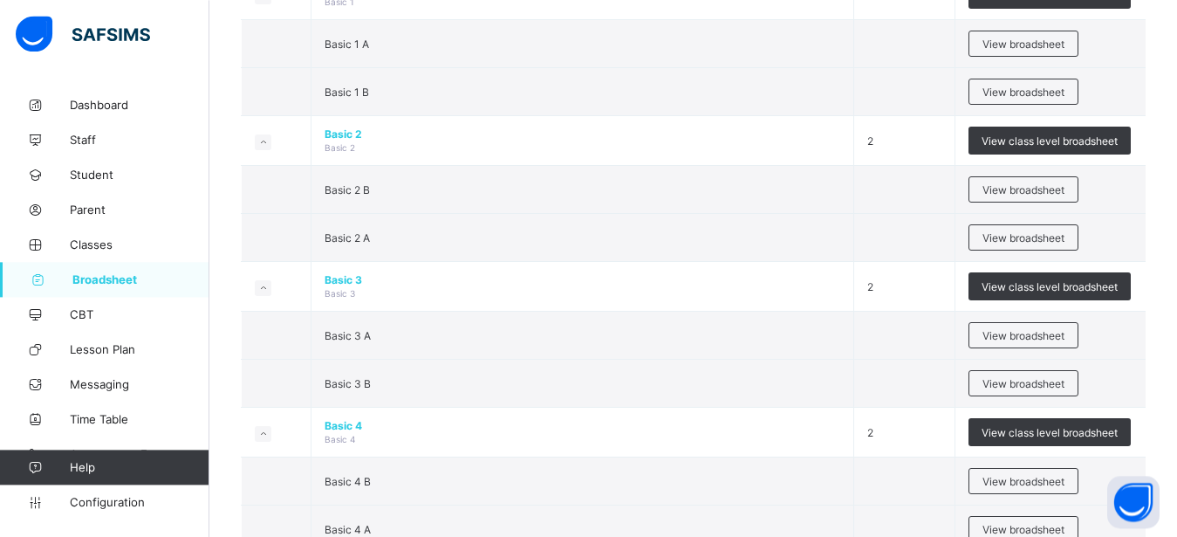
scroll to position [712, 0]
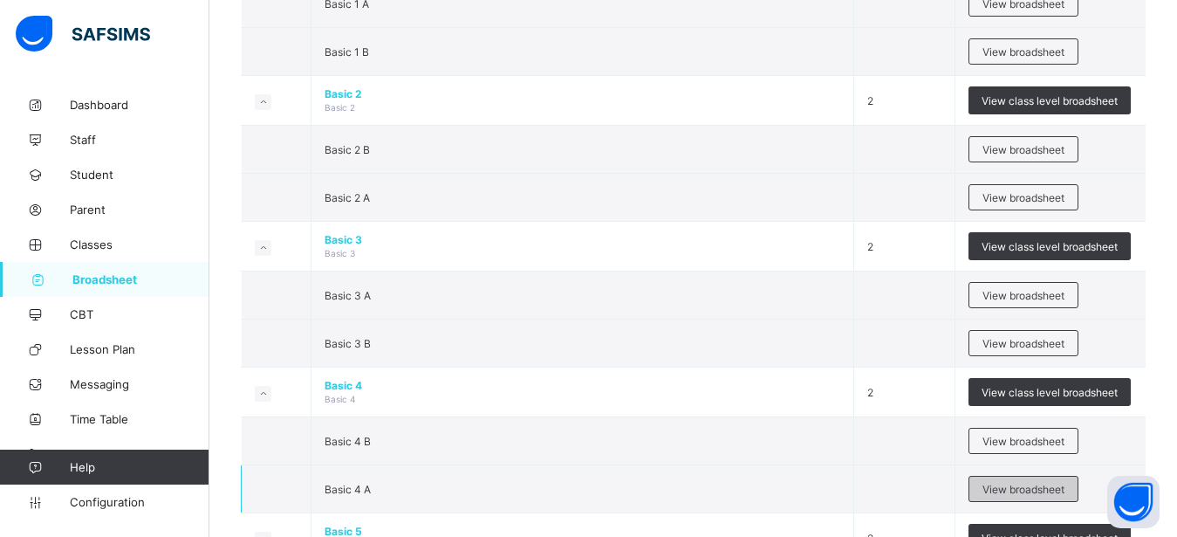
click at [1065, 483] on span "View broadsheet" at bounding box center [1024, 489] width 82 height 13
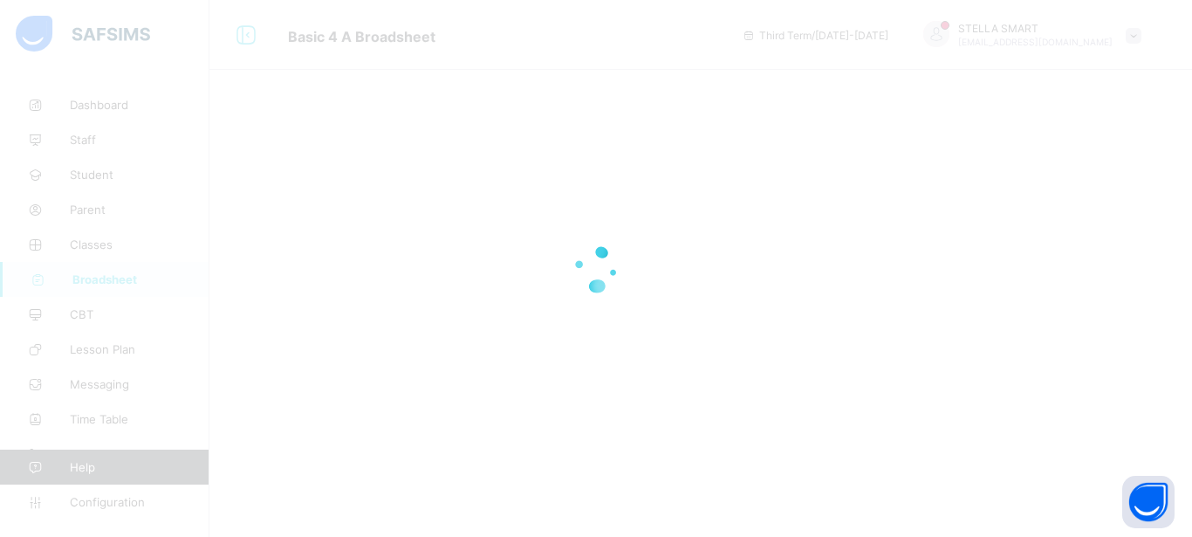
drag, startPoint x: 1069, startPoint y: 483, endPoint x: 1057, endPoint y: 460, distance: 25.8
click at [1057, 460] on div at bounding box center [596, 268] width 1192 height 537
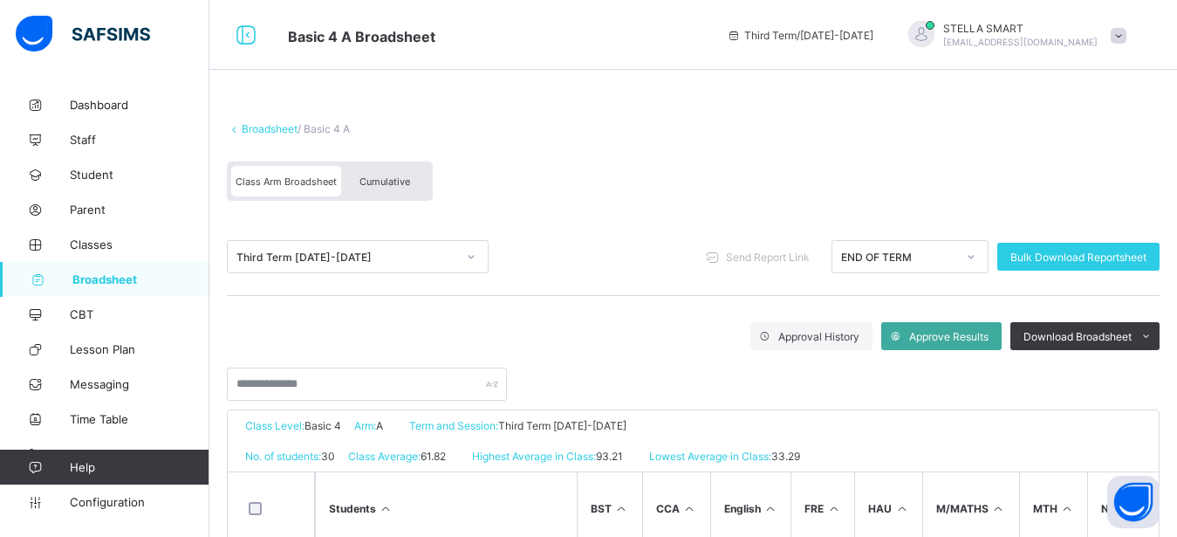
click at [369, 183] on span "Cumulative" at bounding box center [385, 181] width 51 height 12
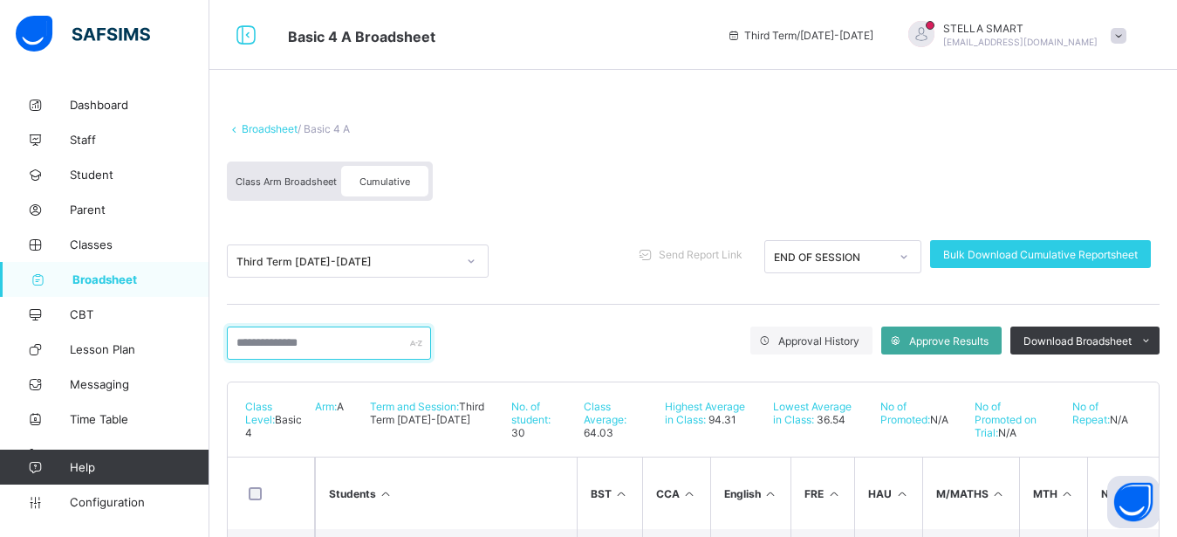
click at [286, 336] on input "text" at bounding box center [329, 342] width 204 height 33
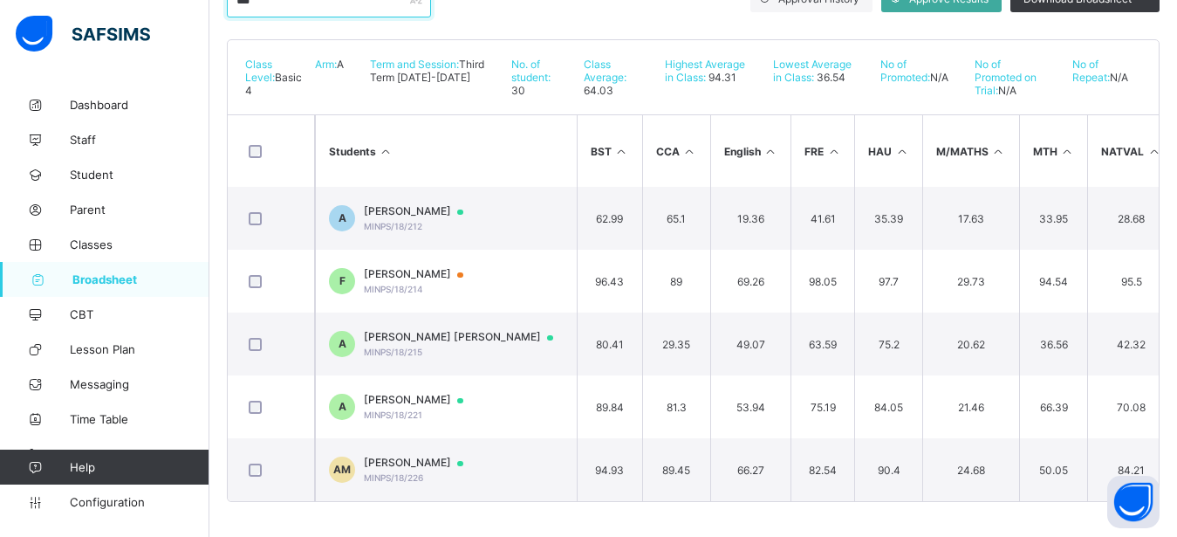
scroll to position [357, 0]
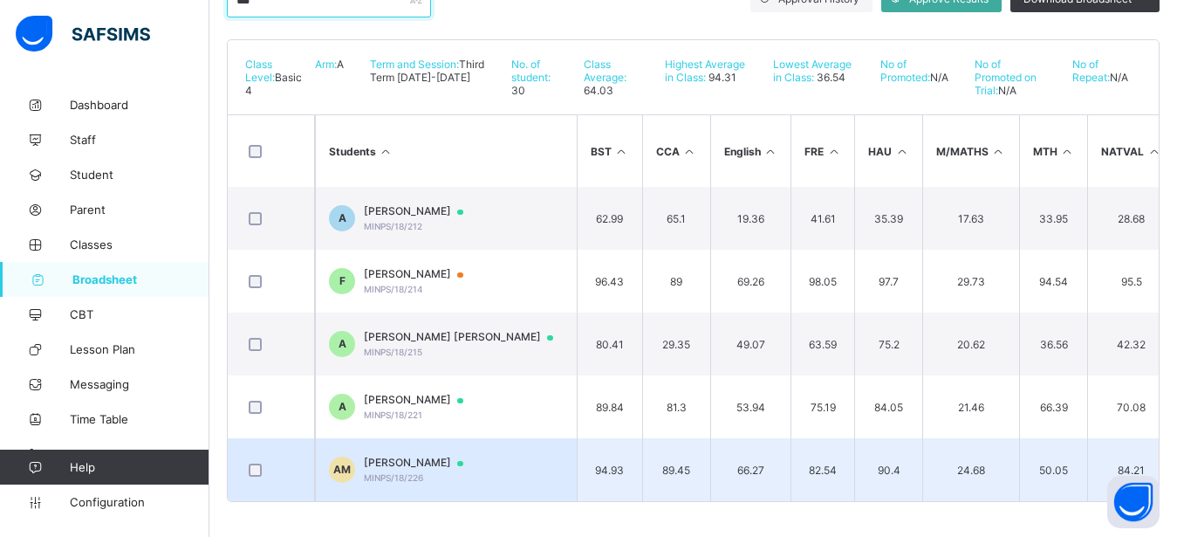
type input "***"
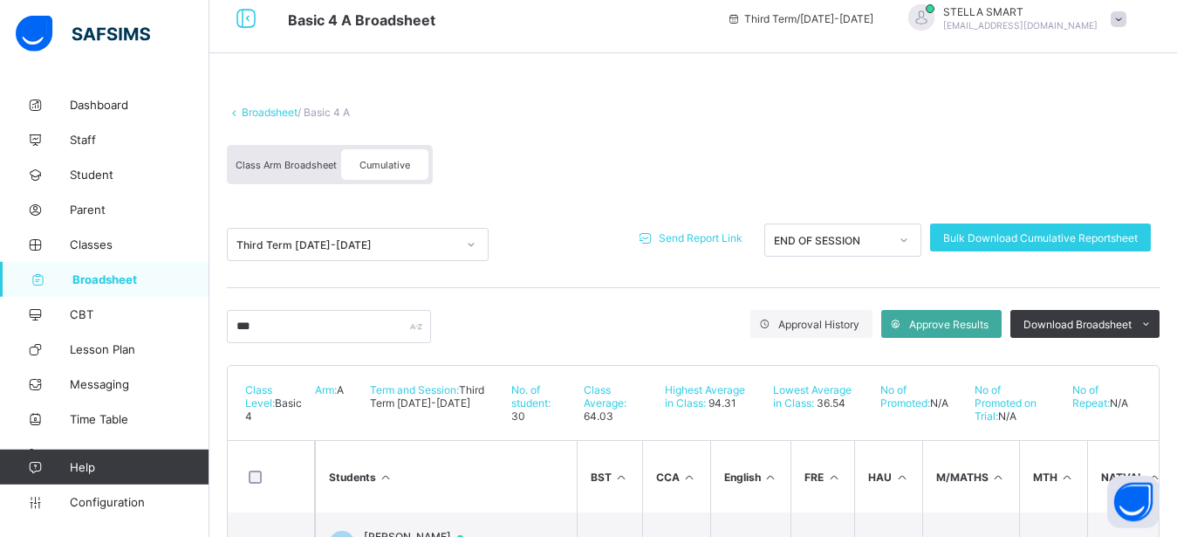
scroll to position [16, 0]
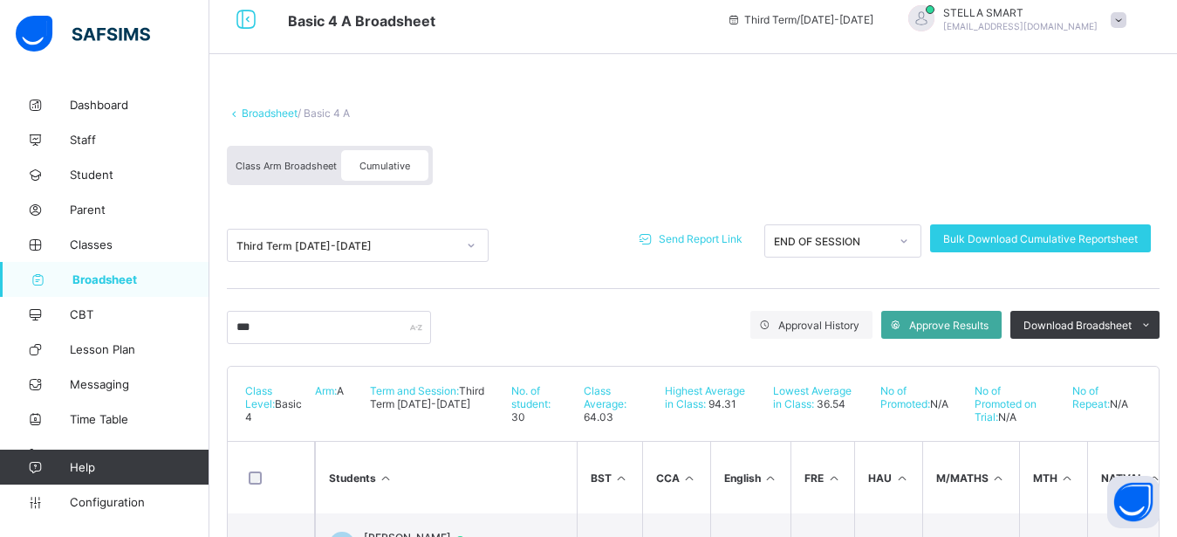
click at [723, 236] on span "Send Report Link" at bounding box center [701, 238] width 84 height 13
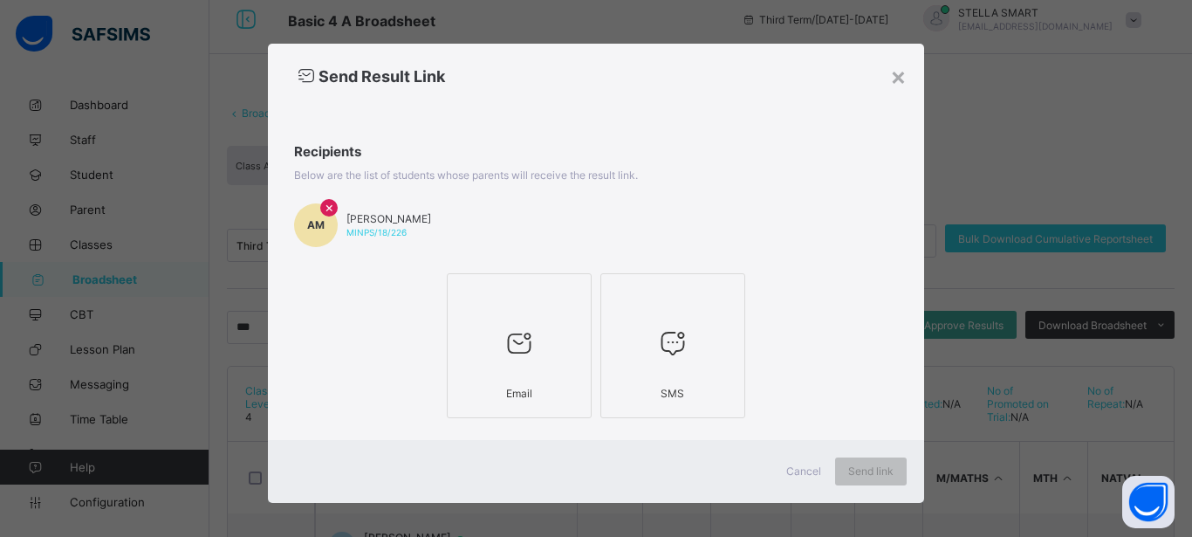
click at [526, 346] on icon at bounding box center [519, 342] width 37 height 31
click at [874, 468] on span "Send link" at bounding box center [870, 470] width 45 height 13
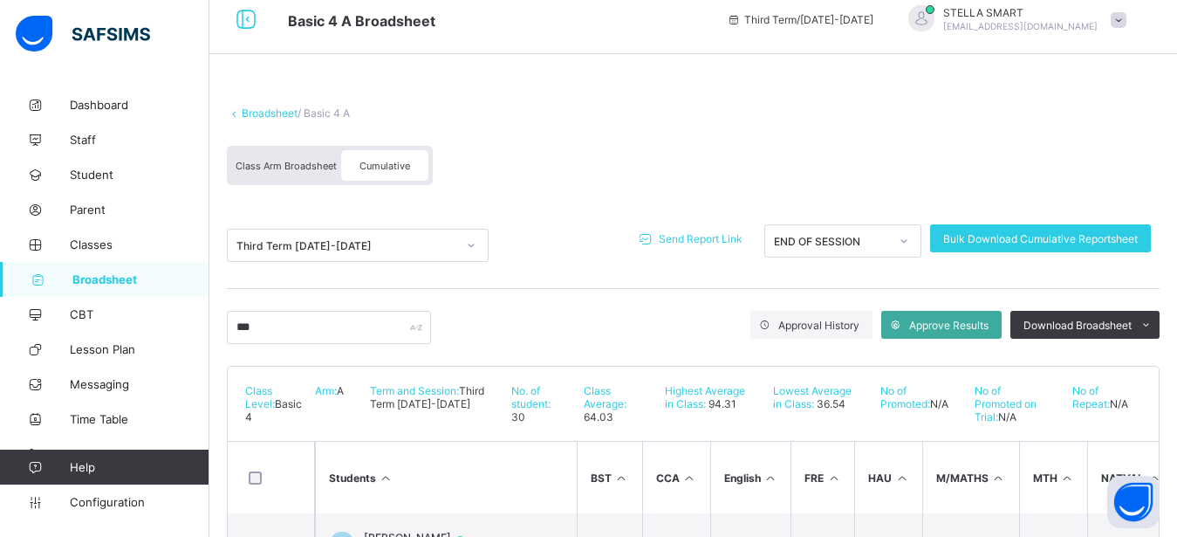
click at [109, 277] on span "Broadsheet" at bounding box center [140, 279] width 137 height 14
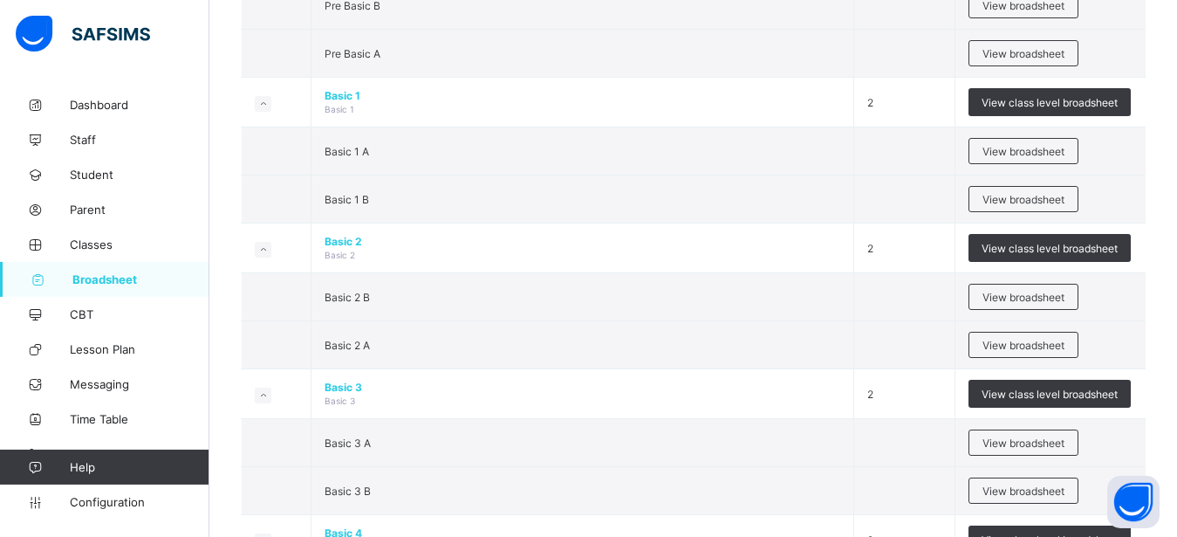
scroll to position [579, 0]
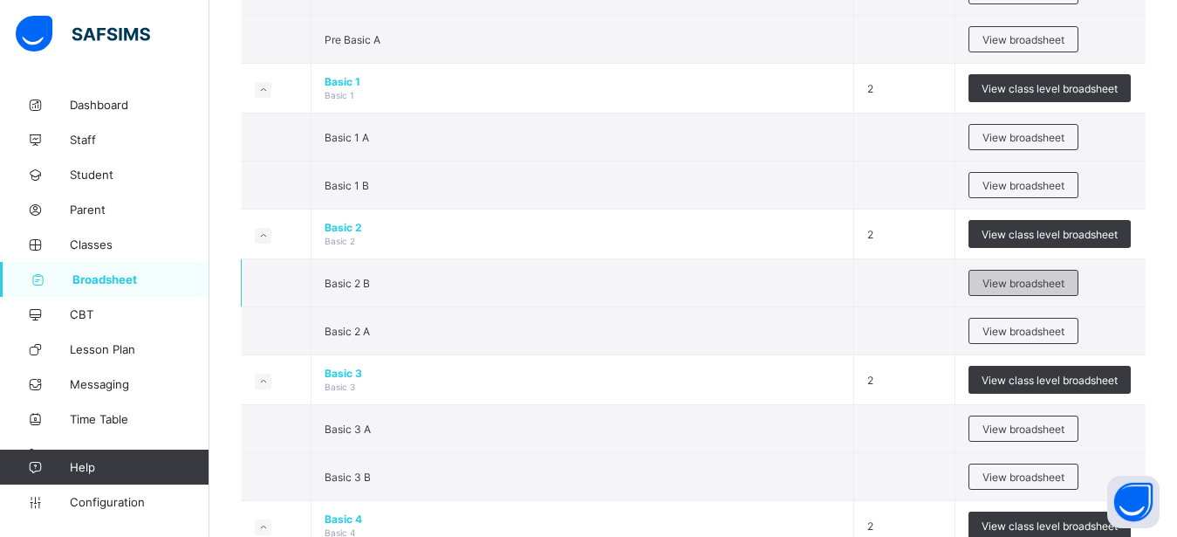
click at [1028, 278] on span "View broadsheet" at bounding box center [1024, 283] width 82 height 13
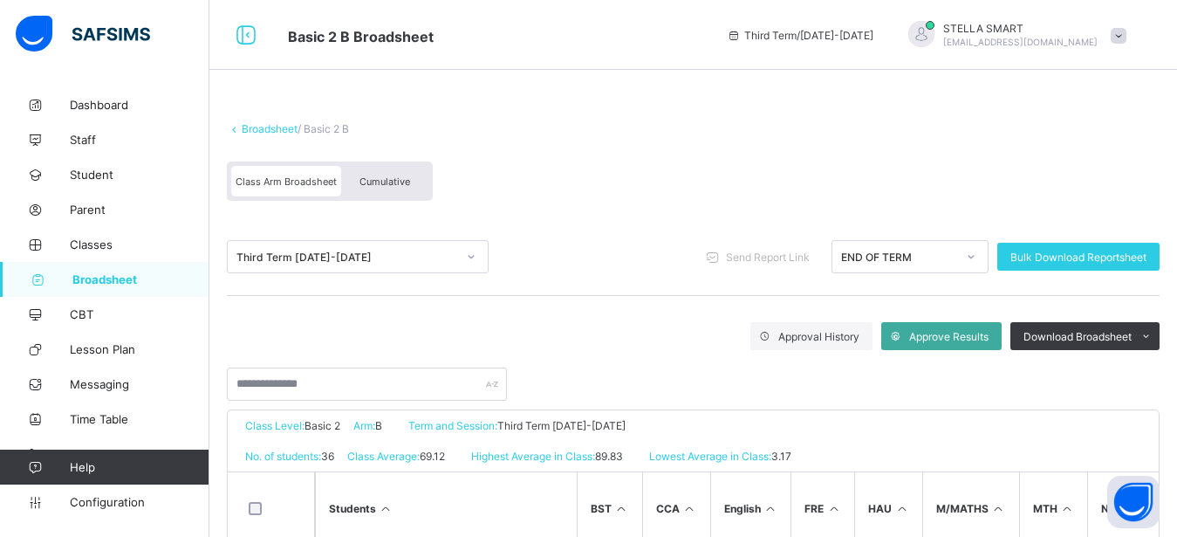
click at [389, 184] on span "Cumulative" at bounding box center [385, 181] width 51 height 12
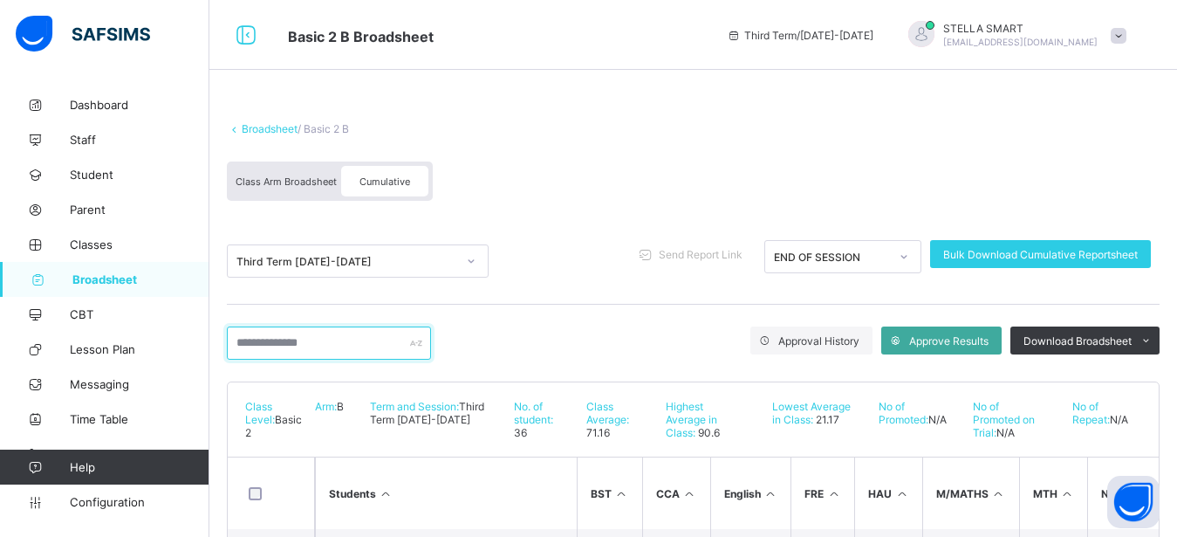
click at [315, 341] on input "text" at bounding box center [329, 342] width 204 height 33
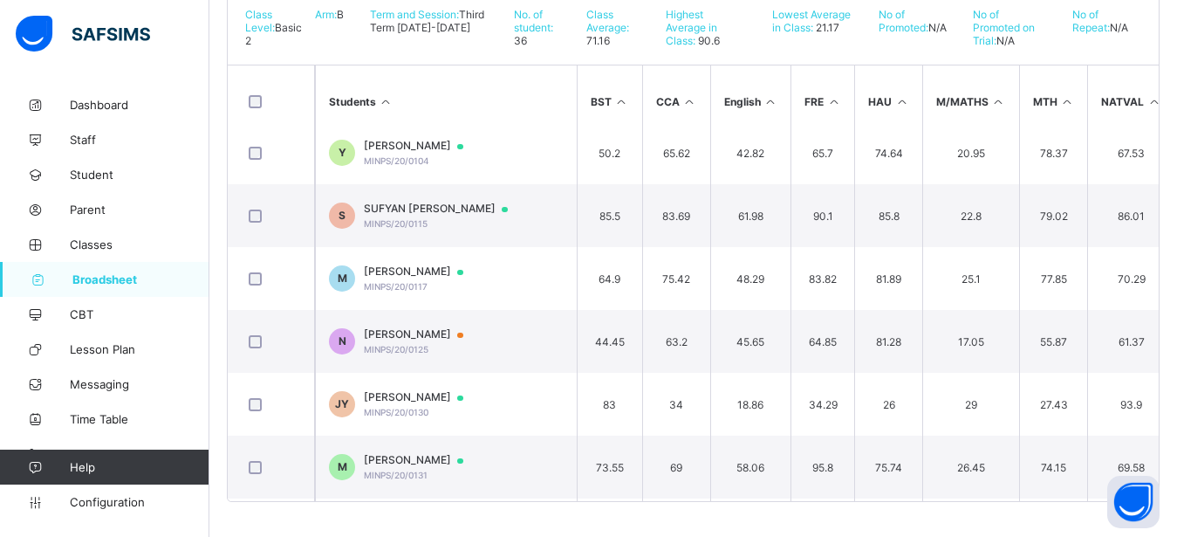
scroll to position [154, 0]
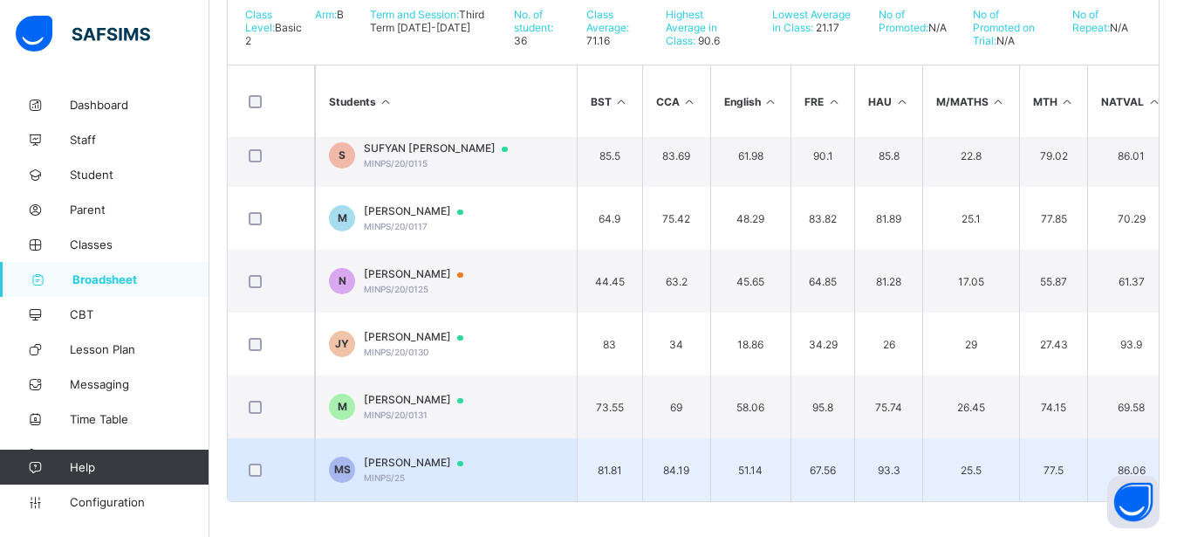
type input "**"
click at [477, 456] on div "[PERSON_NAME] SUDAWA MINPS/25" at bounding box center [422, 469] width 116 height 27
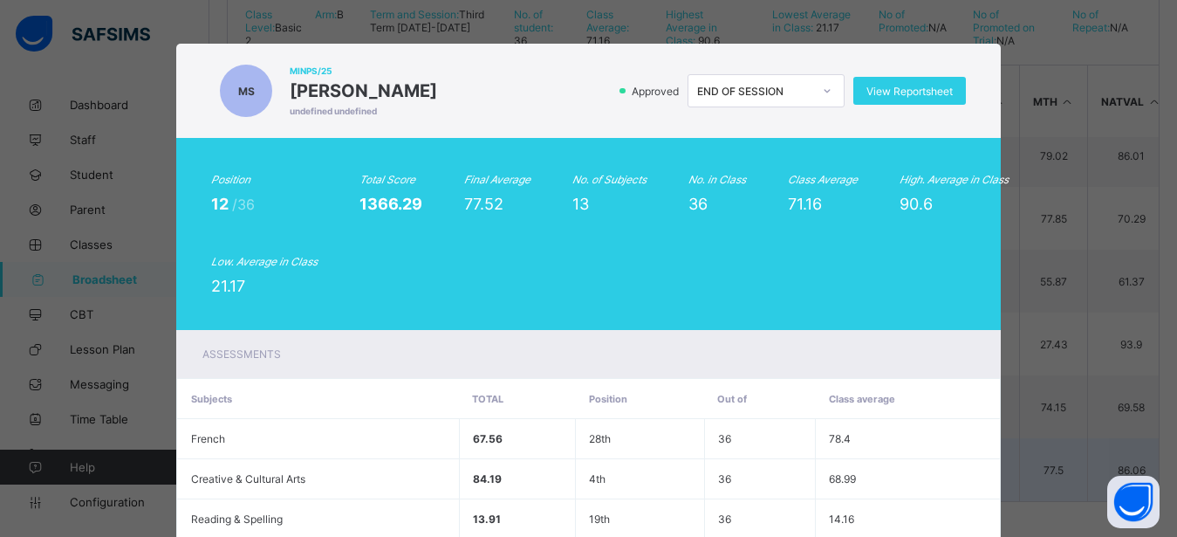
scroll to position [563, 0]
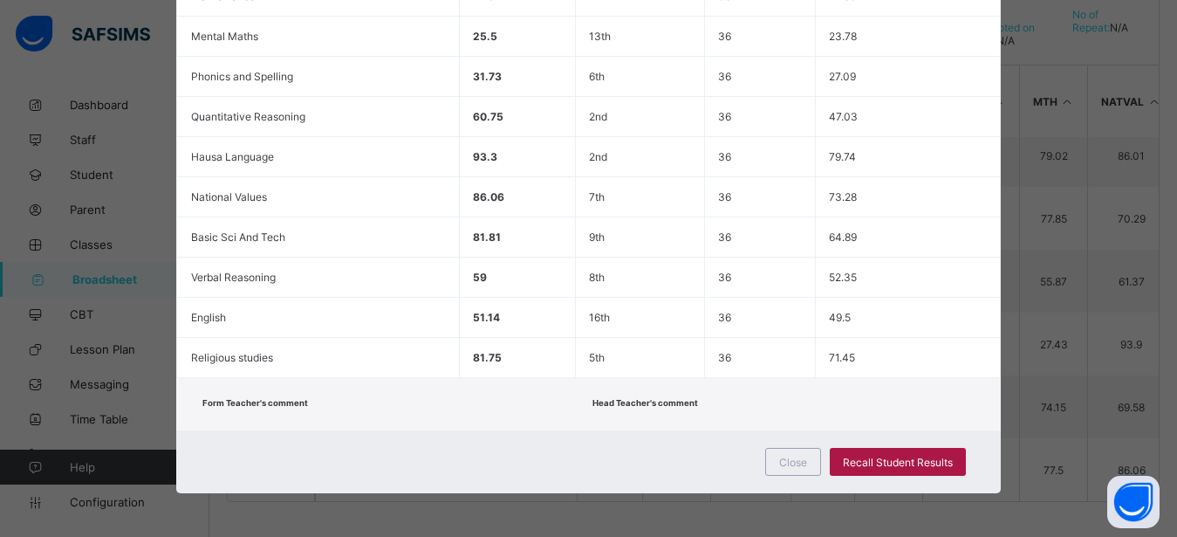
click at [851, 464] on span "Recall Student Results" at bounding box center [898, 462] width 110 height 13
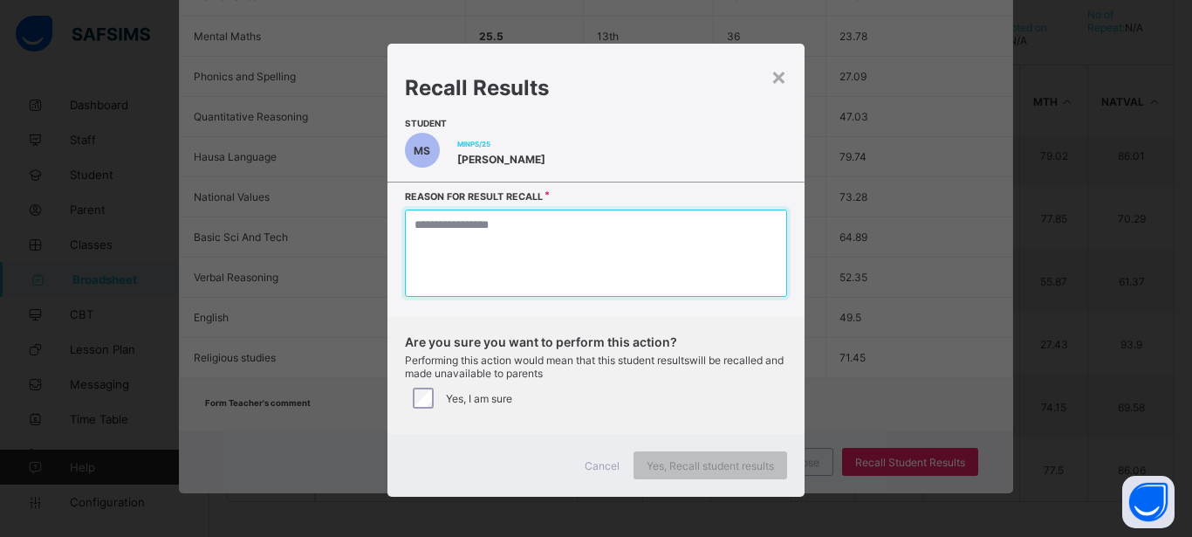
click at [467, 278] on textarea at bounding box center [596, 252] width 382 height 87
type textarea "*"
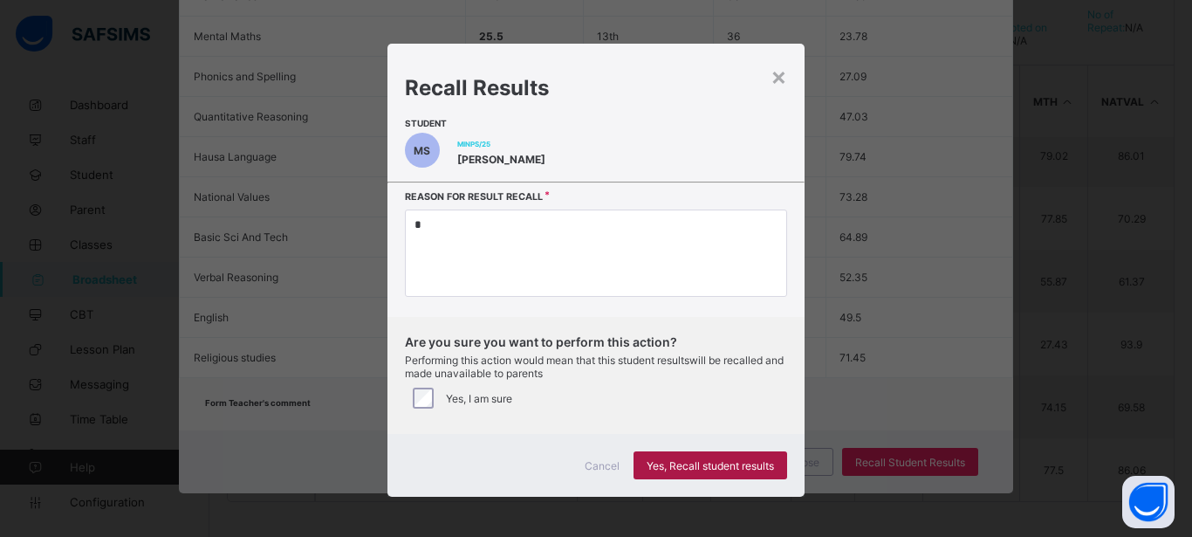
click at [688, 465] on span "Yes, Recall student results" at bounding box center [710, 465] width 127 height 13
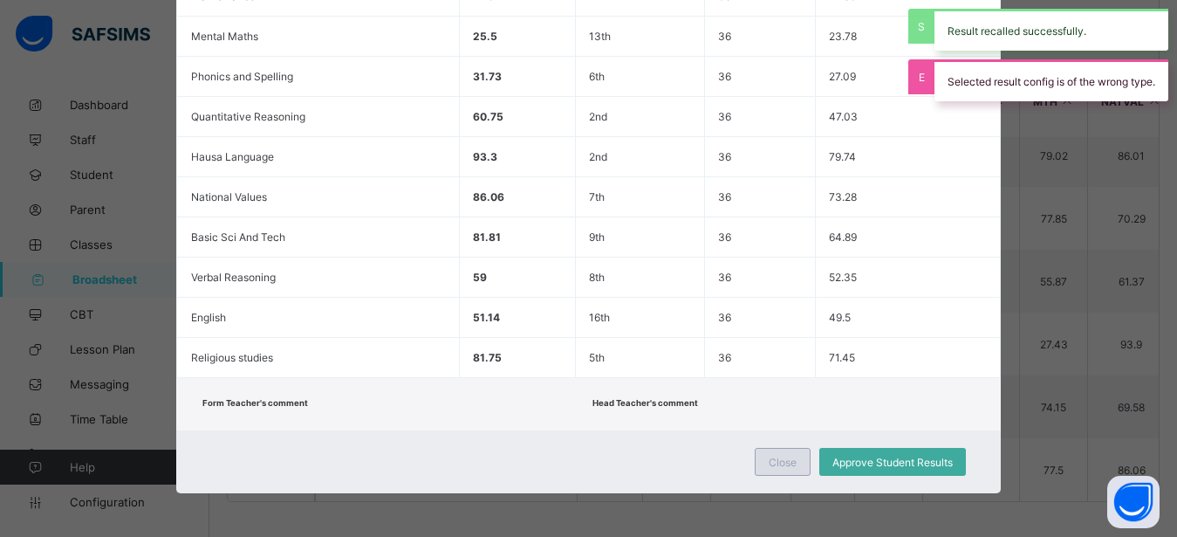
click at [773, 458] on span "Close" at bounding box center [783, 462] width 28 height 13
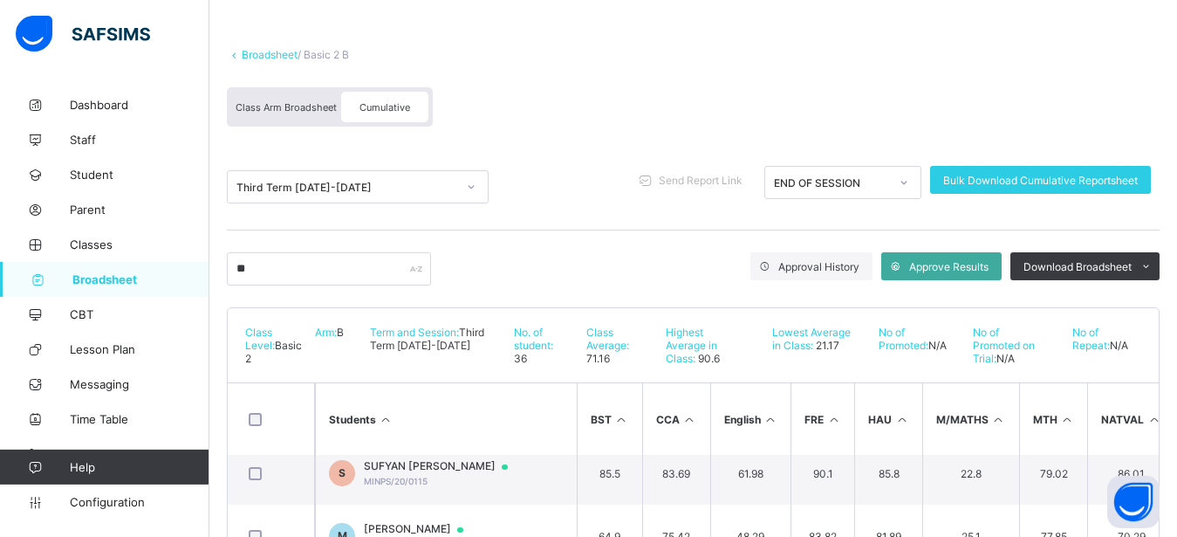
scroll to position [36, 0]
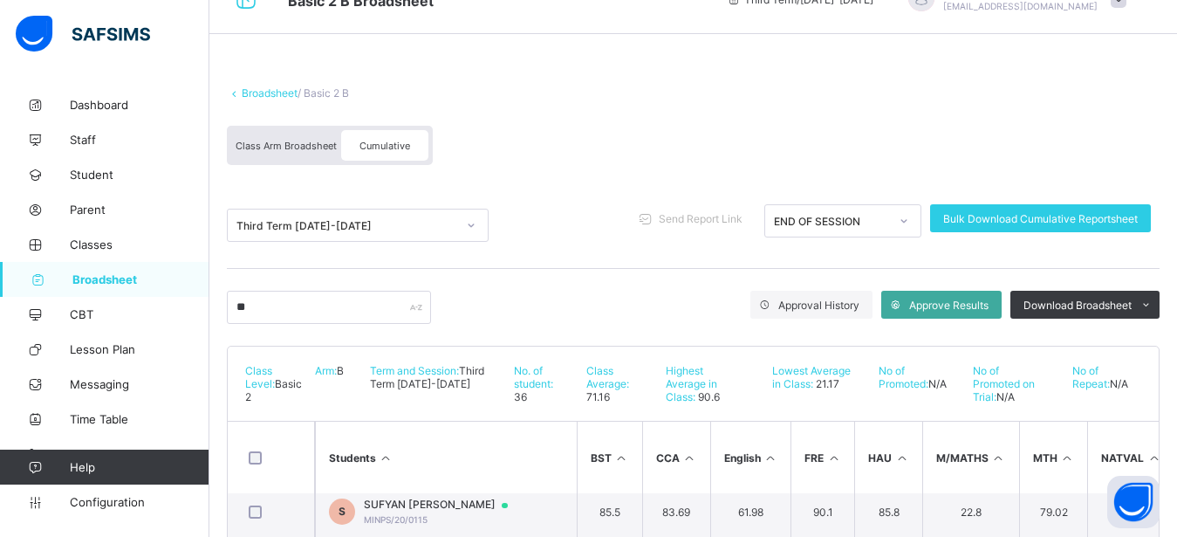
click at [283, 147] on span "Class Arm Broadsheet" at bounding box center [286, 146] width 101 height 12
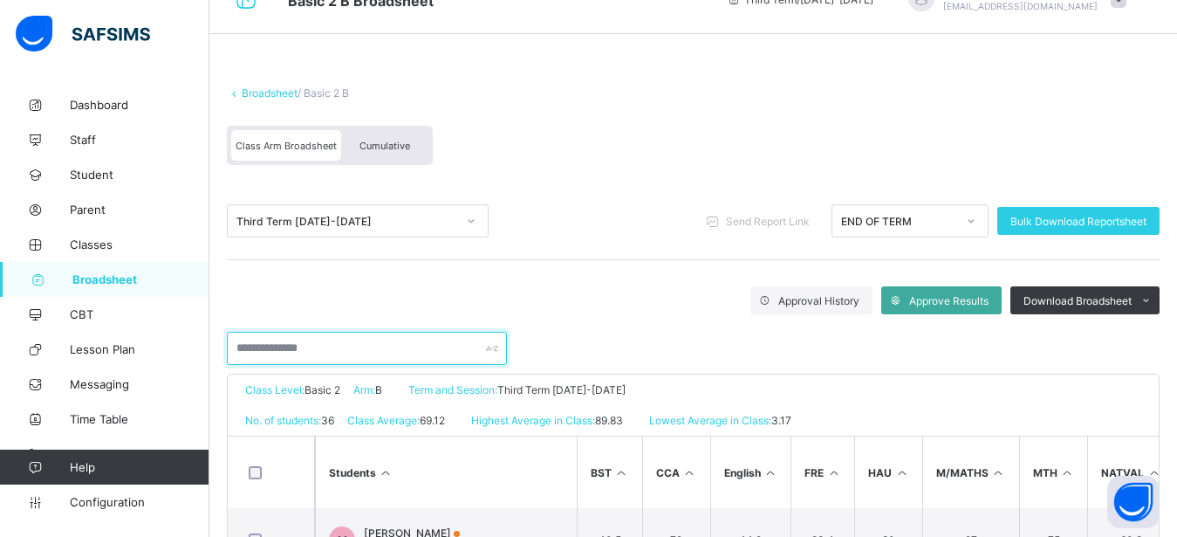
click at [363, 347] on input "text" at bounding box center [367, 348] width 280 height 33
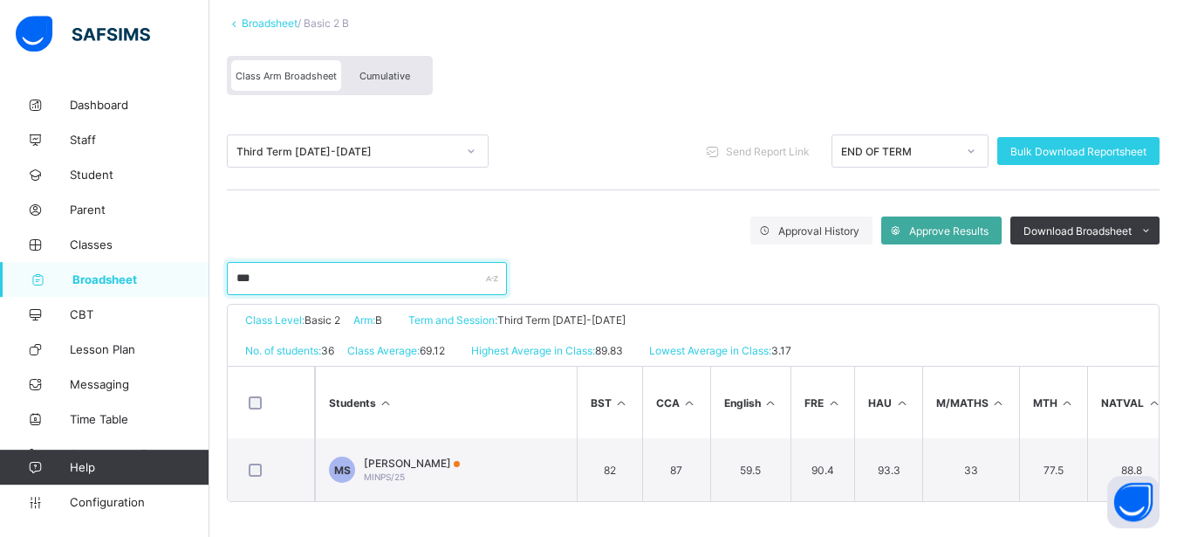
scroll to position [120, 0]
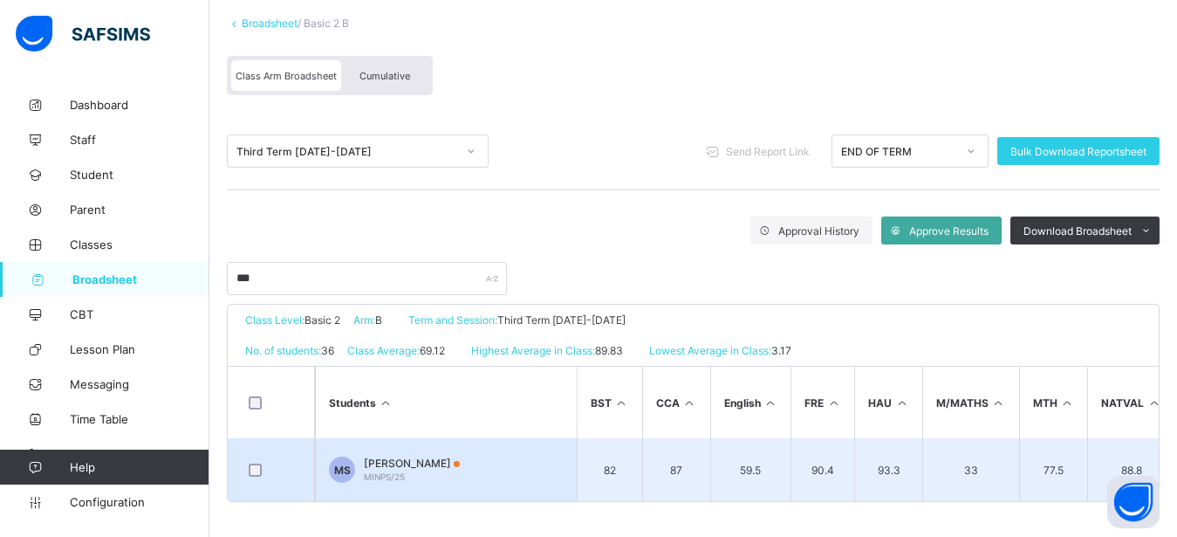
click at [555, 438] on td "[PERSON_NAME] SUDAWA MINPS/25" at bounding box center [446, 469] width 262 height 63
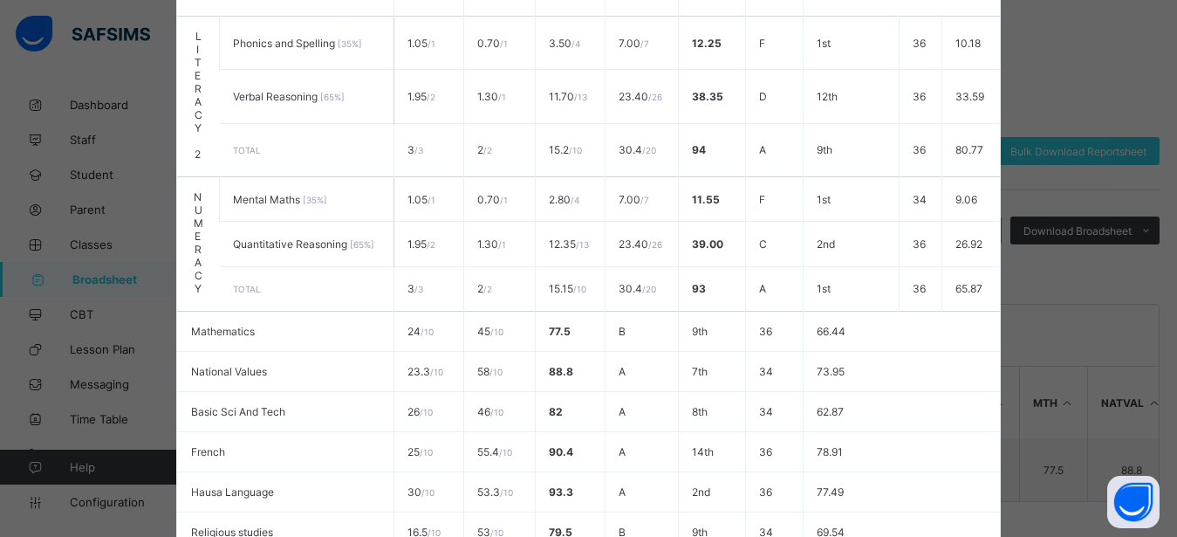
click at [908, 374] on table "Subjects CA EXAM Total Grade Position Out of Class average LITERACY 1 Reading &…" at bounding box center [588, 204] width 822 height 776
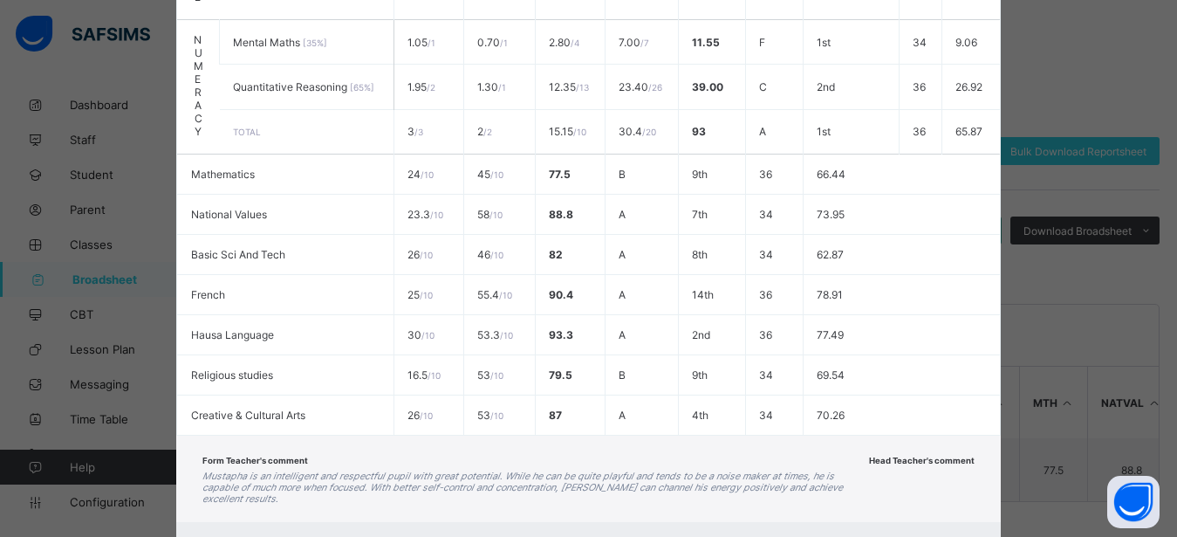
scroll to position [812, 0]
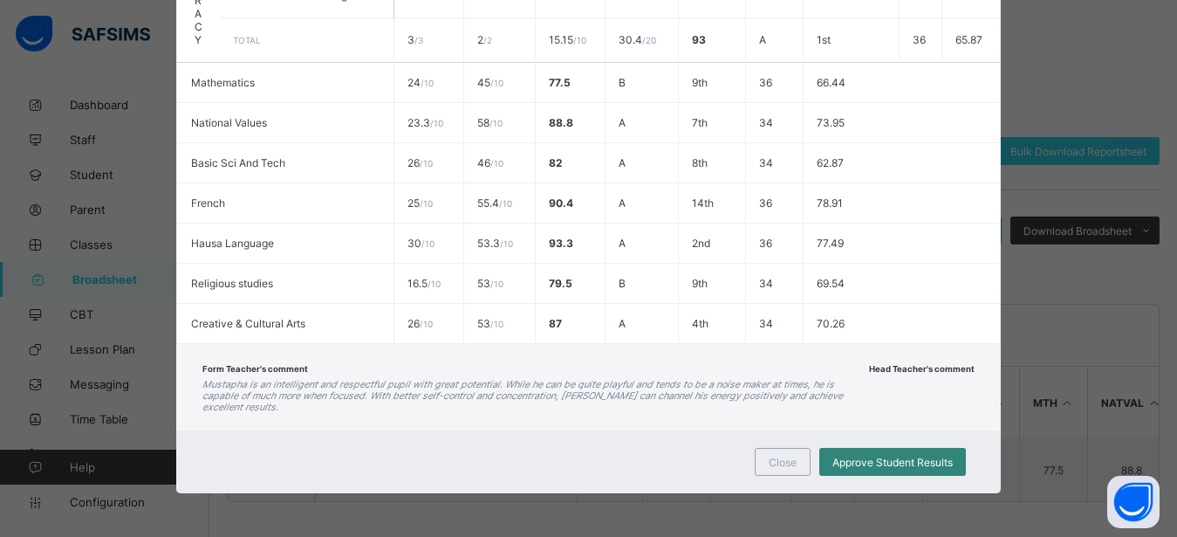
click at [867, 459] on span "Approve Student Results" at bounding box center [893, 462] width 120 height 13
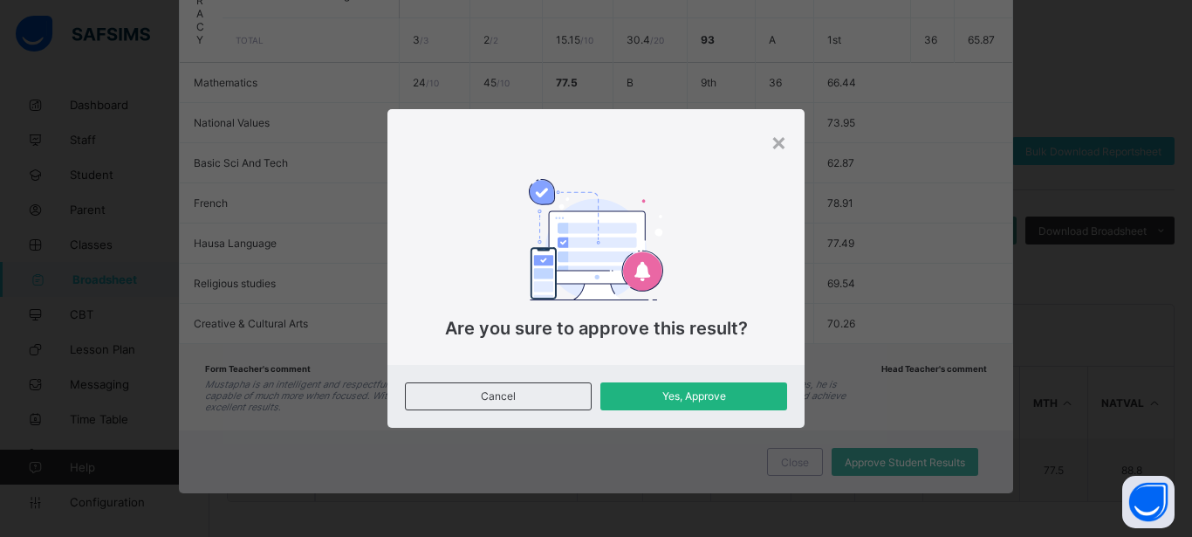
click at [687, 393] on span "Yes, Approve" at bounding box center [693, 395] width 161 height 13
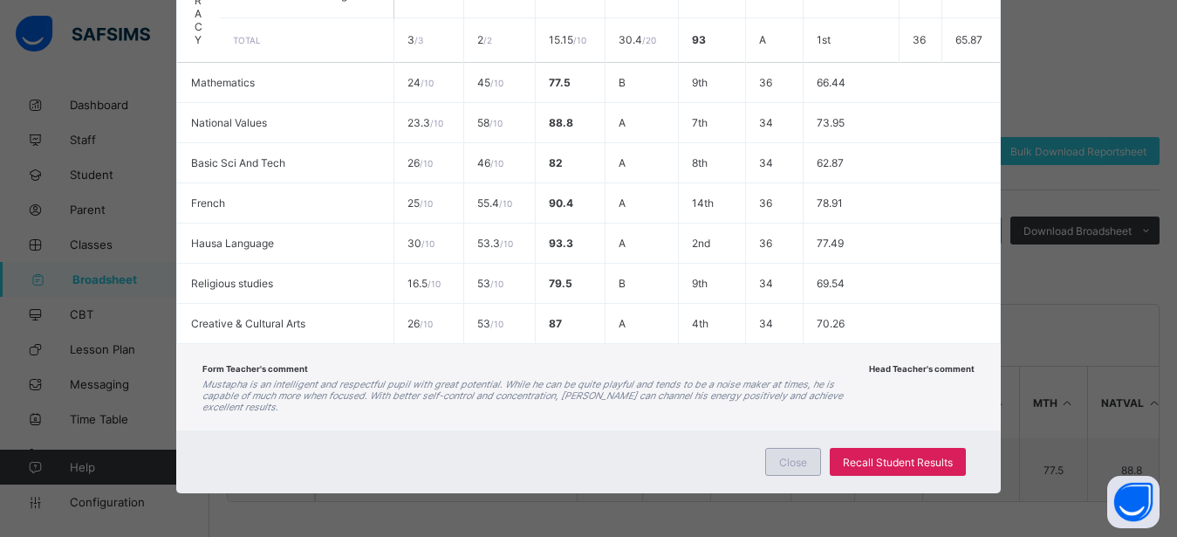
click at [805, 460] on div "Close" at bounding box center [793, 462] width 56 height 28
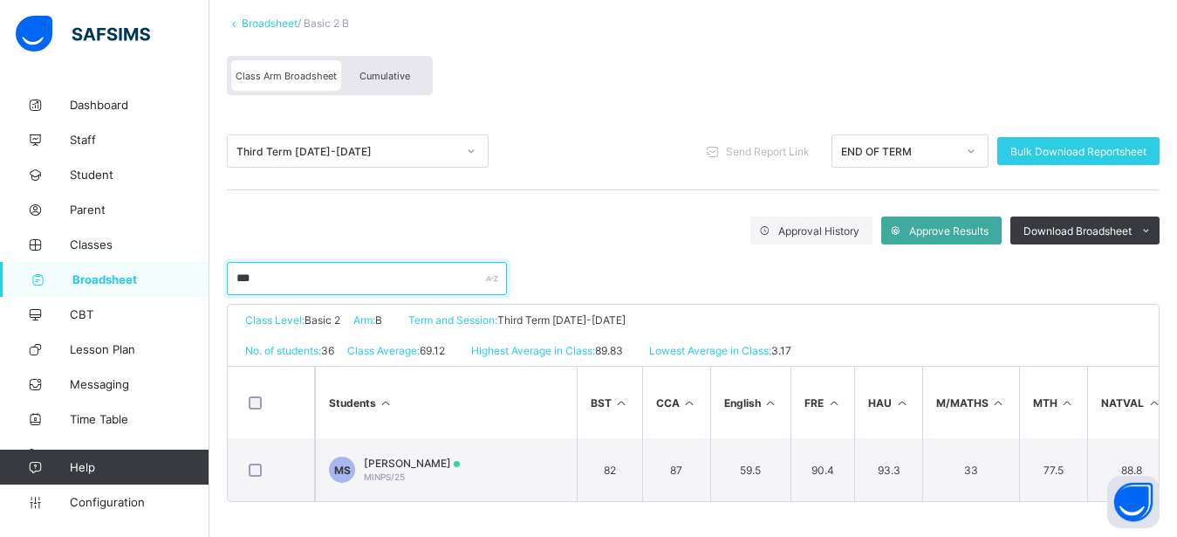
click at [335, 262] on input "***" at bounding box center [367, 278] width 280 height 33
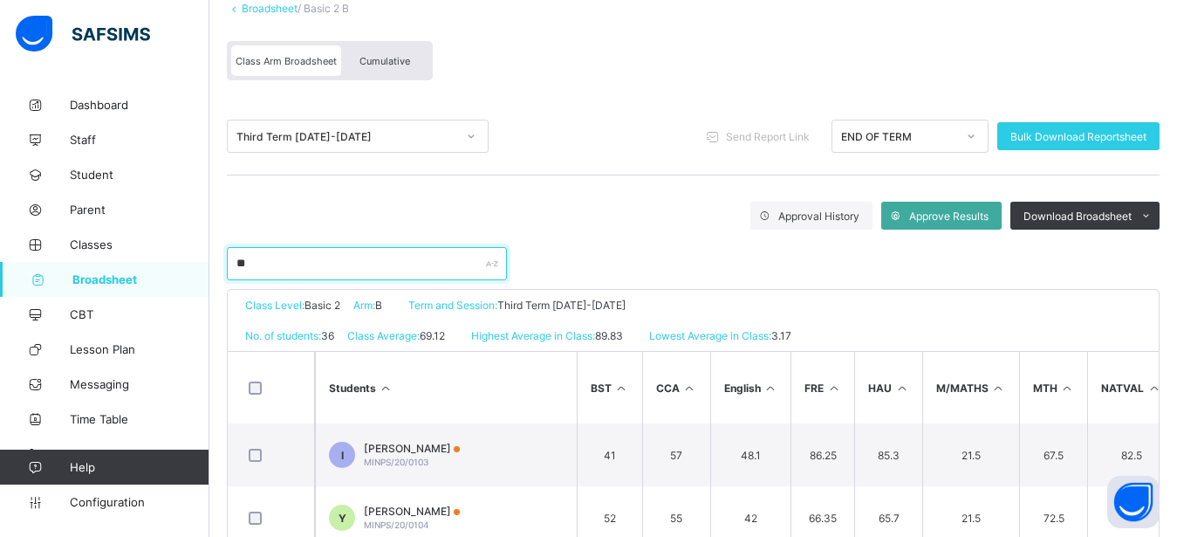
type input "*"
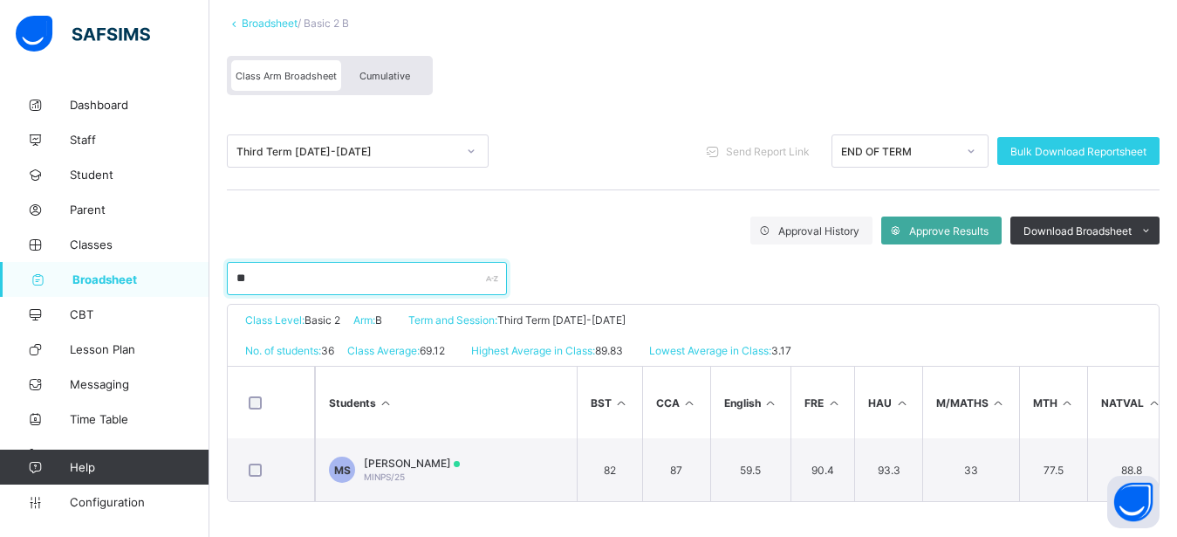
type input "***"
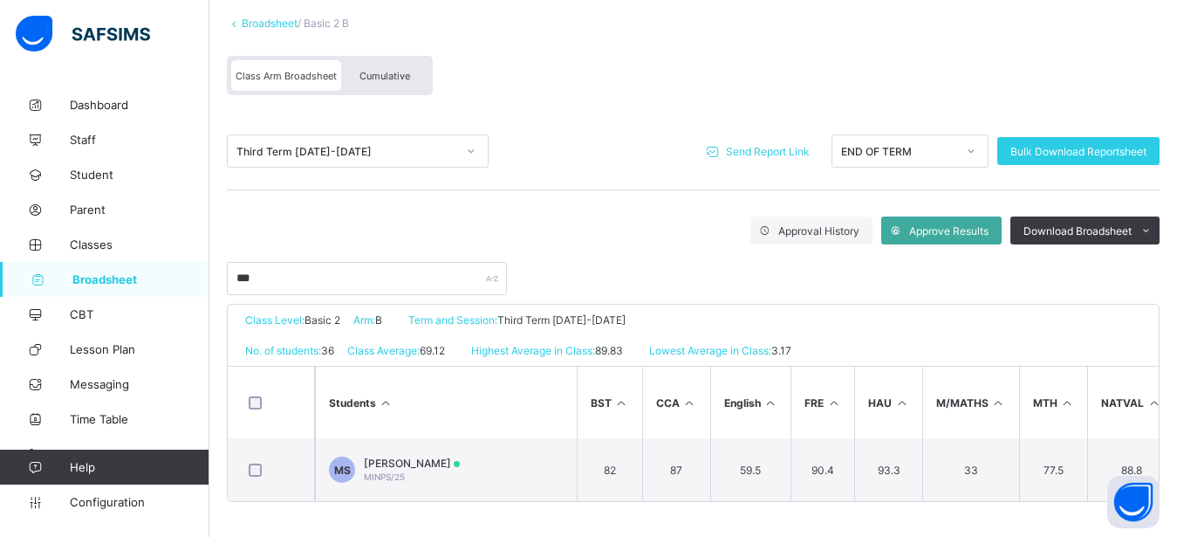
click at [751, 145] on span "Send Report Link" at bounding box center [768, 151] width 84 height 13
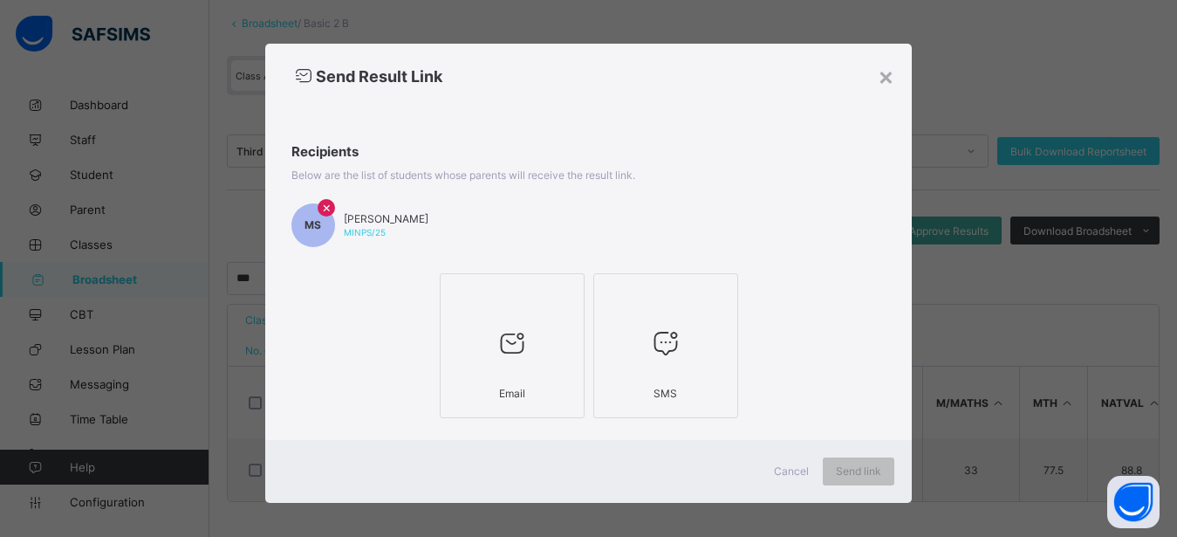
click at [504, 366] on div at bounding box center [512, 343] width 126 height 69
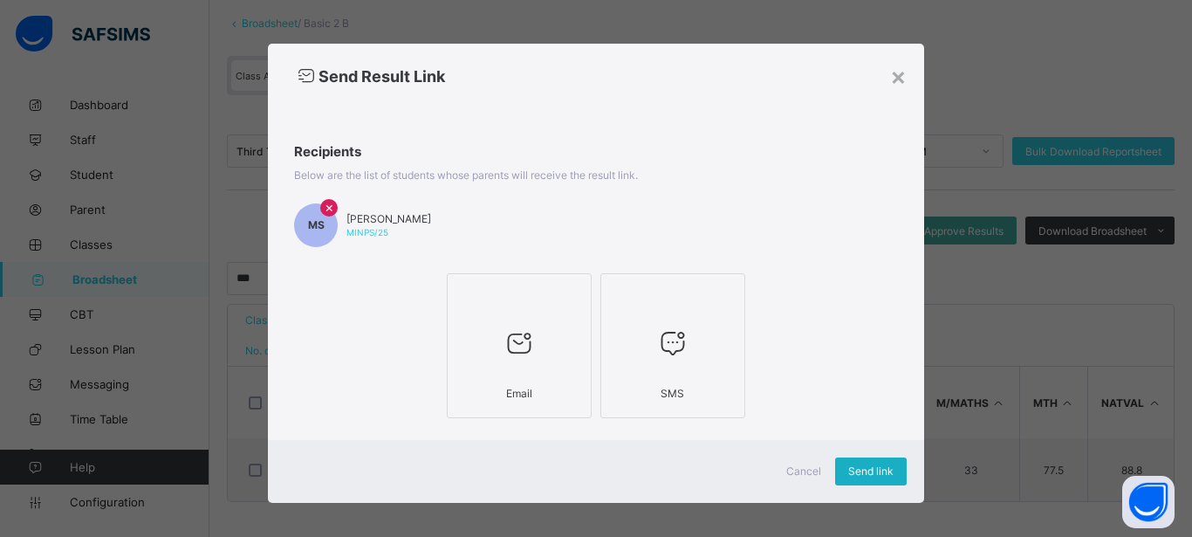
click at [867, 473] on span "Send link" at bounding box center [870, 470] width 45 height 13
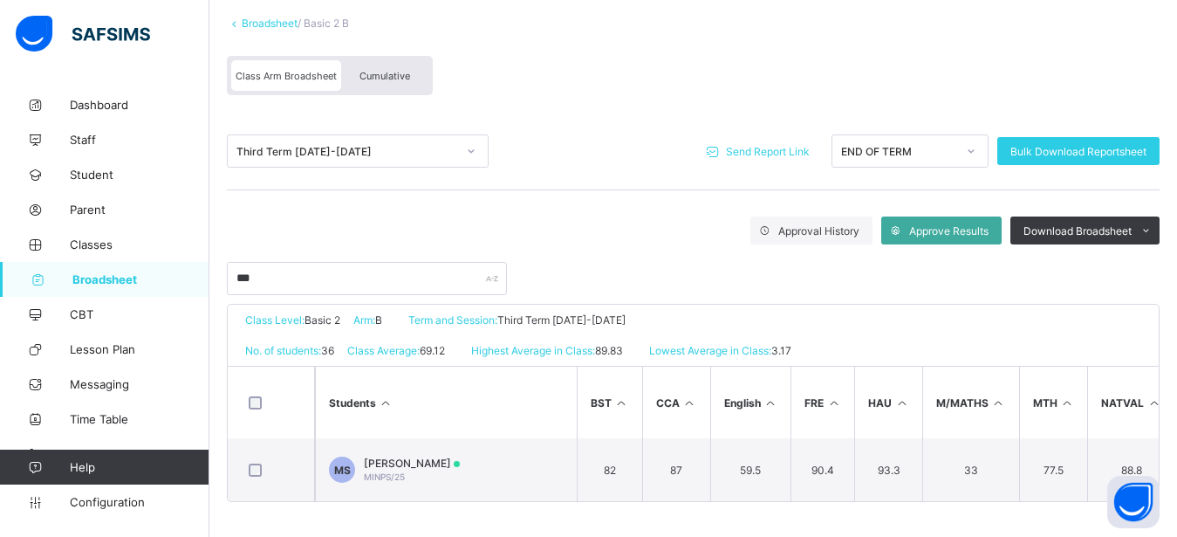
click at [137, 277] on span "Broadsheet" at bounding box center [140, 279] width 137 height 14
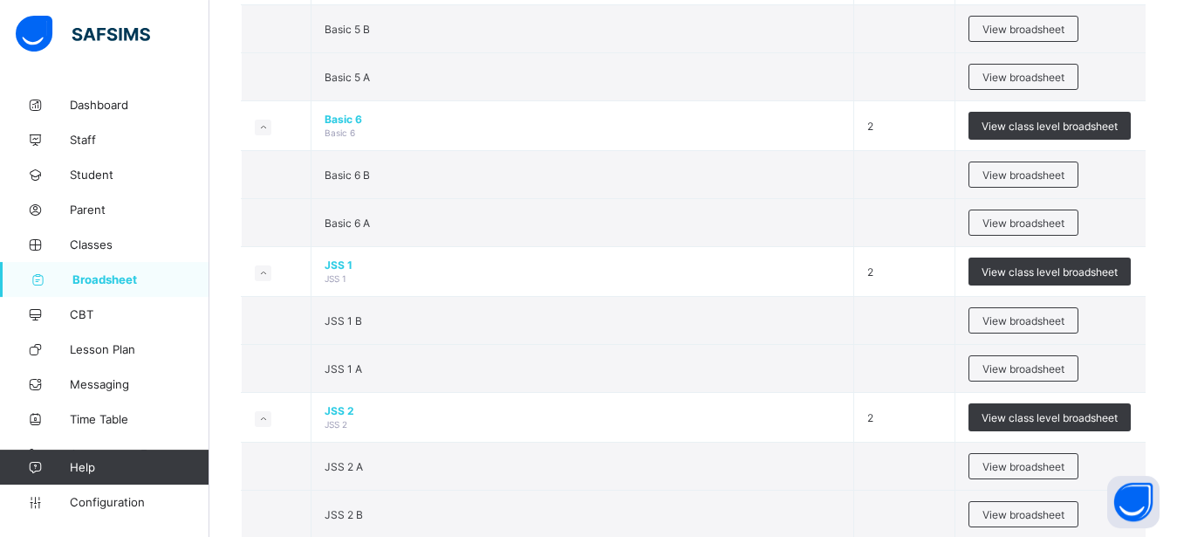
scroll to position [1276, 0]
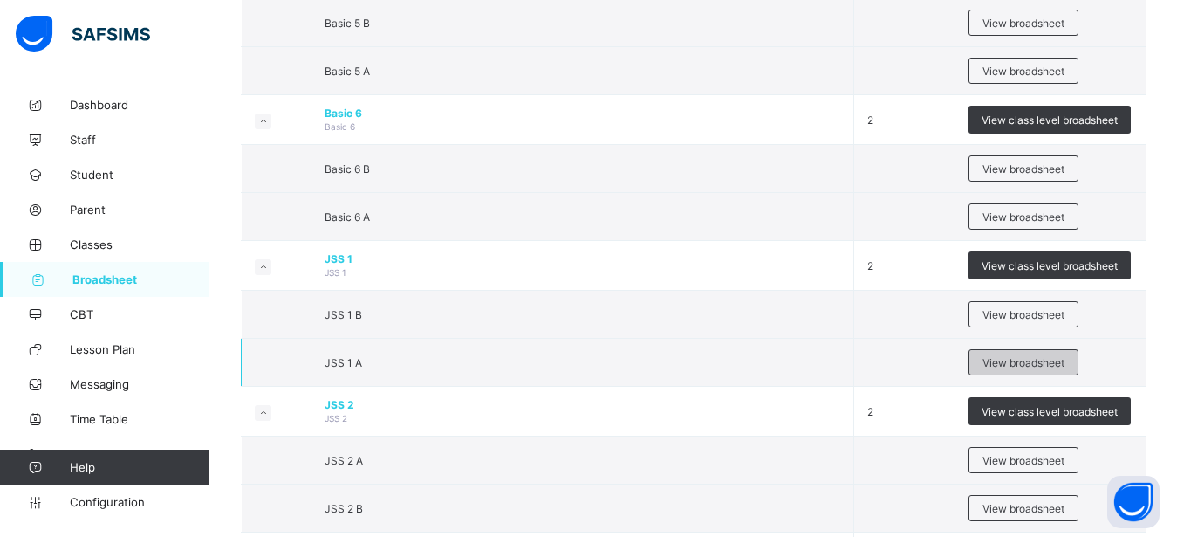
click at [1039, 361] on span "View broadsheet" at bounding box center [1024, 362] width 82 height 13
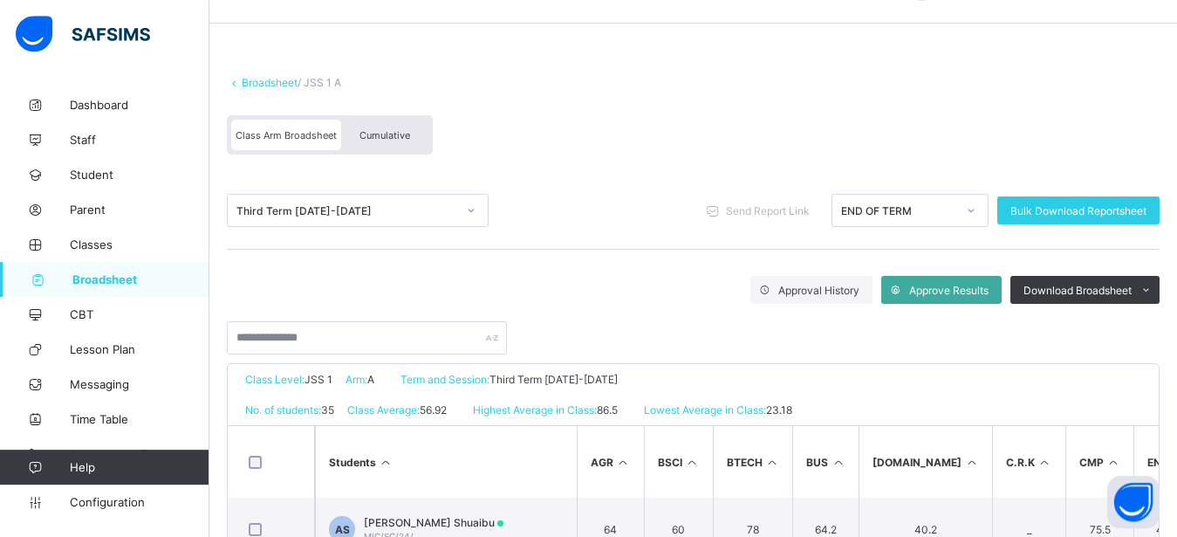
scroll to position [45, 0]
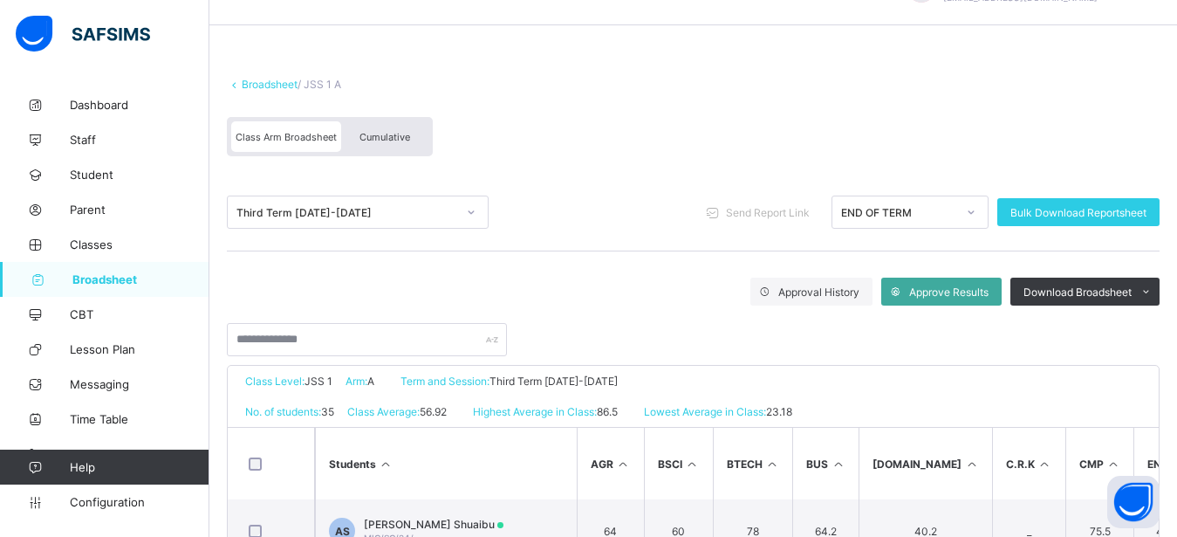
click at [388, 137] on span "Cumulative" at bounding box center [385, 137] width 51 height 12
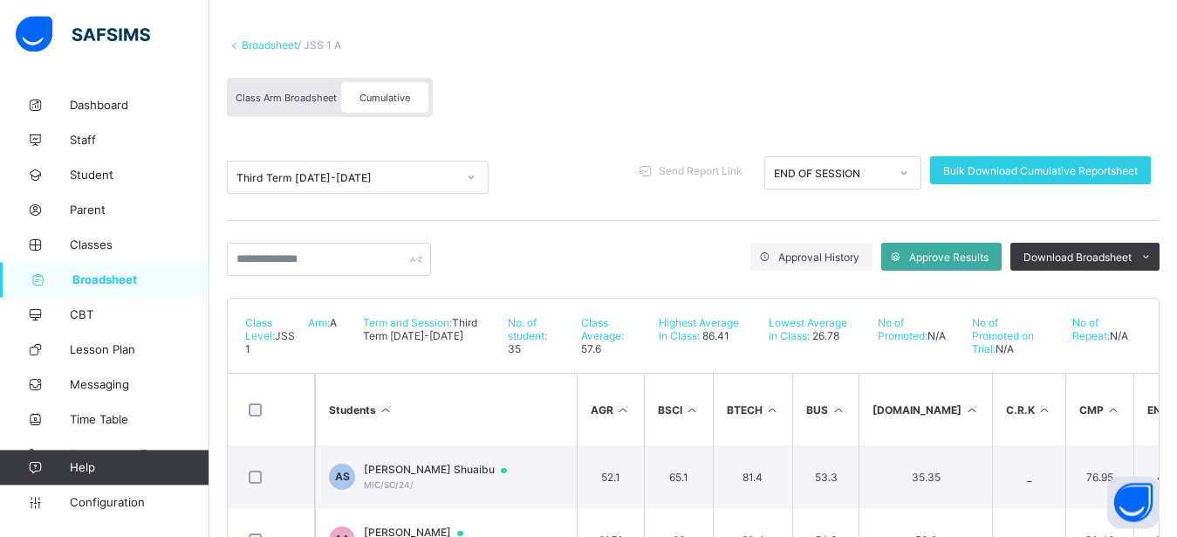
scroll to position [80, 0]
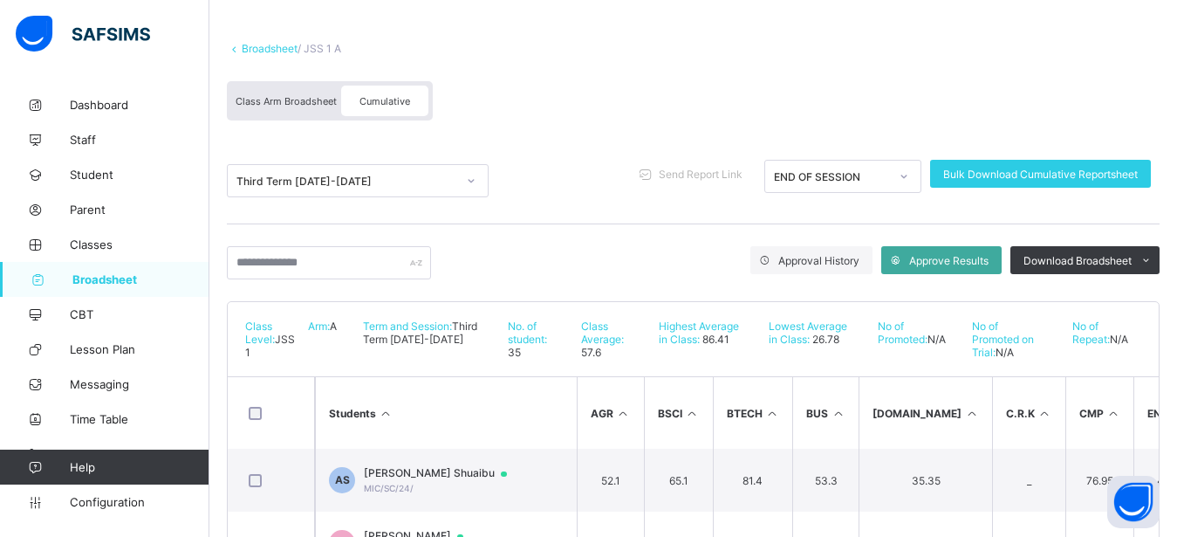
click at [160, 280] on span "Broadsheet" at bounding box center [140, 279] width 137 height 14
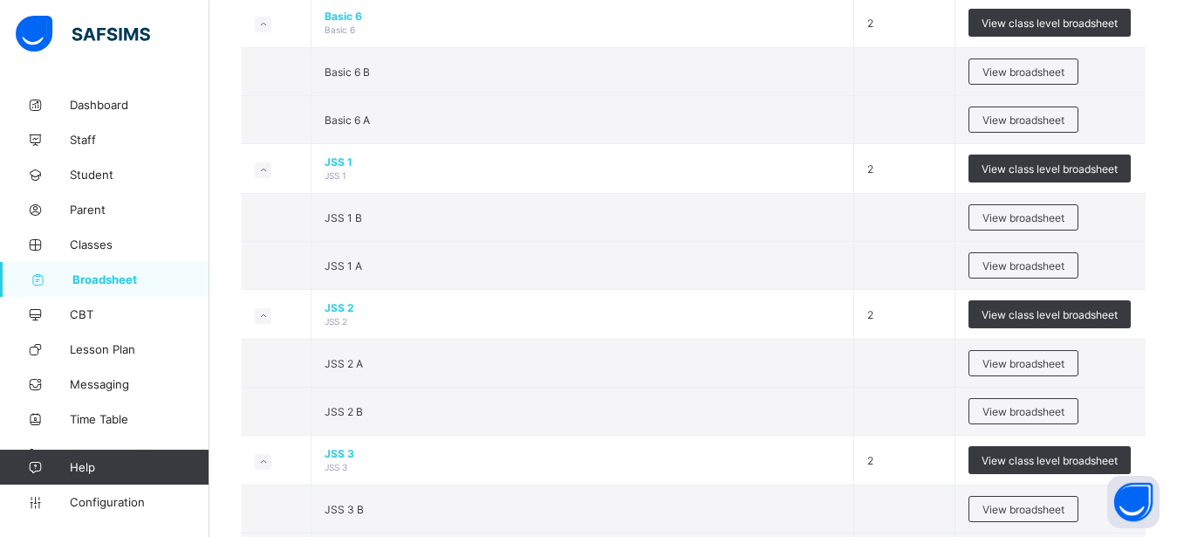
scroll to position [1380, 0]
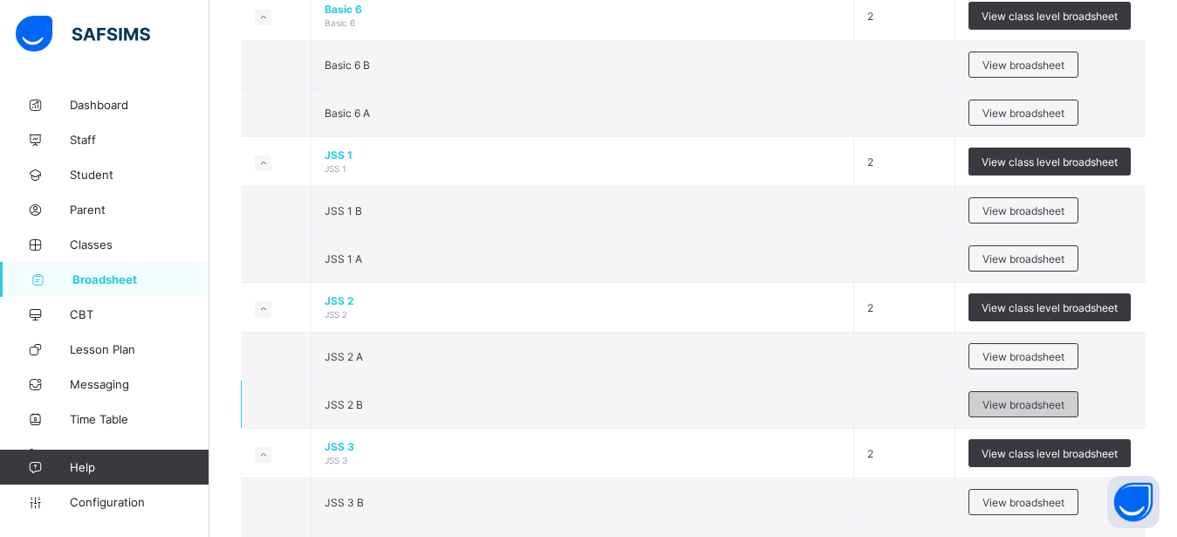
click at [1022, 401] on span "View broadsheet" at bounding box center [1024, 404] width 82 height 13
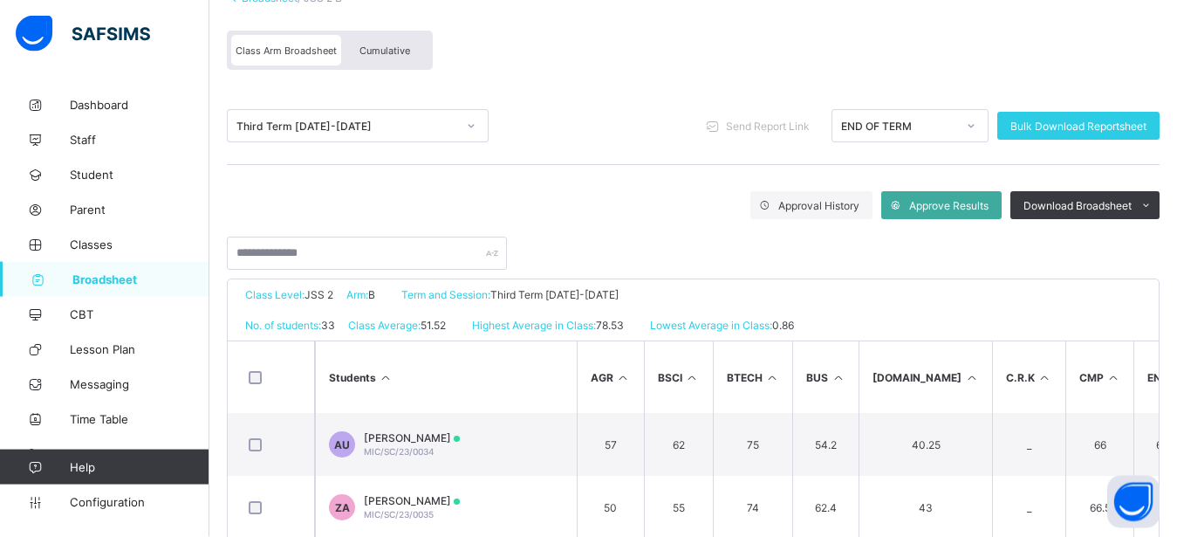
scroll to position [134, 0]
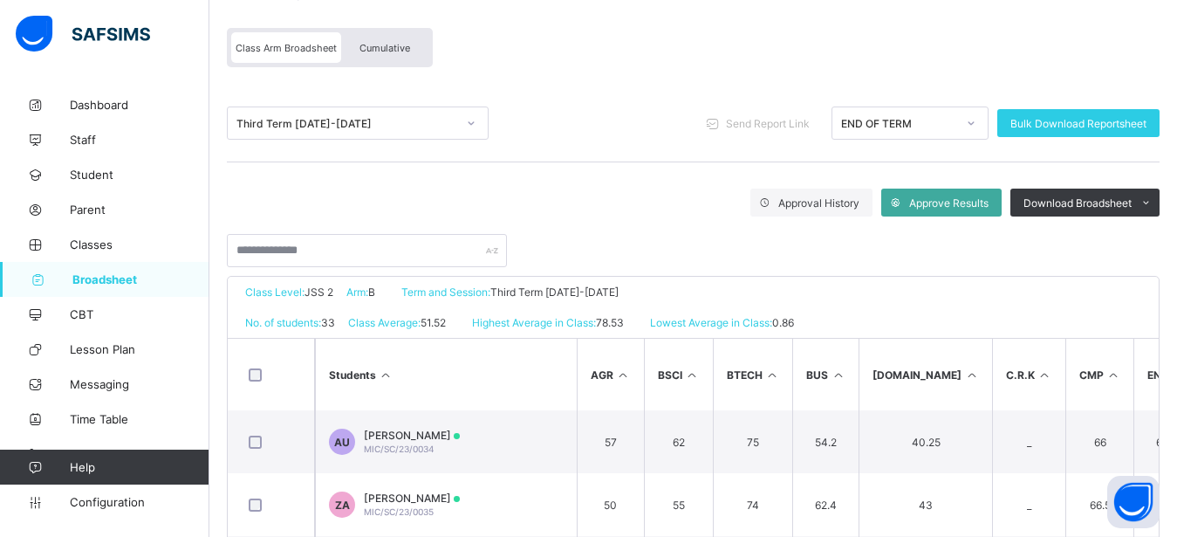
click at [403, 41] on div "Cumulative" at bounding box center [384, 47] width 87 height 31
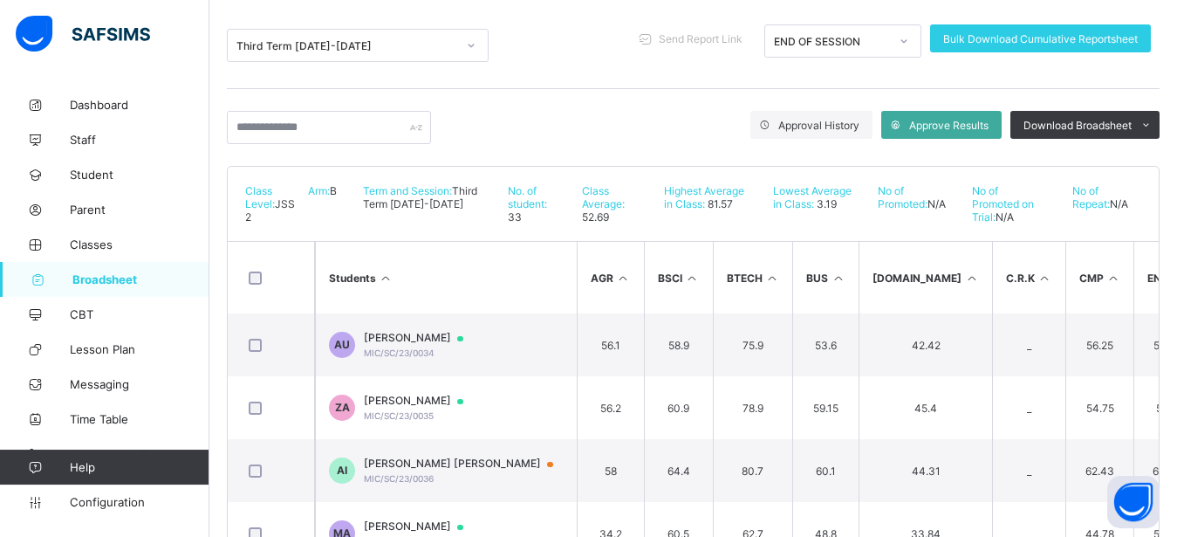
scroll to position [214, 0]
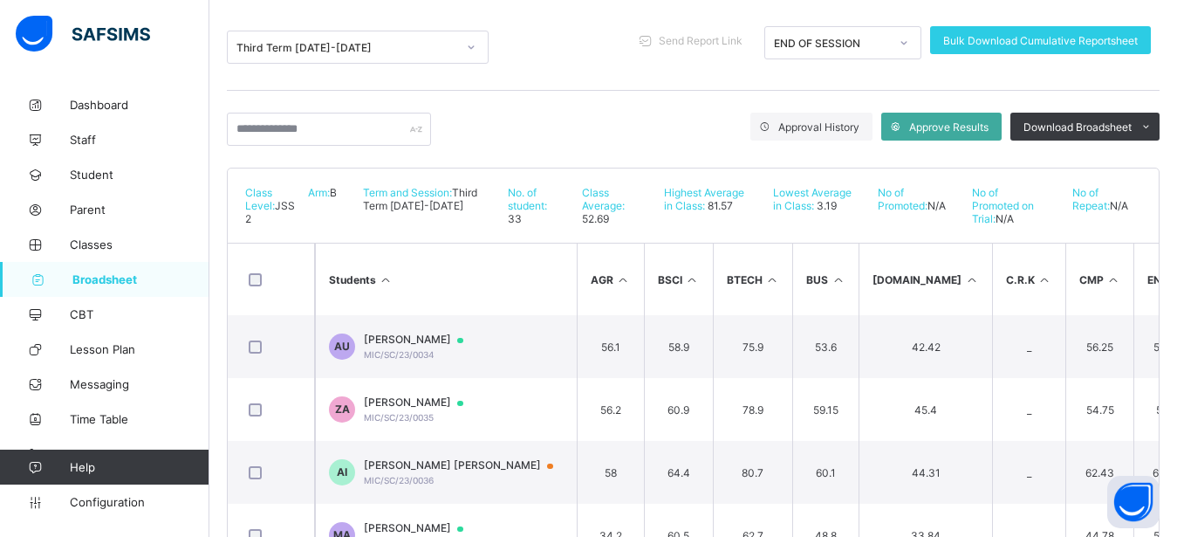
click at [120, 277] on span "Broadsheet" at bounding box center [140, 279] width 137 height 14
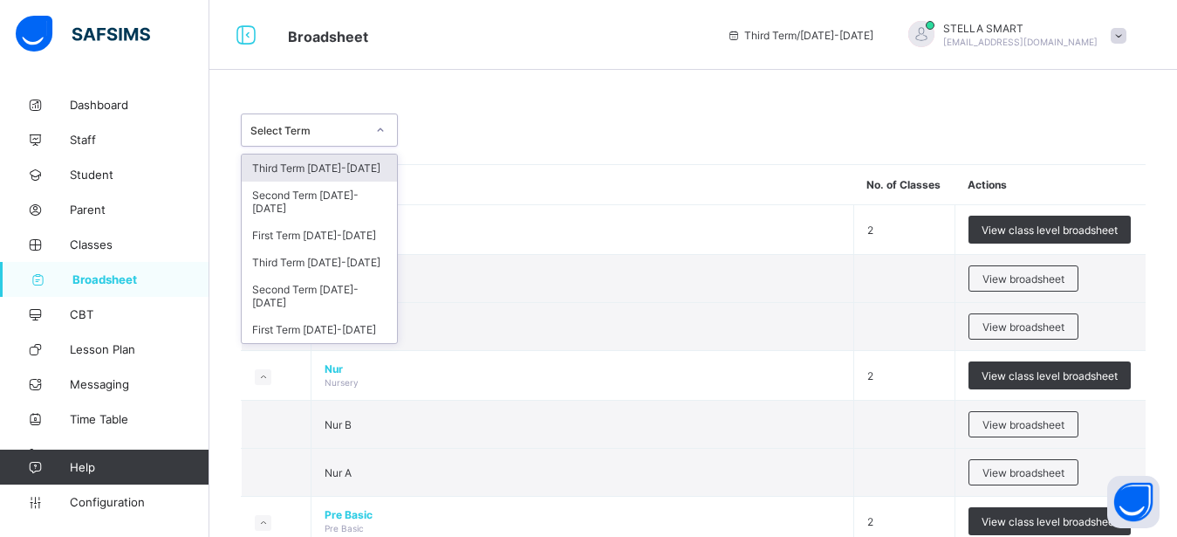
click at [380, 129] on icon at bounding box center [380, 129] width 10 height 17
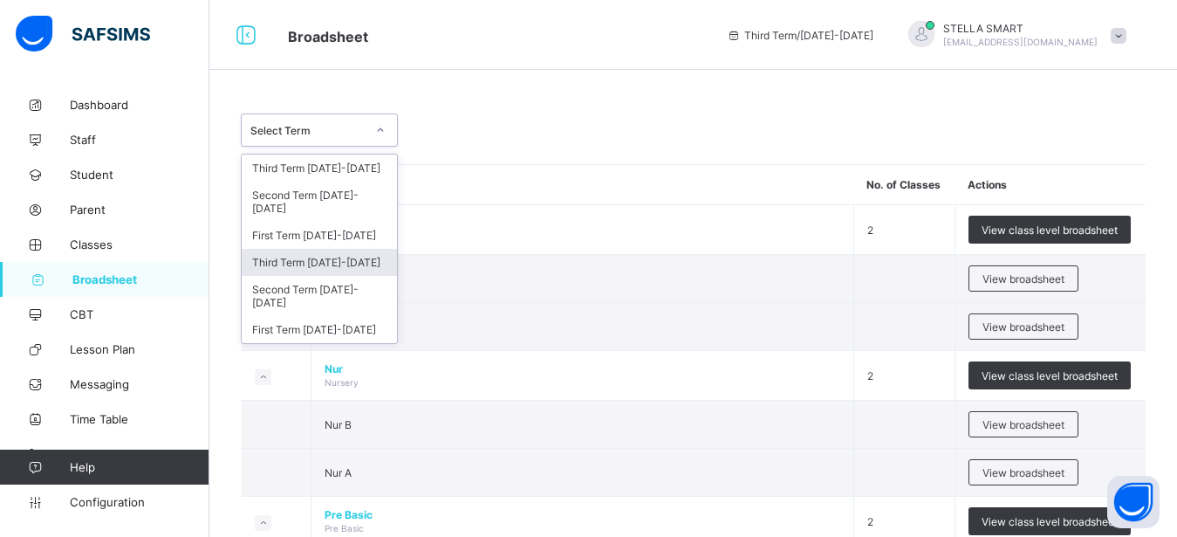
click at [327, 250] on div "Third Term [DATE]-[DATE]" at bounding box center [319, 262] width 155 height 27
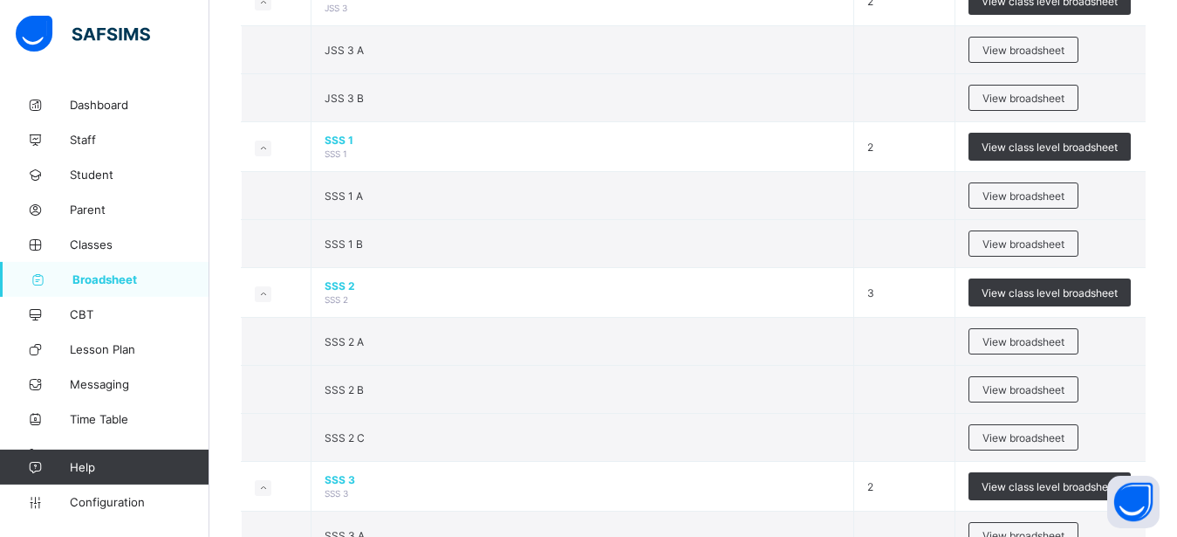
scroll to position [1899, 0]
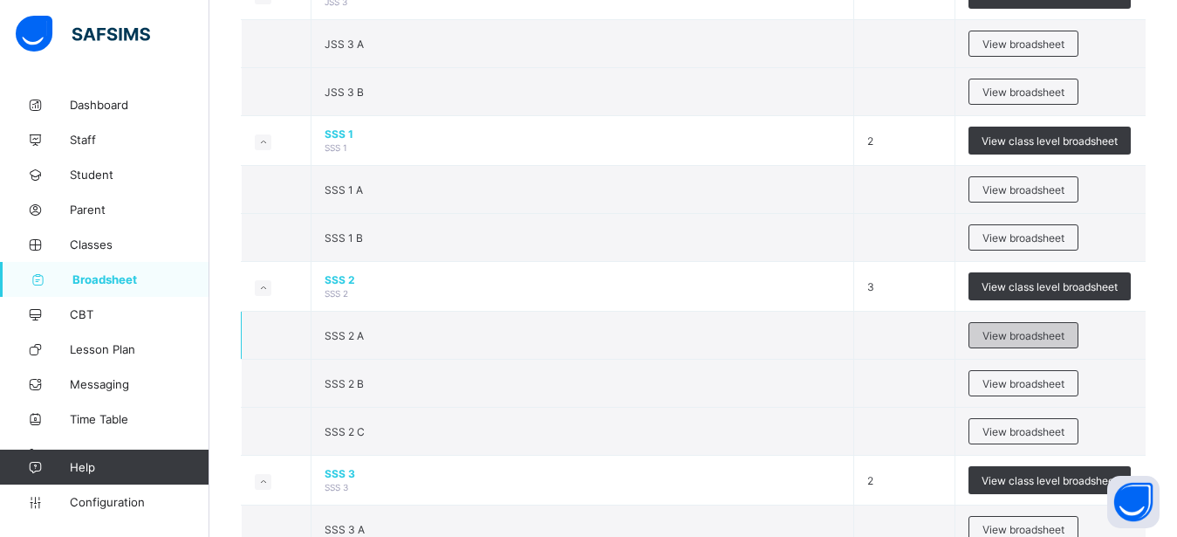
click at [1044, 336] on span "View broadsheet" at bounding box center [1024, 335] width 82 height 13
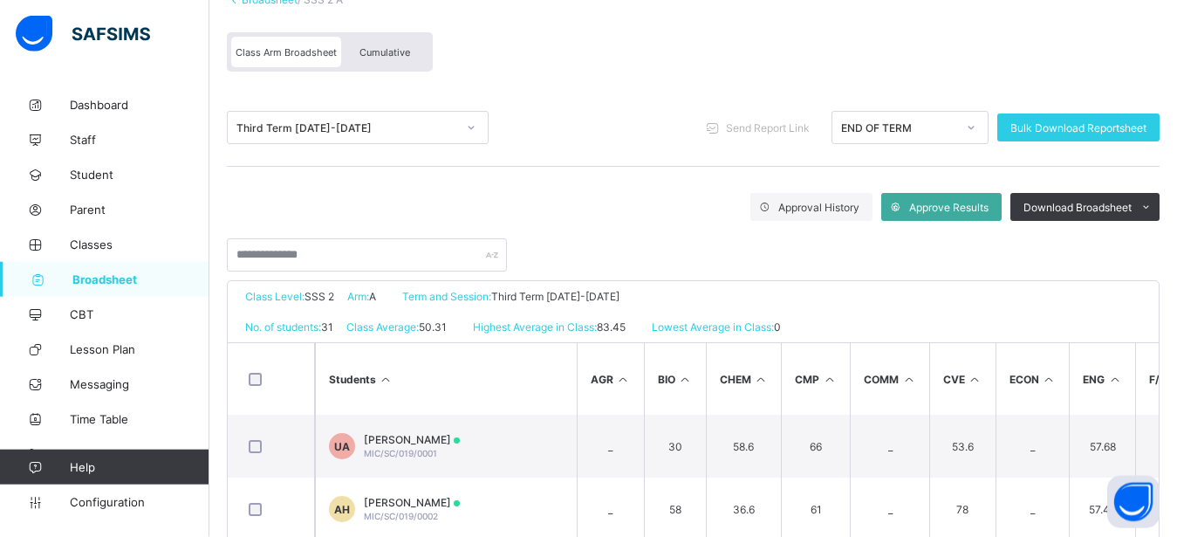
scroll to position [134, 0]
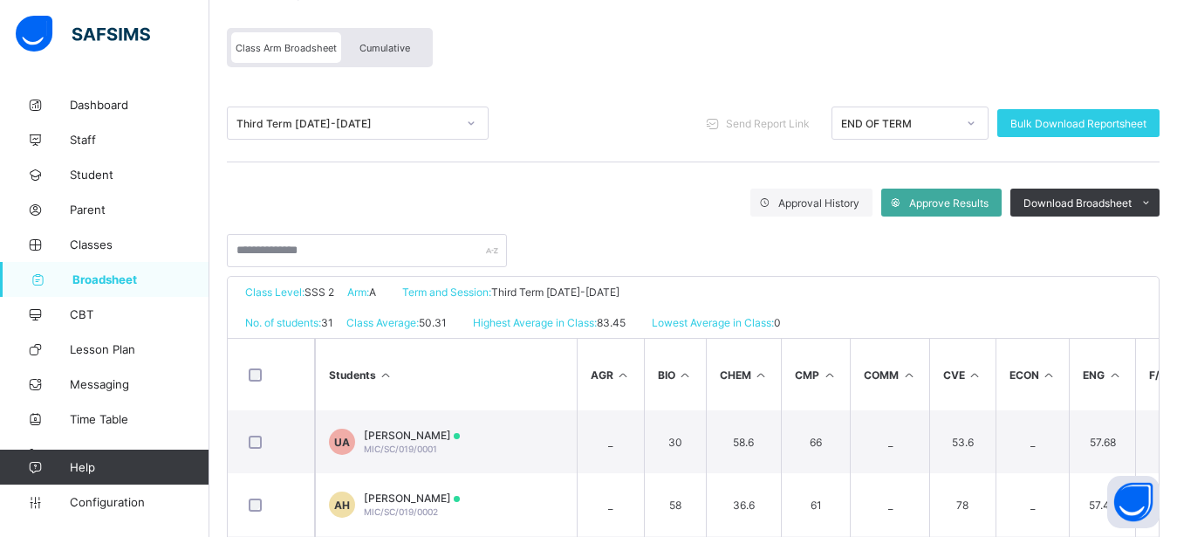
click at [376, 45] on span "Cumulative" at bounding box center [385, 48] width 51 height 12
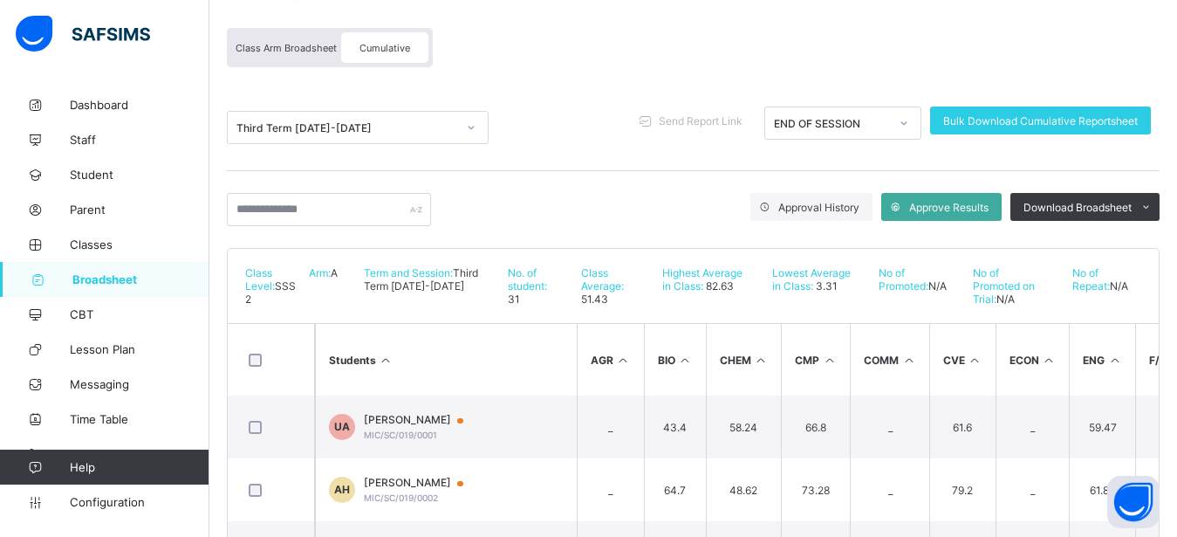
scroll to position [89, 0]
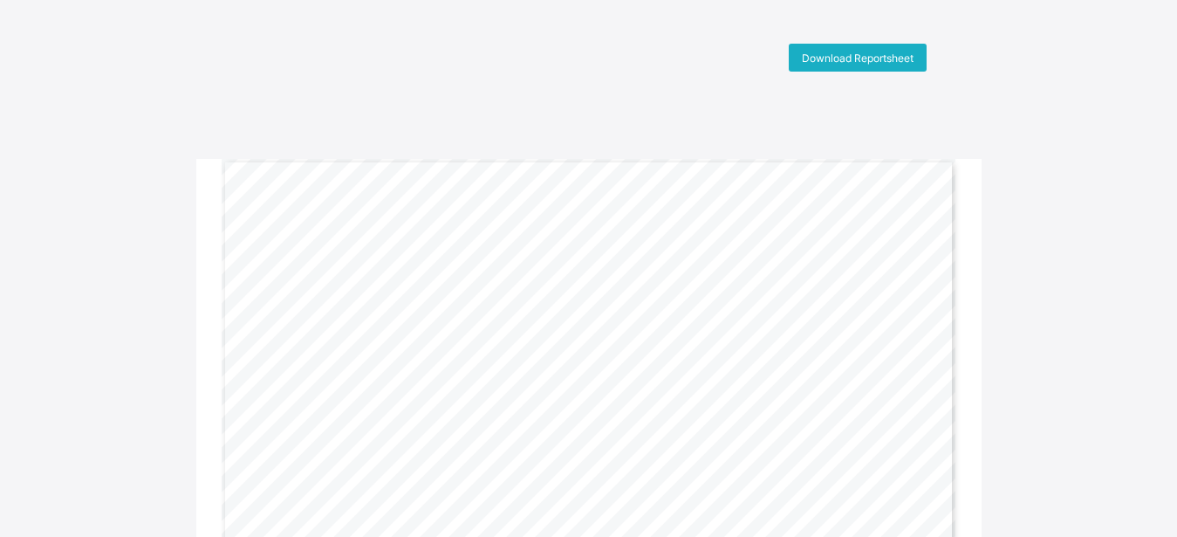
click at [864, 52] on span "Download Reportsheet" at bounding box center [858, 57] width 112 height 13
